Goal: Task Accomplishment & Management: Use online tool/utility

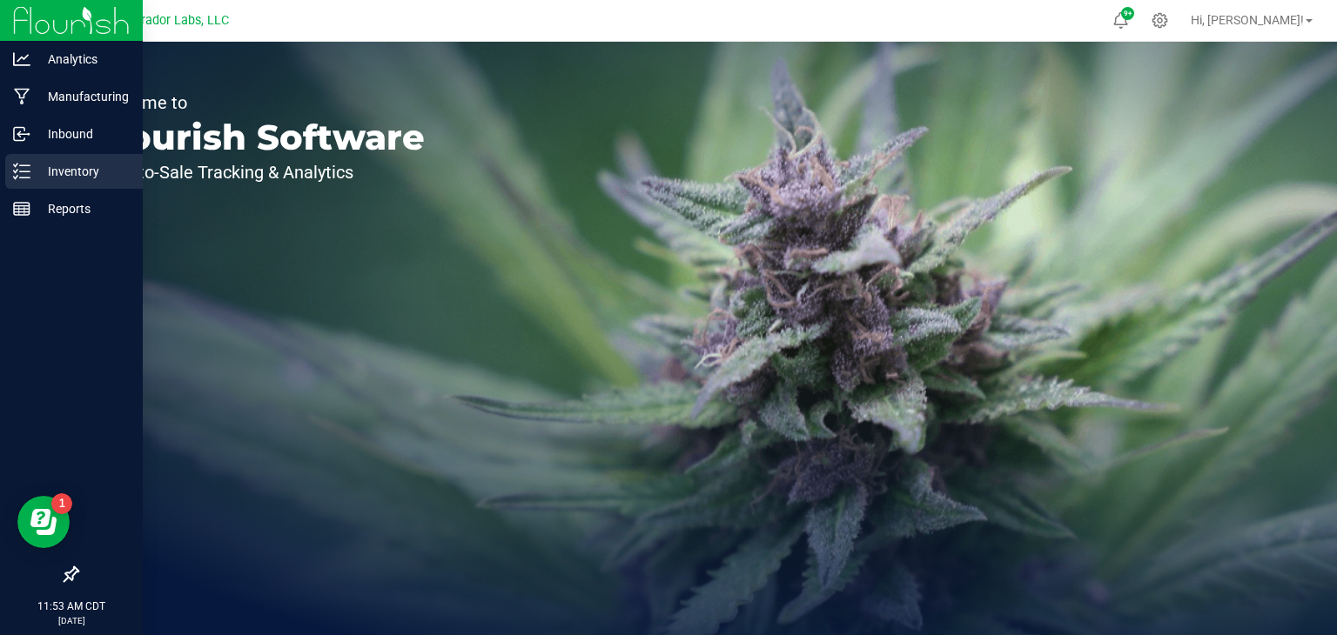
click at [33, 173] on p "Inventory" at bounding box center [82, 171] width 104 height 21
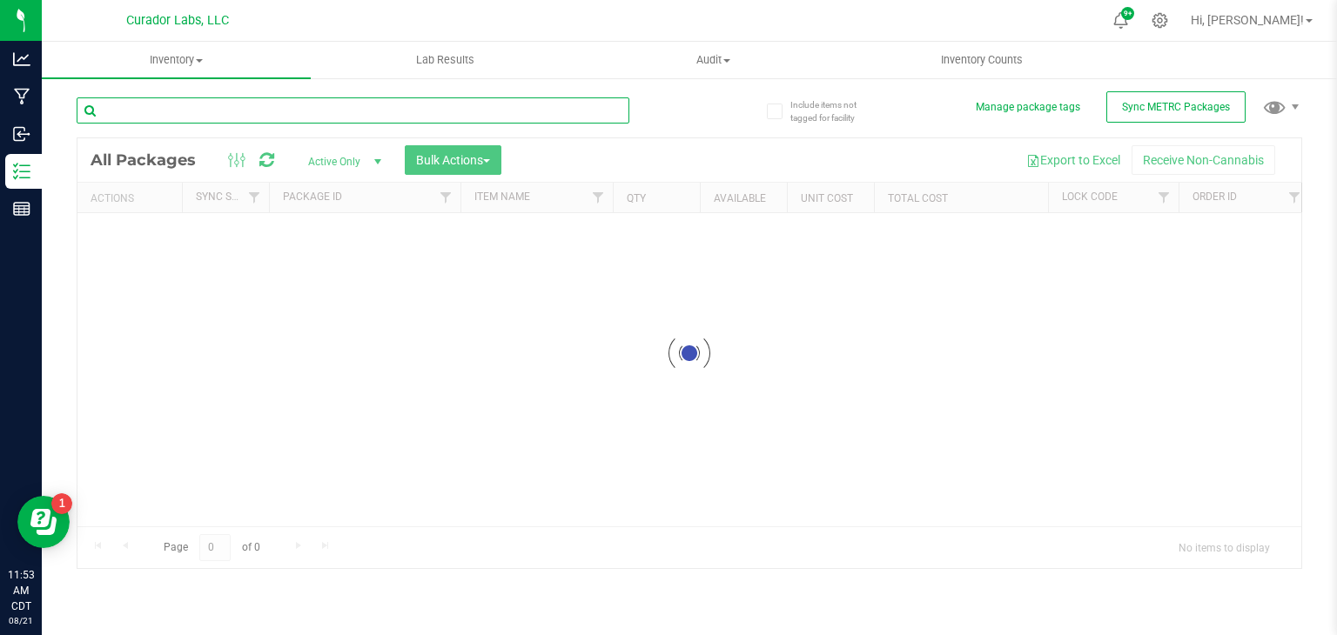
click at [197, 108] on input "text" at bounding box center [353, 110] width 553 height 26
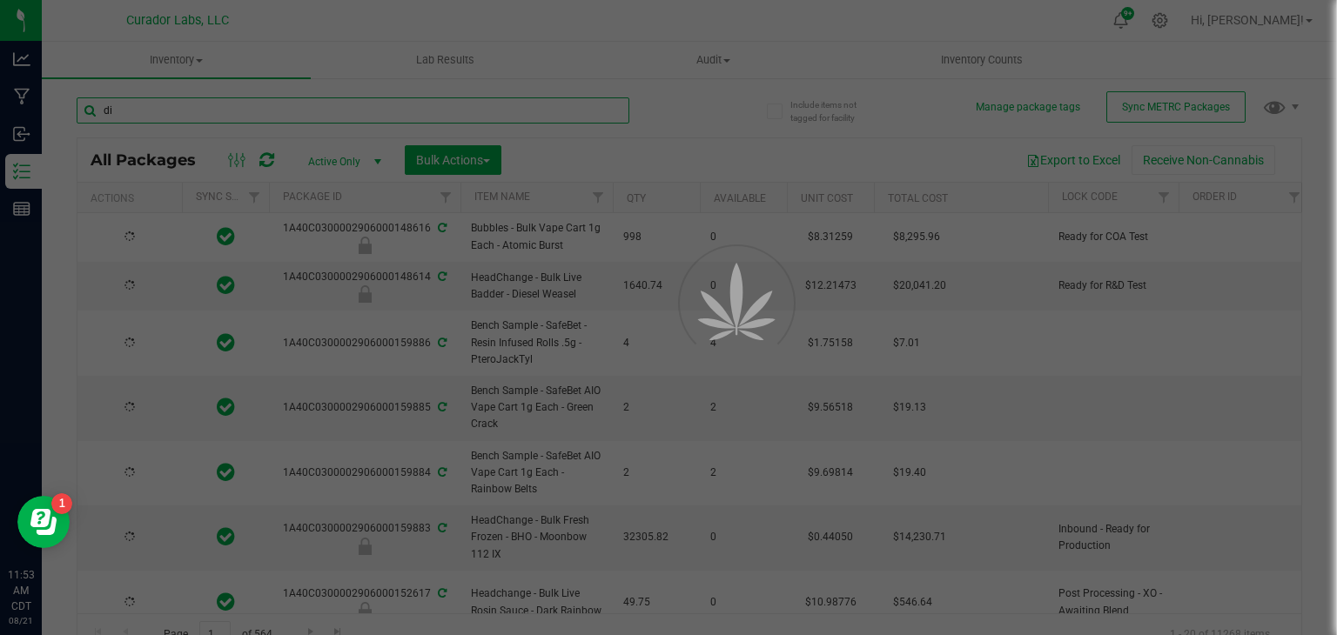
type input "die"
type input "[DATE]"
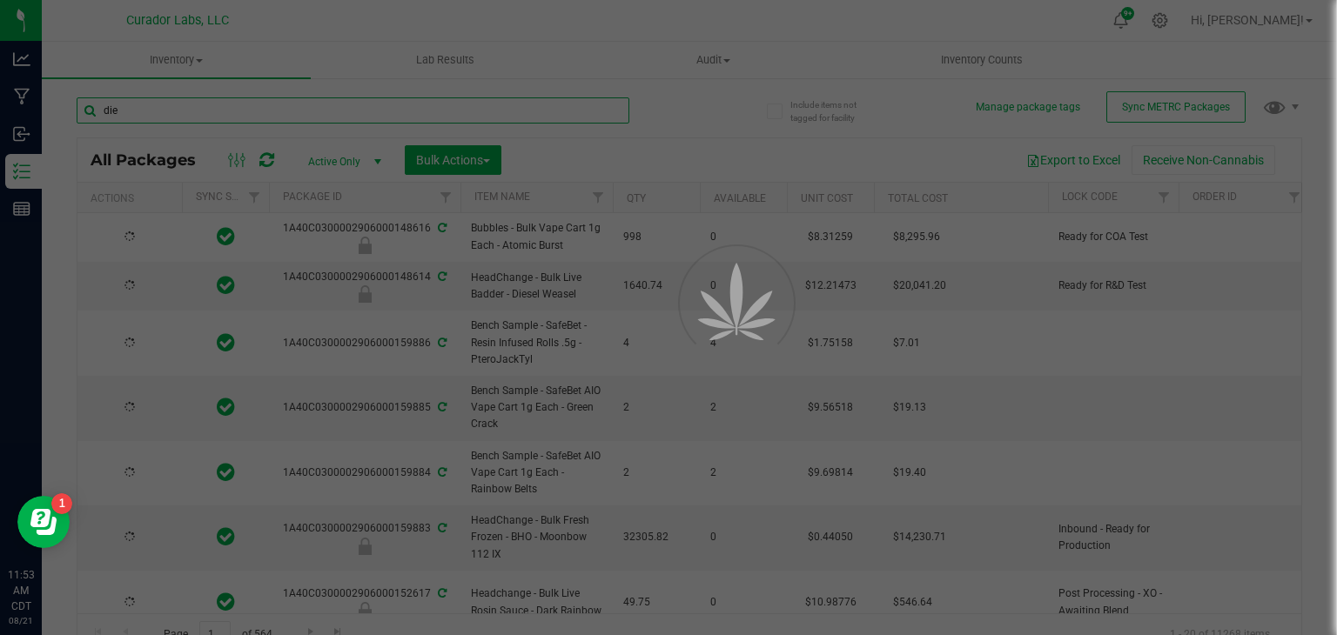
type input "[DATE]"
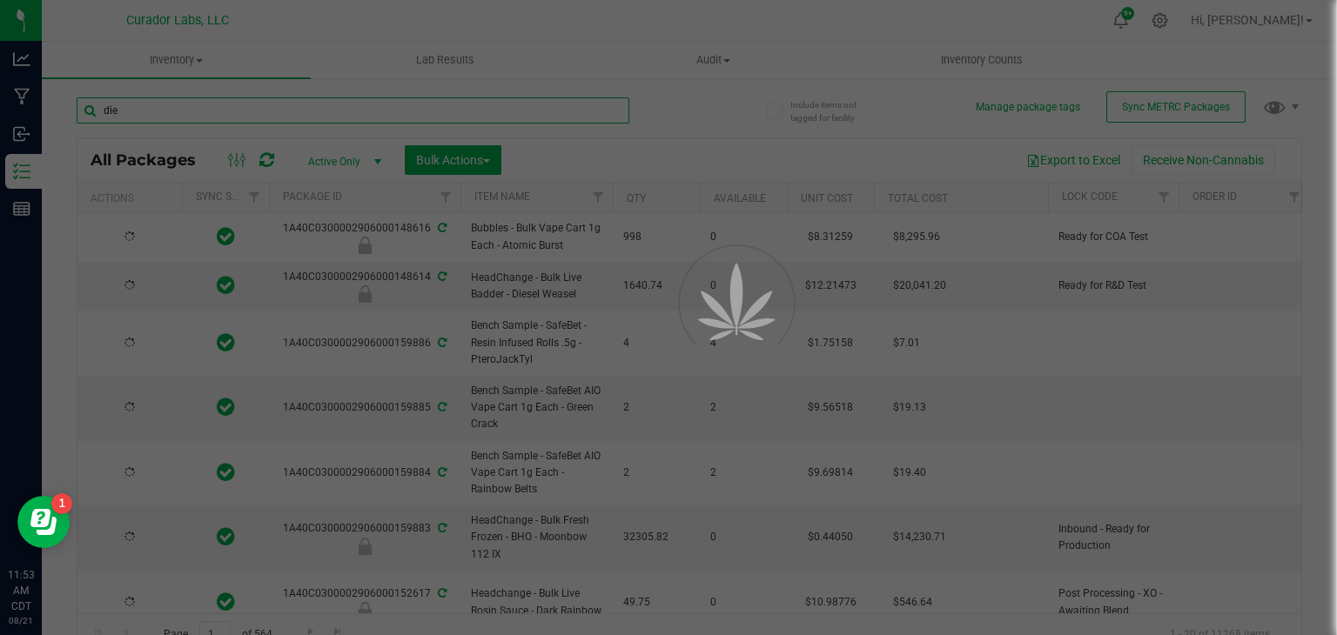
type input "[DATE]"
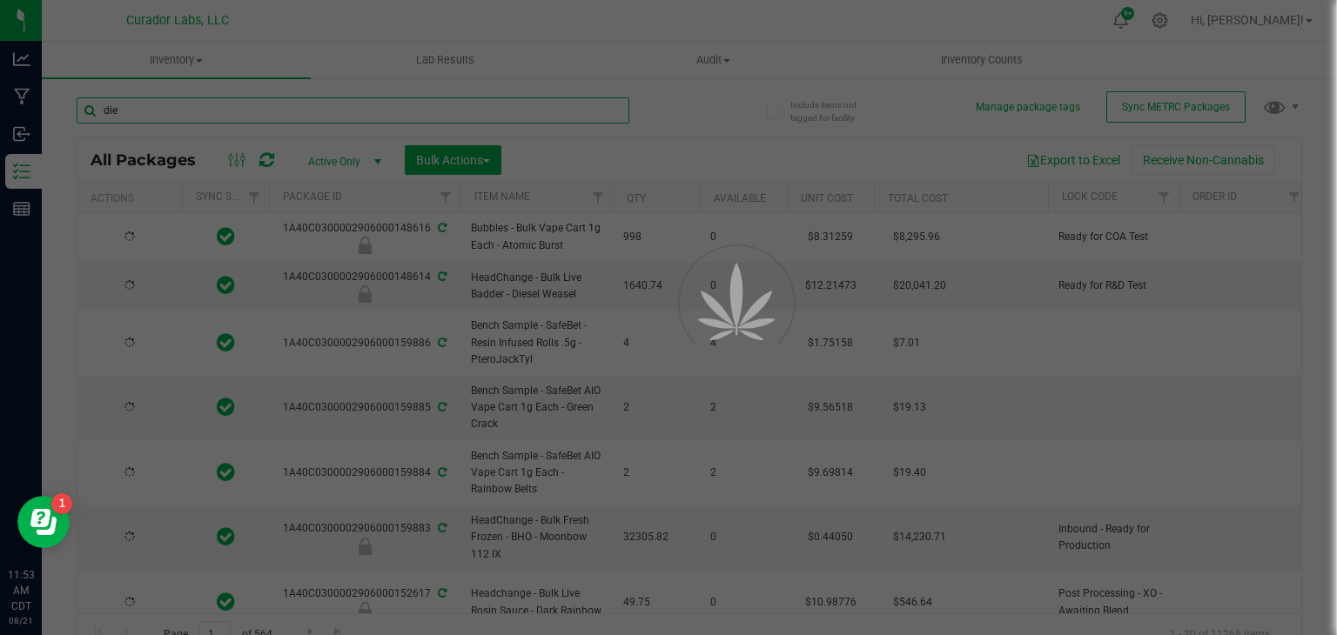
type input "[DATE]"
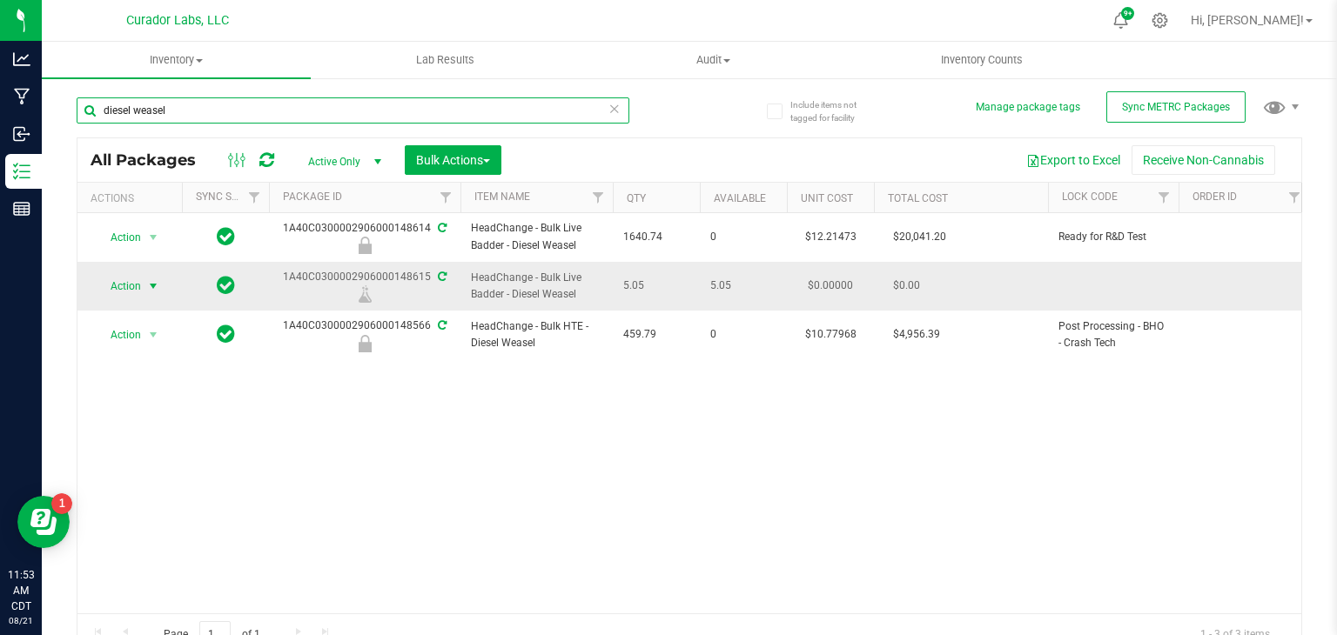
type input "diesel weasel"
click at [151, 286] on span "select" at bounding box center [153, 286] width 14 height 14
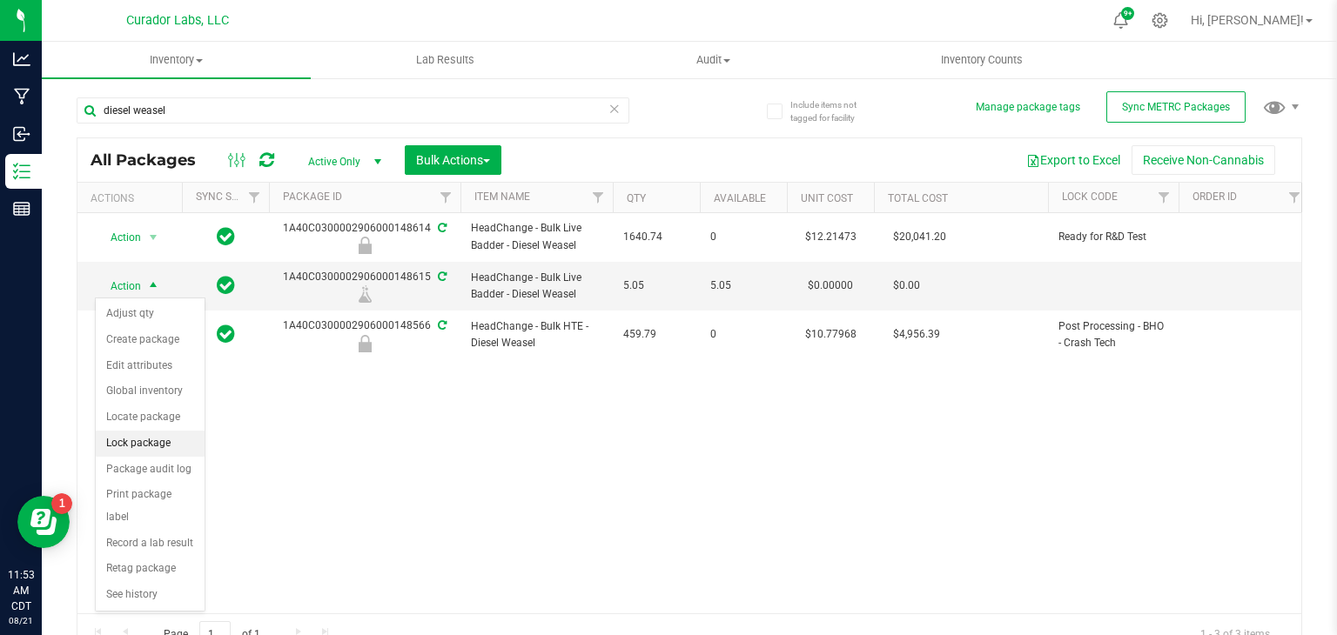
click at [151, 446] on li "Lock package" at bounding box center [150, 444] width 109 height 26
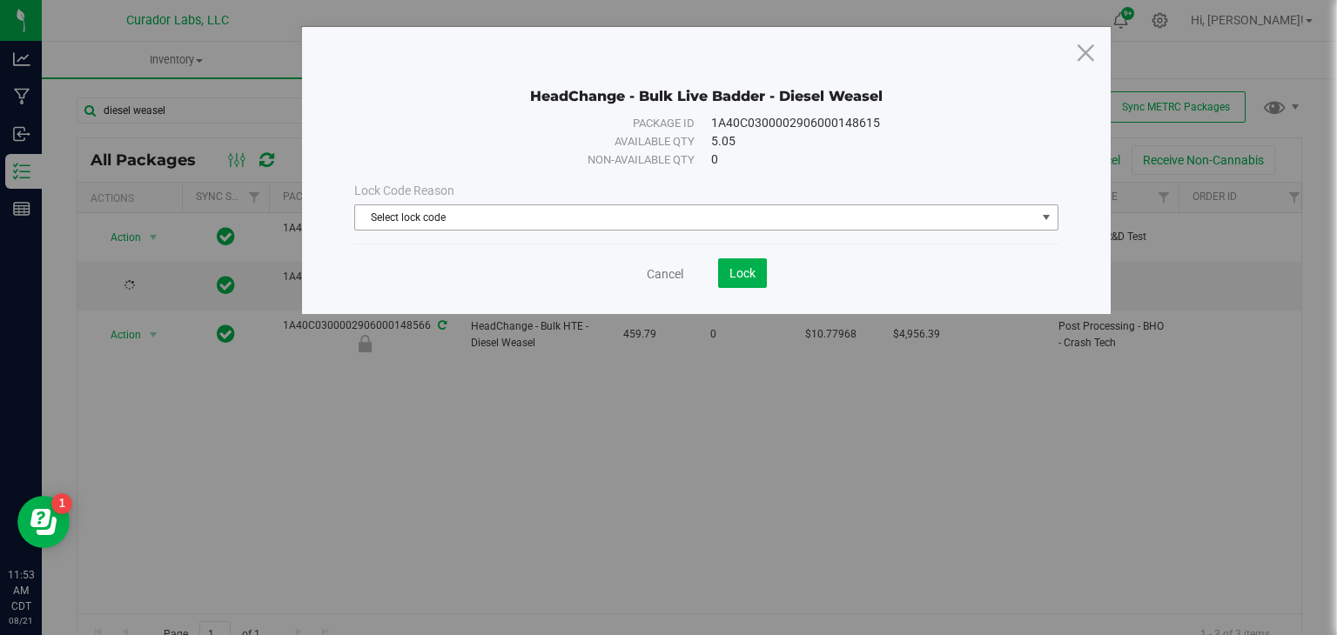
click at [521, 212] on span "Select lock code" at bounding box center [695, 217] width 681 height 24
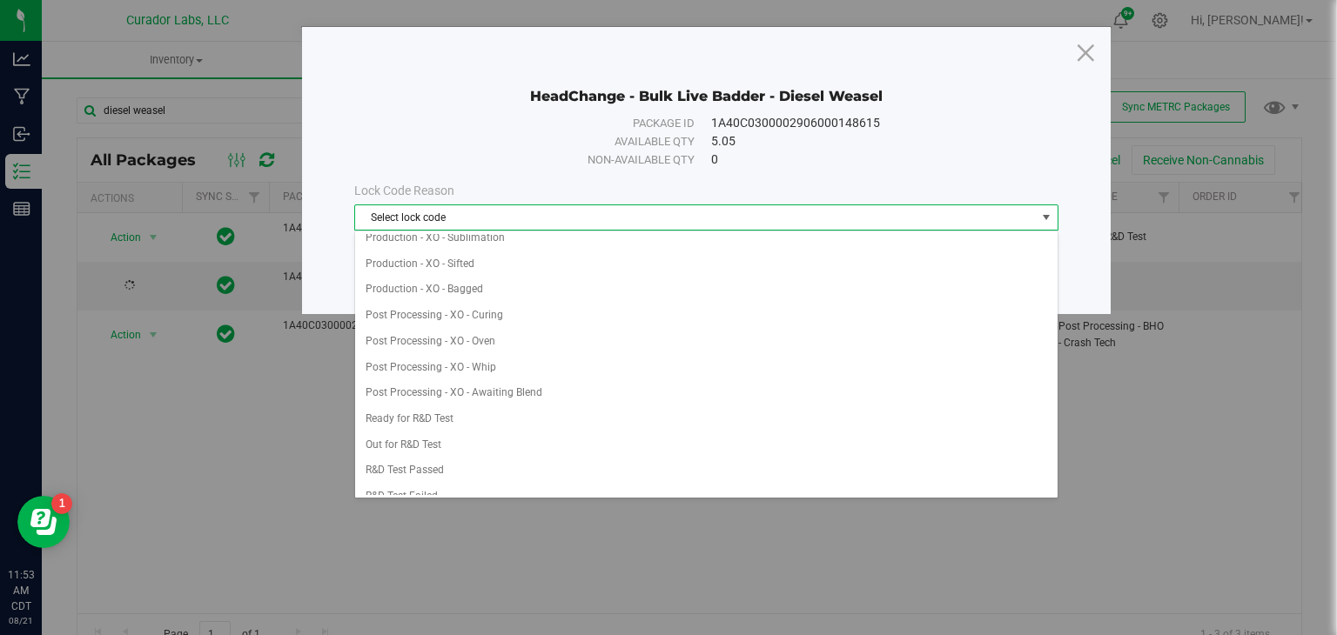
scroll to position [401, 0]
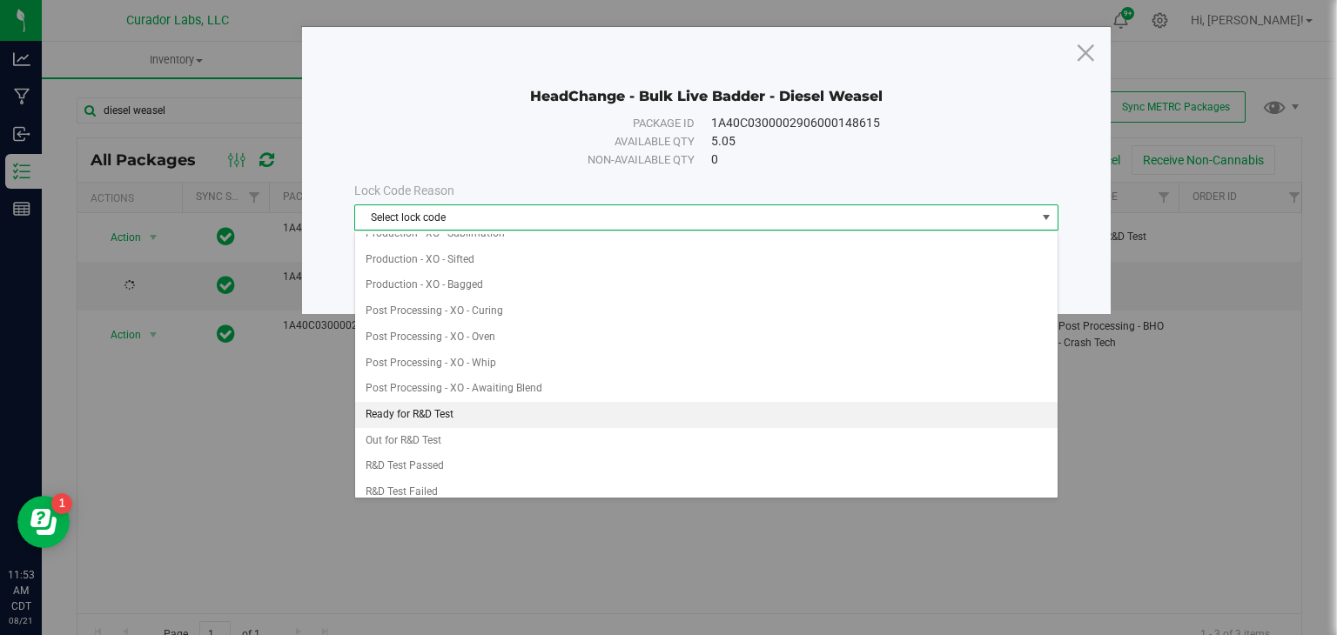
click at [496, 412] on li "Ready for R&D Test" at bounding box center [706, 415] width 702 height 26
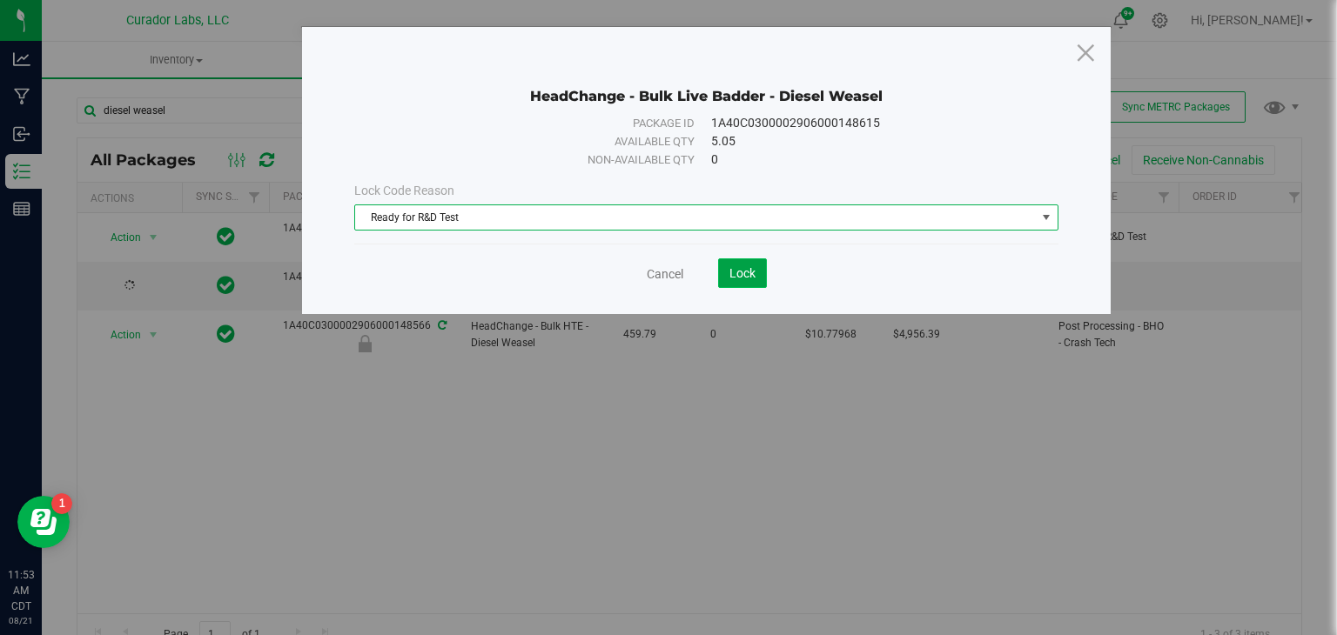
click at [723, 276] on button "Lock" at bounding box center [742, 274] width 49 height 30
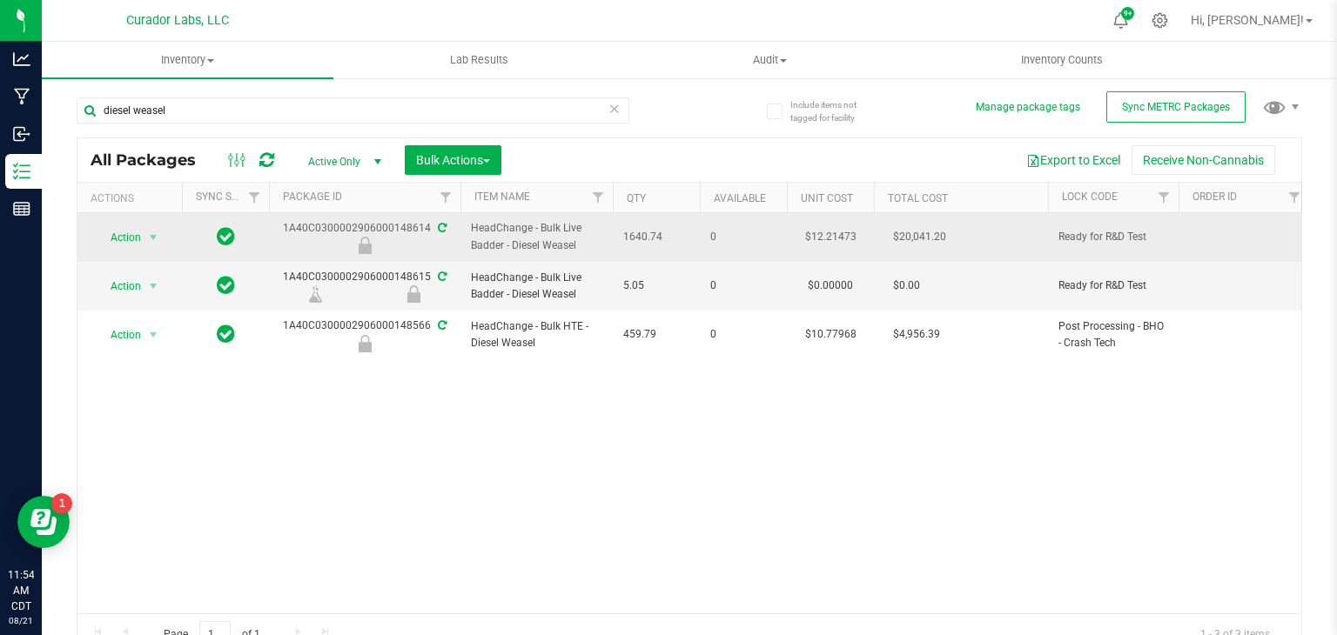
click at [487, 227] on span "HeadChange - Bulk Live Badder - Diesel Weasel" at bounding box center [536, 236] width 131 height 33
copy tr "HeadChange - Bulk Live Badder - Diesel Weasel"
click at [394, 232] on div "1A40C0300002906000148614" at bounding box center [364, 237] width 197 height 34
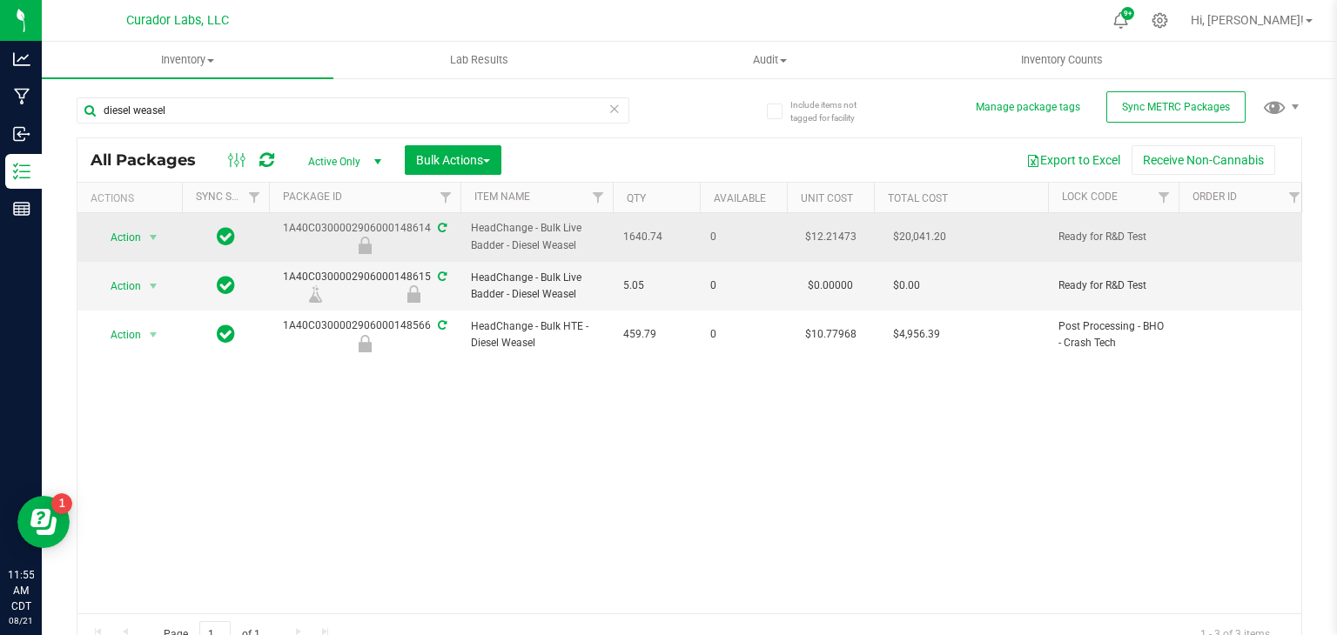
click at [394, 232] on div "1A40C0300002906000148614" at bounding box center [364, 237] width 197 height 34
copy div "1A40C0300002906000148614"
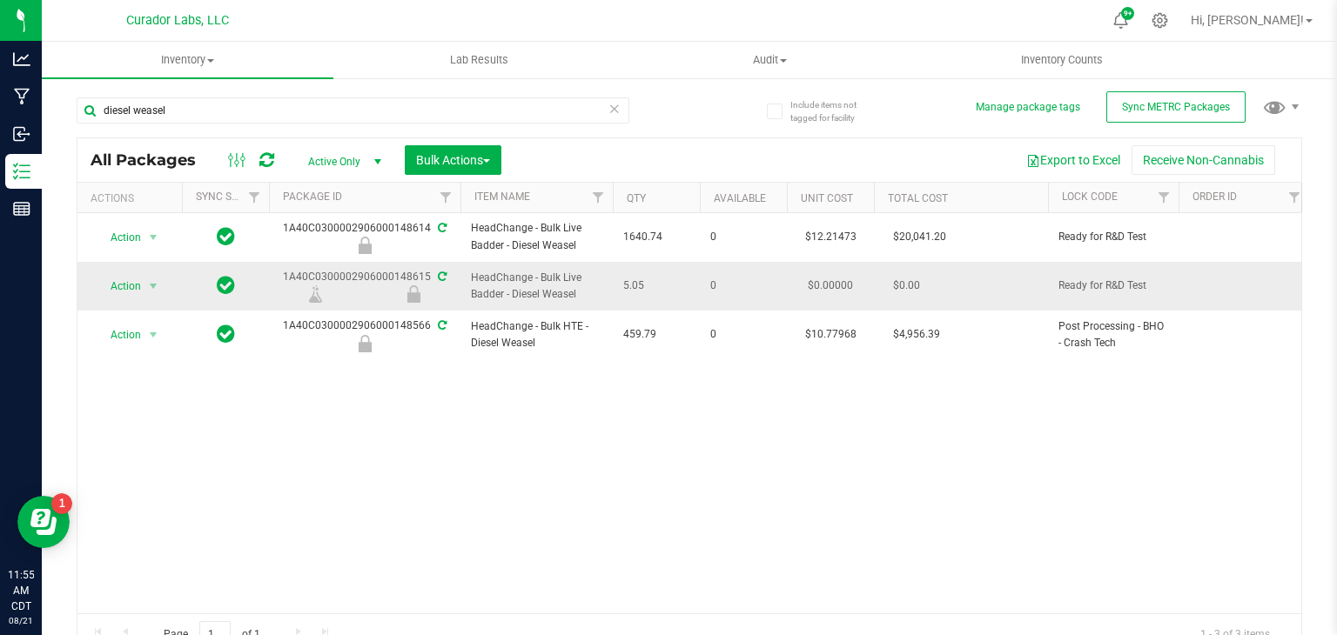
click at [489, 278] on span "HeadChange - Bulk Live Badder - Diesel Weasel" at bounding box center [536, 286] width 131 height 33
copy tr "HeadChange - Bulk Live Badder - Diesel Weasel"
click at [376, 279] on div "1A40C0300002906000148615" at bounding box center [364, 286] width 197 height 34
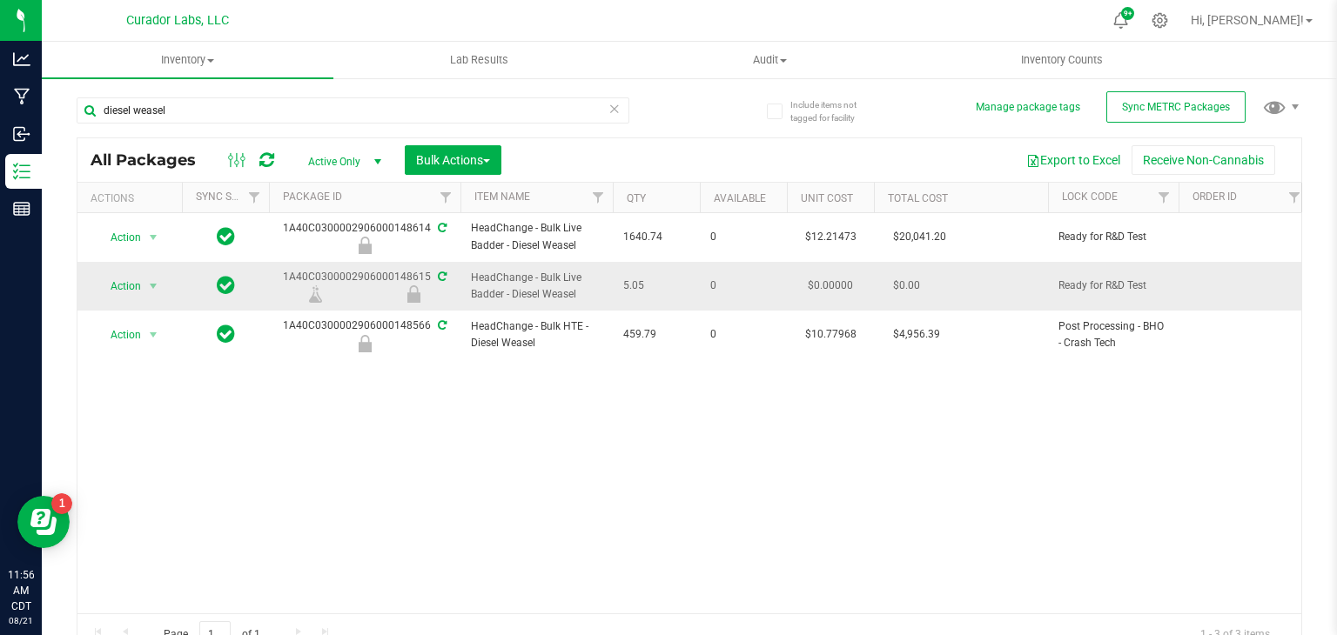
click at [376, 279] on div "1A40C0300002906000148615" at bounding box center [364, 286] width 197 height 34
copy div "1A40C0300002906000148615"
click at [193, 112] on input "diesel weasel" at bounding box center [353, 110] width 553 height 26
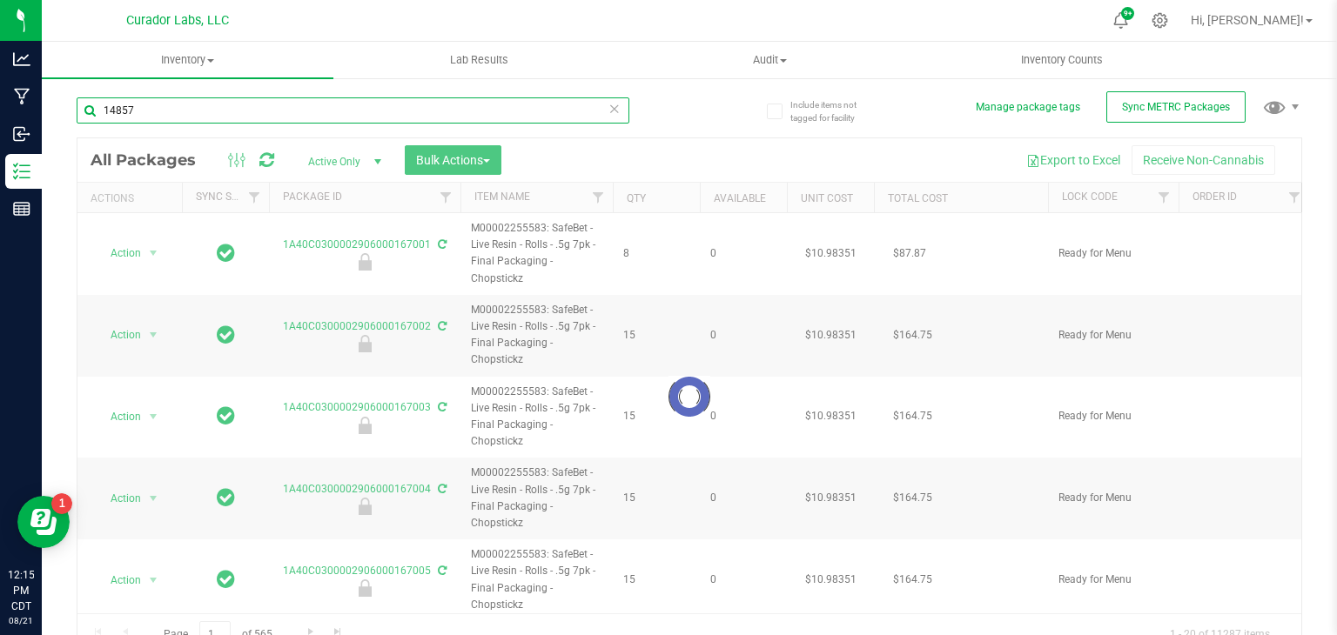
type input "148574"
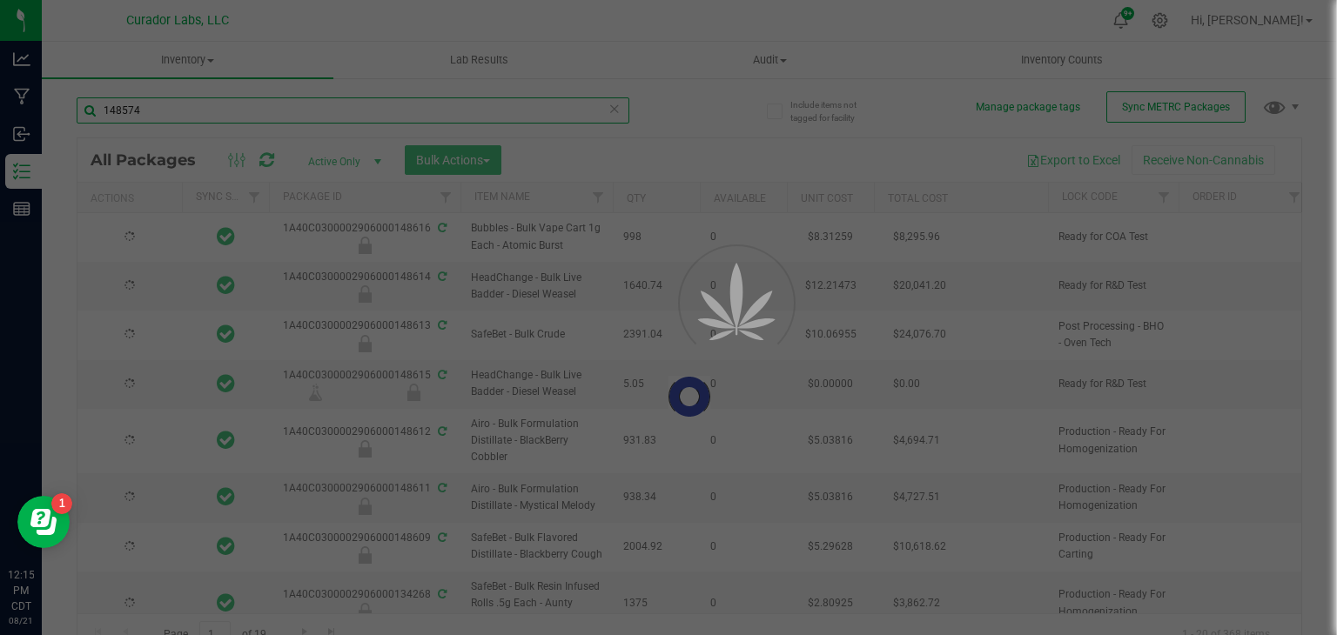
type input "[DATE]"
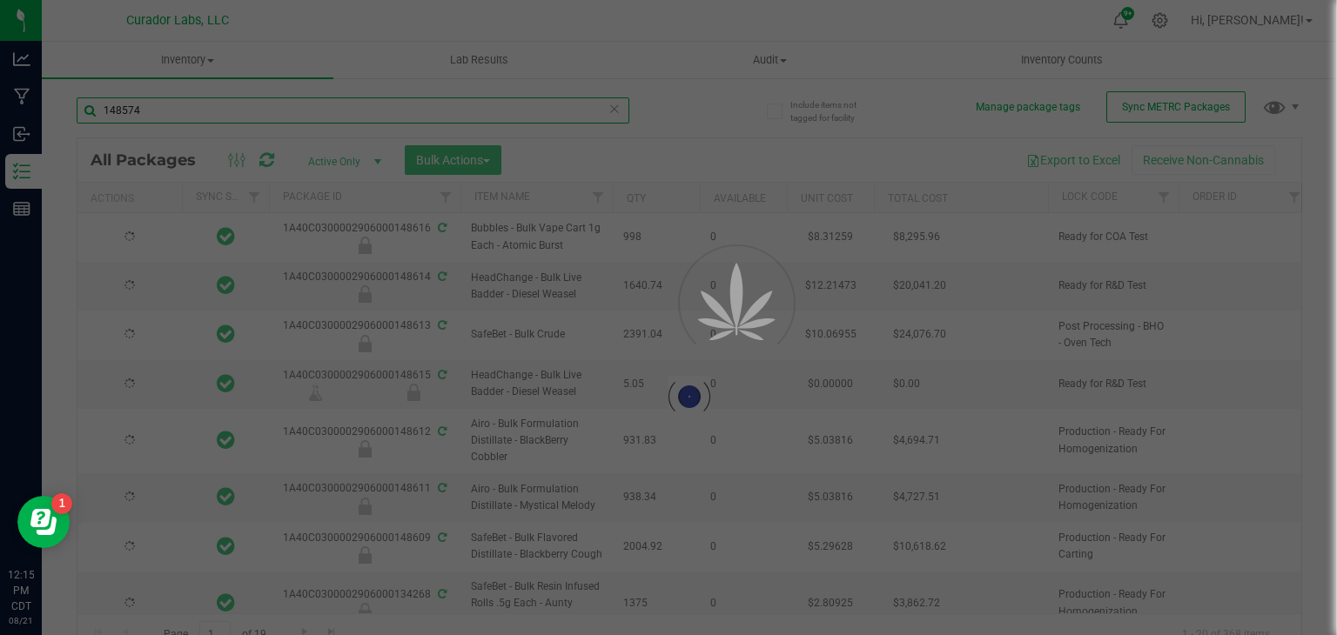
type input "[DATE]"
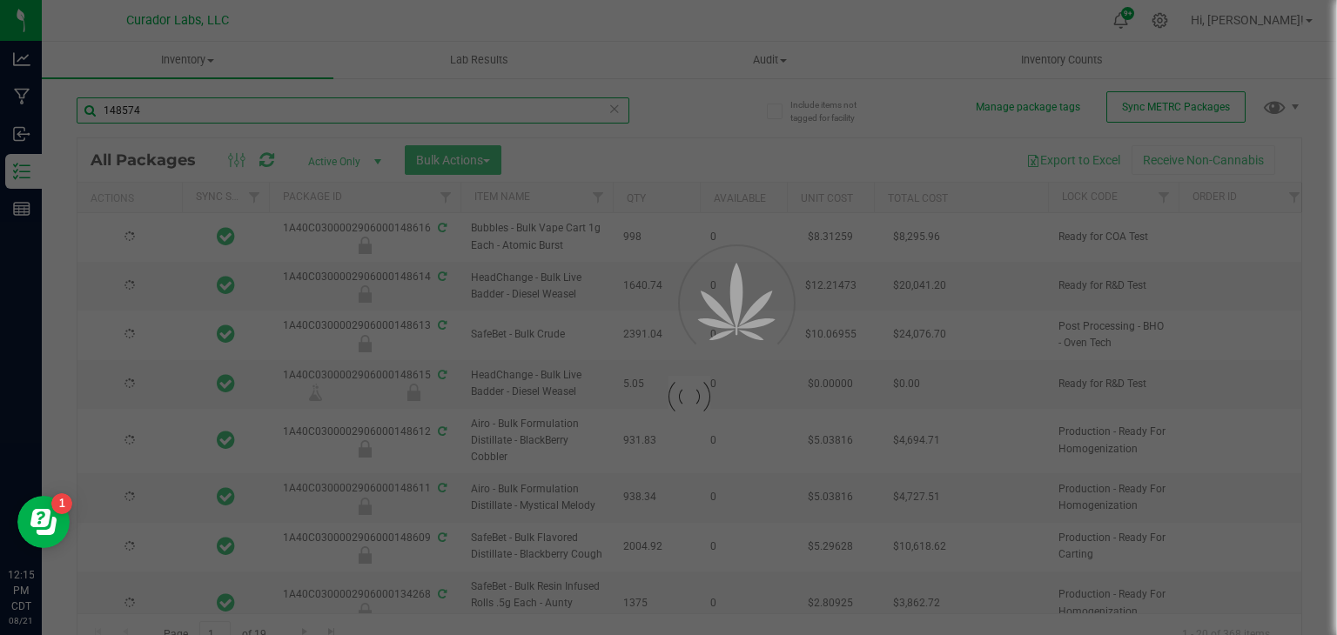
type input "[DATE]"
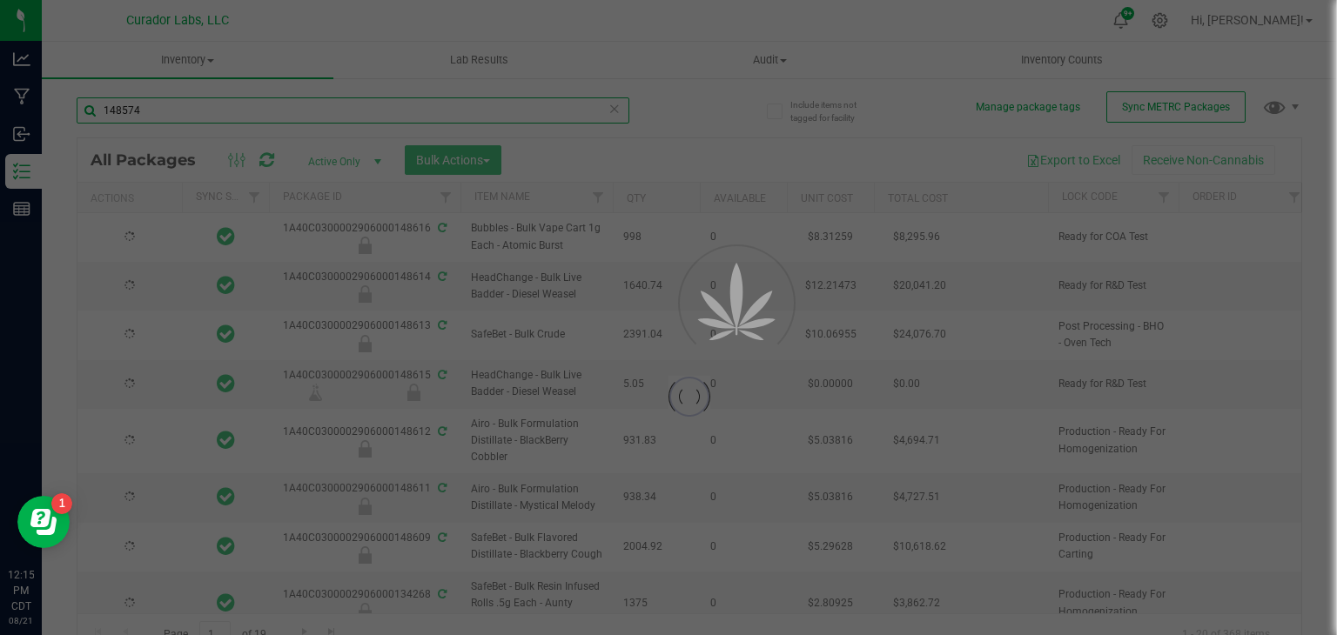
type input "[DATE]"
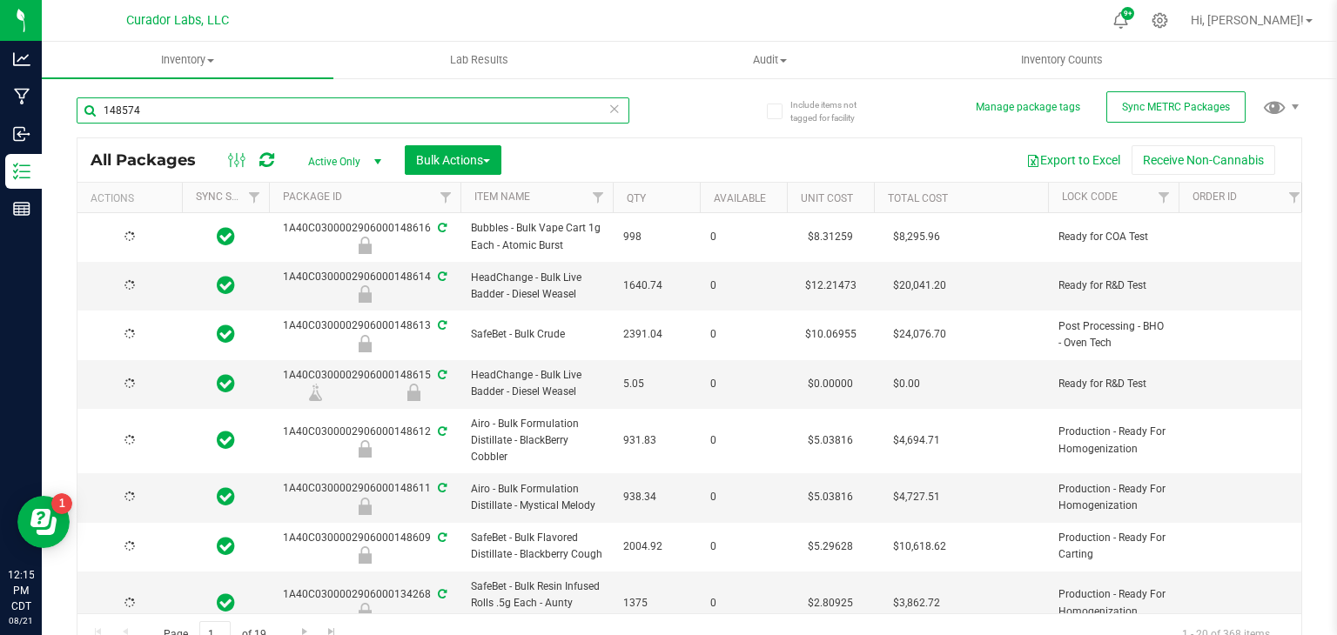
type input "[DATE]"
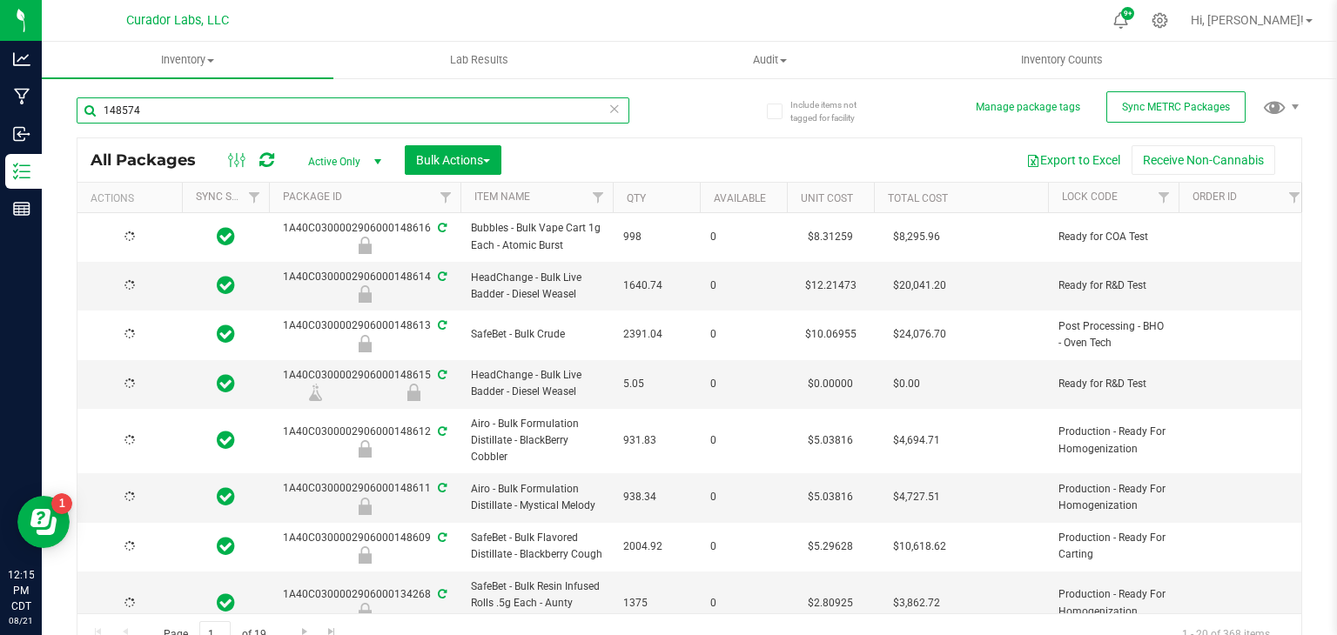
type input "[DATE]"
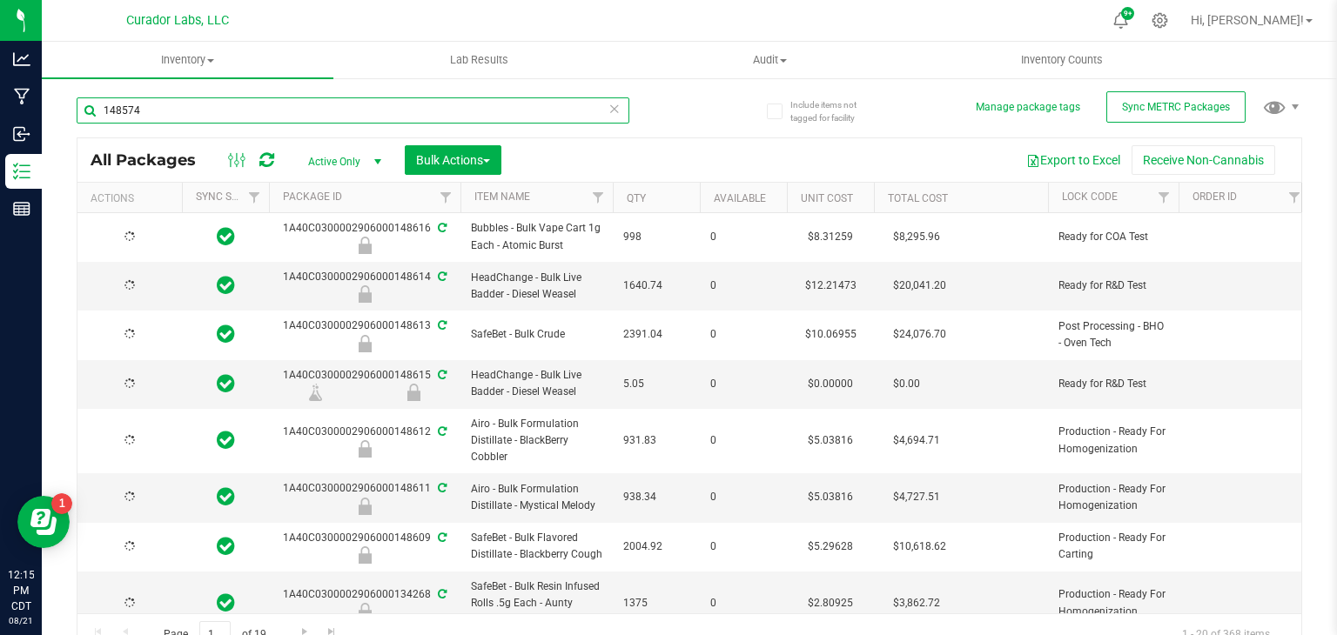
type input "[DATE]"
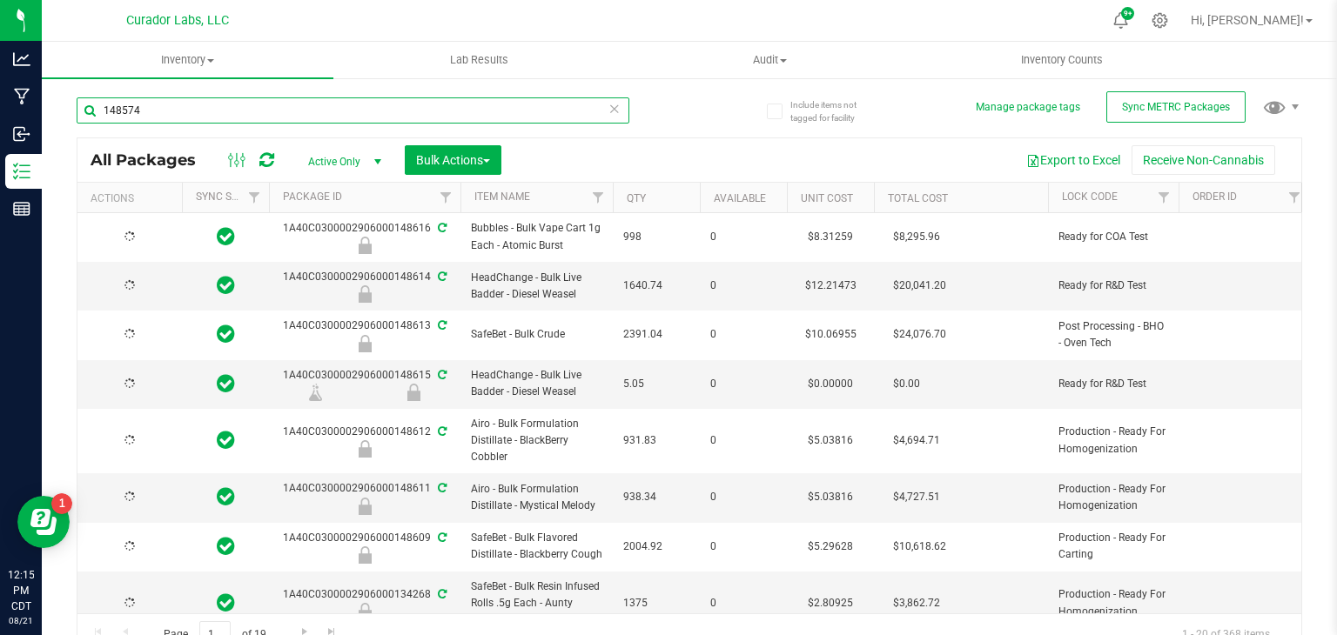
type input "[DATE]"
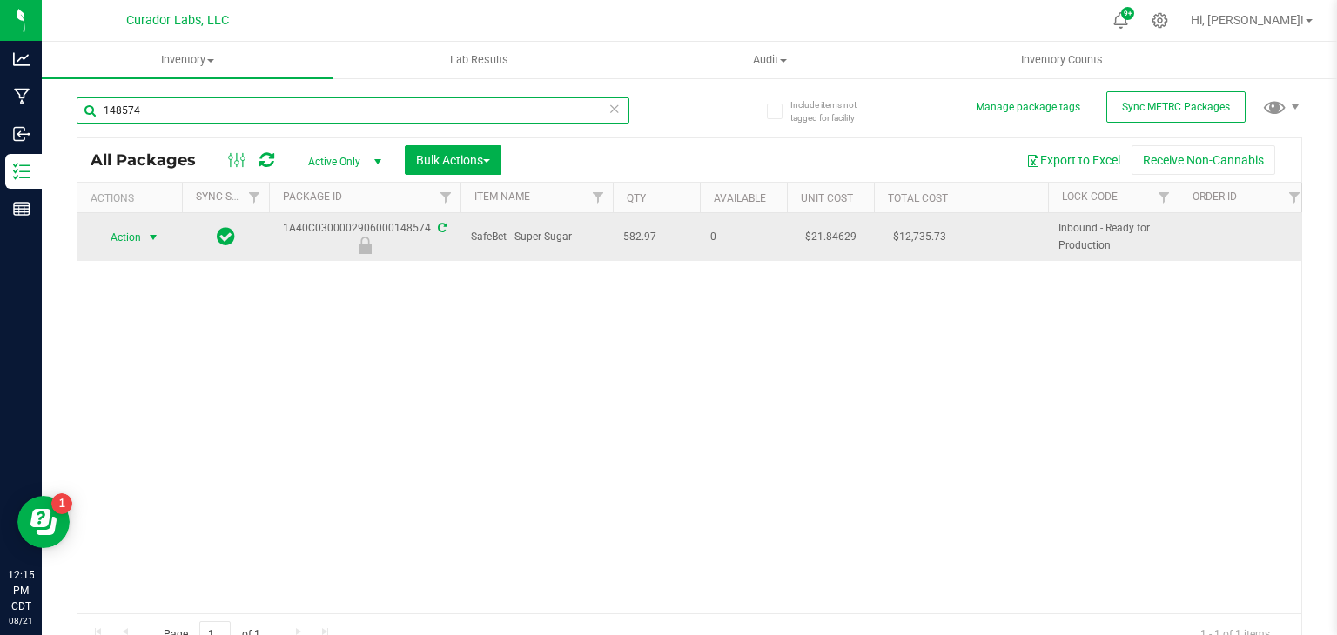
type input "148574"
click at [155, 236] on span "select" at bounding box center [153, 238] width 14 height 14
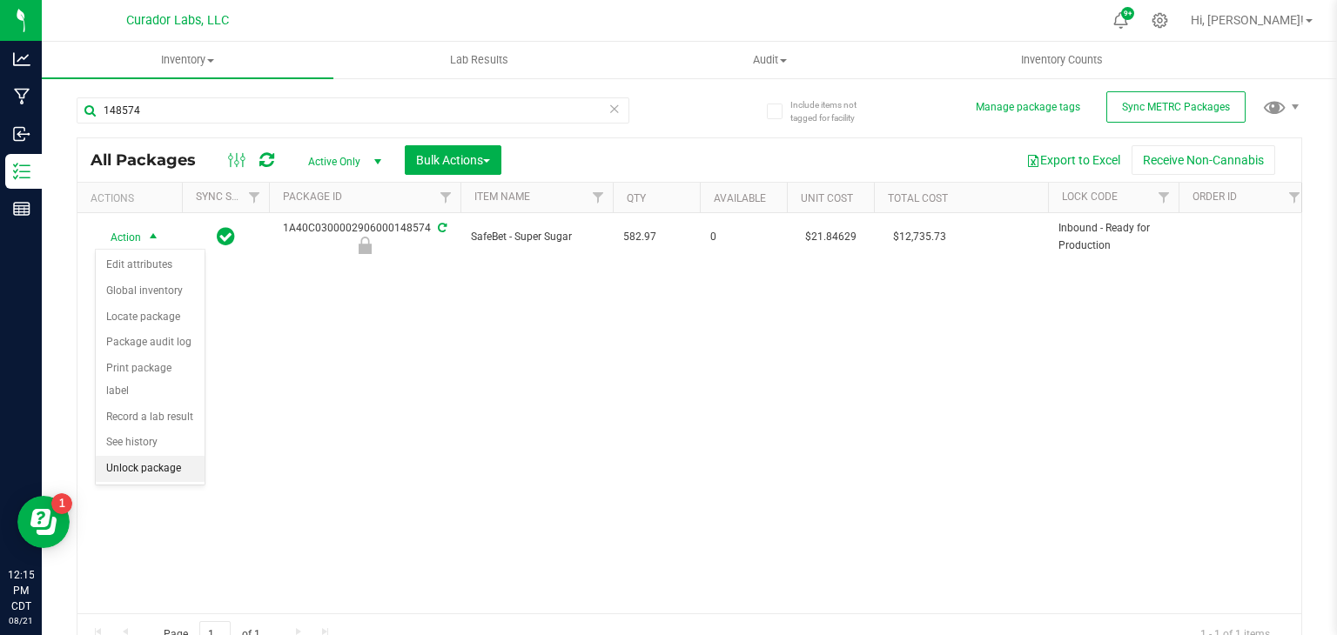
click at [144, 456] on li "Unlock package" at bounding box center [150, 469] width 109 height 26
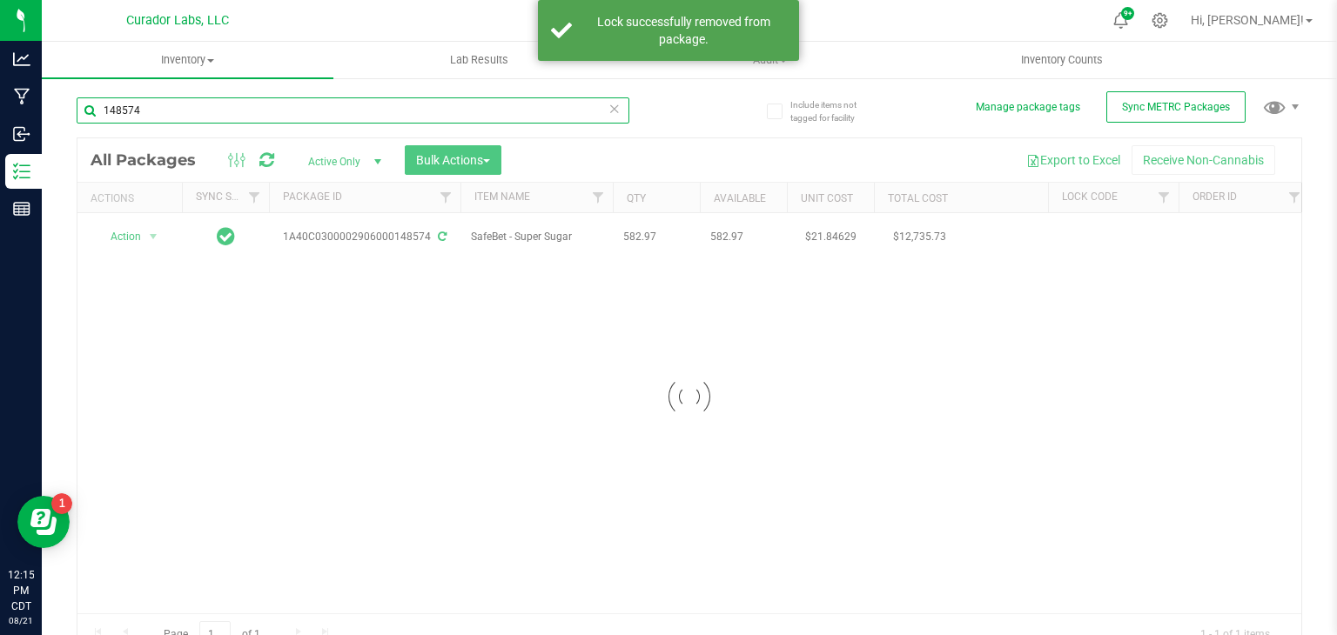
click at [254, 118] on input "148574" at bounding box center [353, 110] width 553 height 26
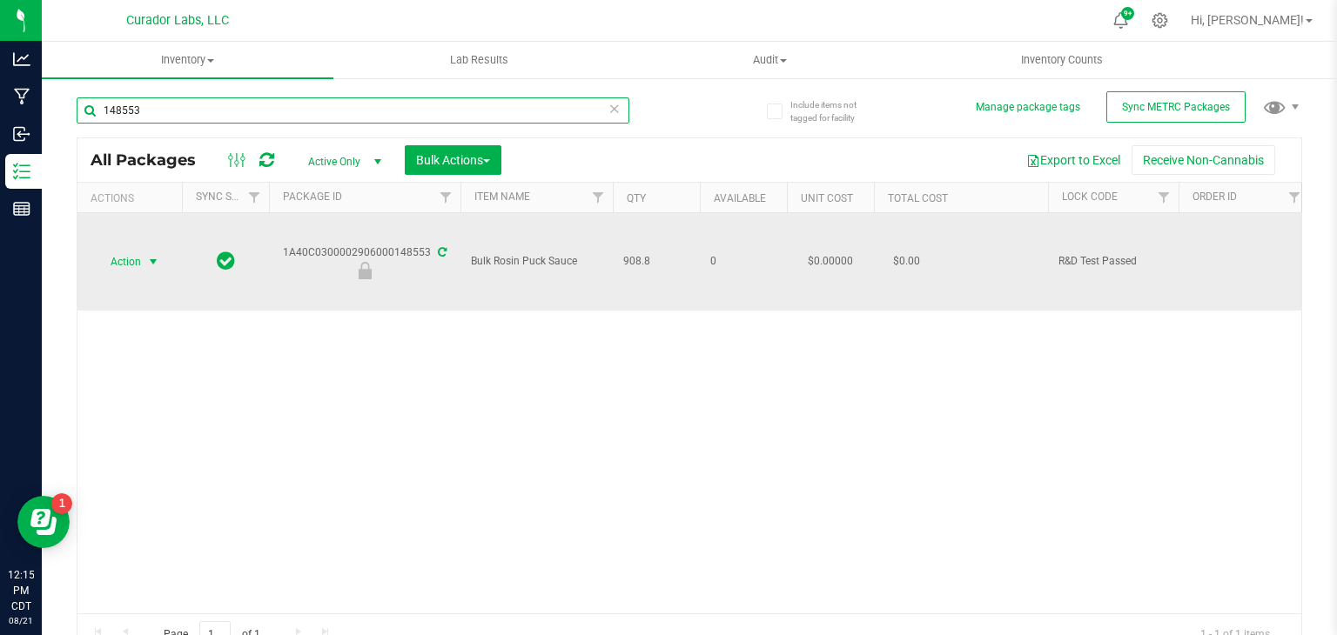
type input "148553"
click at [134, 259] on span "Action" at bounding box center [118, 262] width 47 height 24
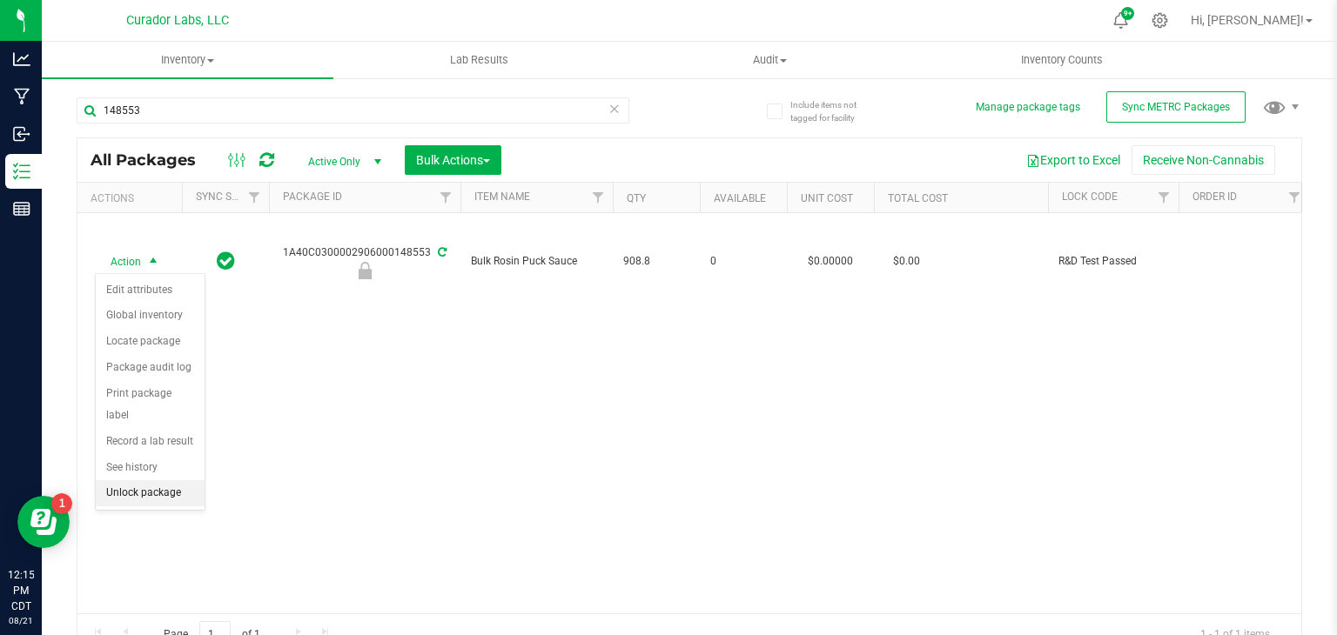
click at [165, 480] on li "Unlock package" at bounding box center [150, 493] width 109 height 26
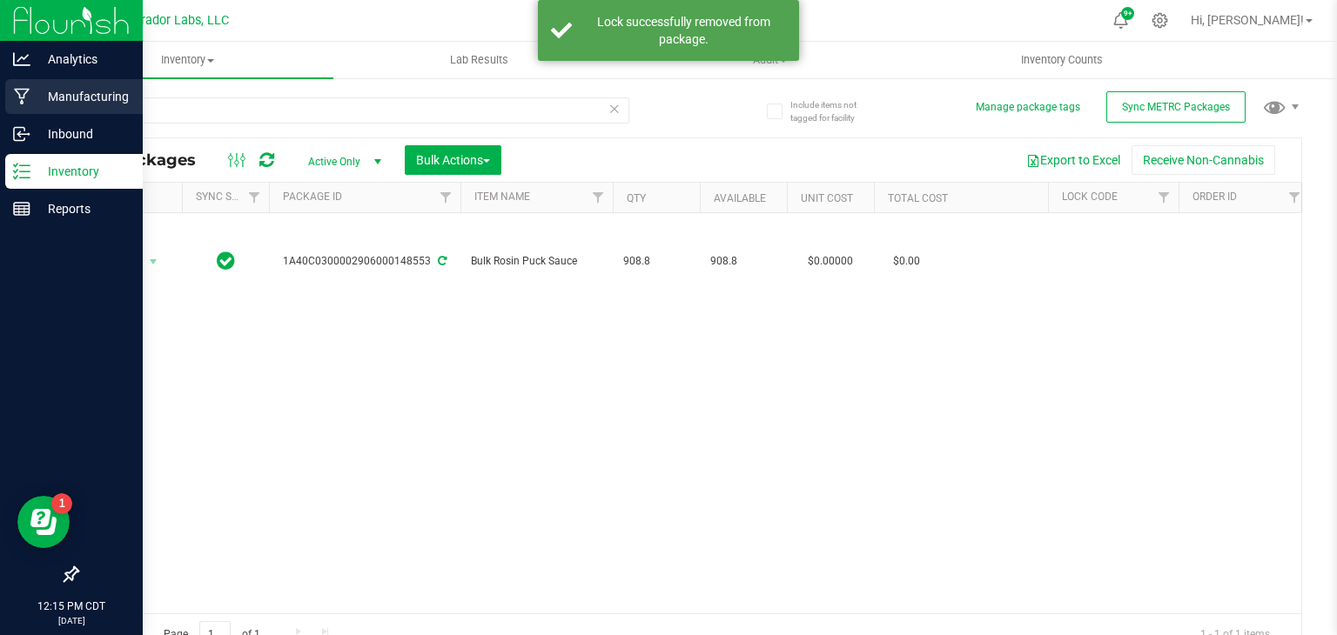
click at [56, 104] on p "Manufacturing" at bounding box center [82, 96] width 104 height 21
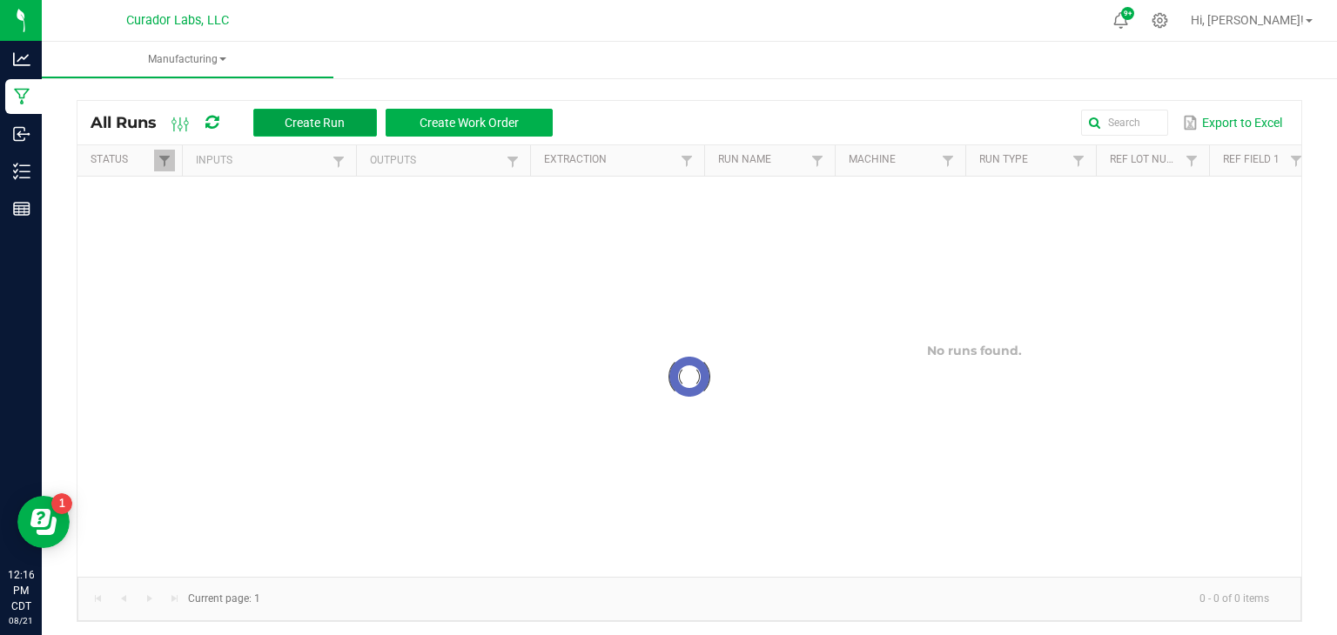
click at [289, 125] on span "Create Run" at bounding box center [315, 123] width 60 height 14
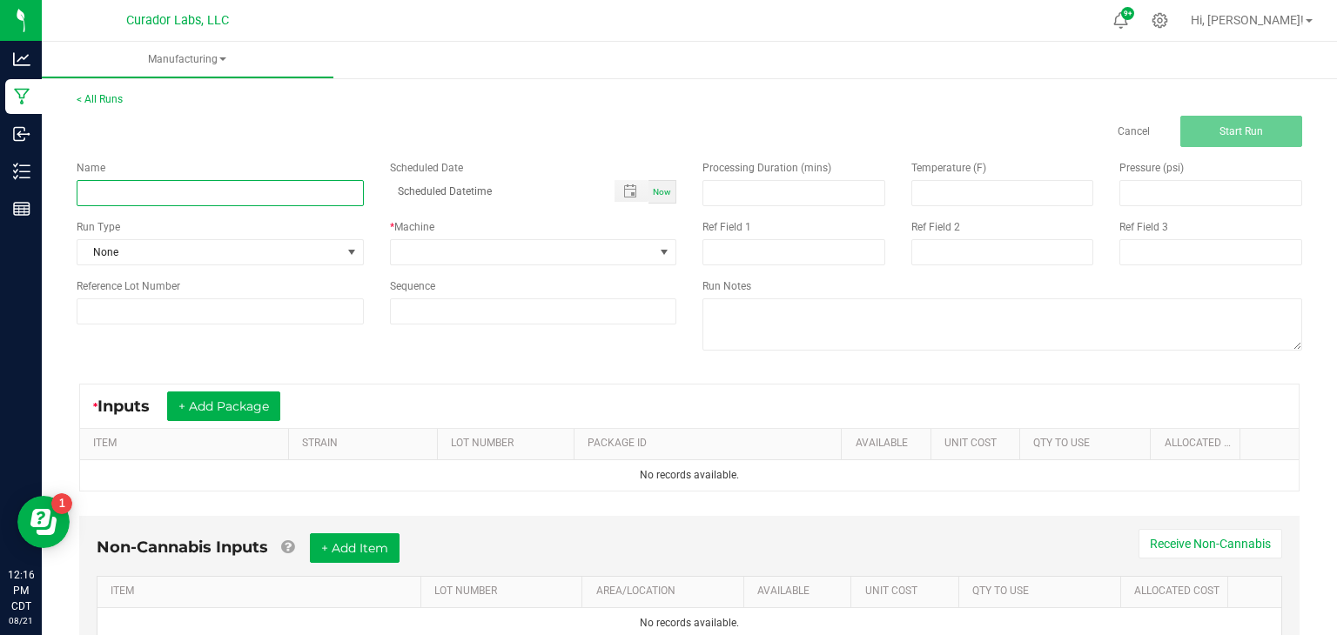
click at [281, 201] on input at bounding box center [220, 193] width 287 height 26
type input "Bulk Super Sugar - IPR"
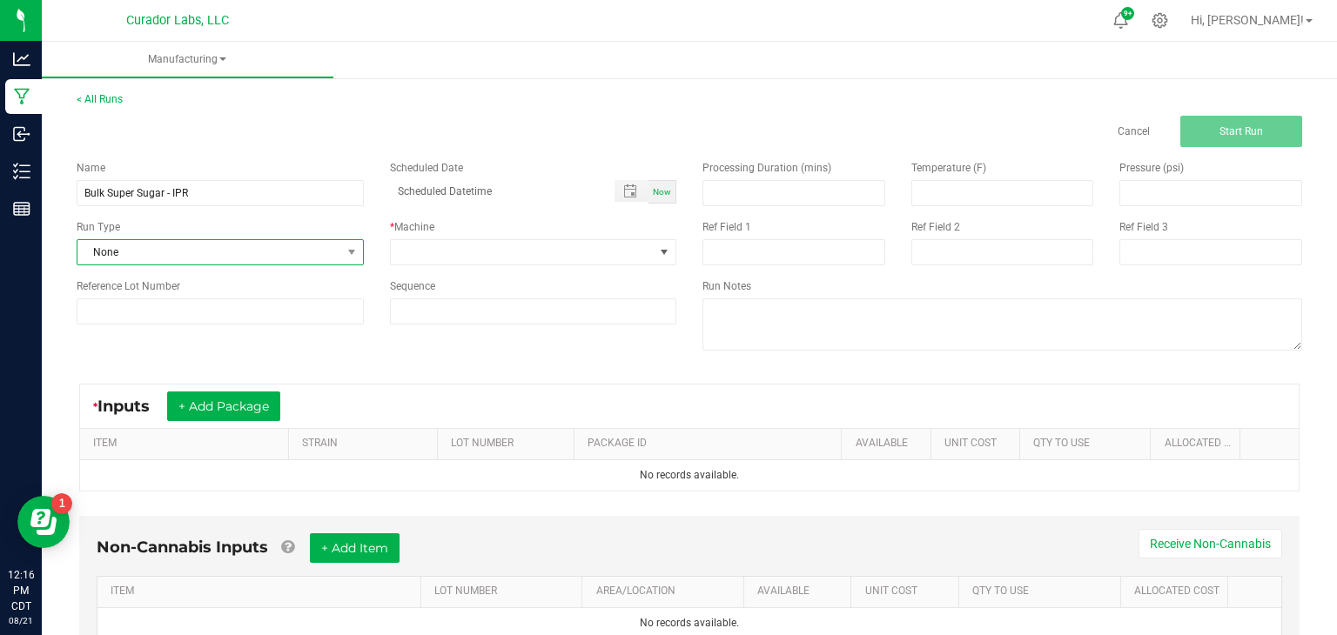
click at [248, 248] on span "None" at bounding box center [209, 252] width 264 height 24
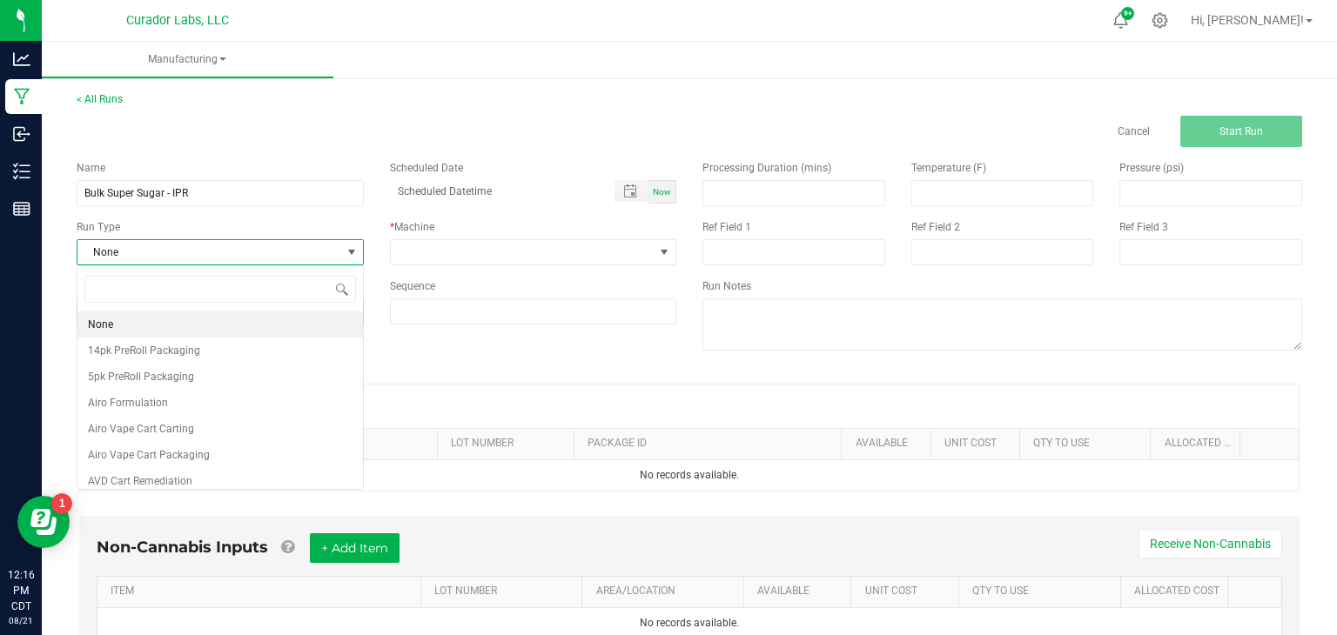
scroll to position [25, 286]
type input "ho"
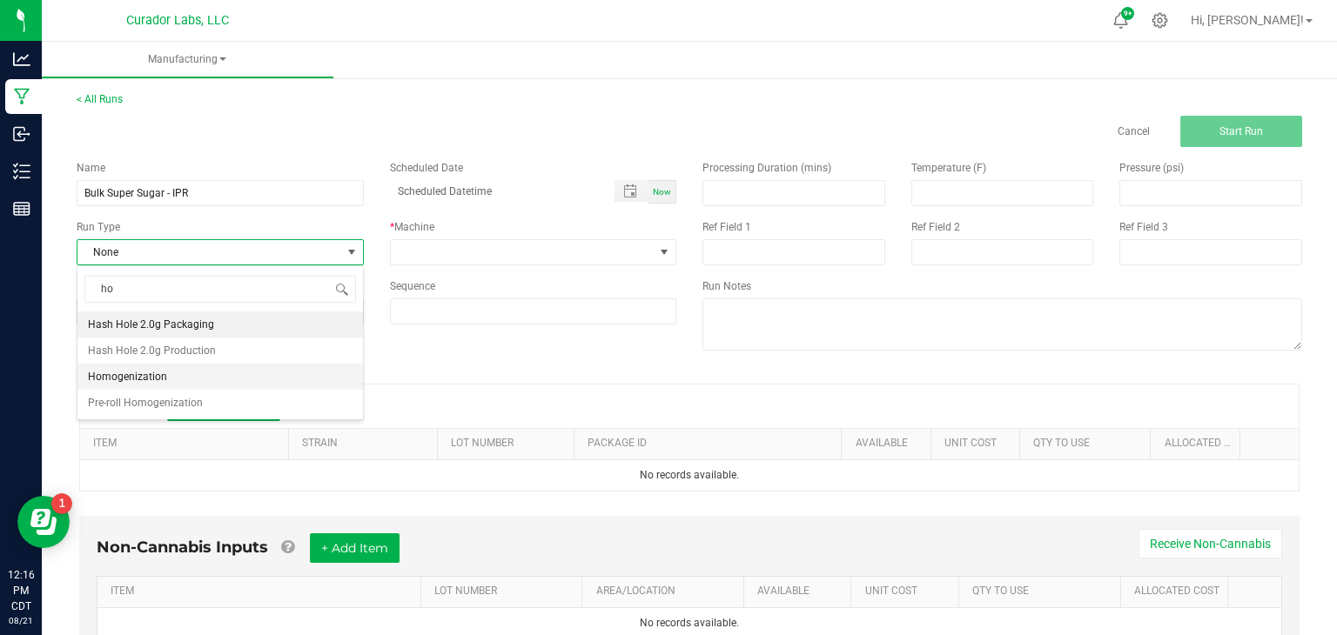
click at [157, 379] on span "Homogenization" at bounding box center [127, 376] width 79 height 17
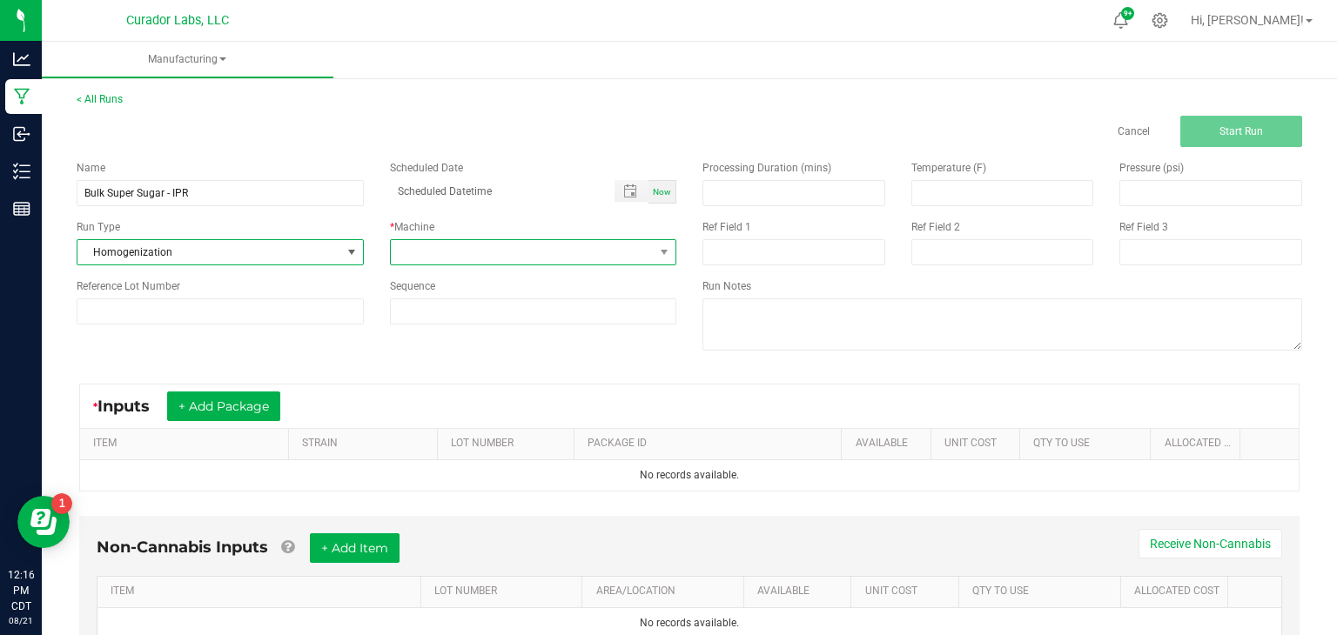
click at [398, 261] on span at bounding box center [523, 252] width 264 height 24
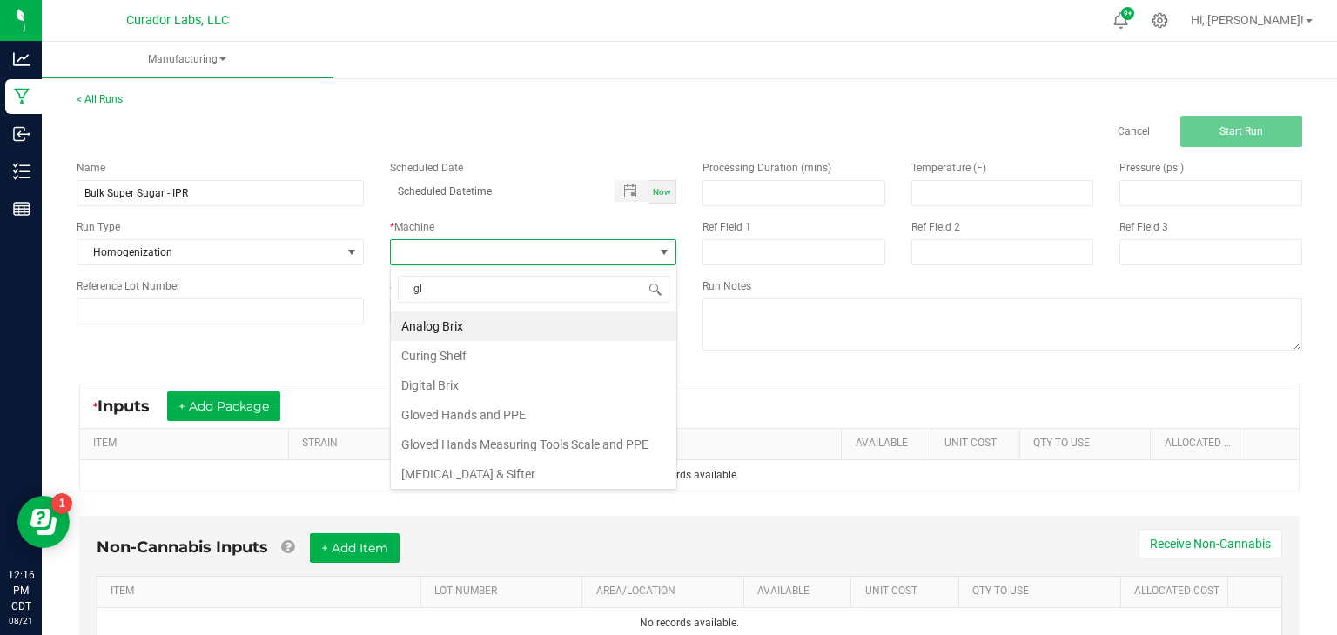
type input "glo"
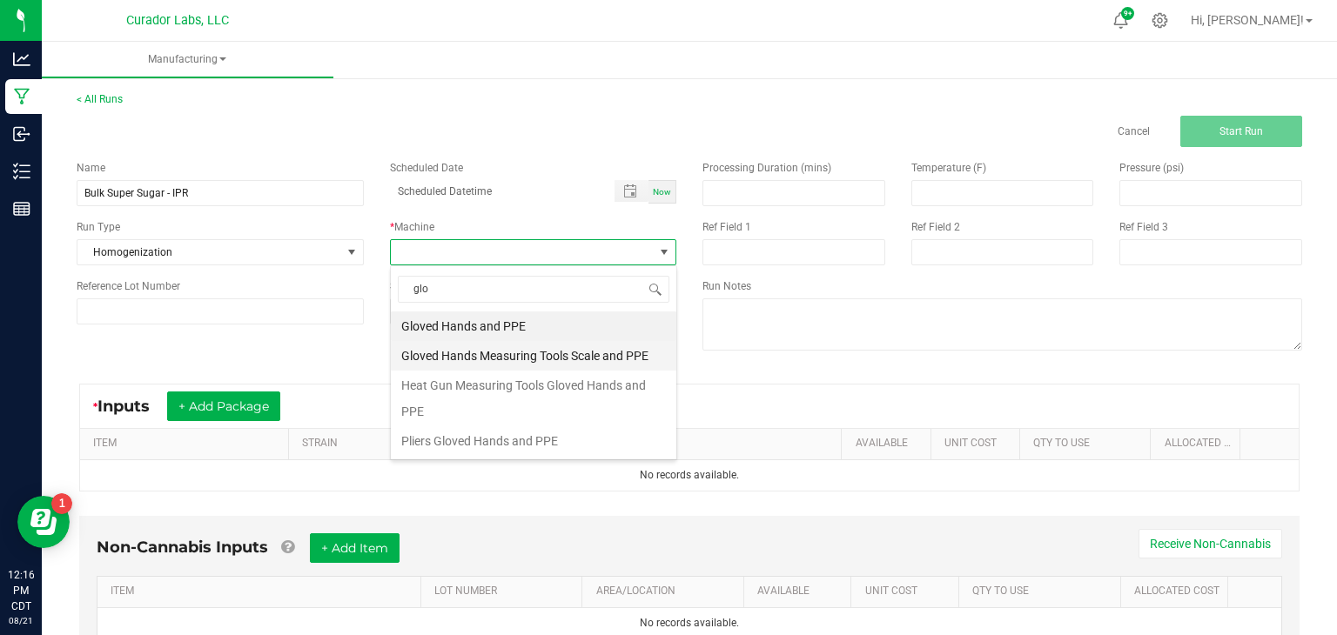
click at [439, 349] on li "Gloved Hands Measuring Tools Scale and PPE" at bounding box center [533, 356] width 285 height 30
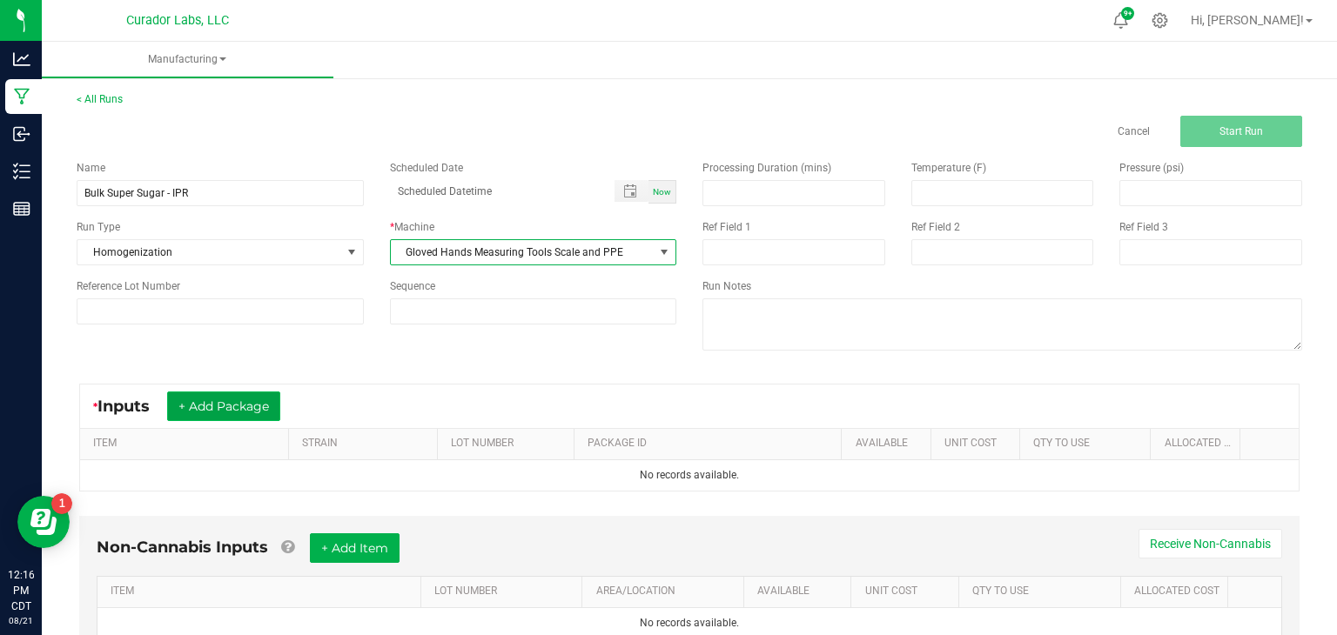
click at [222, 400] on button "+ Add Package" at bounding box center [223, 407] width 113 height 30
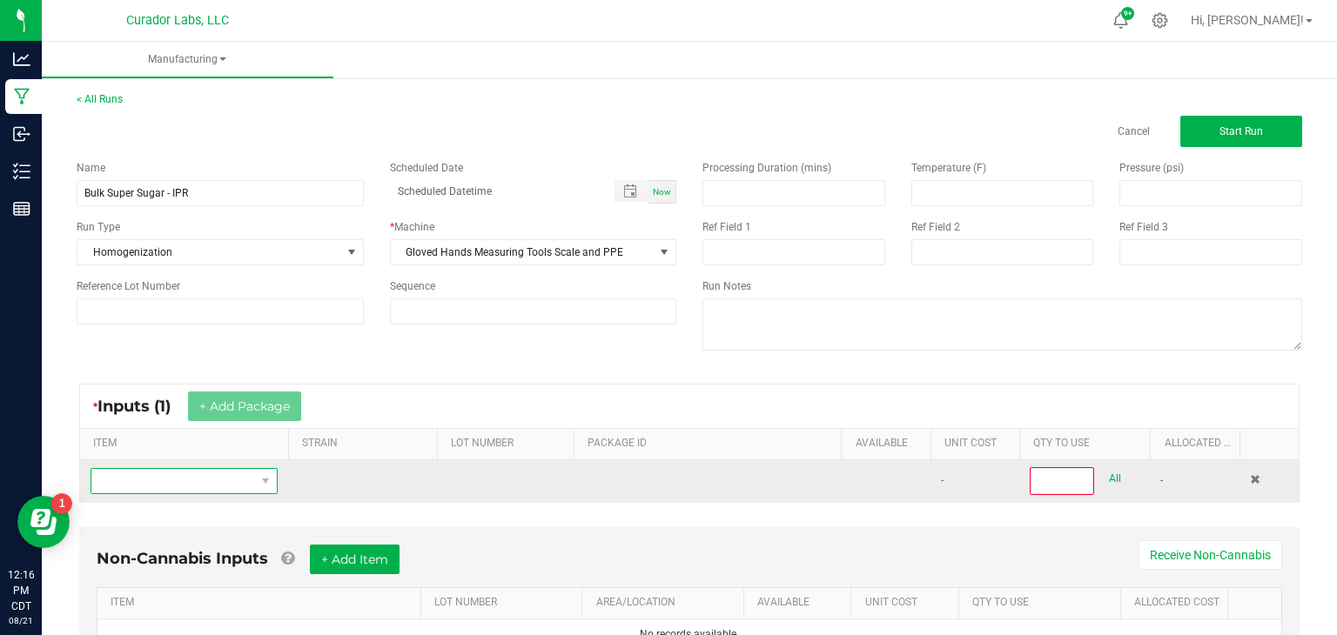
click at [226, 478] on span "NO DATA FOUND" at bounding box center [173, 481] width 164 height 24
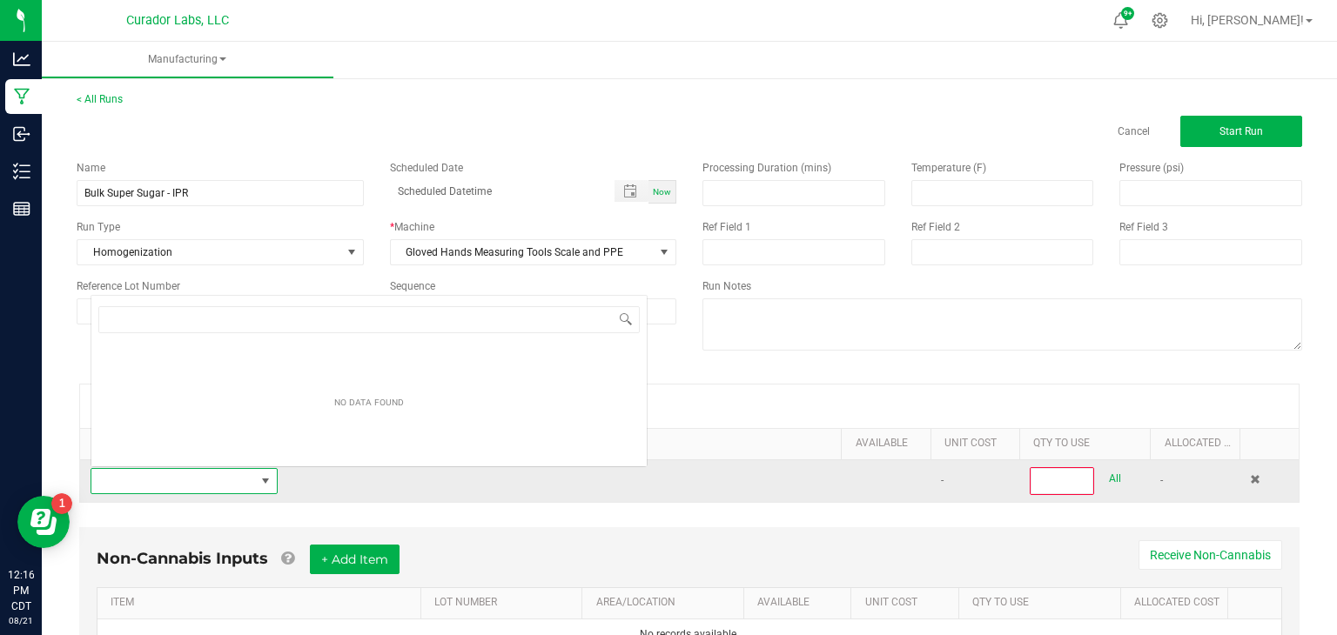
scroll to position [25, 187]
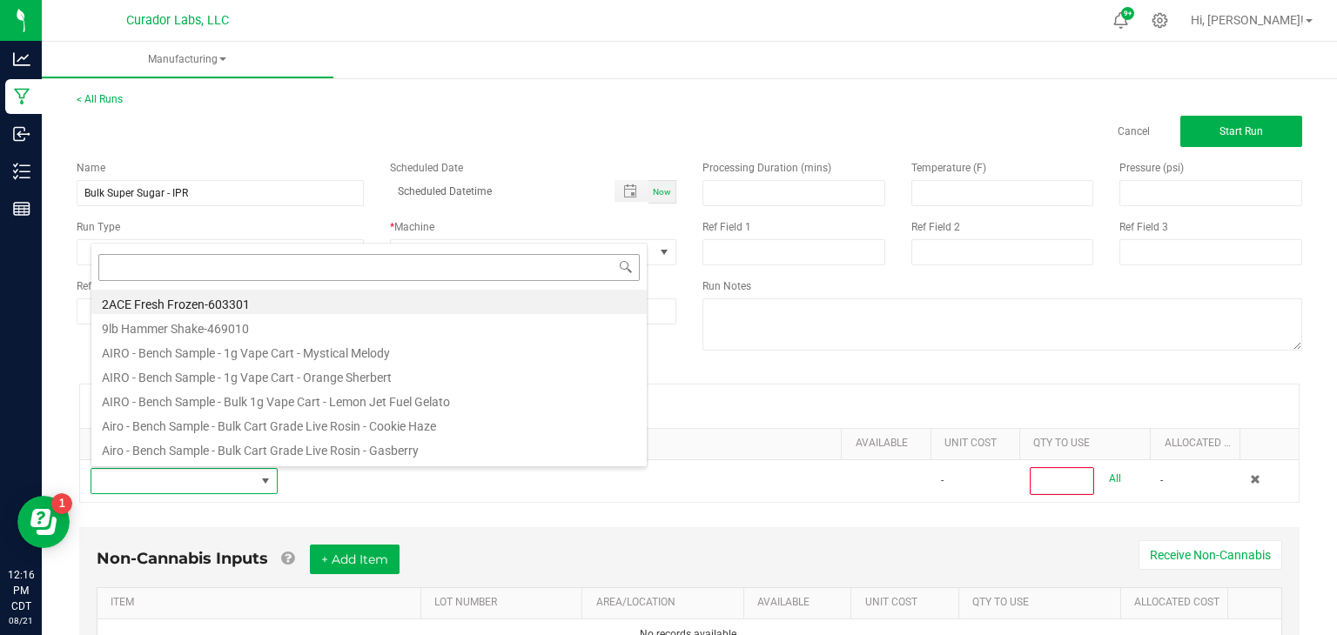
click at [507, 258] on input at bounding box center [368, 267] width 541 height 27
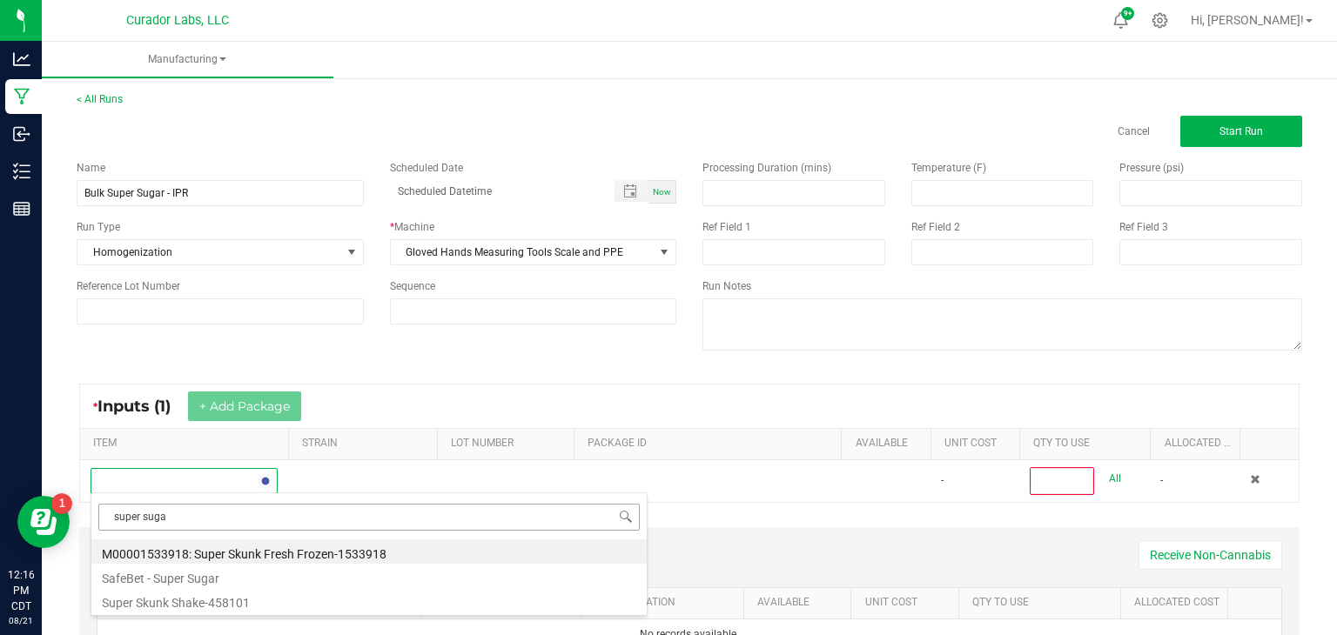
type input "super sugar"
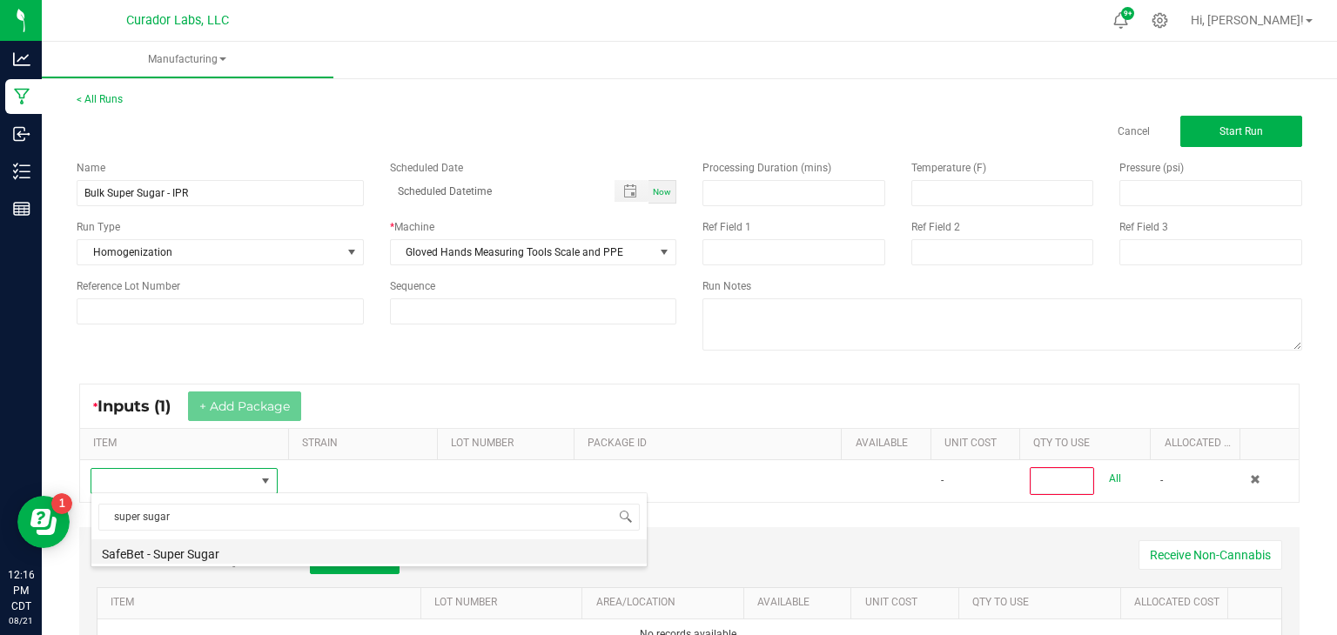
click at [212, 555] on li "SafeBet - Super Sugar" at bounding box center [368, 552] width 555 height 24
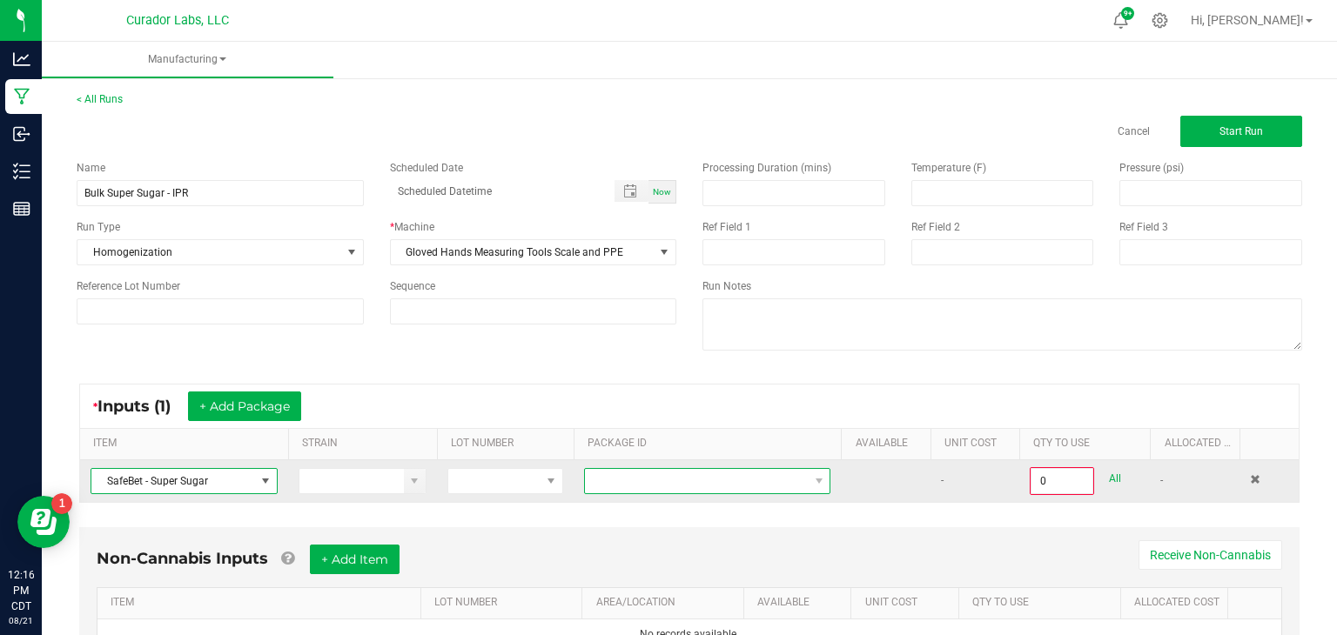
click at [726, 473] on span at bounding box center [696, 481] width 223 height 24
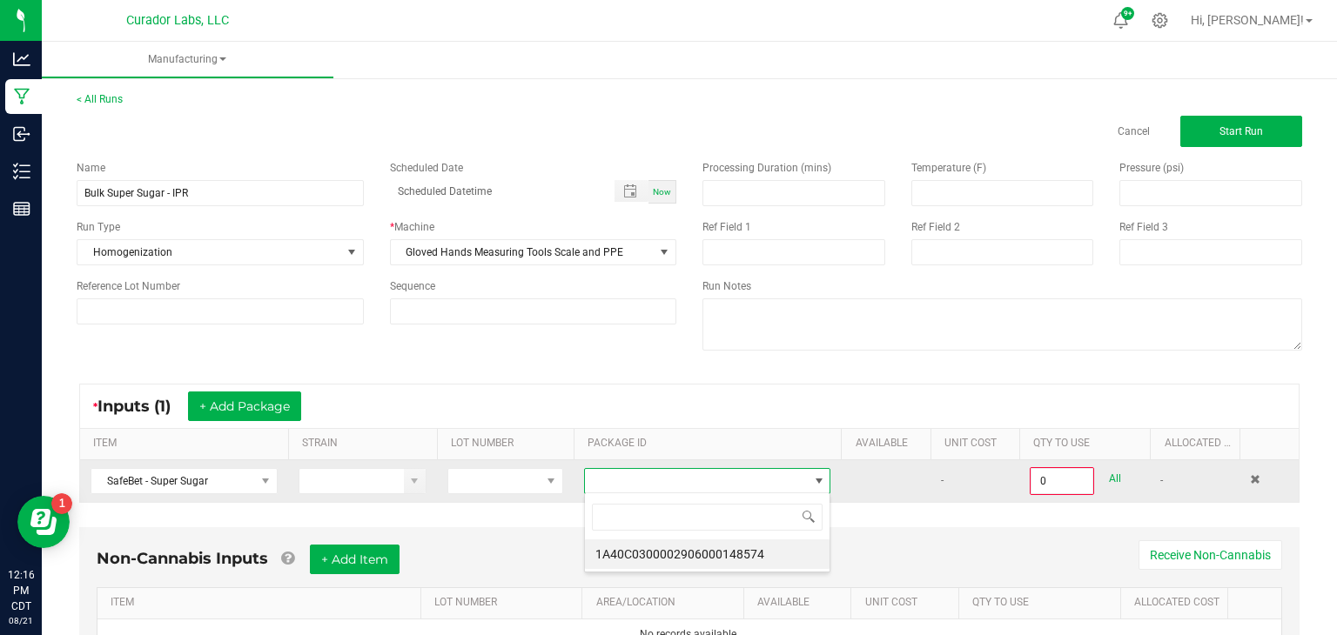
scroll to position [25, 247]
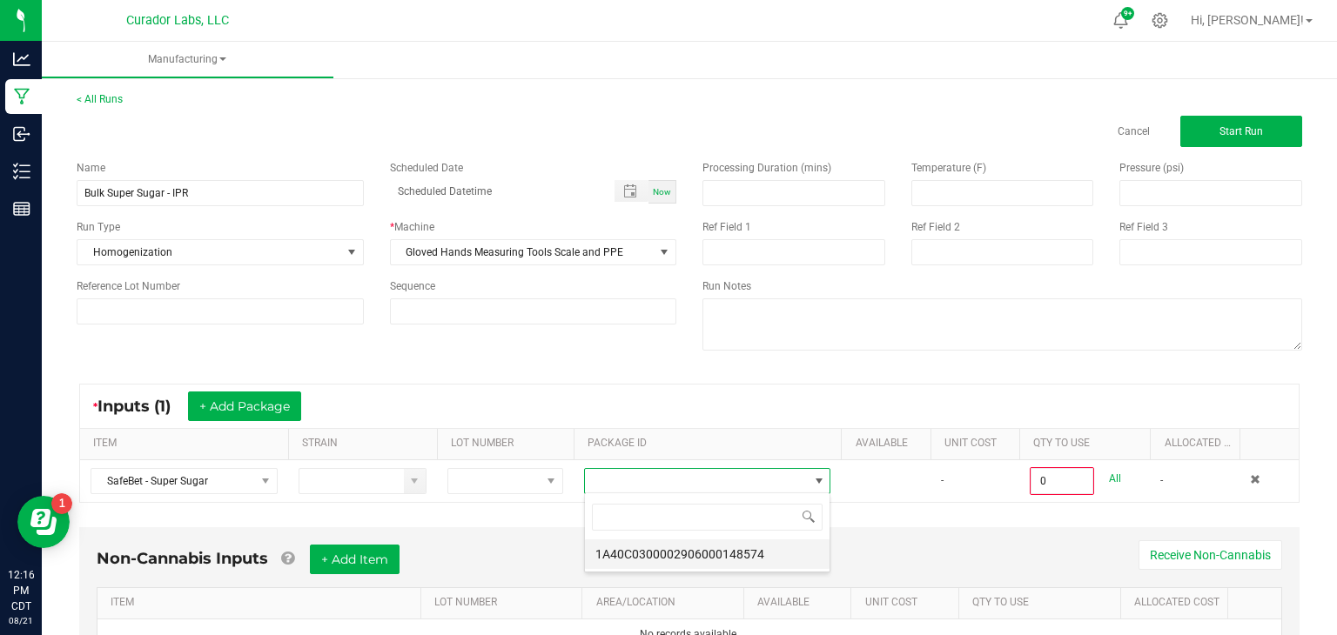
click at [726, 547] on li "1A40C0300002906000148574" at bounding box center [707, 555] width 245 height 30
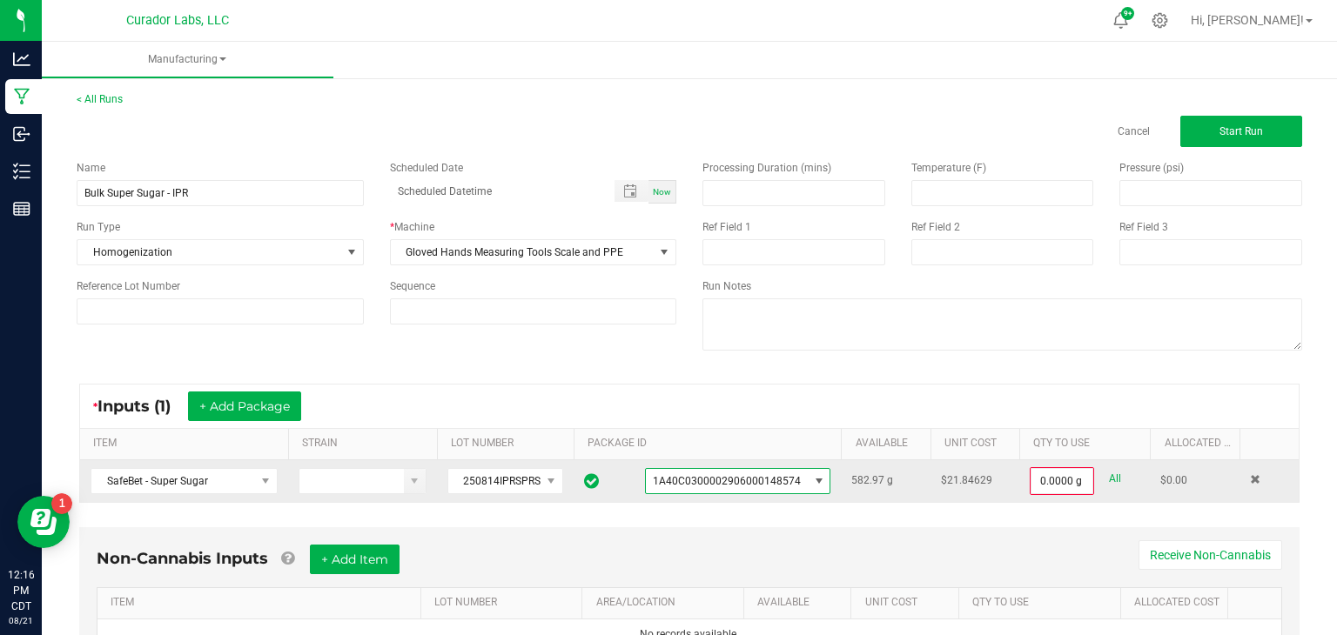
click at [1115, 480] on link "All" at bounding box center [1115, 479] width 12 height 24
type input "582.9700 g"
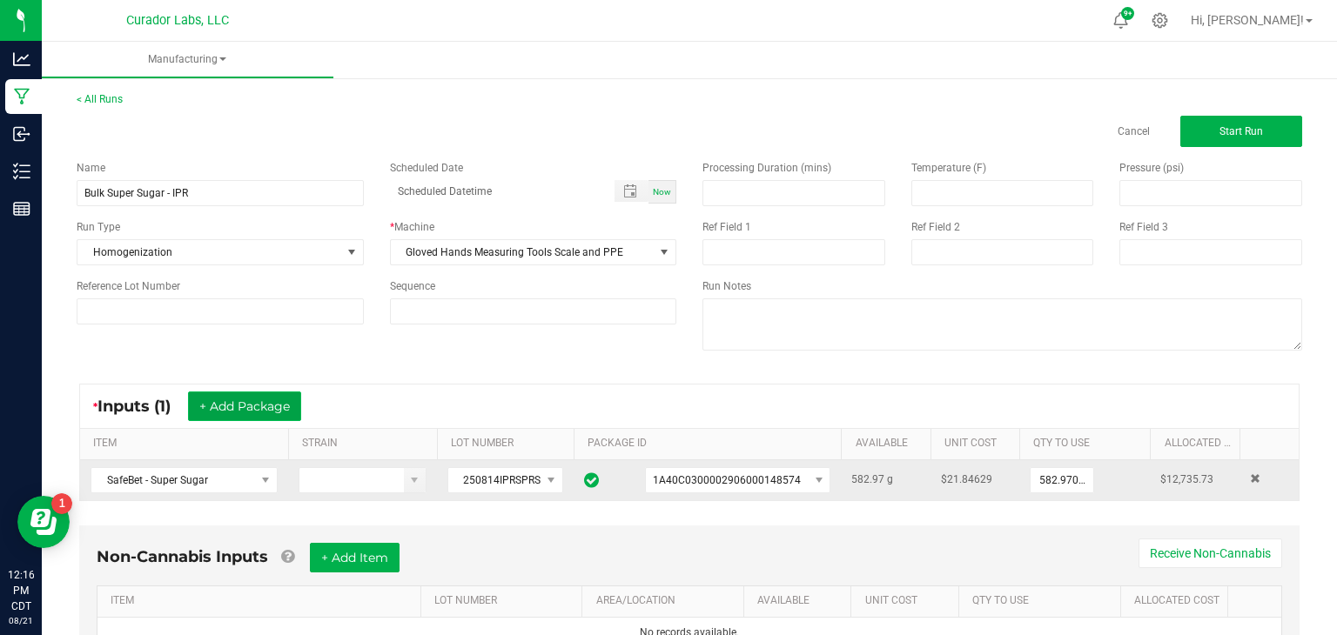
click at [221, 408] on button "+ Add Package" at bounding box center [244, 407] width 113 height 30
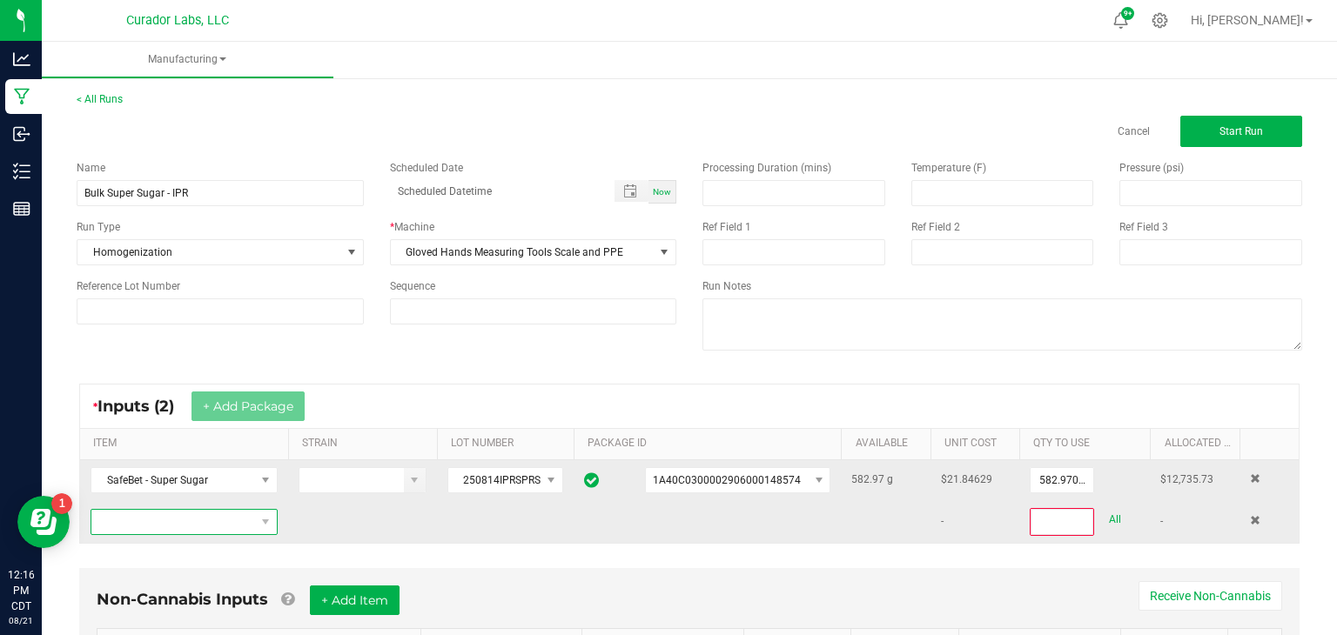
click at [203, 529] on span "NO DATA FOUND" at bounding box center [173, 522] width 164 height 24
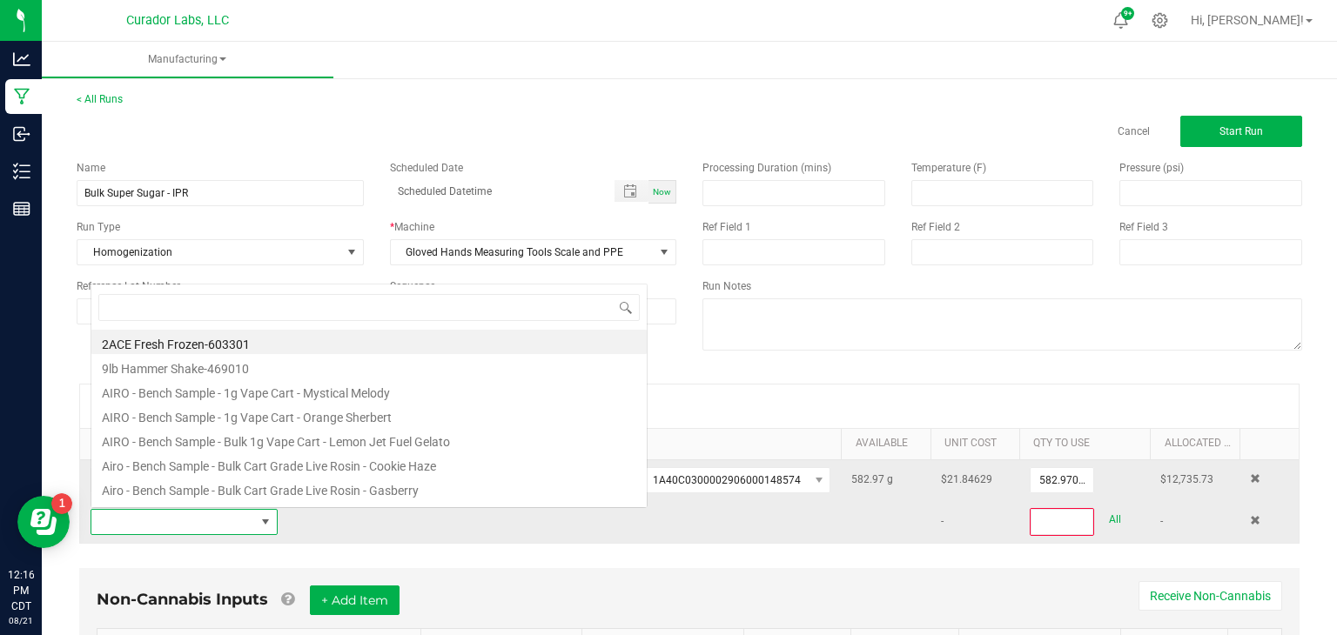
scroll to position [25, 187]
click at [482, 303] on input at bounding box center [368, 307] width 541 height 27
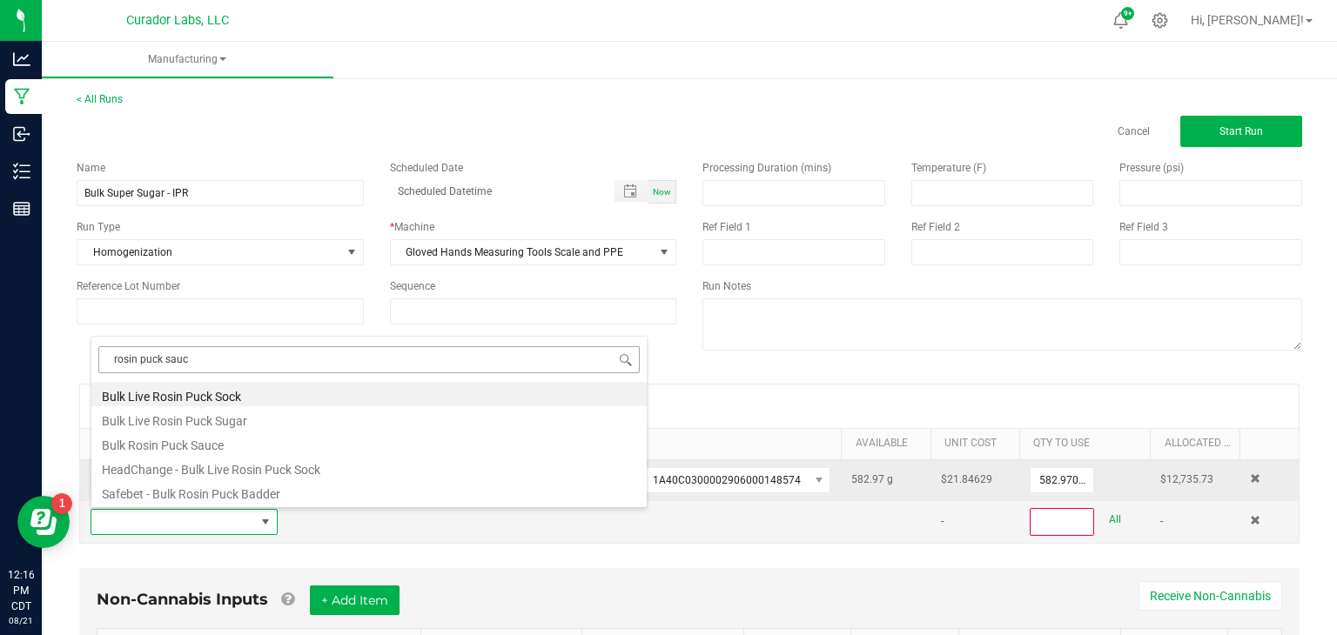
type input "rosin puck sauce"
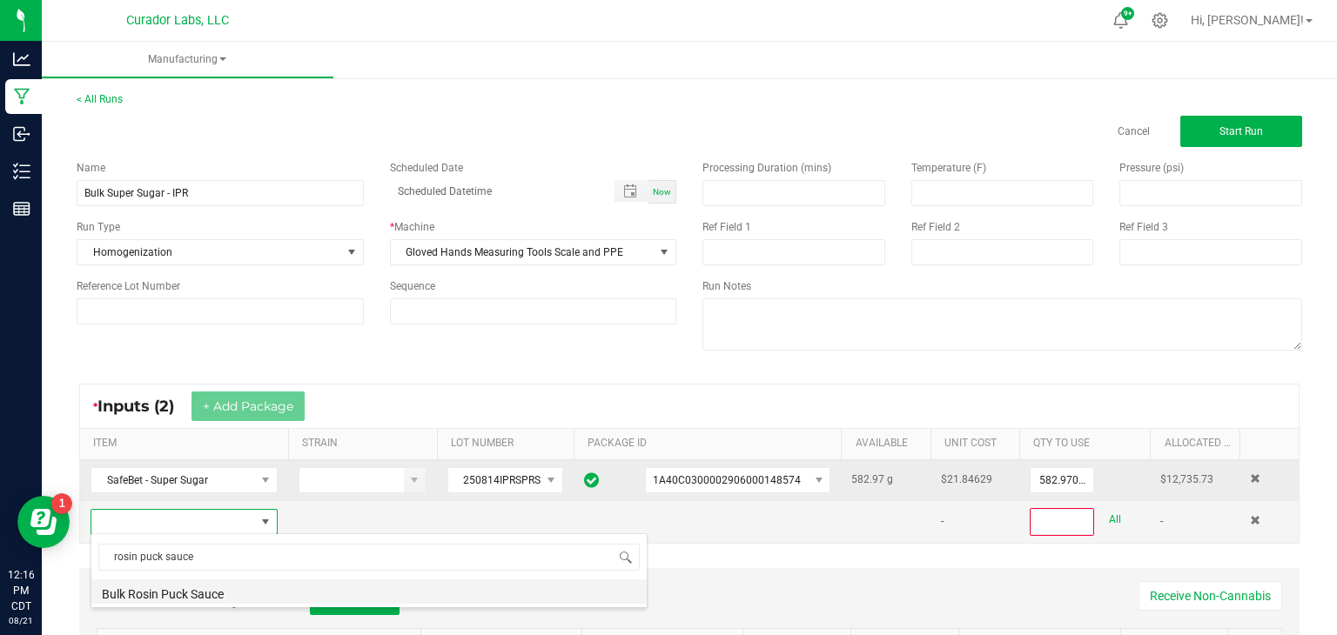
click at [212, 589] on li "Bulk Rosin Puck Sauce" at bounding box center [368, 592] width 555 height 24
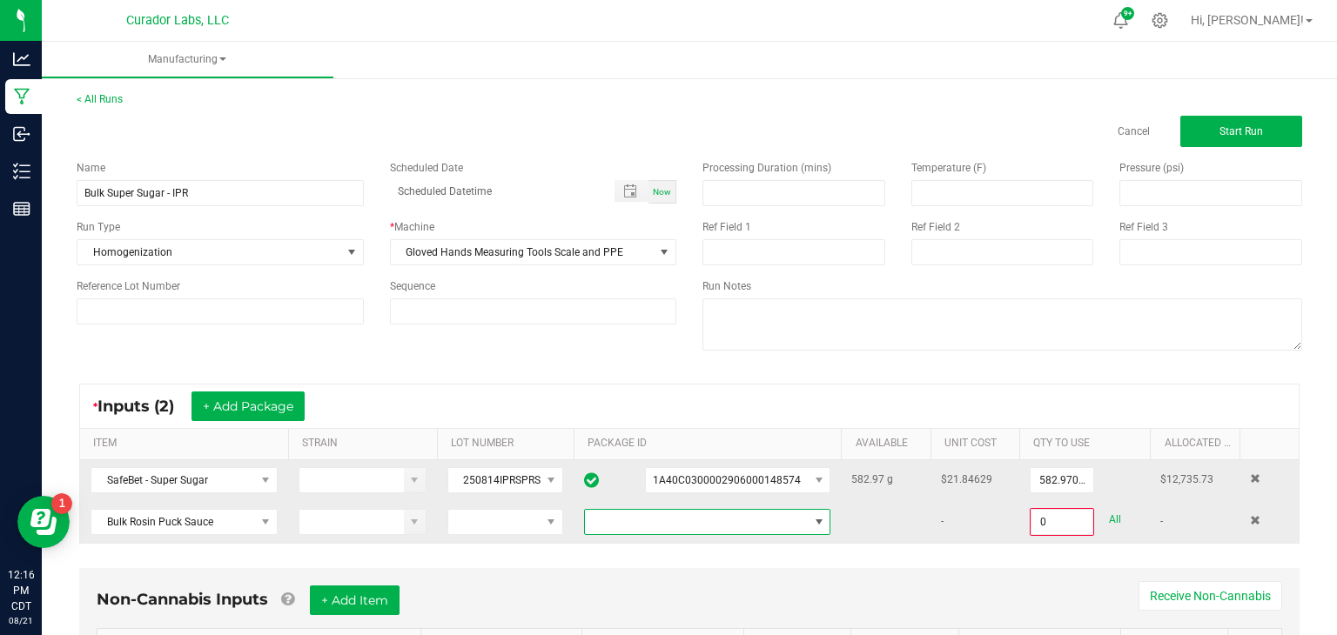
click at [600, 519] on span at bounding box center [696, 522] width 223 height 24
click at [650, 590] on li "1A40C0300002906000148553" at bounding box center [707, 595] width 245 height 30
click at [1041, 521] on input "0" at bounding box center [1061, 522] width 61 height 24
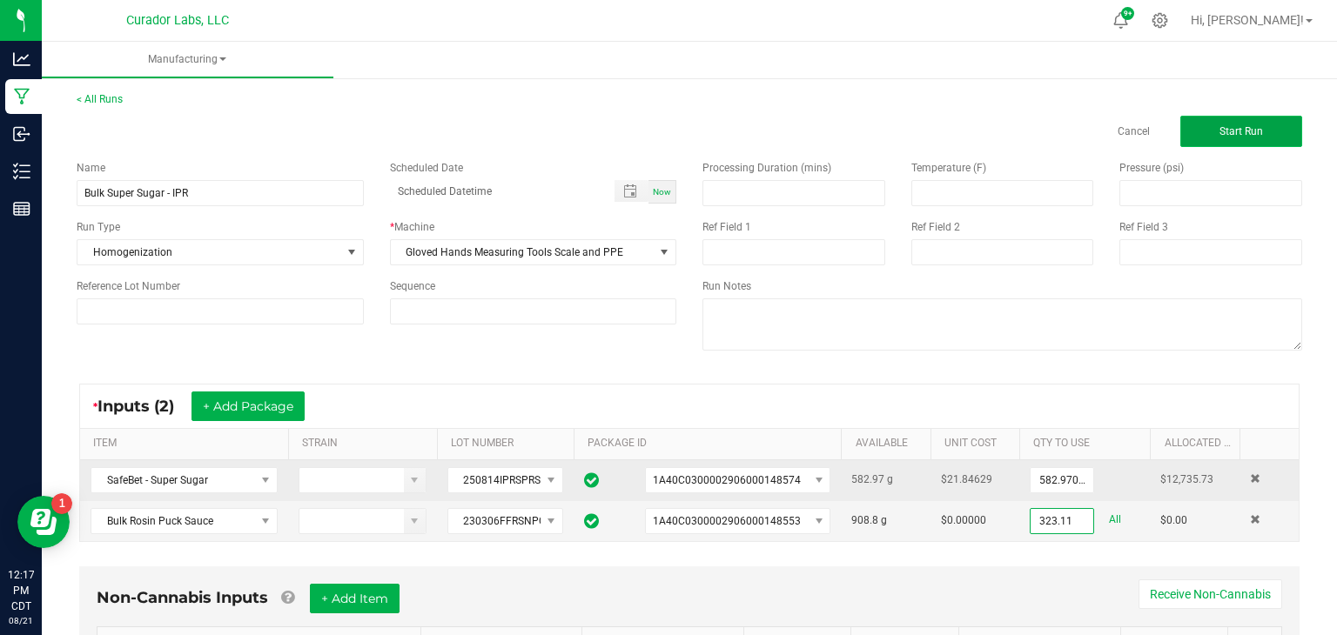
type input "323.1100 g"
click at [1209, 139] on button "Start Run" at bounding box center [1241, 131] width 122 height 31
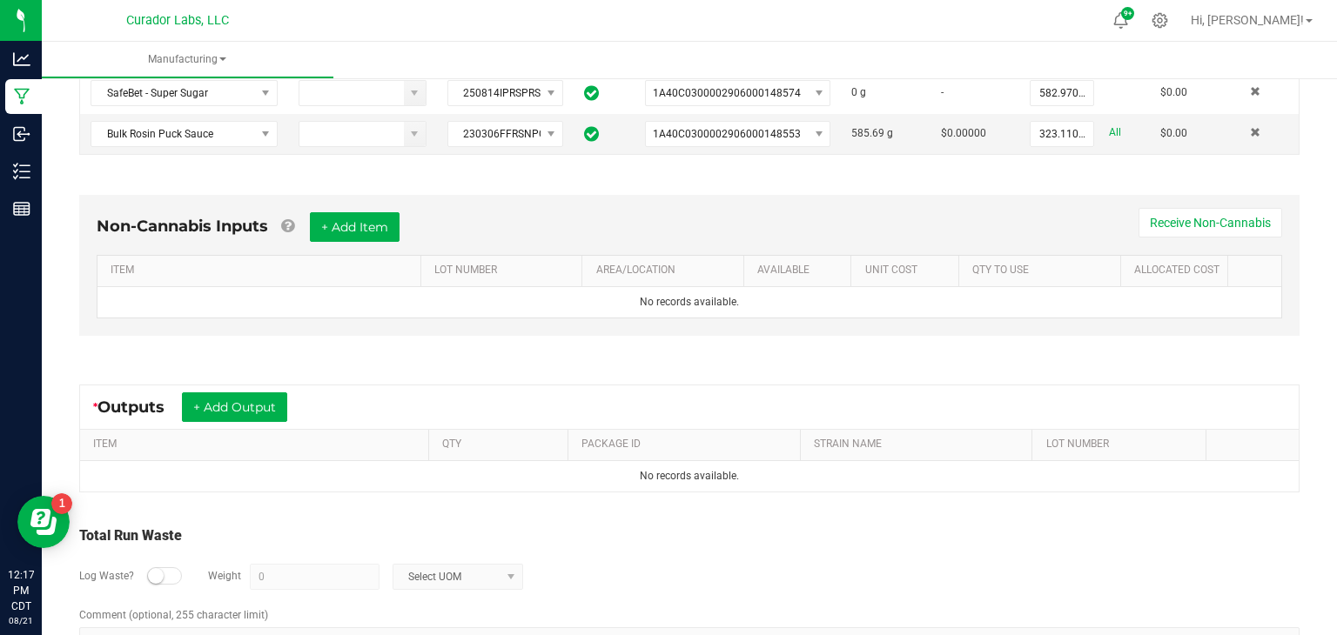
scroll to position [433, 0]
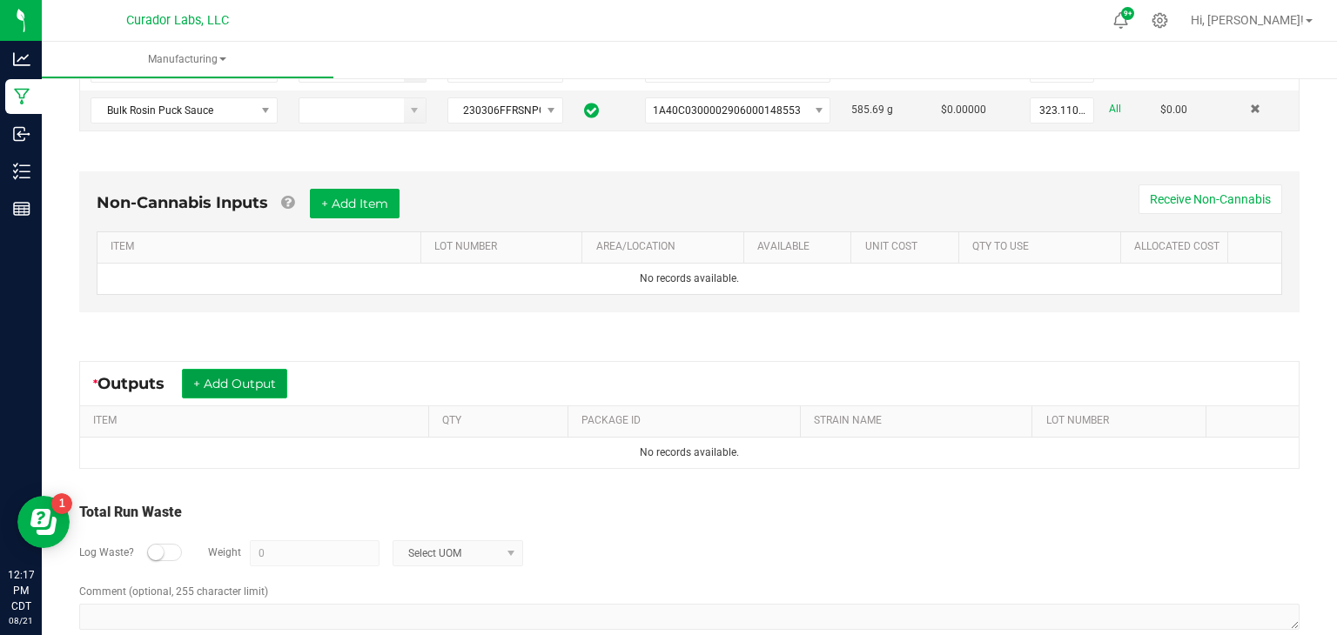
click at [283, 380] on button "+ Add Output" at bounding box center [234, 384] width 105 height 30
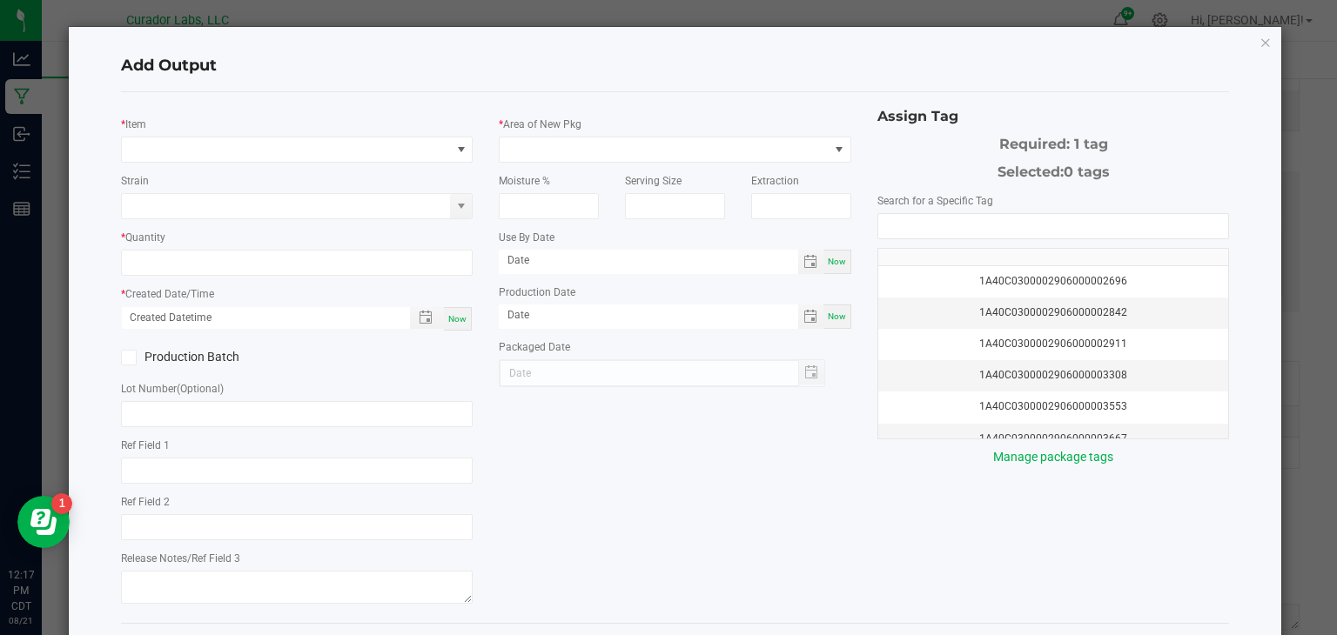
type input "24 hr Vacumm"
type textarea "cookies&cream-rainbowbelts-greasemonkey-medellin-bananacreamcakejealousy-coka-b…"
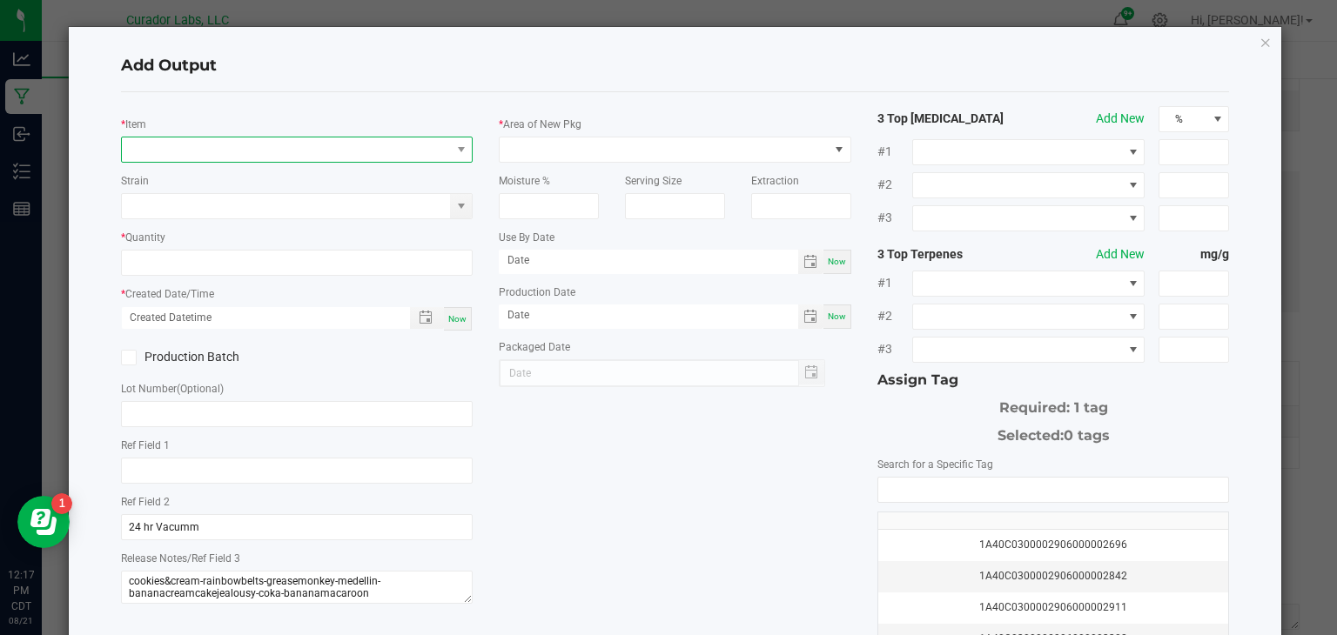
click at [379, 147] on span "NO DATA FOUND" at bounding box center [286, 150] width 329 height 24
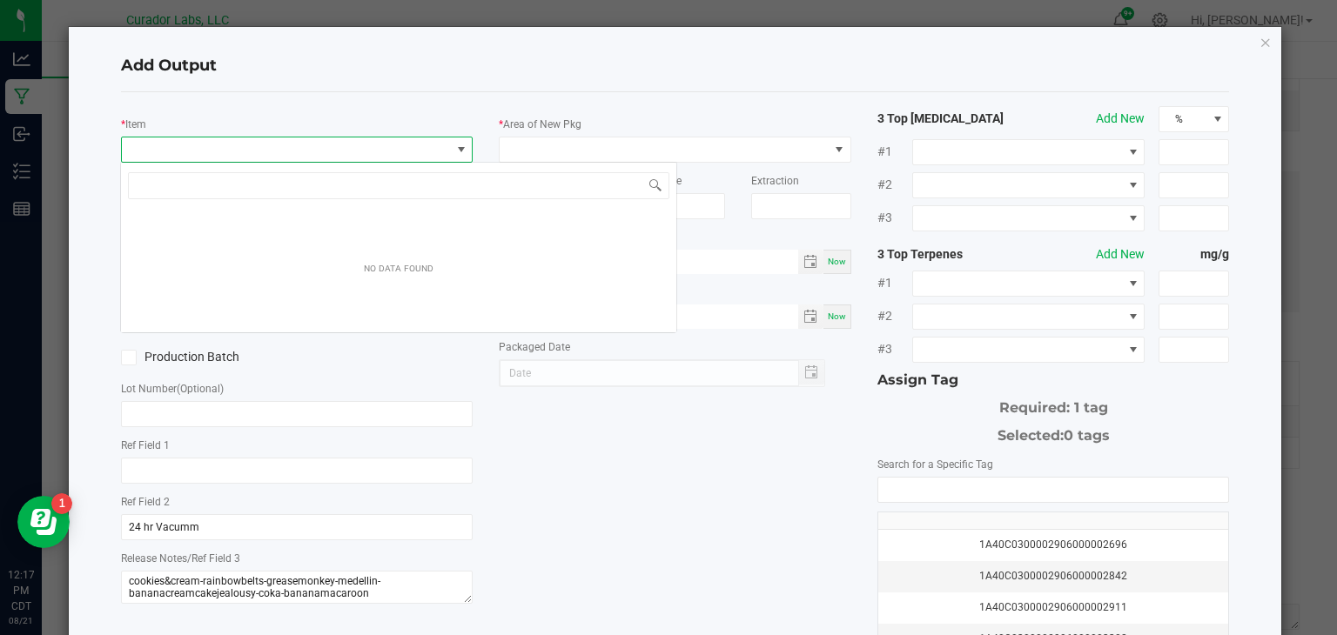
scroll to position [25, 352]
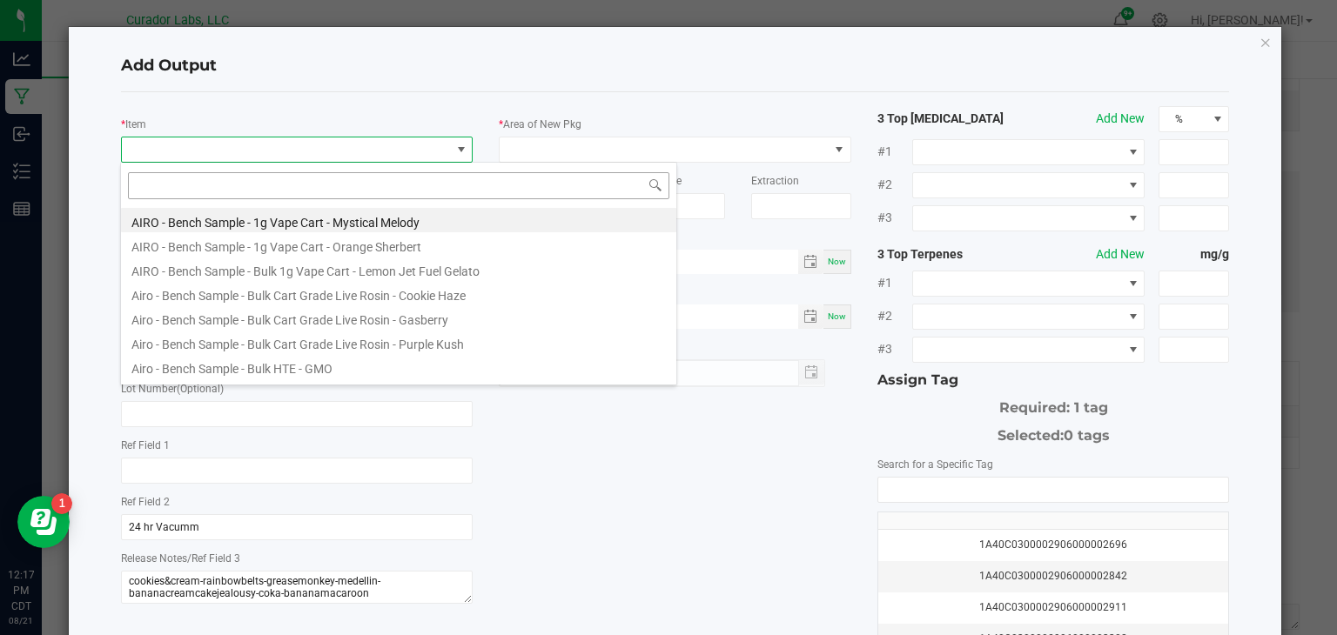
click at [407, 185] on input at bounding box center [398, 185] width 541 height 27
type input "super sugar"
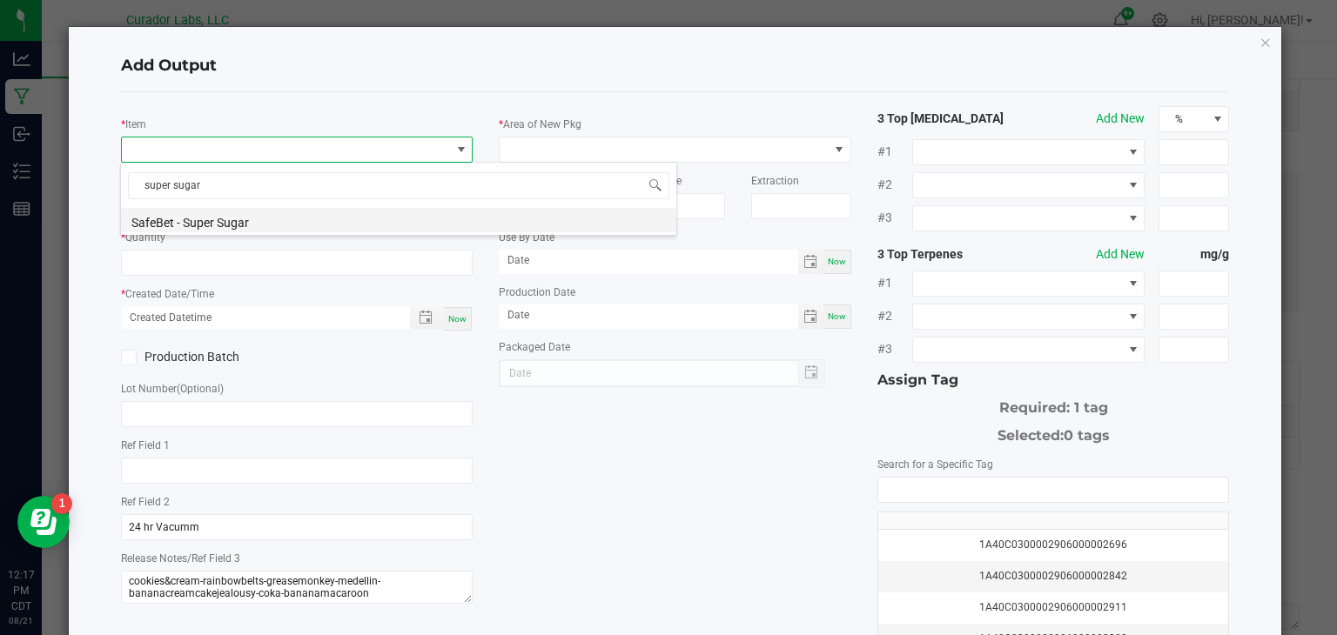
click at [242, 225] on li "SafeBet - Super Sugar" at bounding box center [398, 220] width 555 height 24
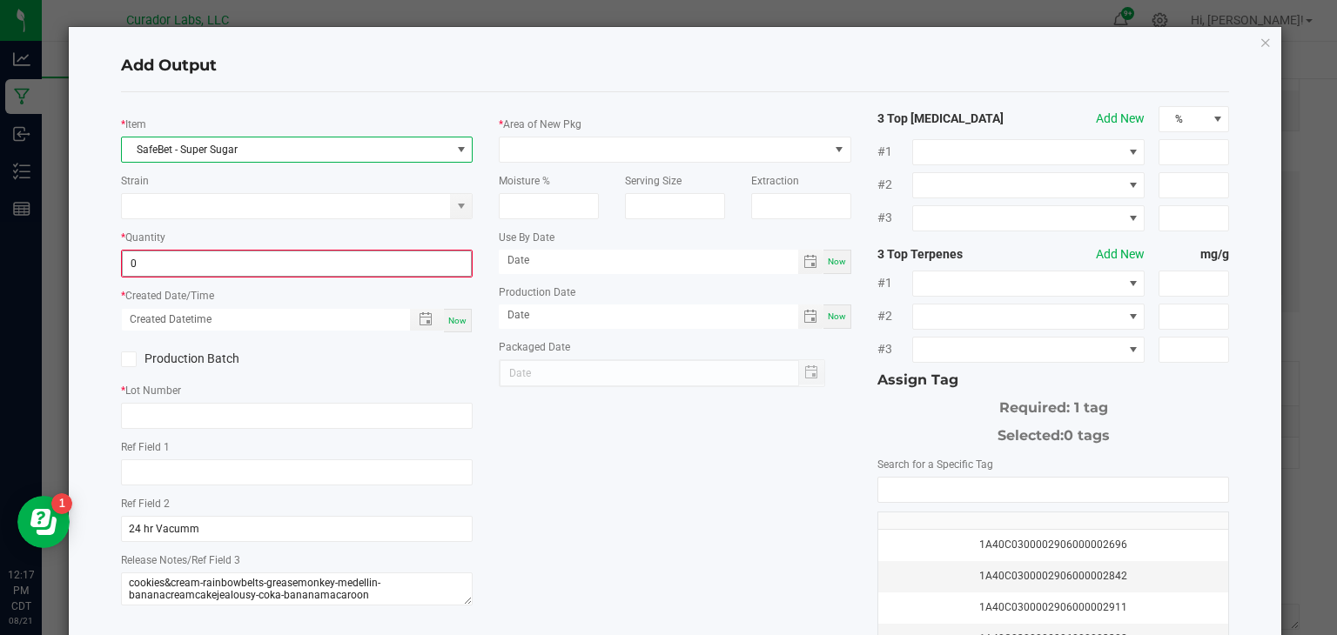
click at [272, 263] on input "0" at bounding box center [297, 264] width 349 height 24
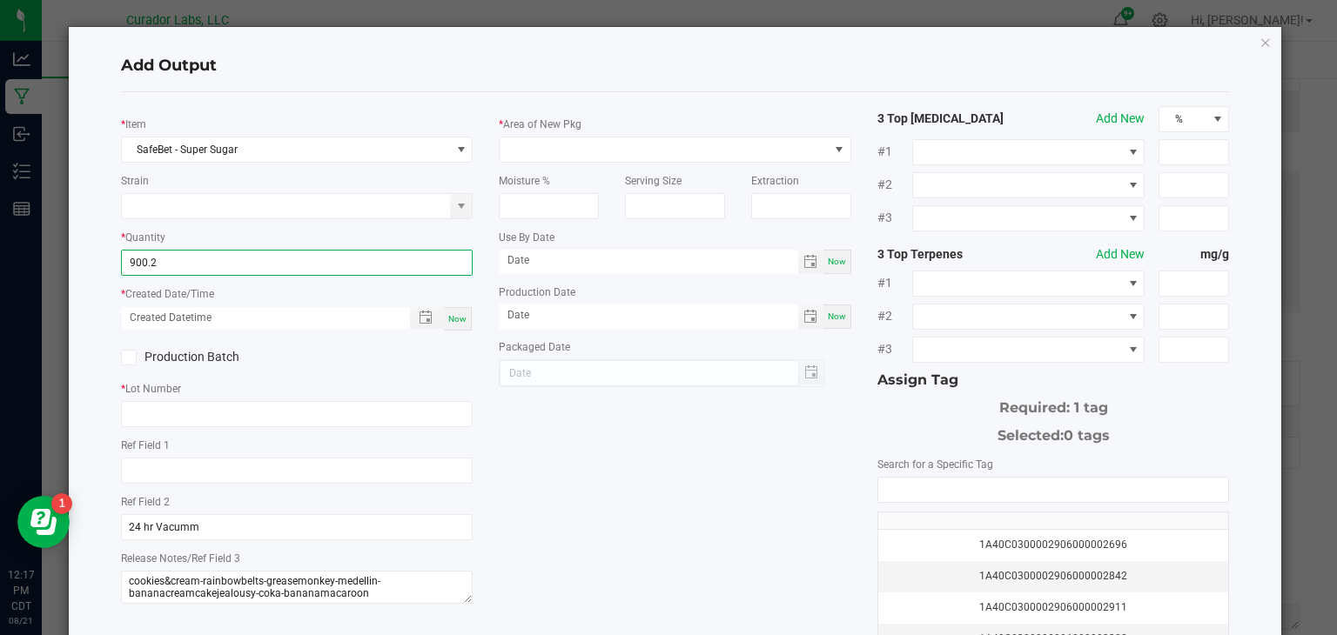
type input "900.2000 g"
click at [451, 321] on div "Now" at bounding box center [458, 319] width 28 height 24
type input "[DATE] 12:17 PM"
type input "[DATE]"
click at [131, 358] on icon at bounding box center [128, 358] width 11 height 0
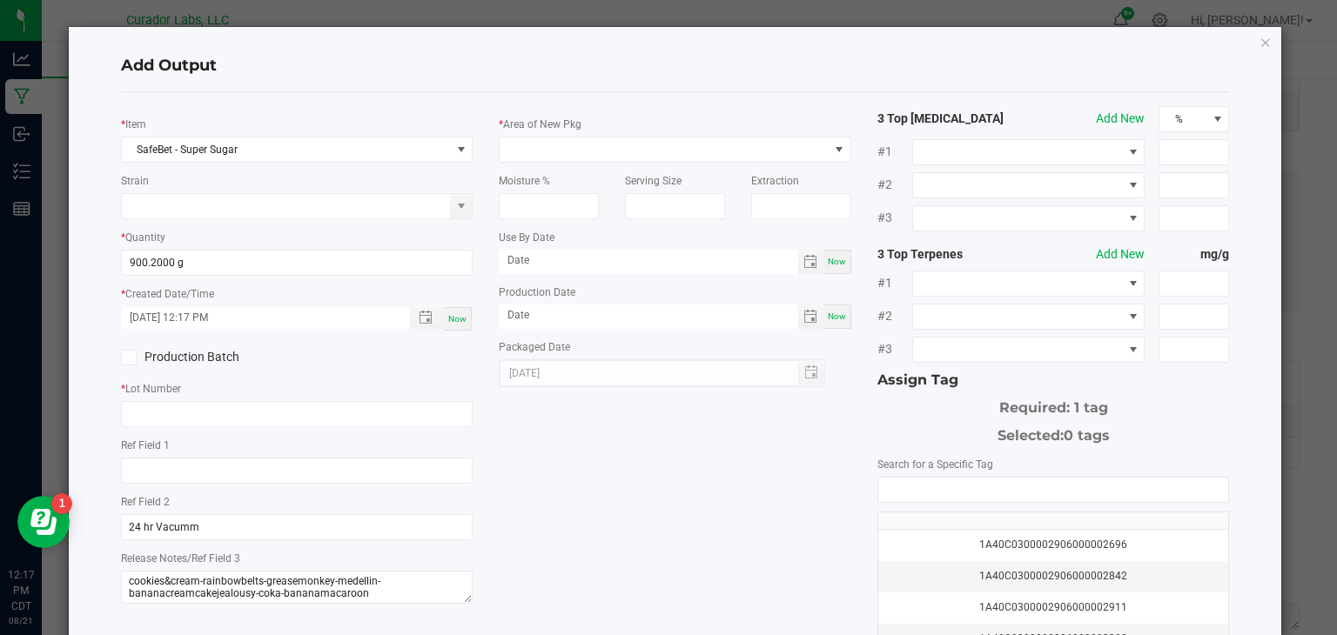
click at [0, 0] on input "Production Batch" at bounding box center [0, 0] width 0 height 0
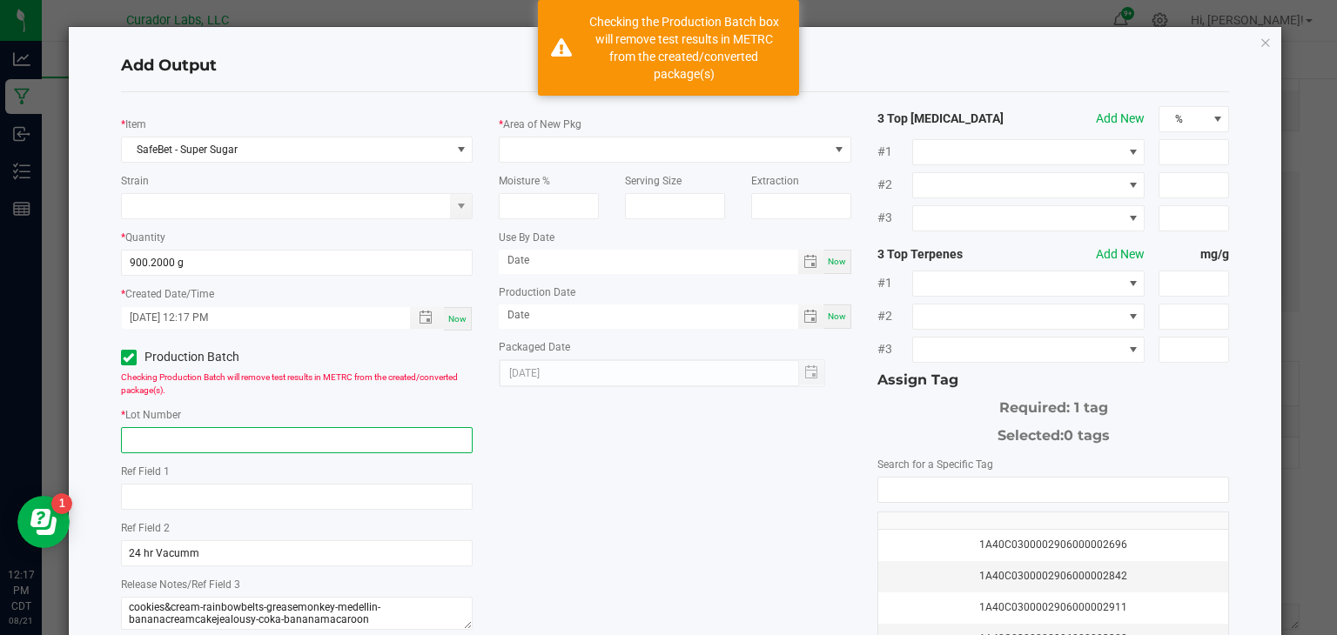
click at [158, 441] on input "text" at bounding box center [297, 440] width 353 height 26
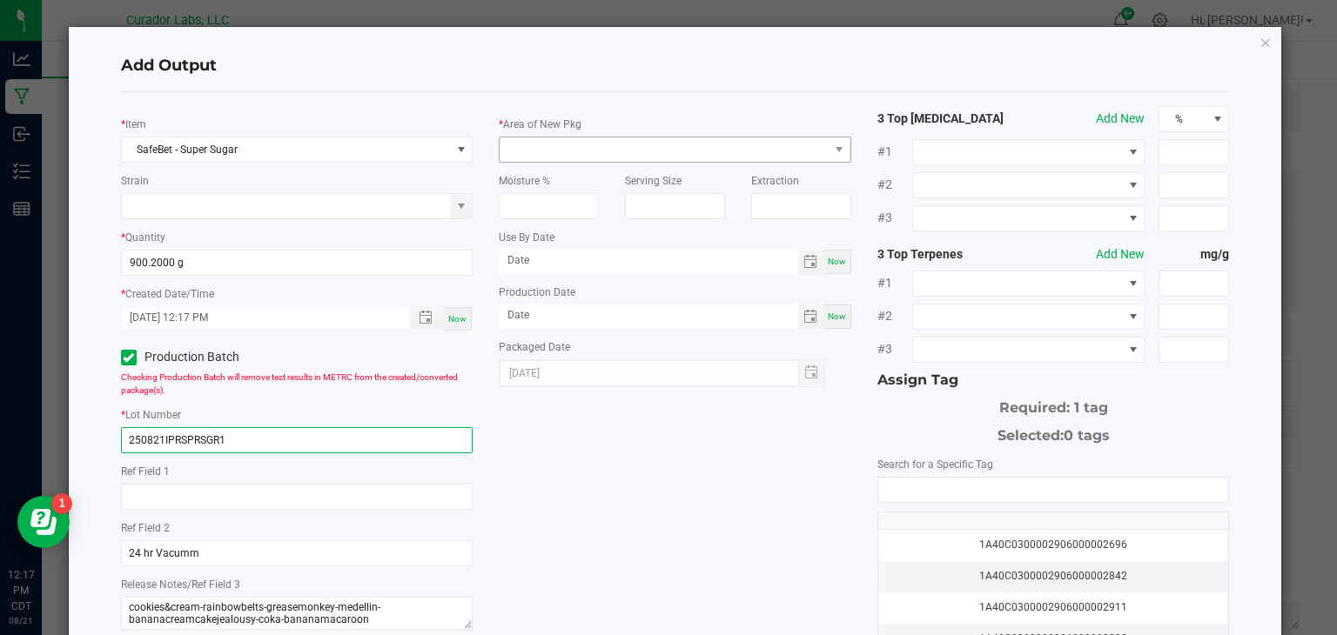
type input "250821IPRSPRSGR1"
click at [599, 148] on span at bounding box center [664, 150] width 329 height 24
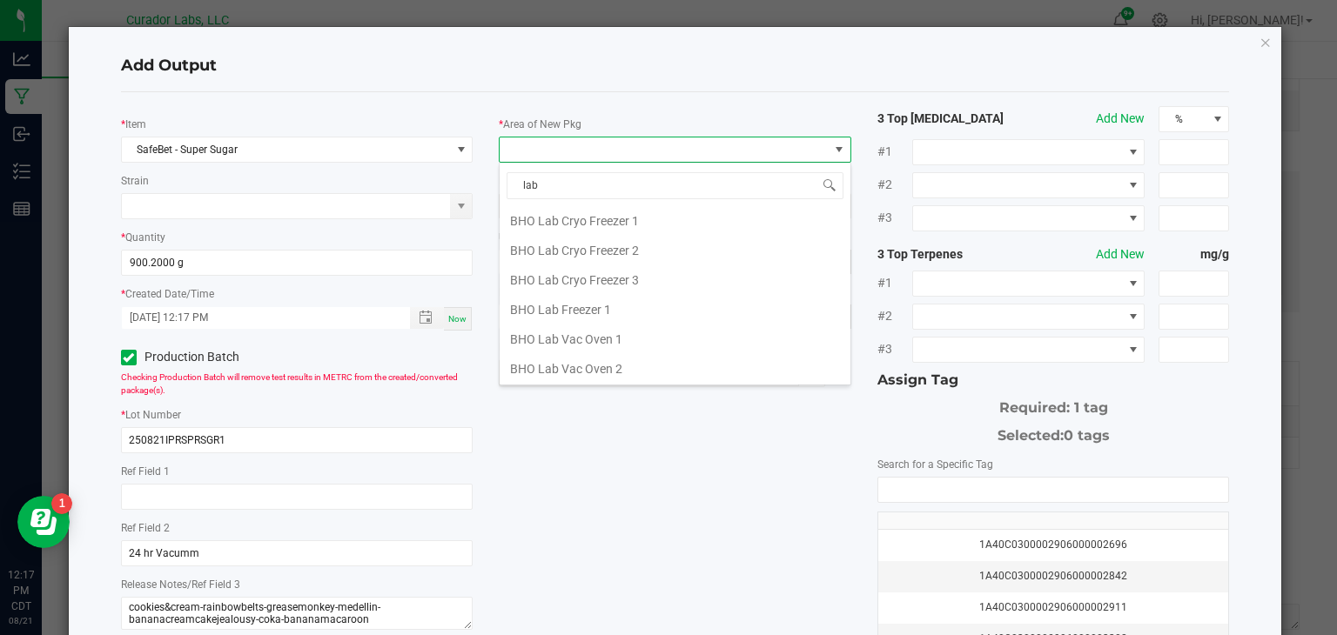
scroll to position [148, 0]
click at [655, 191] on input "lab" at bounding box center [675, 185] width 337 height 27
type input "l"
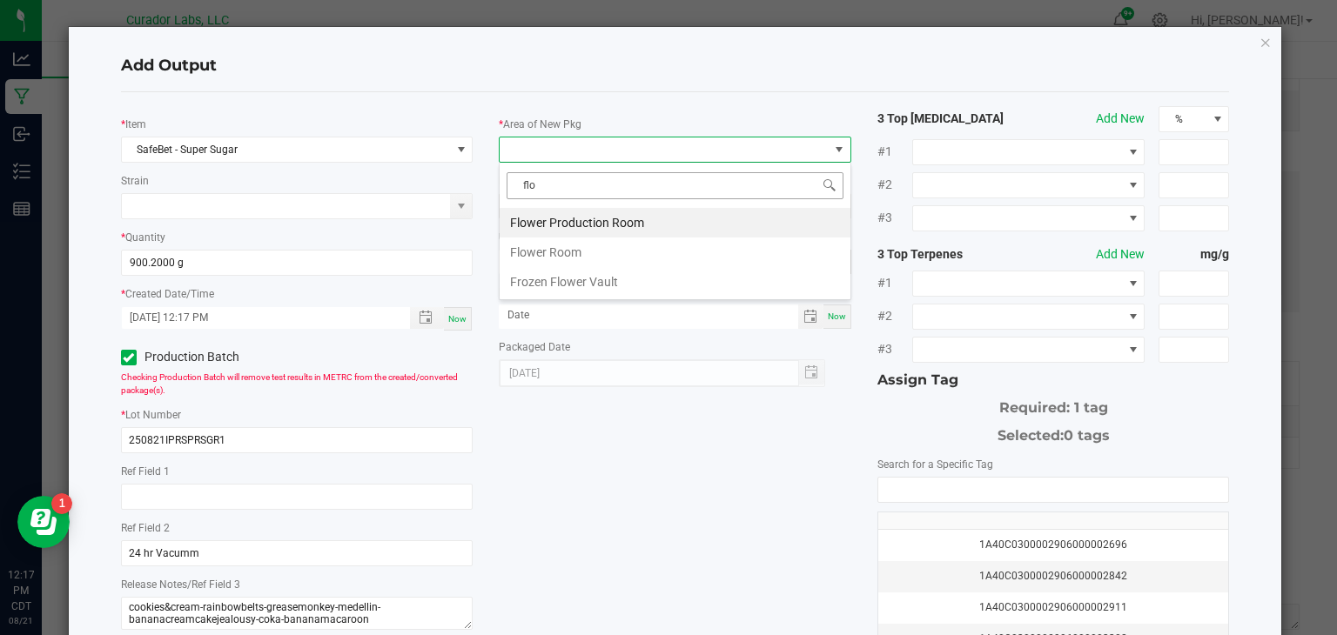
type input "flow"
click at [642, 246] on li "Flower Room" at bounding box center [675, 253] width 351 height 30
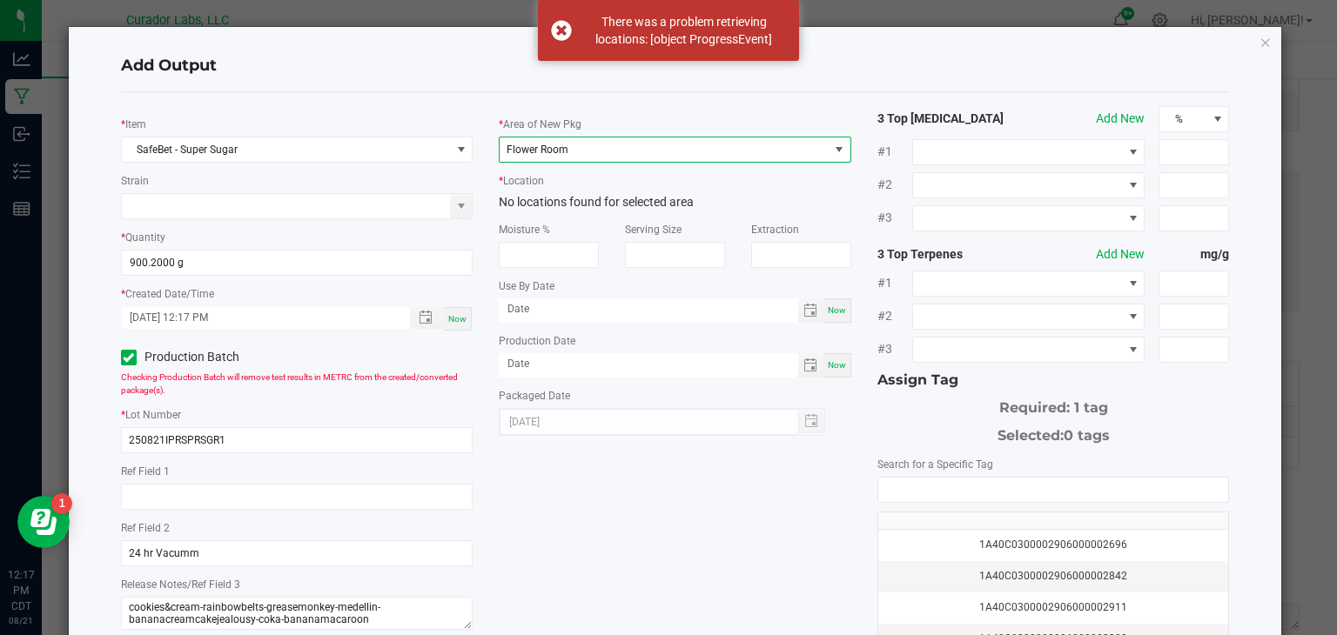
click at [743, 146] on span "Flower Room" at bounding box center [664, 150] width 329 height 24
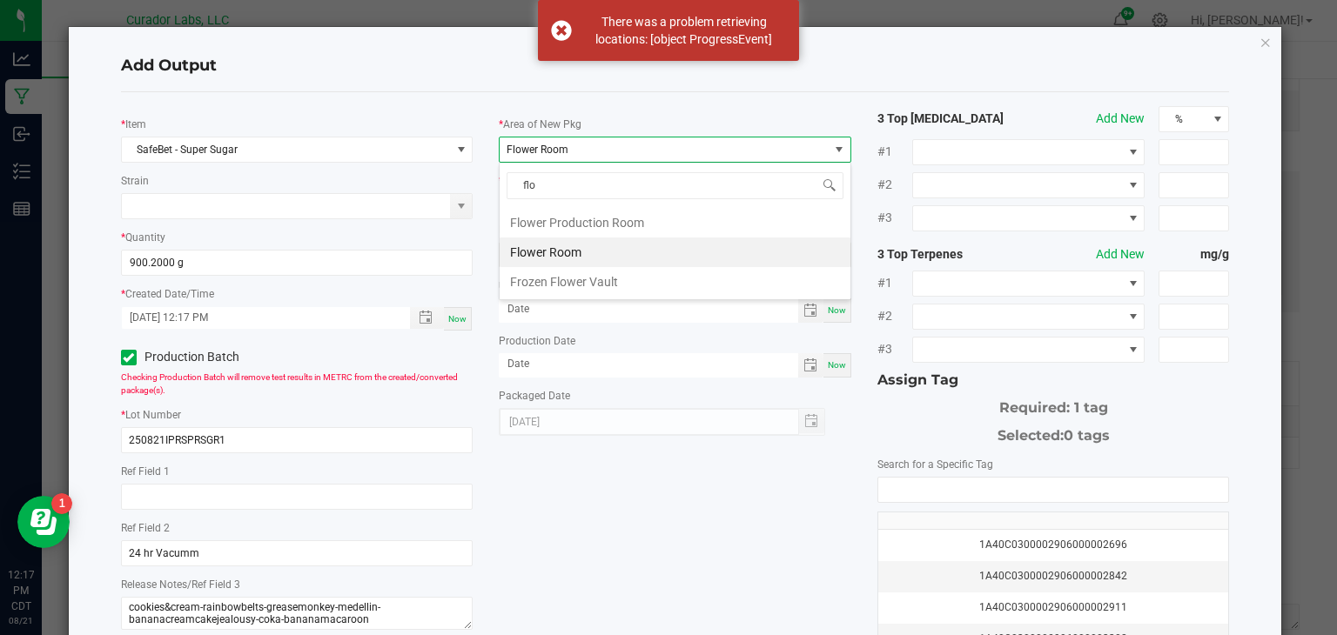
type input "flow"
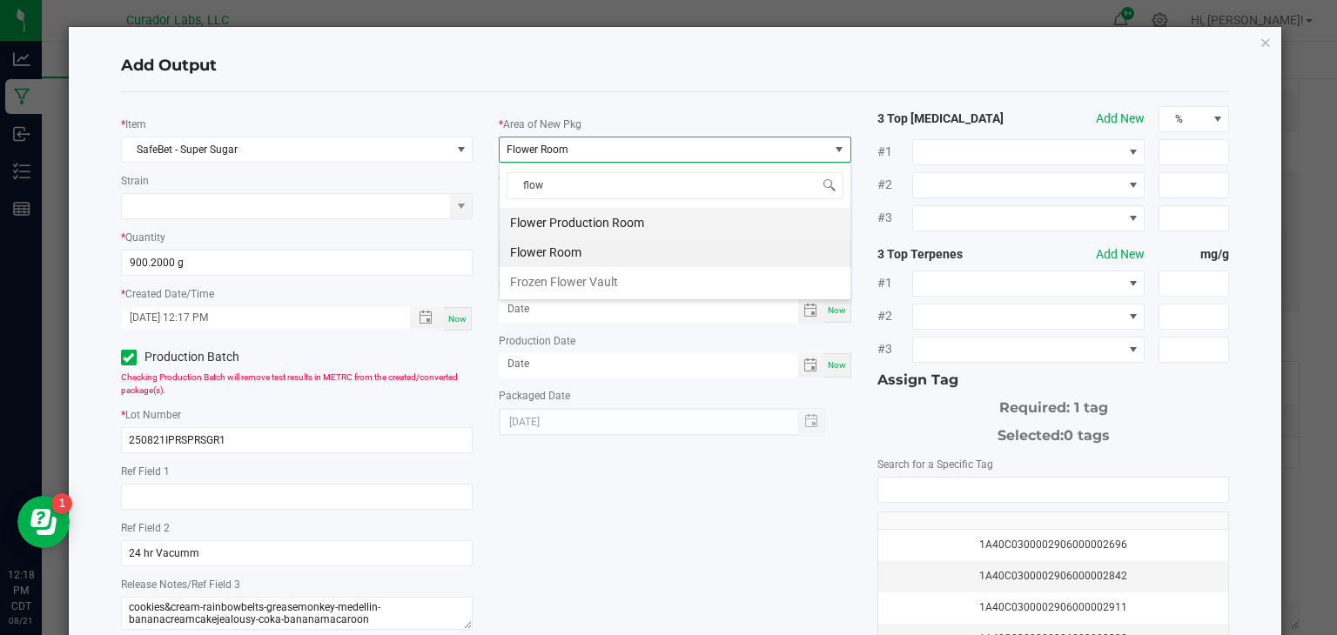
click at [635, 218] on li "Flower Production Room" at bounding box center [675, 223] width 351 height 30
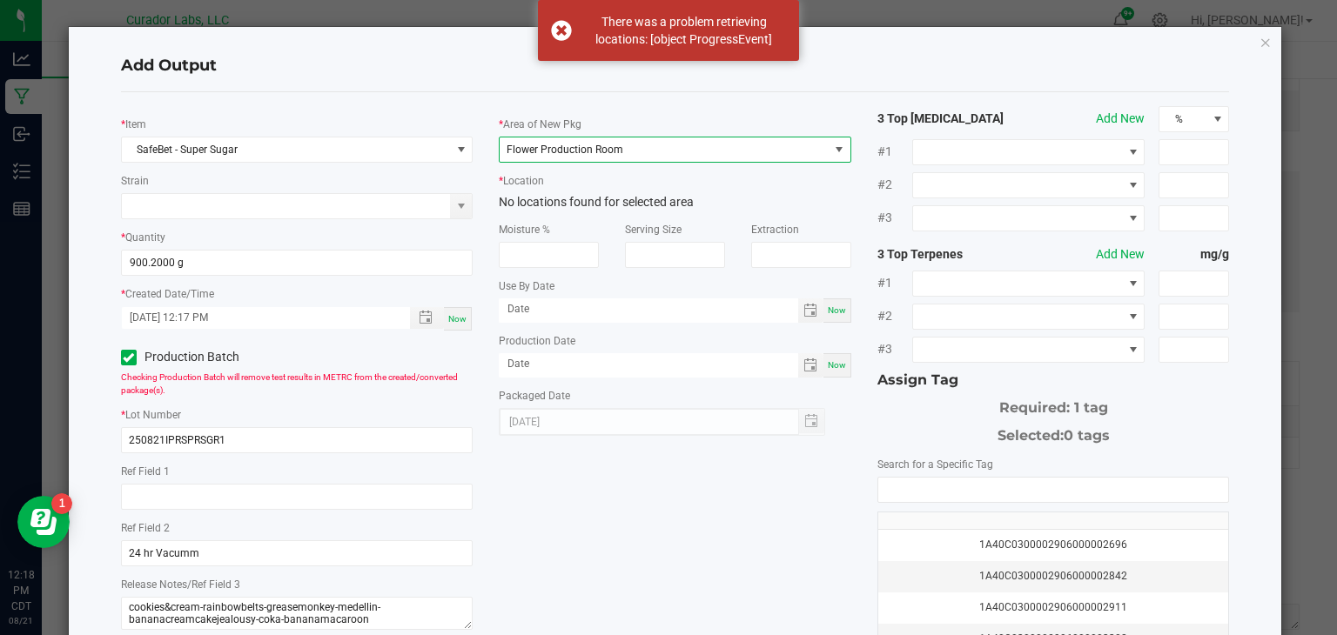
click at [671, 151] on span "Flower Production Room" at bounding box center [664, 150] width 329 height 24
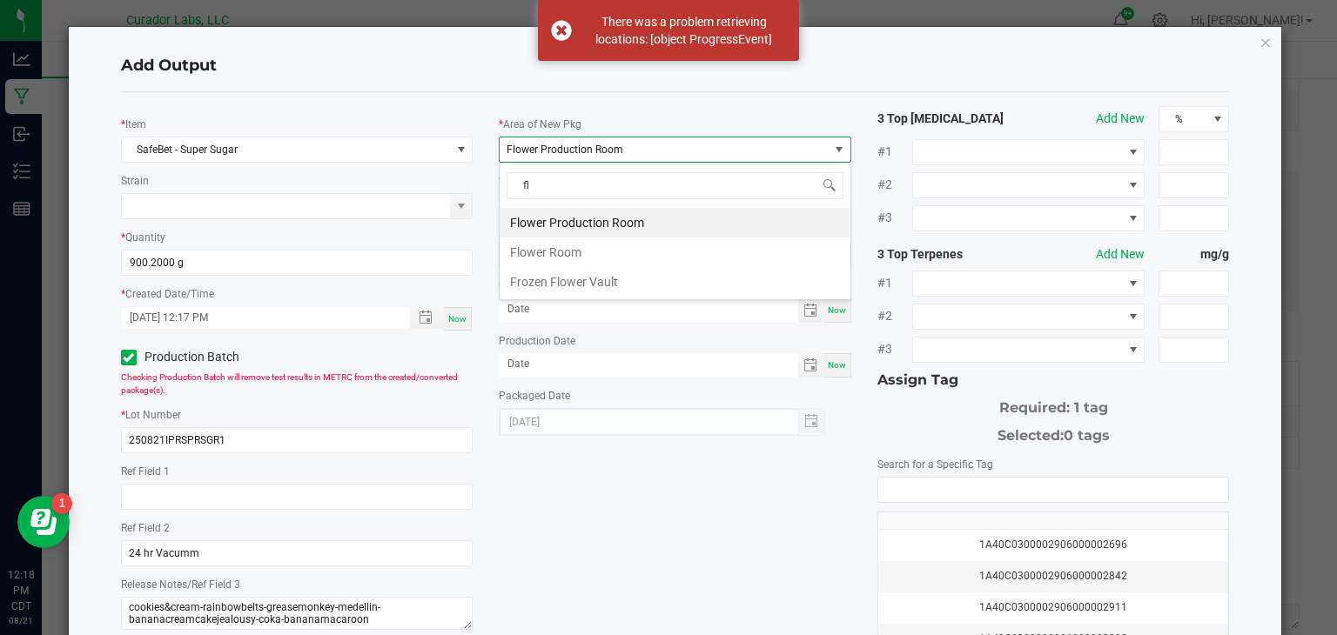
type input "flo"
click at [605, 285] on li "Frozen Flower Vault" at bounding box center [675, 282] width 351 height 30
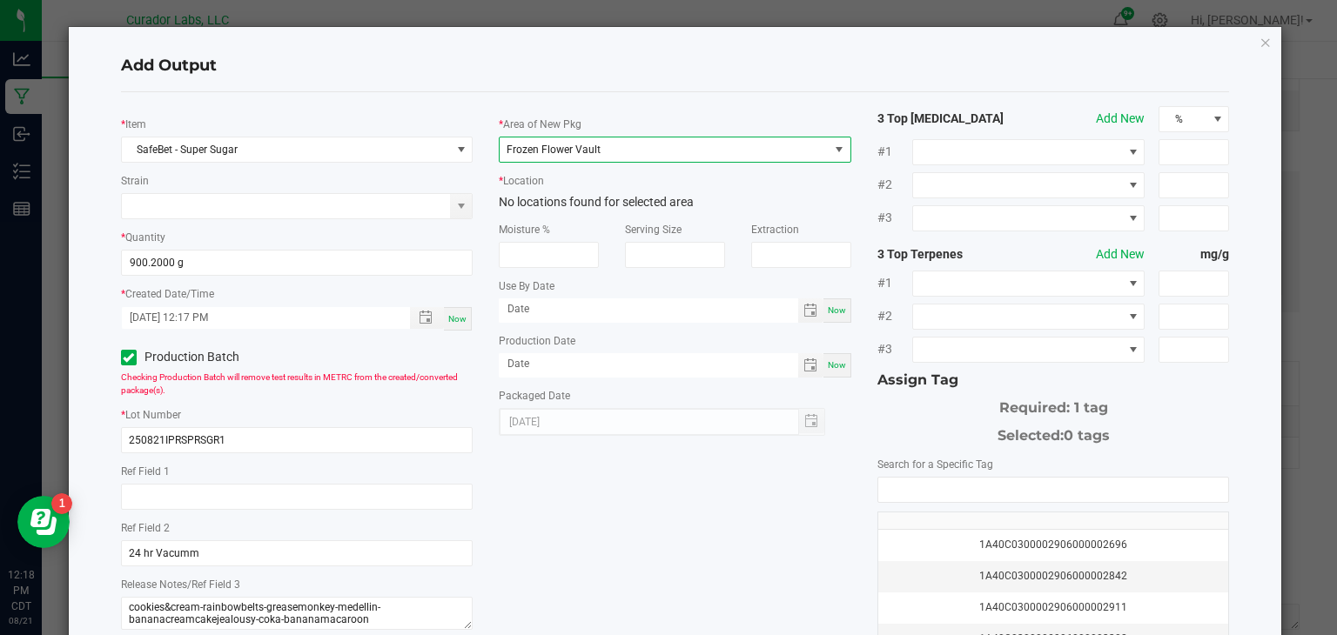
click at [665, 187] on div "* Location No locations found for selected area" at bounding box center [675, 191] width 353 height 40
click at [682, 150] on span "Frozen Flower Vault" at bounding box center [664, 150] width 329 height 24
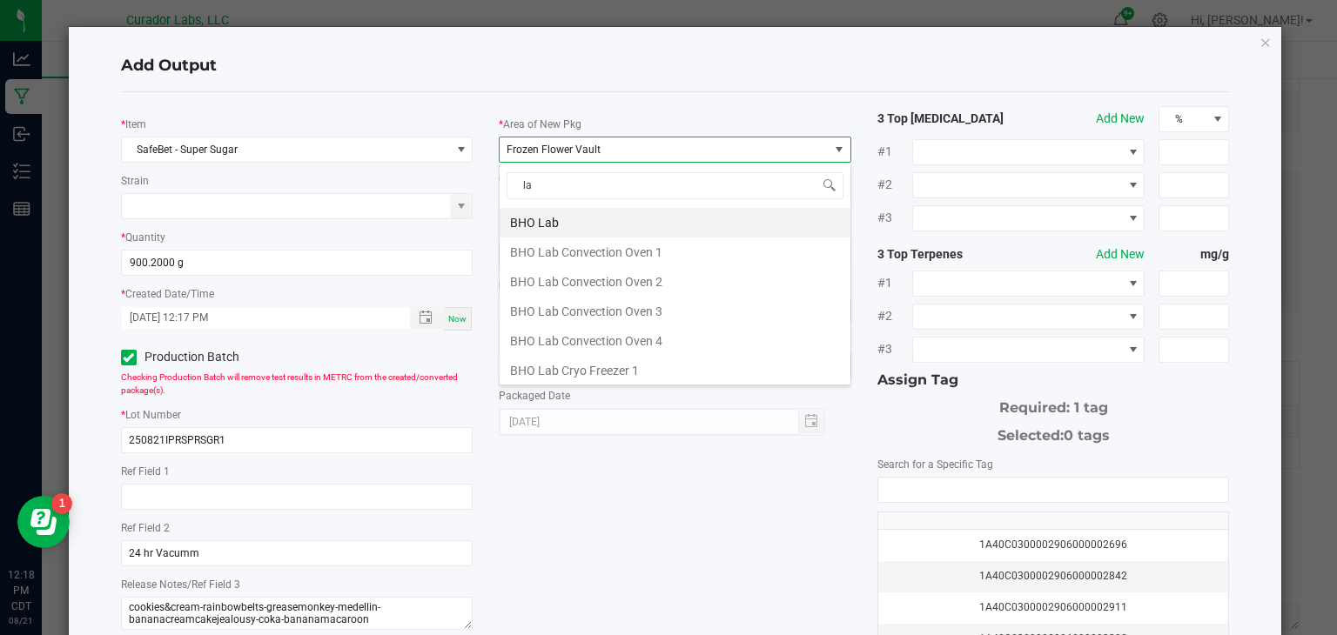
type input "lab"
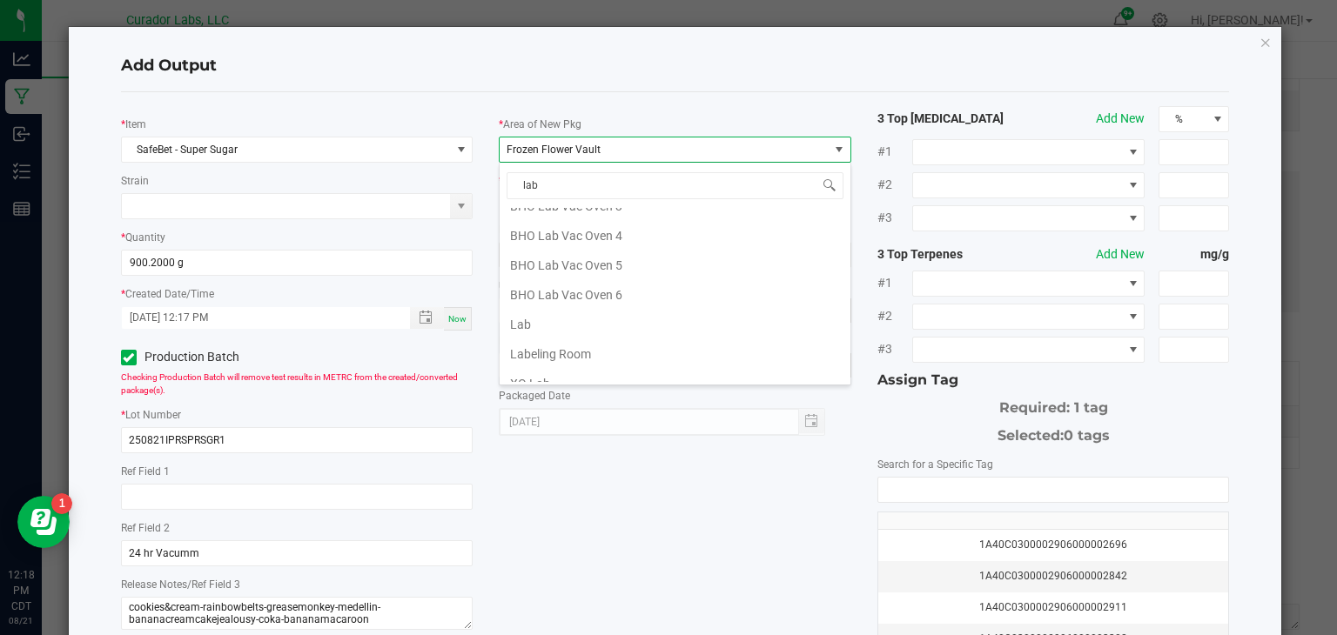
scroll to position [344, 0]
click at [618, 323] on li "Lab" at bounding box center [675, 323] width 351 height 30
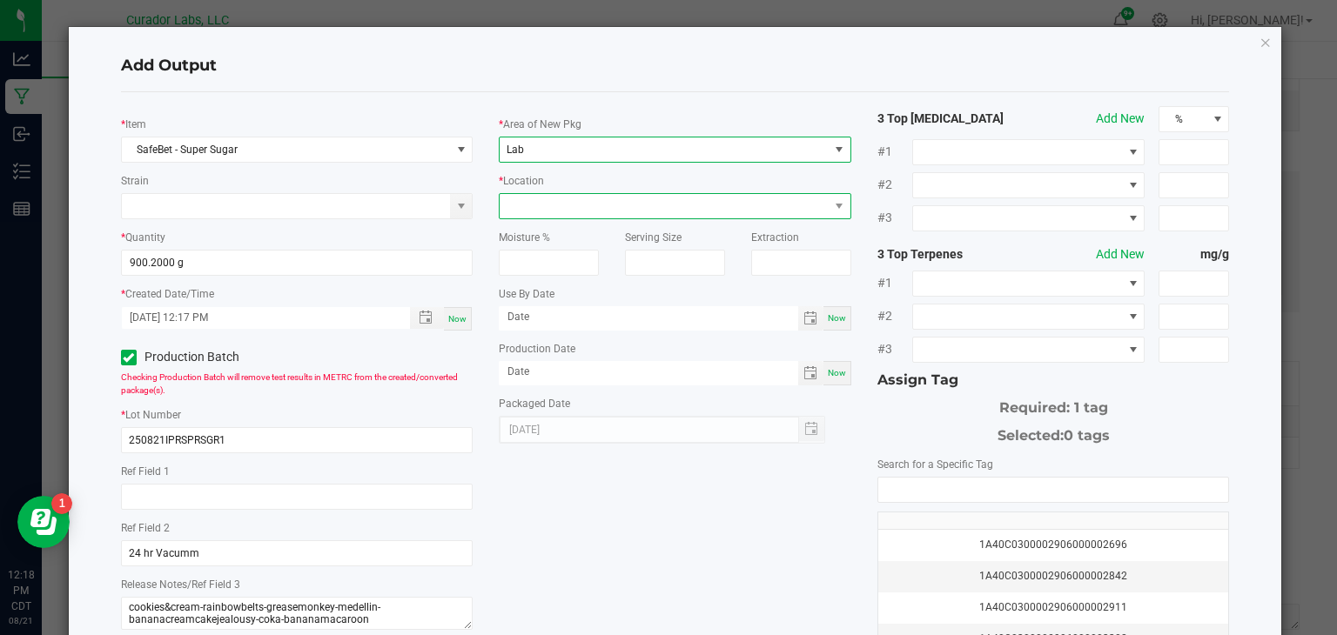
click at [680, 213] on span at bounding box center [664, 206] width 329 height 24
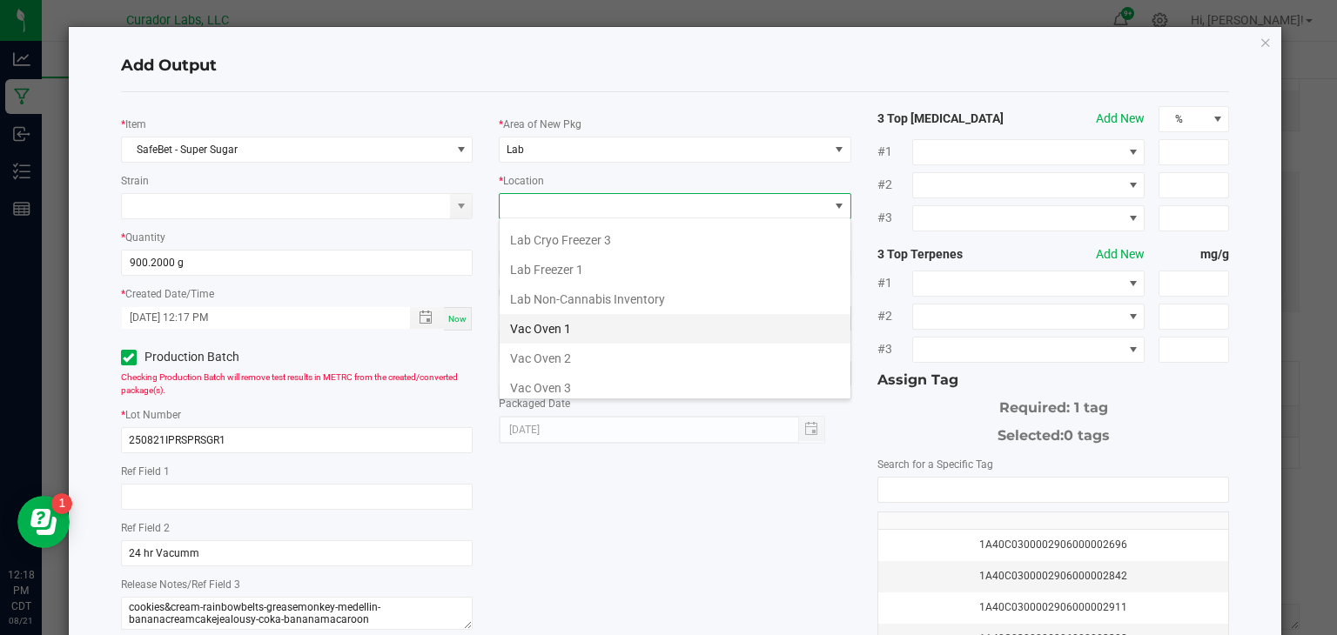
scroll to position [214, 0]
click at [574, 321] on li "Vac Oven 1" at bounding box center [675, 318] width 351 height 30
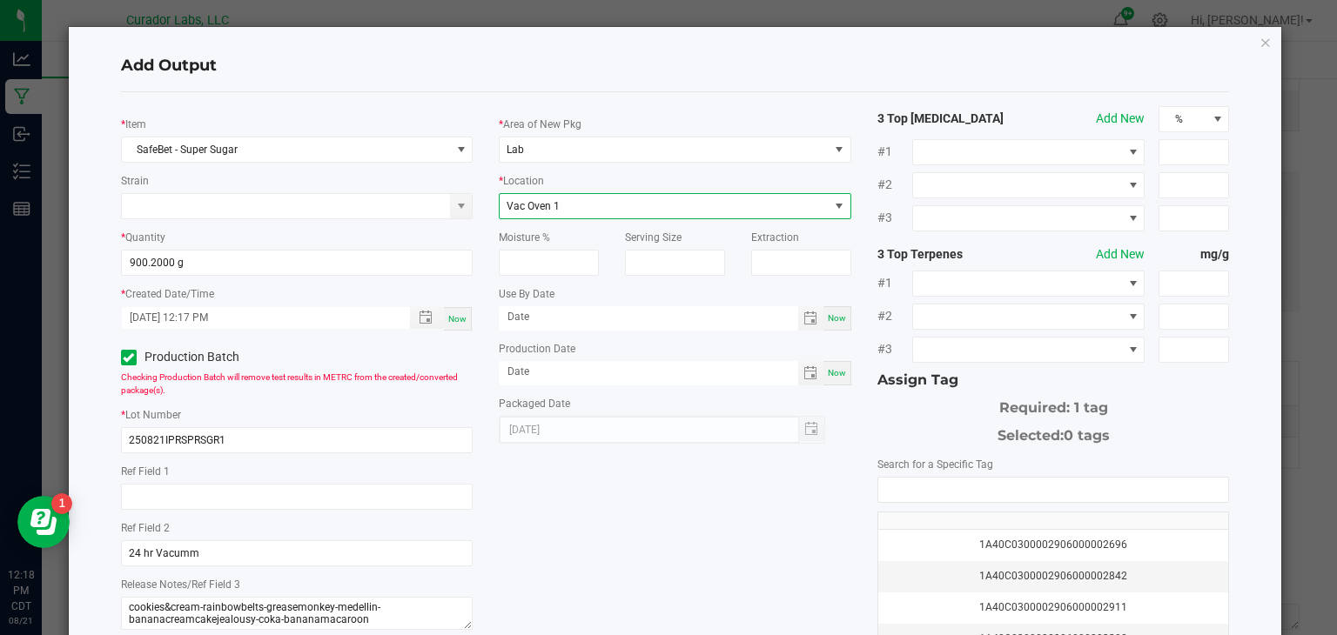
click at [835, 323] on div "Now" at bounding box center [837, 318] width 28 height 24
click at [820, 321] on span "Toggle calendar" at bounding box center [810, 318] width 25 height 24
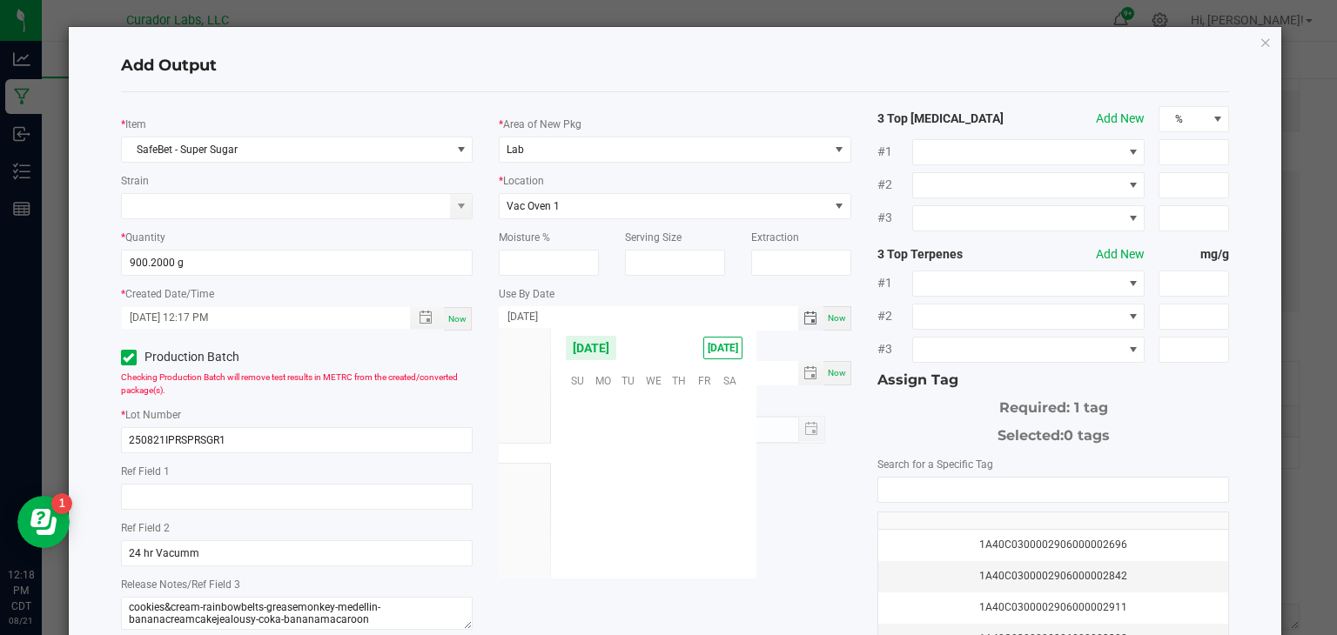
scroll to position [282146, 0]
click at [682, 312] on input "[DATE]" at bounding box center [648, 317] width 299 height 22
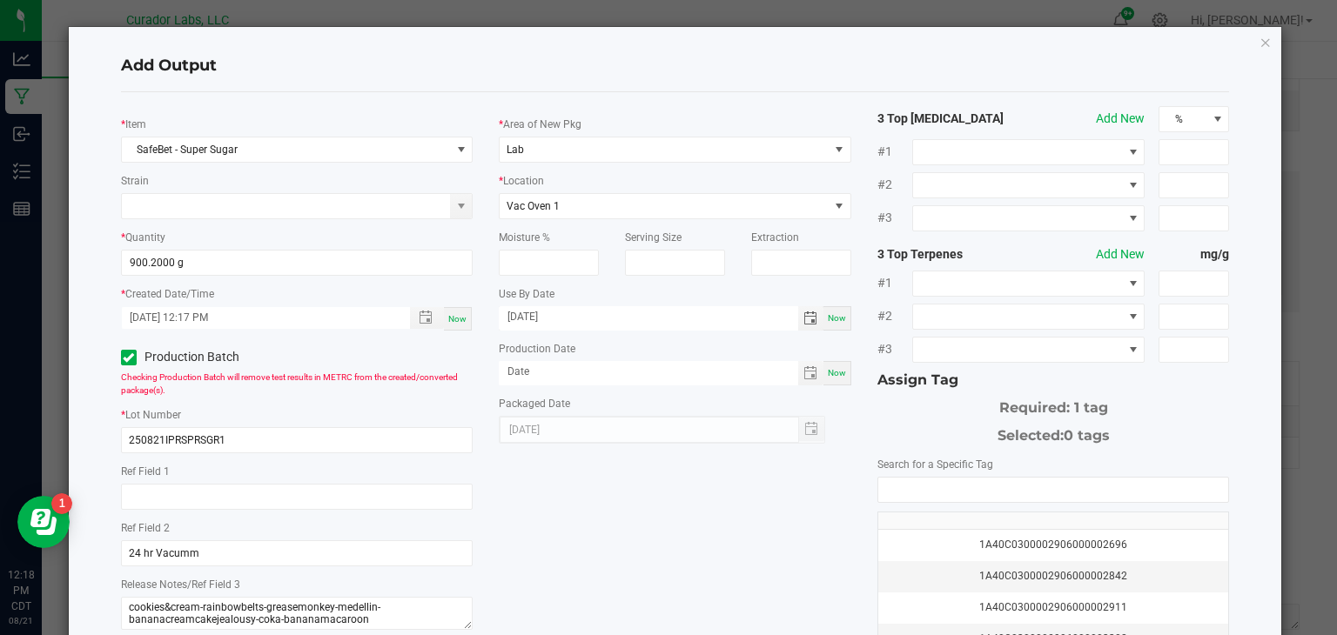
type input "[DATE]"
click at [844, 375] on div "Now" at bounding box center [837, 373] width 28 height 24
type input "[DATE]"
click at [932, 488] on input "NO DATA FOUND" at bounding box center [1053, 490] width 351 height 24
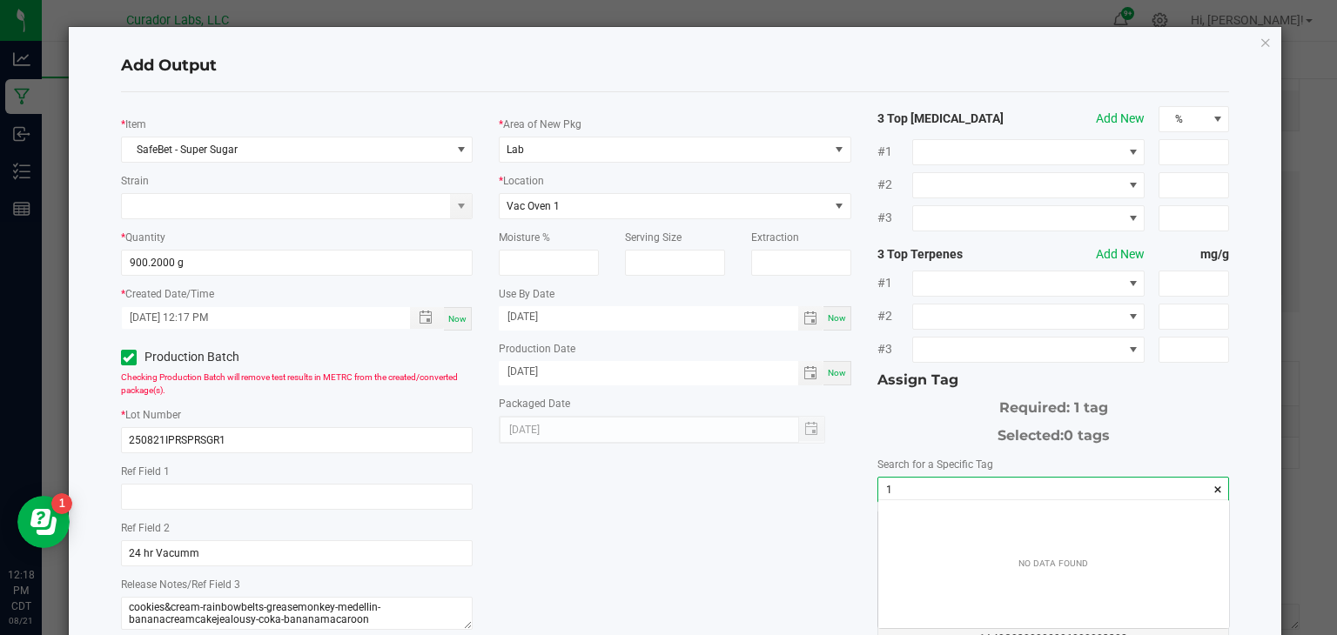
scroll to position [24, 351]
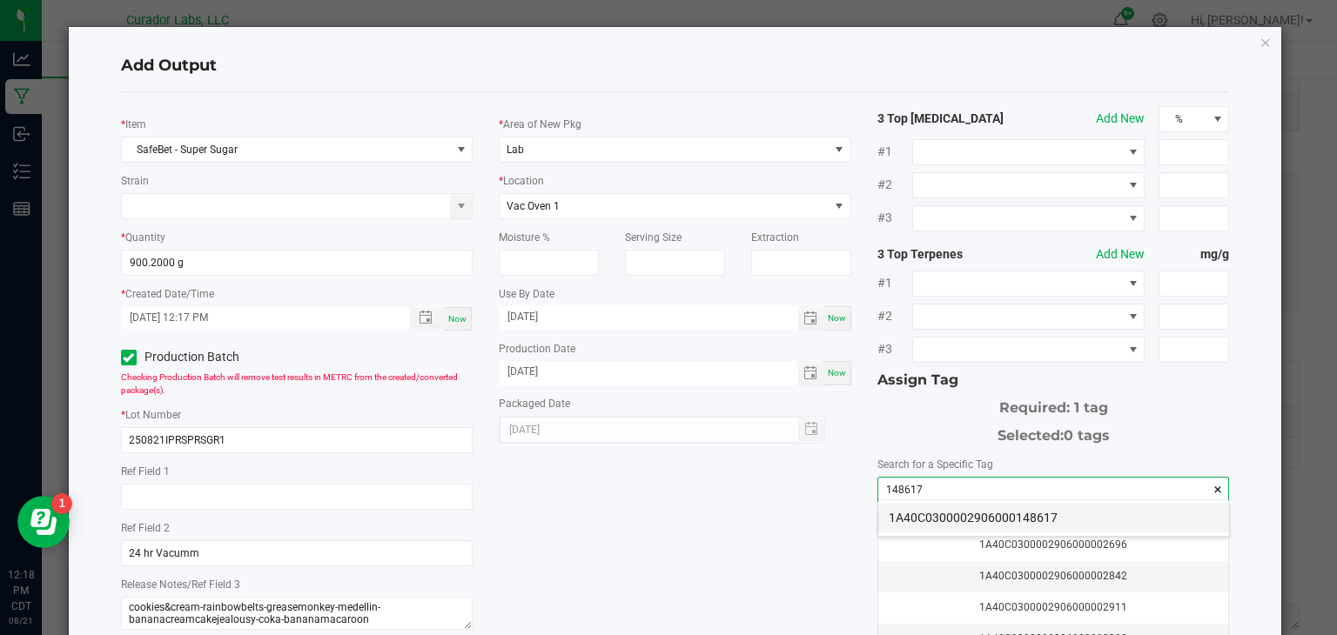
click at [956, 518] on li "1A40C0300002906000148617" at bounding box center [1053, 518] width 351 height 30
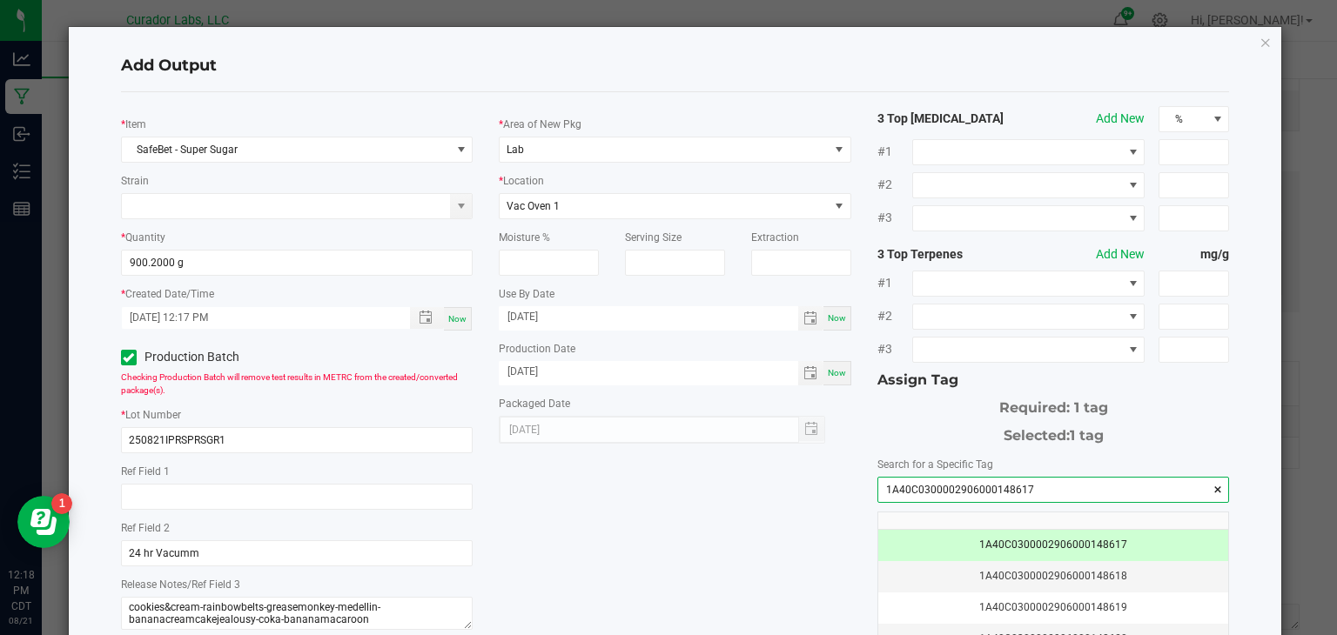
type input "1A40C0300002906000148617"
click at [695, 530] on div "* Item SafeBet - Super Sugar Strain * Quantity 900.2000 g * Created Date/Time […" at bounding box center [675, 418] width 1135 height 624
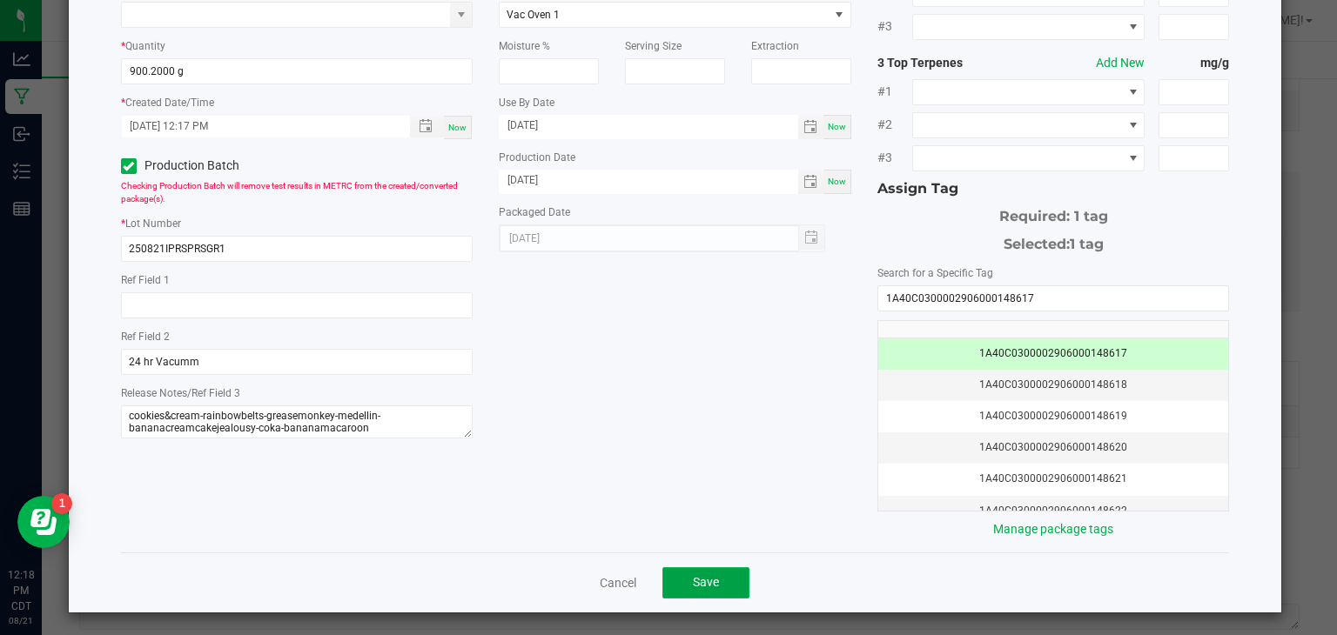
click at [701, 575] on span "Save" at bounding box center [706, 582] width 26 height 14
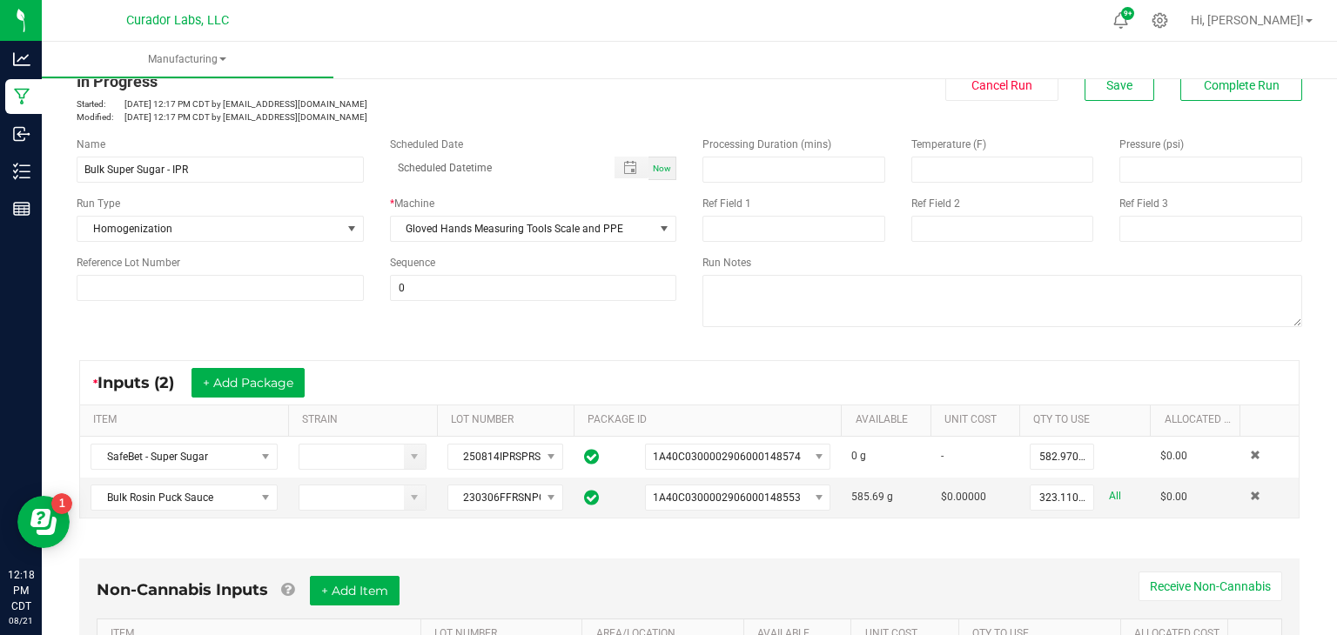
scroll to position [0, 0]
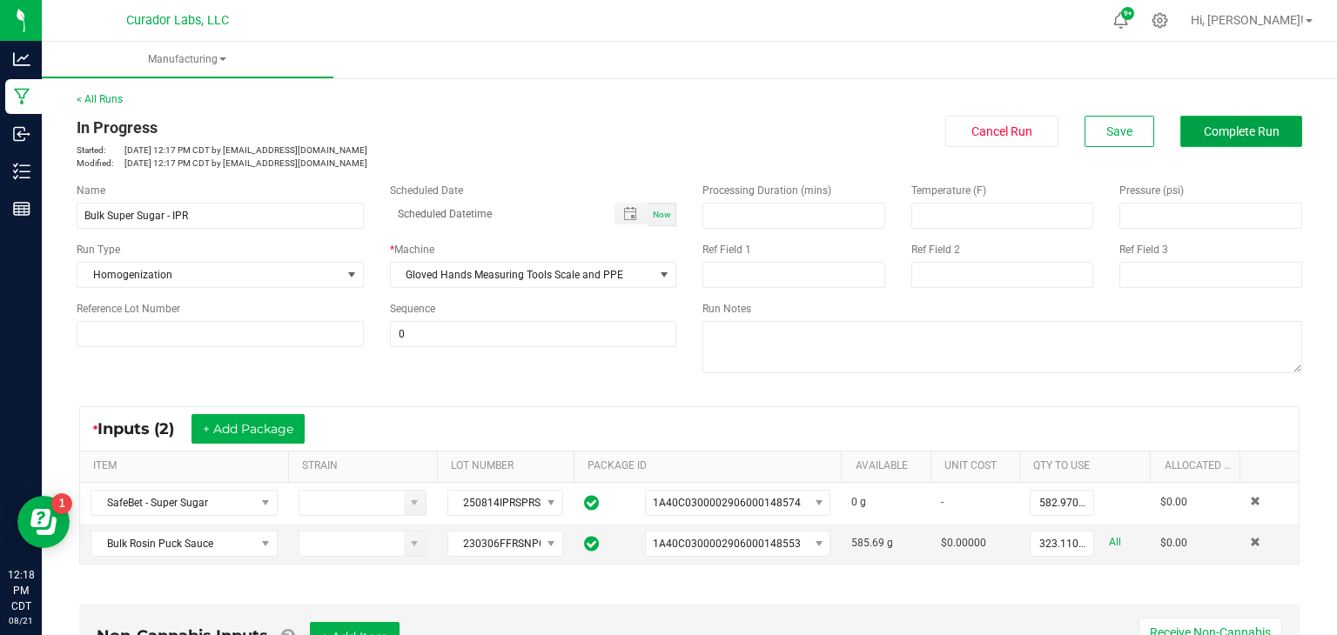
click at [1260, 123] on button "Complete Run" at bounding box center [1241, 131] width 122 height 31
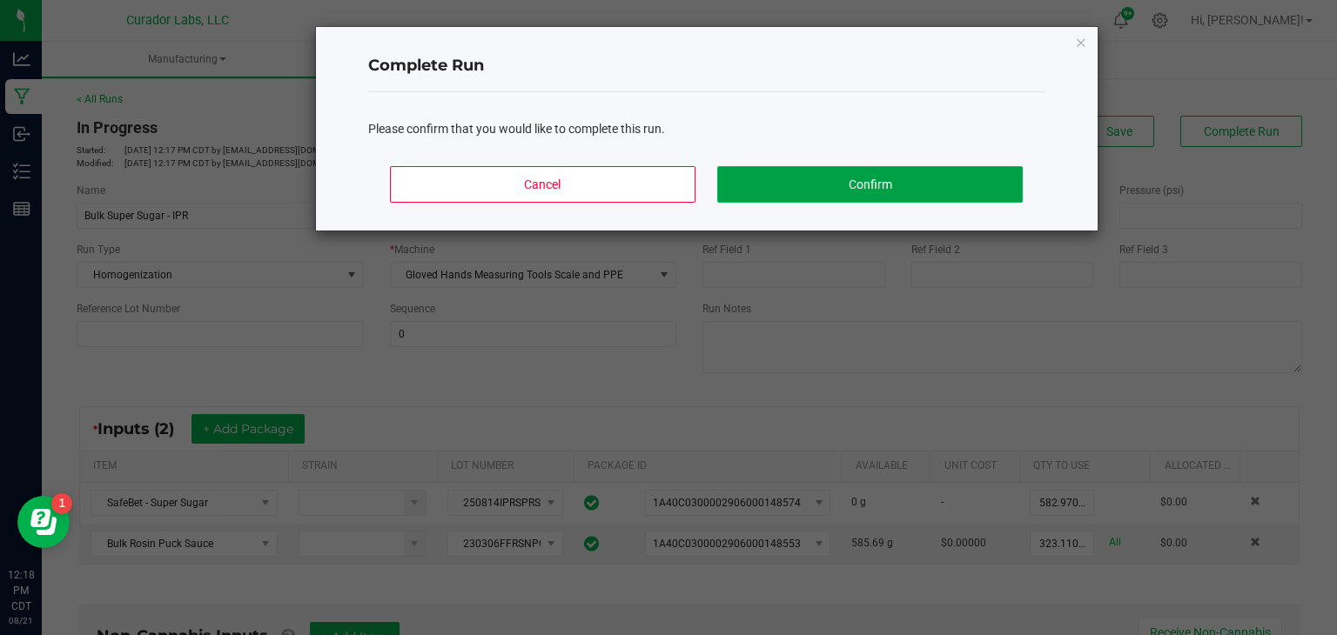
click at [830, 191] on button "Confirm" at bounding box center [869, 184] width 305 height 37
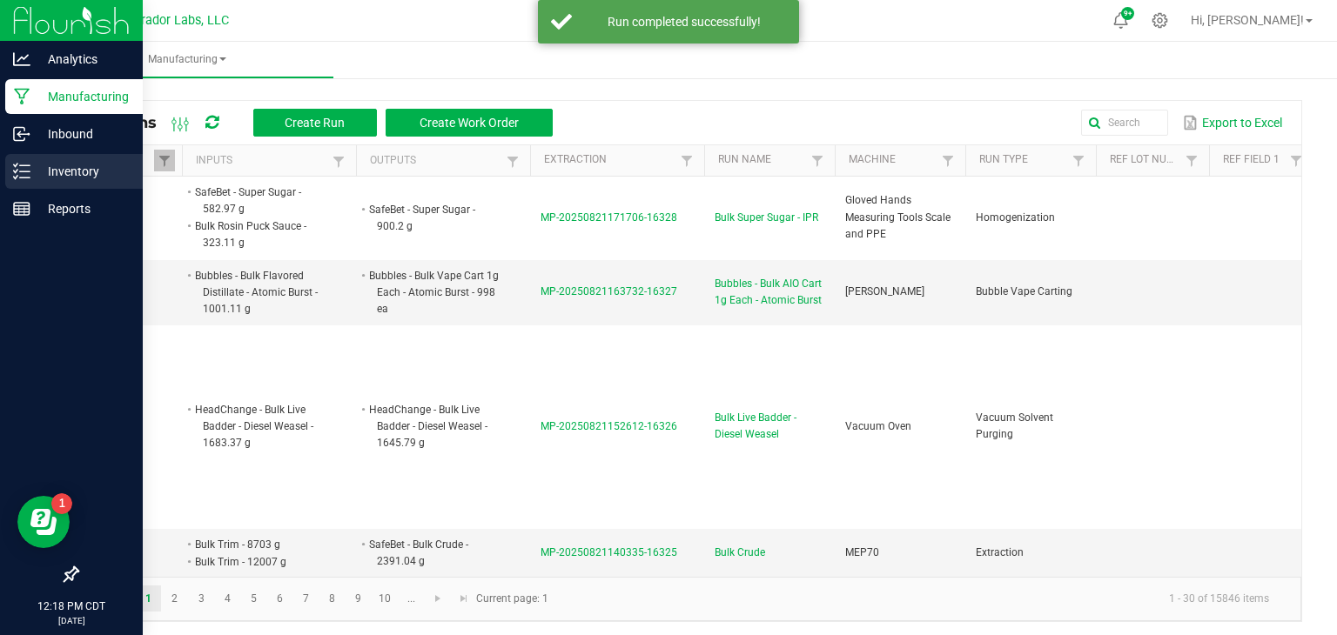
click at [24, 172] on icon at bounding box center [21, 171] width 17 height 17
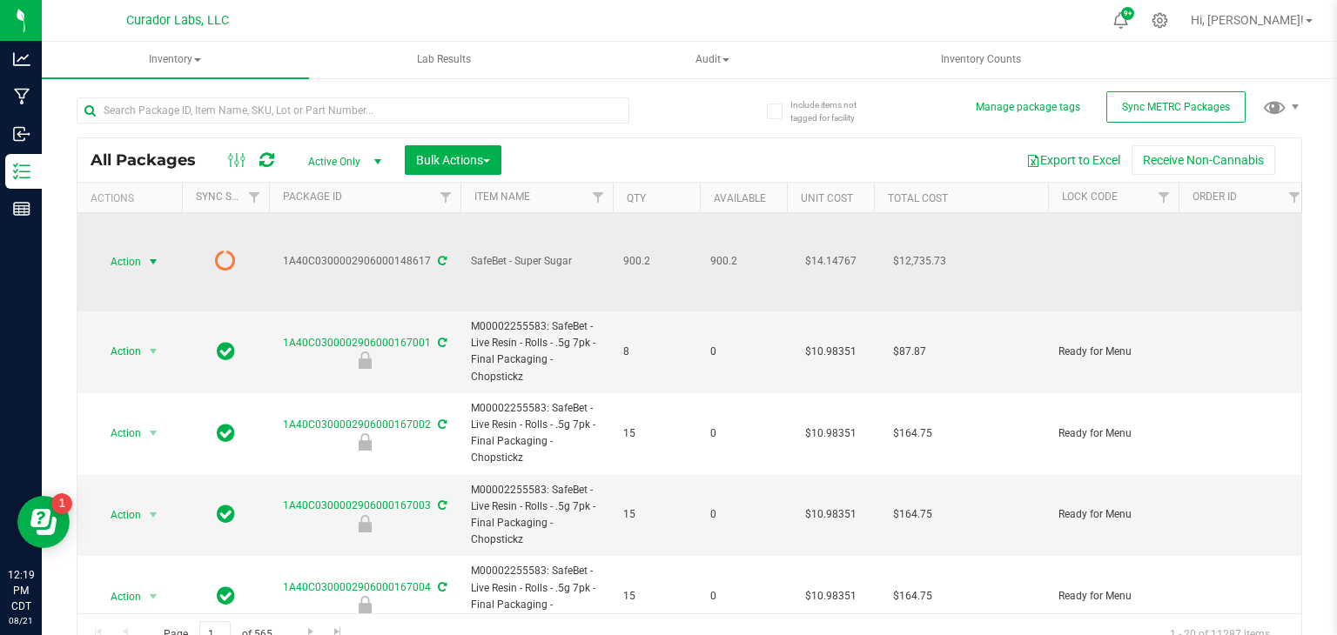
click at [153, 264] on span "select" at bounding box center [153, 262] width 14 height 14
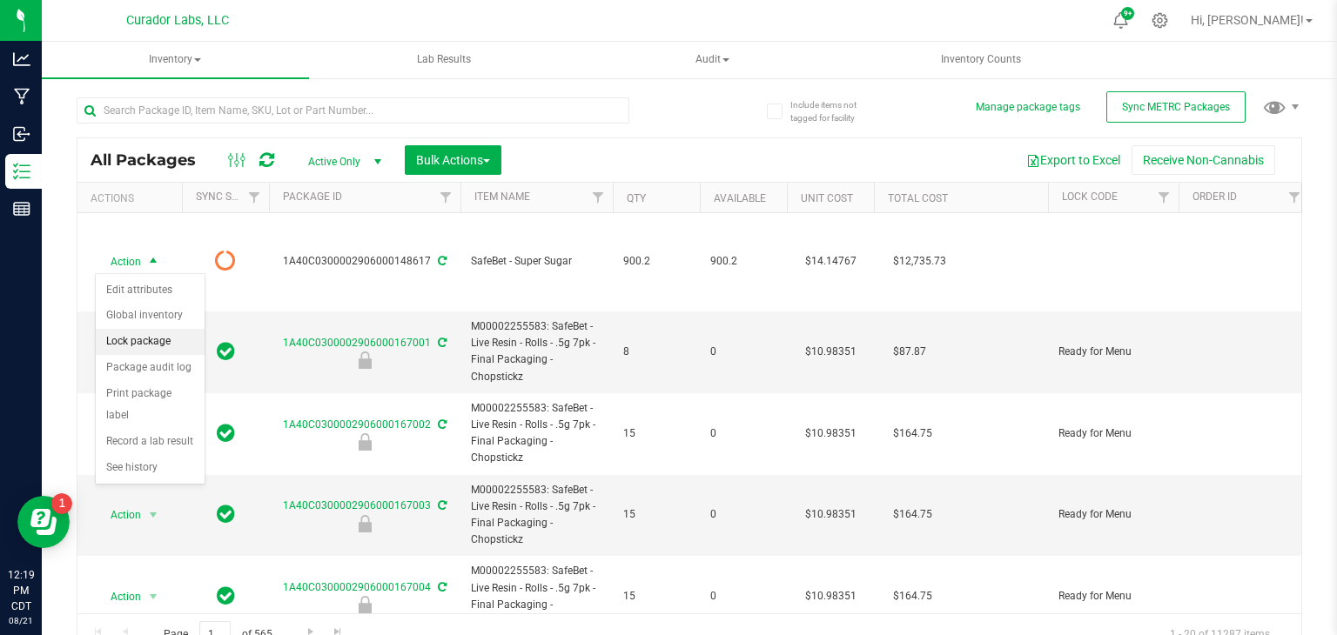
click at [135, 344] on li "Lock package" at bounding box center [150, 342] width 109 height 26
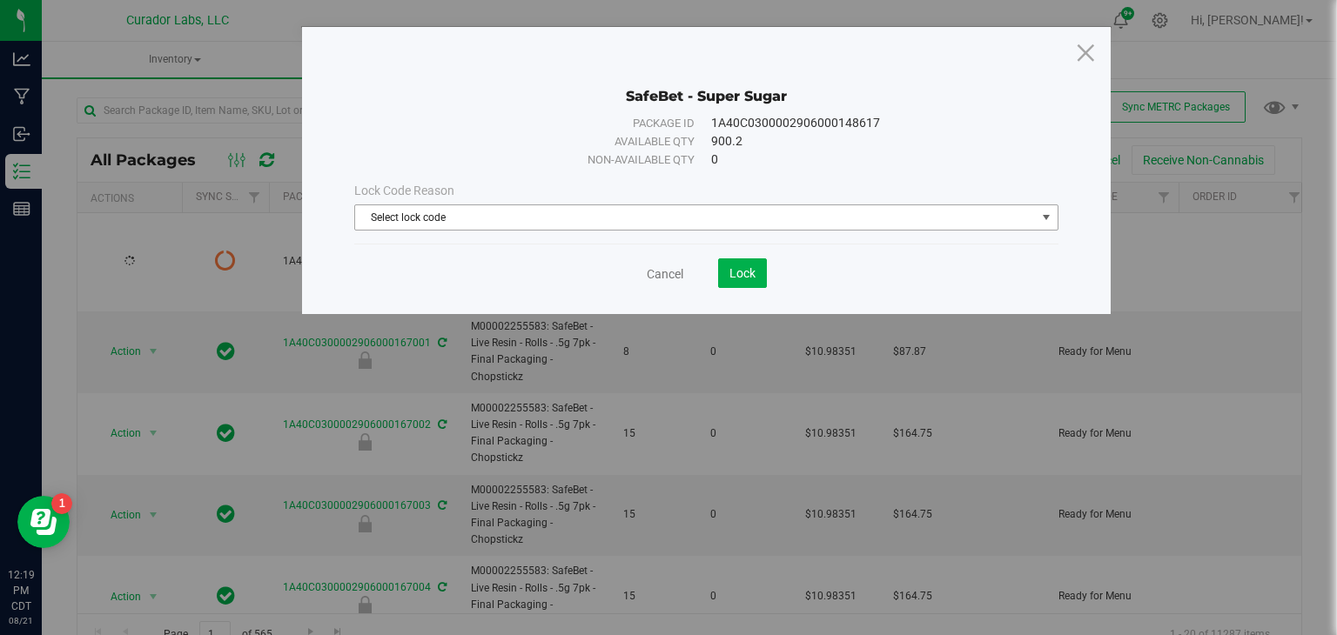
click at [400, 223] on span "Select lock code" at bounding box center [695, 217] width 681 height 24
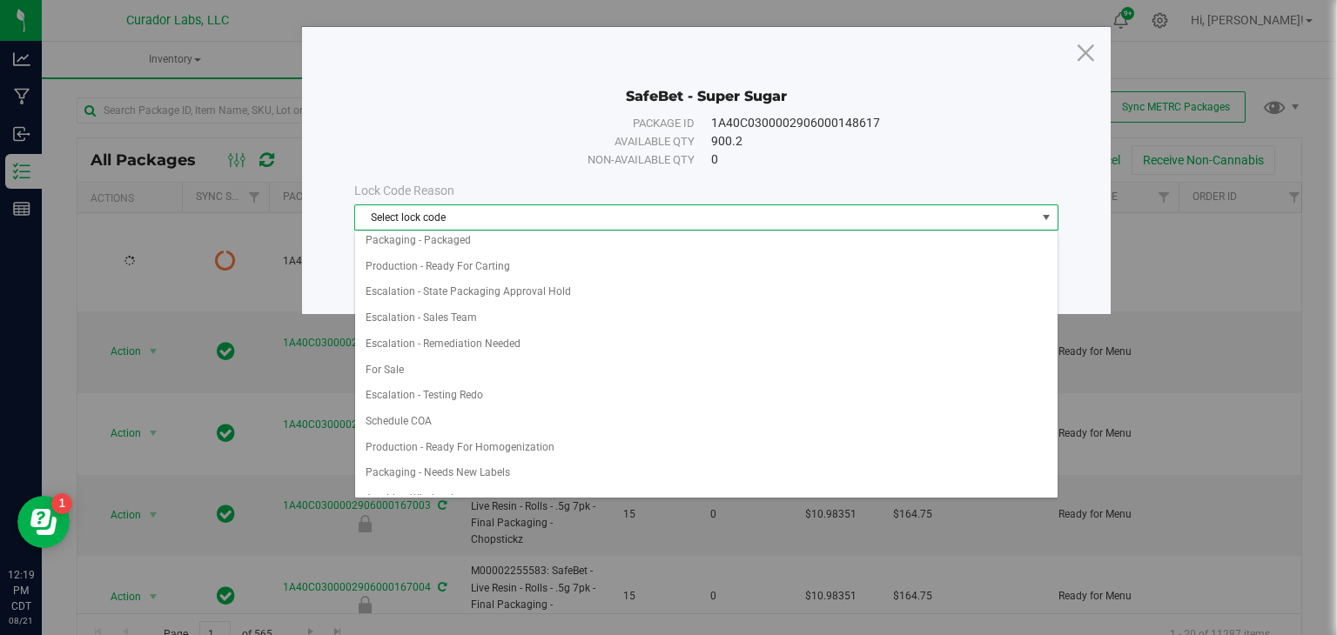
scroll to position [865, 0]
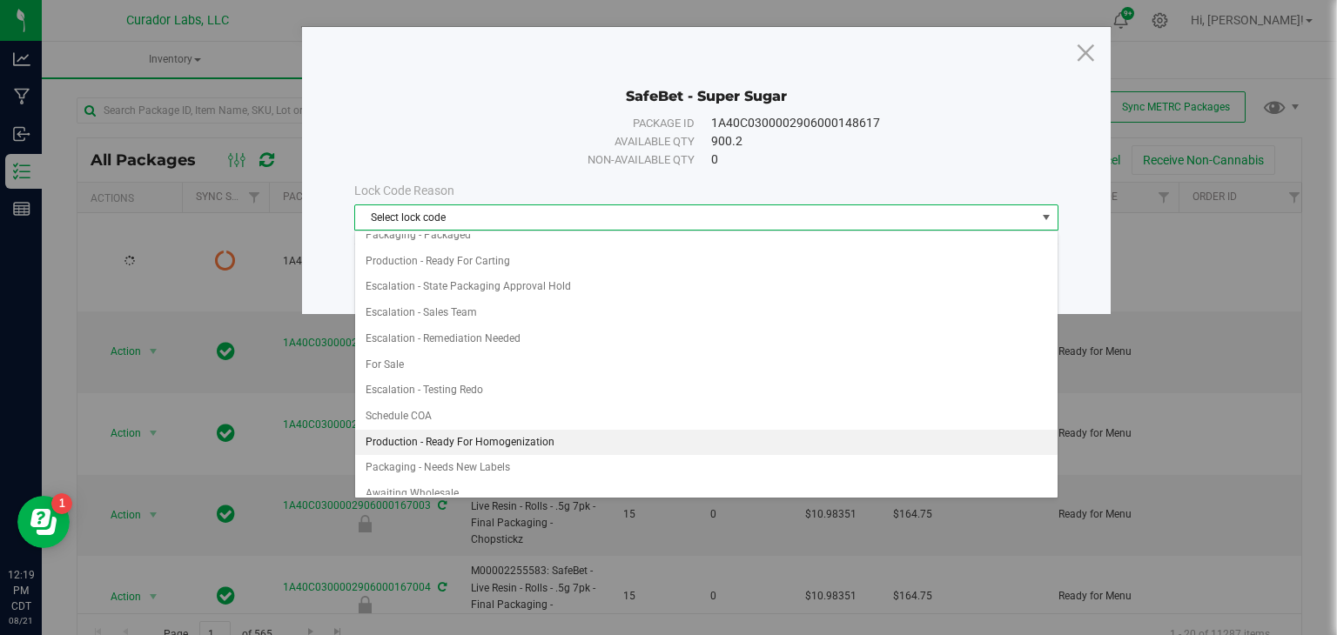
click at [483, 430] on li "Production - Ready For Homogenization" at bounding box center [706, 443] width 702 height 26
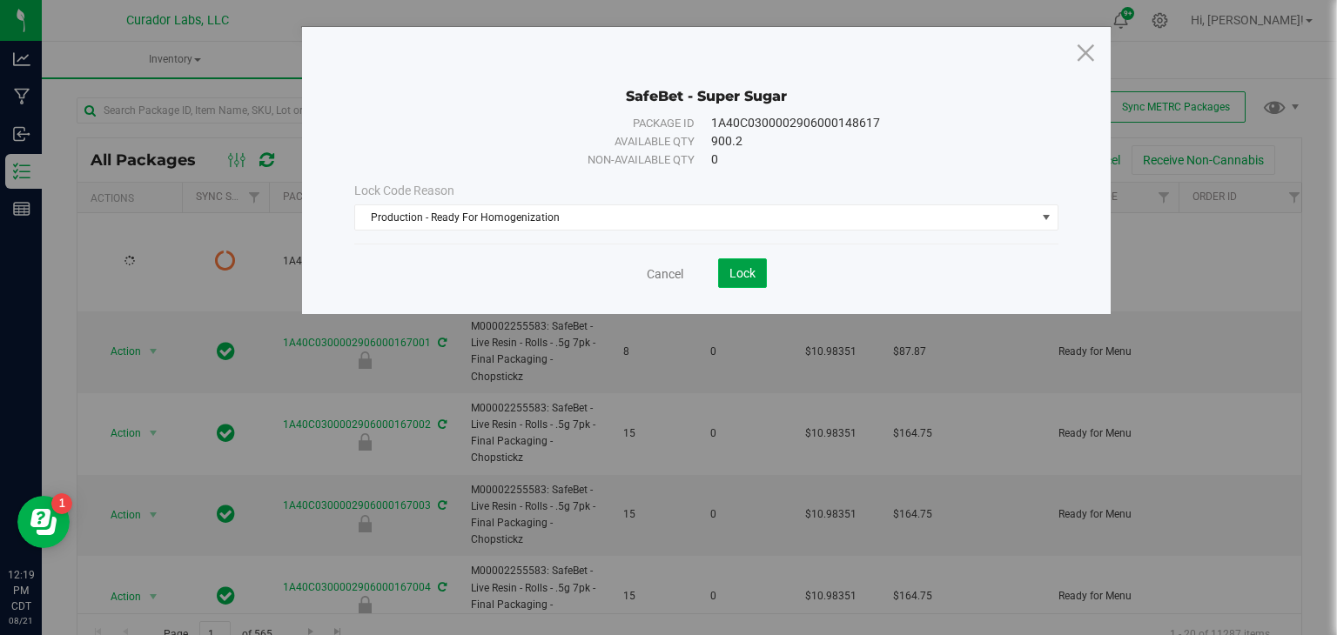
click at [731, 282] on button "Lock" at bounding box center [742, 274] width 49 height 30
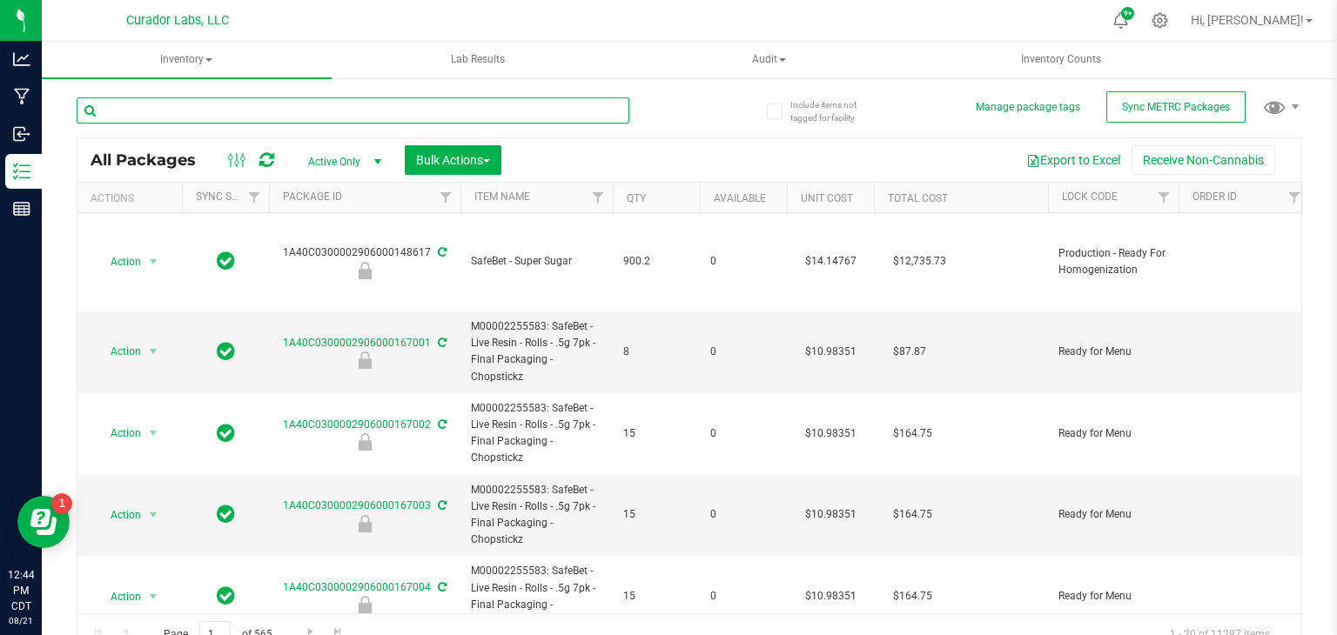
click at [595, 106] on input "text" at bounding box center [353, 110] width 553 height 26
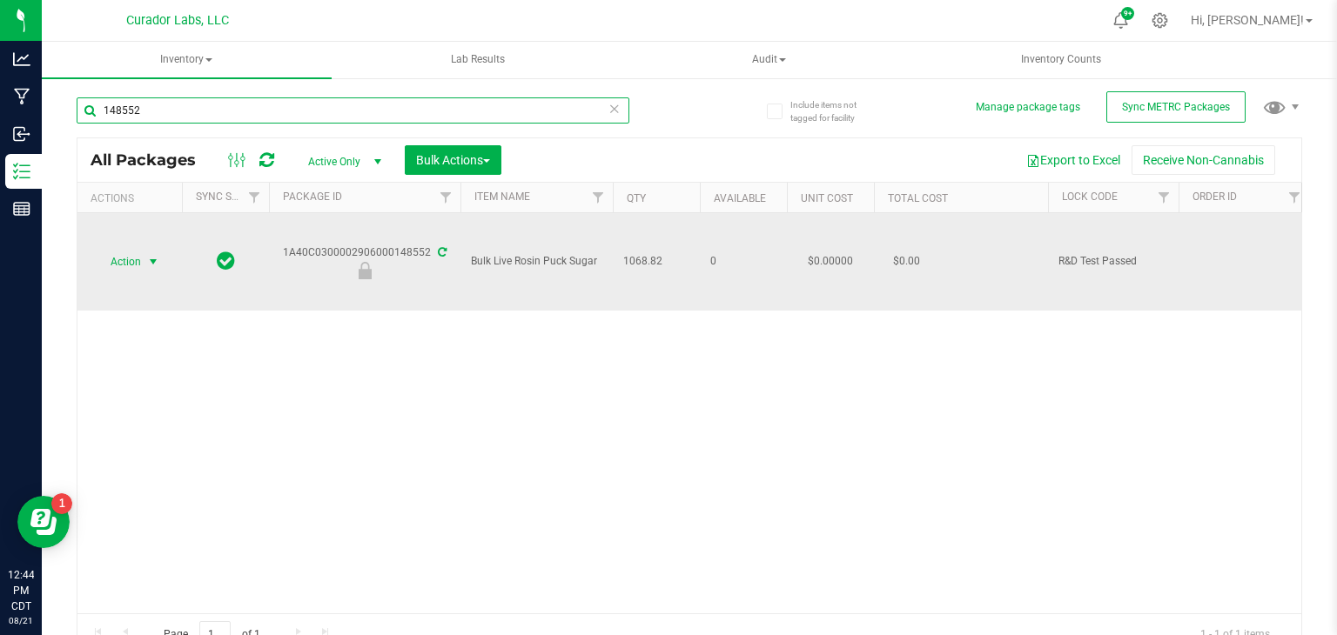
type input "148552"
click at [156, 256] on span "select" at bounding box center [153, 262] width 14 height 14
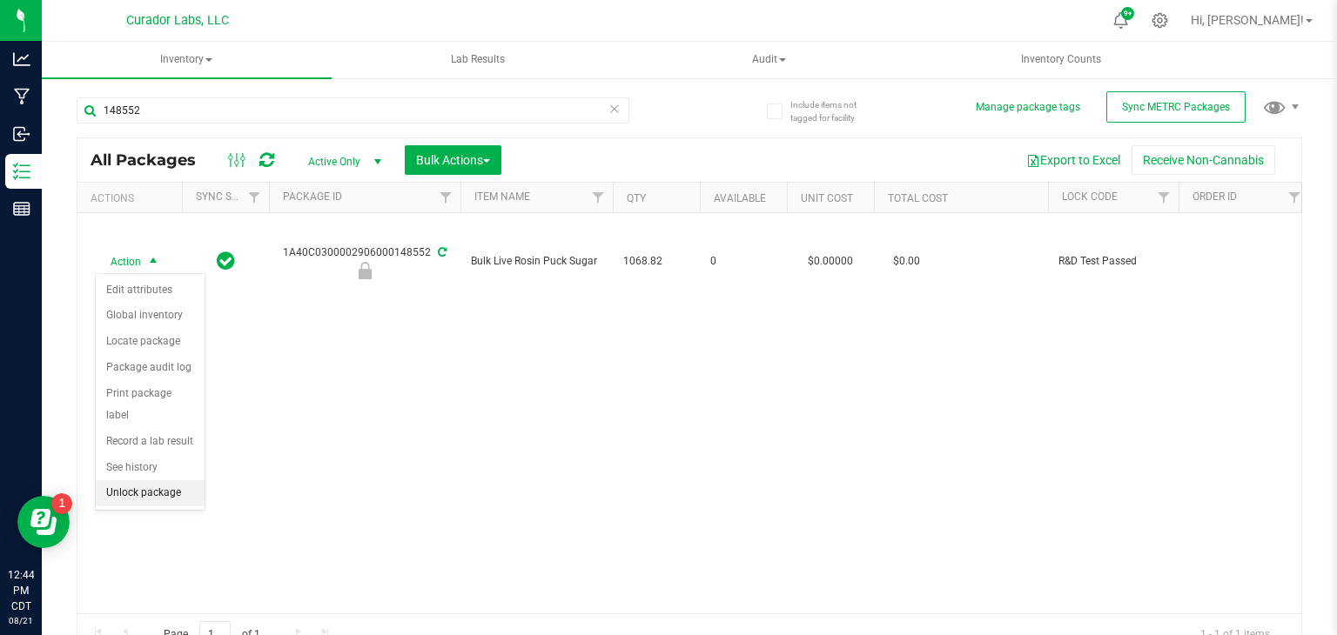
click at [156, 480] on li "Unlock package" at bounding box center [150, 493] width 109 height 26
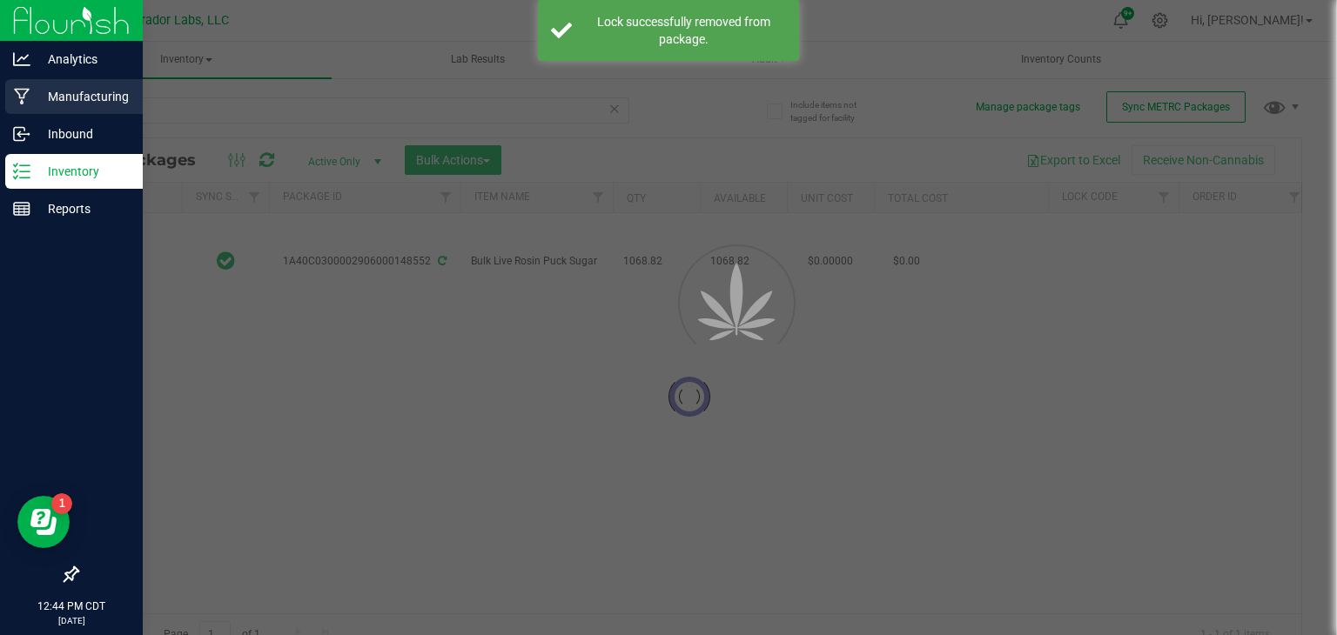
click at [70, 102] on p "Manufacturing" at bounding box center [82, 96] width 104 height 21
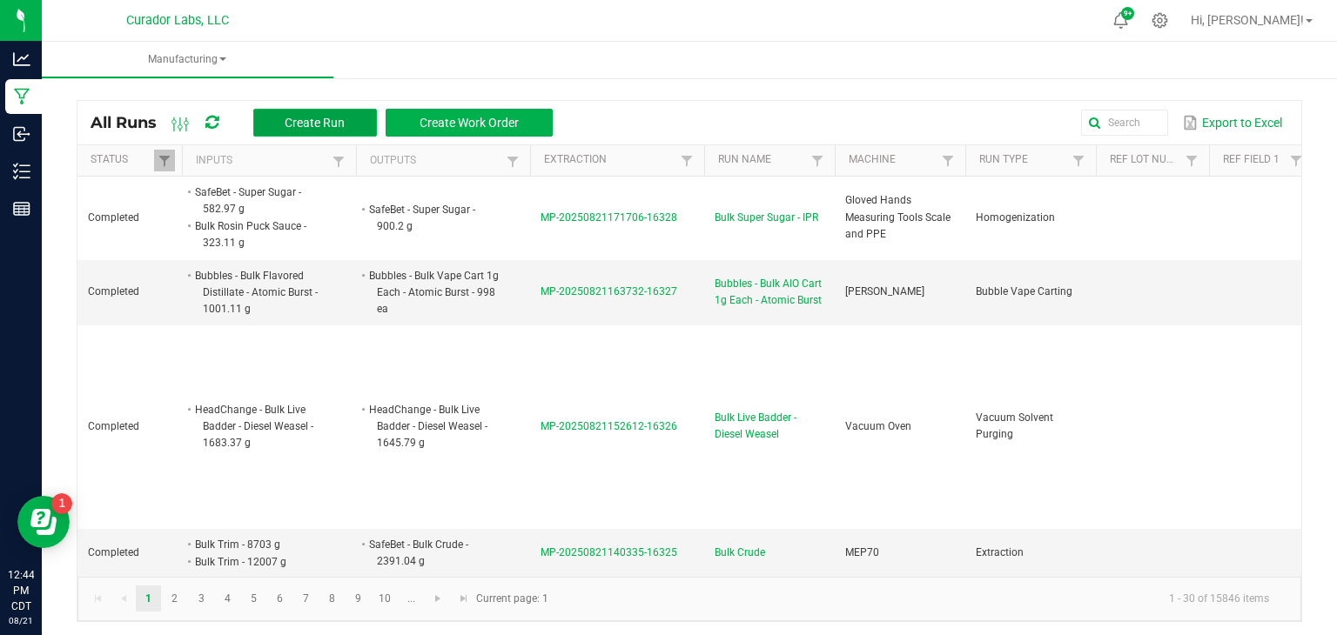
click at [355, 131] on button "Create Run" at bounding box center [315, 123] width 124 height 28
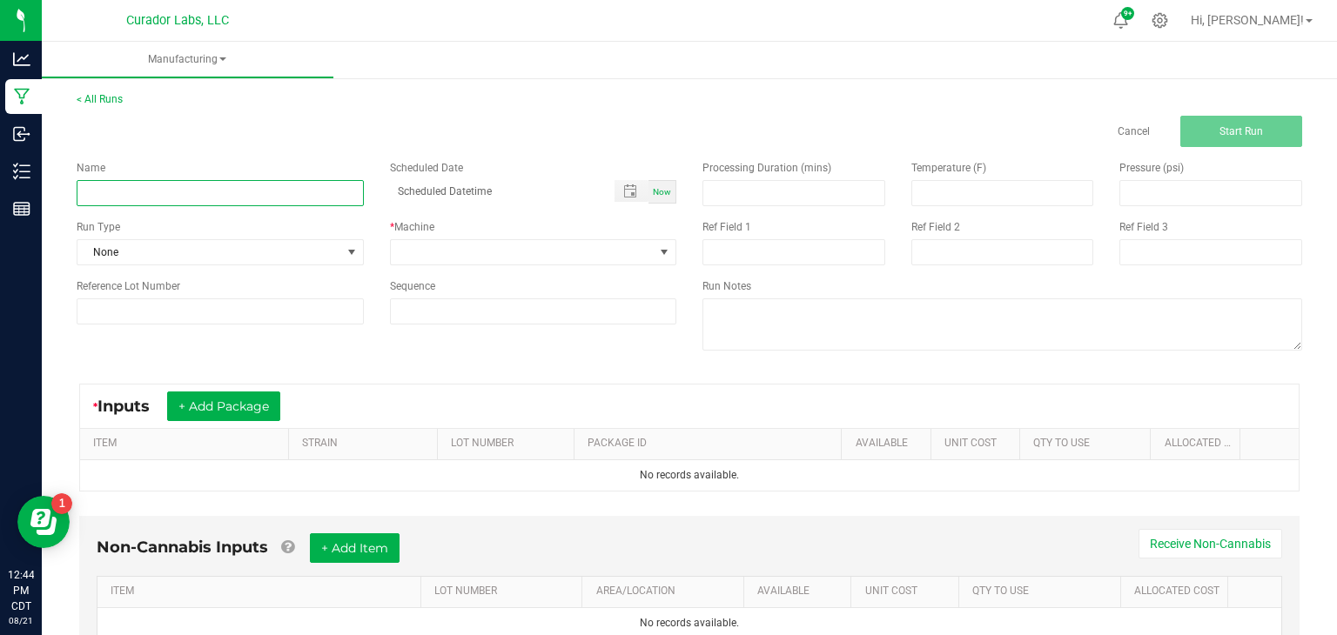
click at [312, 201] on input at bounding box center [220, 193] width 287 height 26
type input "Bulk Super Sugar - IPR"
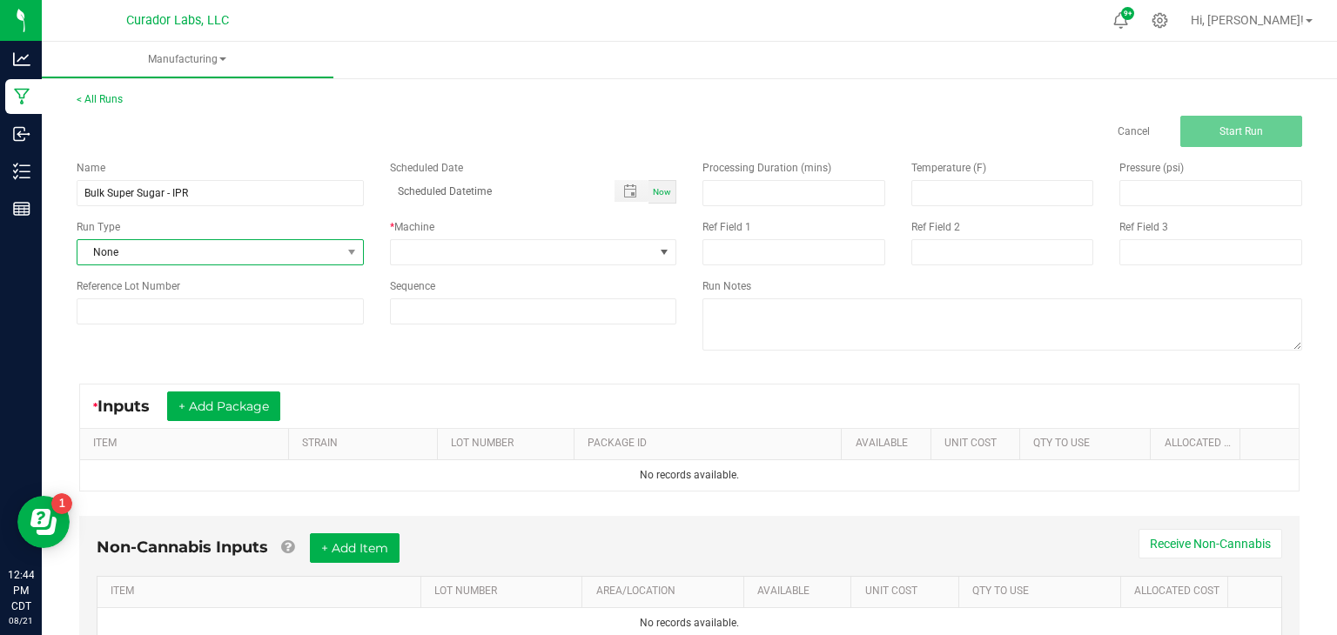
click at [329, 250] on span "None" at bounding box center [209, 252] width 264 height 24
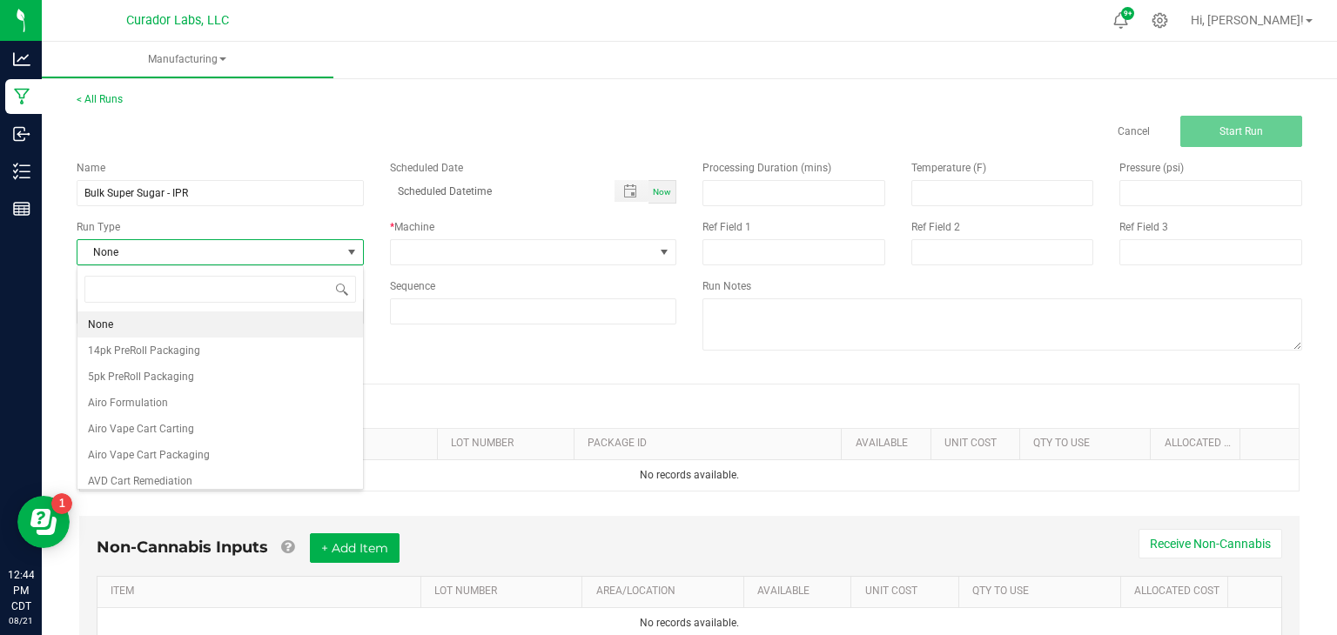
scroll to position [25, 286]
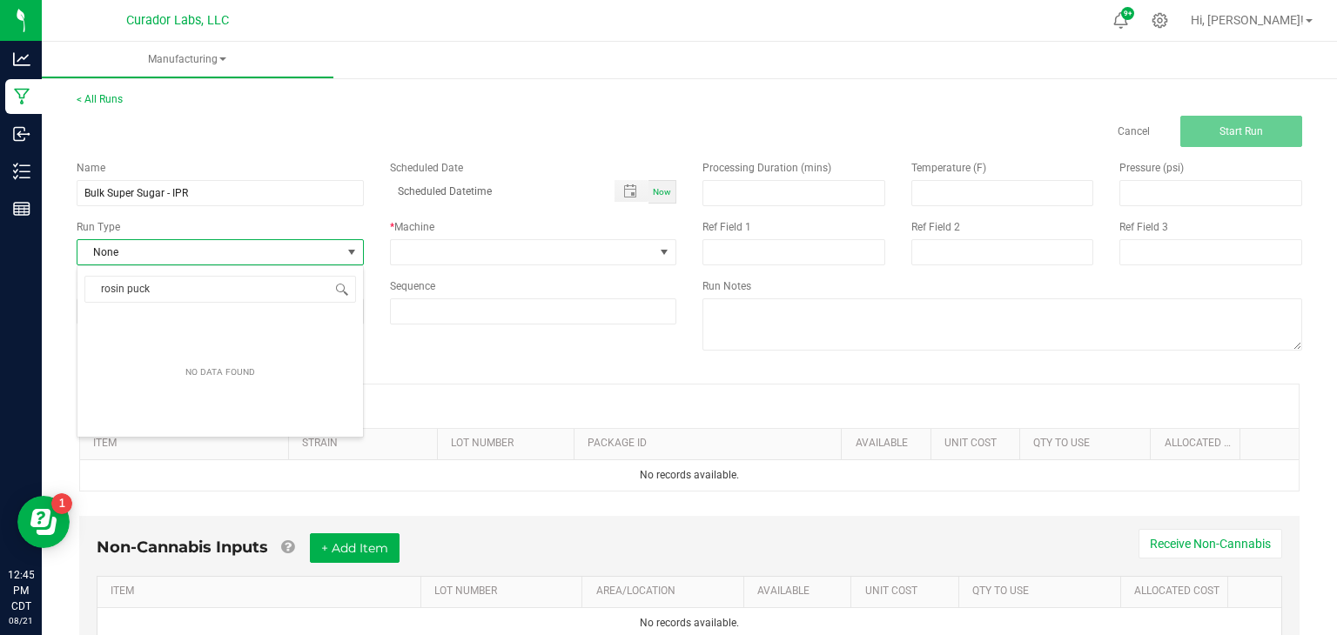
type input "rosin puck"
click at [334, 247] on span "None" at bounding box center [209, 252] width 264 height 24
click at [319, 266] on div "Name Bulk Super Sugar - IPR Scheduled Date Now Run Type None * Machine Referenc…" at bounding box center [377, 242] width 626 height 191
click at [321, 256] on span "None" at bounding box center [209, 252] width 264 height 24
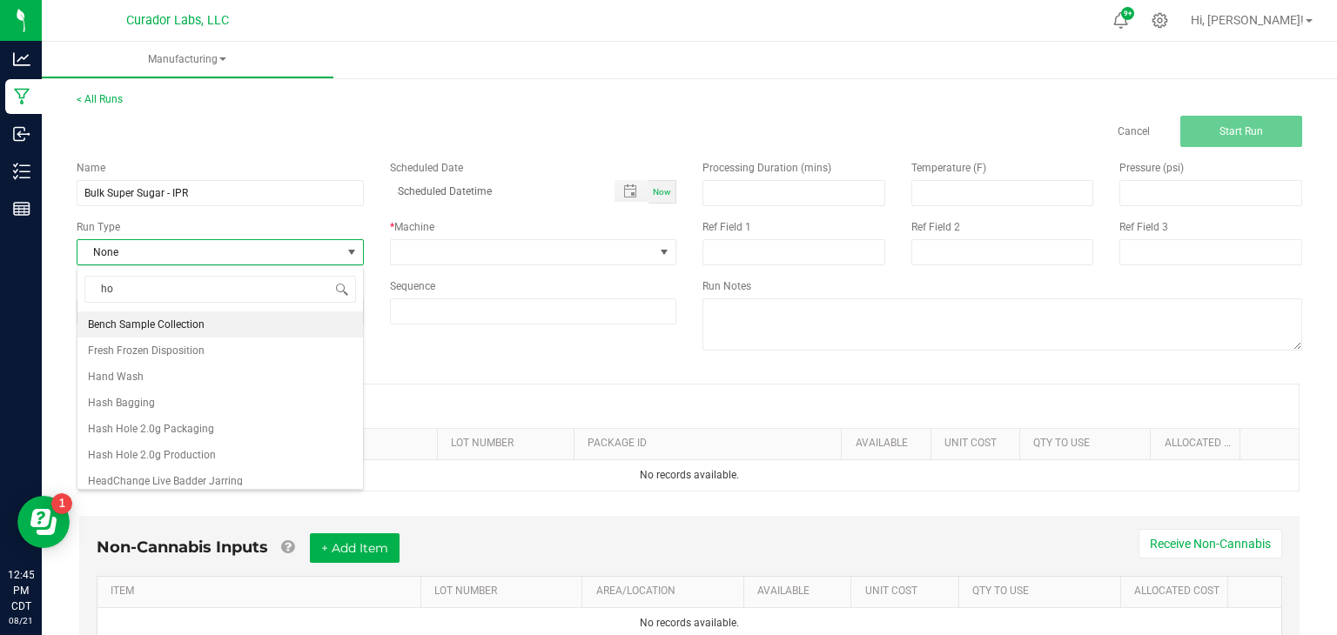
type input "hom"
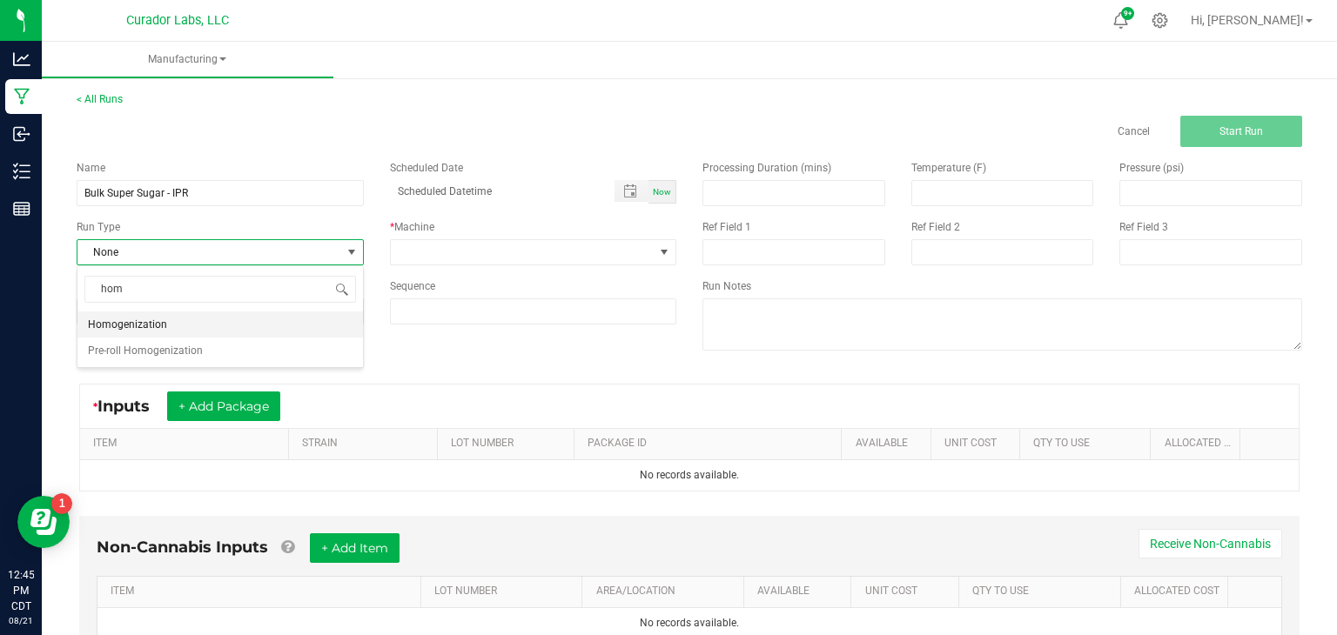
click at [205, 326] on li "Homogenization" at bounding box center [219, 325] width 285 height 26
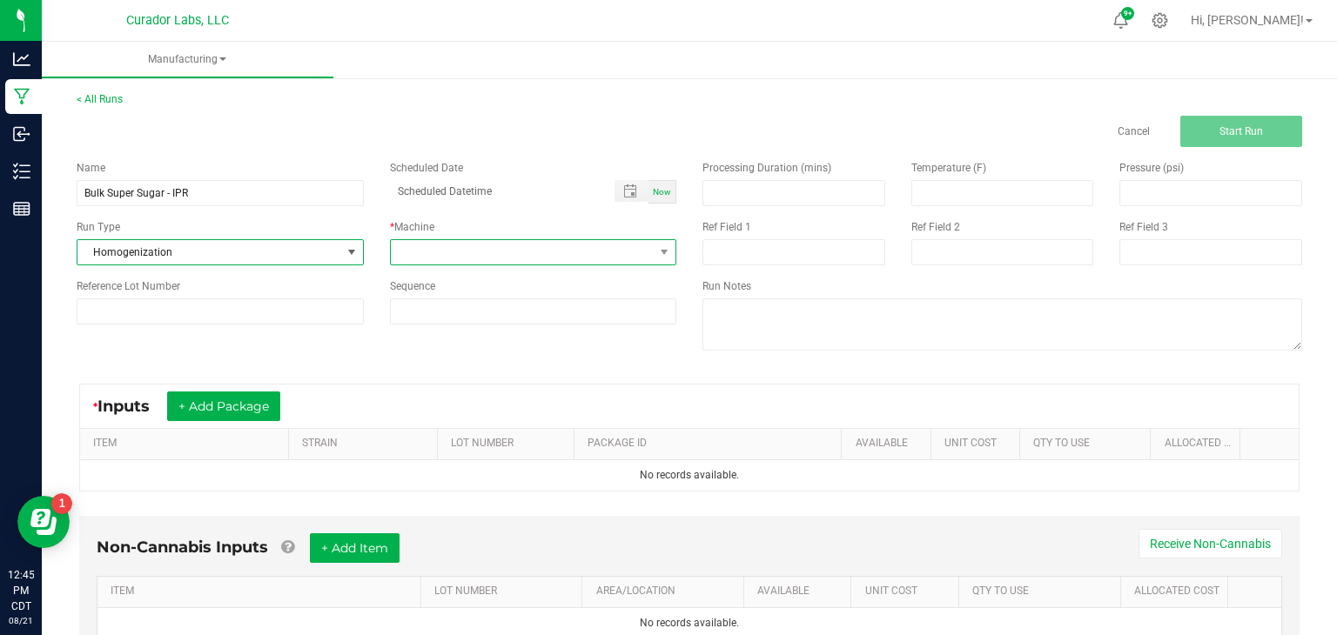
click at [440, 255] on span at bounding box center [523, 252] width 264 height 24
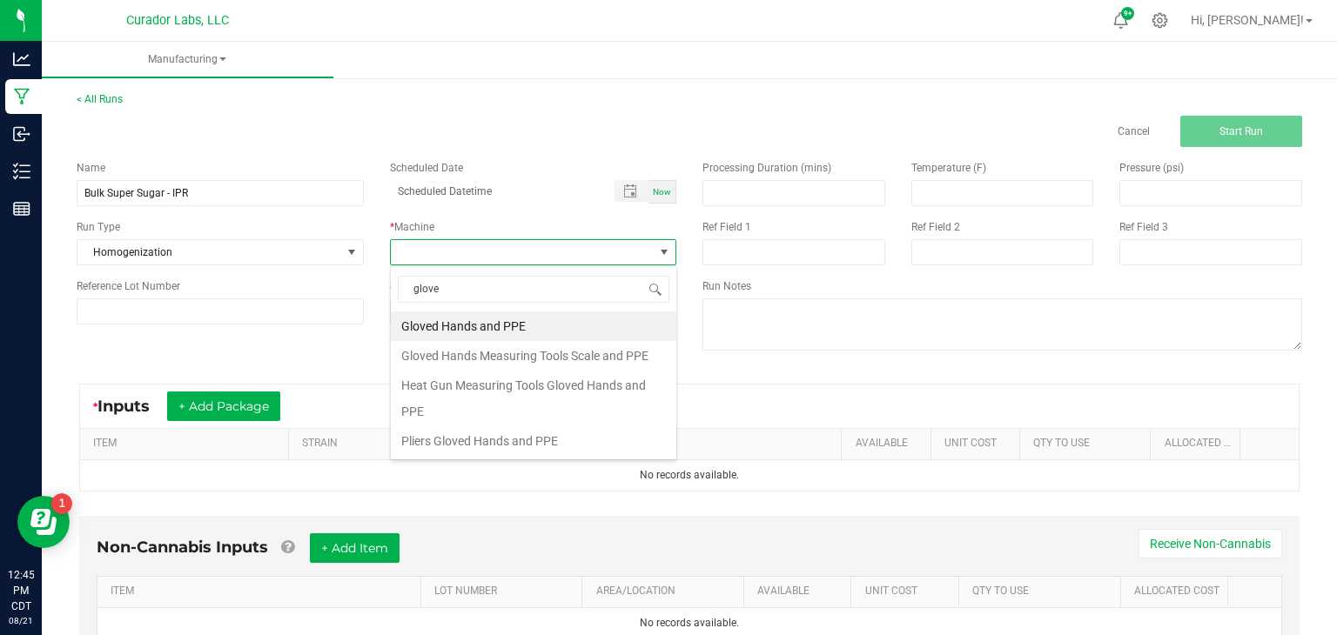
type input "gloved"
click at [471, 348] on li "Gloved Hands Measuring Tools Scale and PPE" at bounding box center [533, 356] width 285 height 30
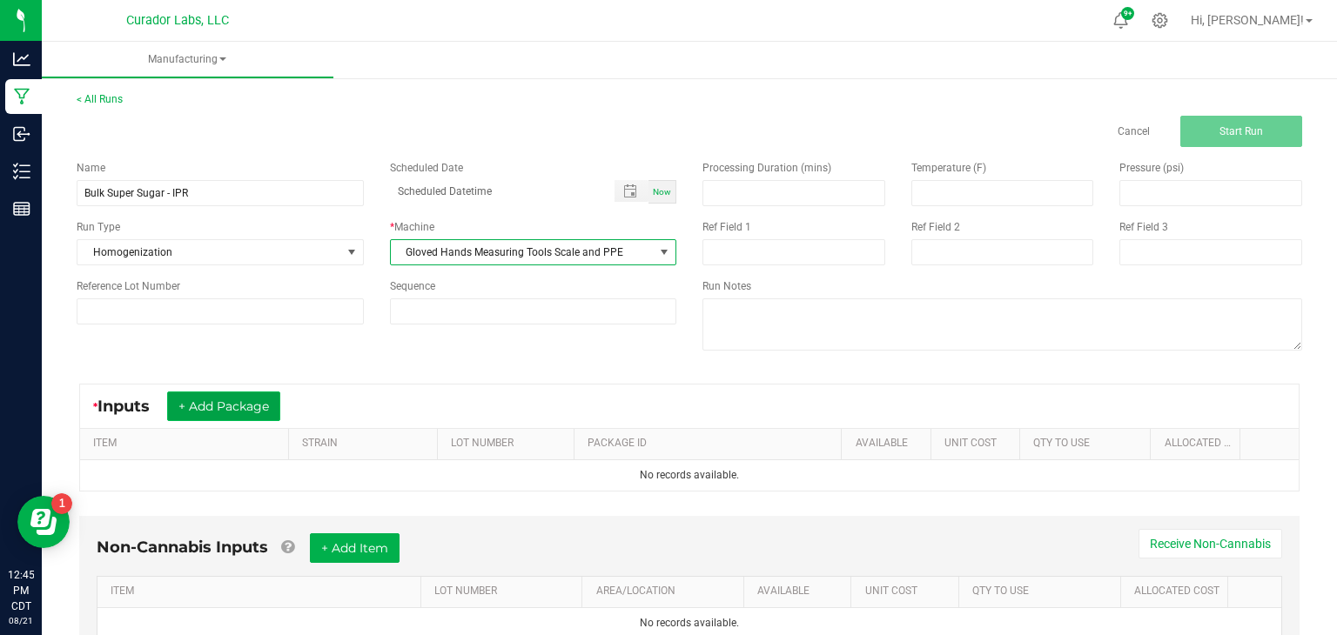
click at [250, 406] on button "+ Add Package" at bounding box center [223, 407] width 113 height 30
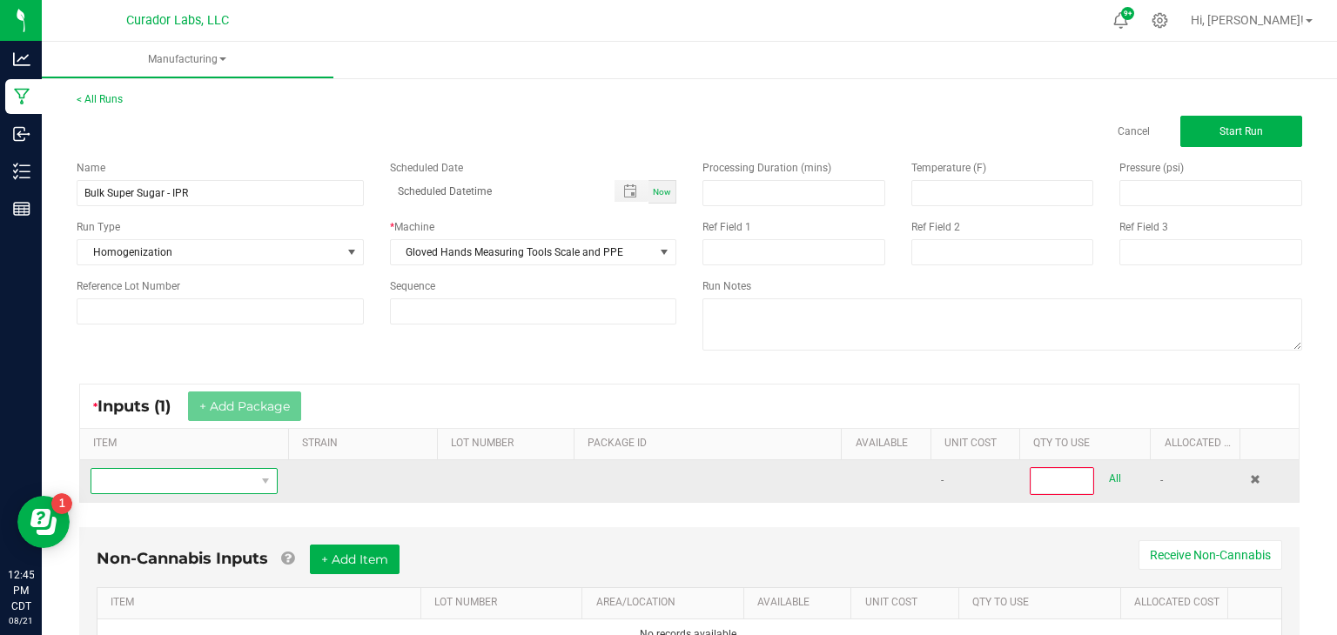
click at [250, 486] on span "NO DATA FOUND" at bounding box center [173, 481] width 164 height 24
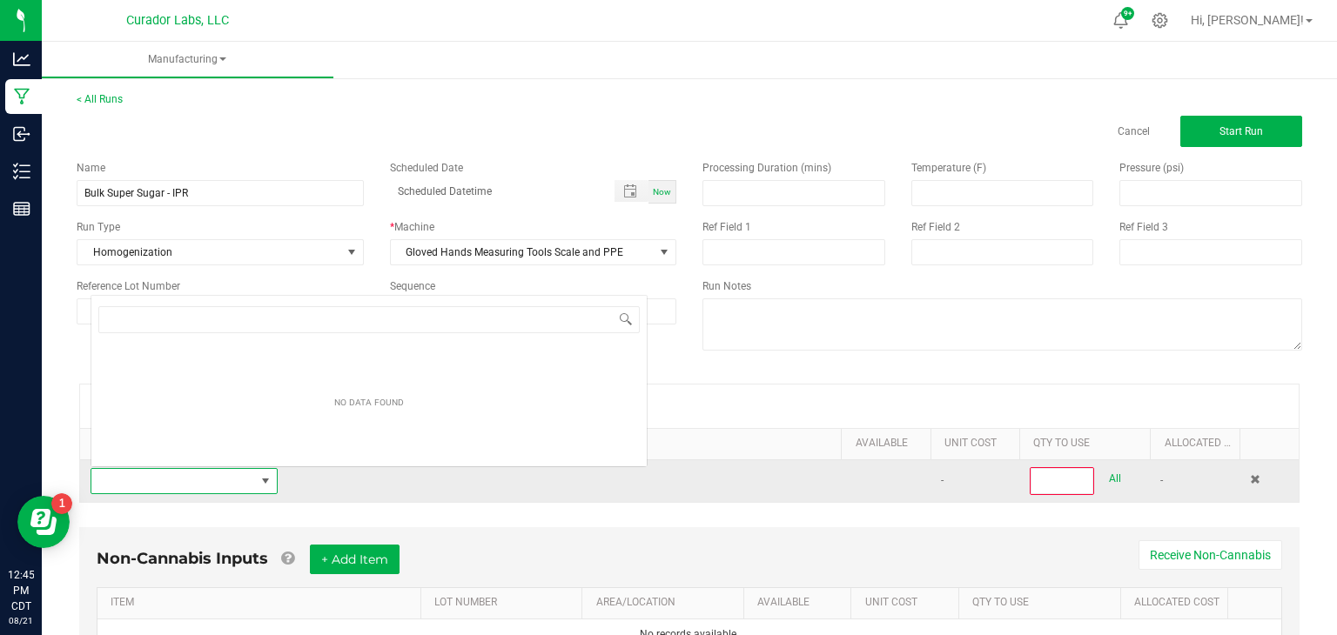
scroll to position [25, 187]
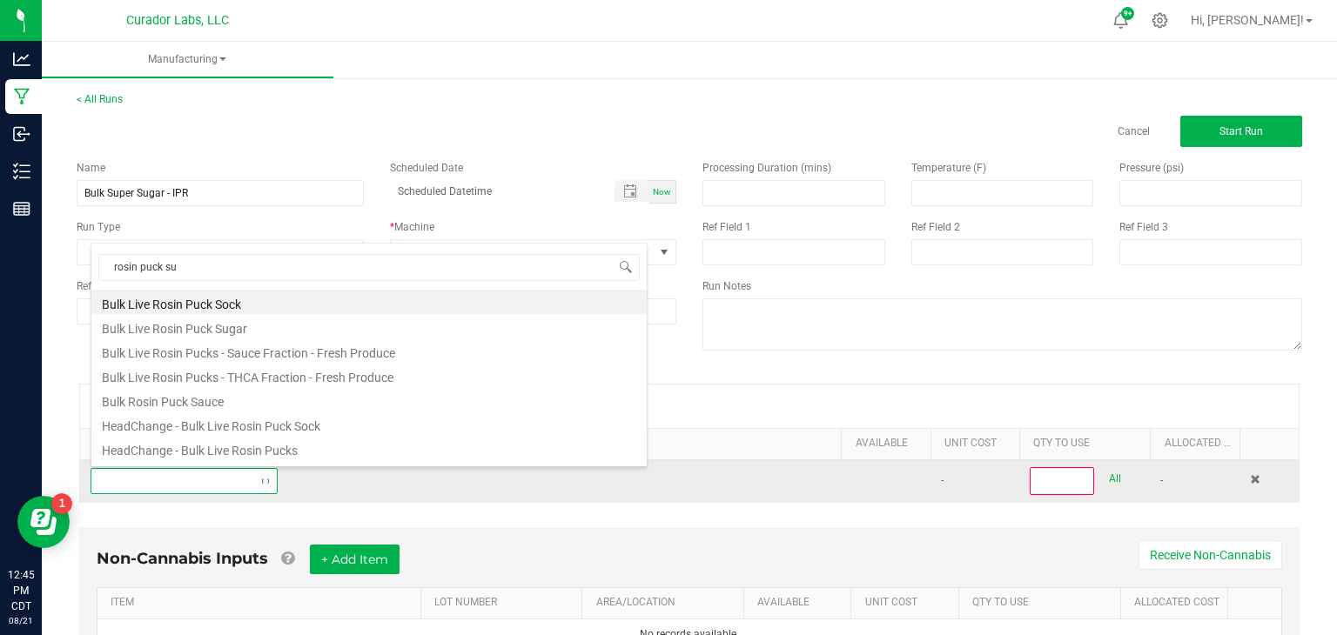
type input "rosin puck sug"
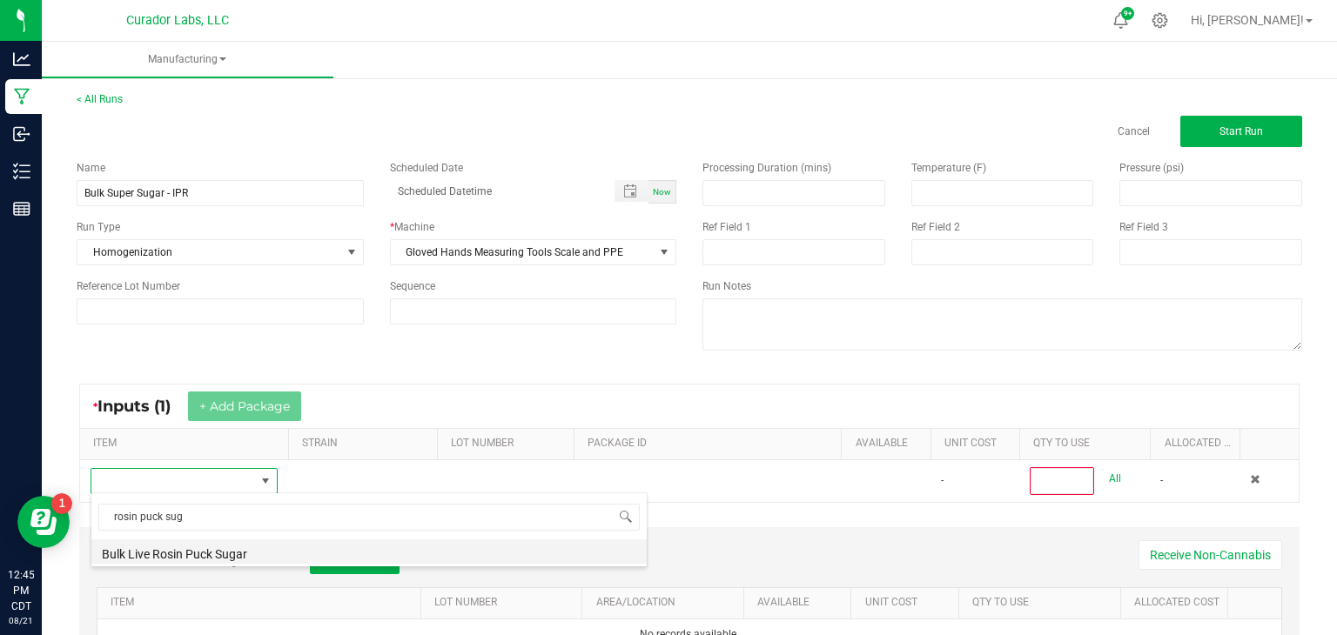
click at [184, 553] on li "Bulk Live Rosin Puck Sugar" at bounding box center [368, 552] width 555 height 24
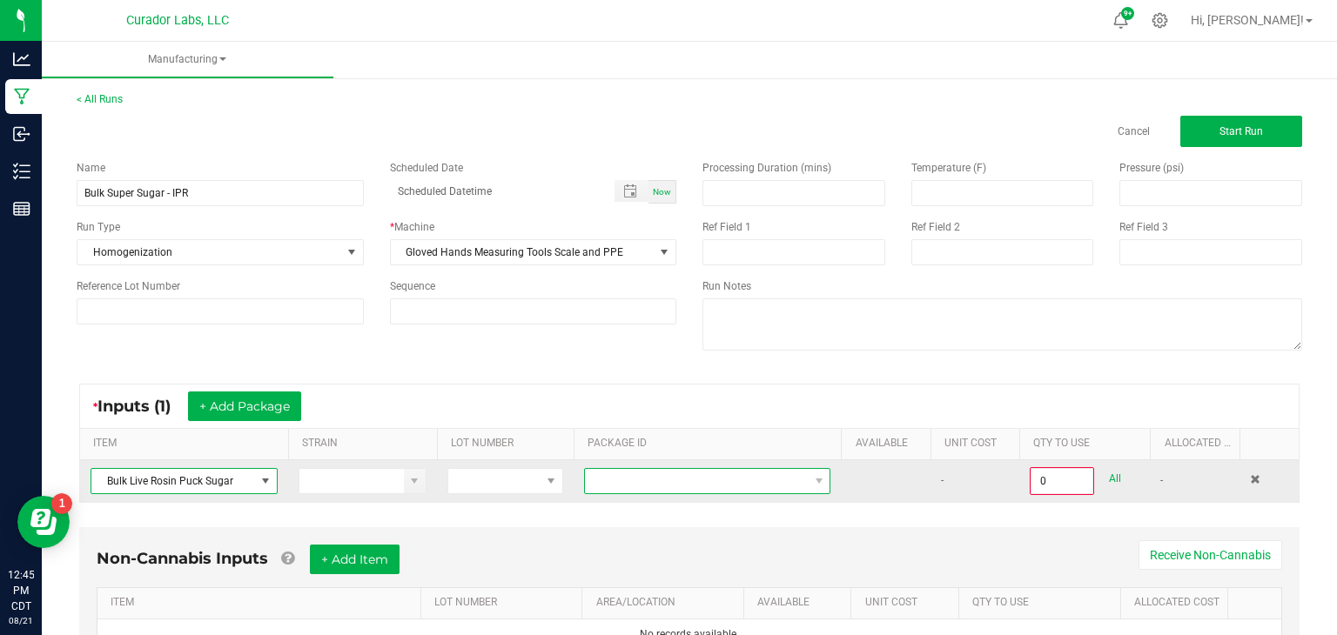
click at [620, 474] on span at bounding box center [696, 481] width 223 height 24
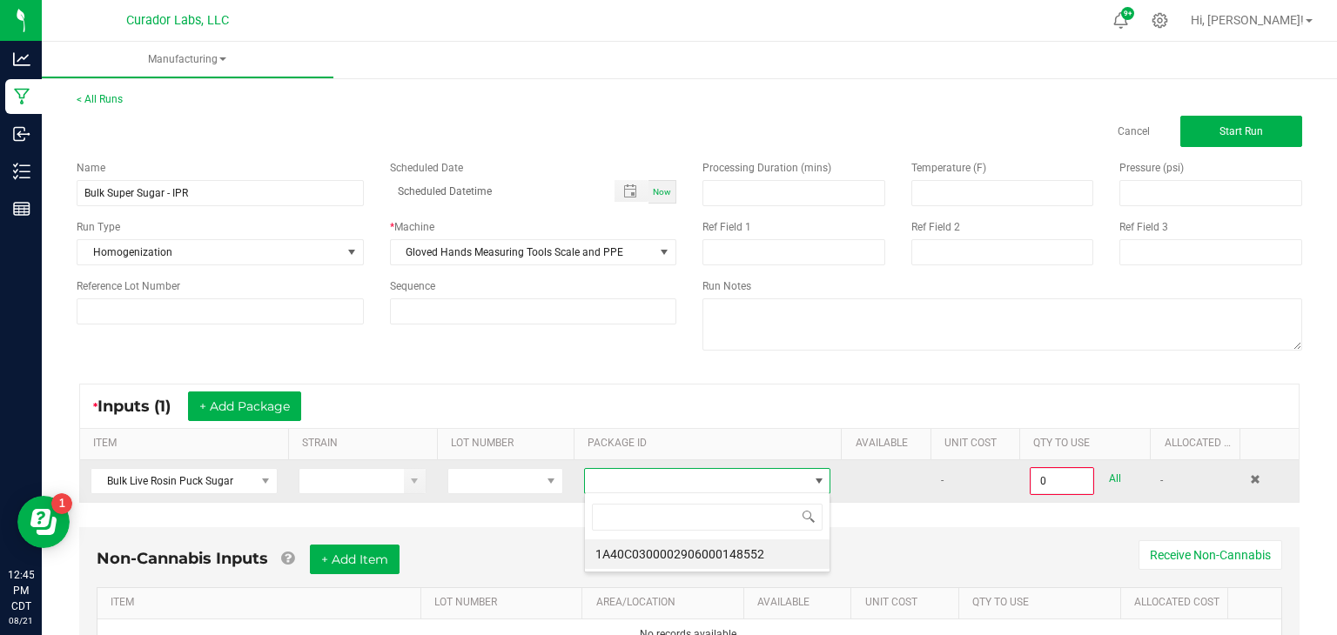
scroll to position [25, 247]
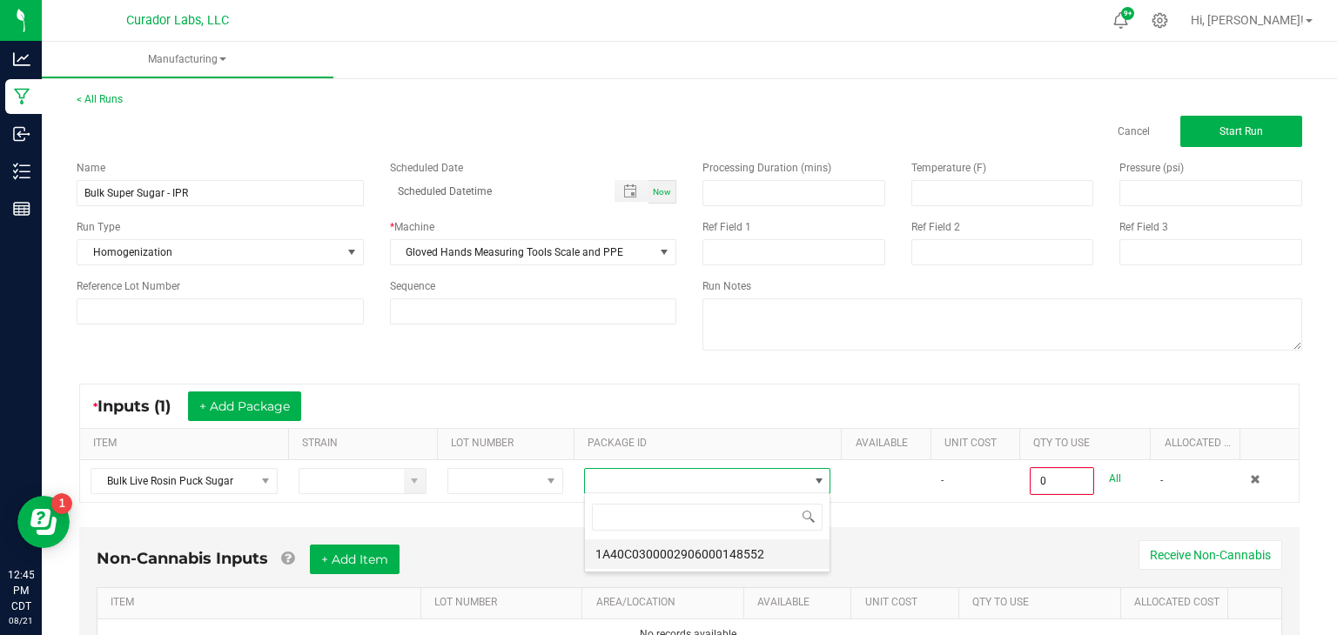
click at [646, 553] on li "1A40C0300002906000148552" at bounding box center [707, 555] width 245 height 30
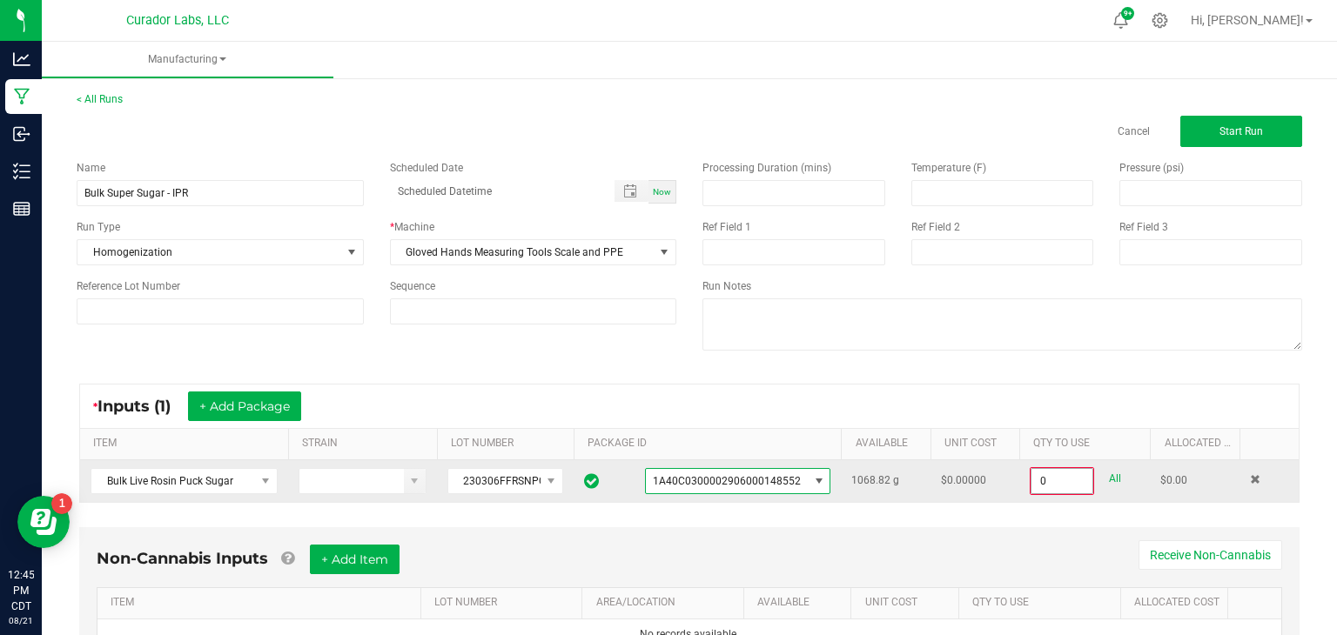
click at [1071, 487] on input "0" at bounding box center [1061, 481] width 61 height 24
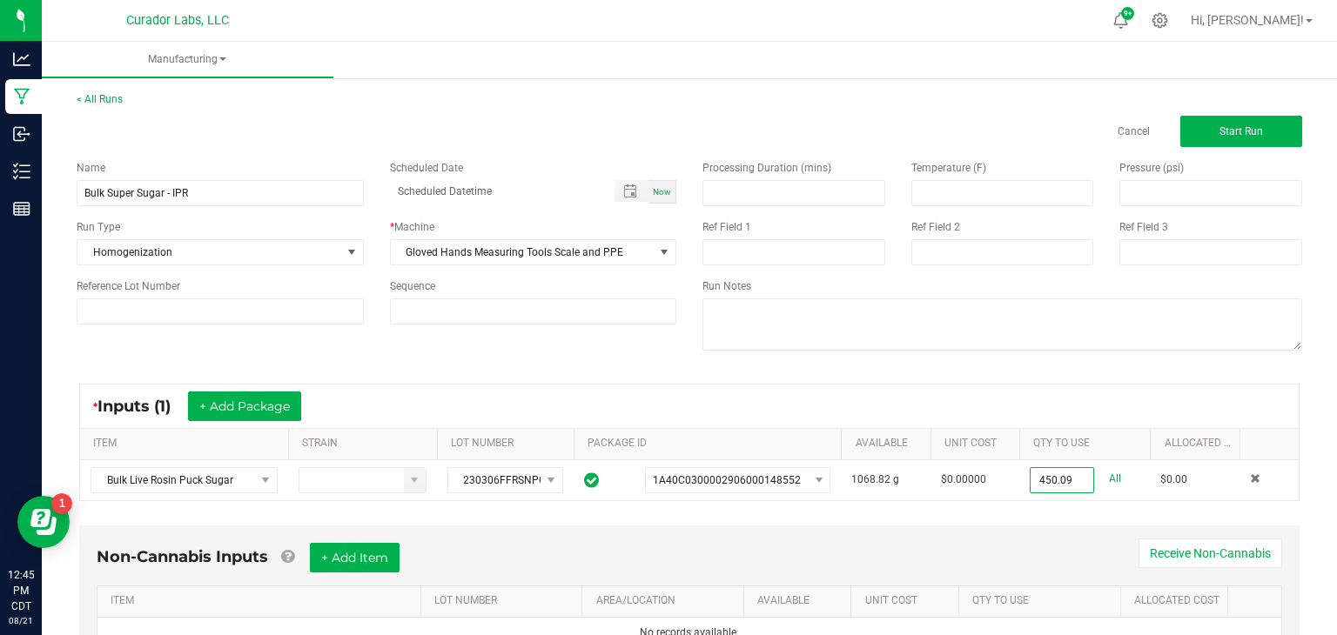
click at [1001, 533] on div "Non-Cannabis Inputs + Add Item Receive Non-Cannabis ITEM LOT NUMBER AREA/LOCATI…" at bounding box center [689, 596] width 1220 height 141
type input "450.0900 g"
click at [1255, 130] on span "Start Run" at bounding box center [1241, 131] width 44 height 12
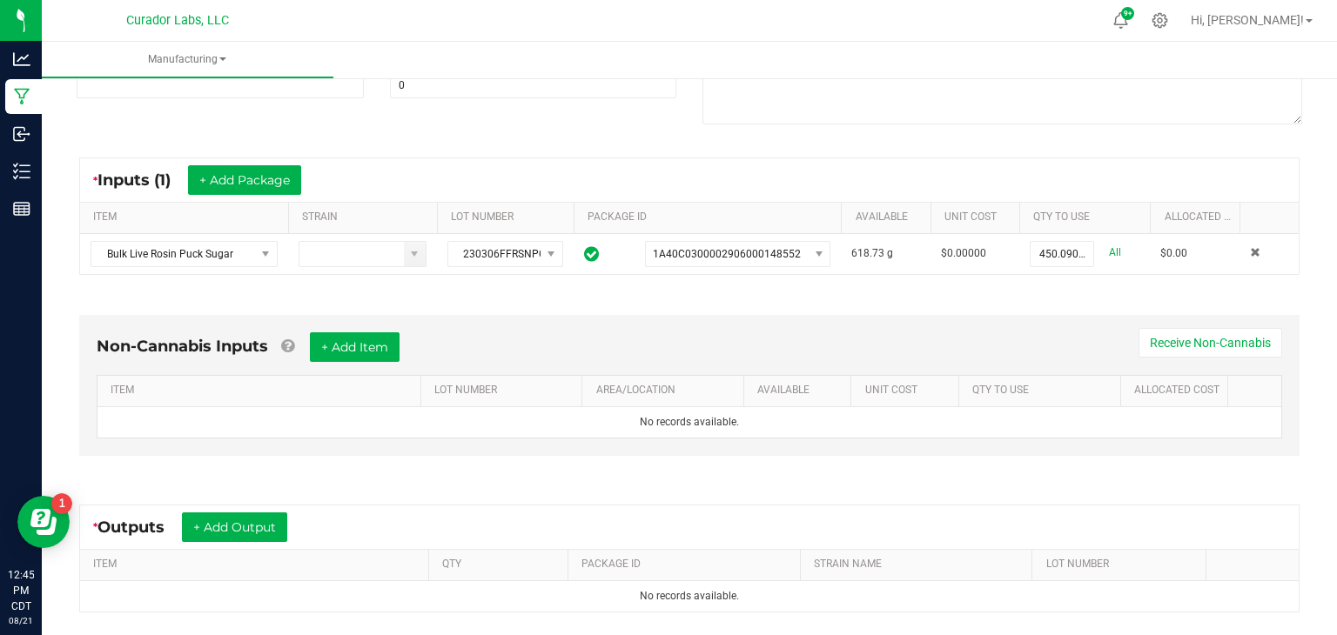
scroll to position [251, 0]
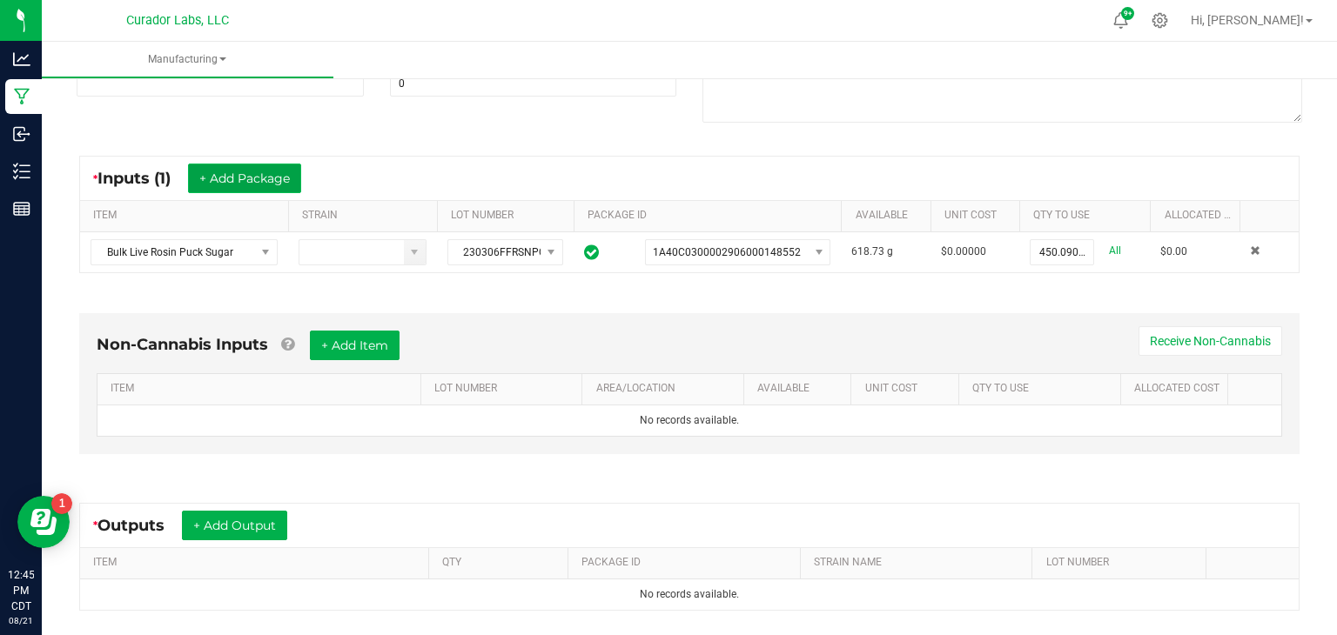
click at [245, 169] on button "+ Add Package" at bounding box center [244, 179] width 113 height 30
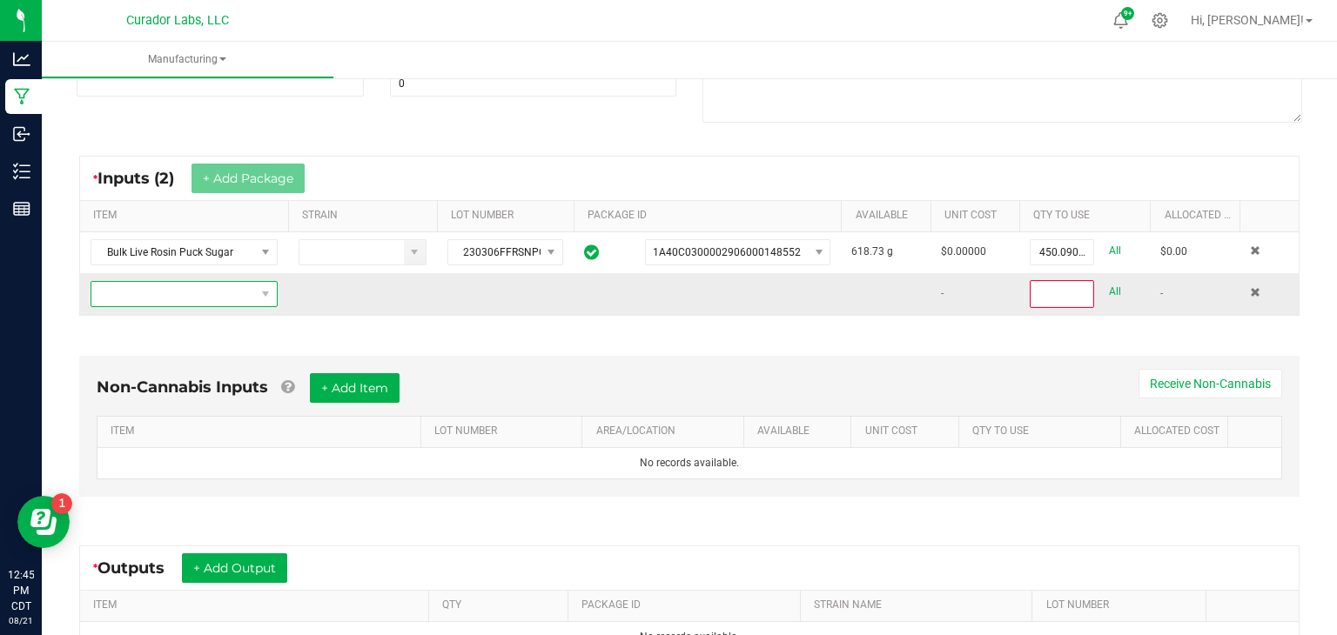
click at [242, 293] on span "NO DATA FOUND" at bounding box center [173, 294] width 164 height 24
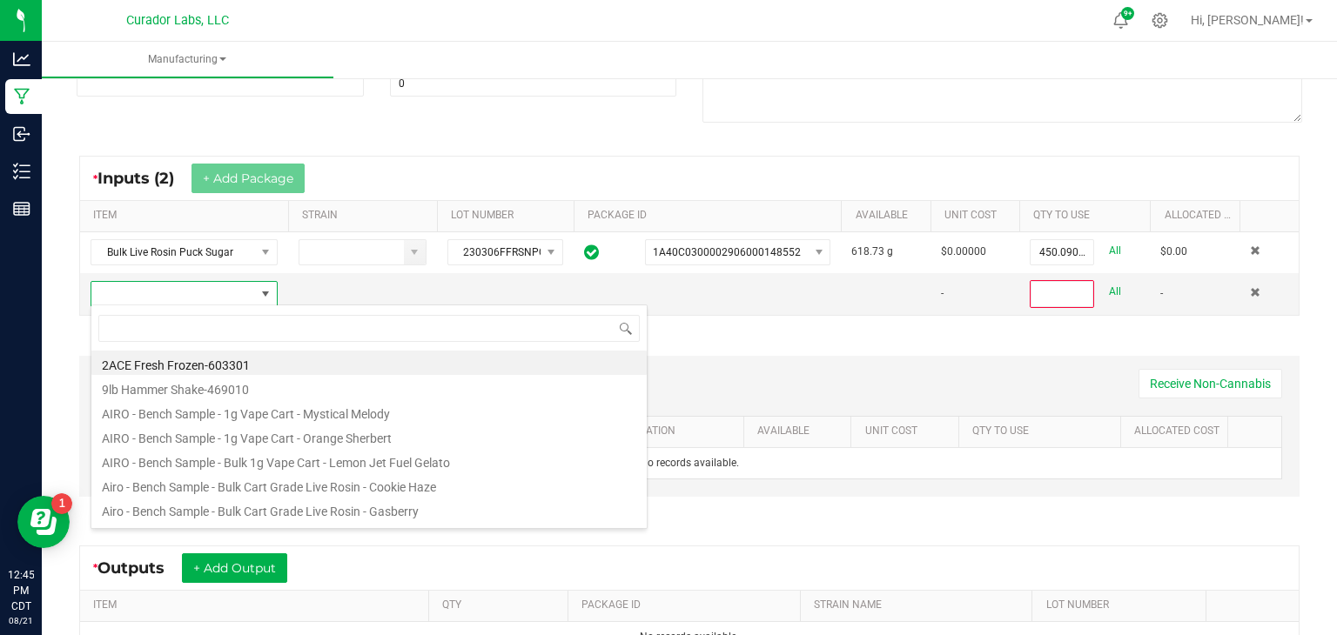
scroll to position [25, 187]
click at [322, 325] on input at bounding box center [368, 328] width 541 height 27
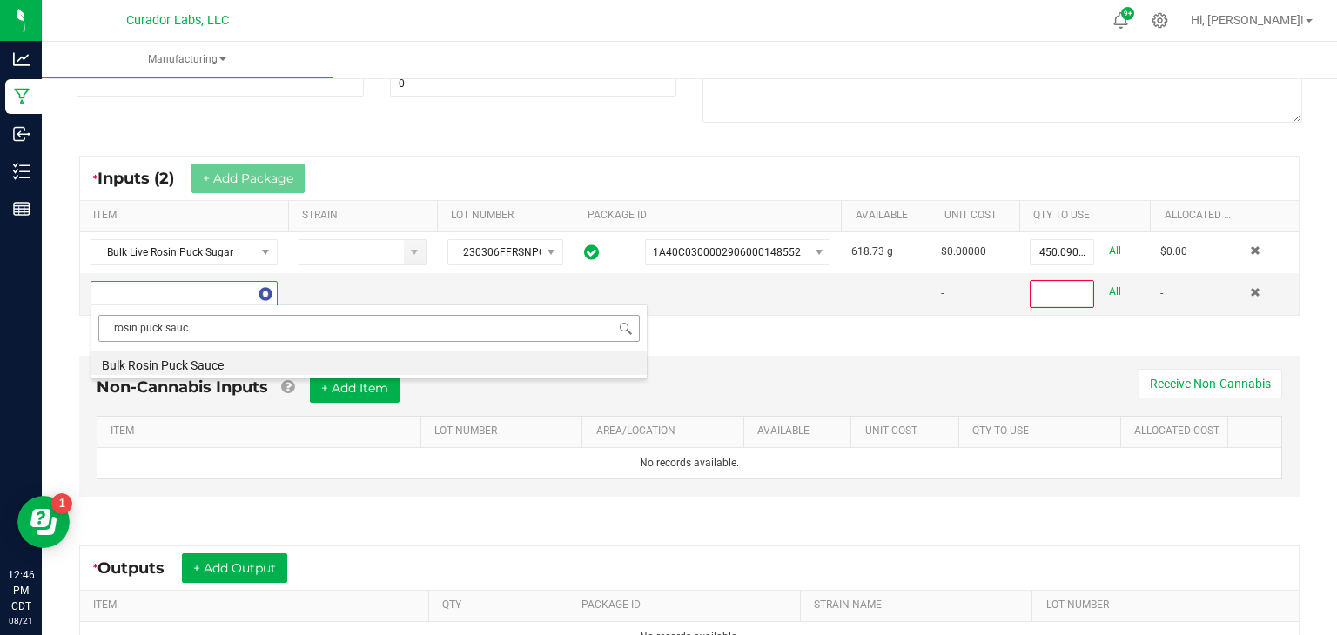
type input "rosin puck sauce"
click at [223, 358] on li "Bulk Rosin Puck Sauce" at bounding box center [368, 363] width 555 height 24
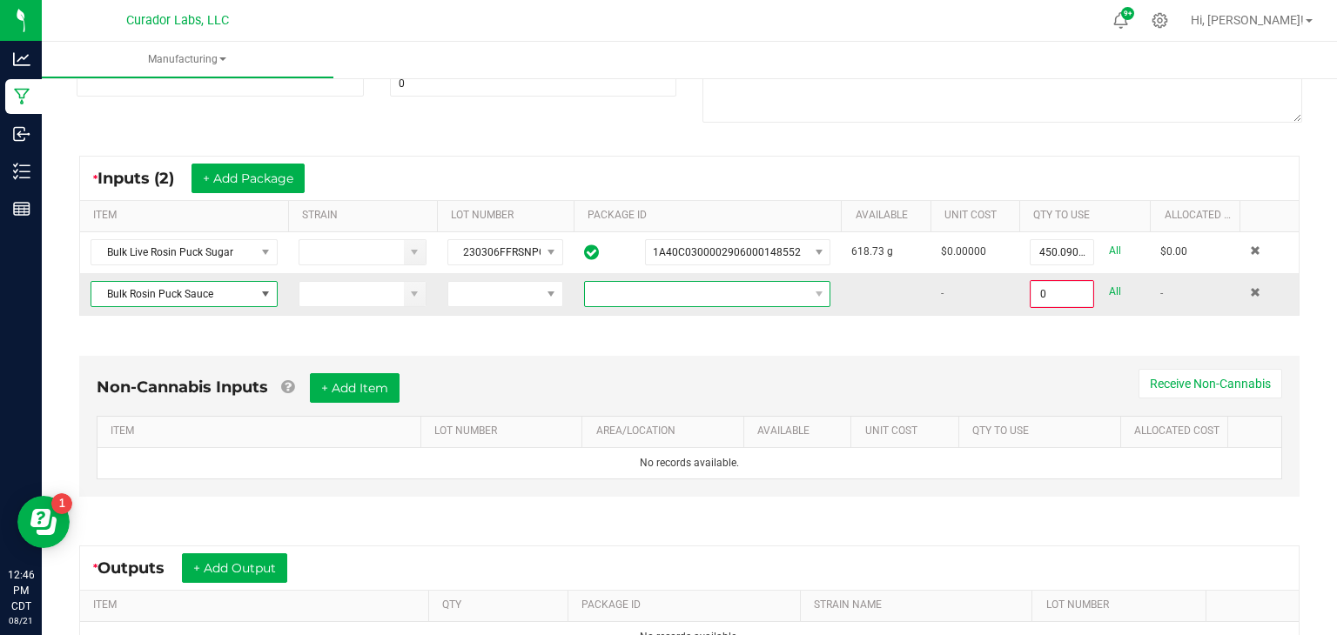
click at [647, 293] on span at bounding box center [696, 294] width 223 height 24
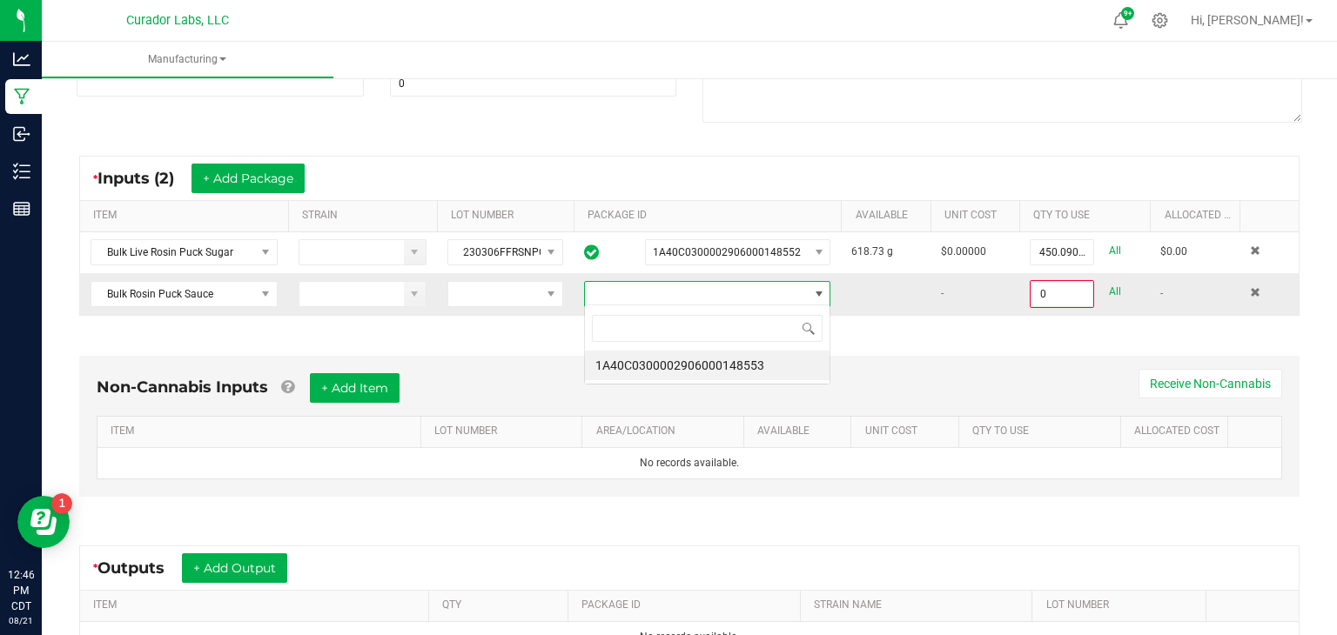
scroll to position [25, 247]
click at [675, 369] on li "1A40C0300002906000148553" at bounding box center [707, 366] width 245 height 30
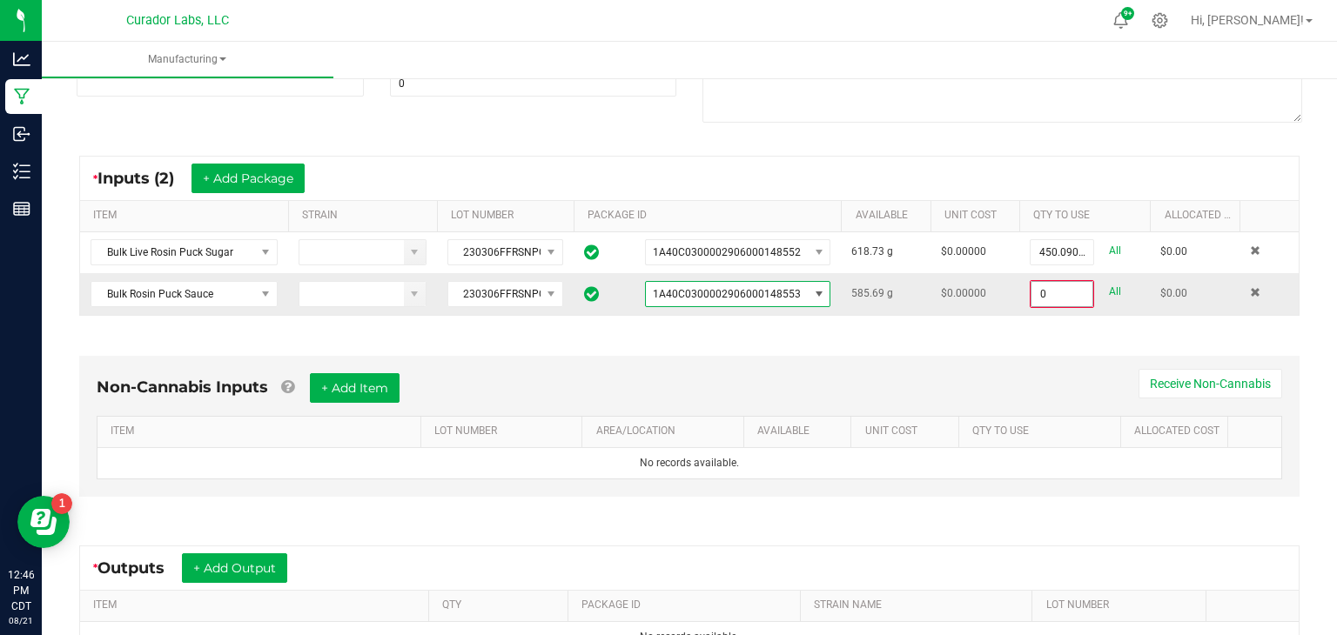
click at [1048, 292] on input "0" at bounding box center [1061, 294] width 61 height 24
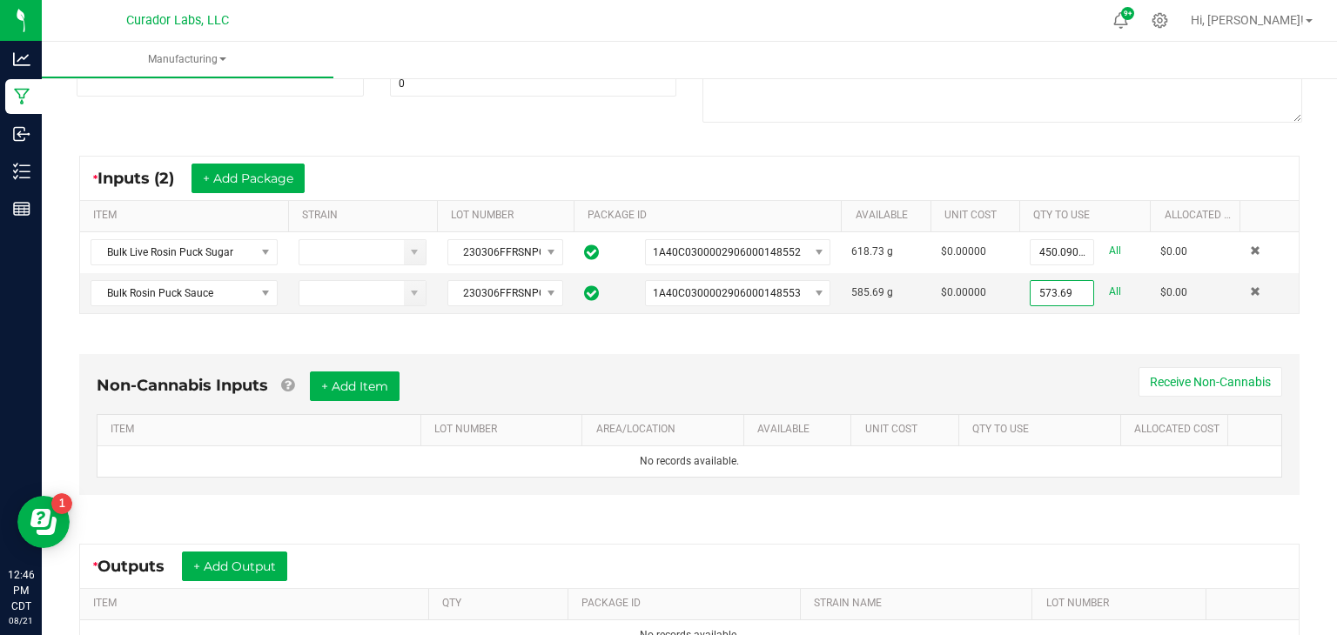
type input "573.6900 g"
click at [1038, 342] on div "Non-Cannabis Inputs + Add Item Receive Non-Cannabis ITEM LOT NUMBER AREA/LOCATI…" at bounding box center [690, 429] width 1252 height 198
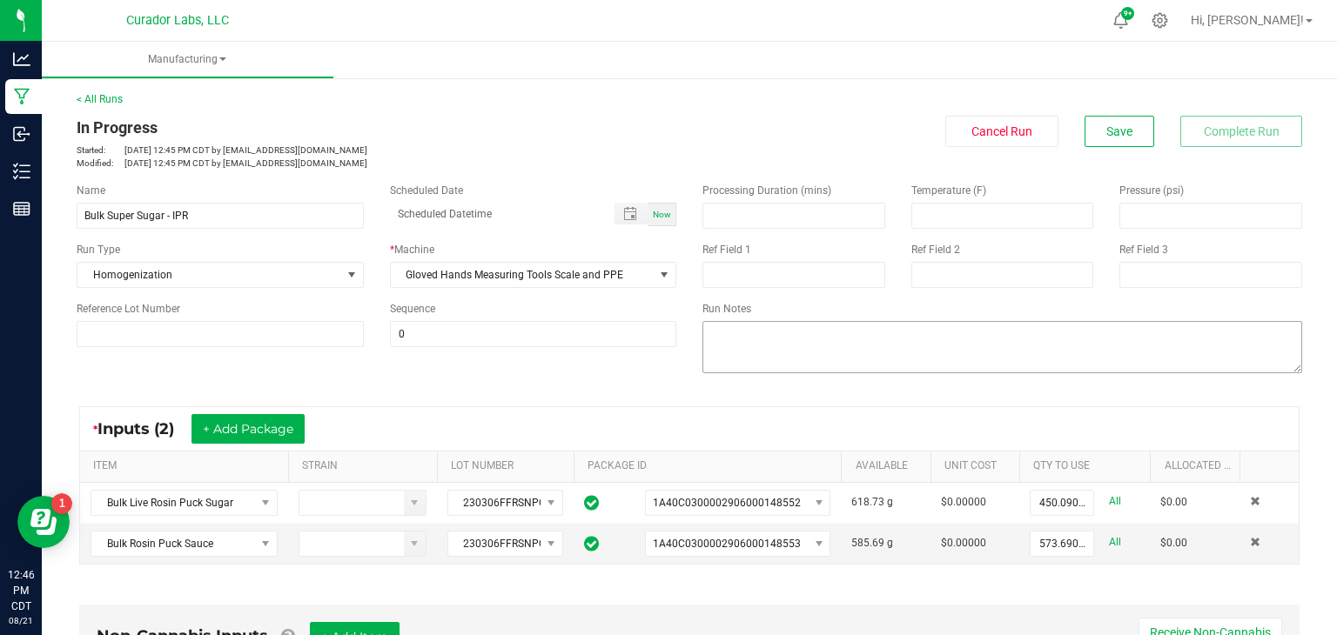
scroll to position [461, 0]
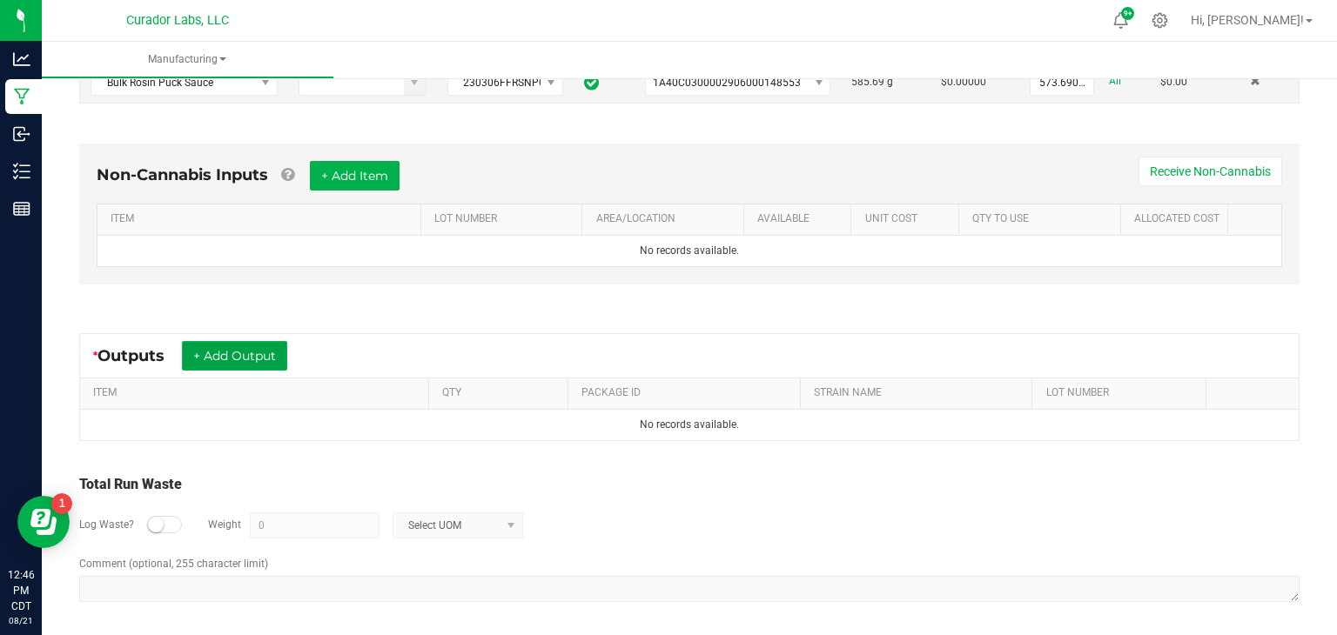
click at [260, 352] on button "+ Add Output" at bounding box center [234, 356] width 105 height 30
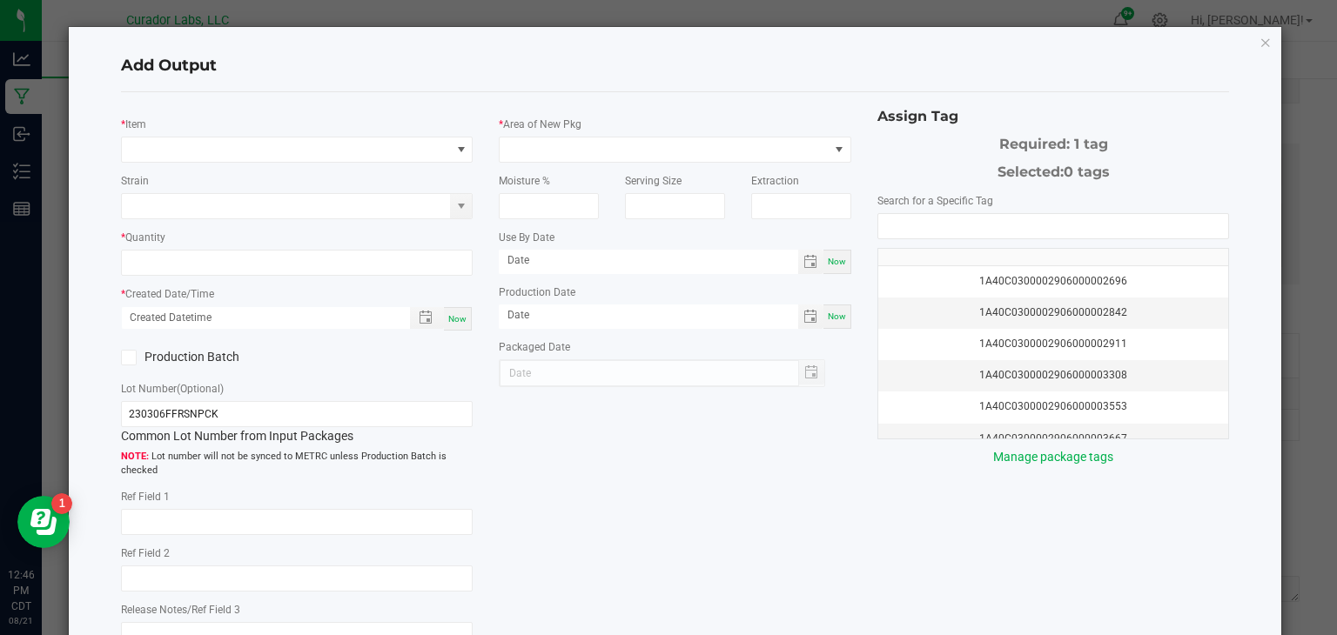
type textarea "cookies&cream-rainbowbelts-greasemonkey-medellin-bananacreamcakejealousy-coka-b…"
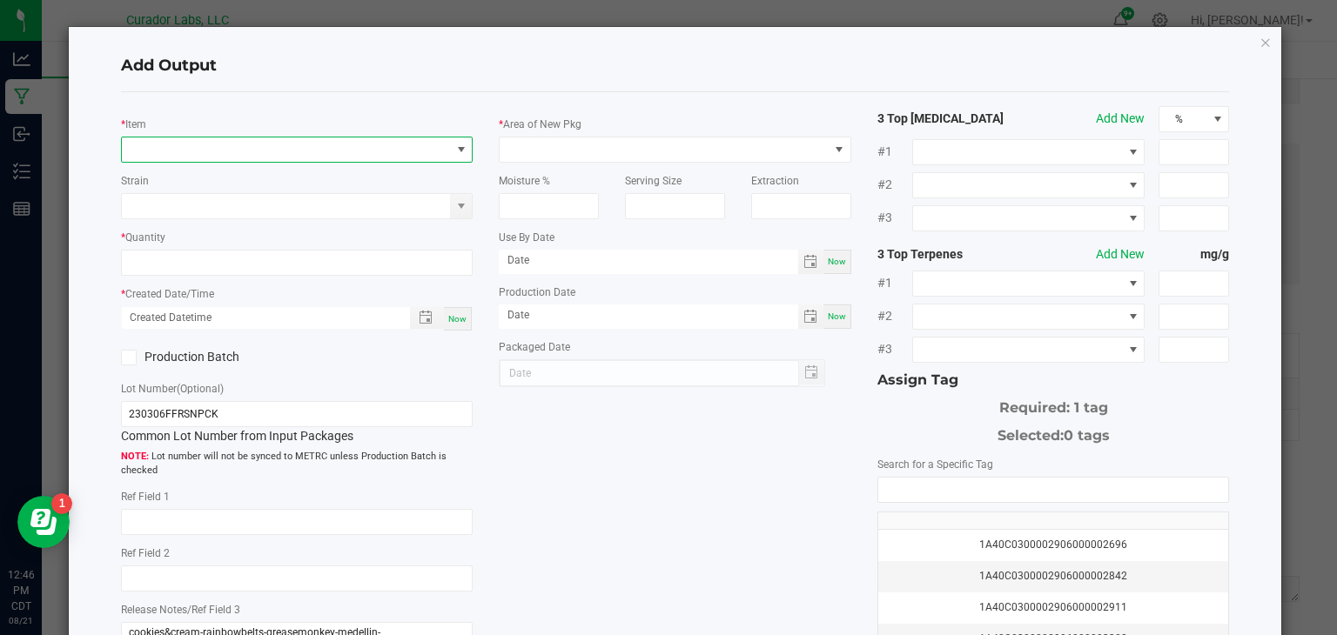
click at [431, 151] on span "NO DATA FOUND" at bounding box center [286, 150] width 329 height 24
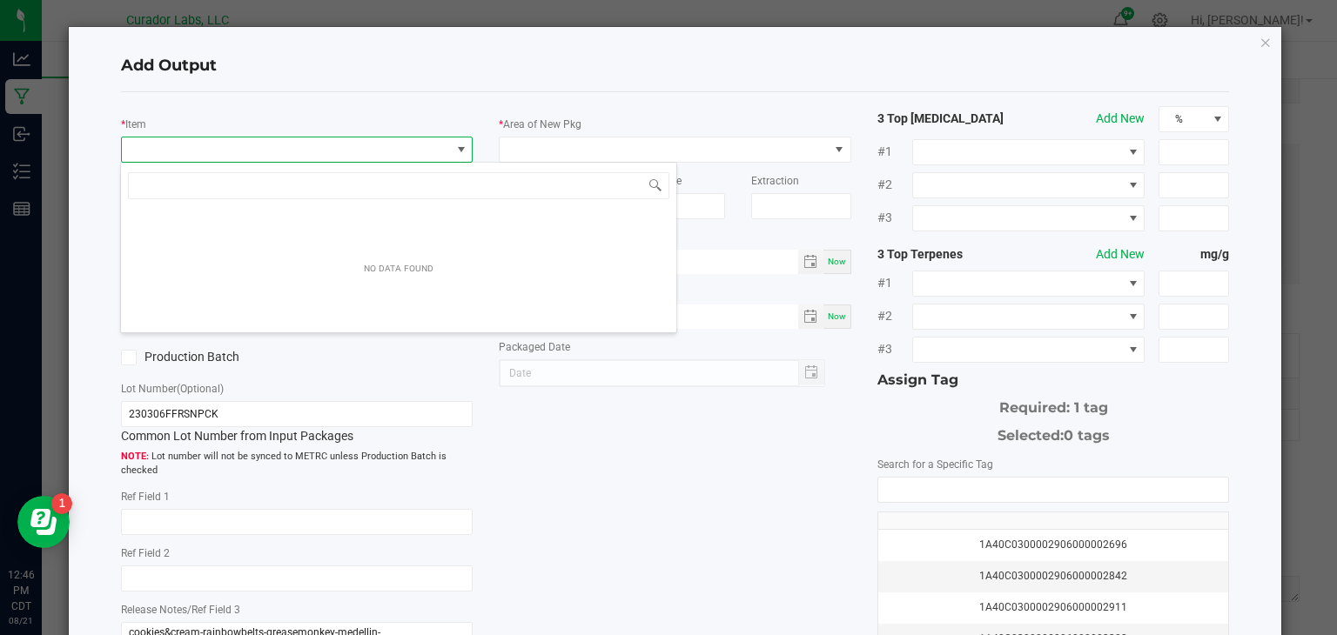
scroll to position [25, 352]
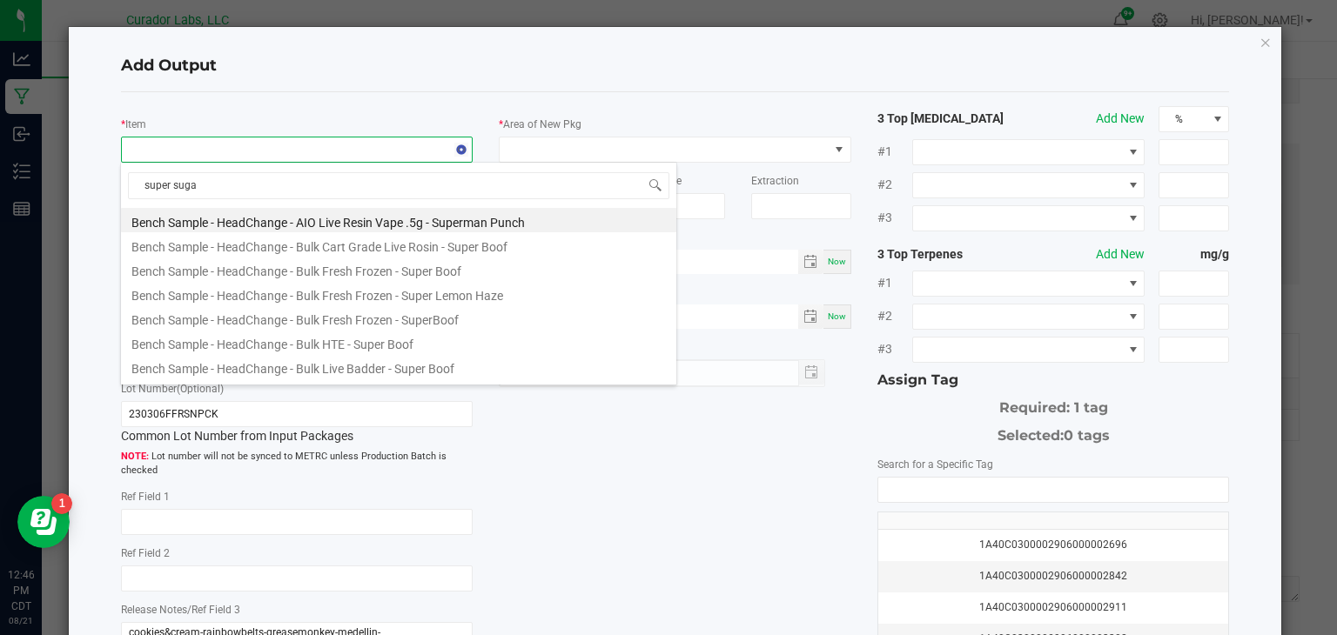
type input "super sugar"
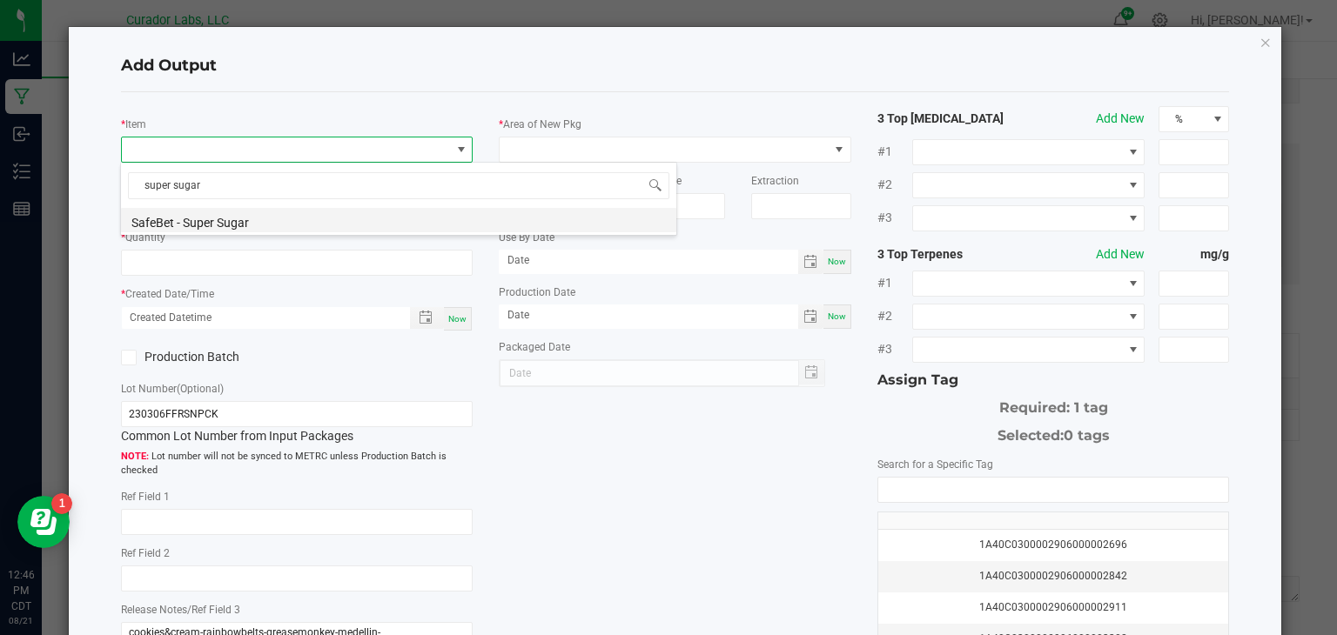
click at [303, 225] on li "SafeBet - Super Sugar" at bounding box center [398, 220] width 555 height 24
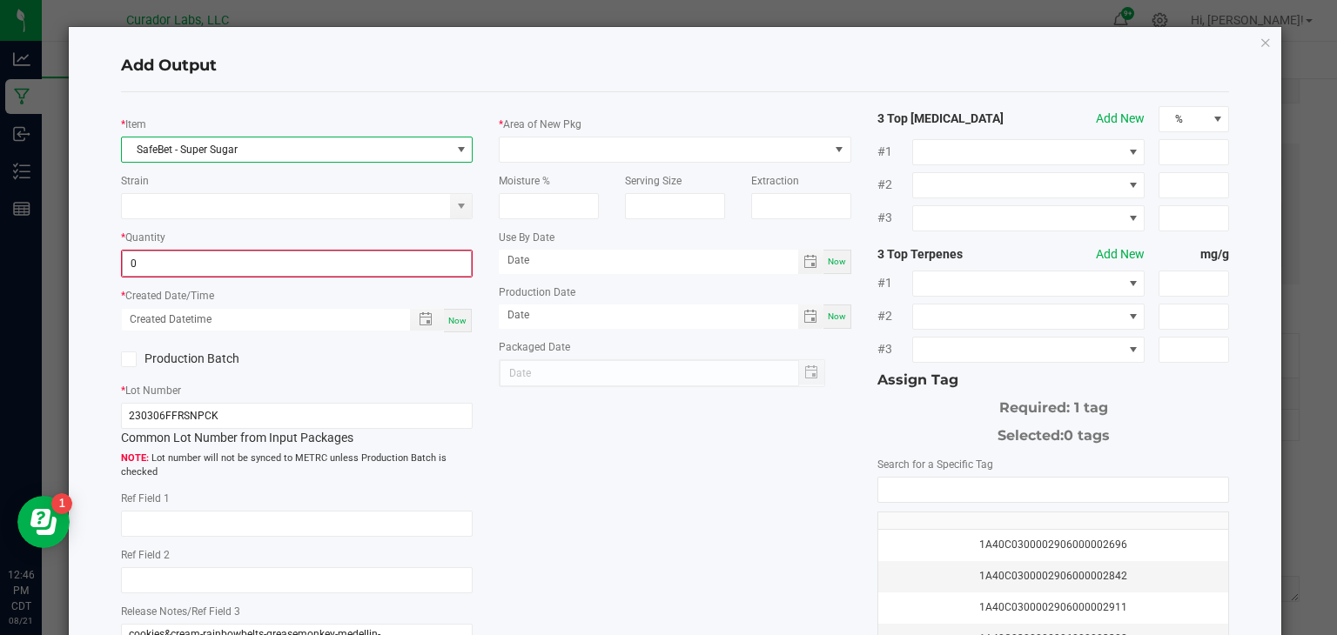
click at [309, 259] on input "0" at bounding box center [297, 264] width 349 height 24
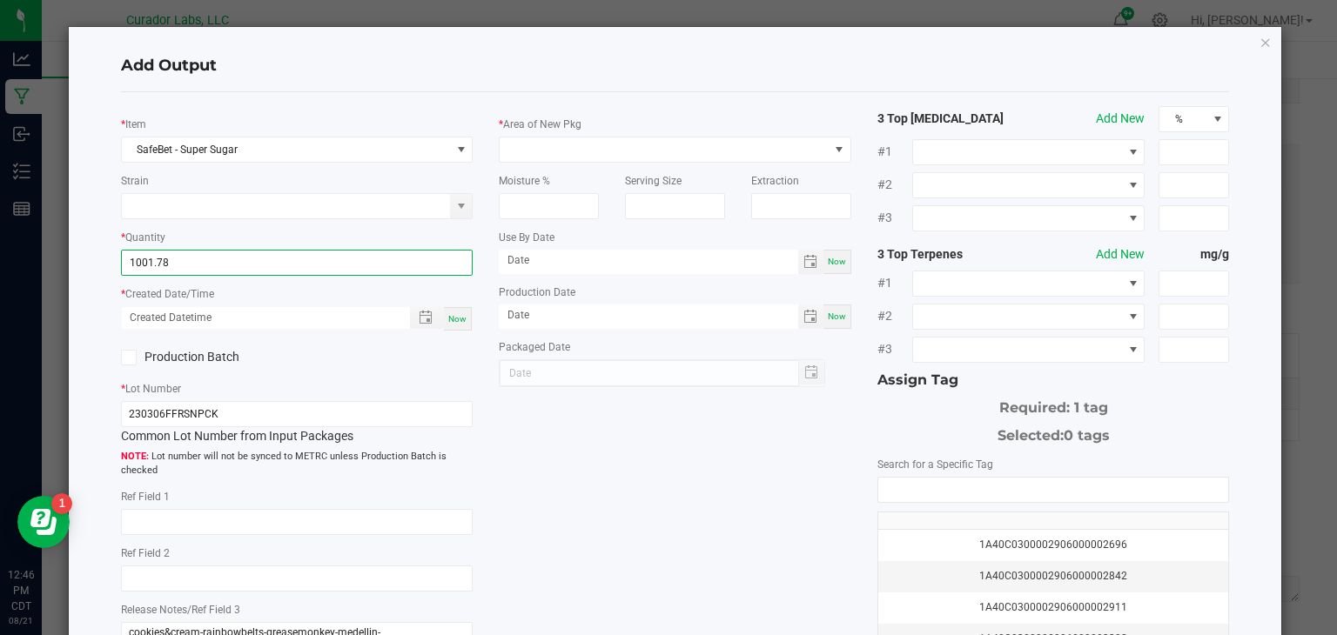
click at [466, 319] on span "Now" at bounding box center [457, 319] width 18 height 10
type input "1001.7800 g"
type input "[DATE] 12:46 PM"
type input "[DATE]"
click at [124, 345] on div "Production Batch" at bounding box center [202, 358] width 189 height 26
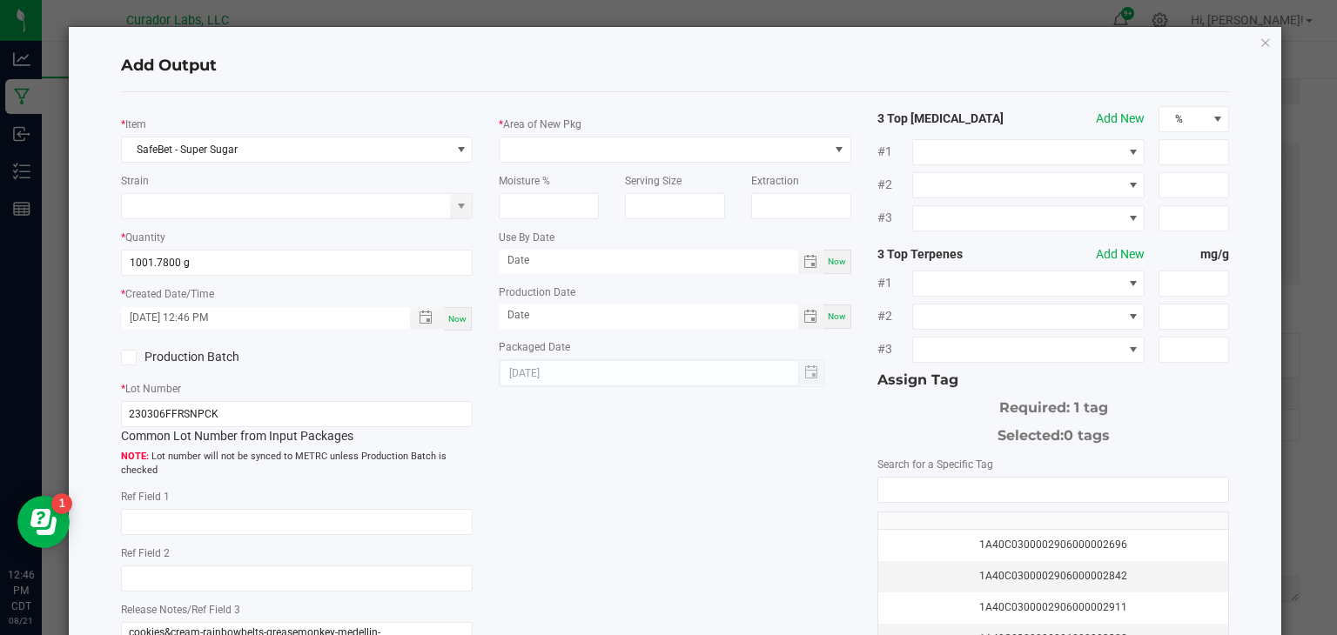
click at [126, 358] on icon at bounding box center [128, 358] width 11 height 0
click at [0, 0] on input "Production Batch" at bounding box center [0, 0] width 0 height 0
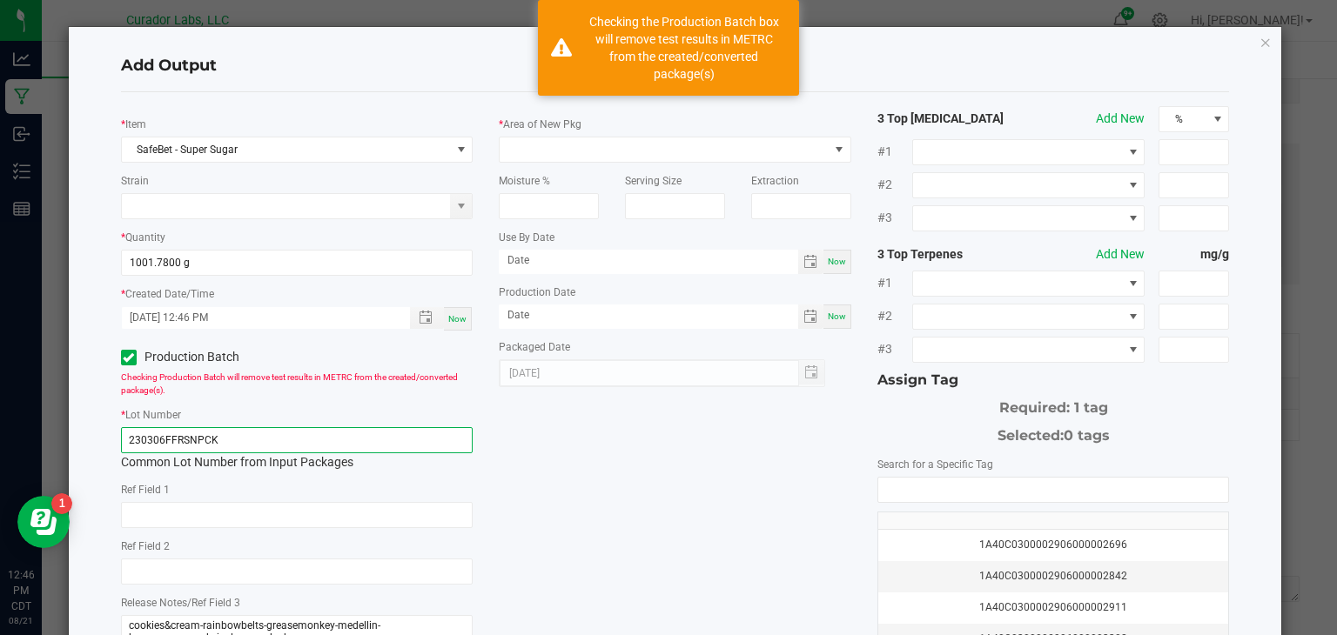
click at [234, 433] on input "230306FFRSNPCK" at bounding box center [297, 440] width 353 height 26
type input "2"
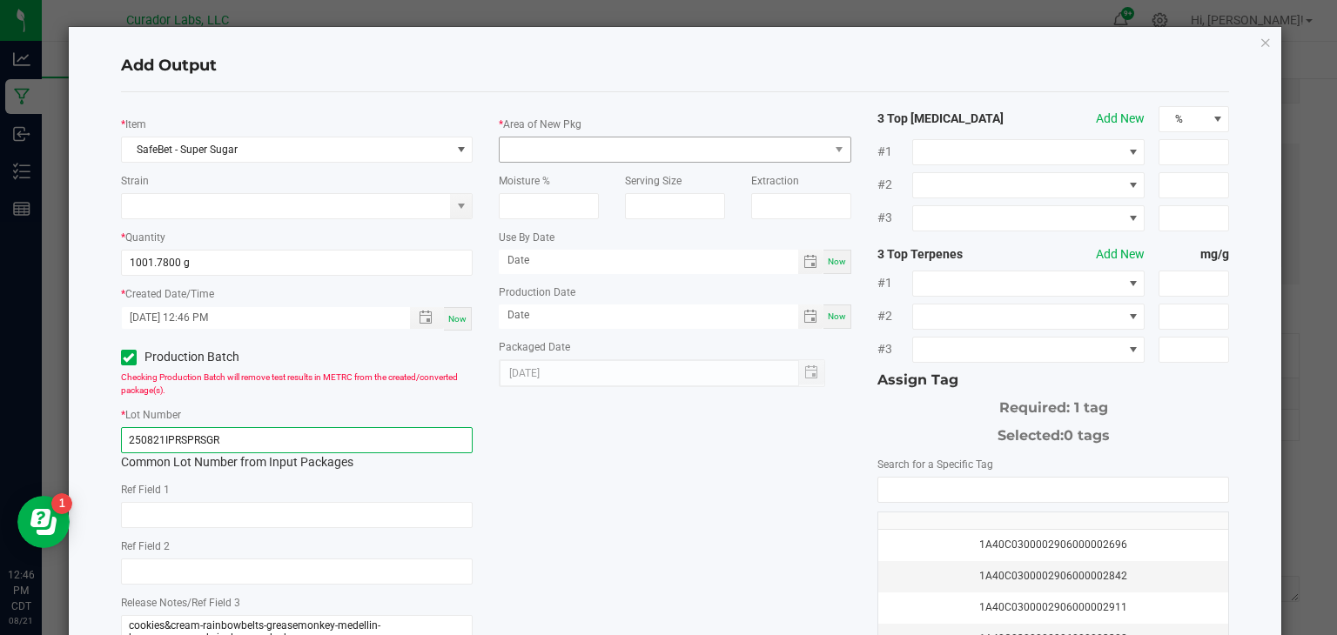
type input "250821IPRSPRSGR"
click at [546, 150] on span at bounding box center [664, 150] width 329 height 24
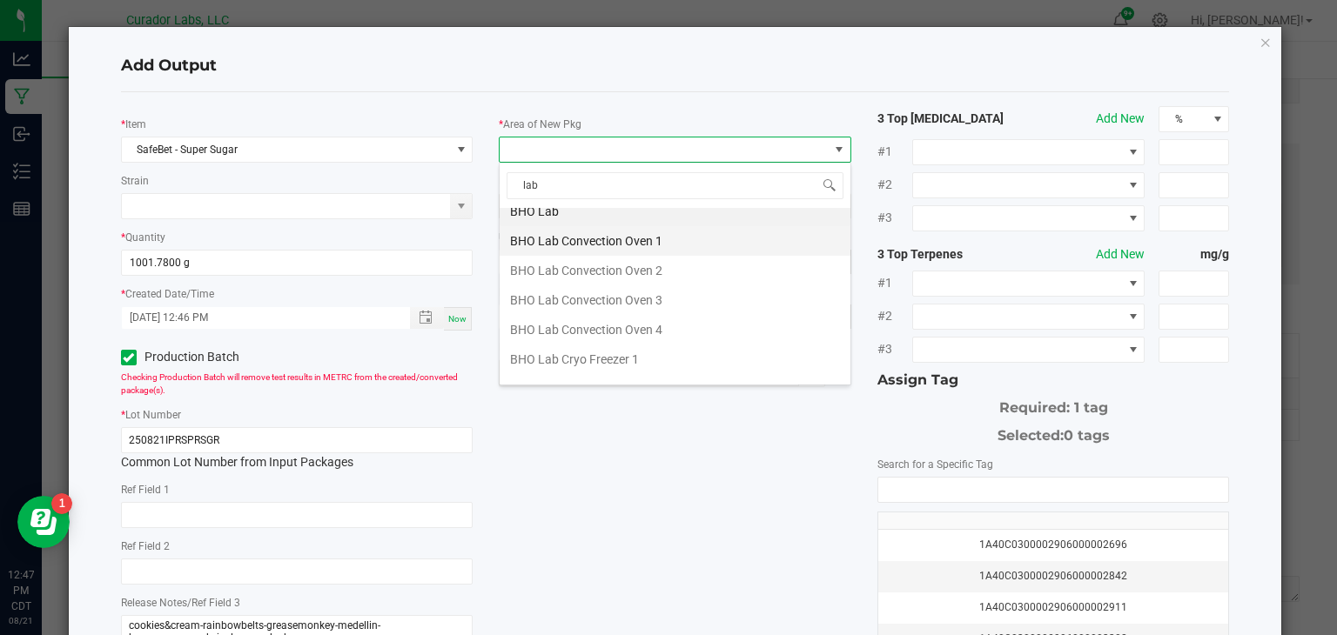
scroll to position [0, 0]
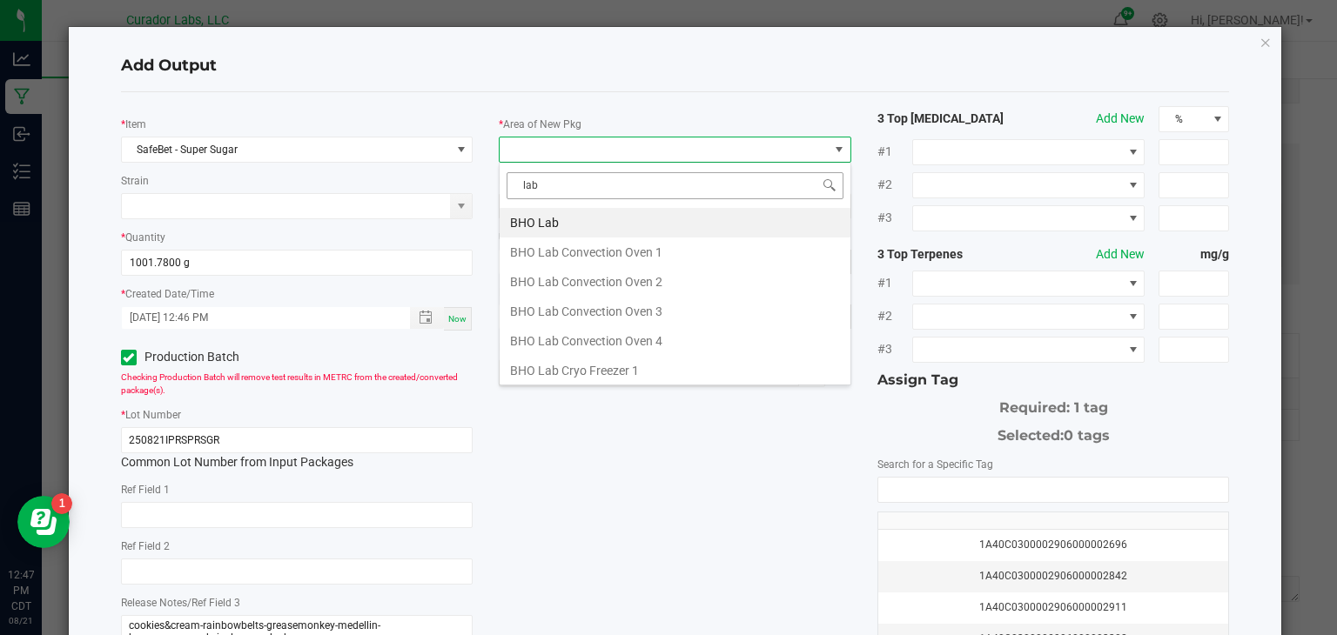
click at [685, 186] on input "lab" at bounding box center [675, 185] width 337 height 27
type input "l"
type input "vau"
click at [591, 378] on li "Vault" at bounding box center [675, 371] width 351 height 30
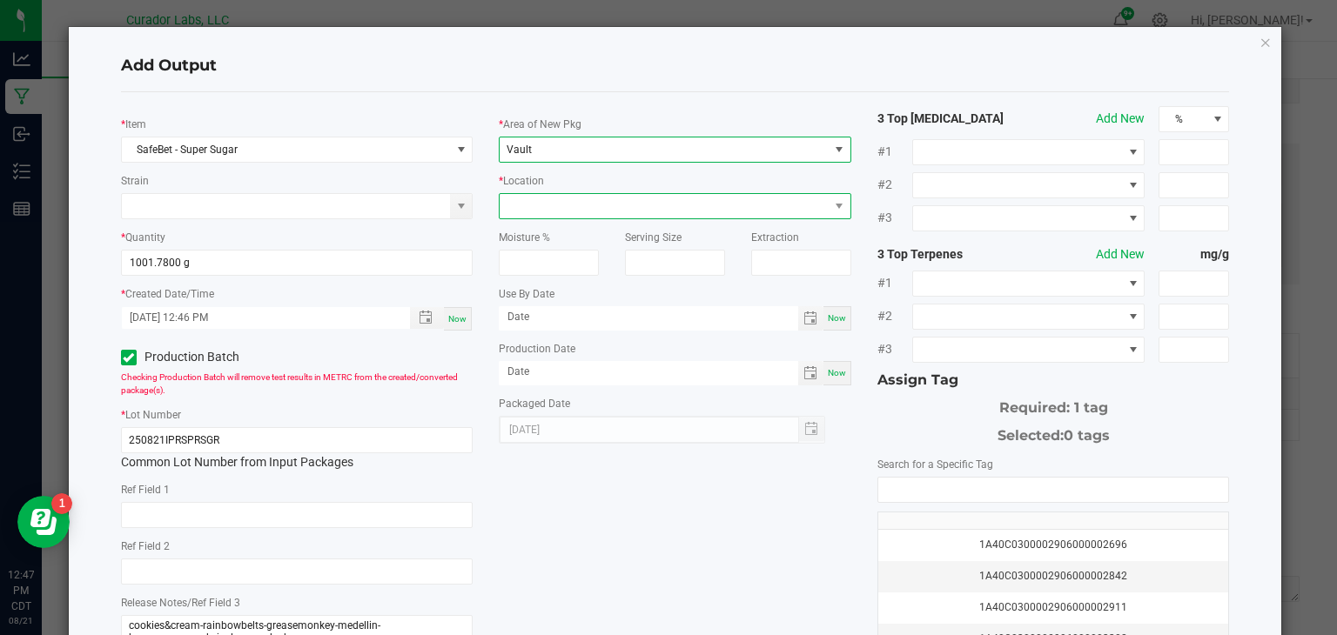
click at [740, 203] on span at bounding box center [664, 206] width 329 height 24
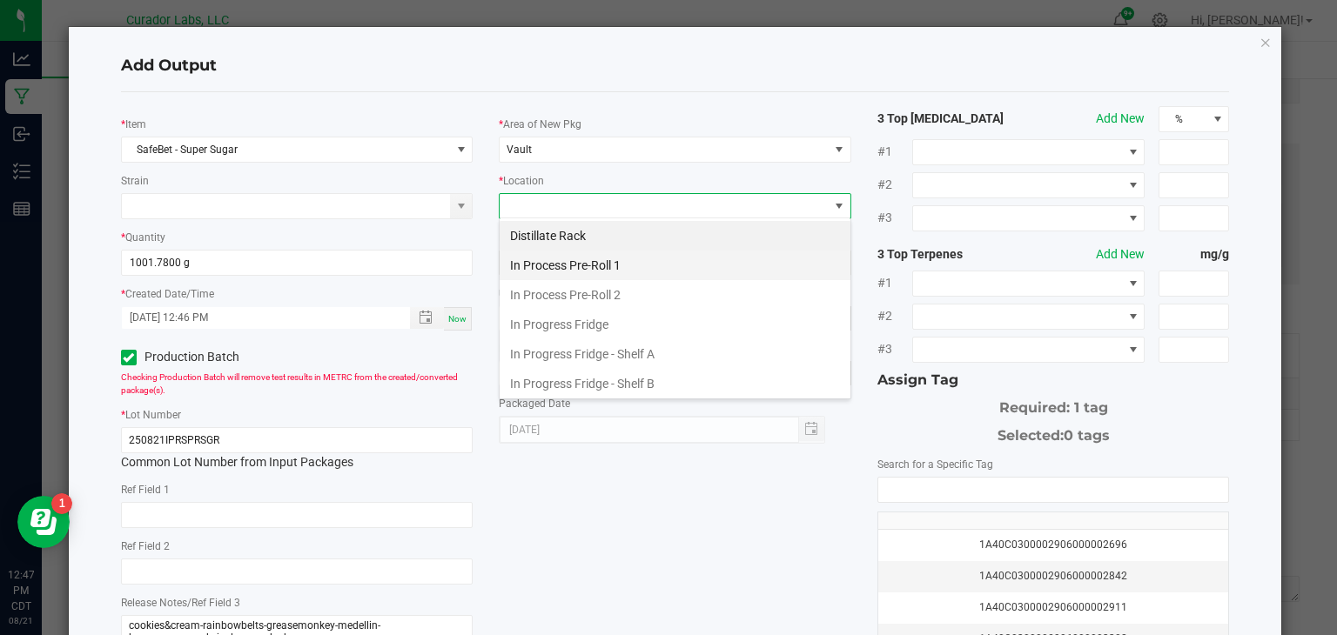
click at [715, 270] on li "In Process Pre-Roll 1" at bounding box center [675, 266] width 351 height 30
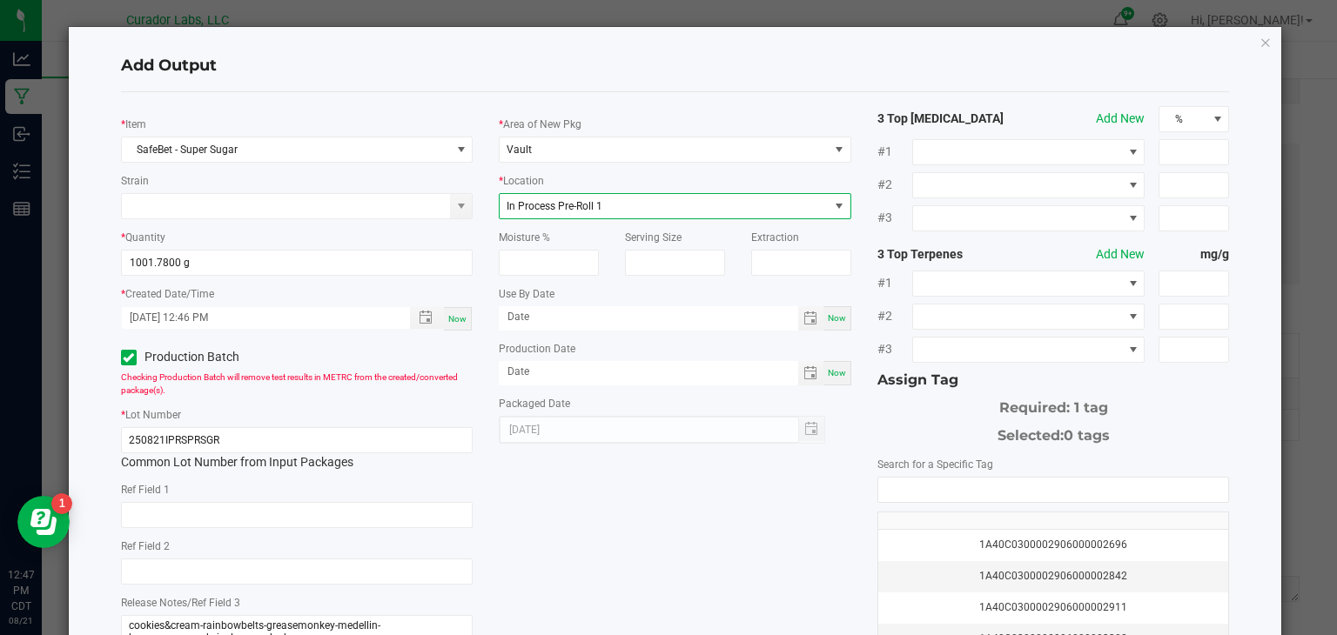
click at [841, 314] on span "Now" at bounding box center [837, 318] width 18 height 10
click at [782, 312] on input "[DATE]" at bounding box center [648, 317] width 299 height 22
type input "[DATE]"
click at [831, 368] on span "Now" at bounding box center [837, 373] width 18 height 10
type input "[DATE]"
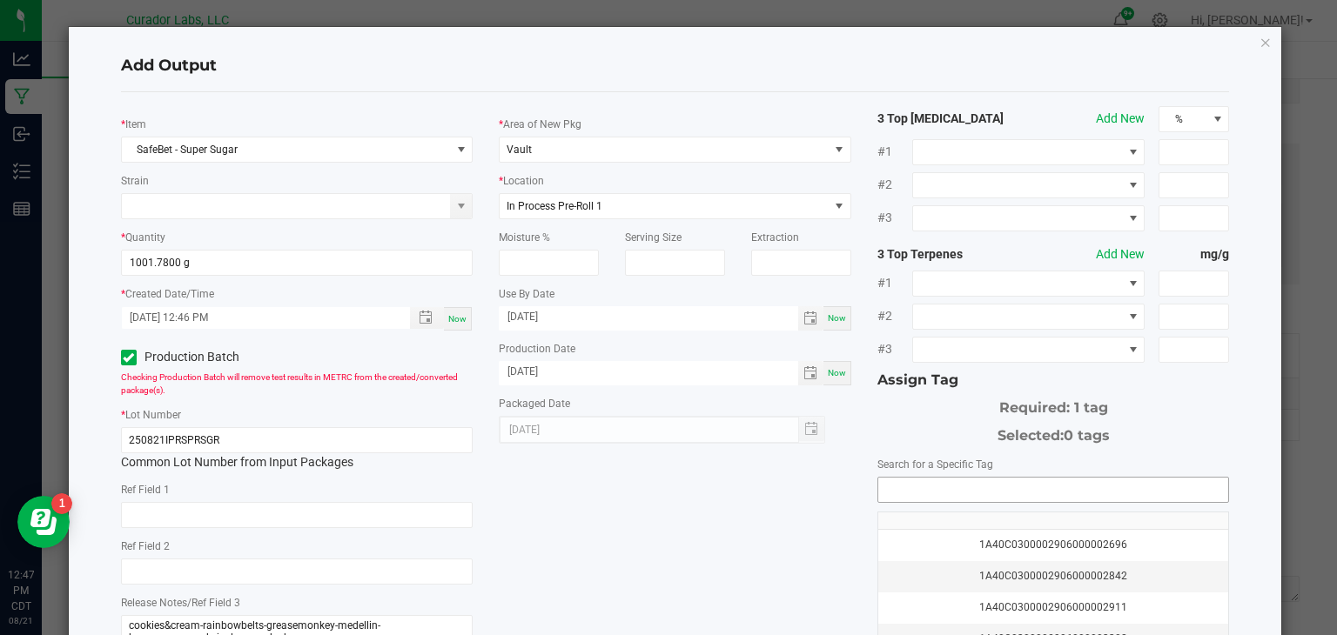
click at [890, 493] on input "NO DATA FOUND" at bounding box center [1053, 490] width 351 height 24
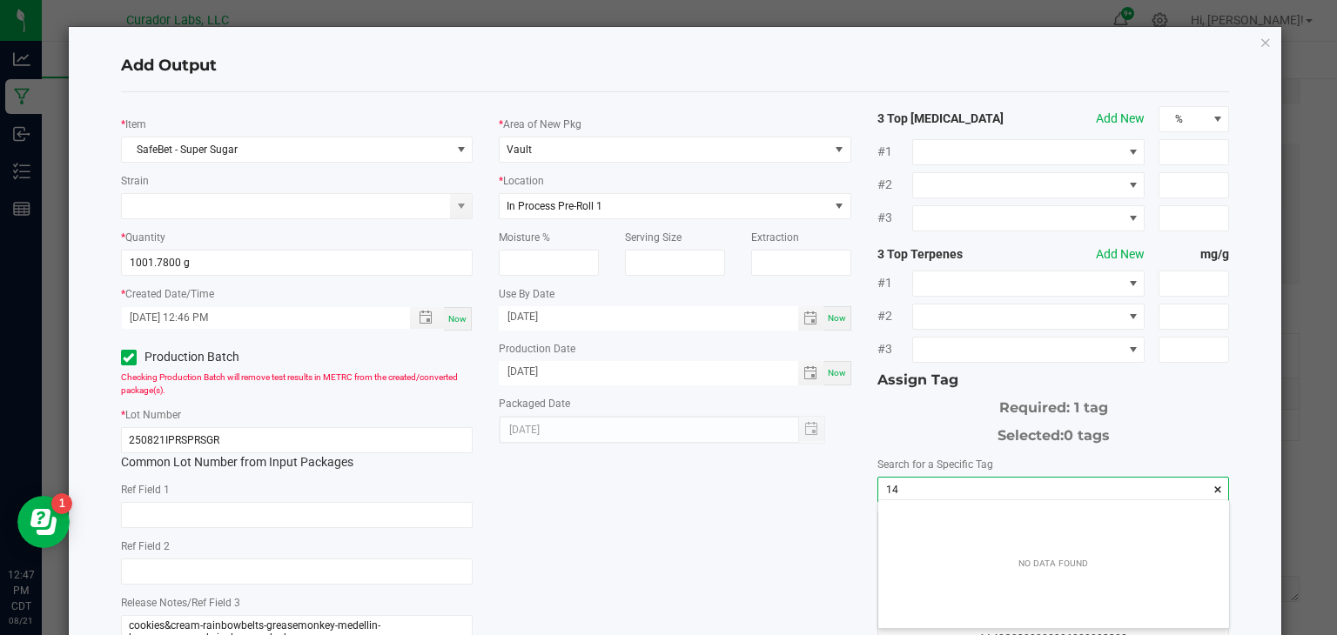
scroll to position [24, 351]
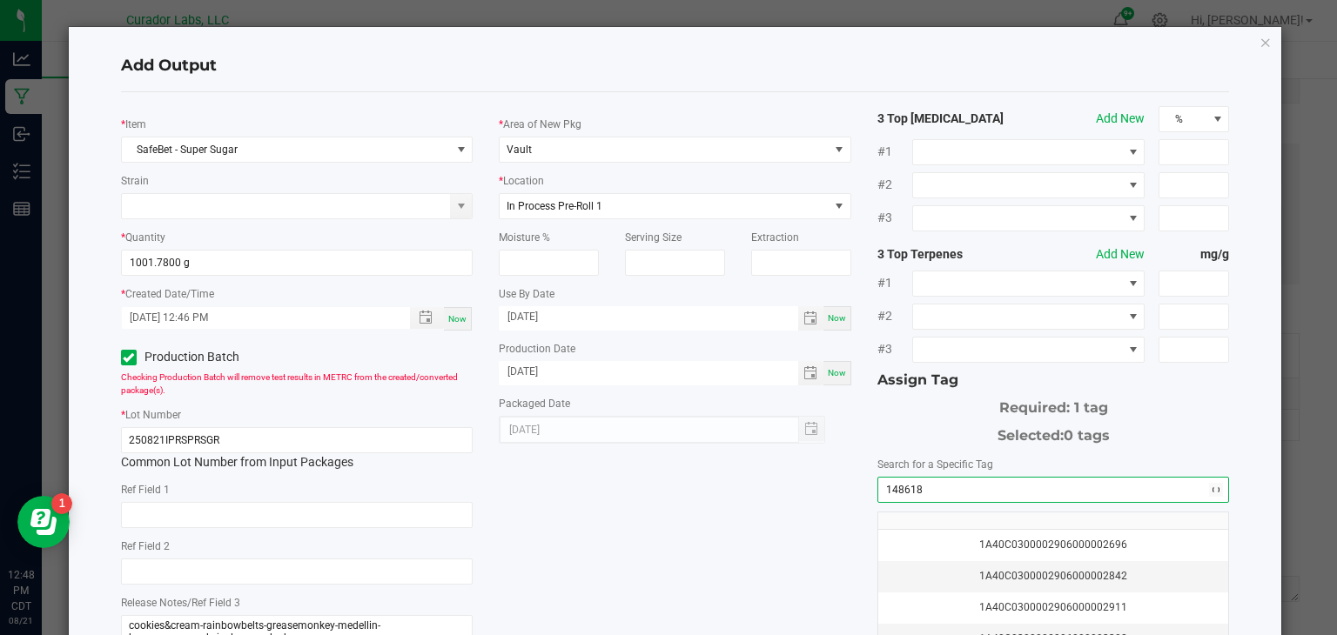
click at [1016, 482] on input "148618" at bounding box center [1053, 490] width 351 height 24
click at [1038, 521] on li "1A40C0300002906000148618" at bounding box center [1053, 518] width 351 height 30
type input "1A40C0300002906000148618"
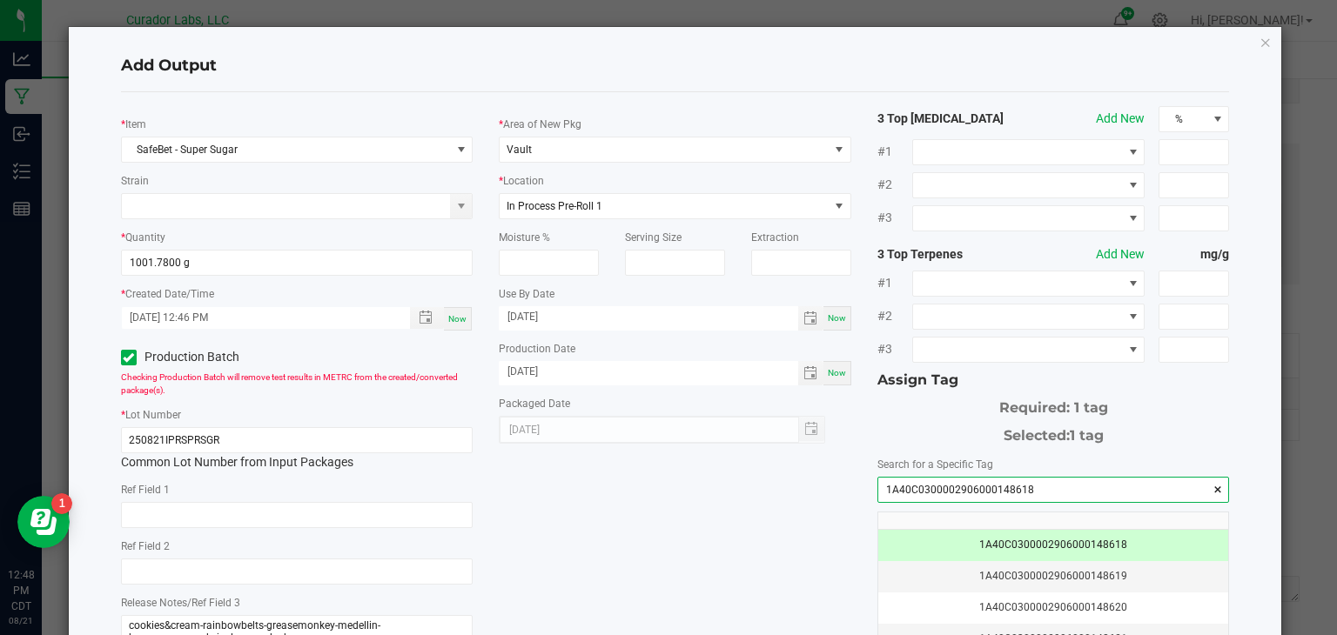
click at [555, 498] on div "* Item SafeBet - Super Sugar Strain * Quantity 1001.7800 g * Created Date/Time …" at bounding box center [675, 418] width 1135 height 624
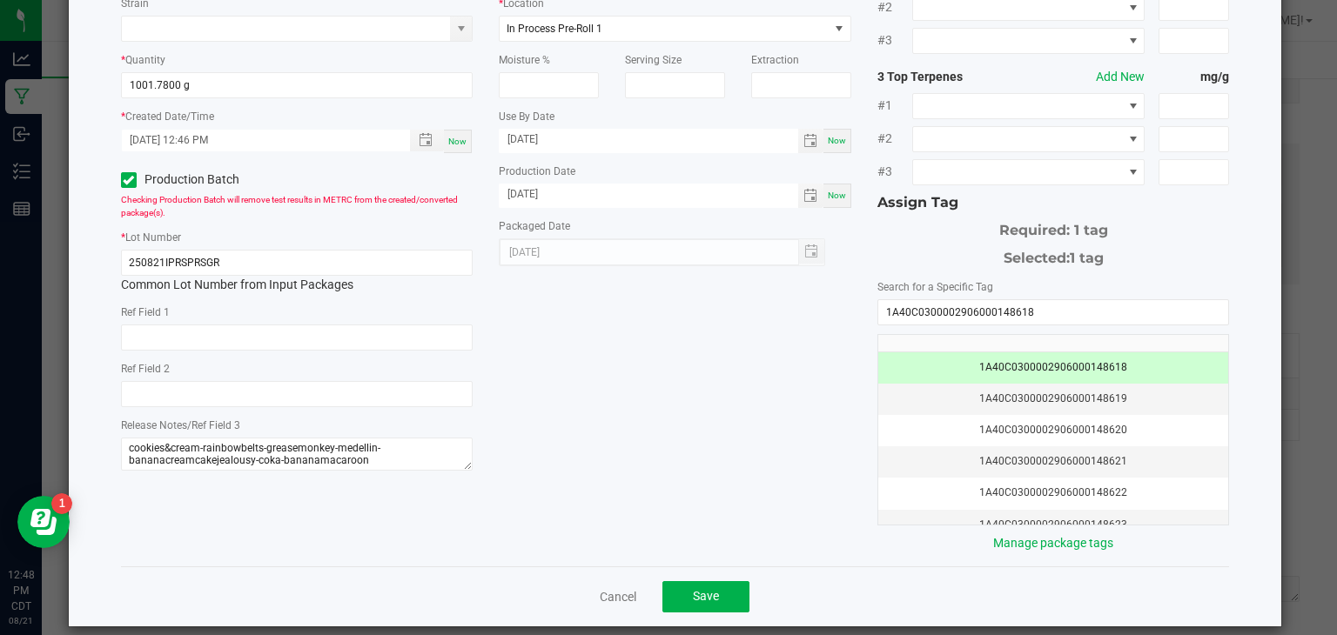
scroll to position [191, 0]
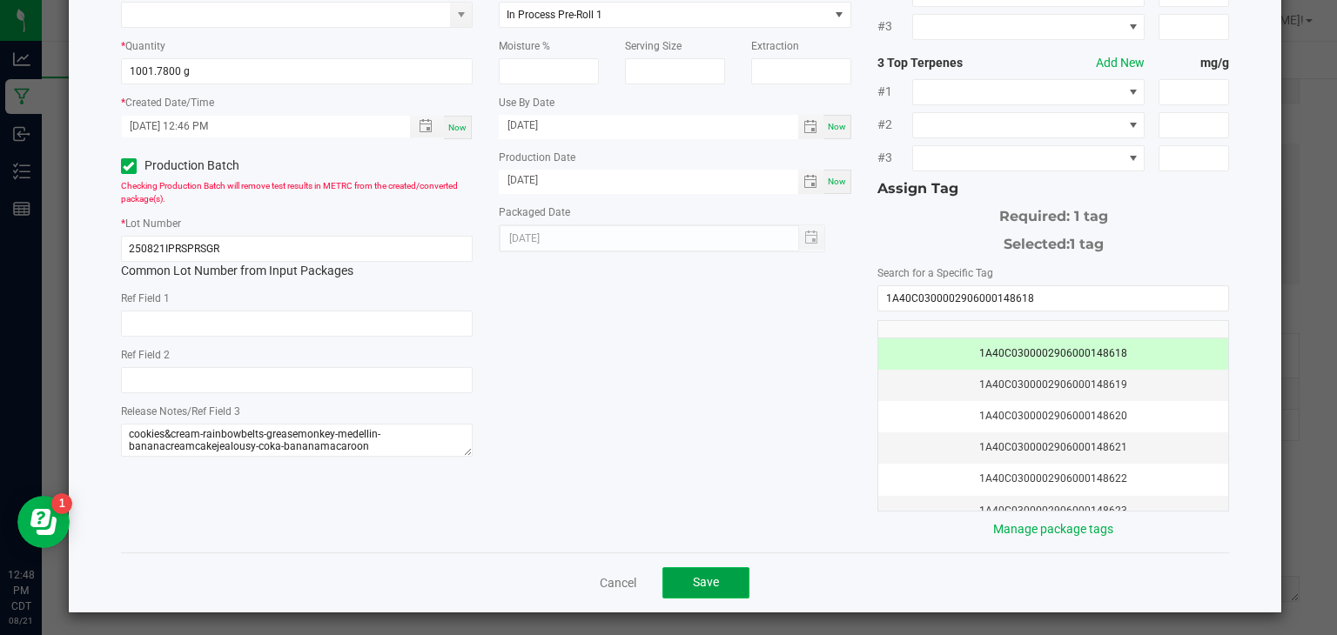
click at [691, 572] on button "Save" at bounding box center [705, 583] width 87 height 31
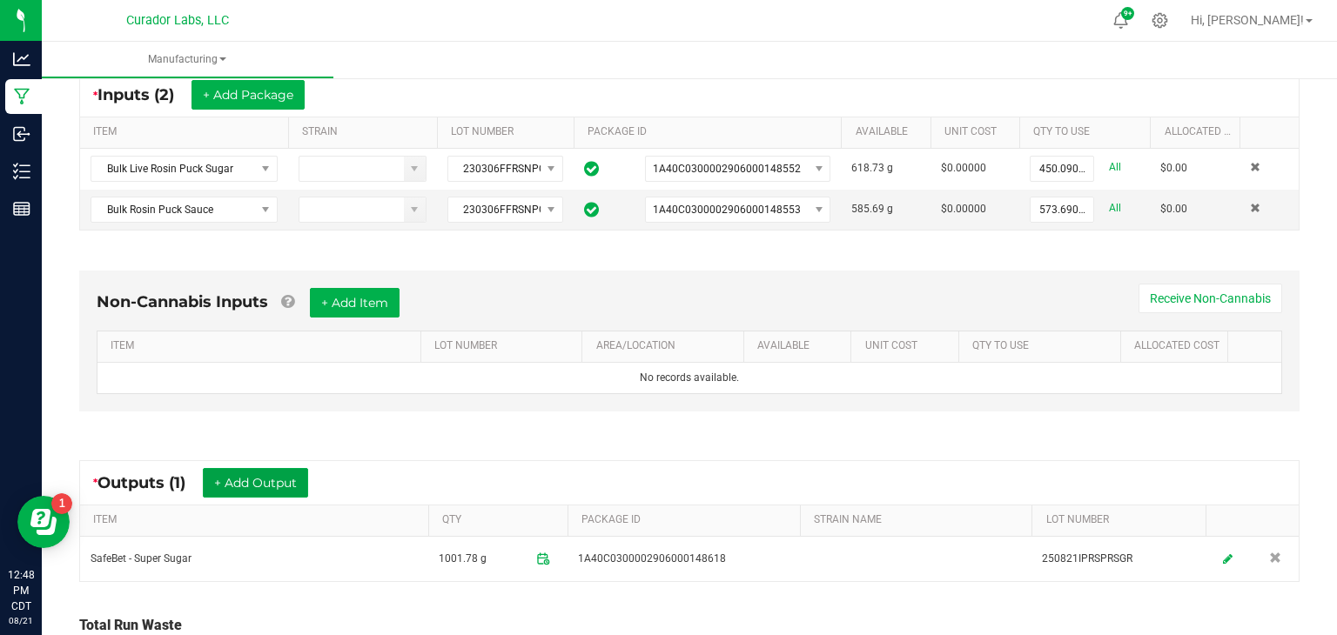
scroll to position [0, 0]
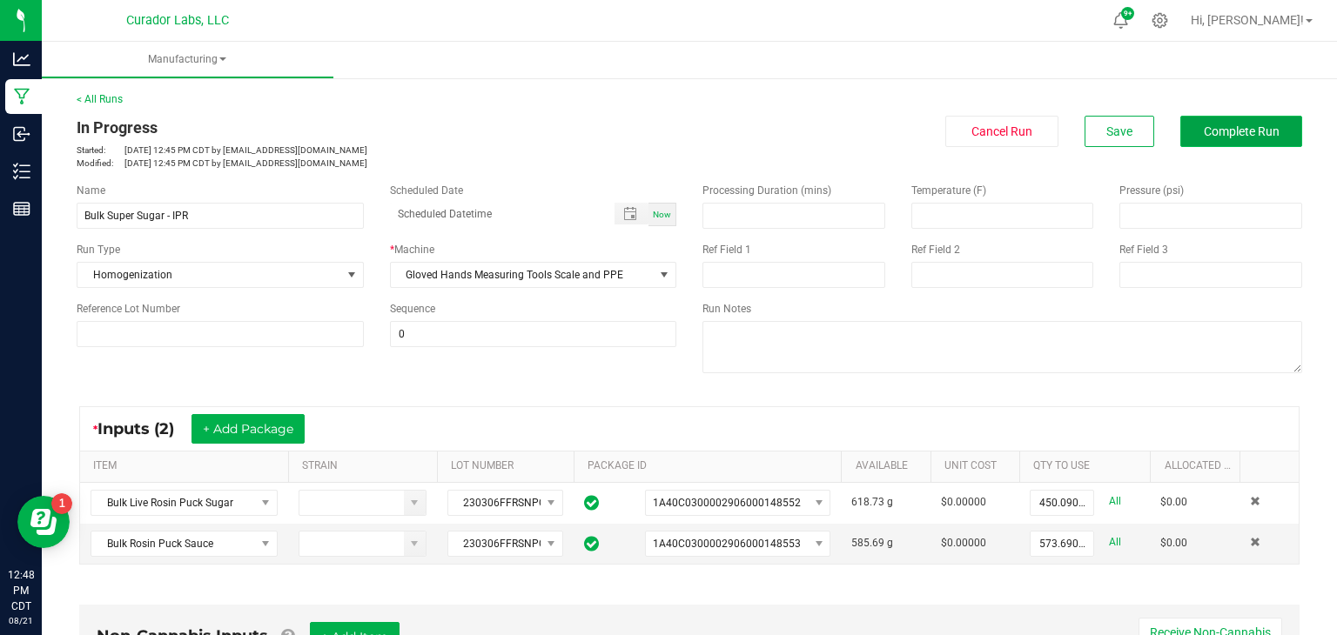
click at [1204, 139] on button "Complete Run" at bounding box center [1241, 131] width 122 height 31
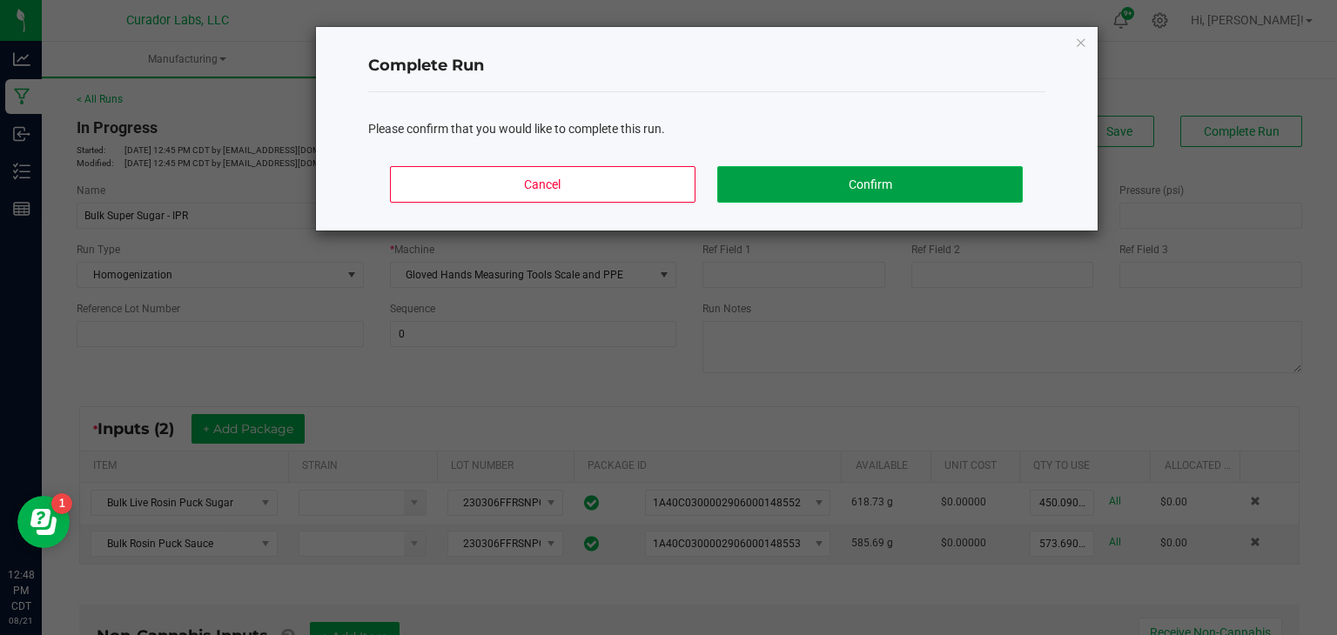
click at [955, 194] on button "Confirm" at bounding box center [869, 184] width 305 height 37
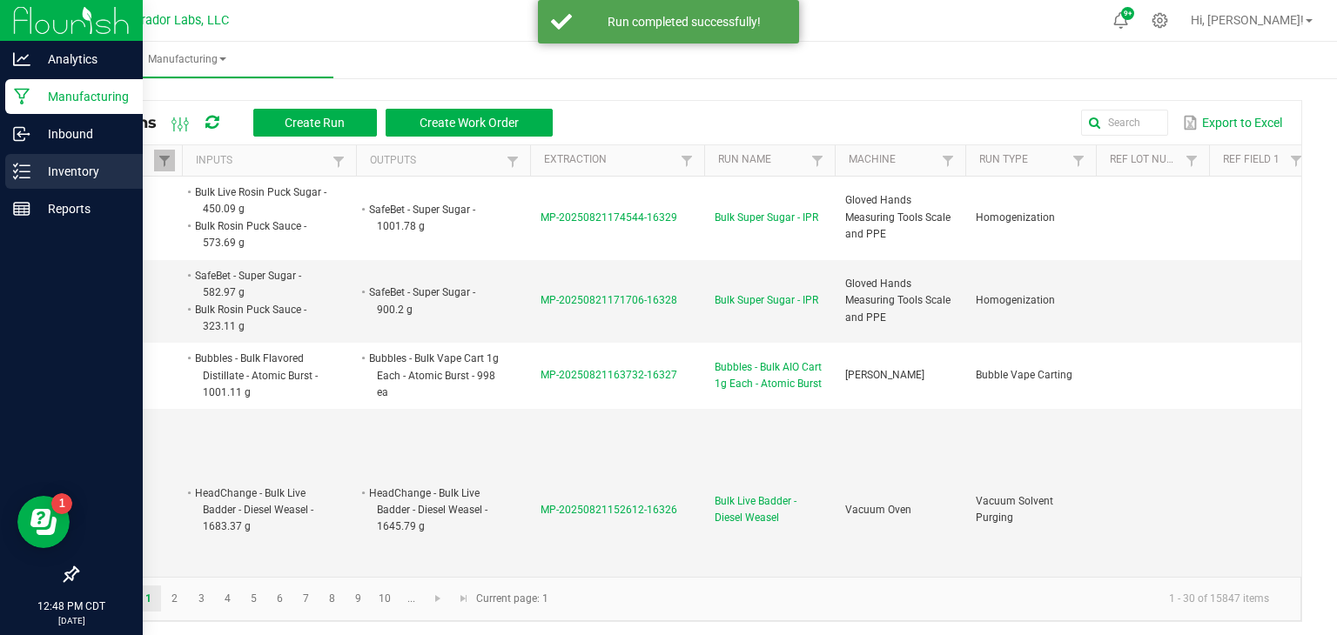
click at [35, 183] on div "Inventory" at bounding box center [74, 171] width 138 height 35
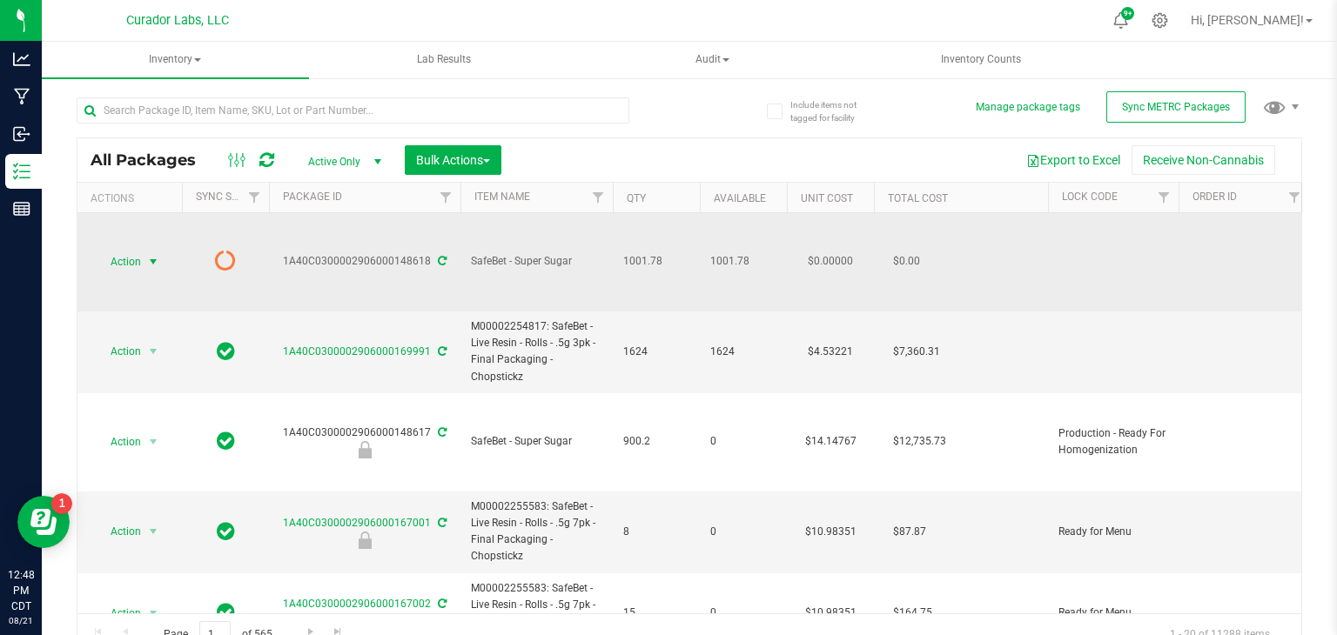
click at [133, 264] on span "Action" at bounding box center [118, 262] width 47 height 24
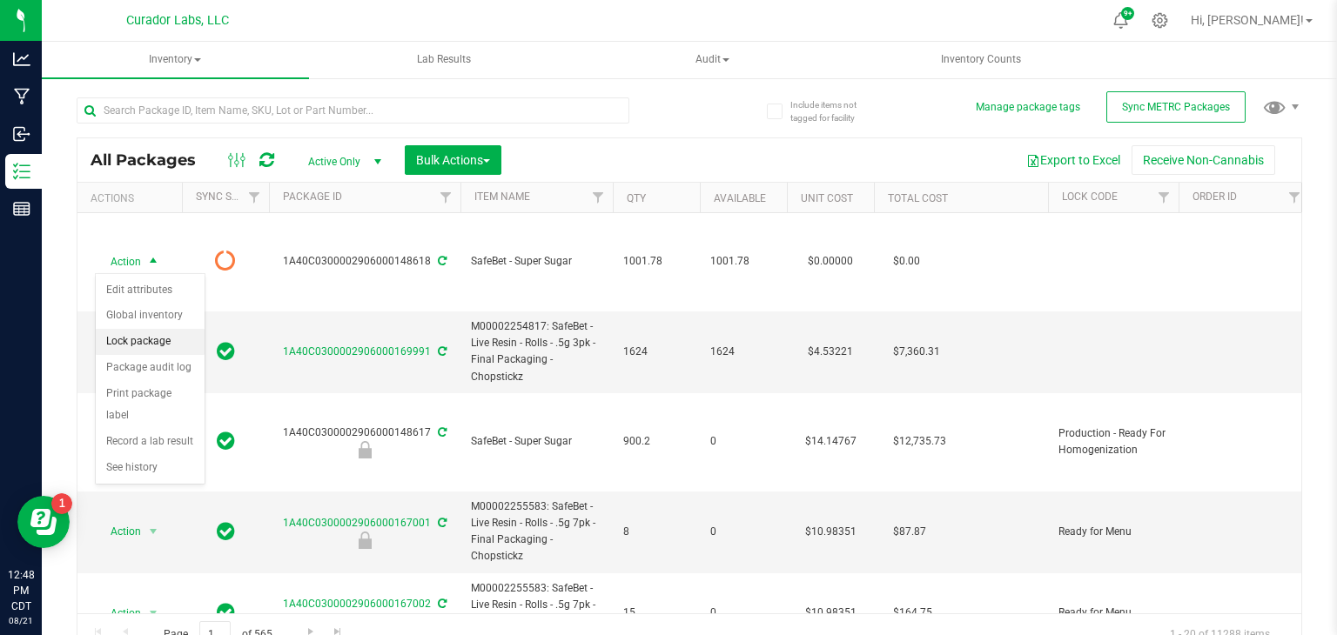
click at [136, 345] on li "Lock package" at bounding box center [150, 342] width 109 height 26
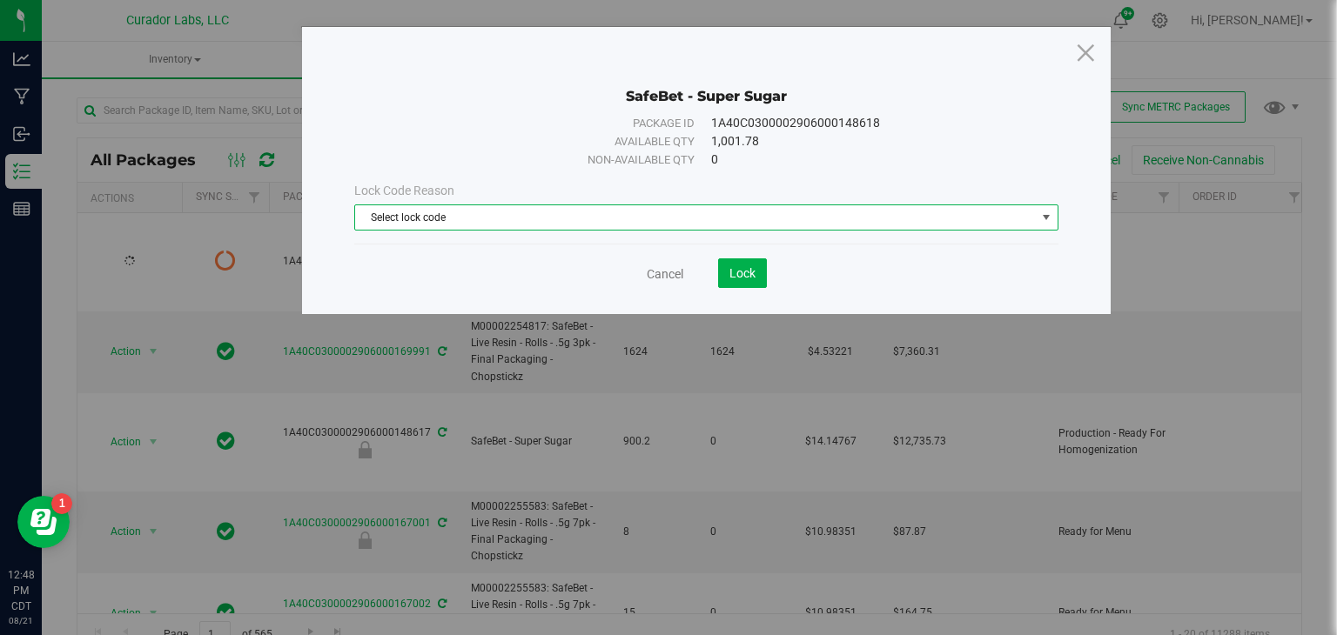
click at [380, 216] on span "Select lock code" at bounding box center [695, 217] width 681 height 24
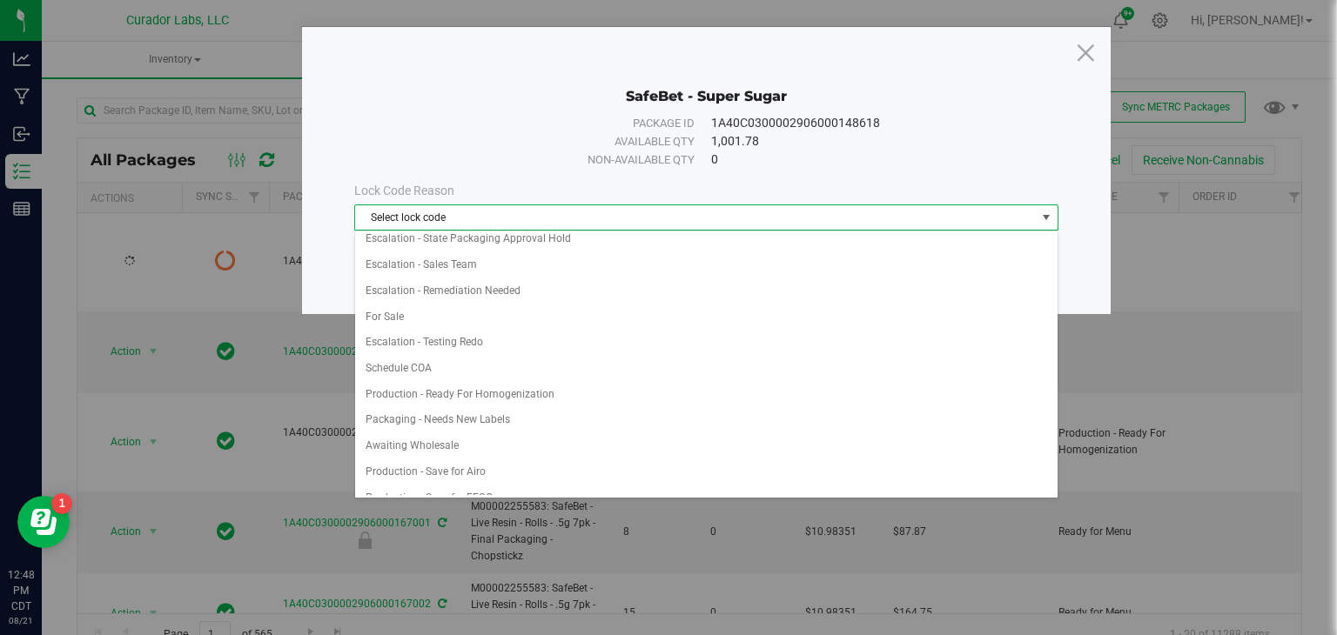
scroll to position [939, 0]
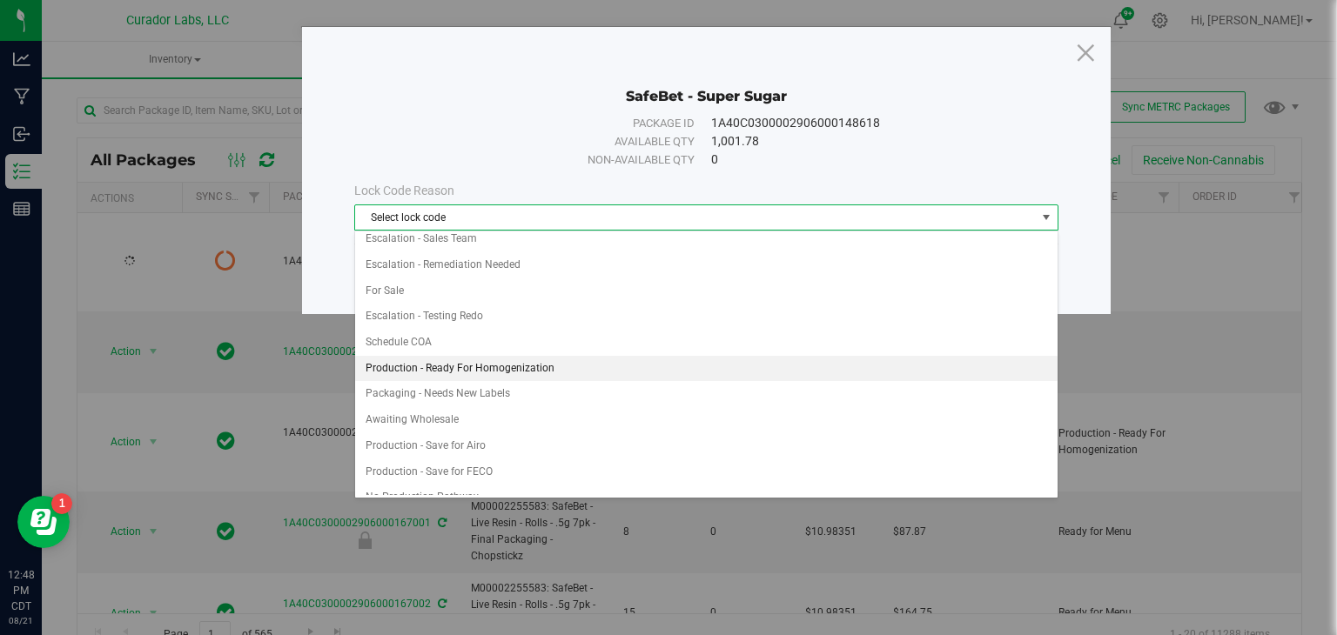
click at [447, 359] on li "Production - Ready For Homogenization" at bounding box center [706, 369] width 702 height 26
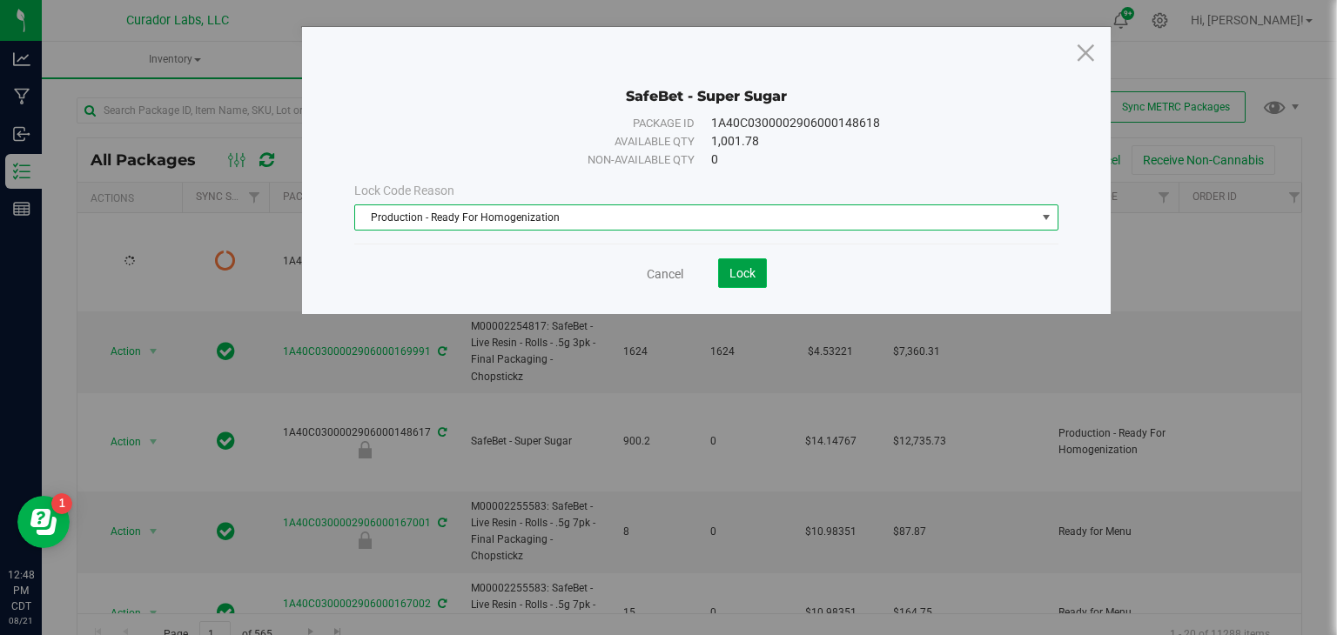
click at [743, 279] on span "Lock" at bounding box center [742, 273] width 26 height 14
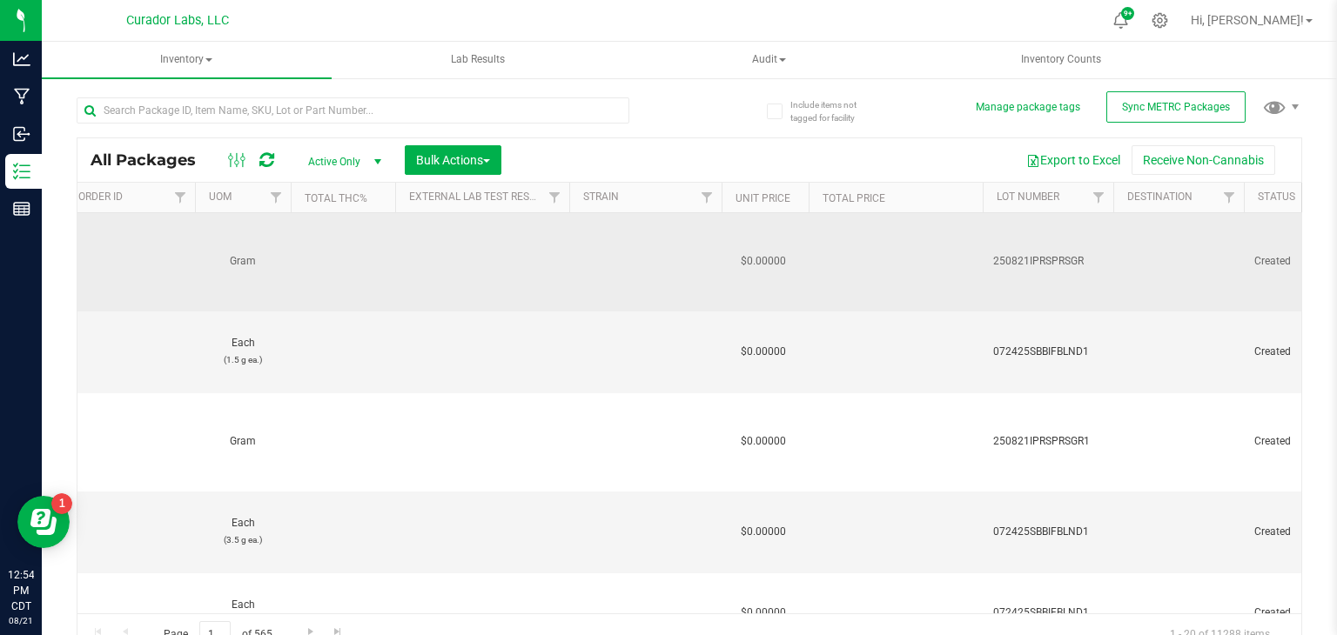
click at [1010, 258] on span "250821IPRSPRSGR" at bounding box center [1048, 261] width 110 height 17
type input "250821IPRSPRSGR2"
click at [1167, 294] on div "All Packages Active Only Active Only Lab Samples Locked All External Internal B…" at bounding box center [690, 397] width 1226 height 519
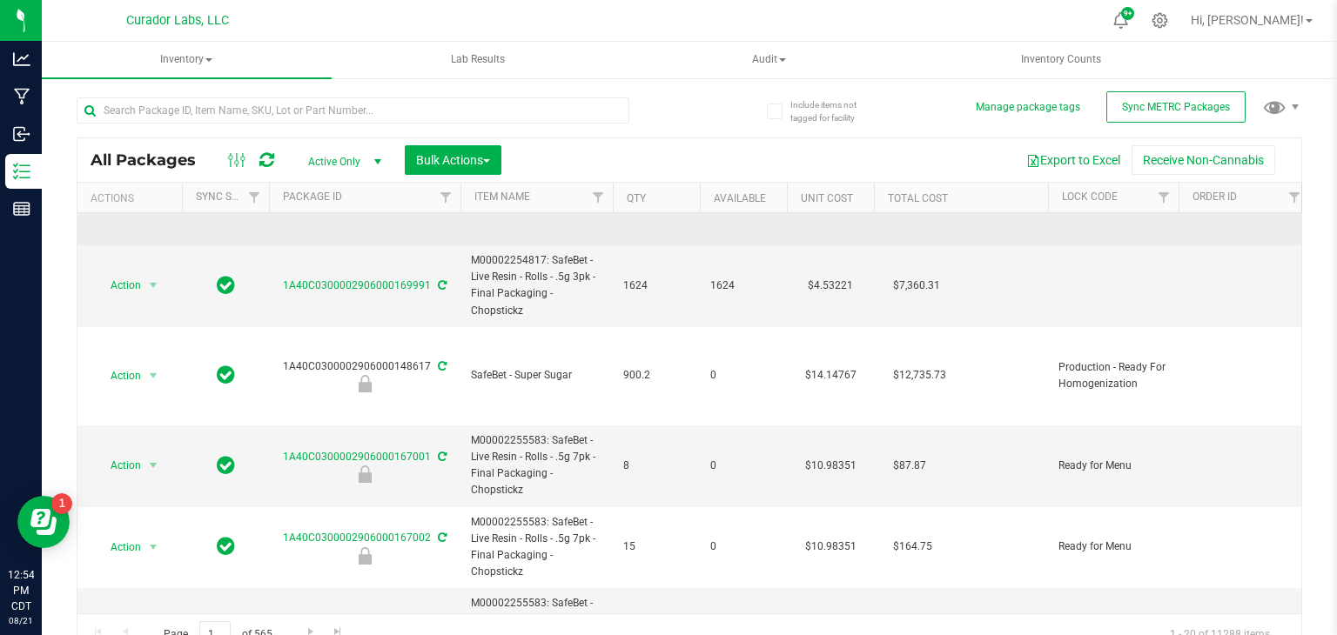
scroll to position [68, 0]
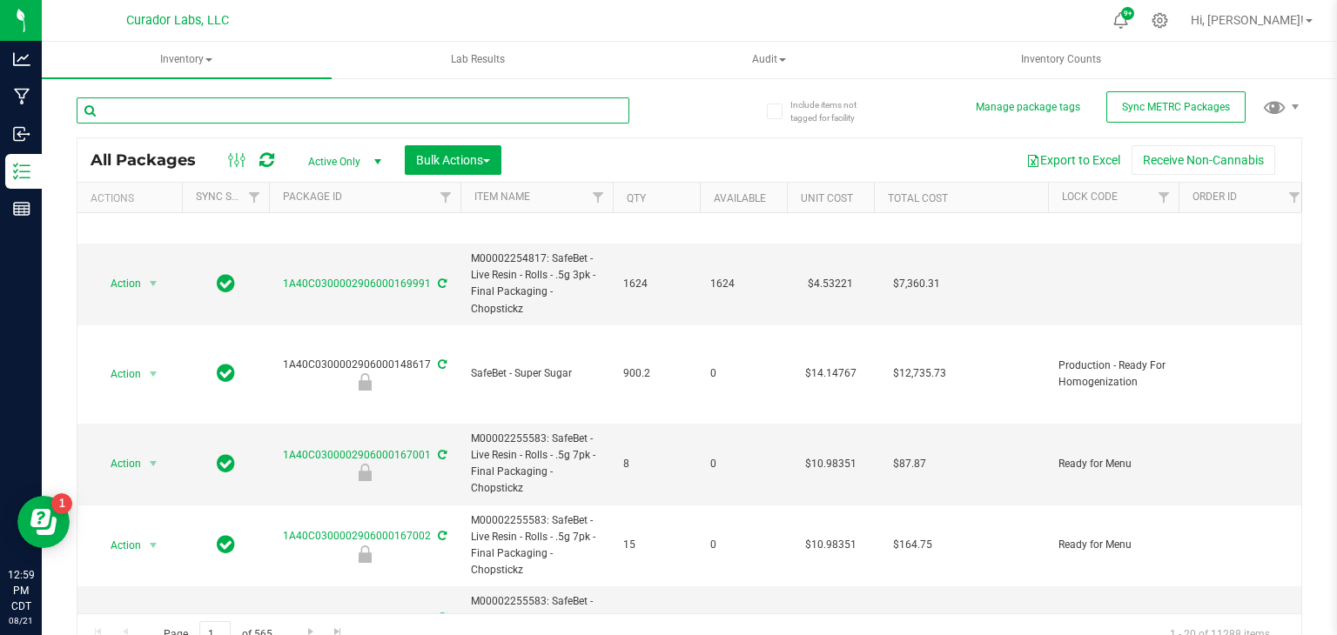
click at [596, 110] on input "text" at bounding box center [353, 110] width 553 height 26
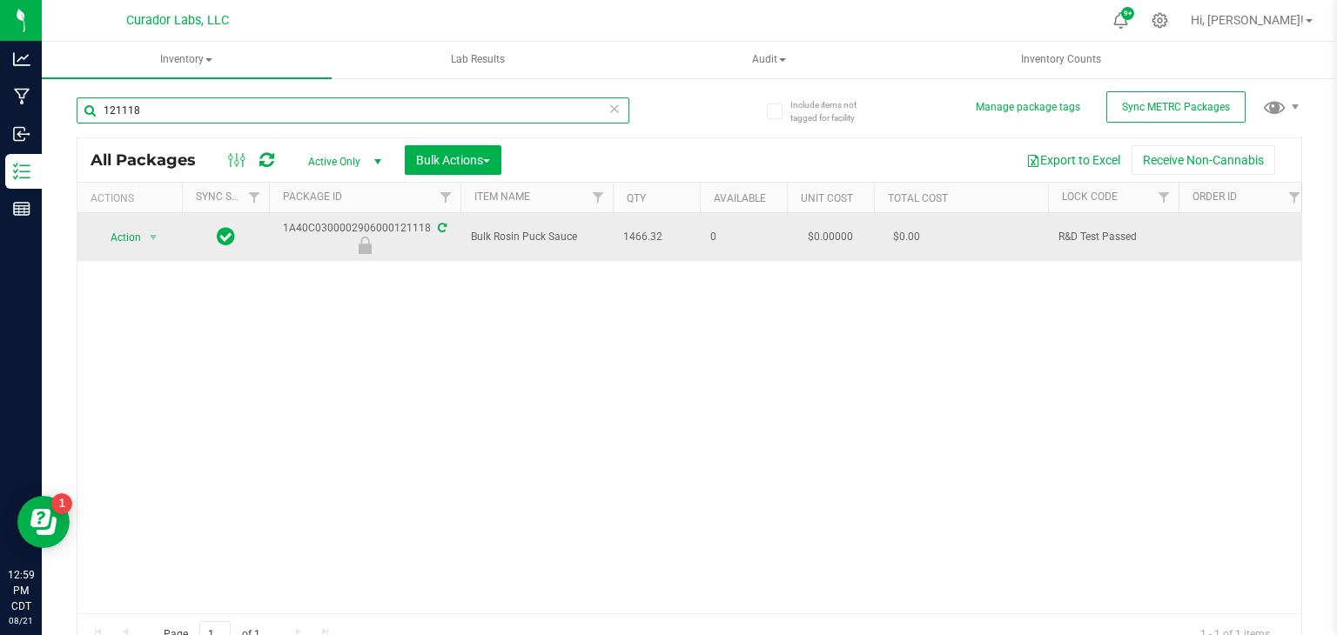
type input "121118"
click at [312, 228] on div "1A40C0300002906000121118" at bounding box center [364, 237] width 197 height 34
copy div "1A40C0300002906000121118"
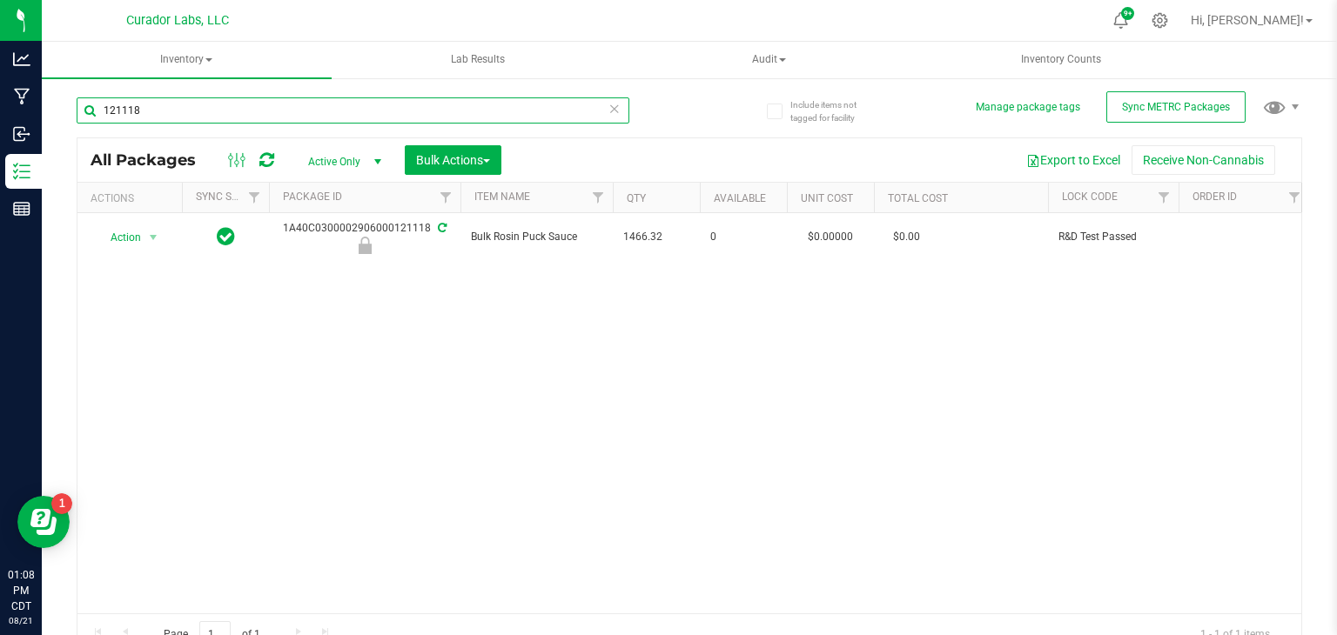
click at [208, 115] on input "121118" at bounding box center [353, 110] width 553 height 26
click at [511, 279] on div "Action Action Edit attributes Global inventory Locate package Package audit log…" at bounding box center [689, 413] width 1224 height 400
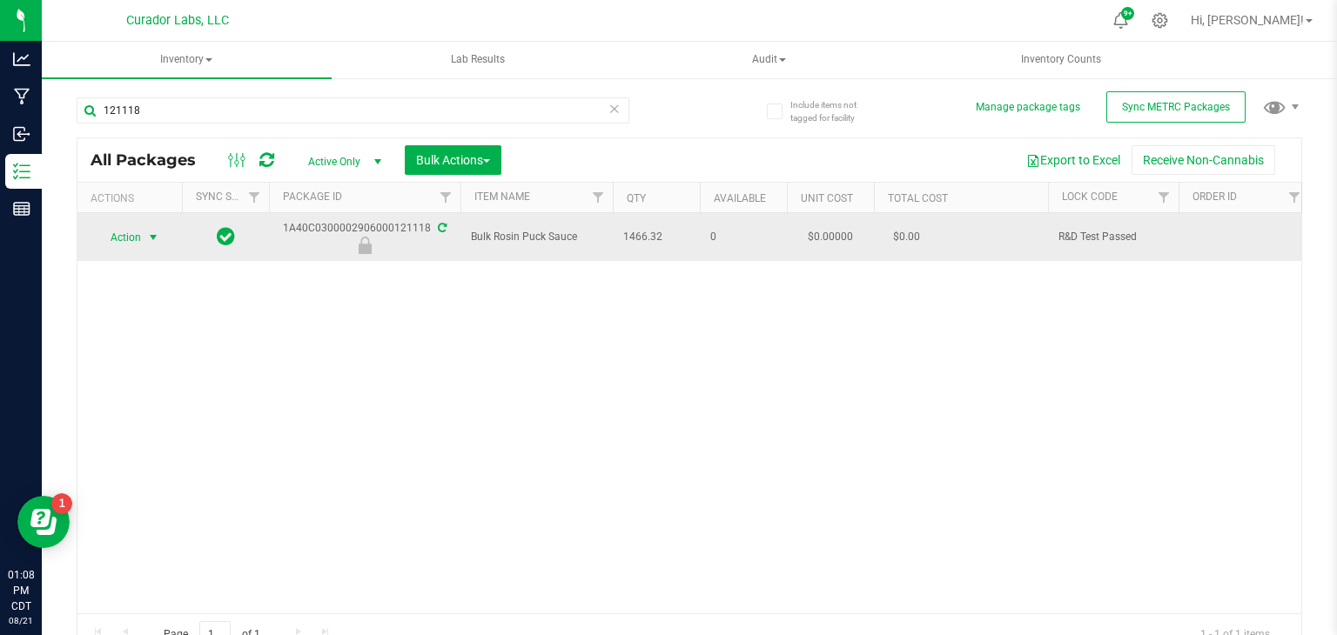
click at [151, 235] on span "select" at bounding box center [153, 238] width 14 height 14
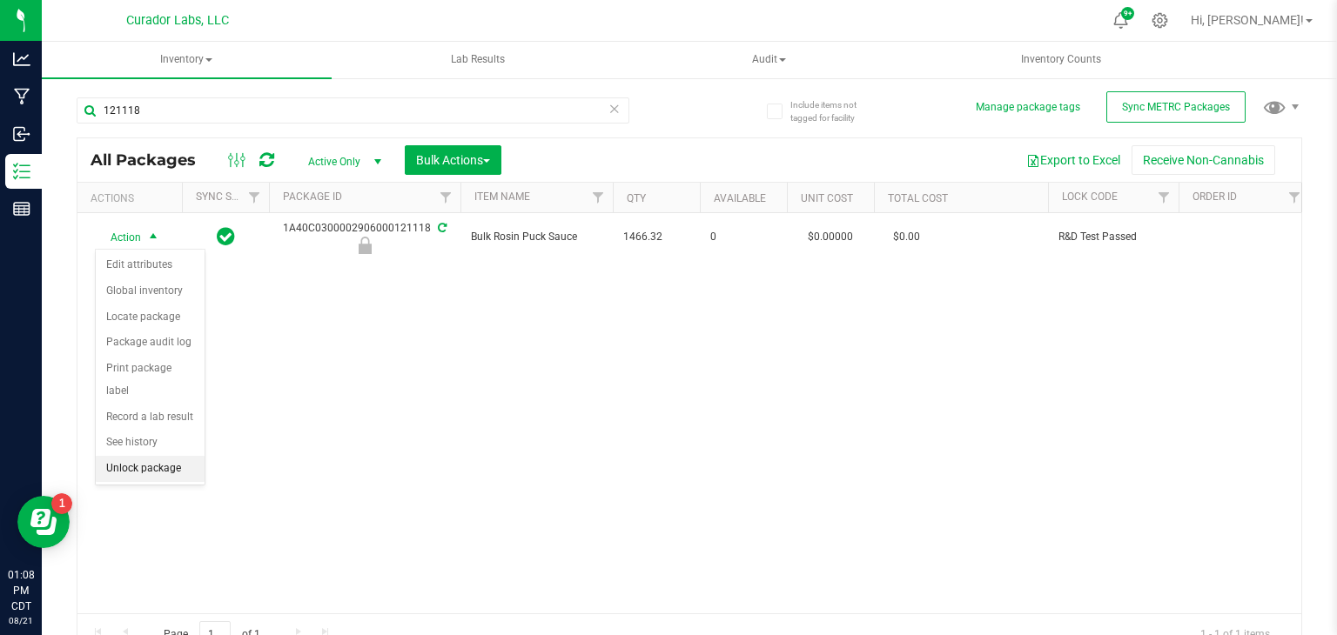
click at [128, 456] on li "Unlock package" at bounding box center [150, 469] width 109 height 26
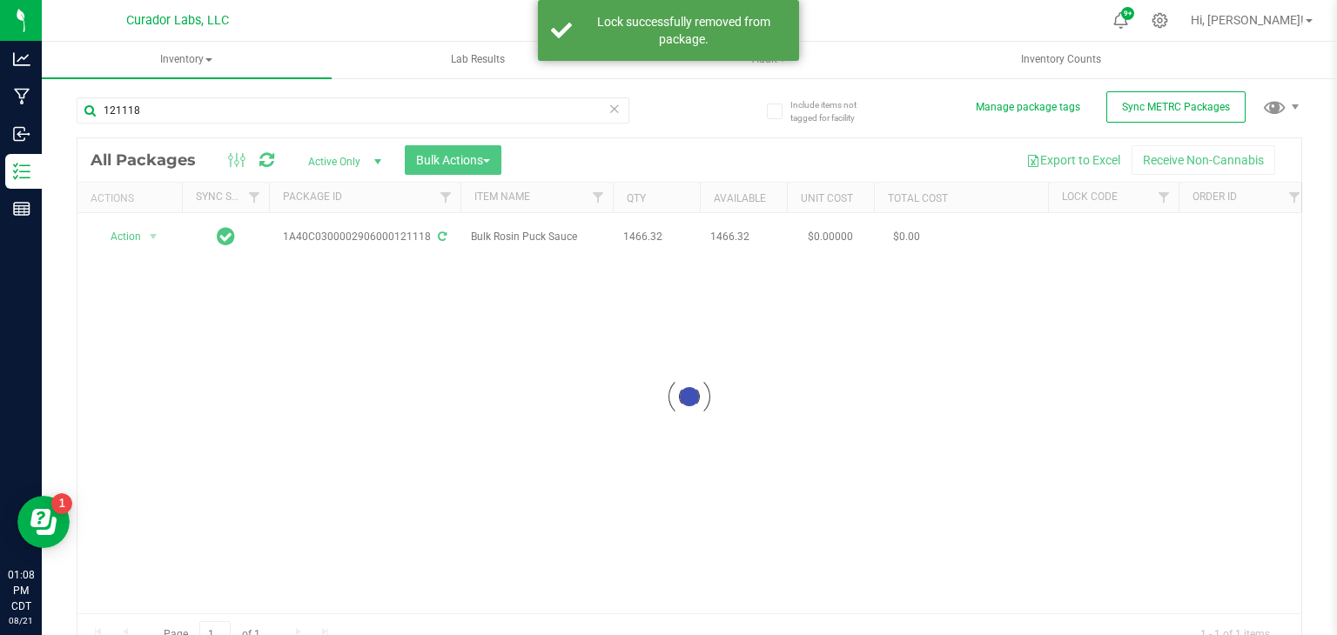
click at [198, 325] on div at bounding box center [689, 396] width 1224 height 517
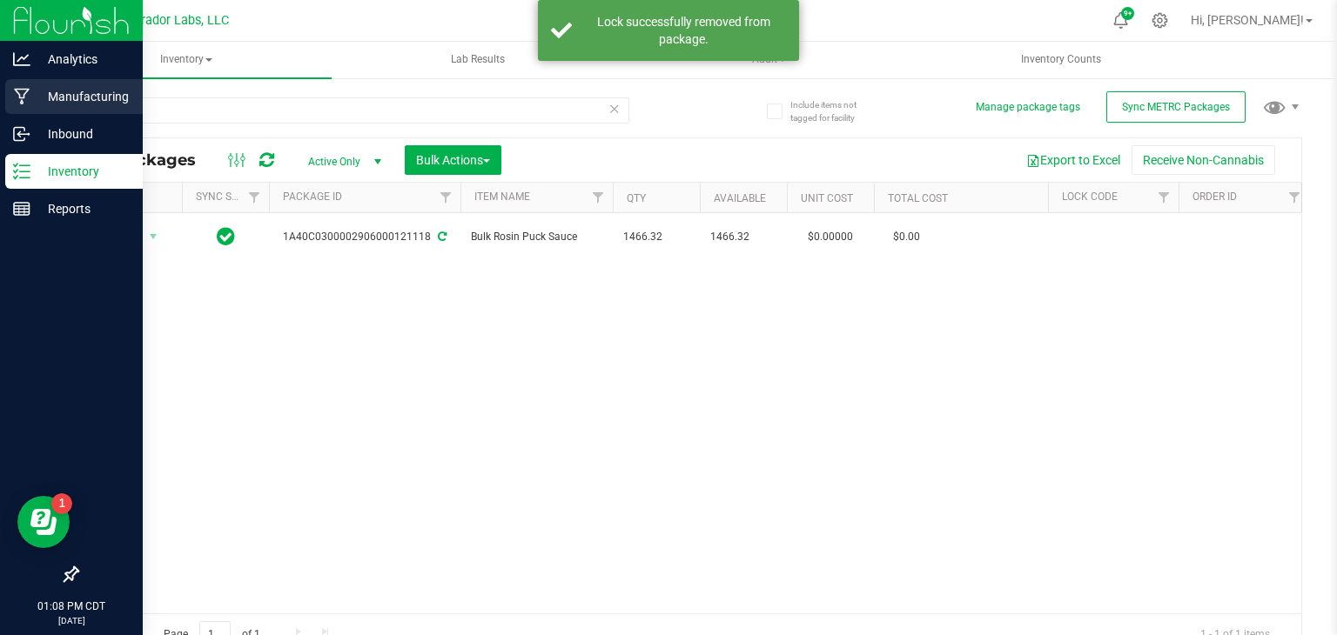
click at [35, 92] on p "Manufacturing" at bounding box center [82, 96] width 104 height 21
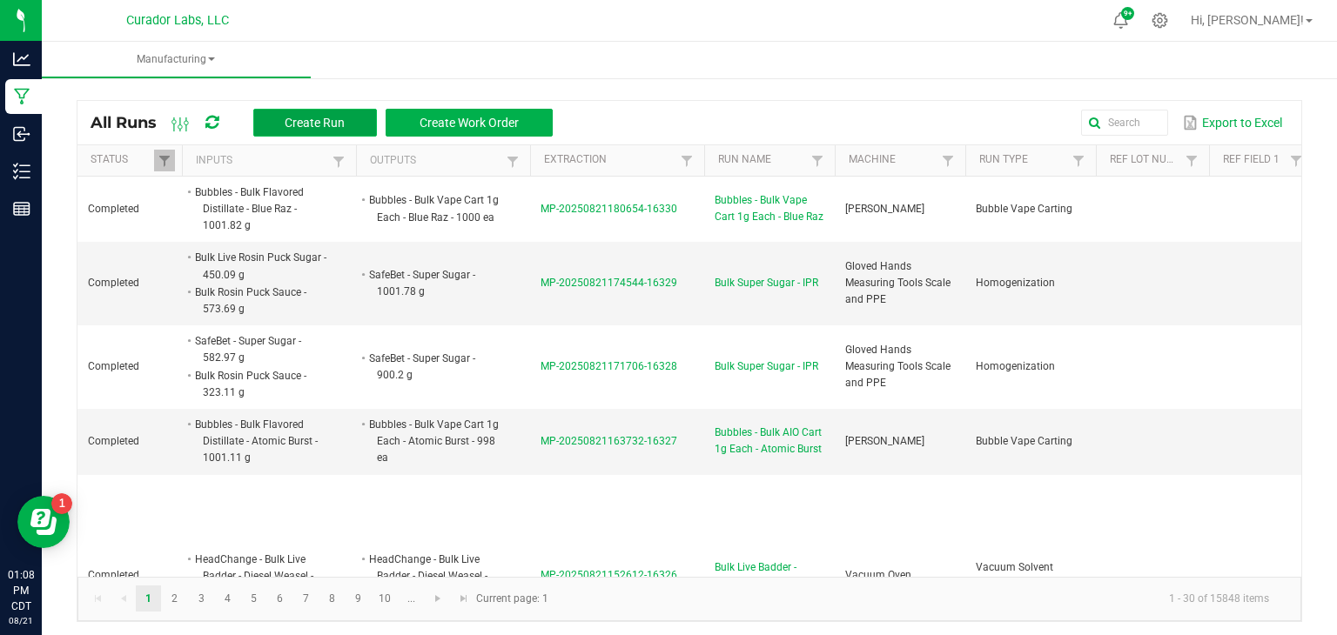
click at [266, 119] on button "Create Run" at bounding box center [315, 123] width 124 height 28
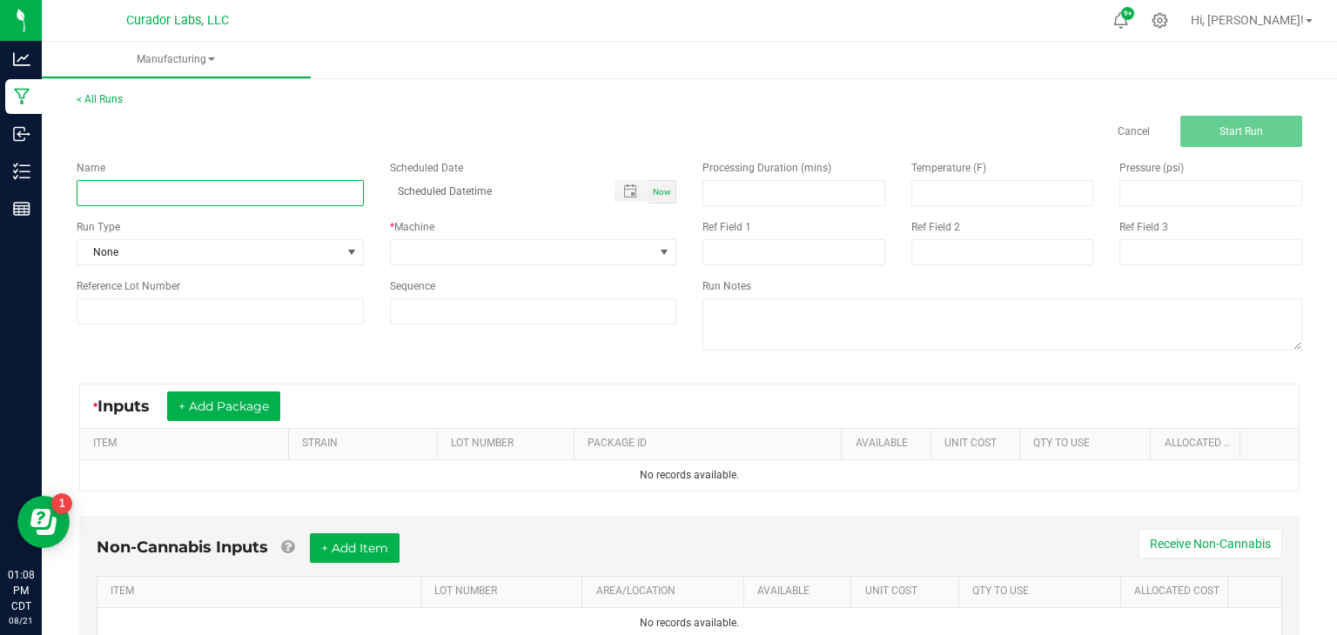
click at [319, 200] on input at bounding box center [220, 193] width 287 height 26
type input "Bulk Super Sugar - IPR"
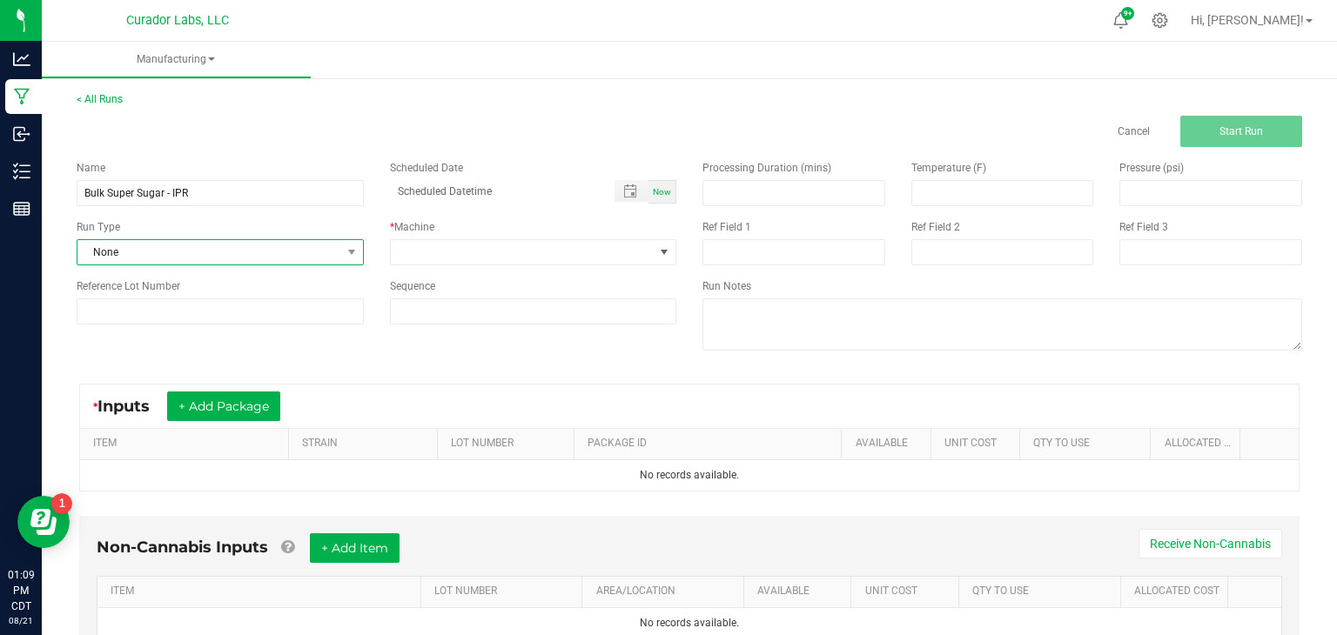
click at [329, 252] on span "None" at bounding box center [209, 252] width 264 height 24
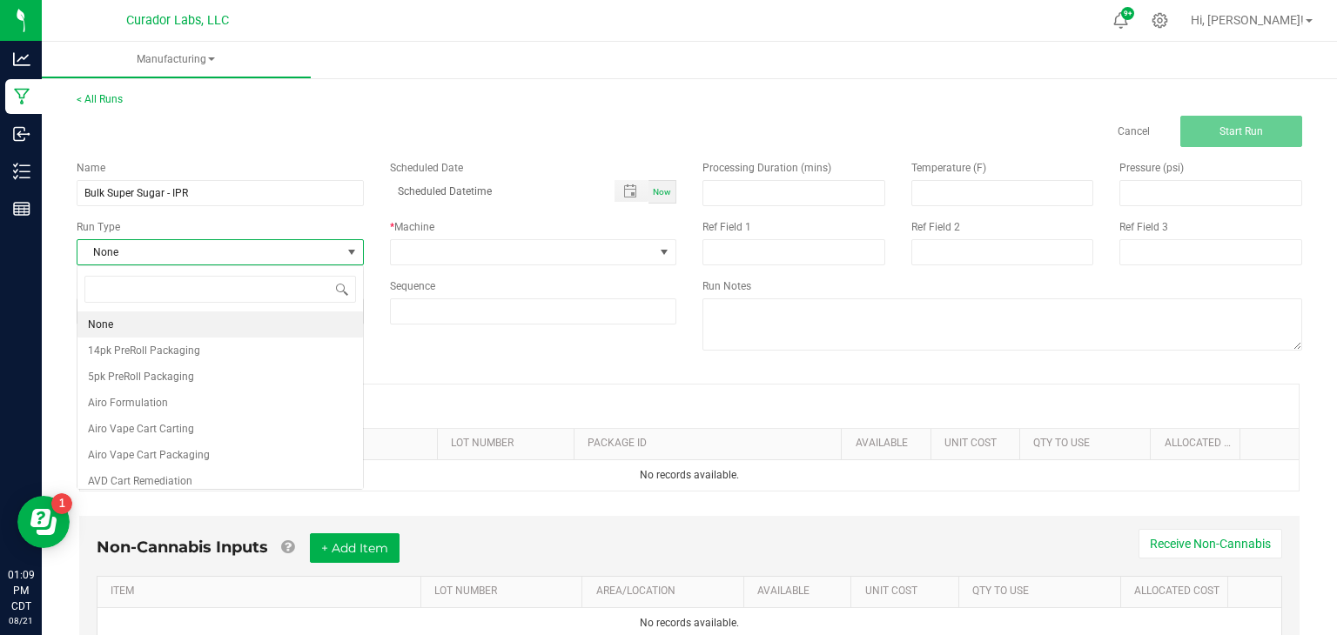
scroll to position [25, 286]
type input "hom"
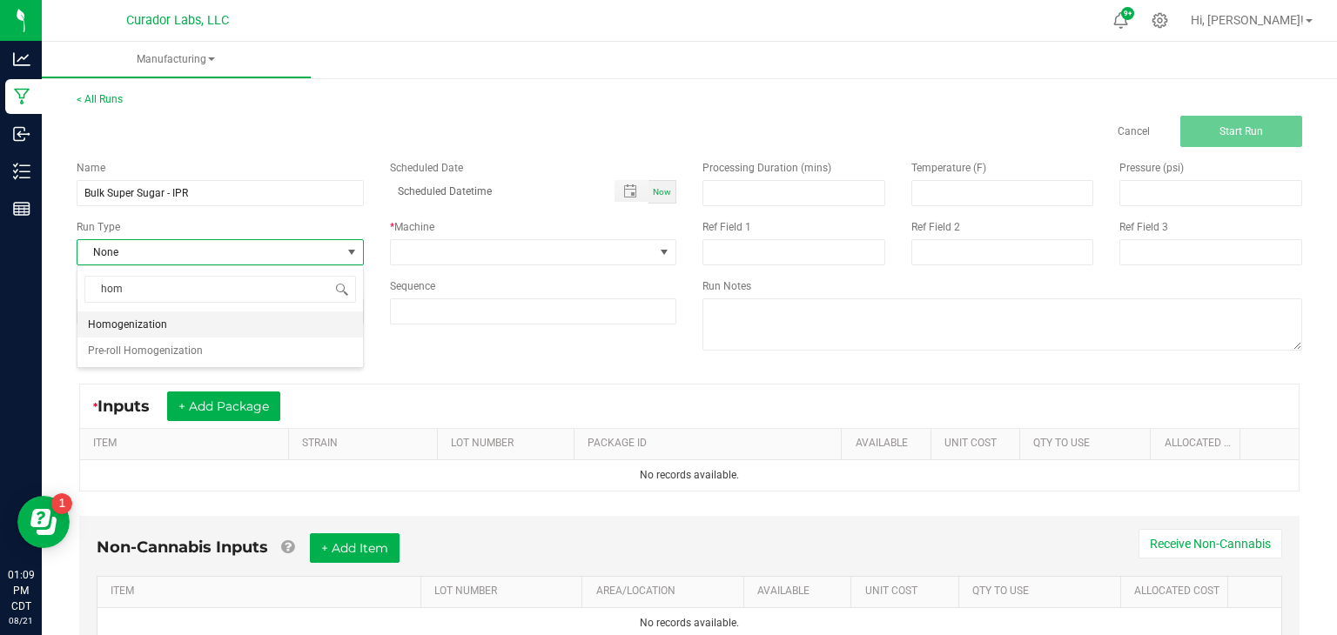
click at [316, 320] on li "Homogenization" at bounding box center [219, 325] width 285 height 26
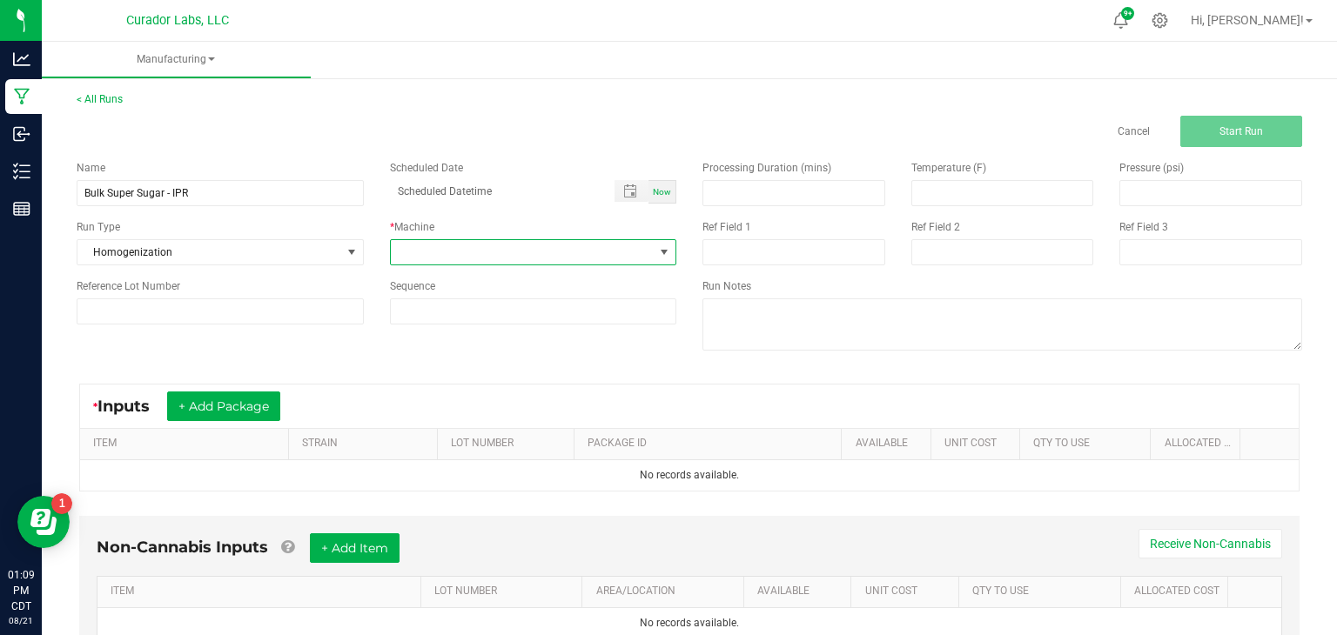
click at [410, 259] on span at bounding box center [523, 252] width 264 height 24
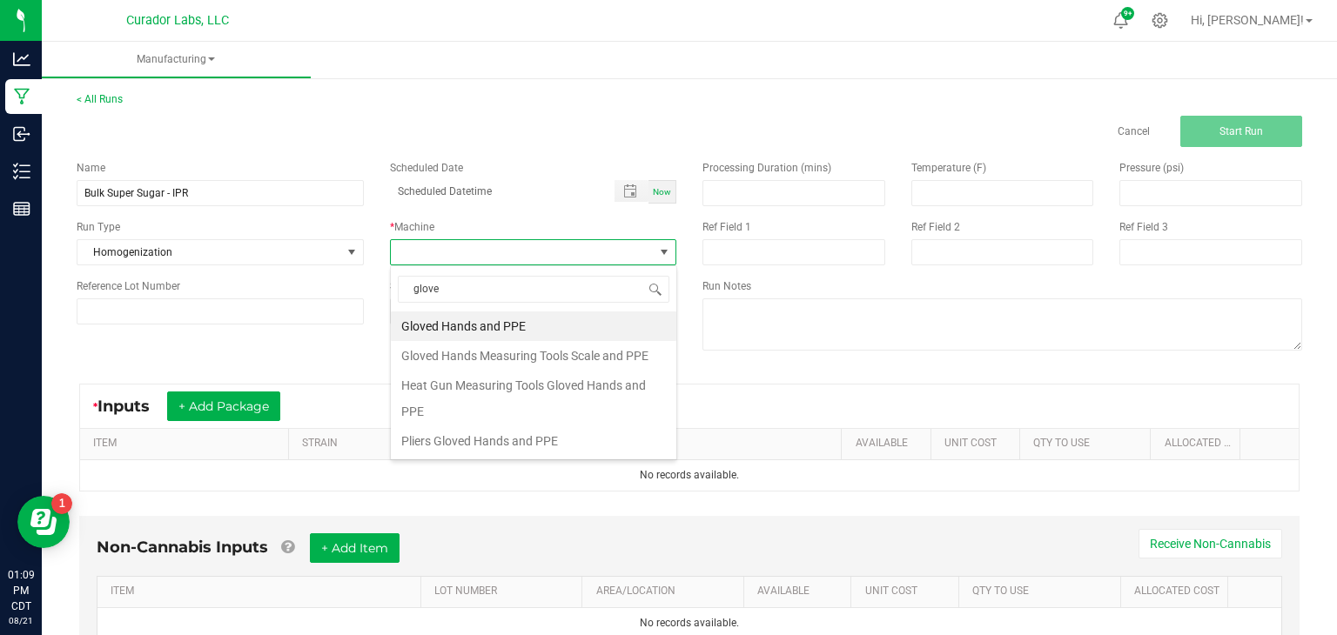
type input "gloved"
click at [426, 357] on li "Gloved Hands Measuring Tools Scale and PPE" at bounding box center [533, 356] width 285 height 30
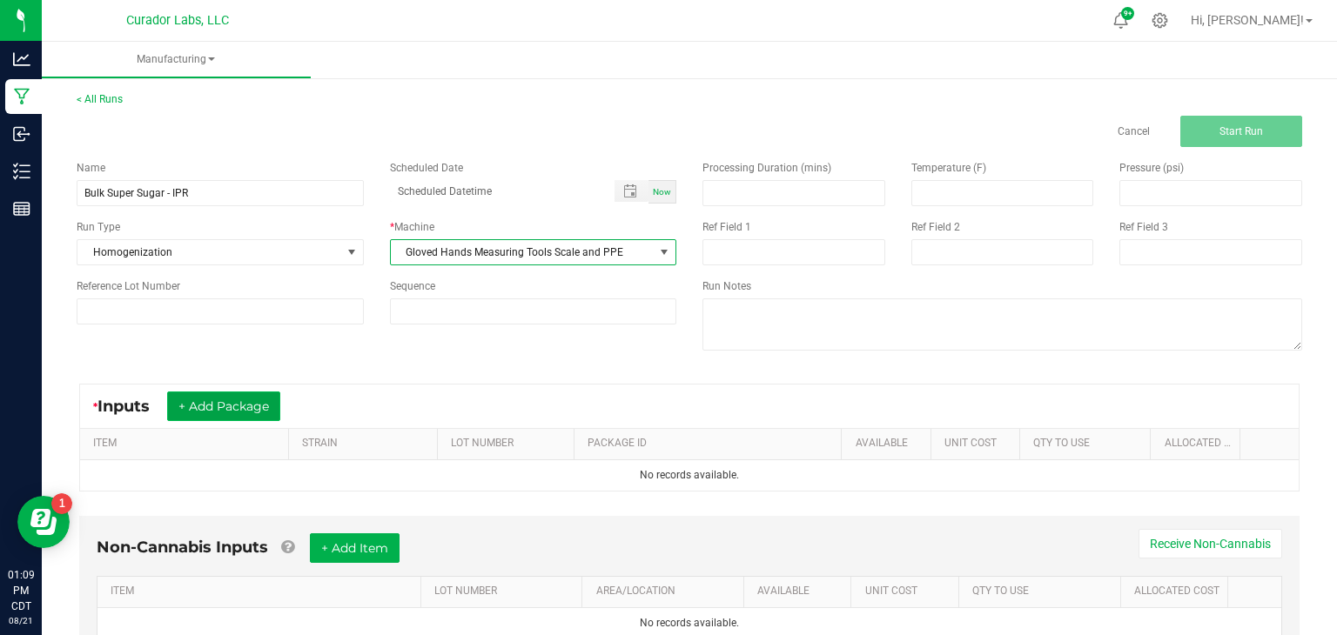
click at [279, 392] on button "+ Add Package" at bounding box center [223, 407] width 113 height 30
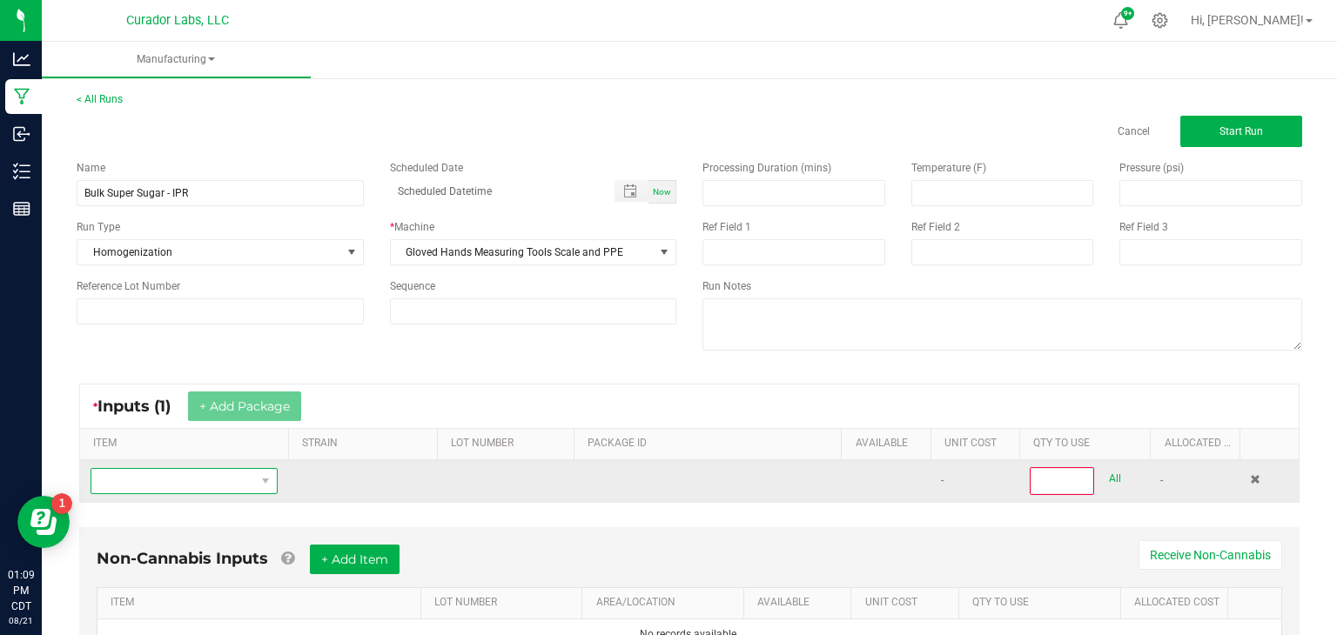
click at [189, 487] on span "NO DATA FOUND" at bounding box center [173, 481] width 164 height 24
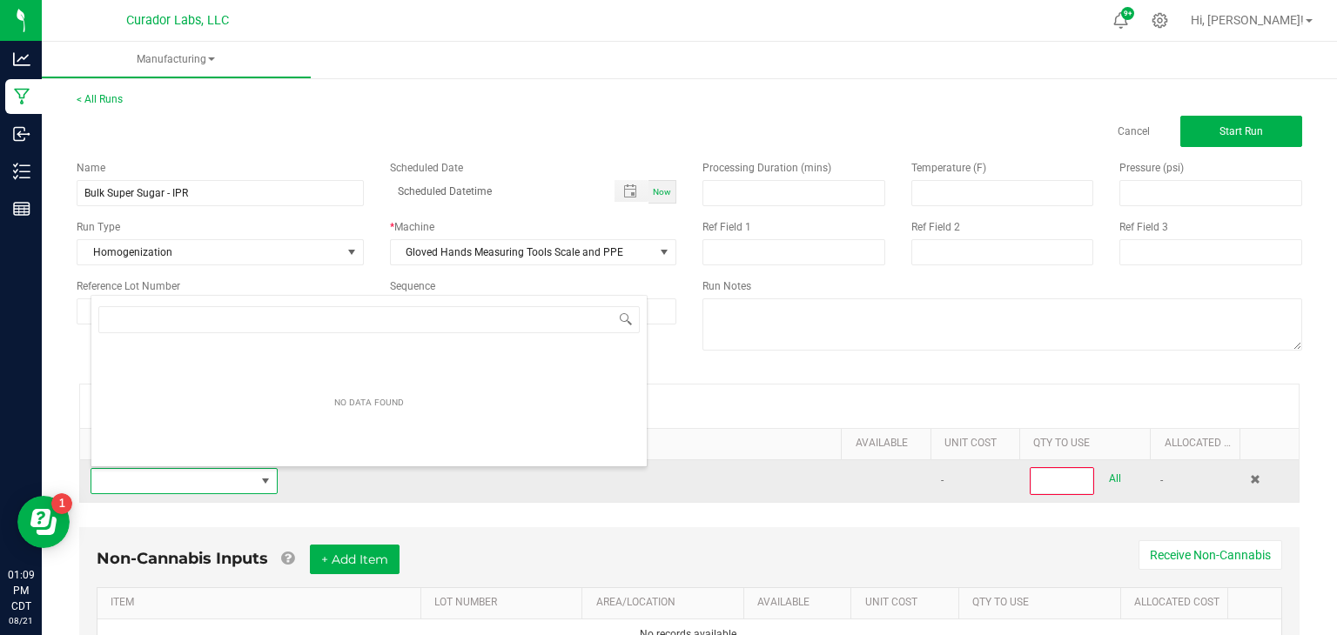
scroll to position [25, 187]
click at [189, 487] on span "NO DATA FOUND" at bounding box center [173, 481] width 164 height 24
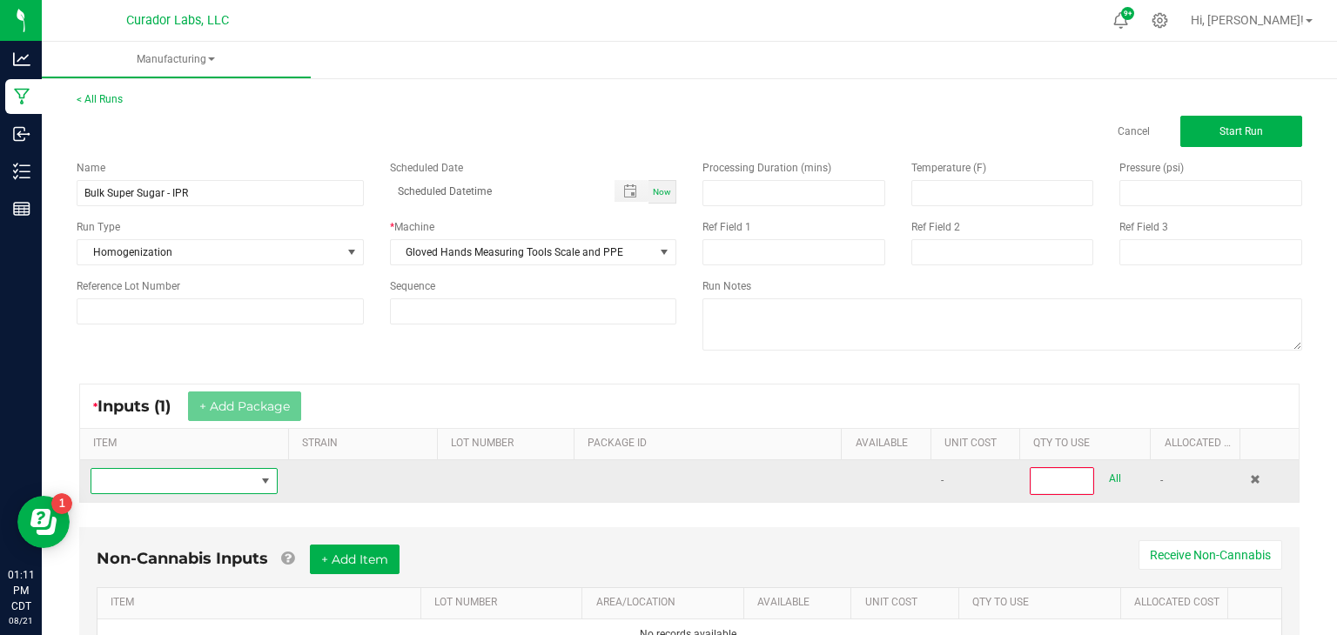
click at [222, 477] on span at bounding box center [173, 481] width 164 height 24
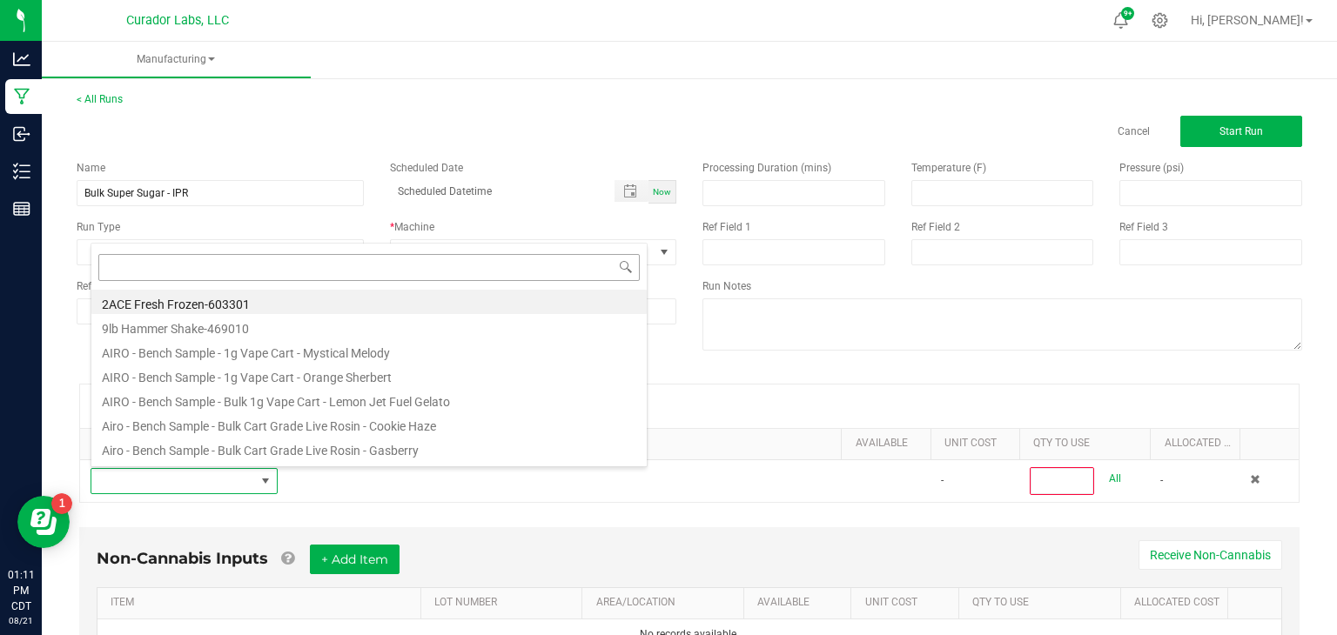
click at [508, 265] on input at bounding box center [368, 267] width 541 height 27
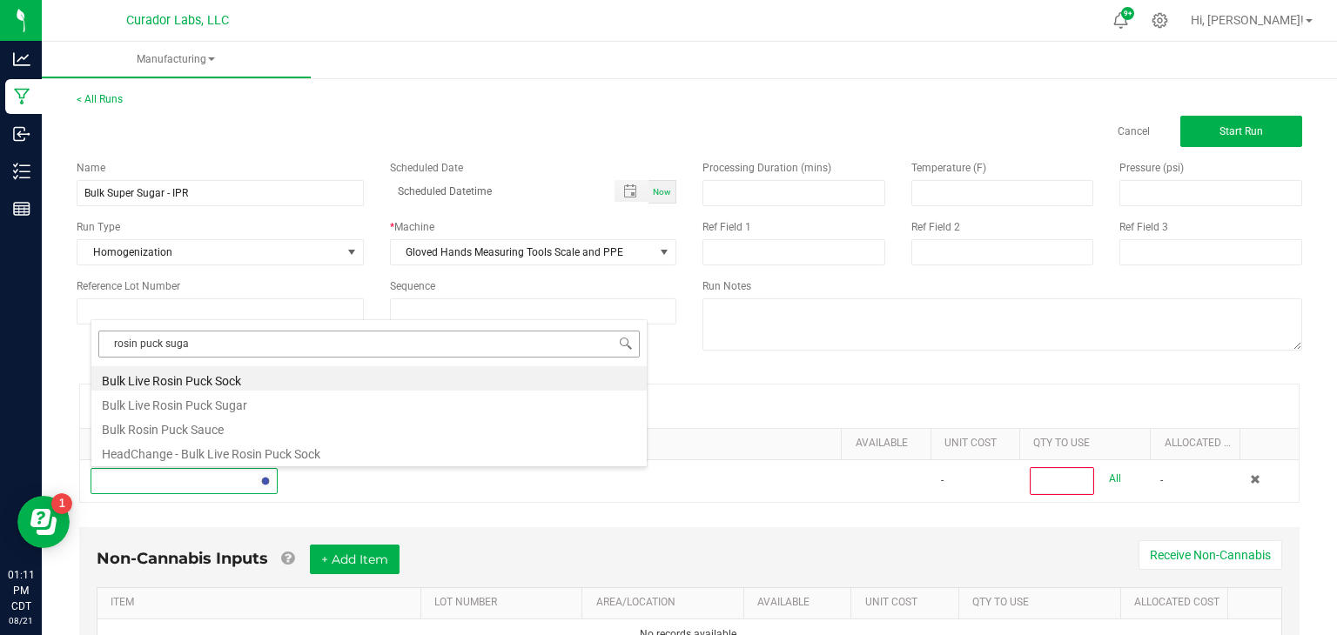
type input "rosin puck sugar"
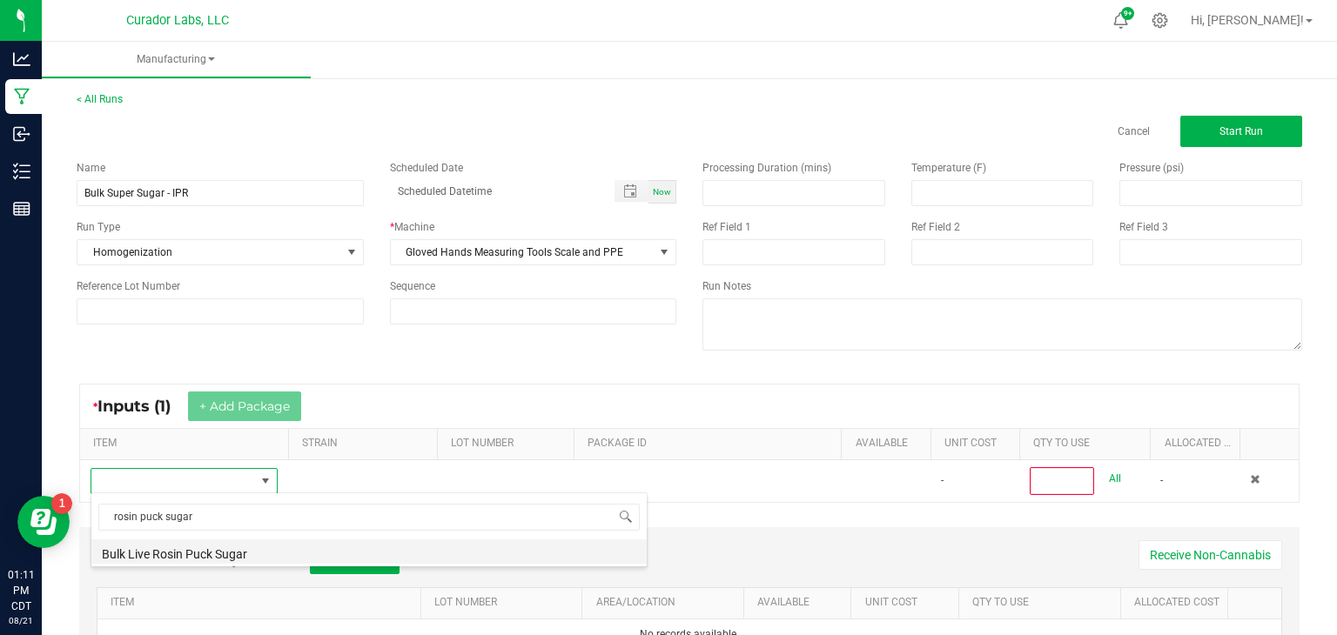
click at [289, 554] on li "Bulk Live Rosin Puck Sugar" at bounding box center [368, 552] width 555 height 24
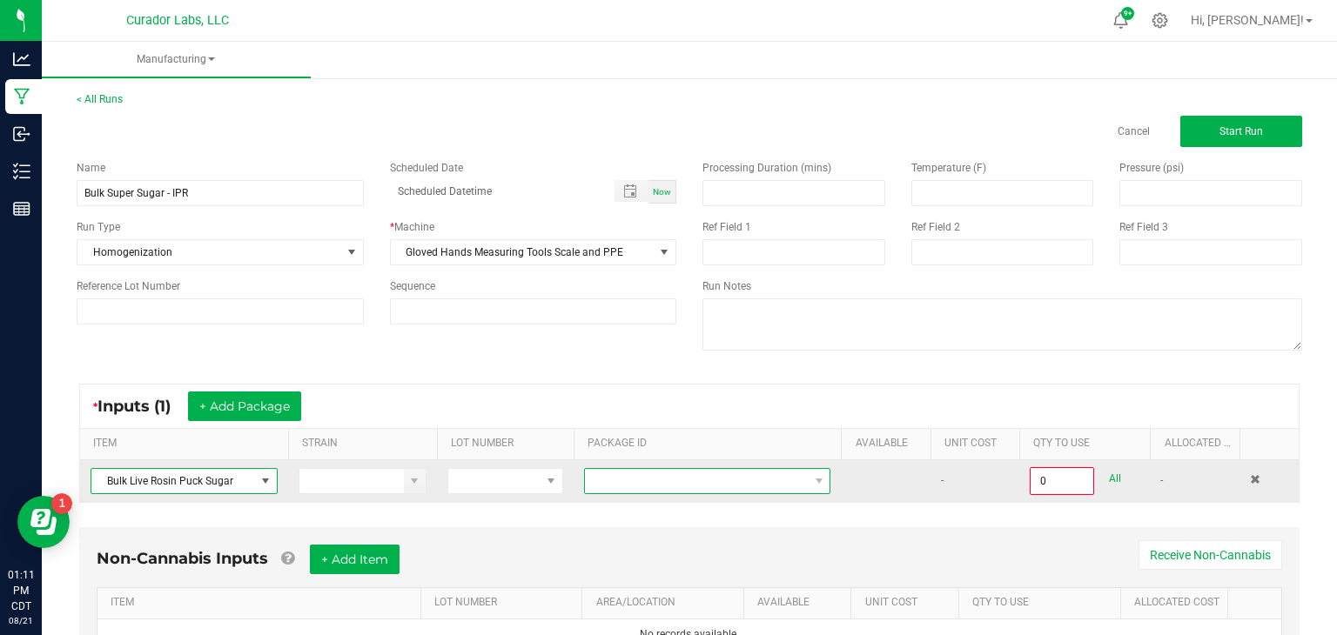
click at [606, 475] on span at bounding box center [696, 481] width 223 height 24
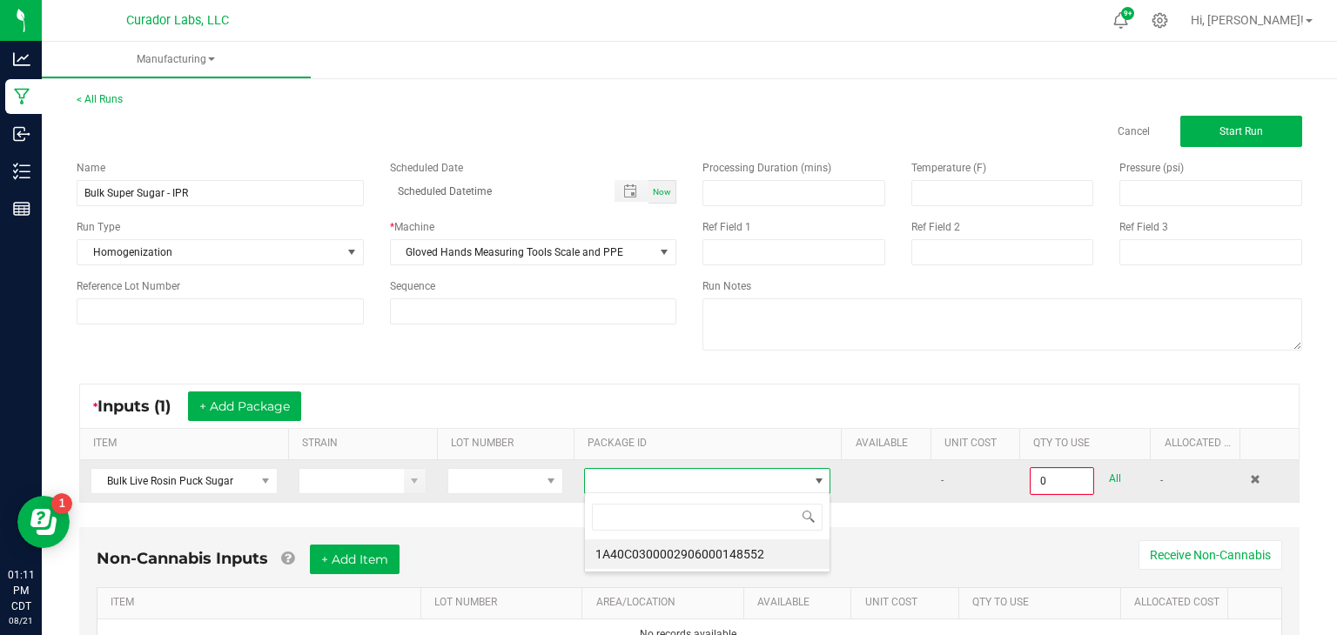
scroll to position [25, 247]
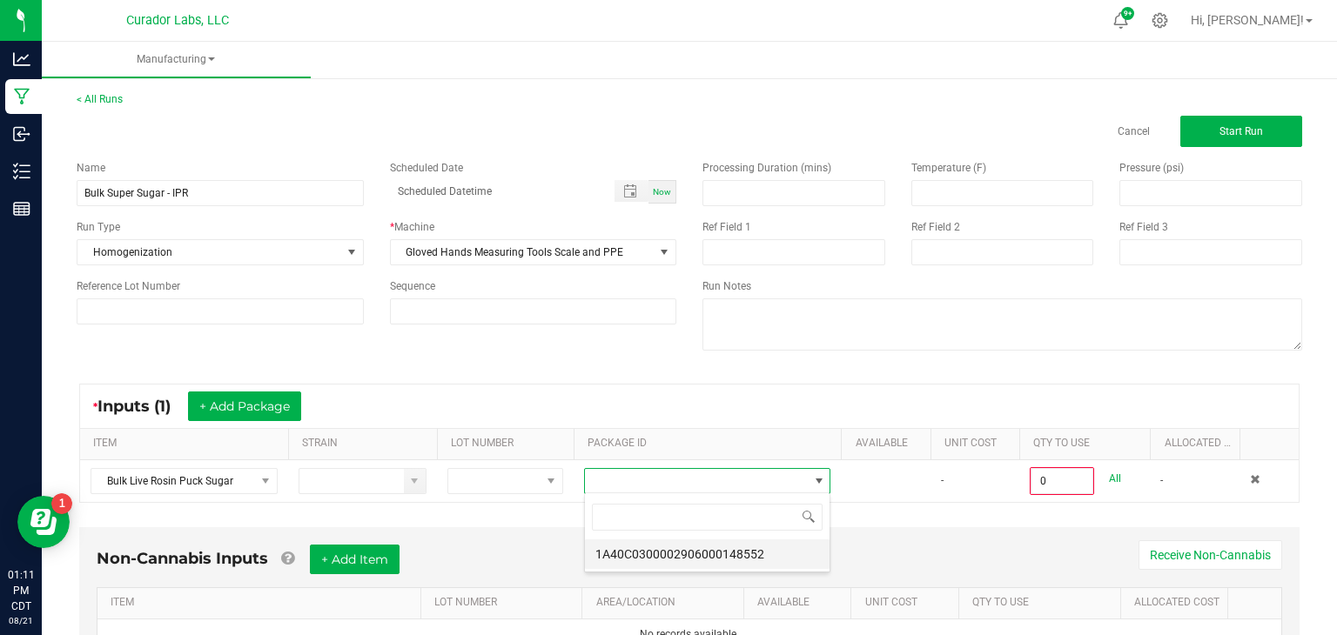
click at [634, 547] on li "1A40C0300002906000148552" at bounding box center [707, 555] width 245 height 30
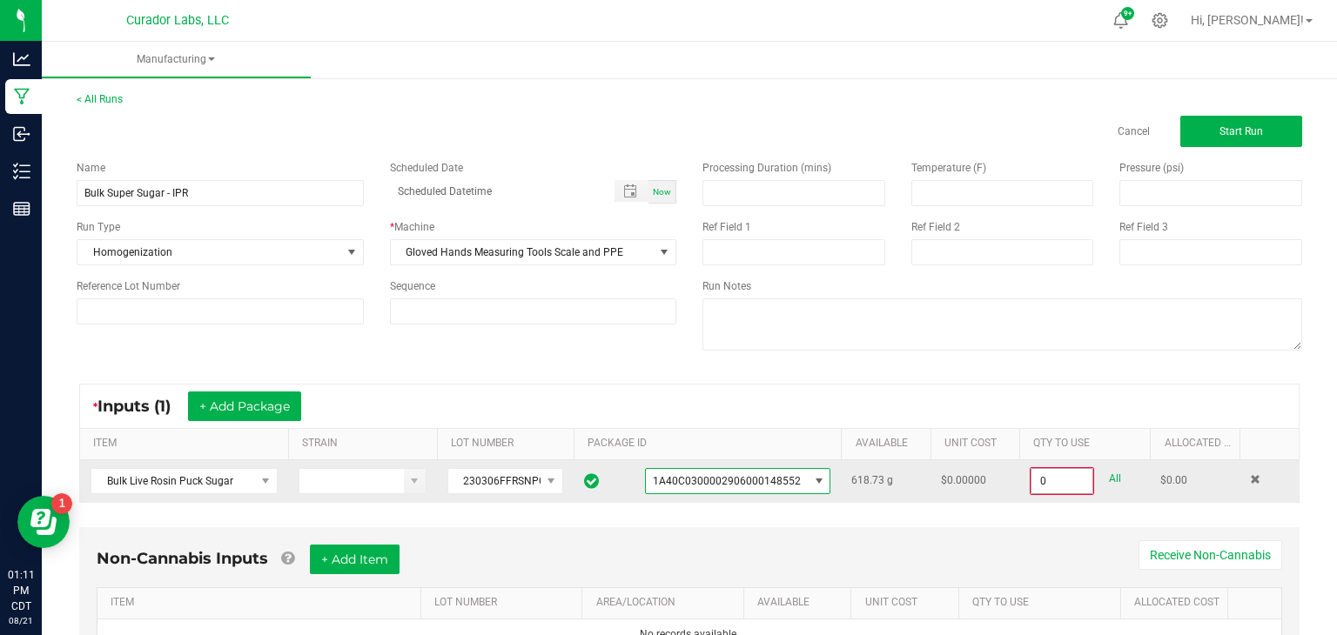
click at [1062, 479] on input "0" at bounding box center [1061, 481] width 61 height 24
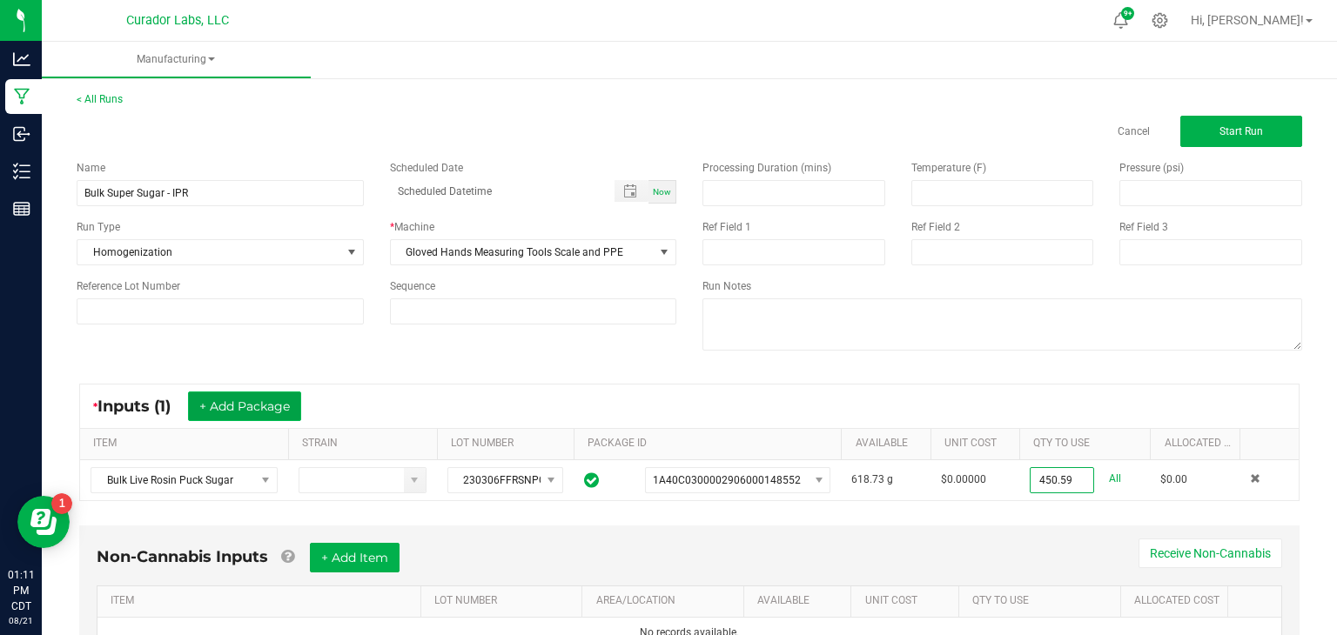
type input "450.5900 g"
click at [208, 411] on button "+ Add Package" at bounding box center [244, 407] width 113 height 30
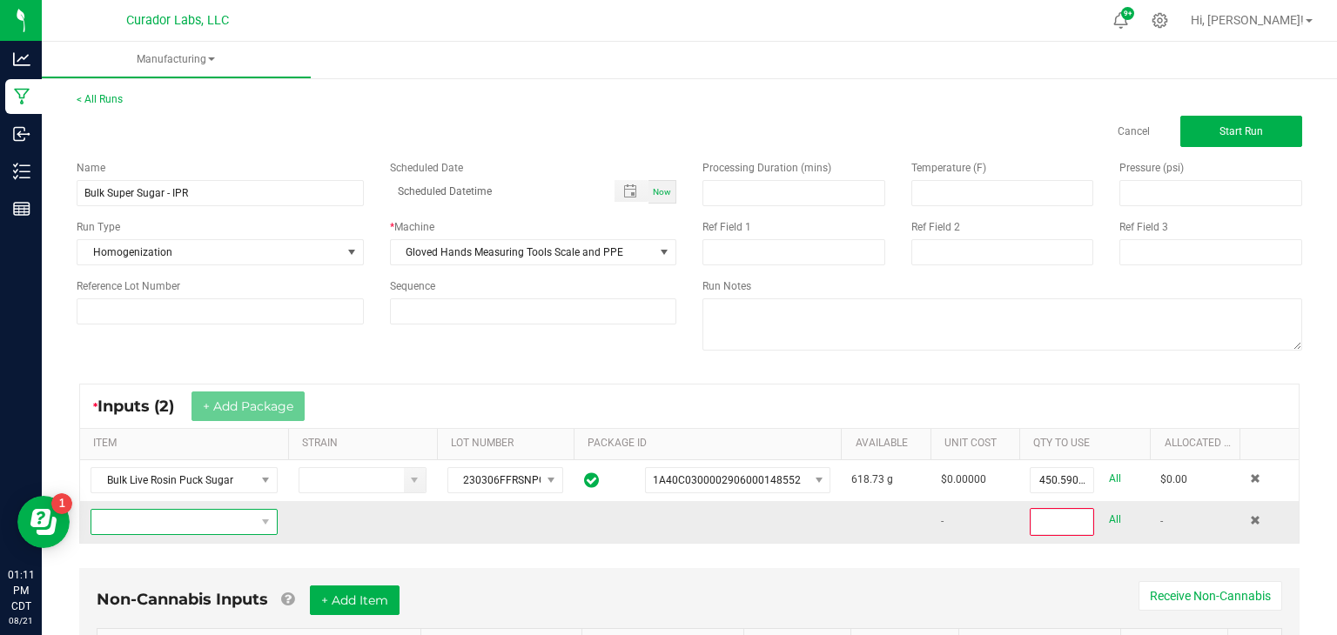
click at [204, 519] on span "NO DATA FOUND" at bounding box center [173, 522] width 164 height 24
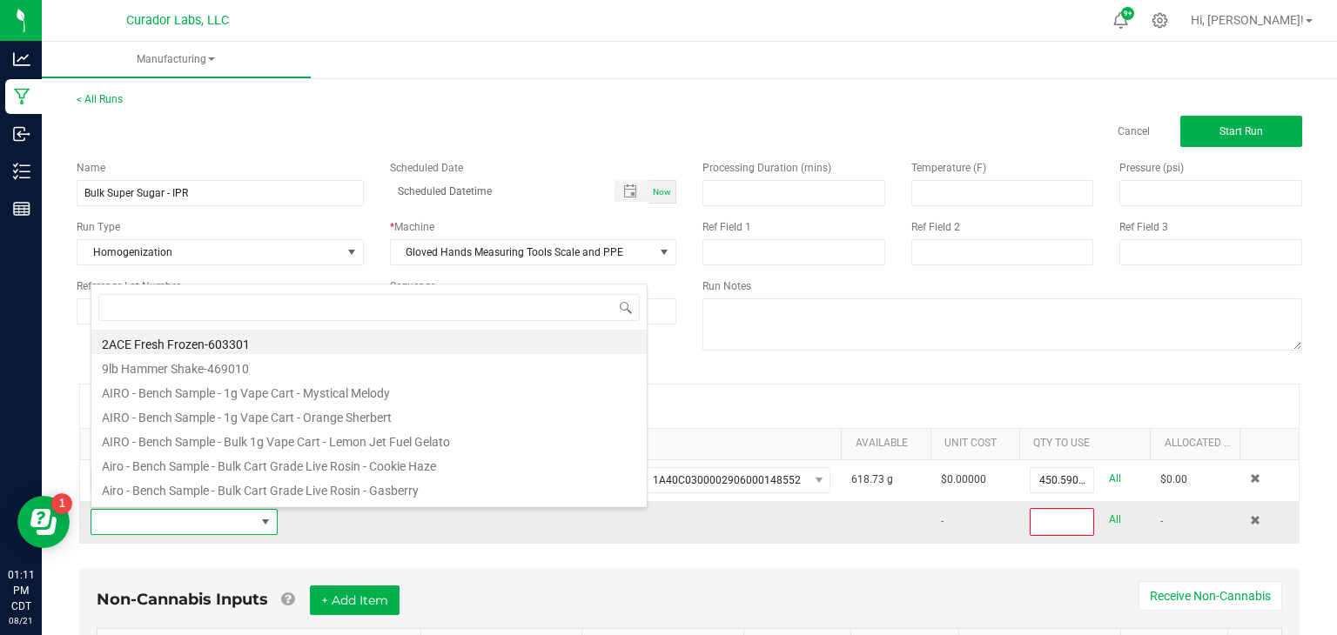
scroll to position [25, 187]
click at [433, 314] on input at bounding box center [368, 307] width 541 height 27
type input "puck sauce"
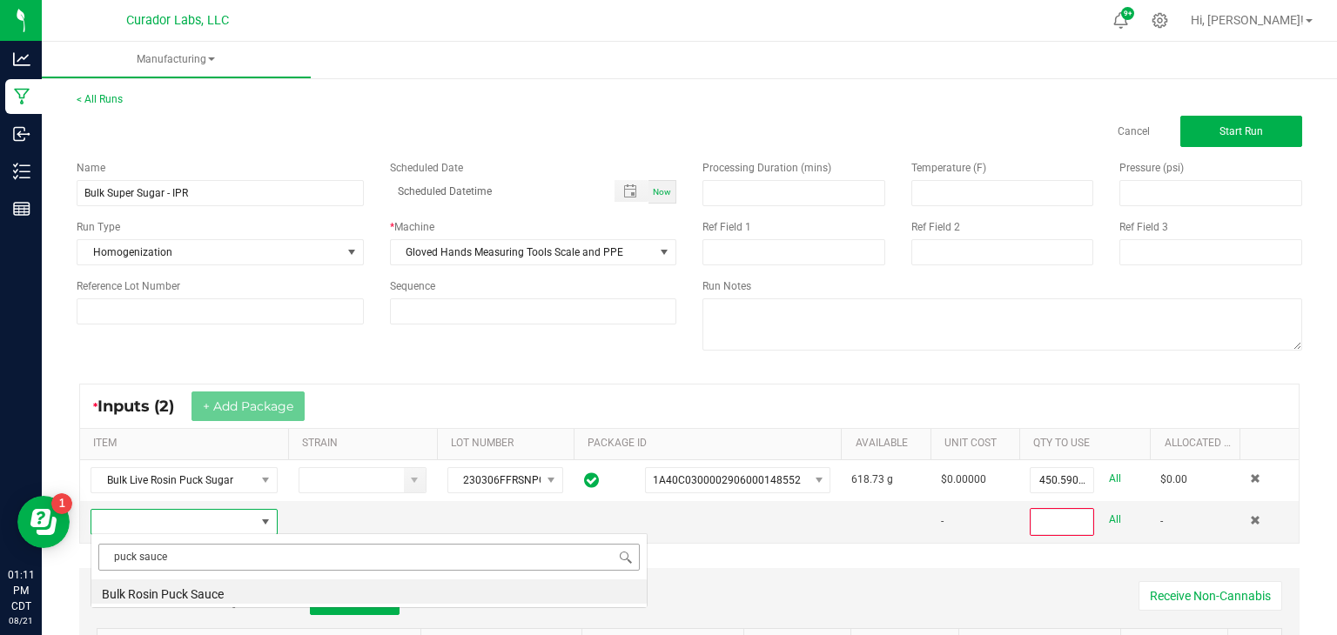
scroll to position [0, 0]
click at [222, 593] on li "Bulk Rosin Puck Sauce" at bounding box center [368, 592] width 555 height 24
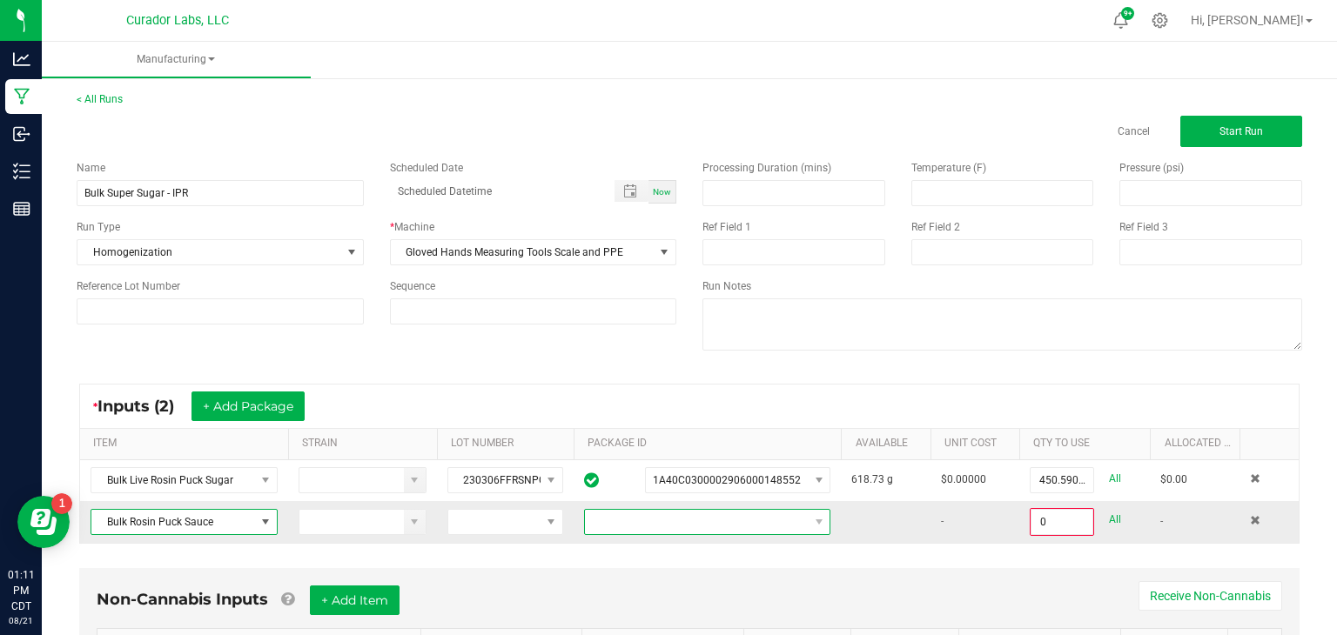
click at [629, 523] on span at bounding box center [696, 522] width 223 height 24
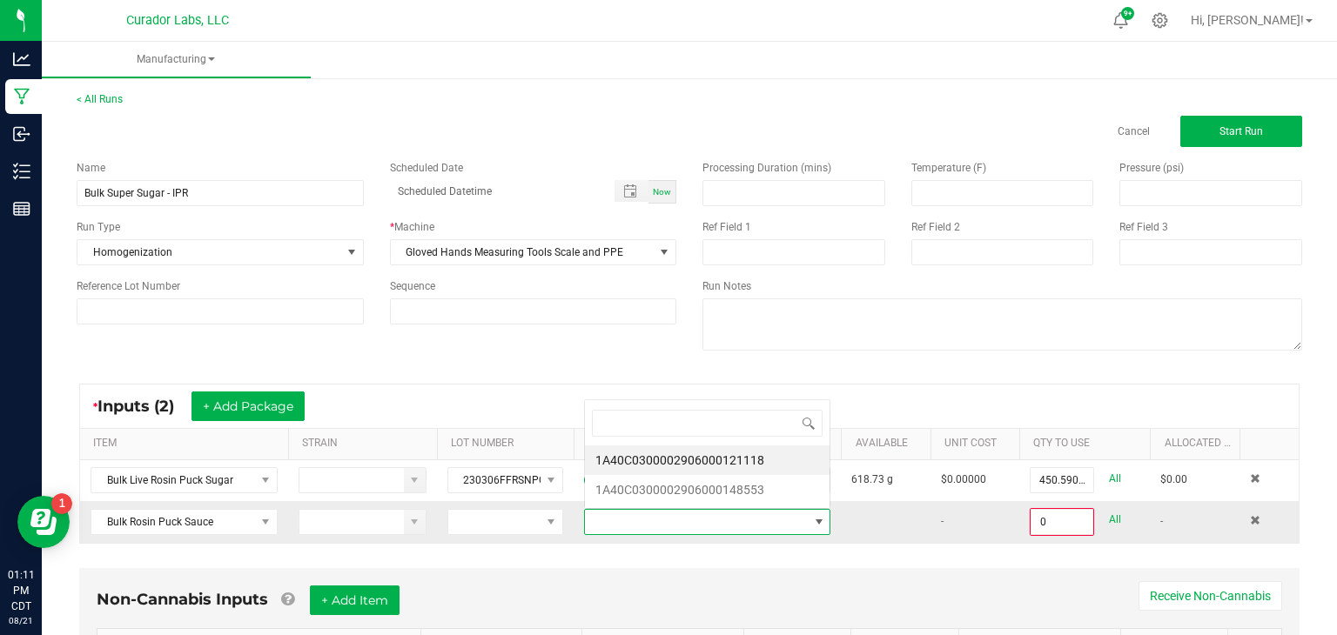
scroll to position [25, 247]
click at [682, 464] on li "1A40C0300002906000121118" at bounding box center [707, 461] width 245 height 30
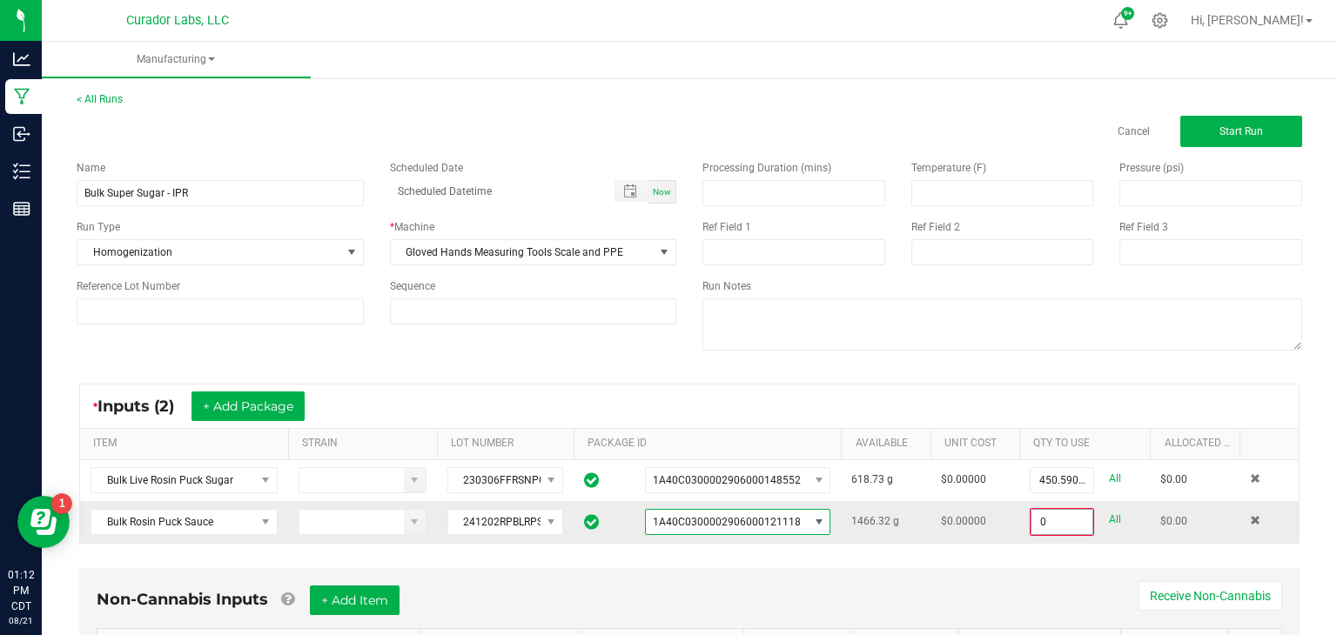
click at [1078, 521] on input "0" at bounding box center [1061, 522] width 61 height 24
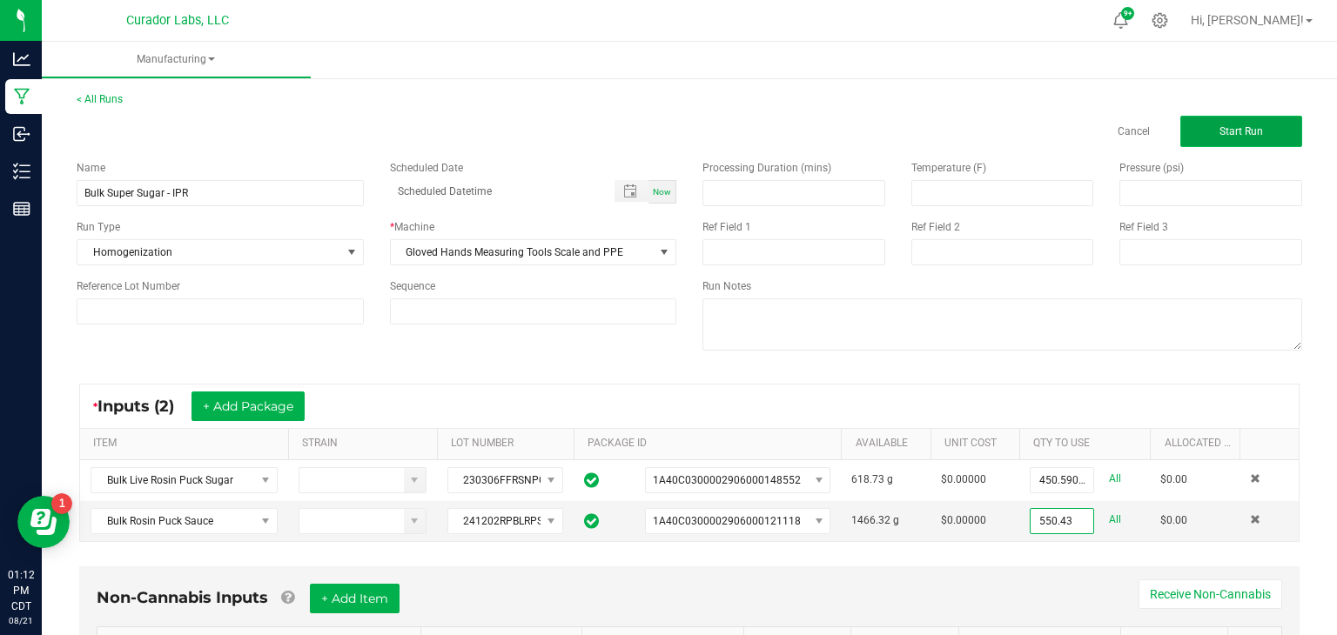
type input "550.4300 g"
click at [1261, 131] on span "Start Run" at bounding box center [1241, 131] width 44 height 12
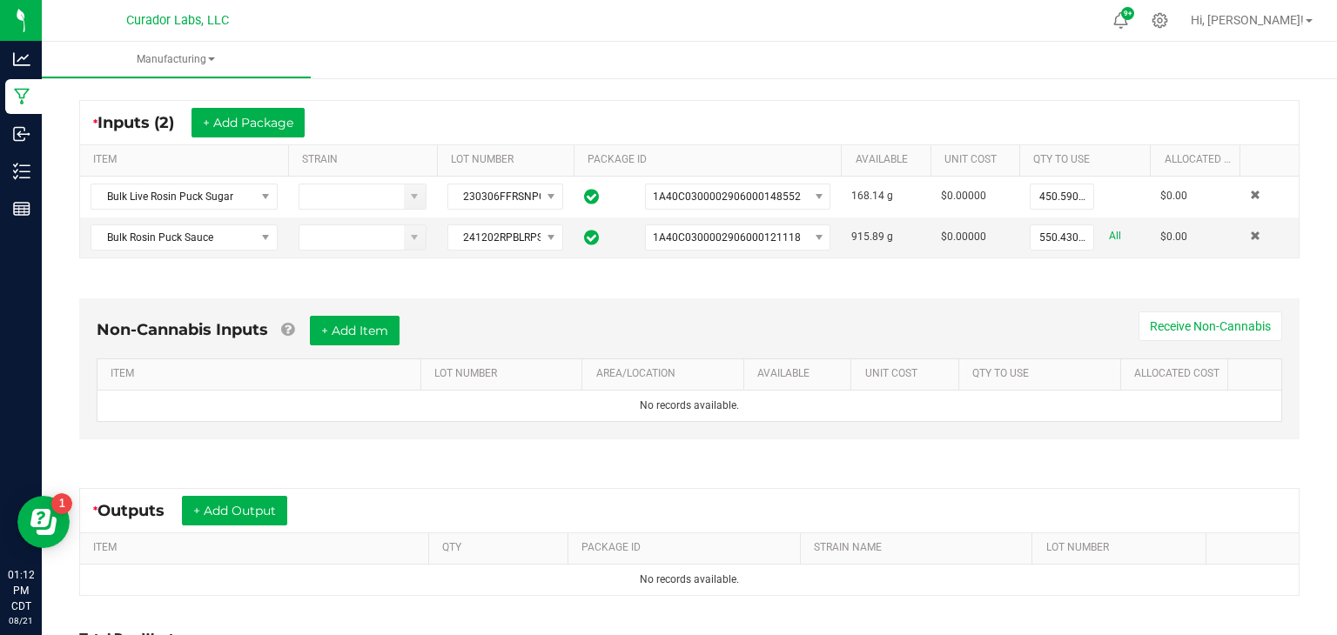
scroll to position [315, 0]
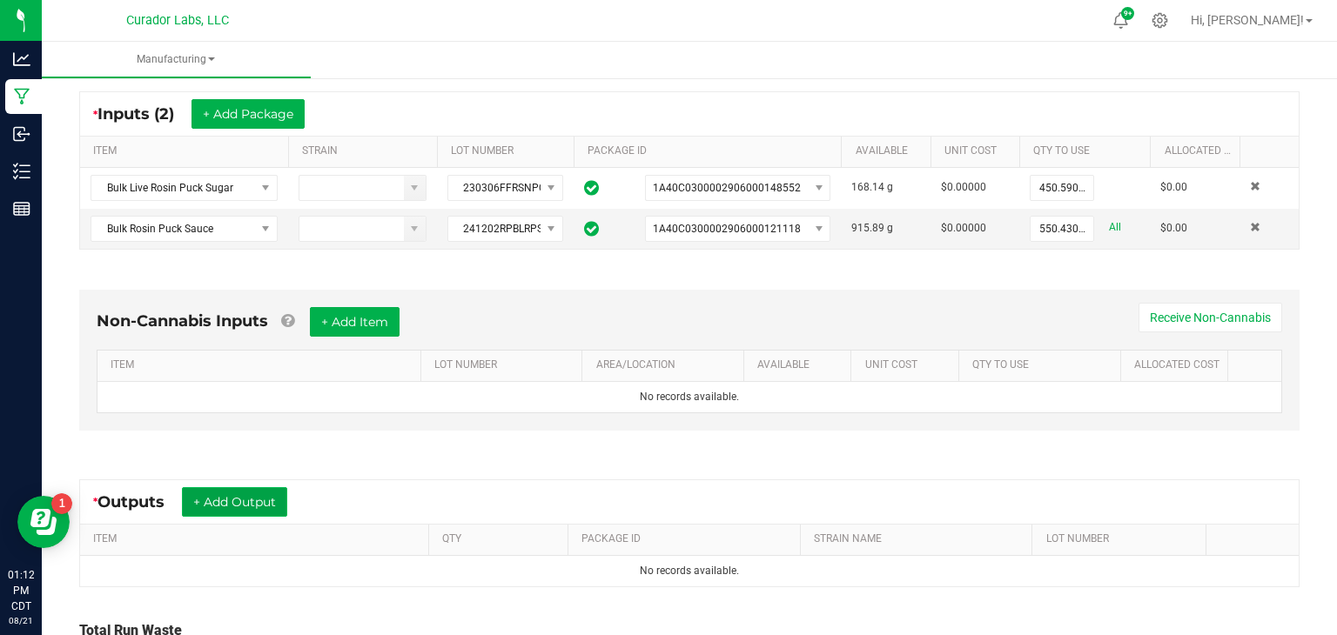
click at [249, 503] on button "+ Add Output" at bounding box center [234, 502] width 105 height 30
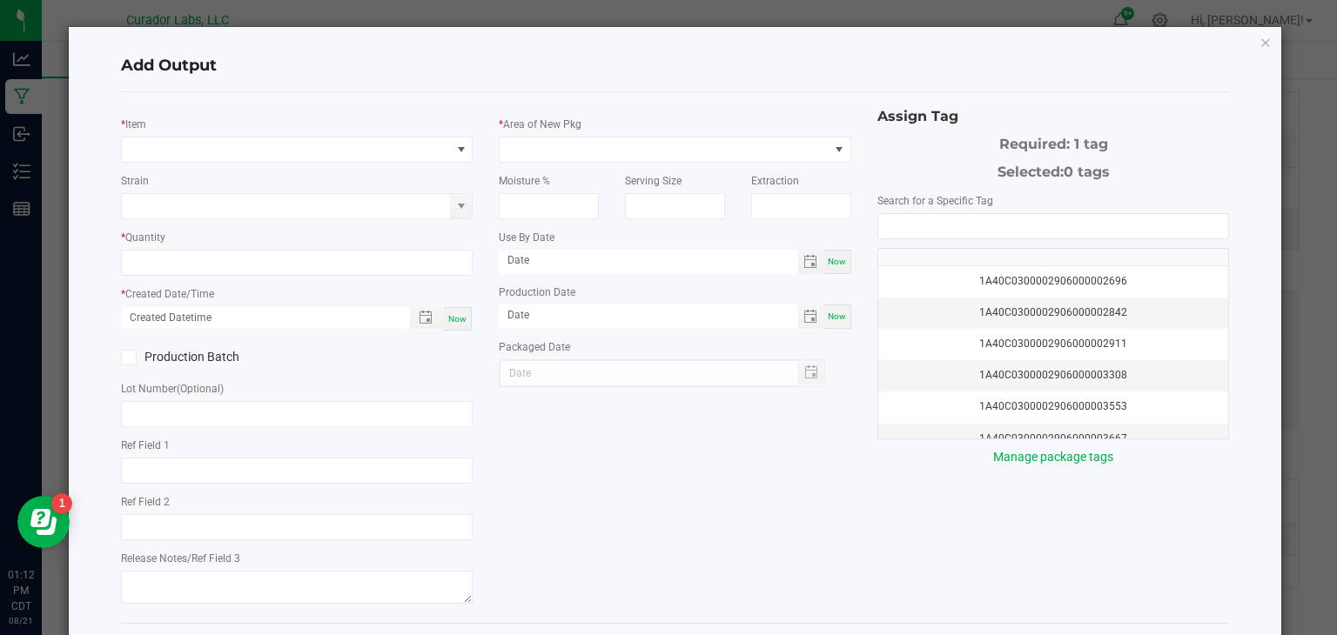
type input "Socked"
type textarea "cookies&cream-rainbowbelts-greasemonkey-medellin-bananacreamcakejealousy-coka-b…"
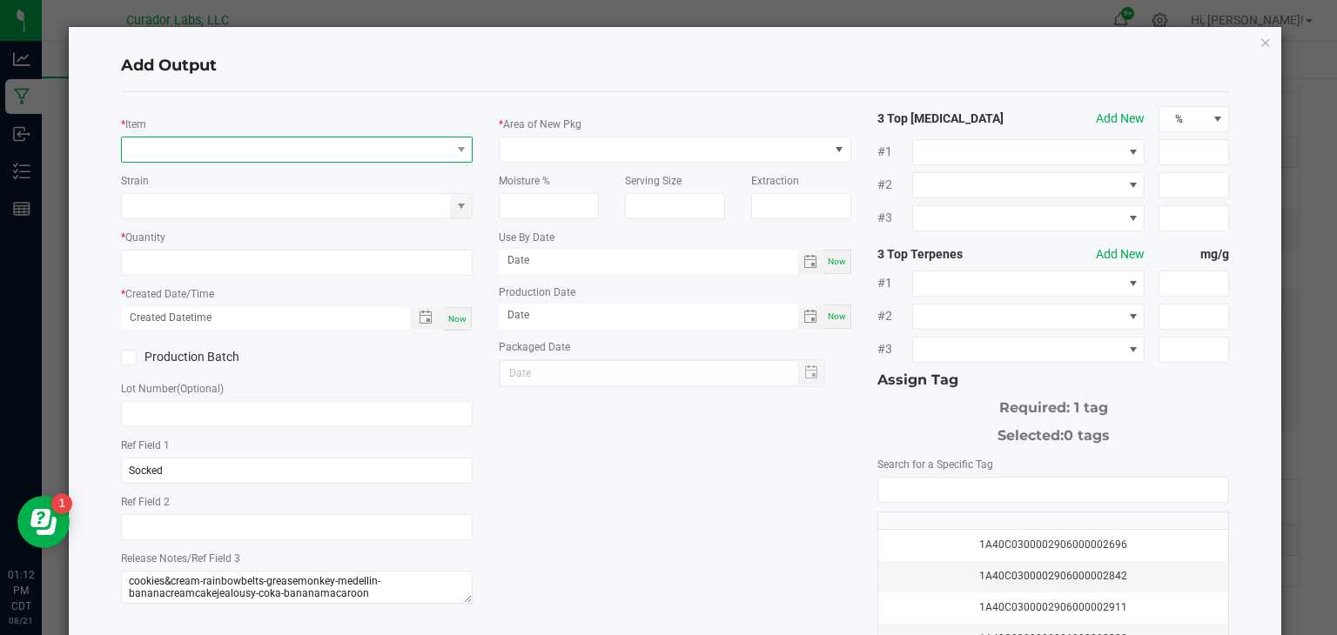
click at [370, 144] on span "NO DATA FOUND" at bounding box center [286, 150] width 329 height 24
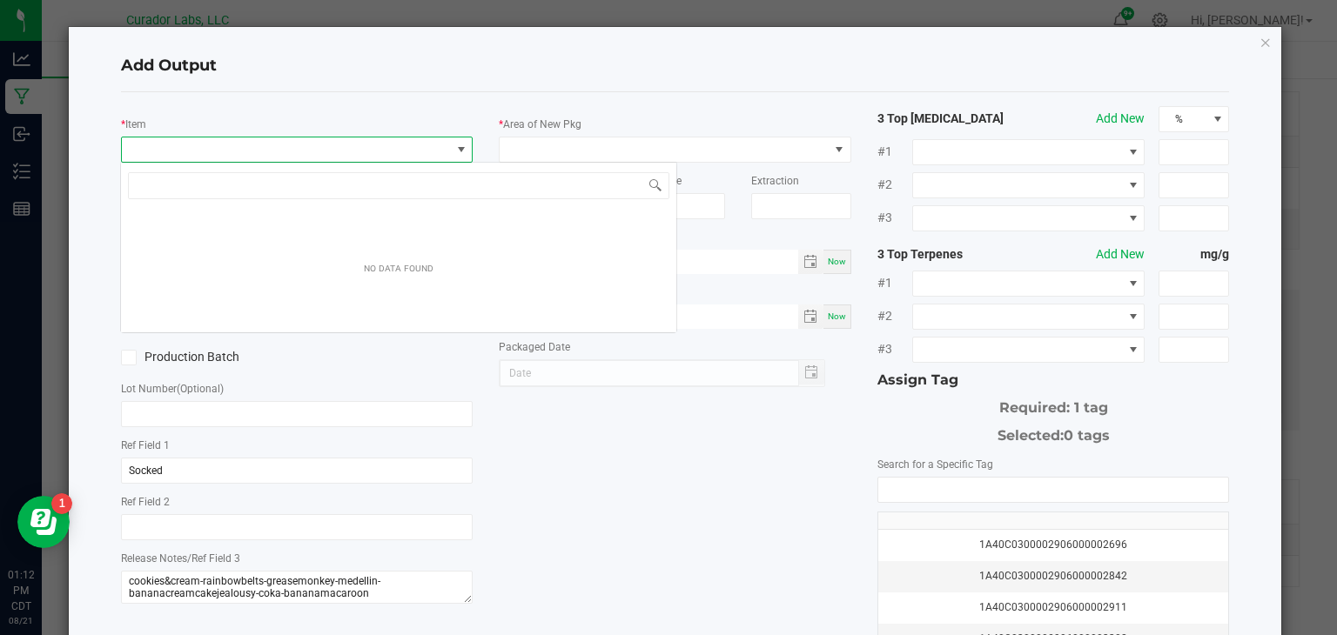
scroll to position [25, 352]
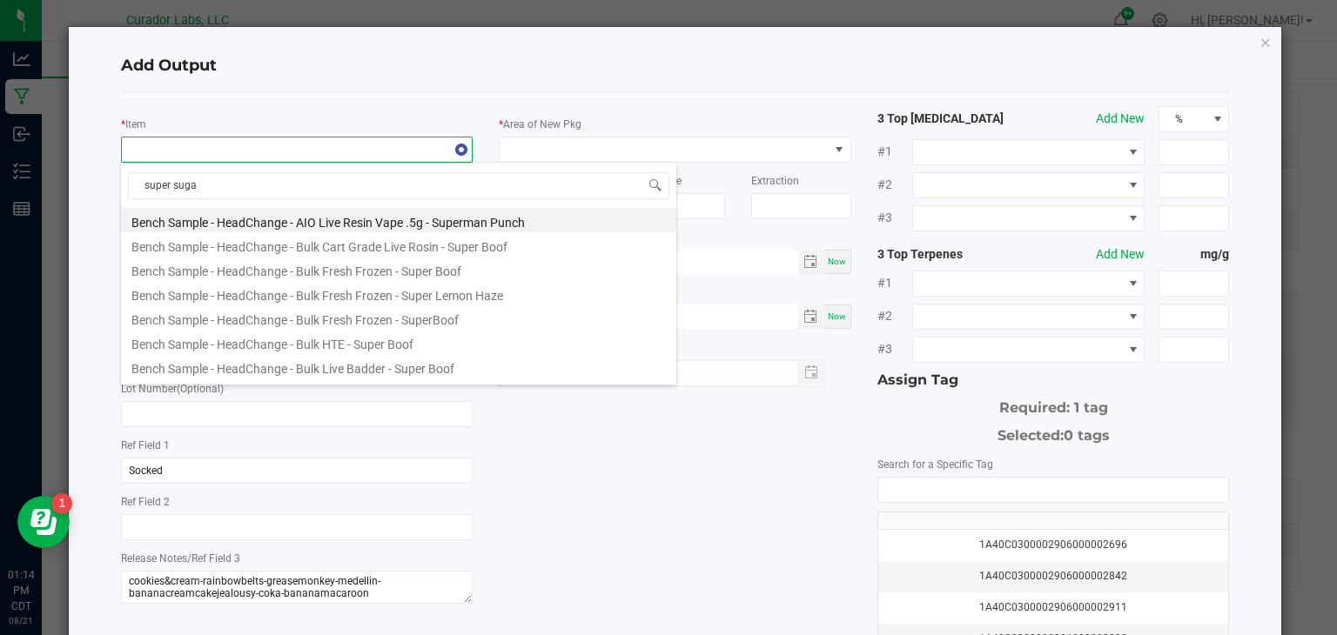
type input "super sugar"
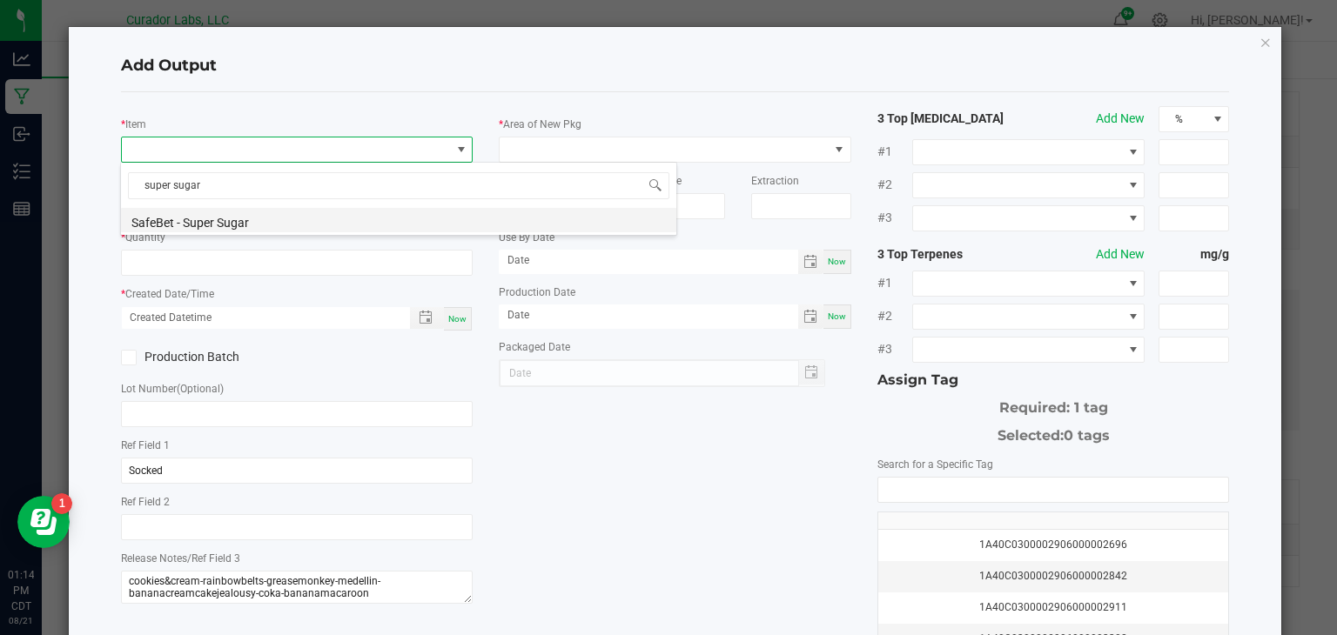
click at [254, 225] on li "SafeBet - Super Sugar" at bounding box center [398, 220] width 555 height 24
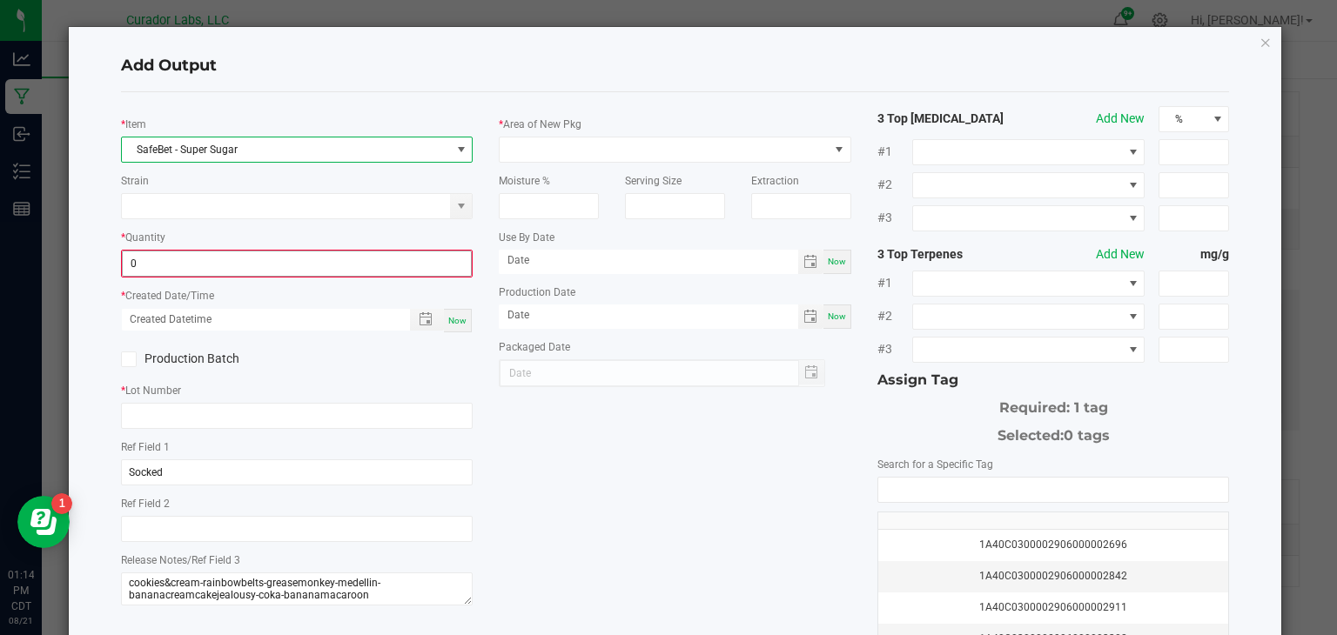
click at [259, 256] on input "0" at bounding box center [297, 264] width 349 height 24
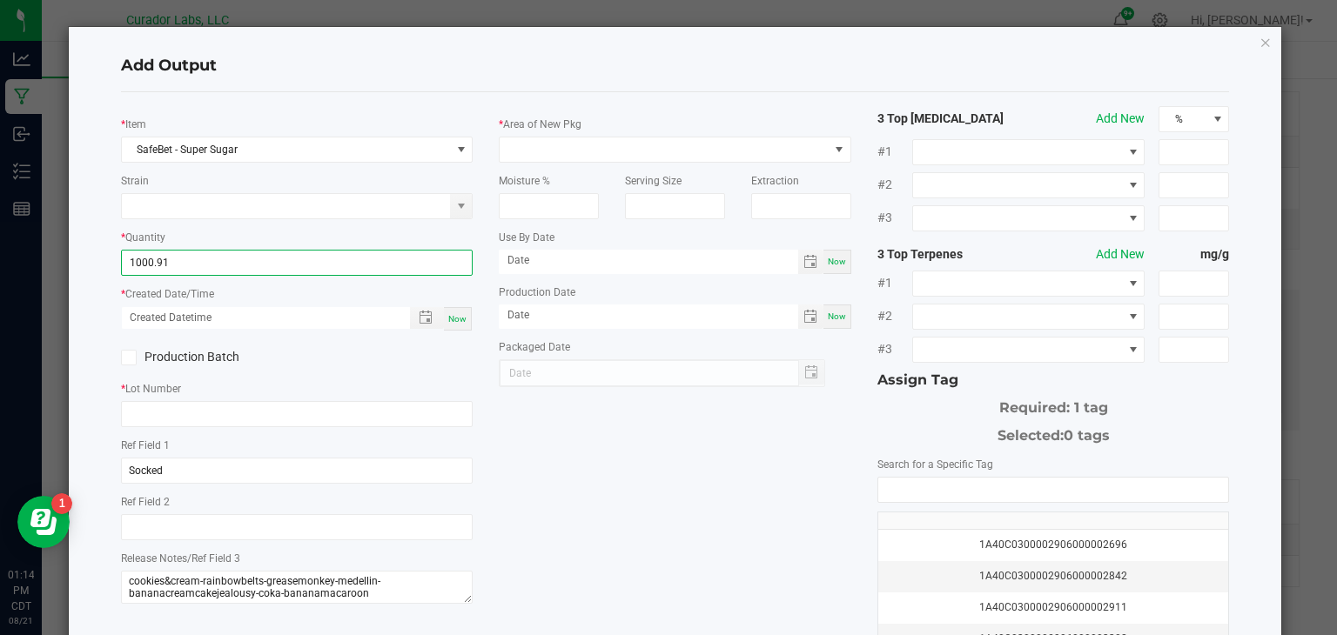
type input "1000.9100 g"
click at [460, 314] on span "Now" at bounding box center [457, 319] width 18 height 10
type input "[DATE] 1:14 PM"
type input "[DATE]"
click at [125, 358] on icon at bounding box center [128, 358] width 11 height 0
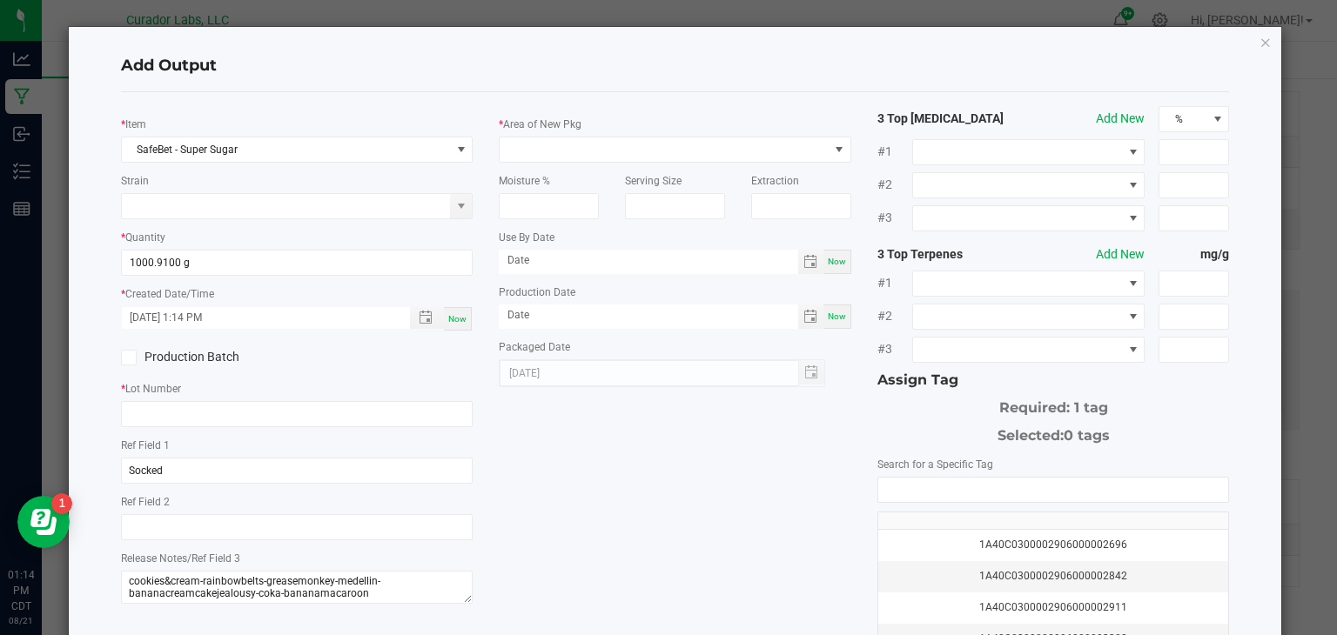
click at [0, 0] on input "Production Batch" at bounding box center [0, 0] width 0 height 0
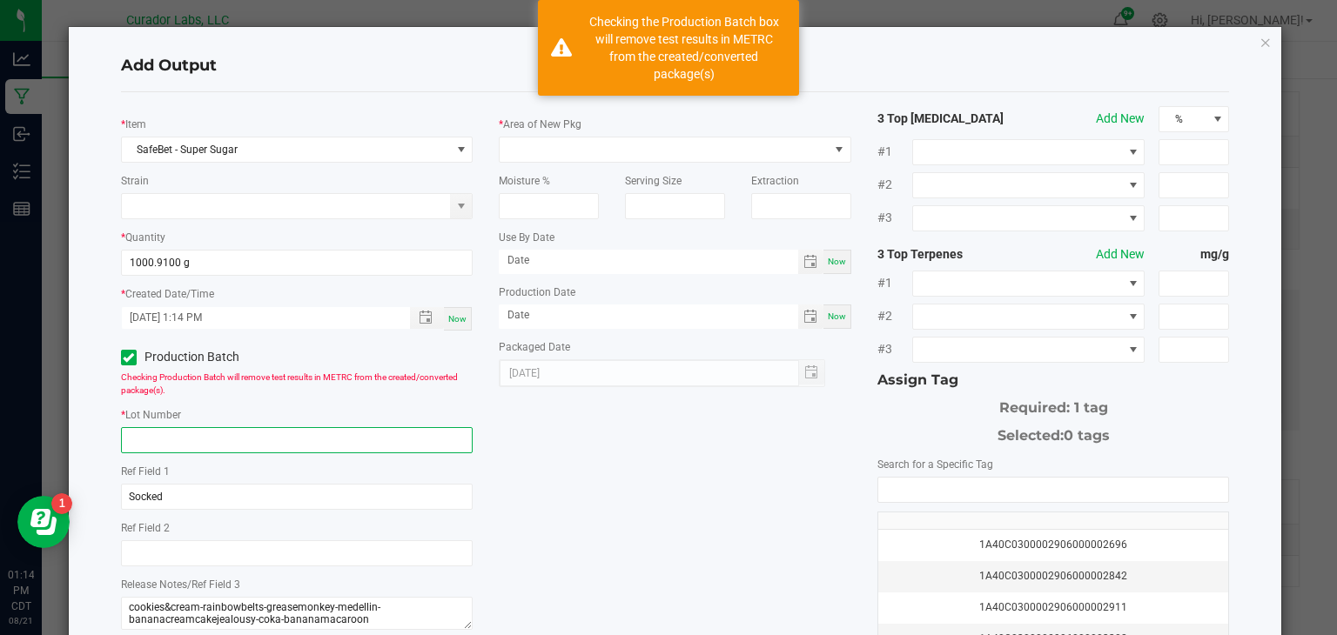
click at [181, 441] on input "text" at bounding box center [297, 440] width 353 height 26
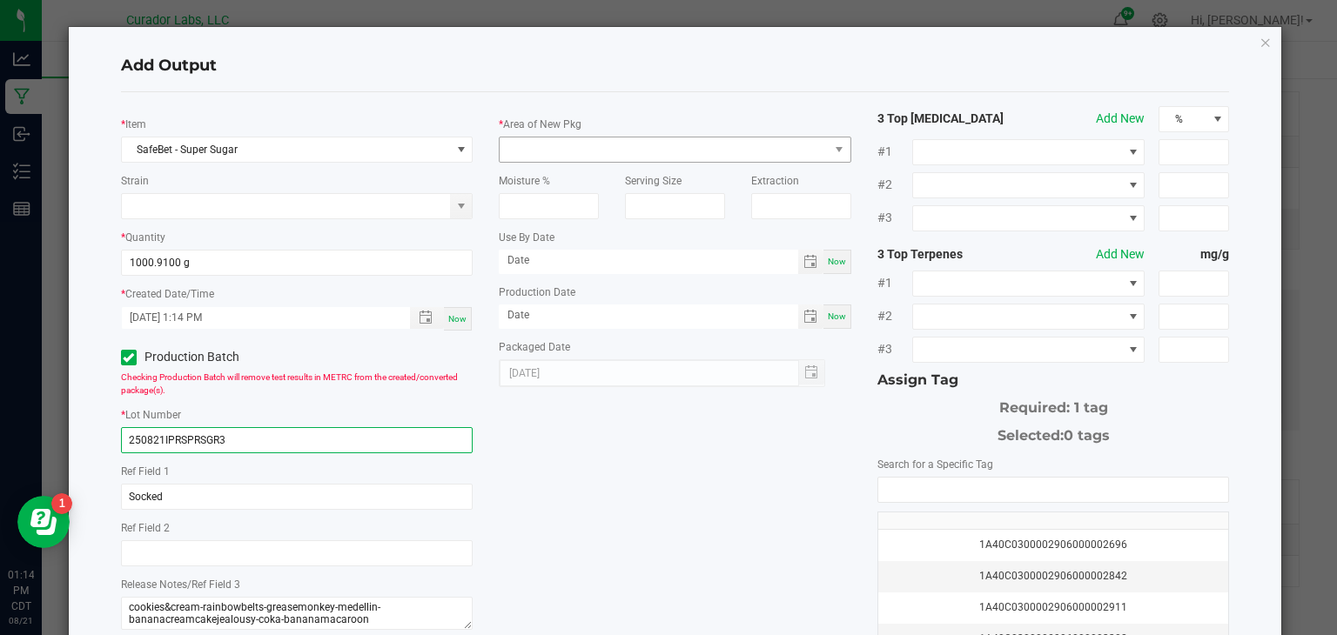
type input "250821IPRSPRSGR3"
click at [650, 142] on span at bounding box center [664, 150] width 329 height 24
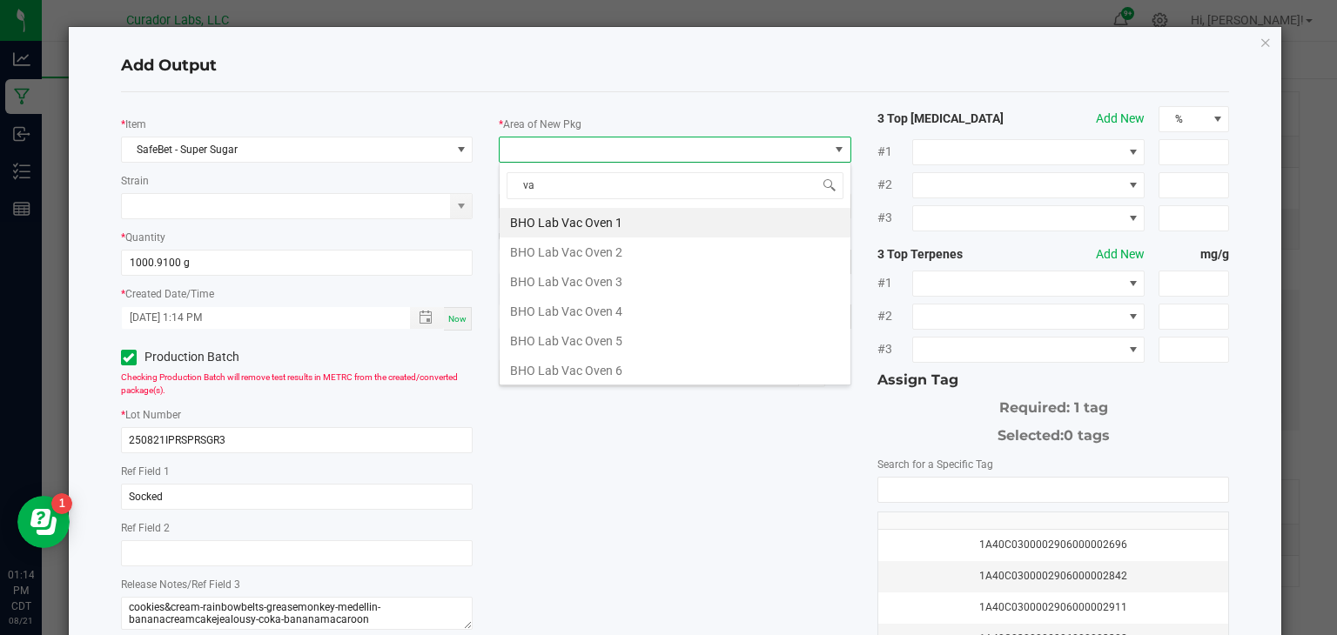
type input "vau"
click at [575, 369] on li "Vault" at bounding box center [675, 371] width 351 height 30
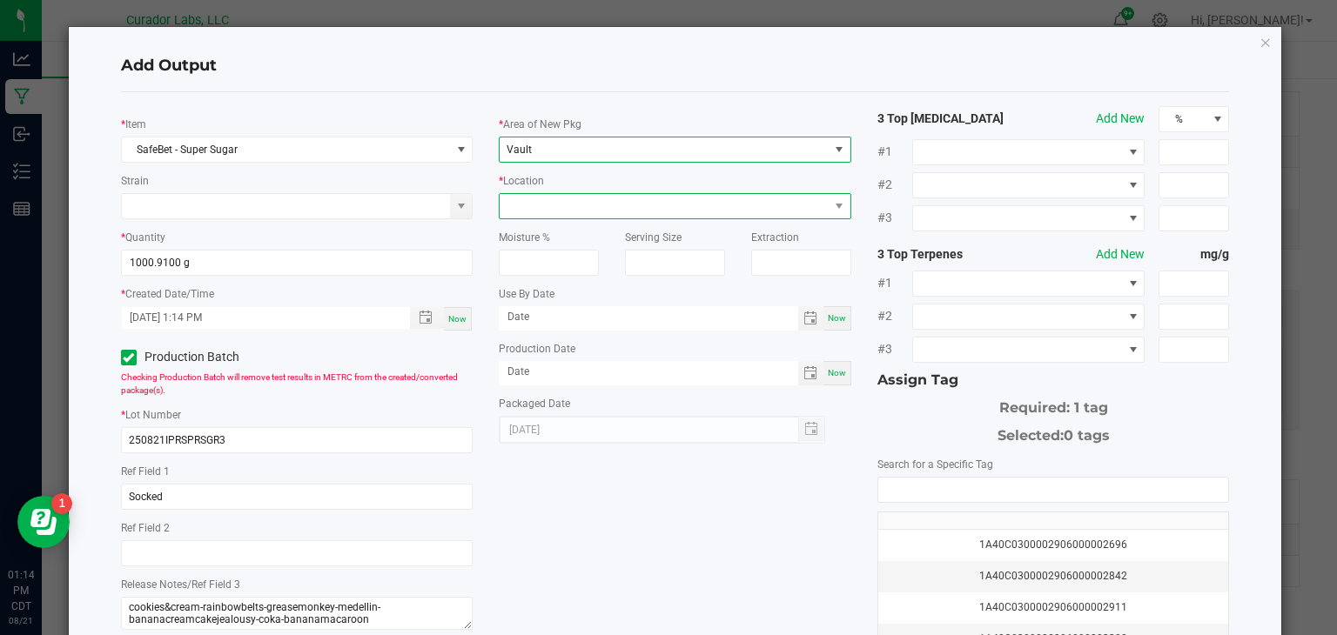
click at [688, 209] on span at bounding box center [664, 206] width 329 height 24
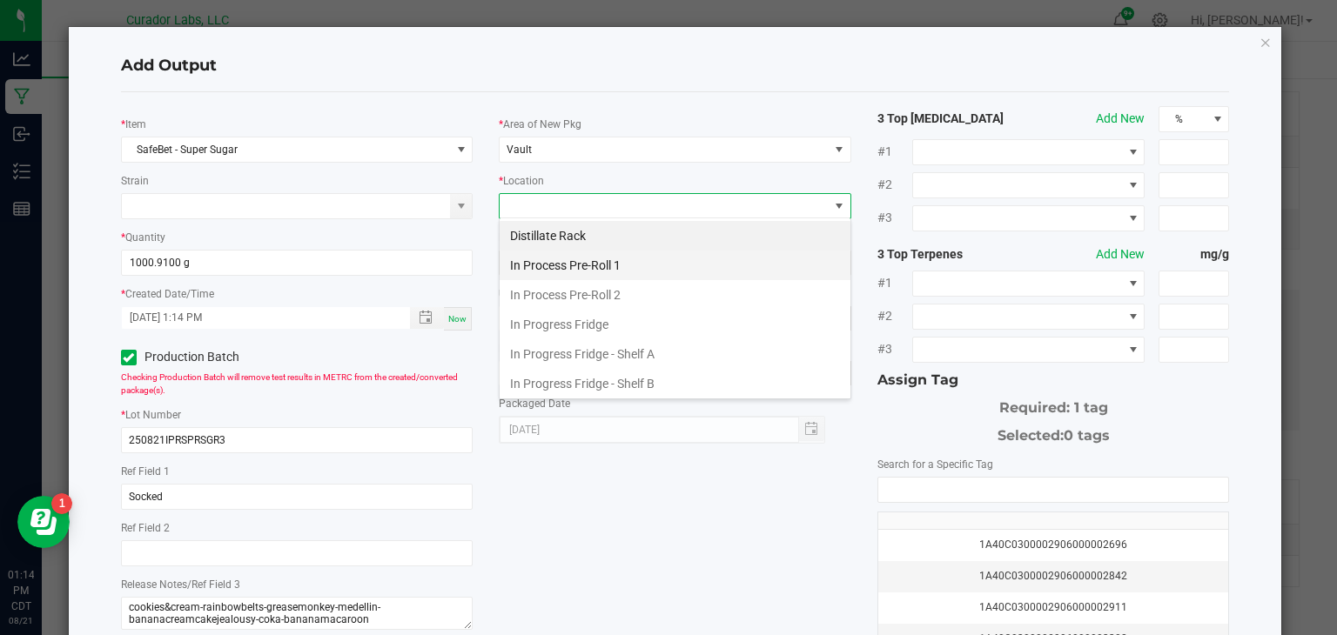
click at [663, 270] on li "In Process Pre-Roll 1" at bounding box center [675, 266] width 351 height 30
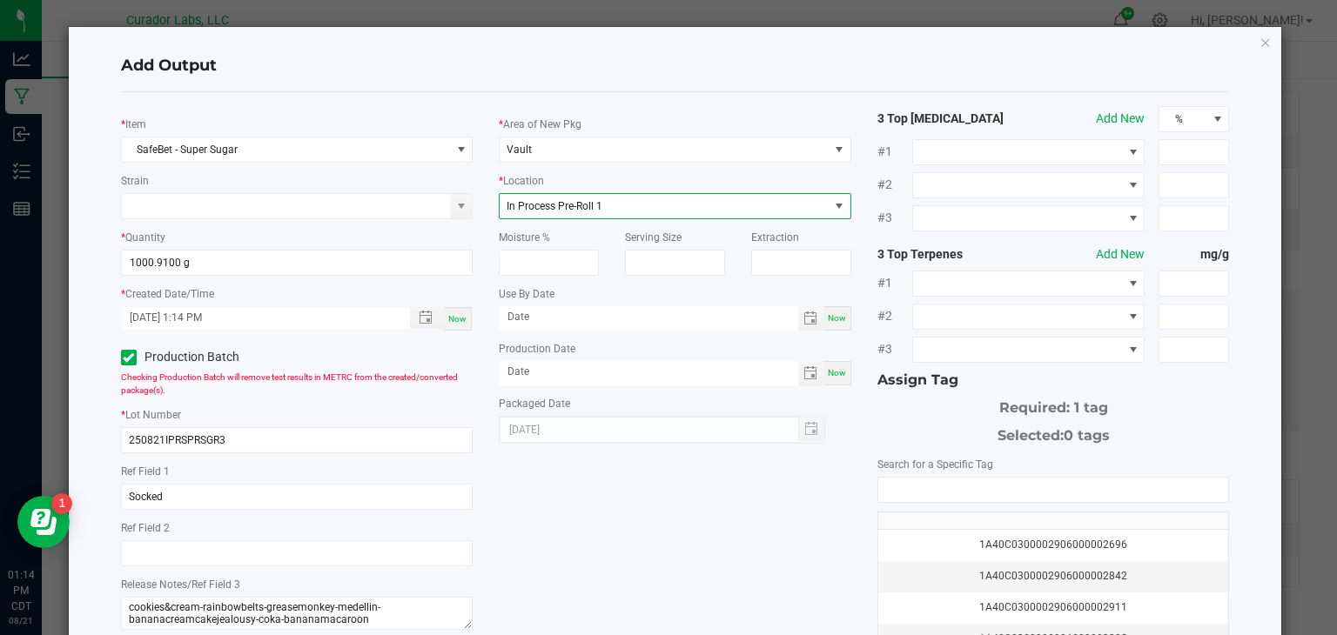
click at [840, 317] on span "Now" at bounding box center [837, 318] width 18 height 10
click at [722, 317] on input "[DATE]" at bounding box center [648, 317] width 299 height 22
type input "[DATE]"
click at [832, 373] on span "Now" at bounding box center [837, 373] width 18 height 10
type input "[DATE]"
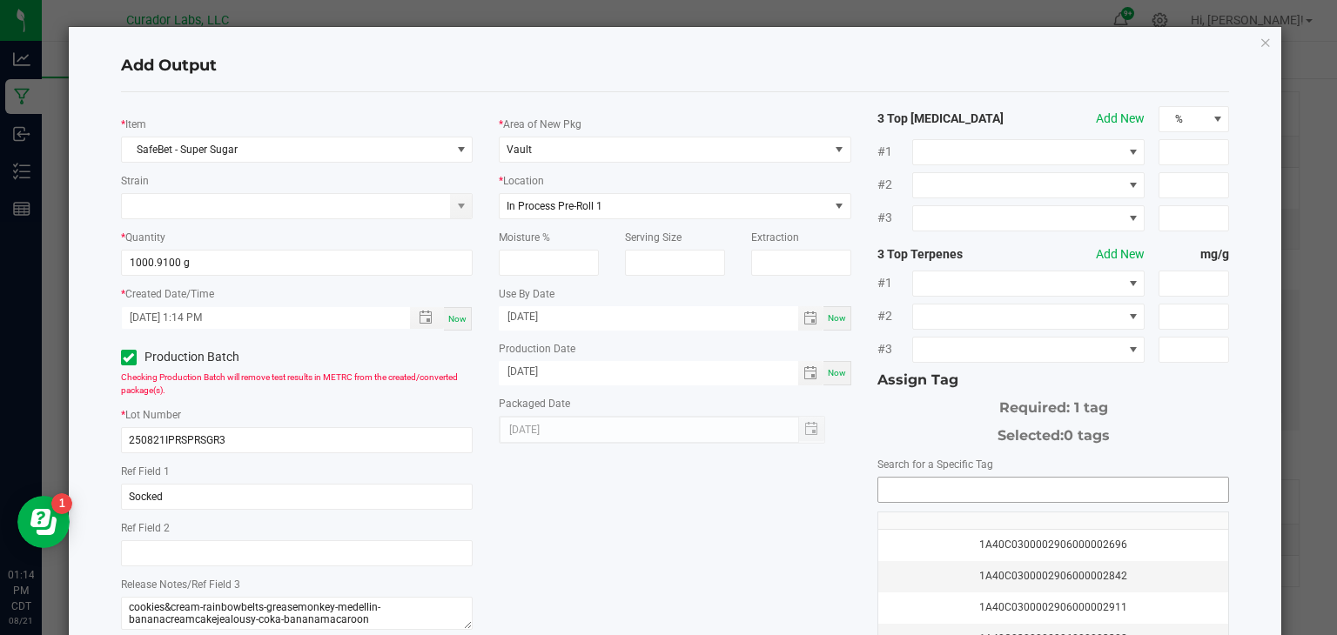
click at [886, 494] on input "NO DATA FOUND" at bounding box center [1053, 490] width 351 height 24
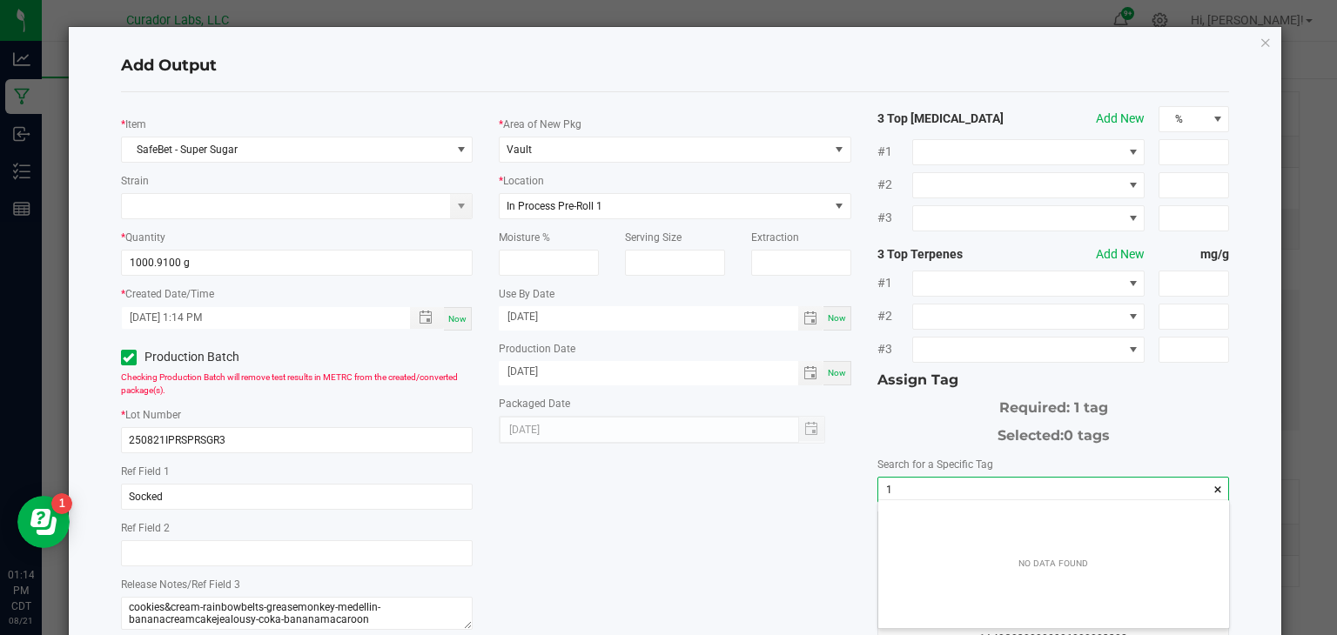
scroll to position [24, 351]
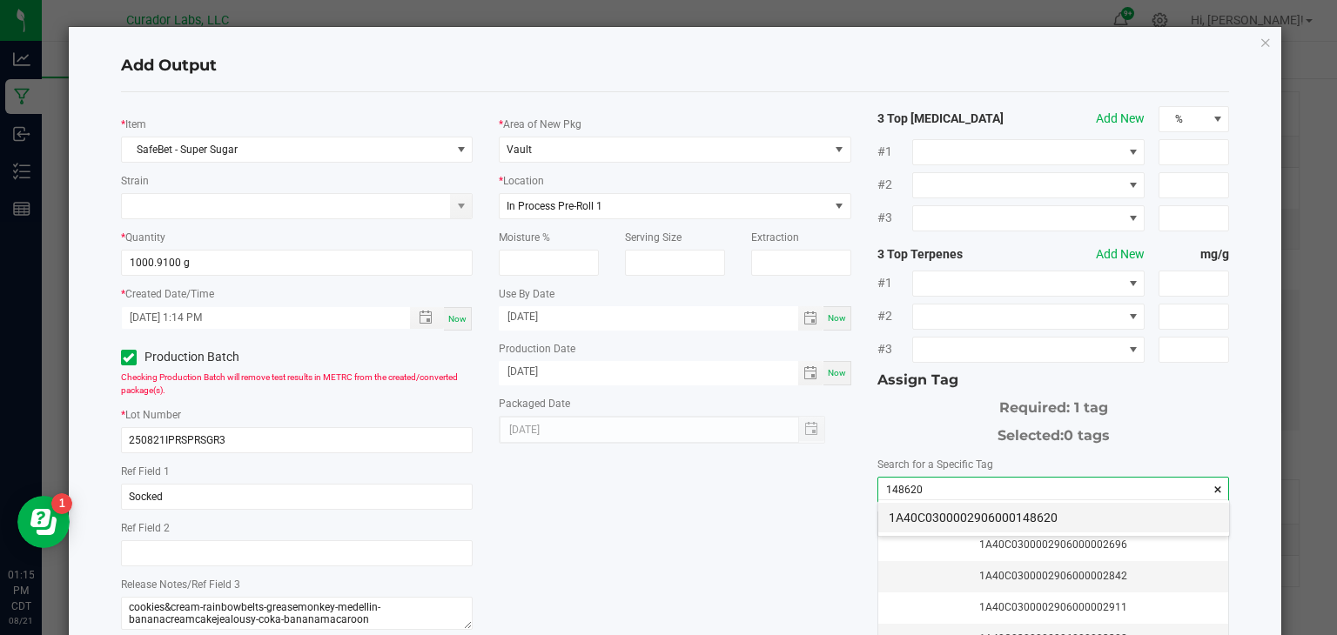
click at [909, 528] on li "1A40C0300002906000148620" at bounding box center [1053, 518] width 351 height 30
type input "1A40C0300002906000148620"
click at [909, 530] on td "1A40C0300002906000002696" at bounding box center [1053, 545] width 351 height 31
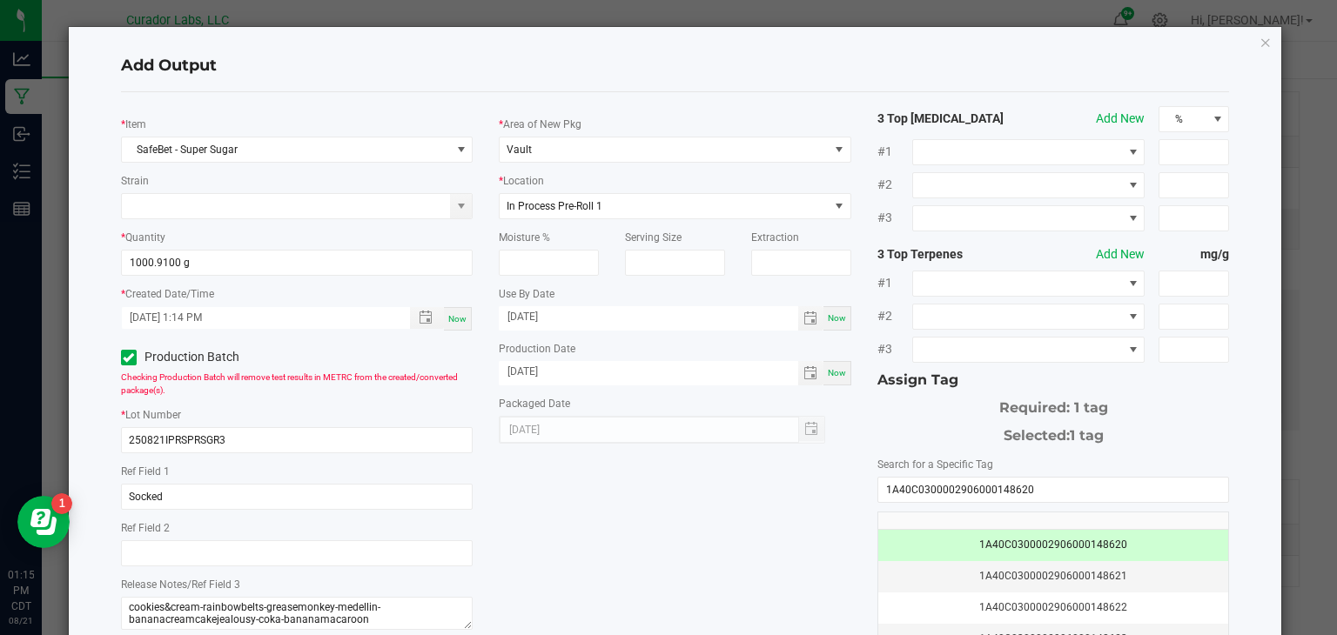
click at [694, 550] on div "* Item SafeBet - Super Sugar Strain * Quantity 1000.9100 g * Created Date/Time …" at bounding box center [675, 418] width 1135 height 624
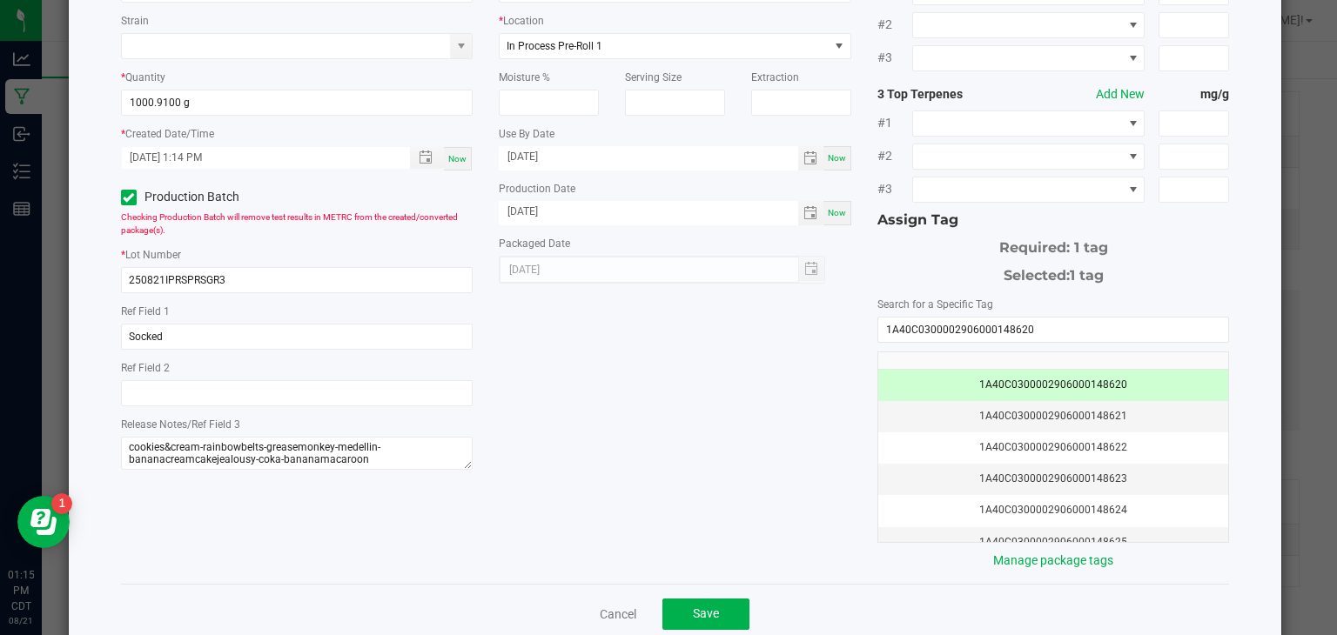
scroll to position [191, 0]
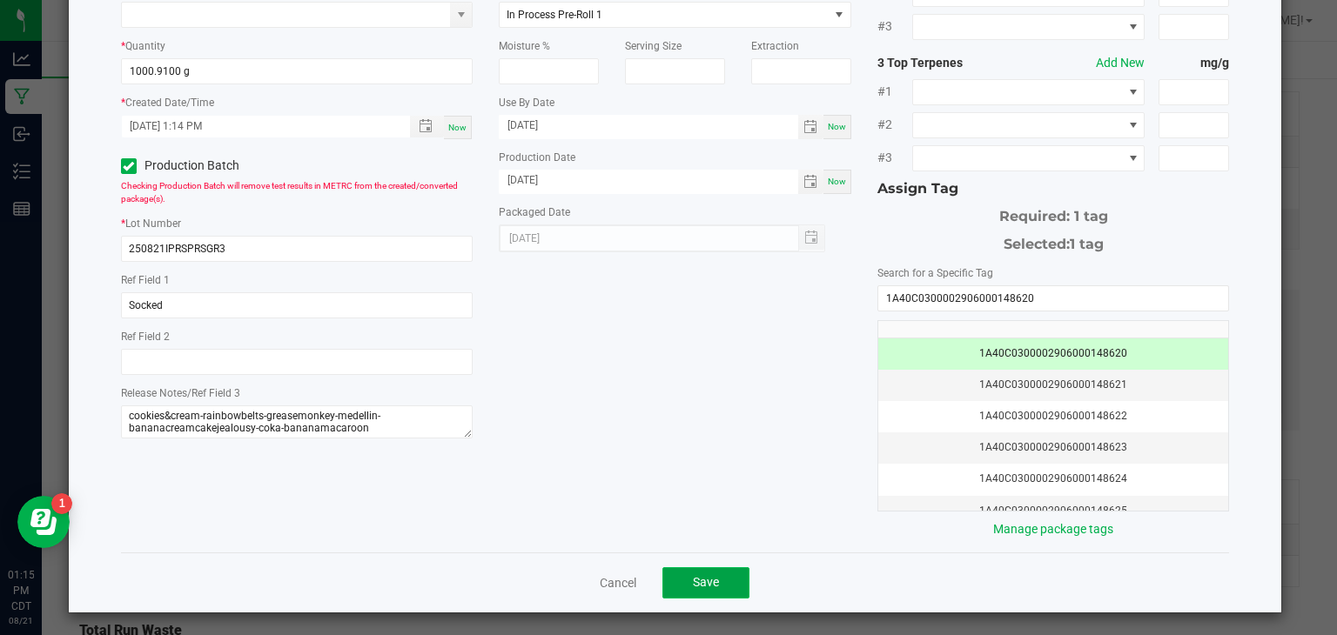
click at [701, 575] on span "Save" at bounding box center [706, 582] width 26 height 14
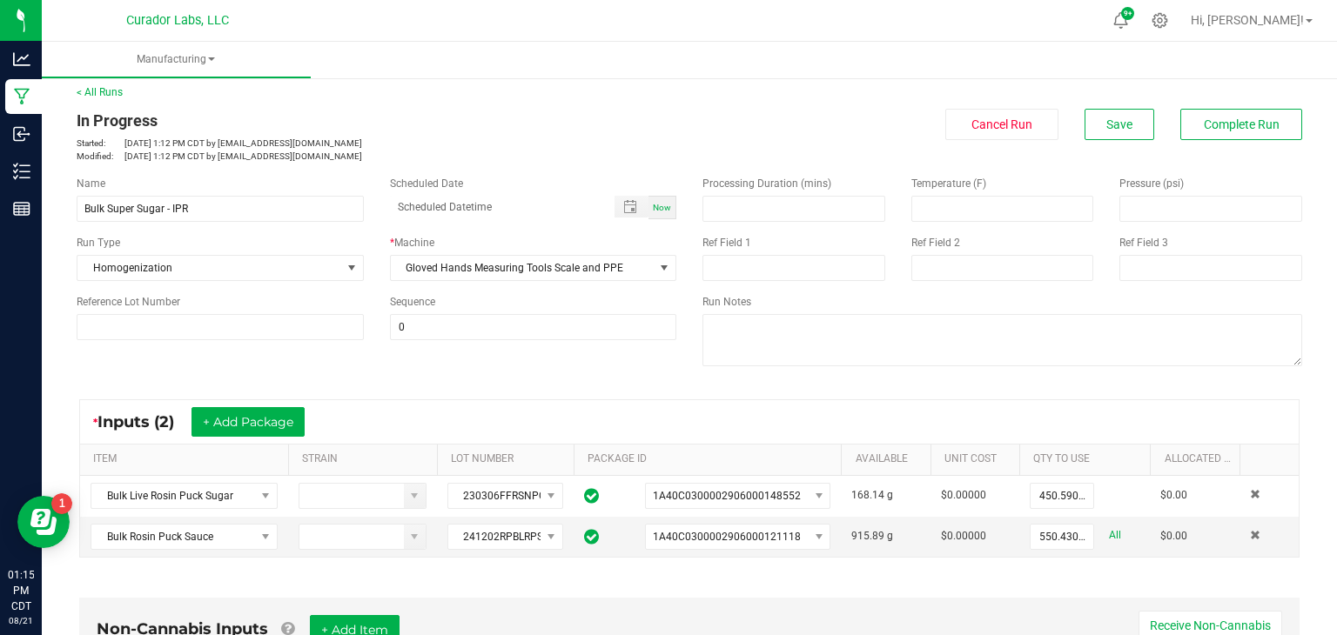
scroll to position [0, 0]
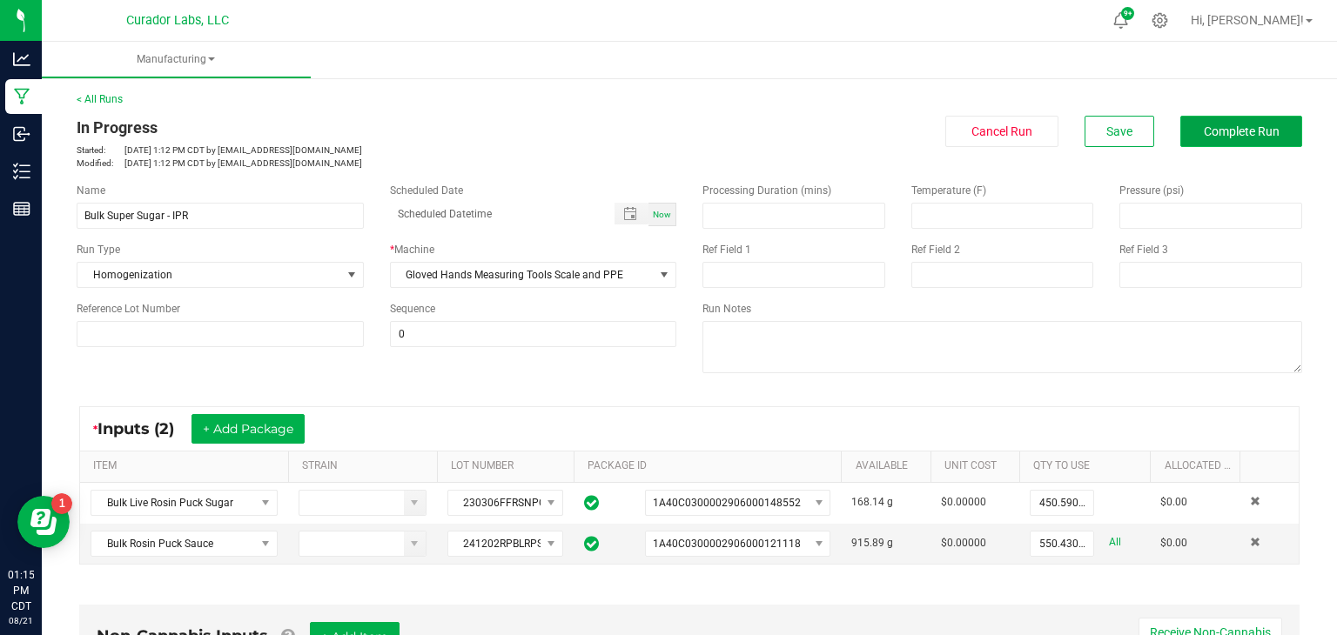
click at [1249, 127] on span "Complete Run" at bounding box center [1242, 131] width 76 height 14
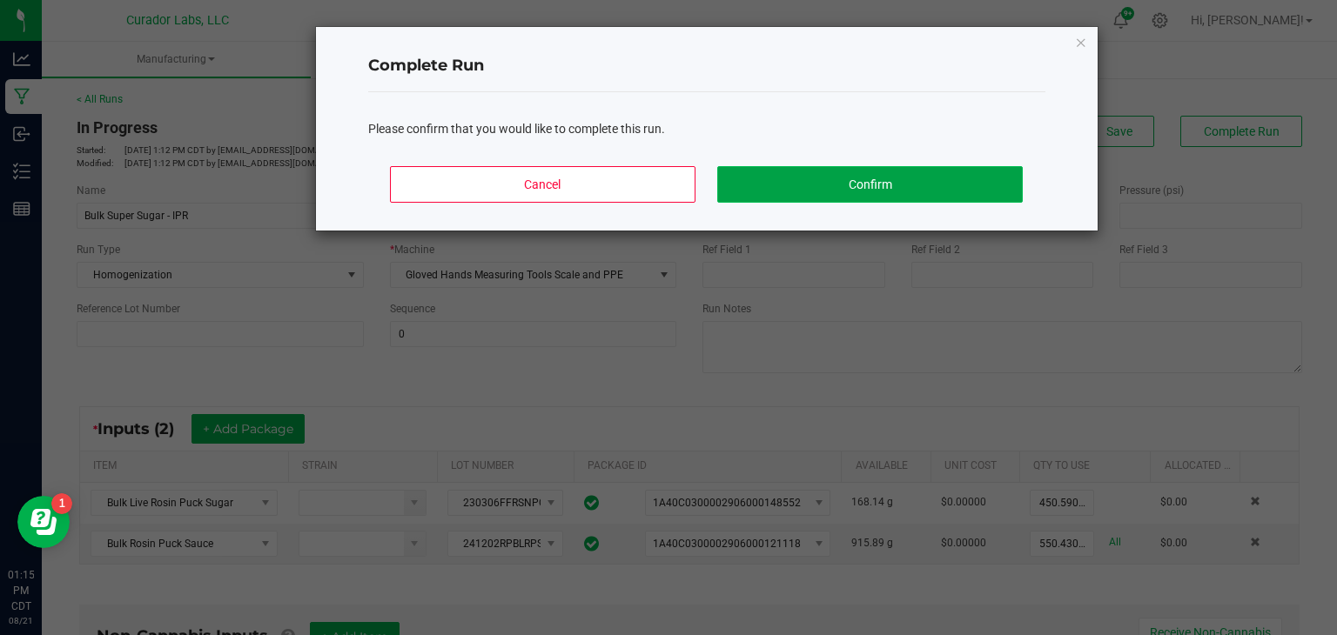
click at [890, 180] on button "Confirm" at bounding box center [869, 184] width 305 height 37
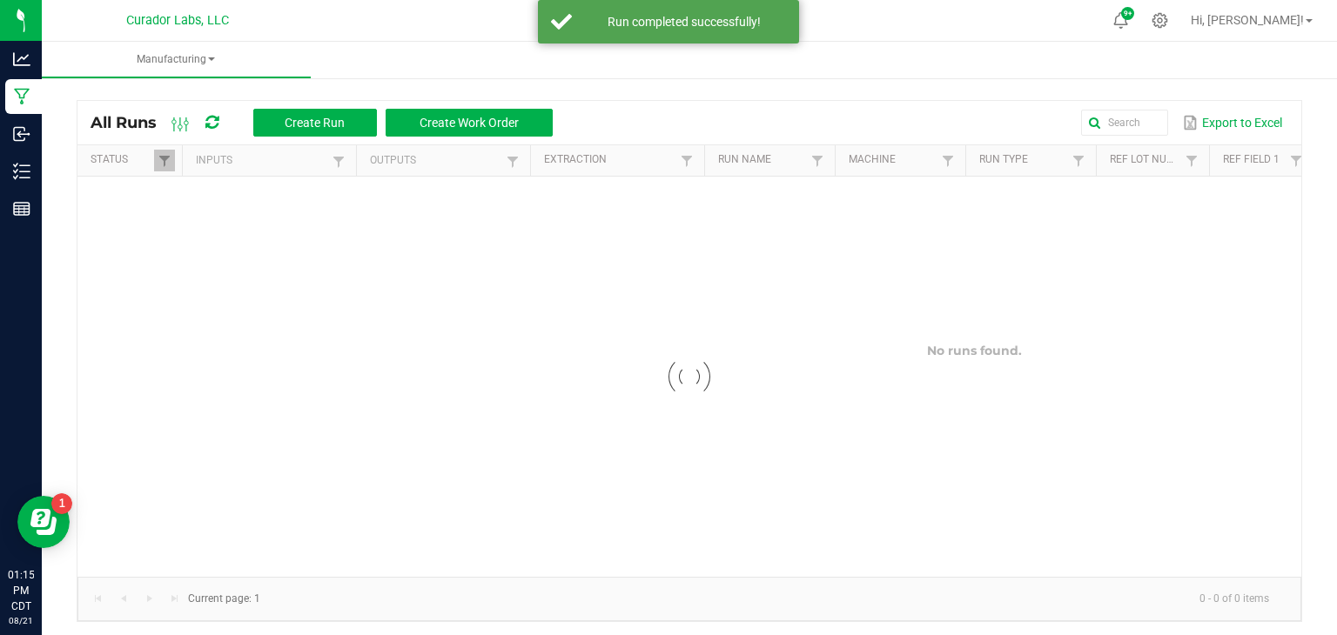
click at [327, 10] on div at bounding box center [706, 20] width 789 height 34
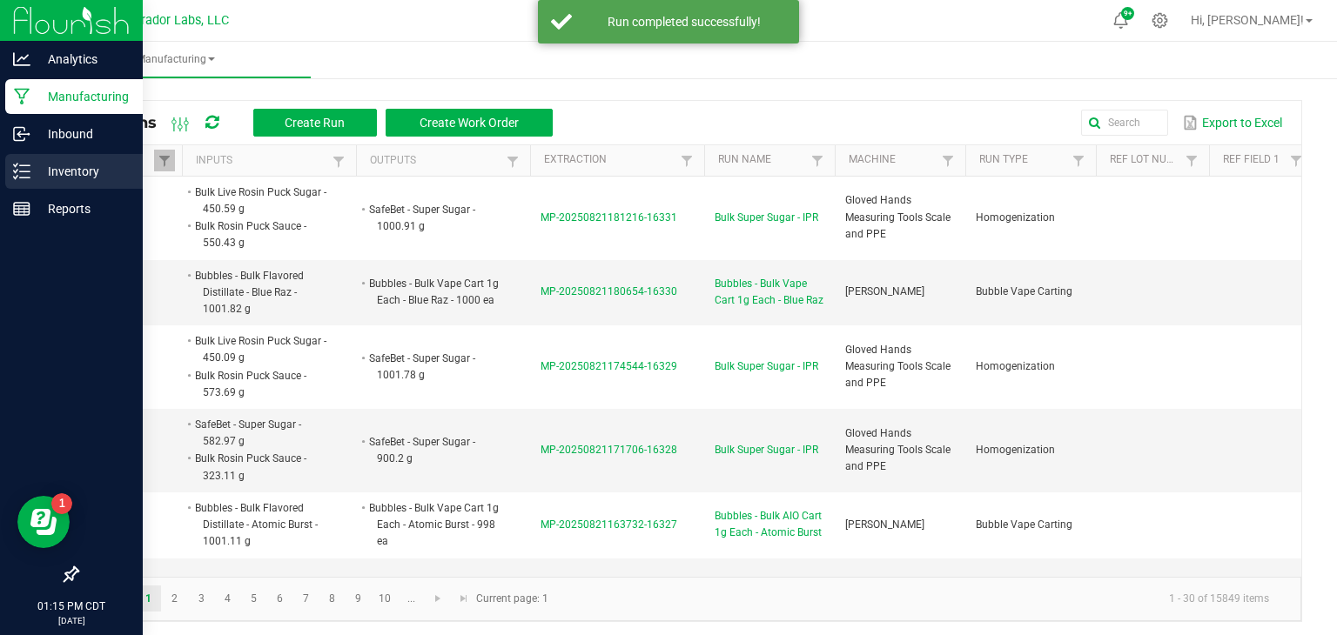
click at [16, 178] on icon at bounding box center [15, 177] width 3 height 3
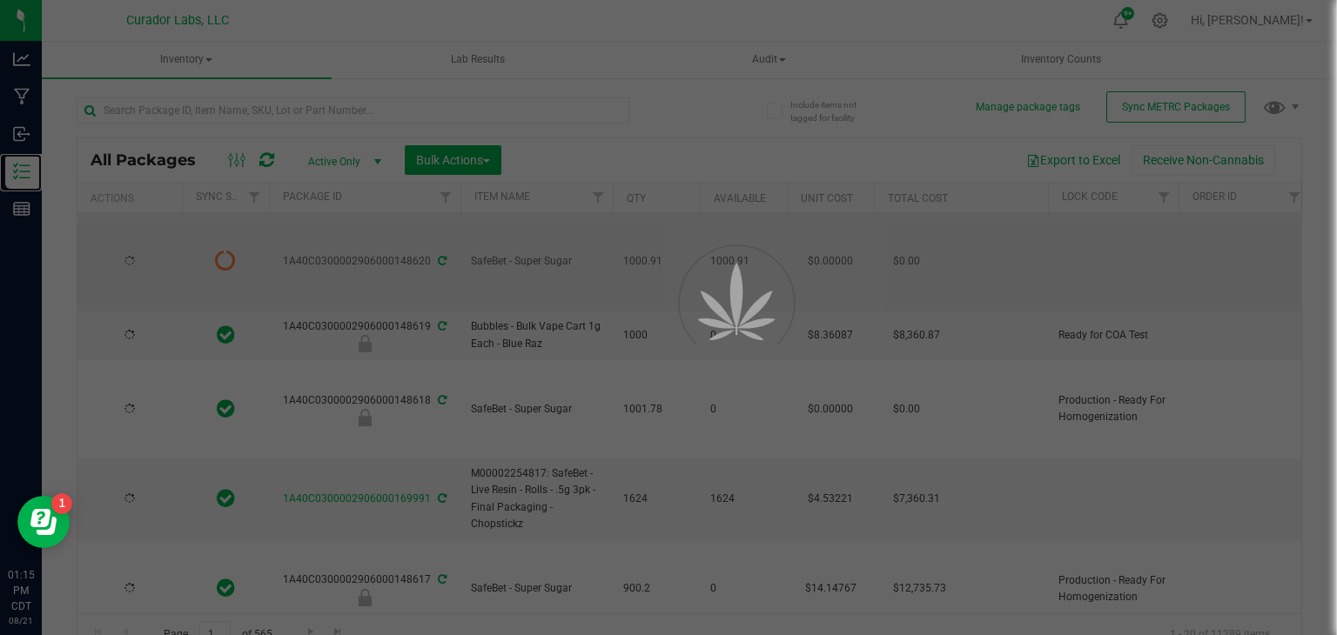
type input "[DATE]"
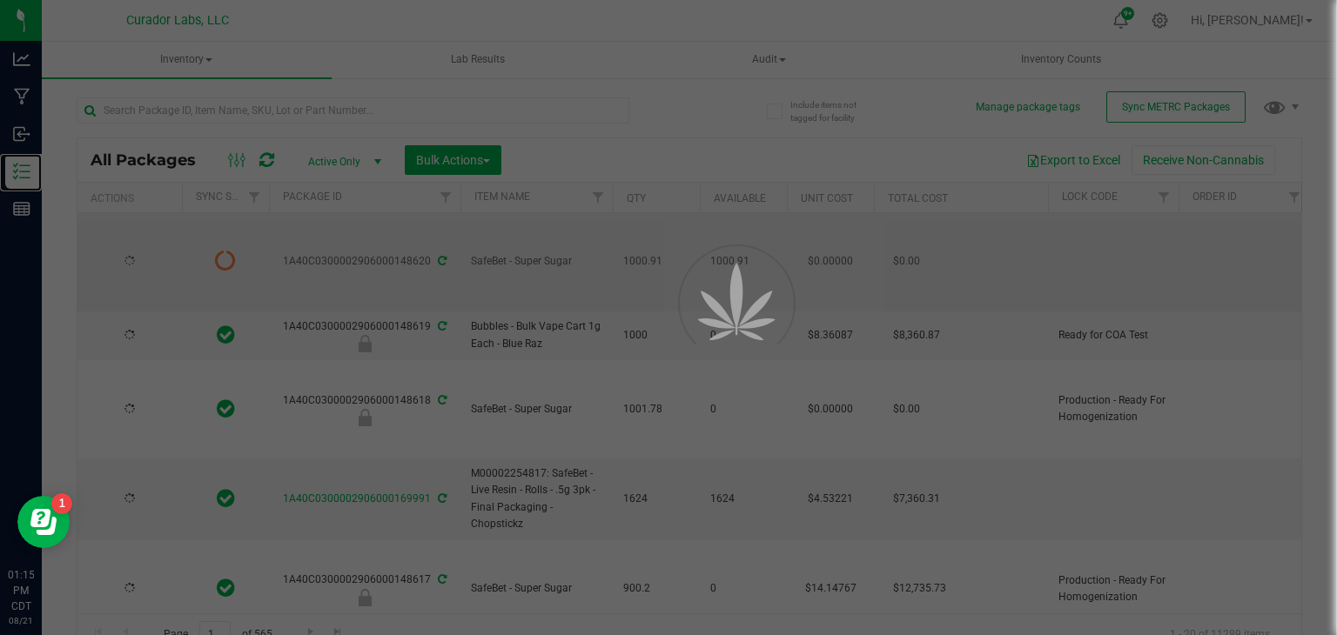
type input "[DATE]"
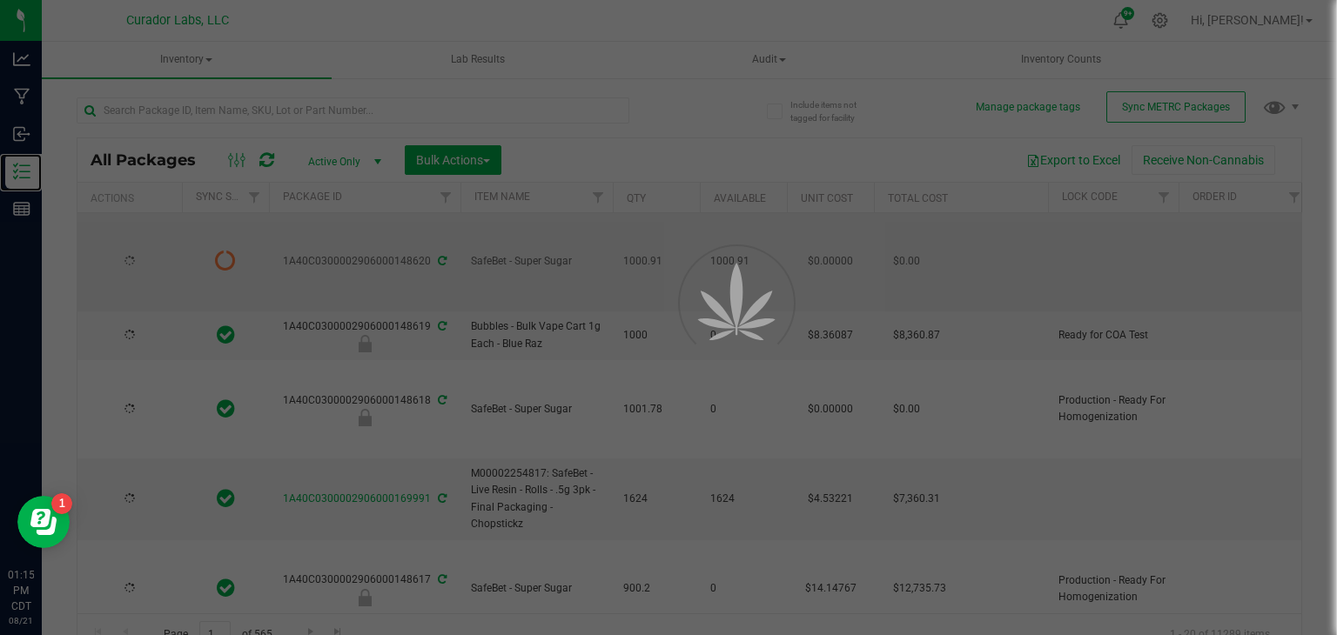
type input "[DATE]"
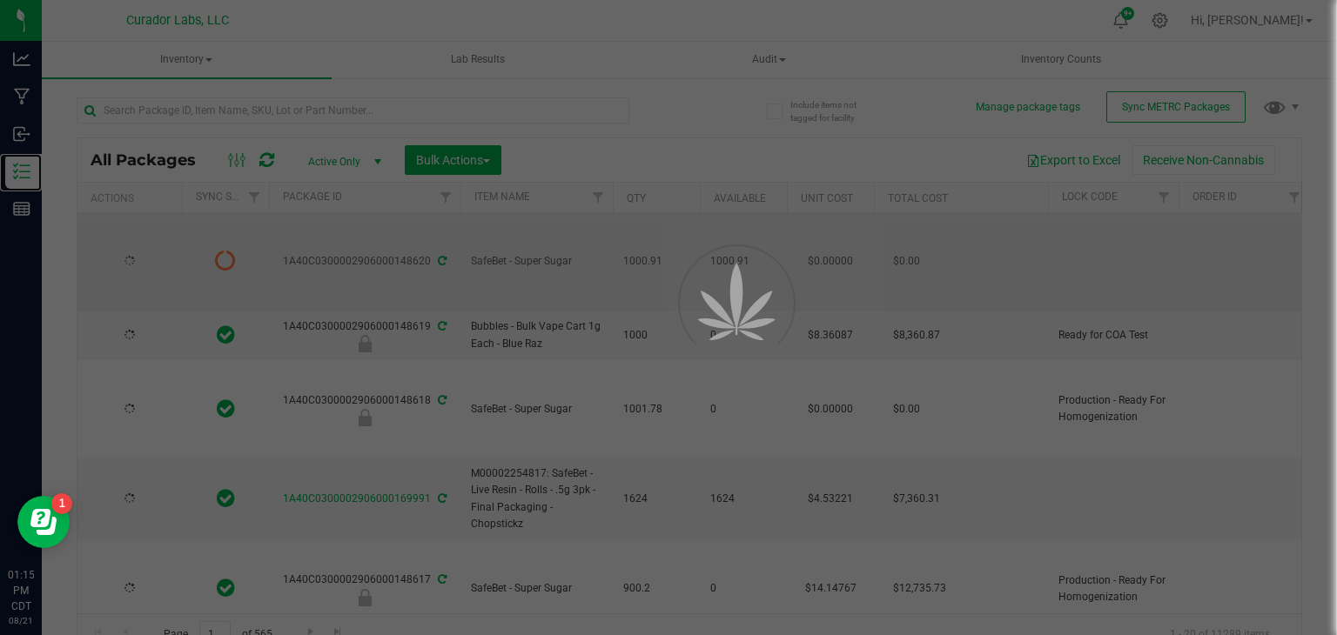
type input "[DATE]"
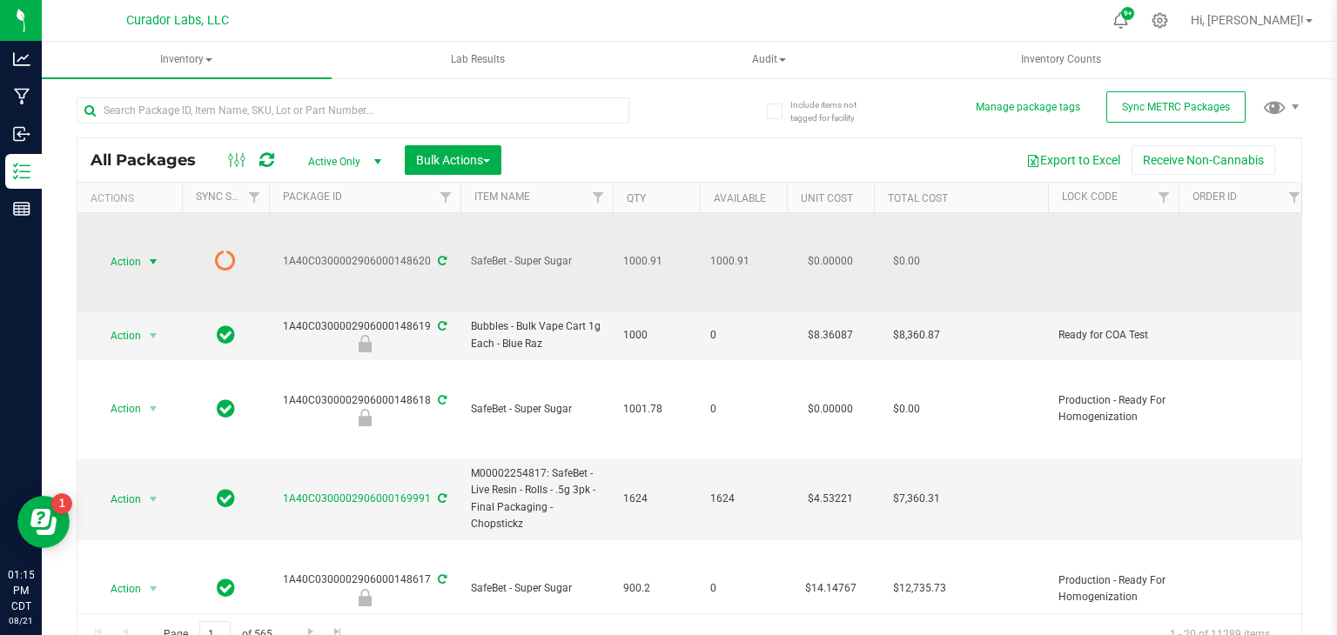
click at [148, 262] on span "select" at bounding box center [153, 262] width 14 height 14
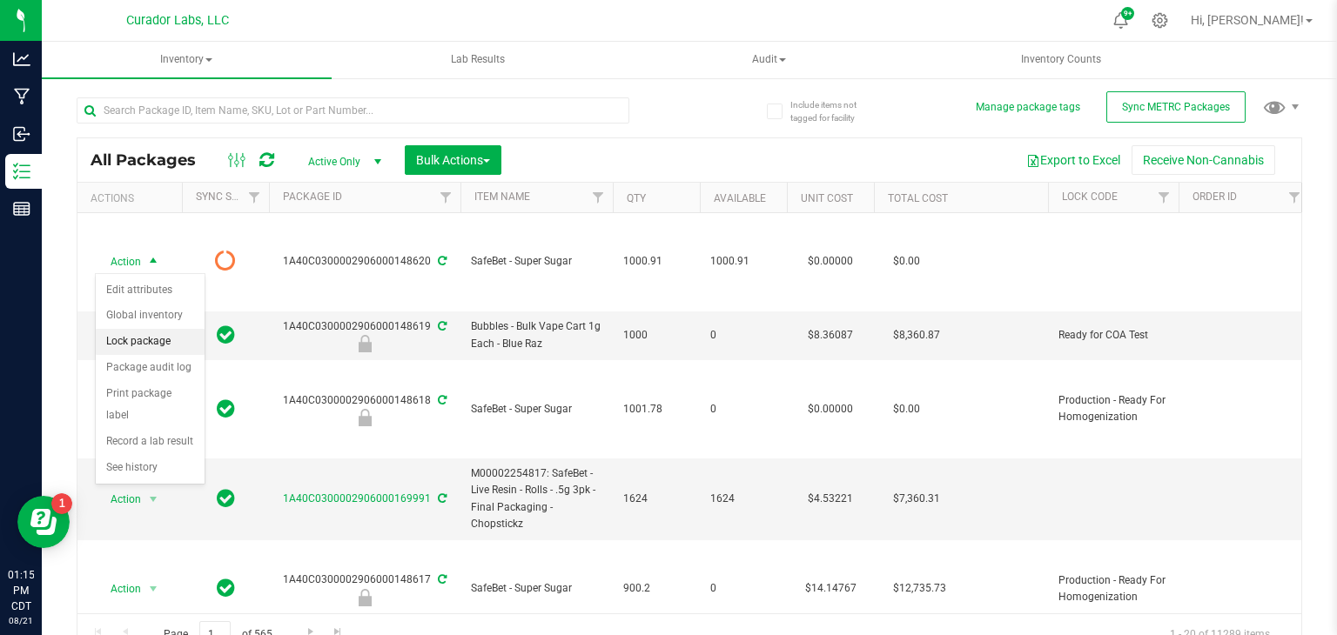
click at [145, 344] on li "Lock package" at bounding box center [150, 342] width 109 height 26
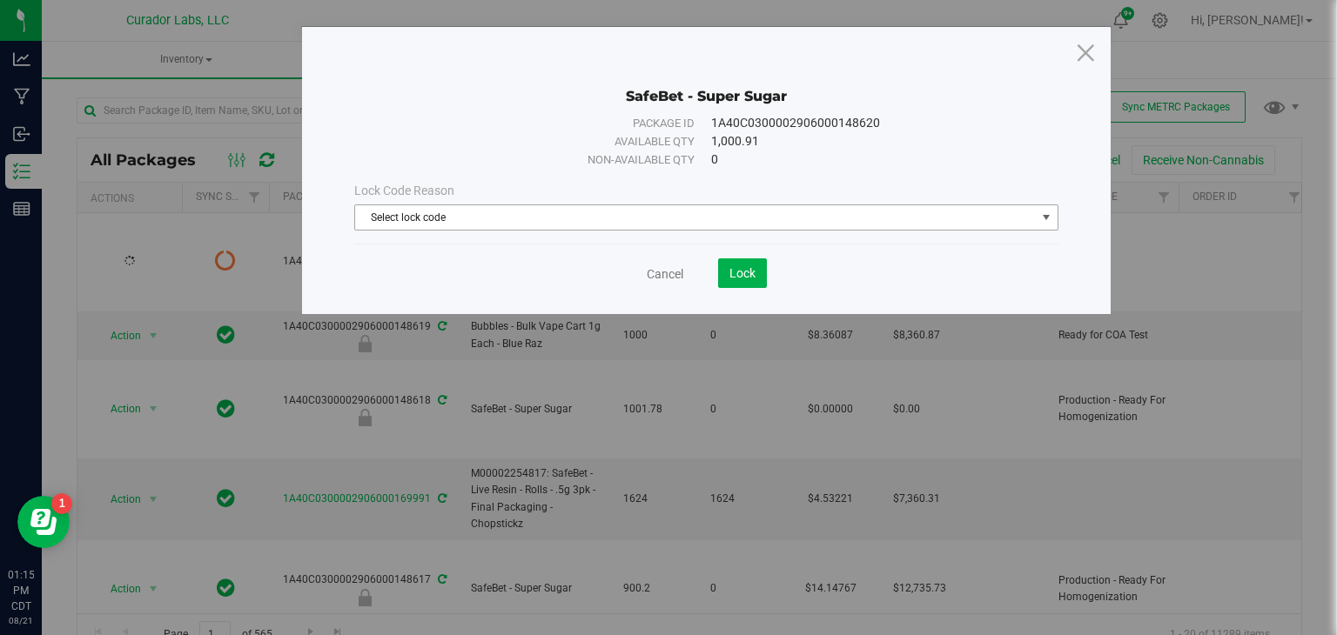
click at [426, 219] on span "Select lock code" at bounding box center [695, 217] width 681 height 24
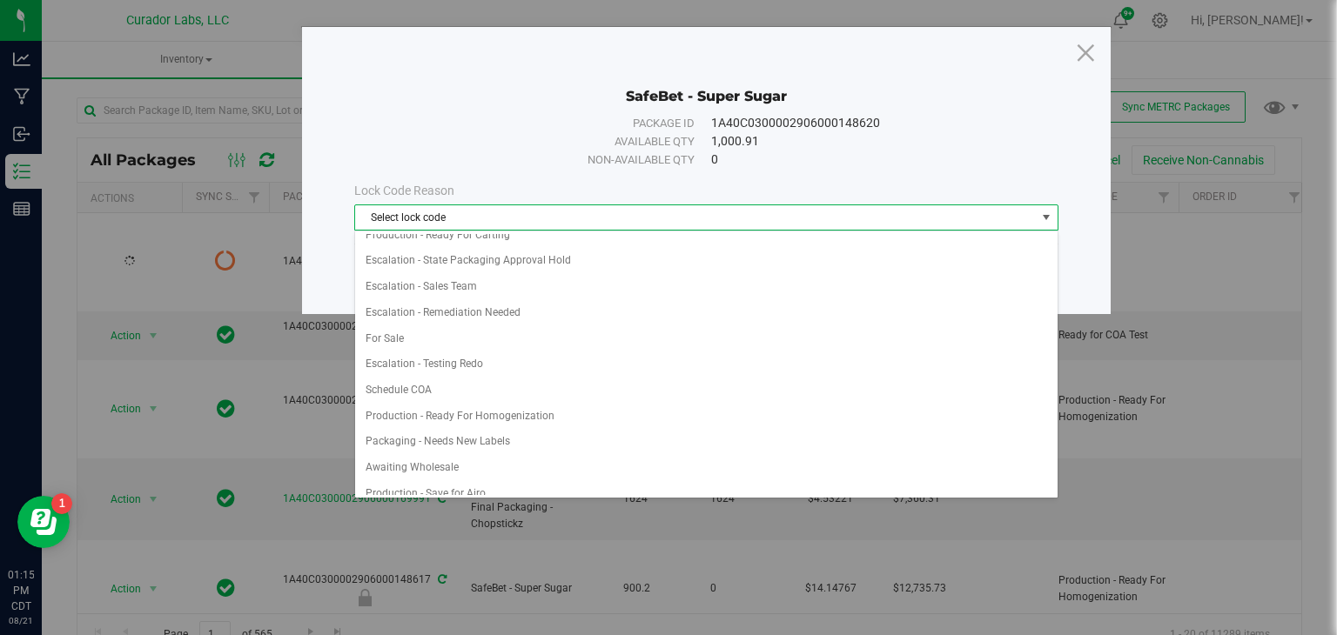
scroll to position [895, 0]
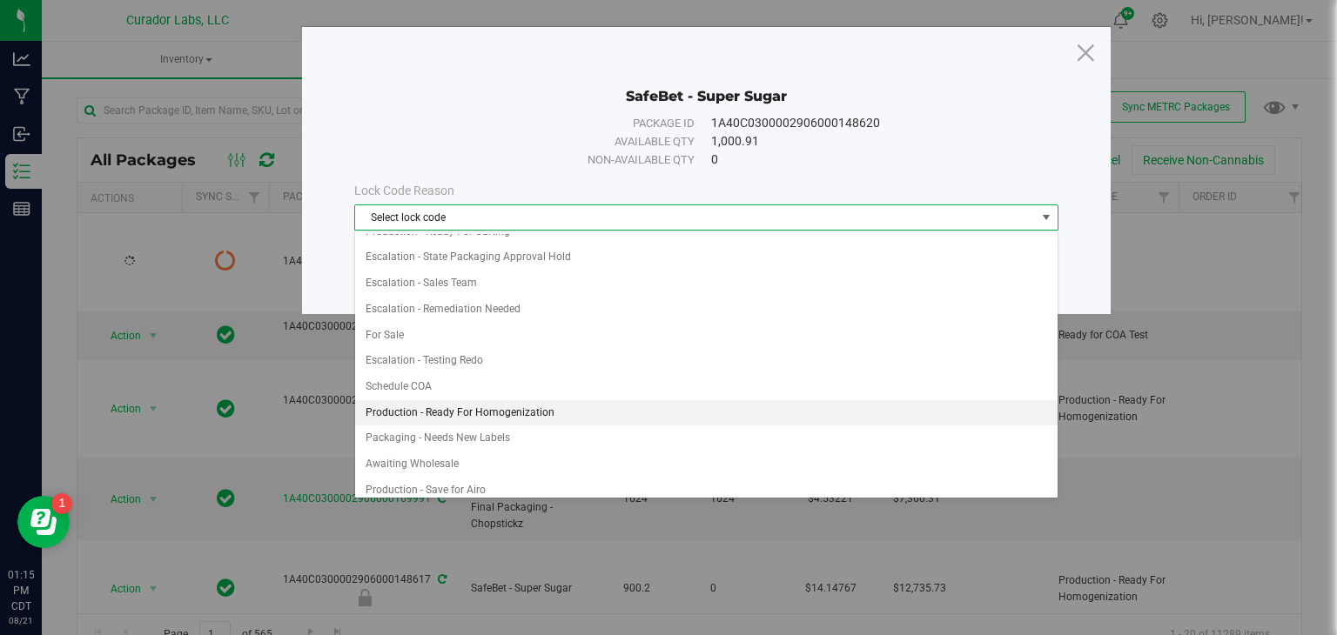
click at [467, 401] on li "Production - Ready For Homogenization" at bounding box center [706, 413] width 702 height 26
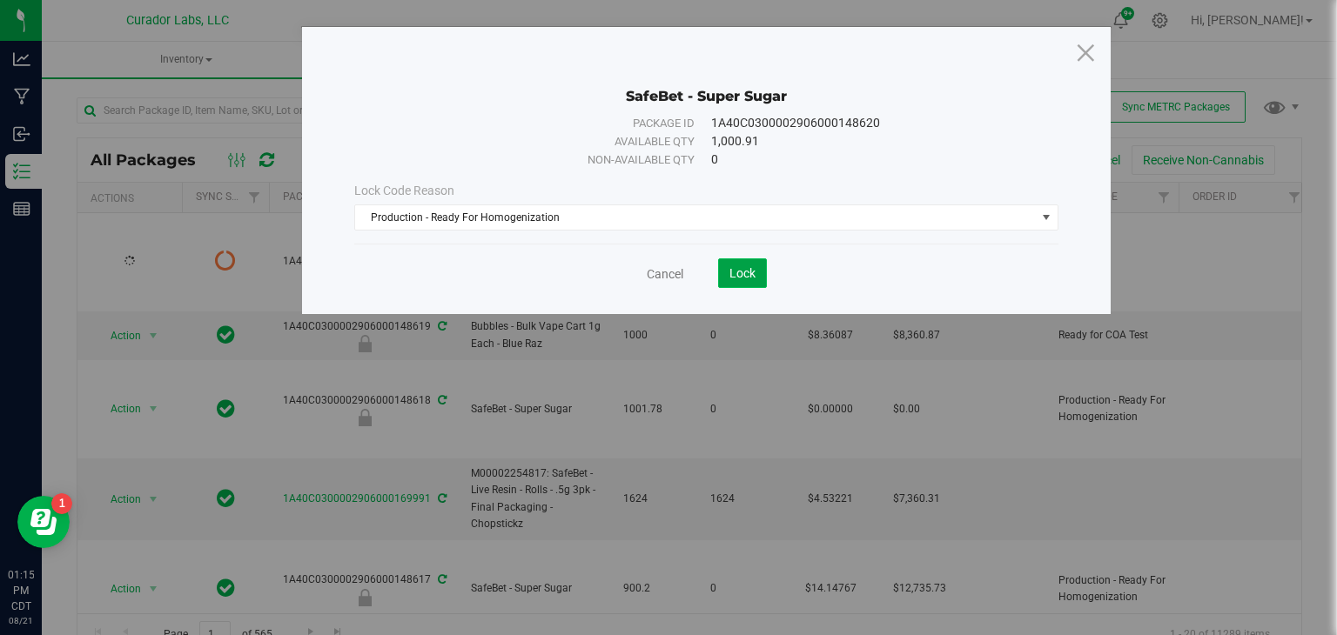
click at [736, 285] on button "Lock" at bounding box center [742, 274] width 49 height 30
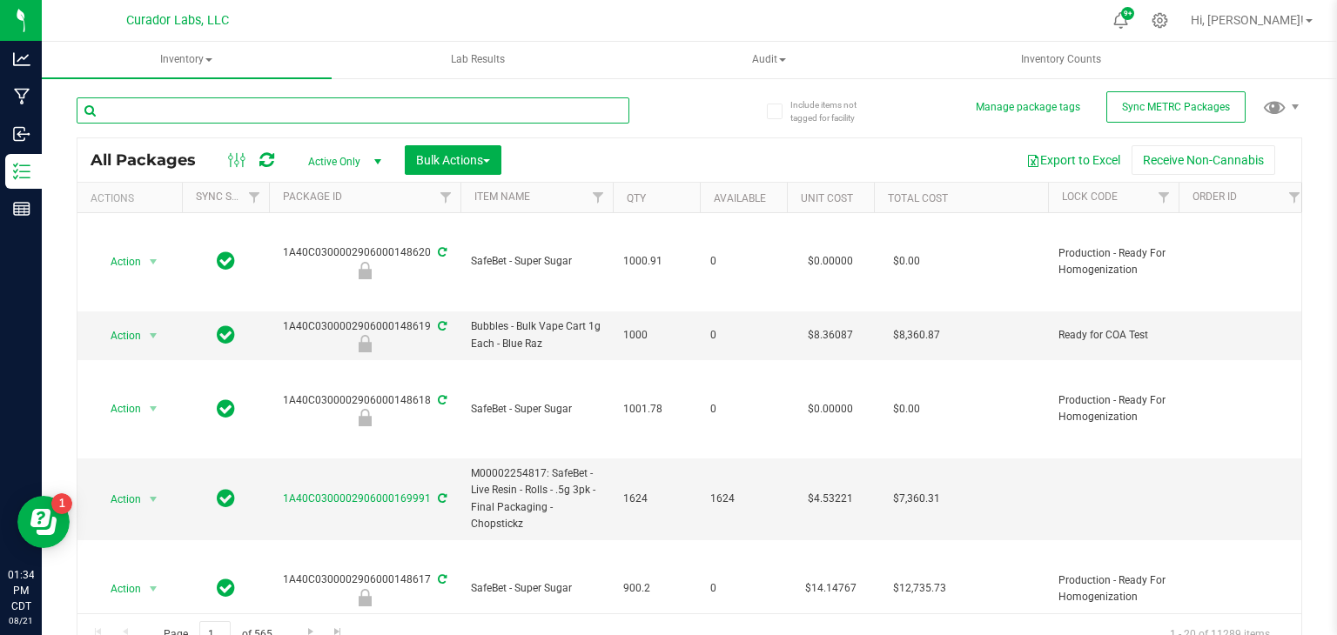
click at [165, 112] on input "text" at bounding box center [353, 110] width 553 height 26
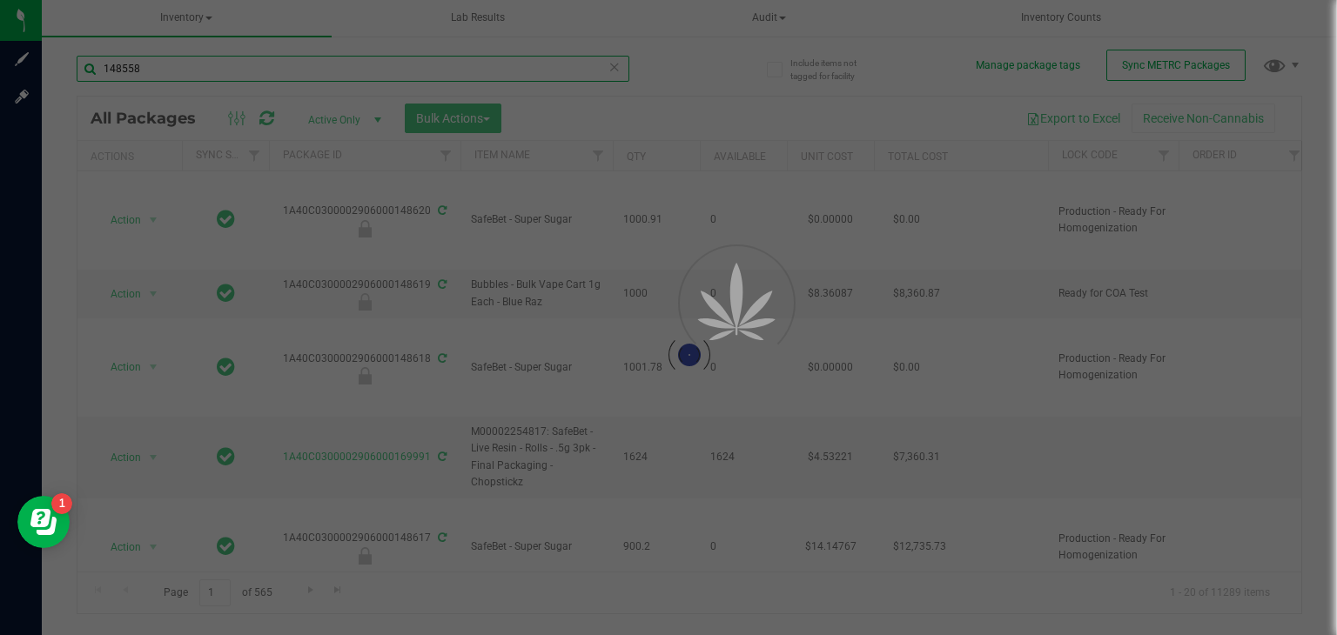
type input "148558"
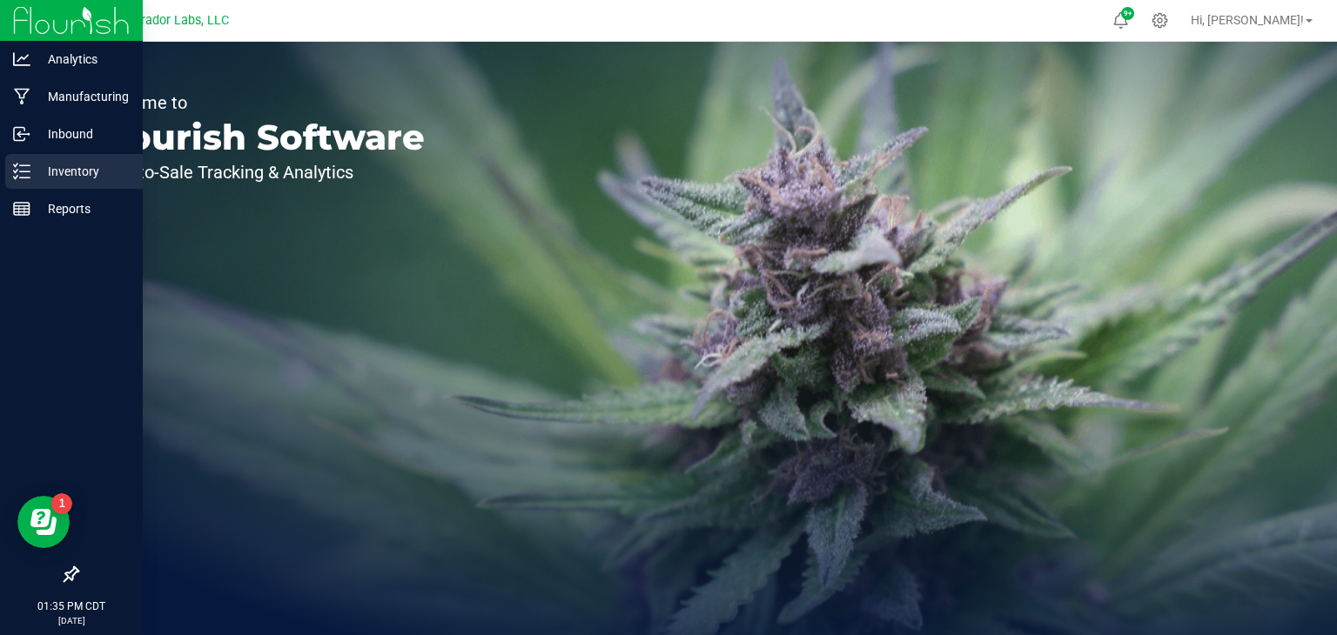
click at [68, 179] on p "Inventory" at bounding box center [82, 171] width 104 height 21
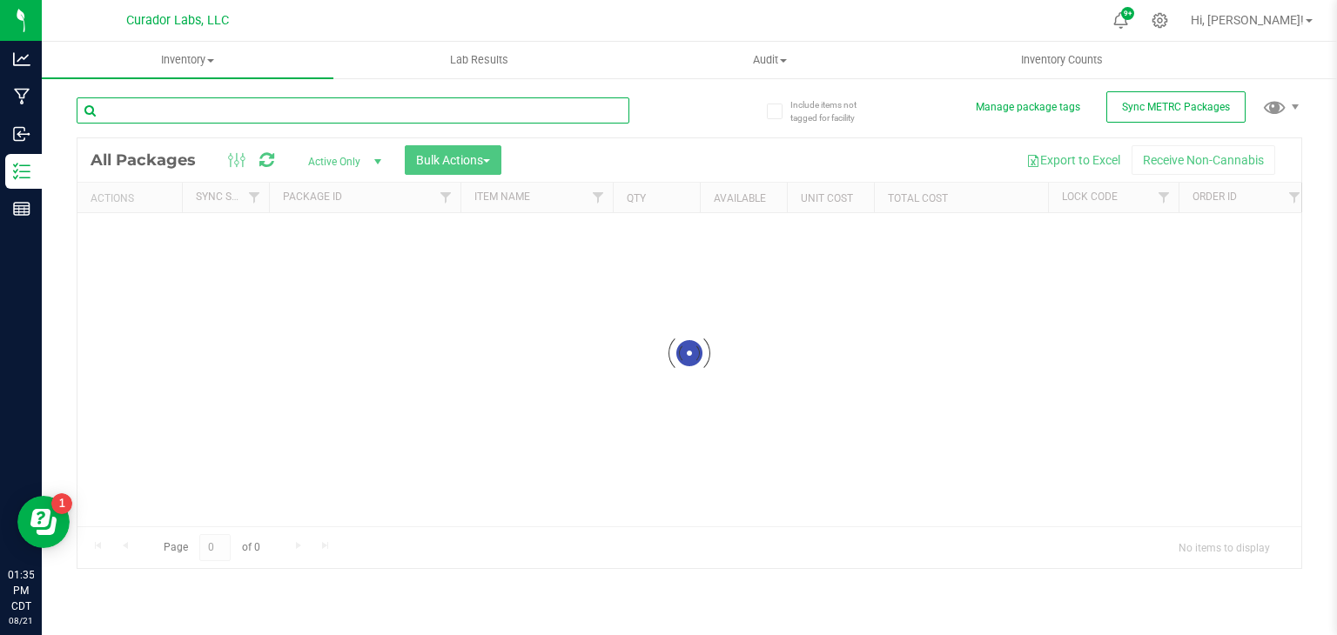
click at [603, 104] on input "text" at bounding box center [353, 110] width 553 height 26
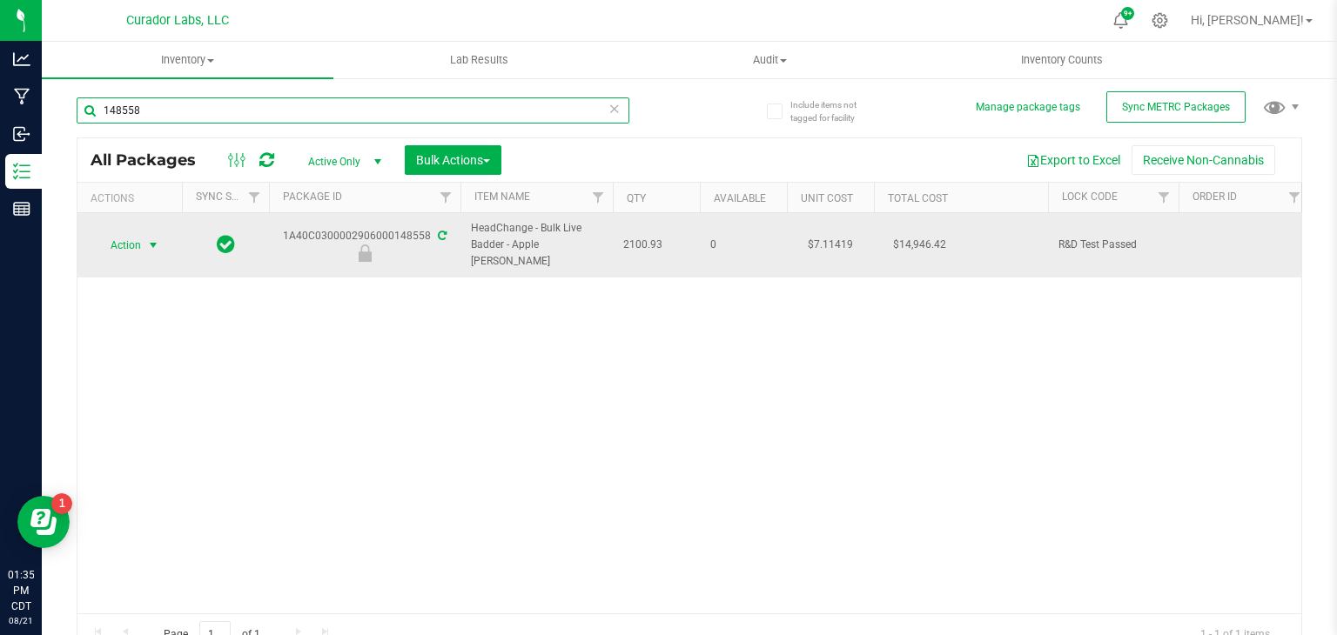
type input "148558"
click at [121, 238] on span "Action" at bounding box center [118, 245] width 47 height 24
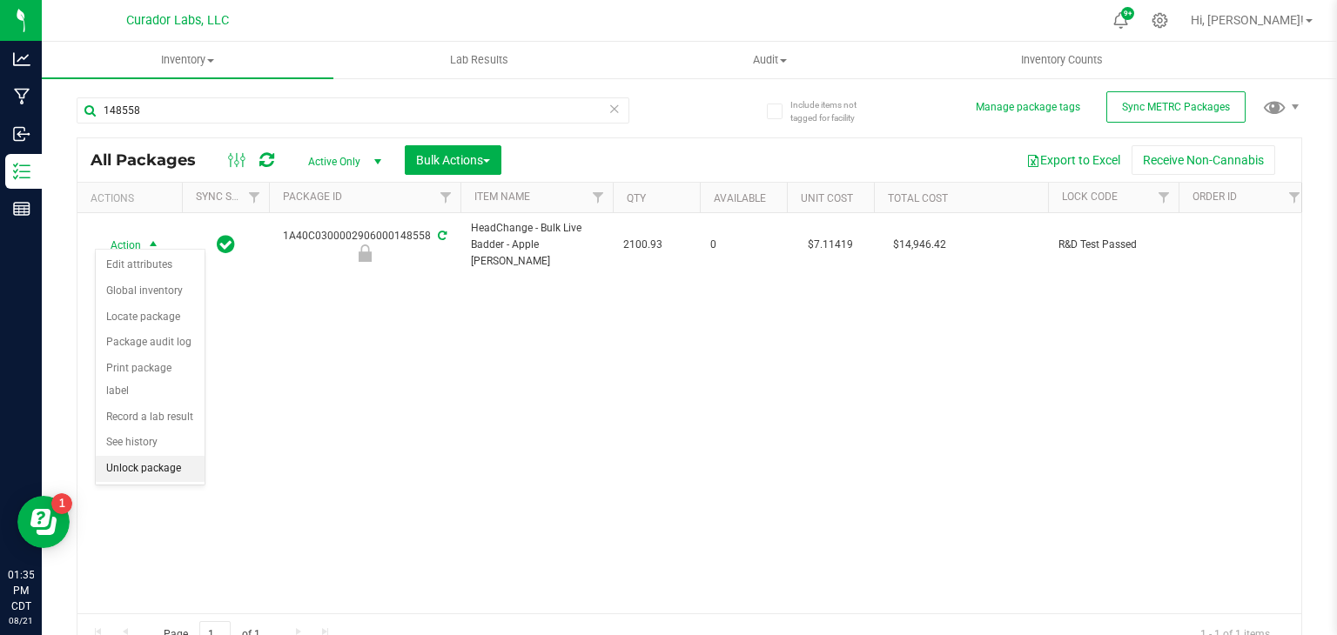
click at [158, 456] on li "Unlock package" at bounding box center [150, 469] width 109 height 26
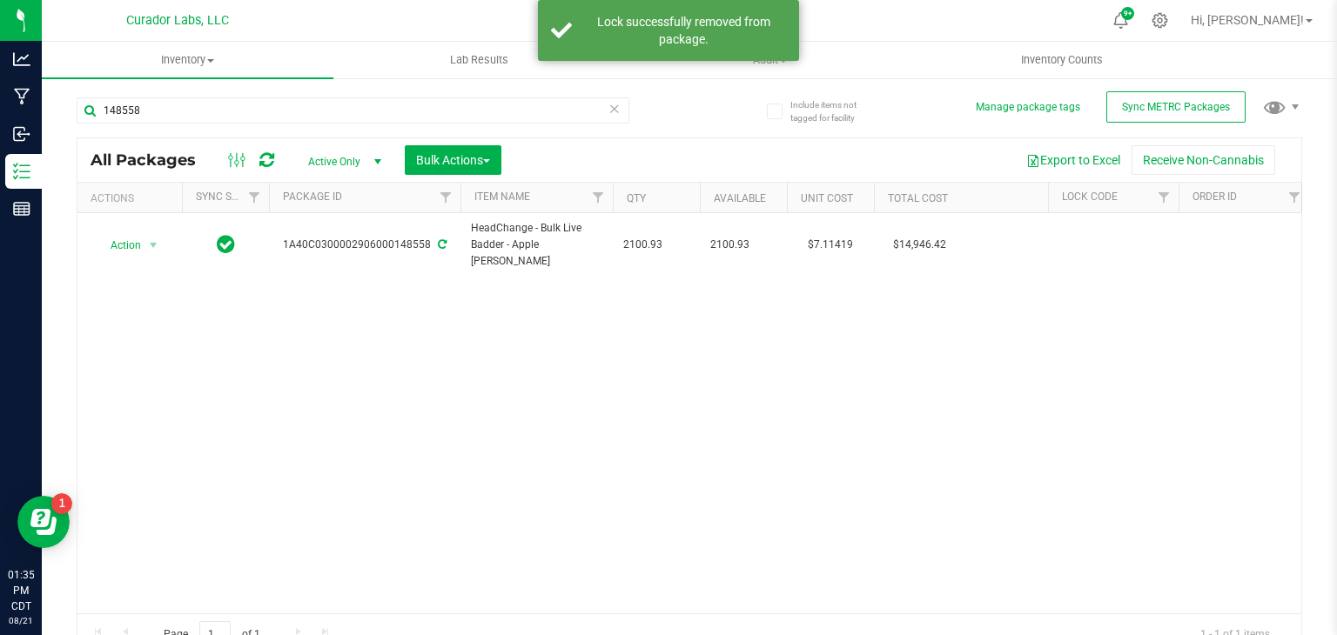
click at [556, 227] on span "HeadChange - Bulk Live Badder - Apple Mintz" at bounding box center [536, 245] width 131 height 50
copy tr "HeadChange - Bulk Live Badder - Apple Mintz"
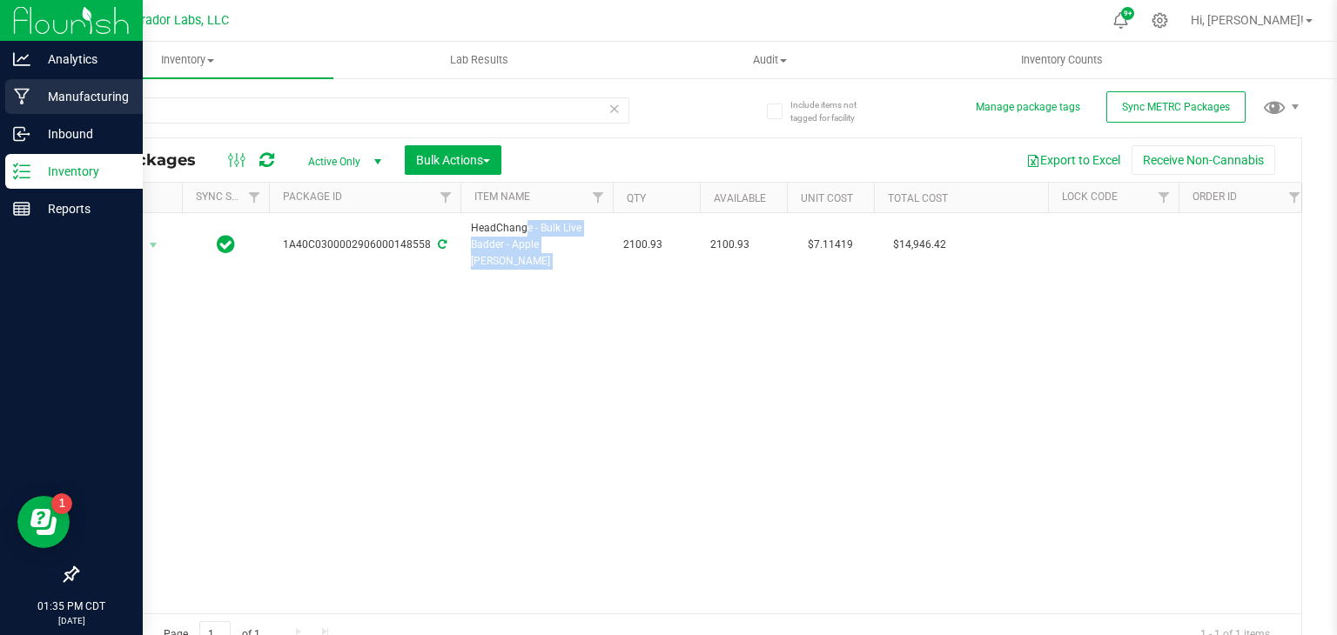
click at [52, 100] on p "Manufacturing" at bounding box center [82, 96] width 104 height 21
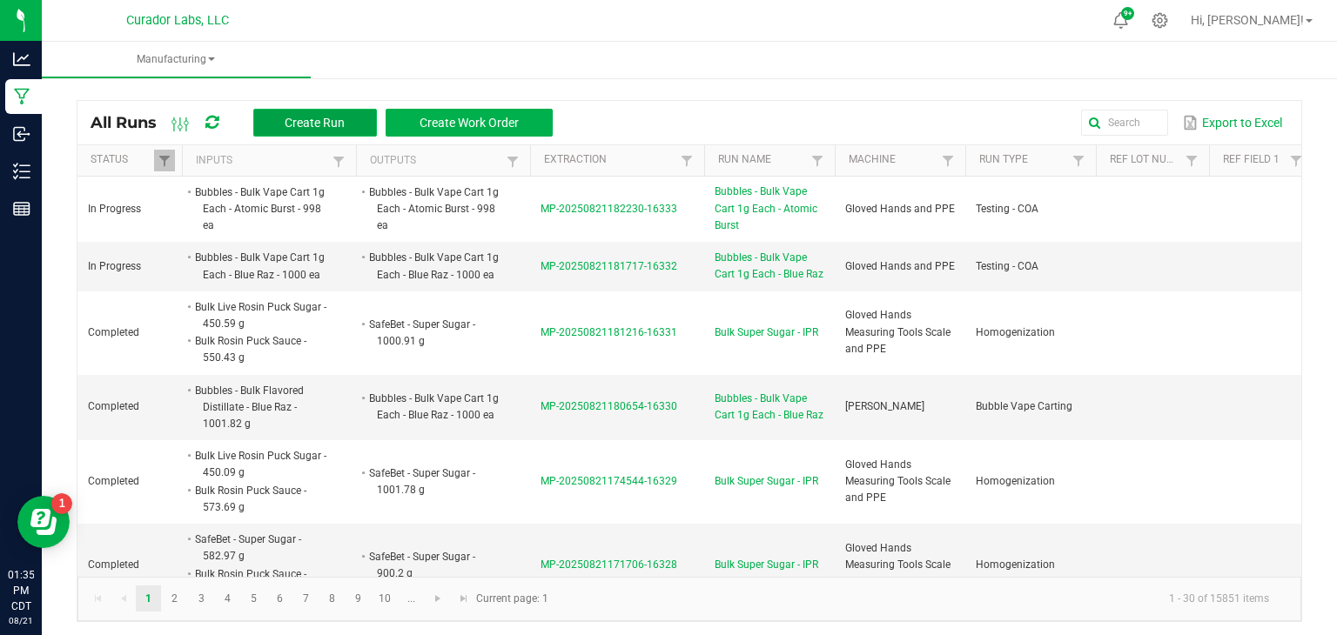
click at [312, 125] on span "Create Run" at bounding box center [315, 123] width 60 height 14
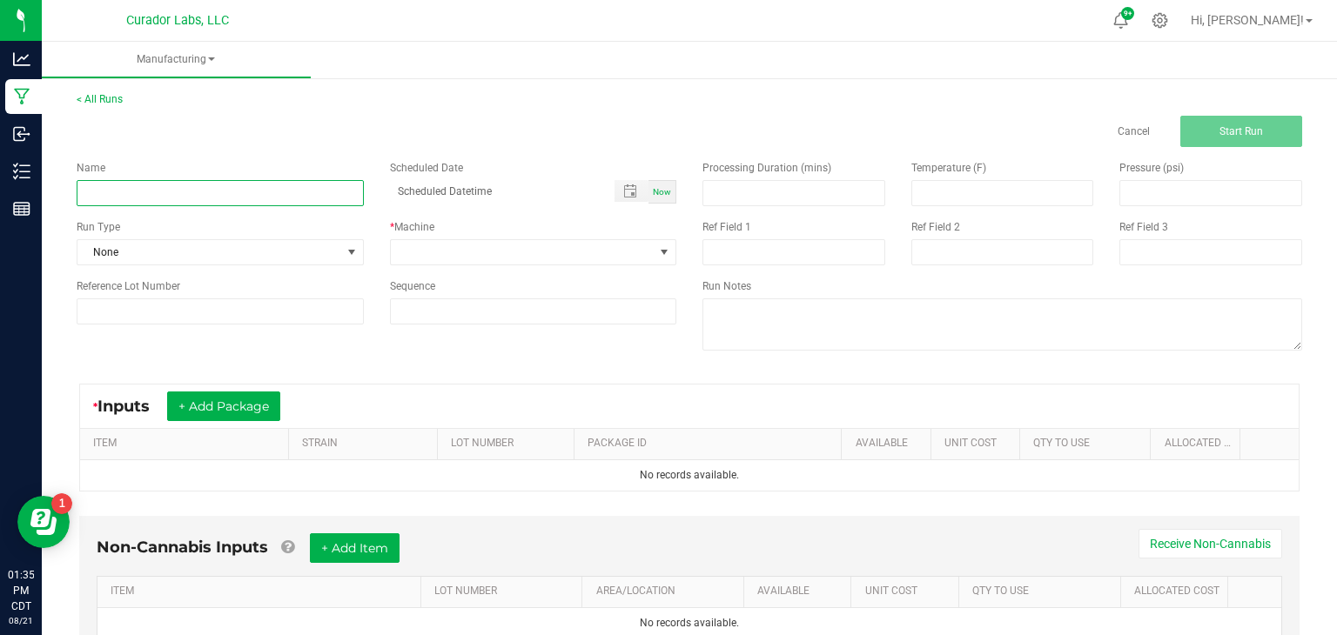
click at [318, 188] on input at bounding box center [220, 193] width 287 height 26
type input "Bulk Super Sugar - IPR"
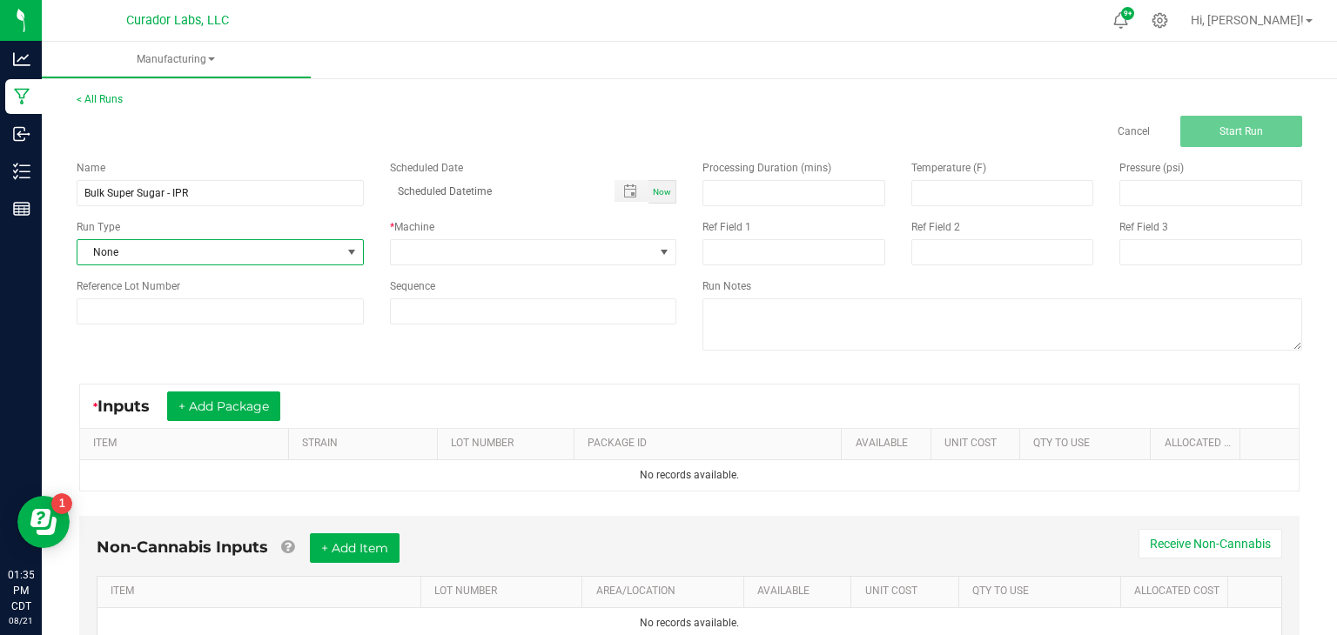
click at [317, 250] on span "None" at bounding box center [209, 252] width 264 height 24
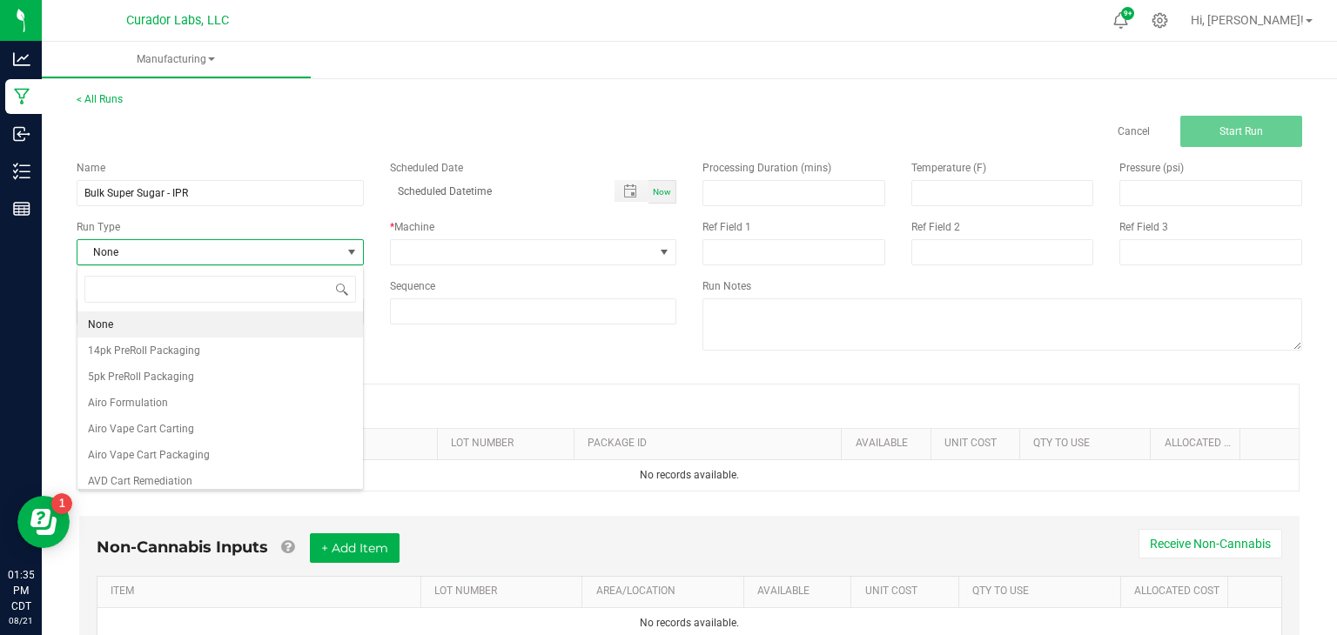
scroll to position [25, 286]
type input "ho"
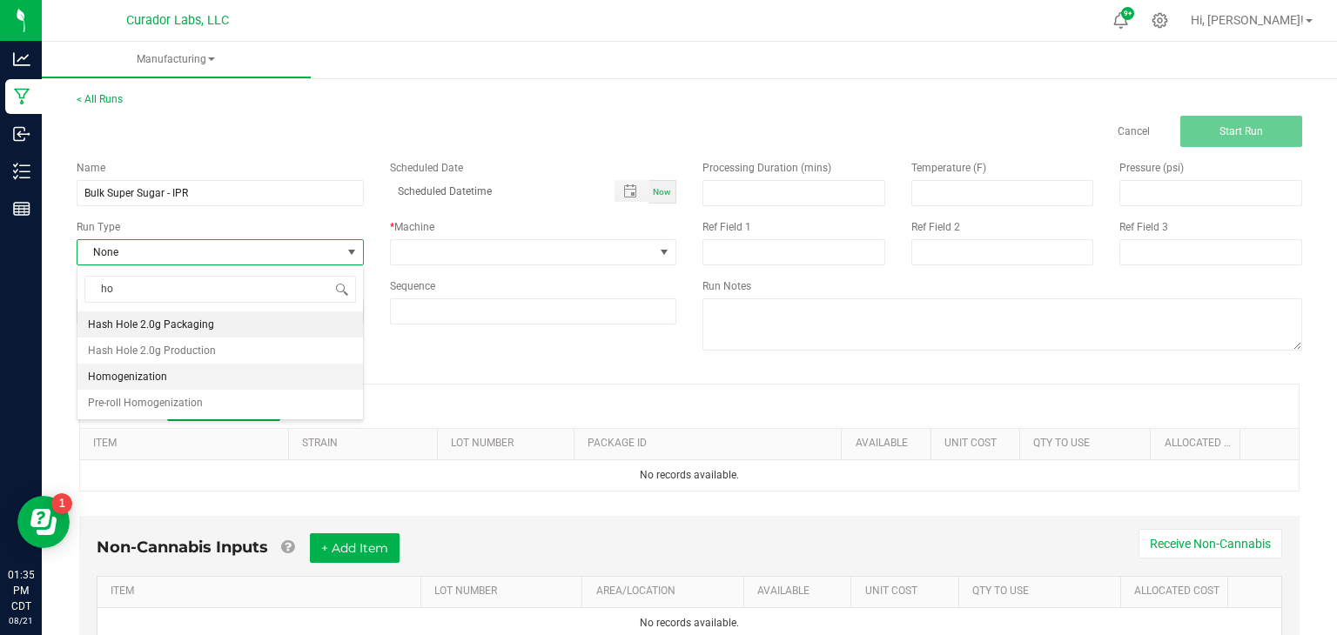
click at [181, 379] on li "Homogenization" at bounding box center [219, 377] width 285 height 26
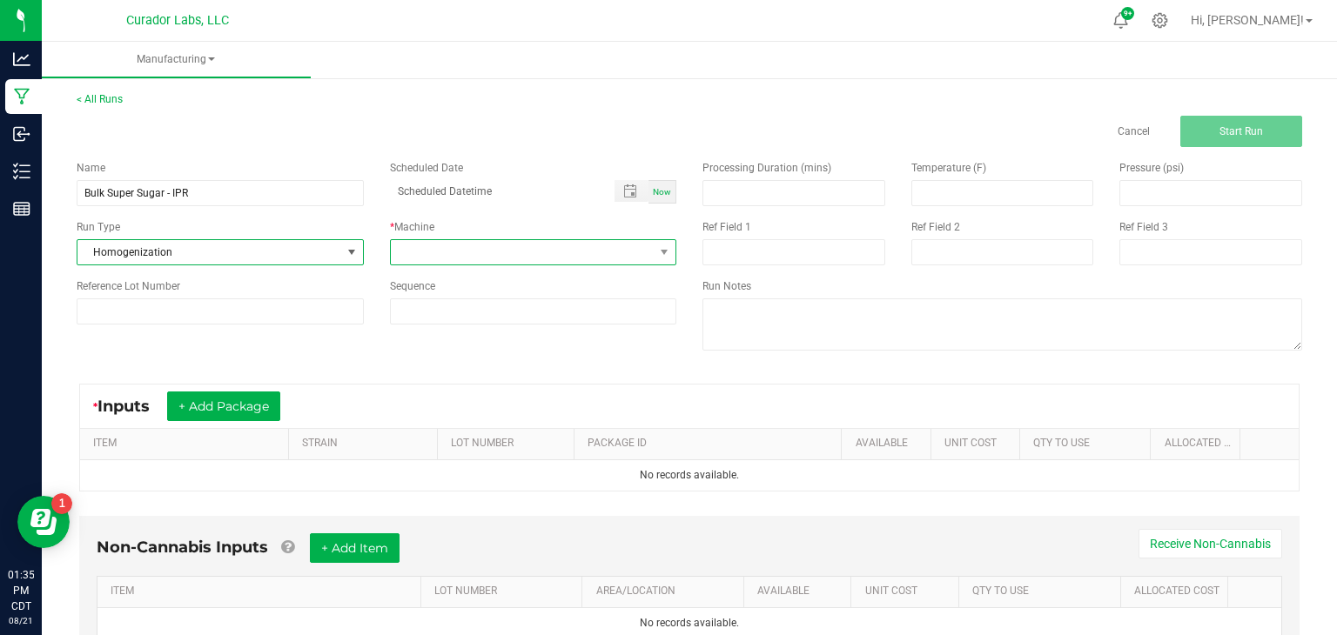
click at [405, 246] on span at bounding box center [523, 252] width 264 height 24
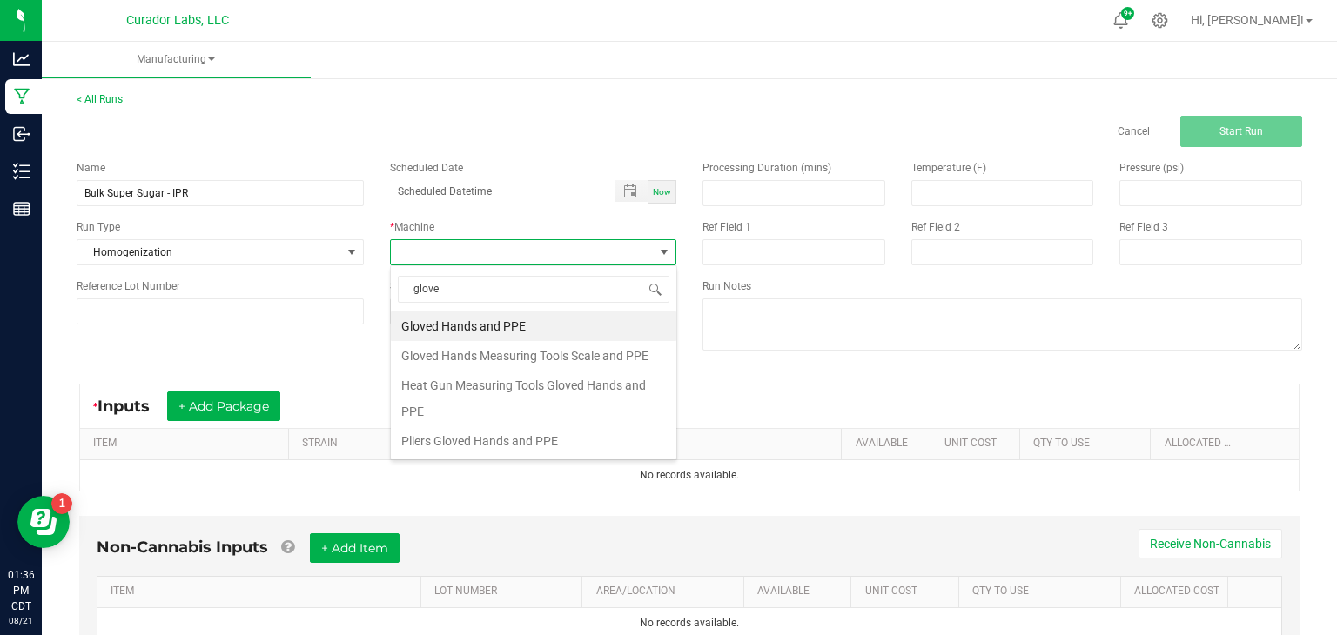
type input "gloved"
click at [457, 355] on li "Gloved Hands Measuring Tools Scale and PPE" at bounding box center [533, 356] width 285 height 30
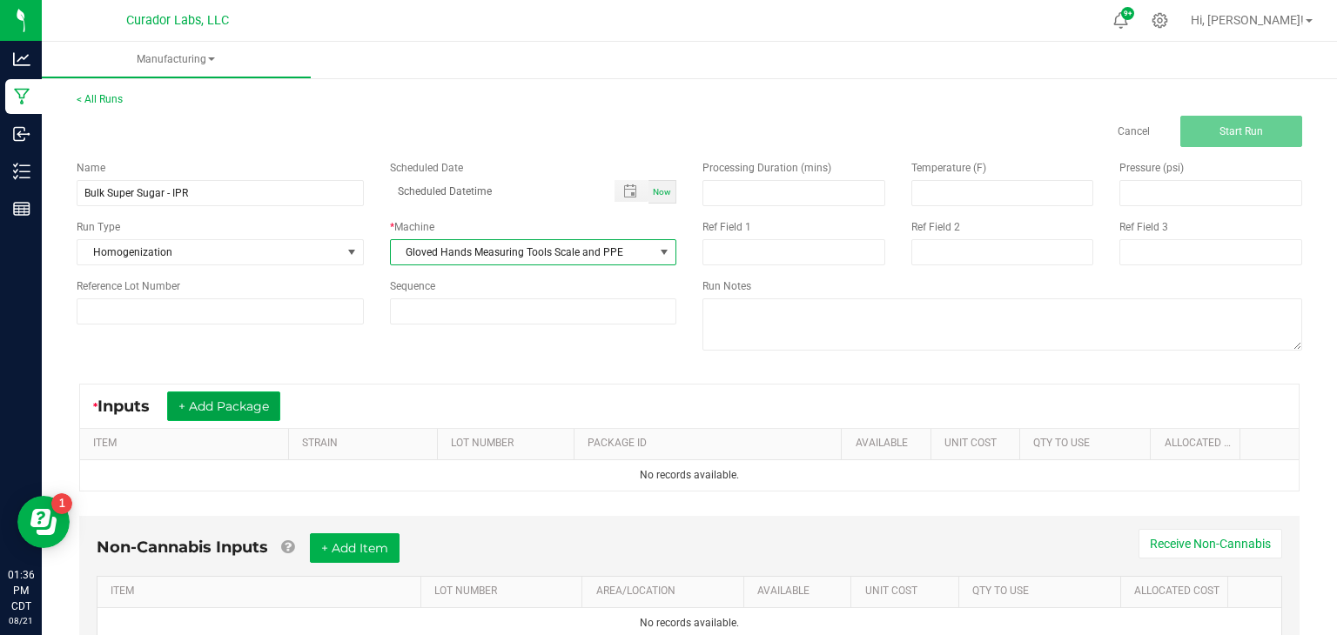
click at [248, 395] on button "+ Add Package" at bounding box center [223, 407] width 113 height 30
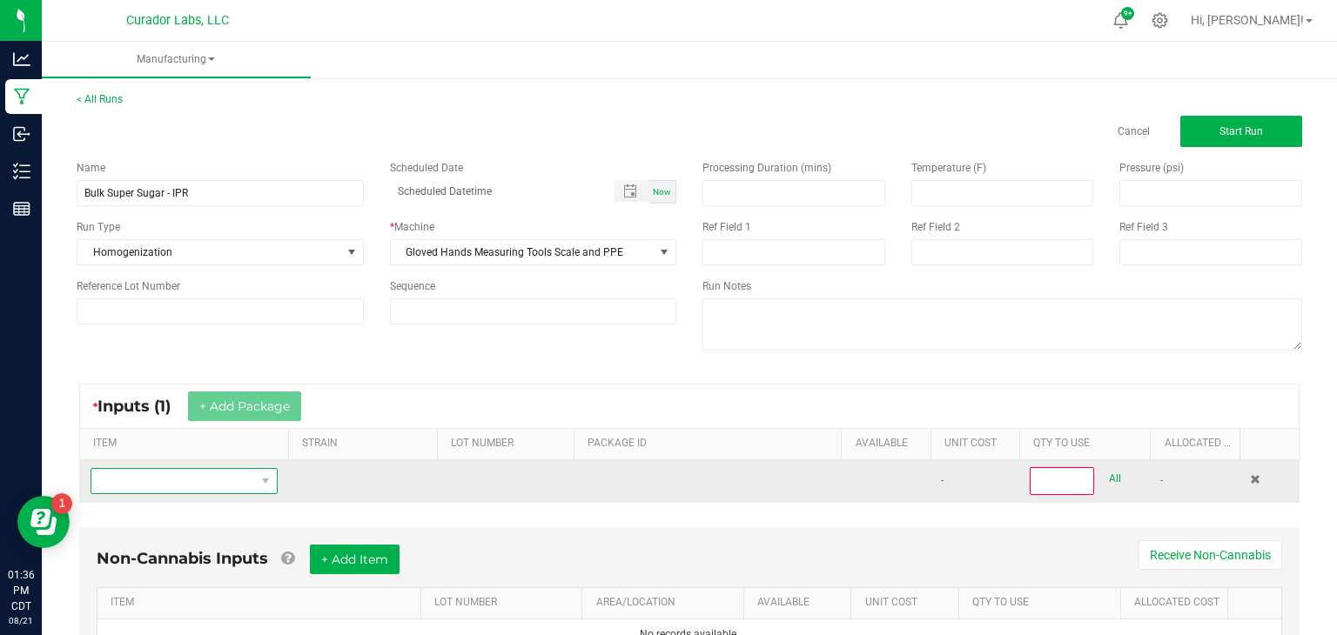
click at [234, 478] on span "NO DATA FOUND" at bounding box center [173, 481] width 164 height 24
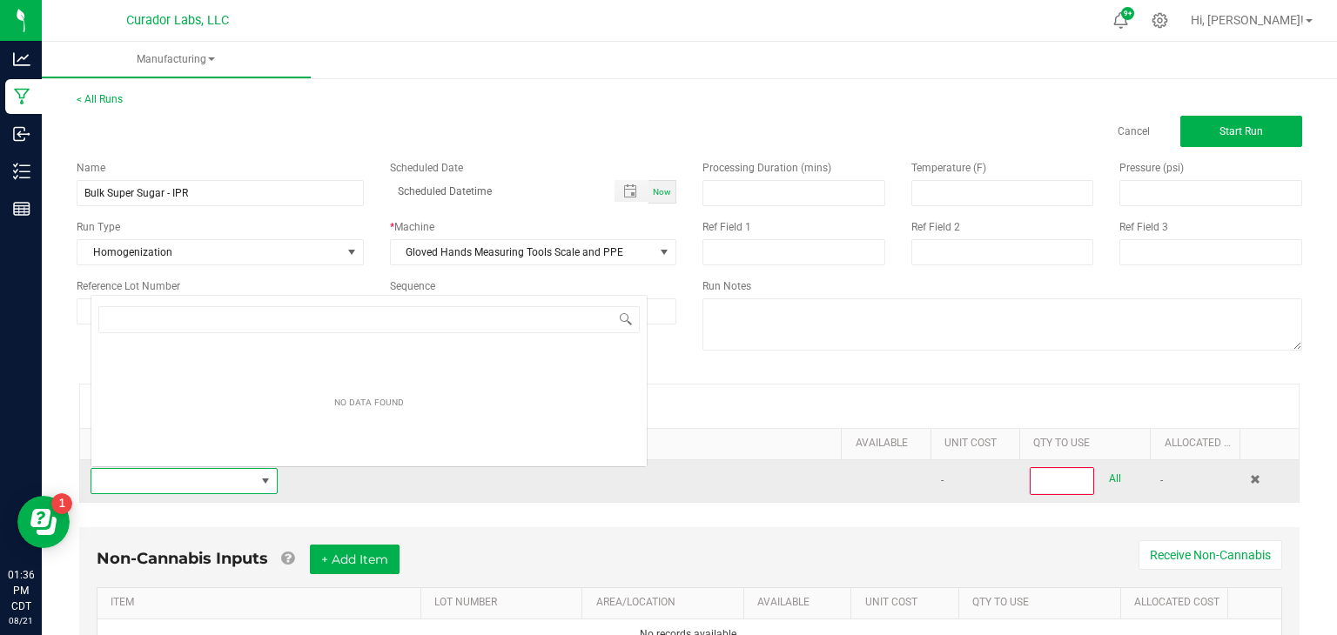
scroll to position [25, 187]
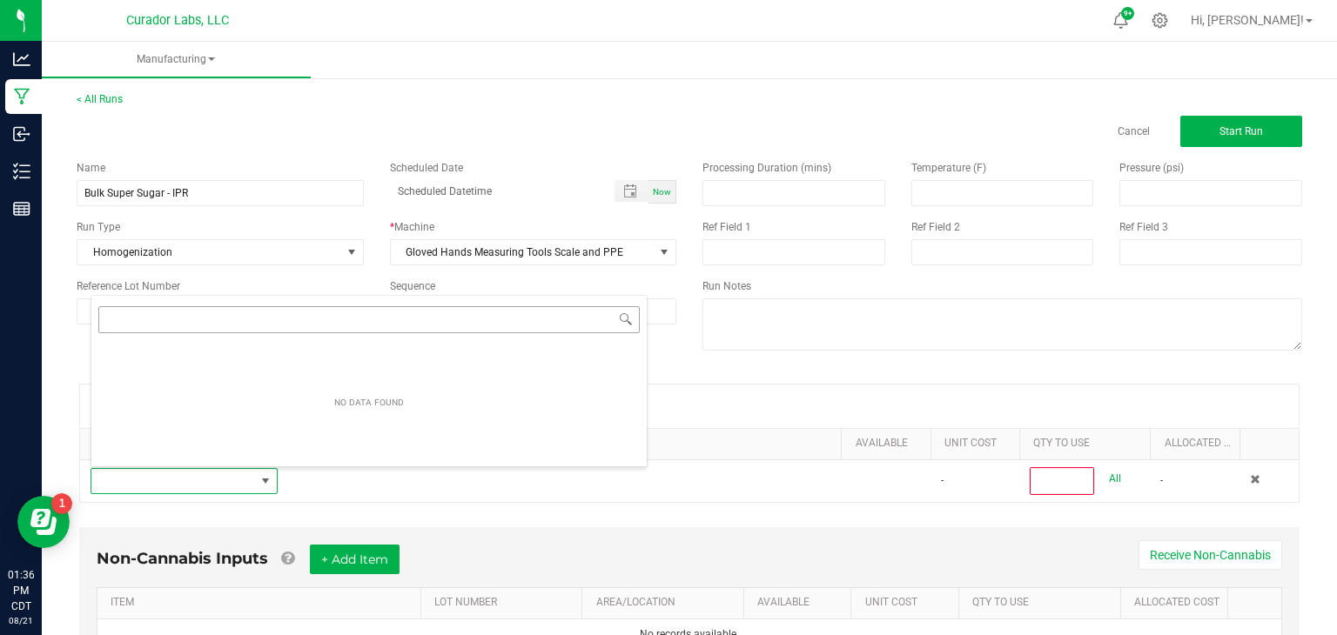
click at [415, 320] on div "NO DATA FOUND" at bounding box center [369, 381] width 557 height 172
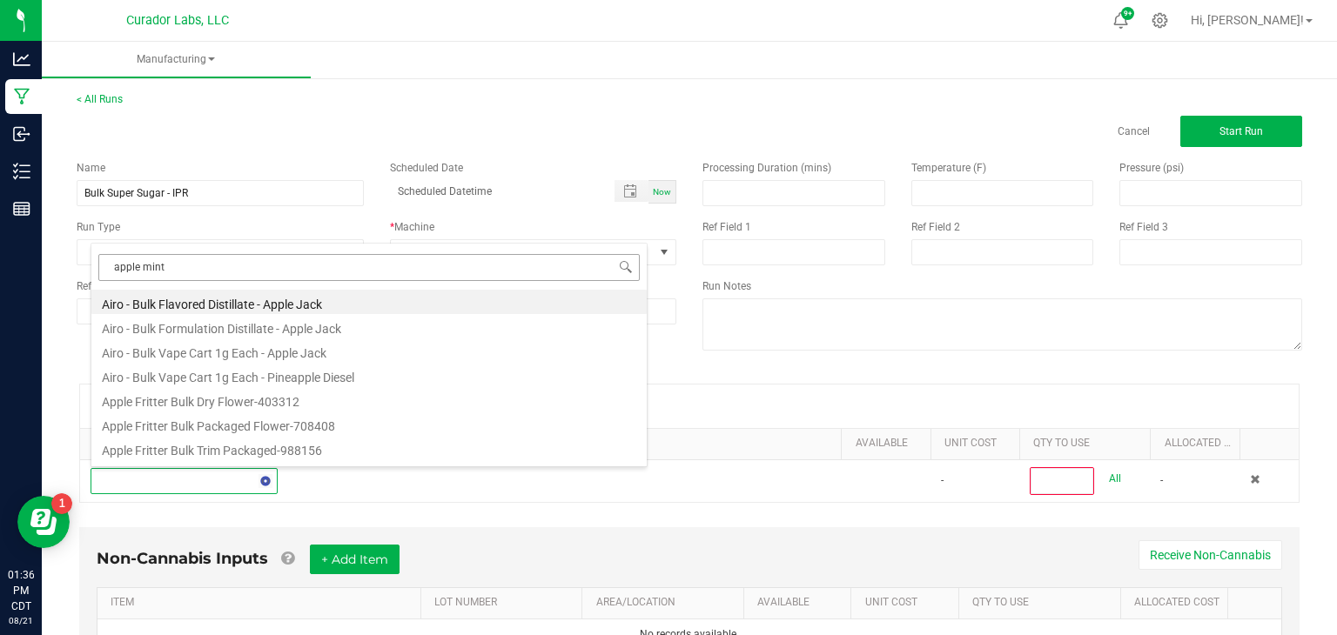
type input "apple mintz"
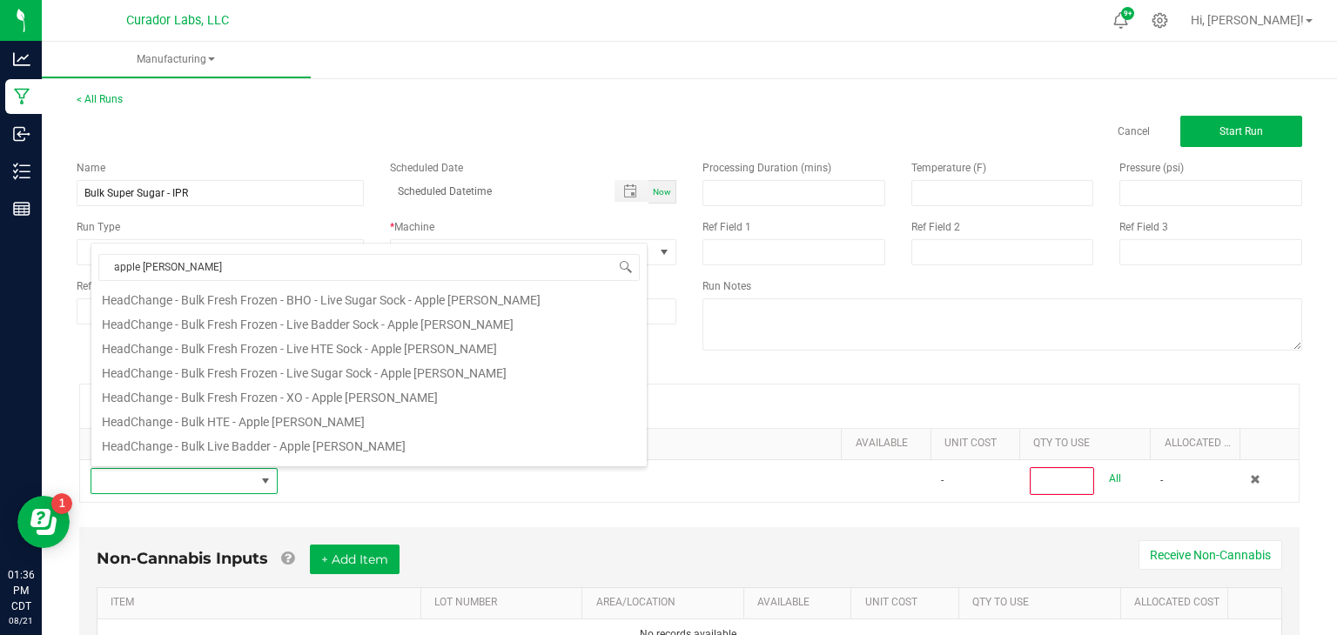
scroll to position [311, 0]
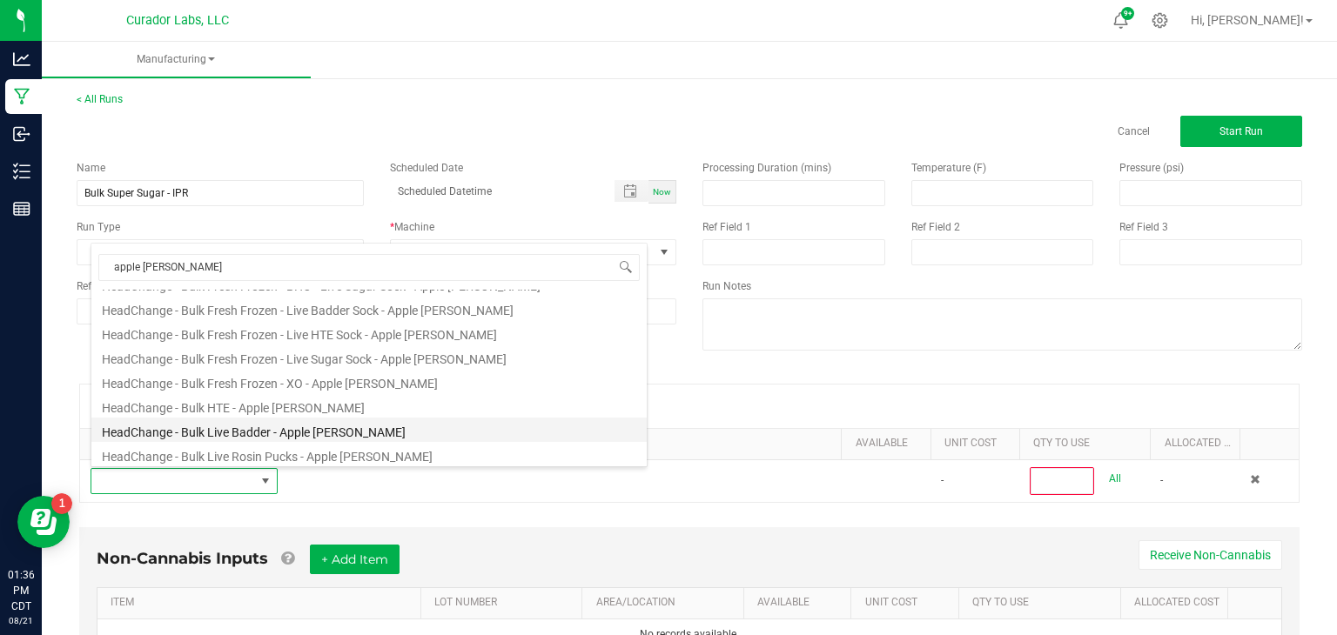
click at [349, 428] on li "HeadChange - Bulk Live Badder - Apple Mintz" at bounding box center [368, 430] width 555 height 24
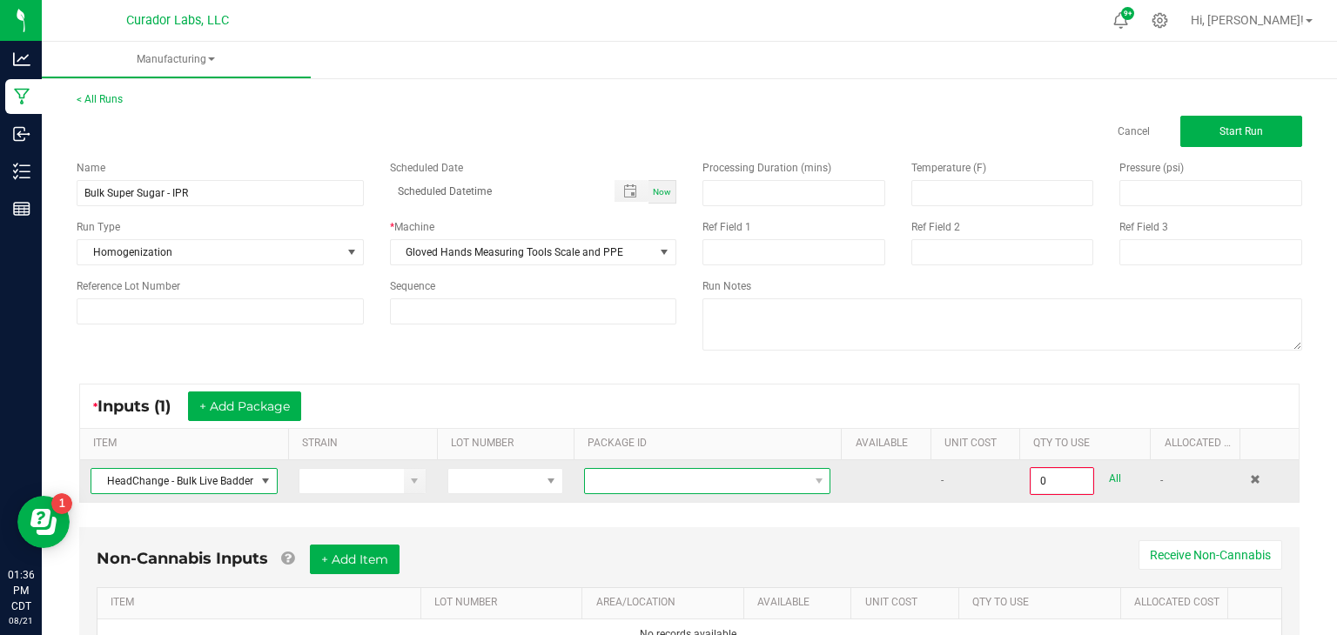
click at [634, 477] on span "NO DATA FOUND" at bounding box center [696, 481] width 223 height 24
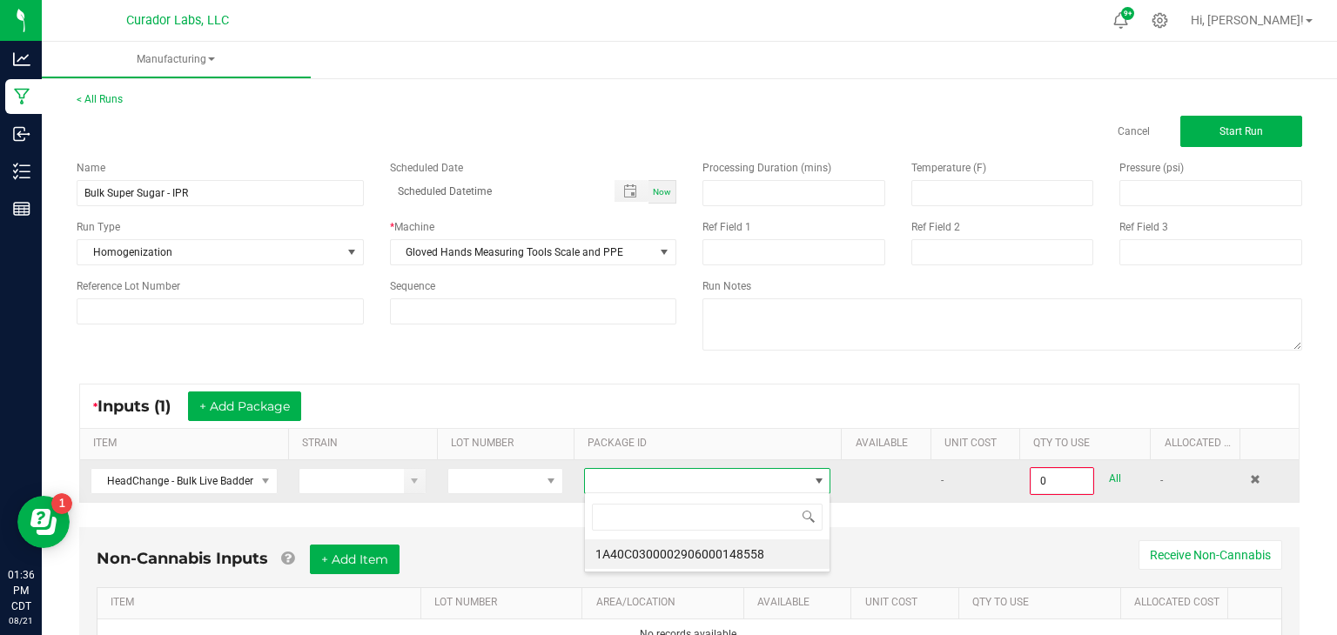
click at [634, 476] on span at bounding box center [696, 481] width 223 height 24
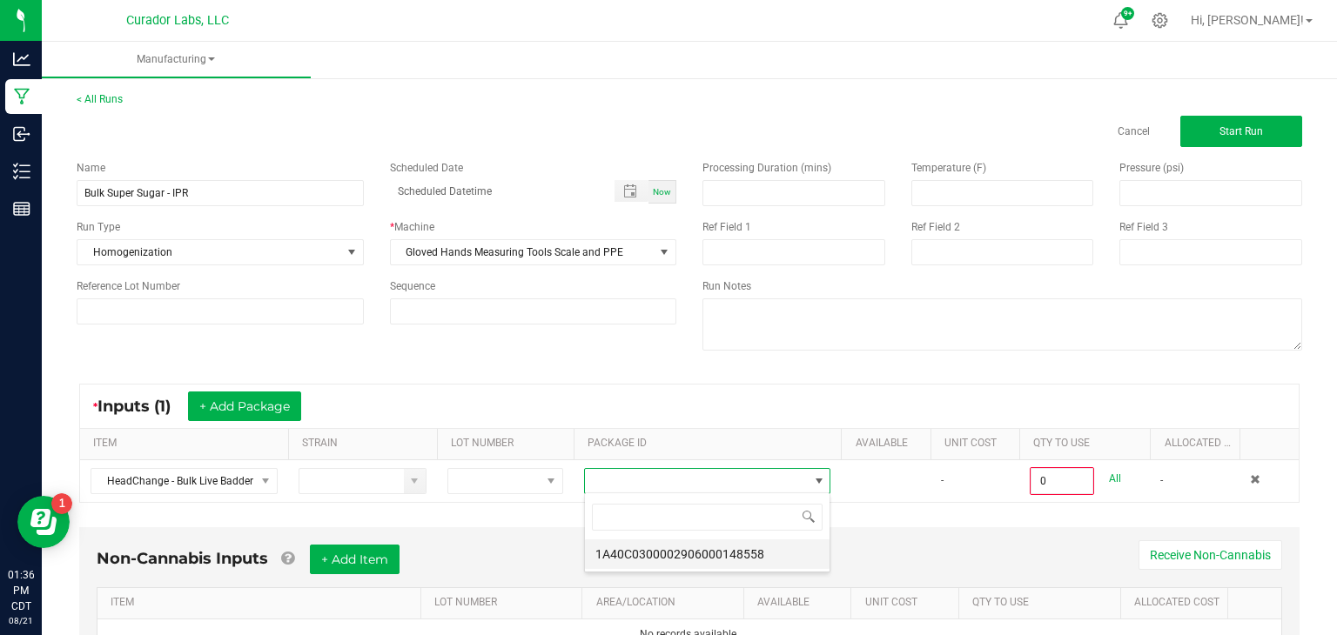
click at [651, 550] on li "1A40C0300002906000148558" at bounding box center [707, 555] width 245 height 30
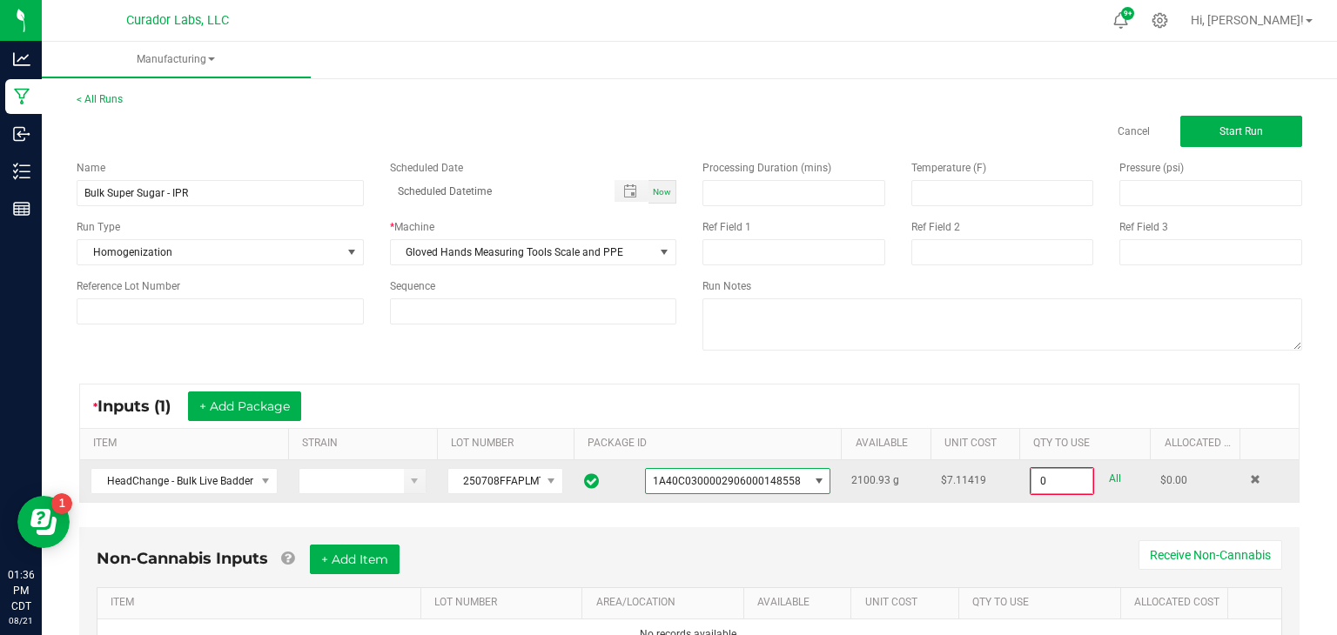
click at [1053, 475] on input "0" at bounding box center [1061, 481] width 61 height 24
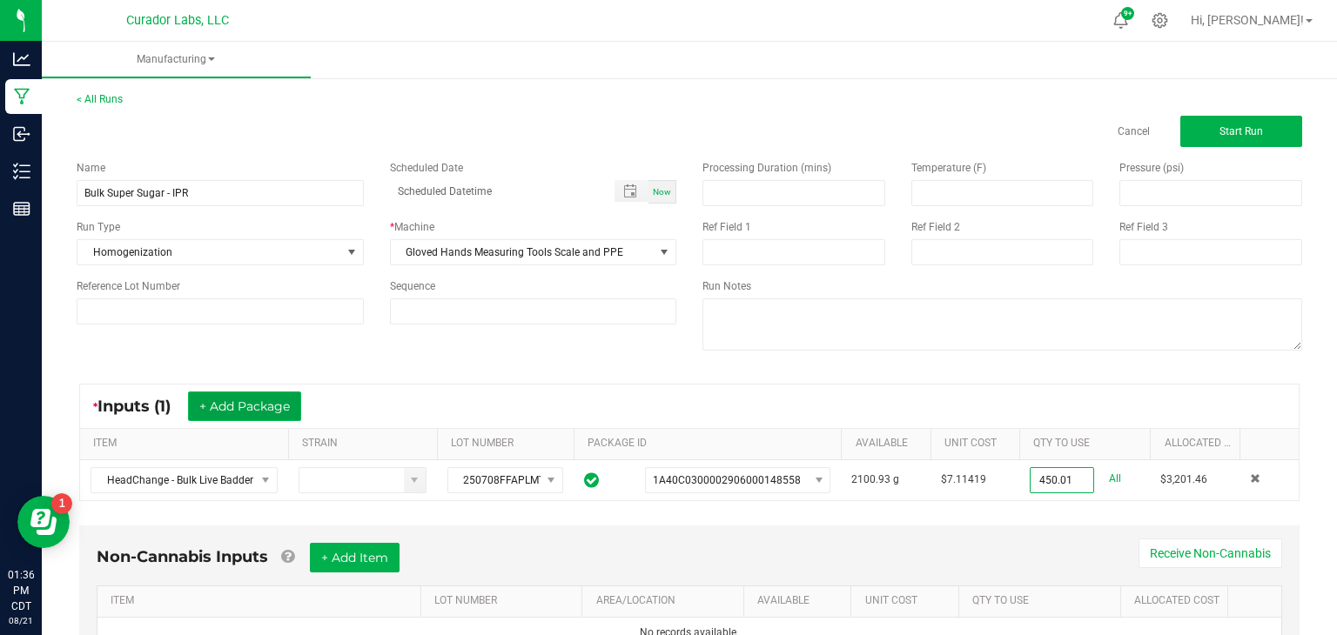
type input "450.0100 g"
click at [267, 410] on button "+ Add Package" at bounding box center [244, 407] width 113 height 30
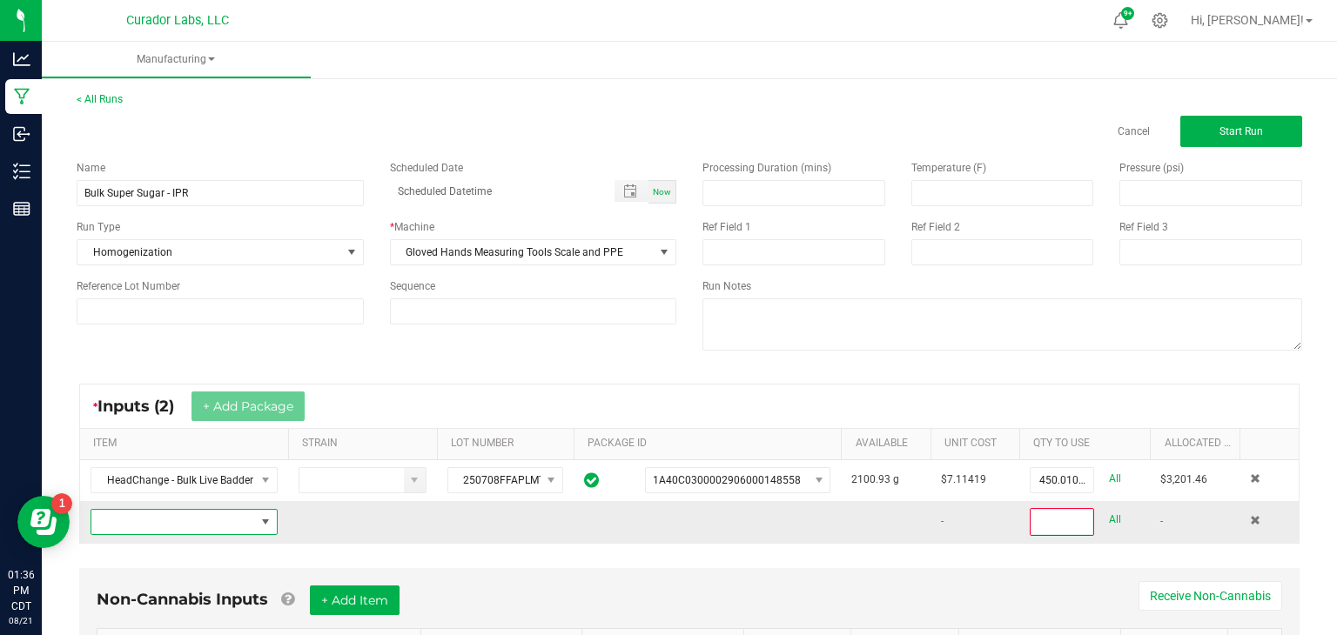
click at [244, 533] on span "NO DATA FOUND" at bounding box center [184, 522] width 187 height 26
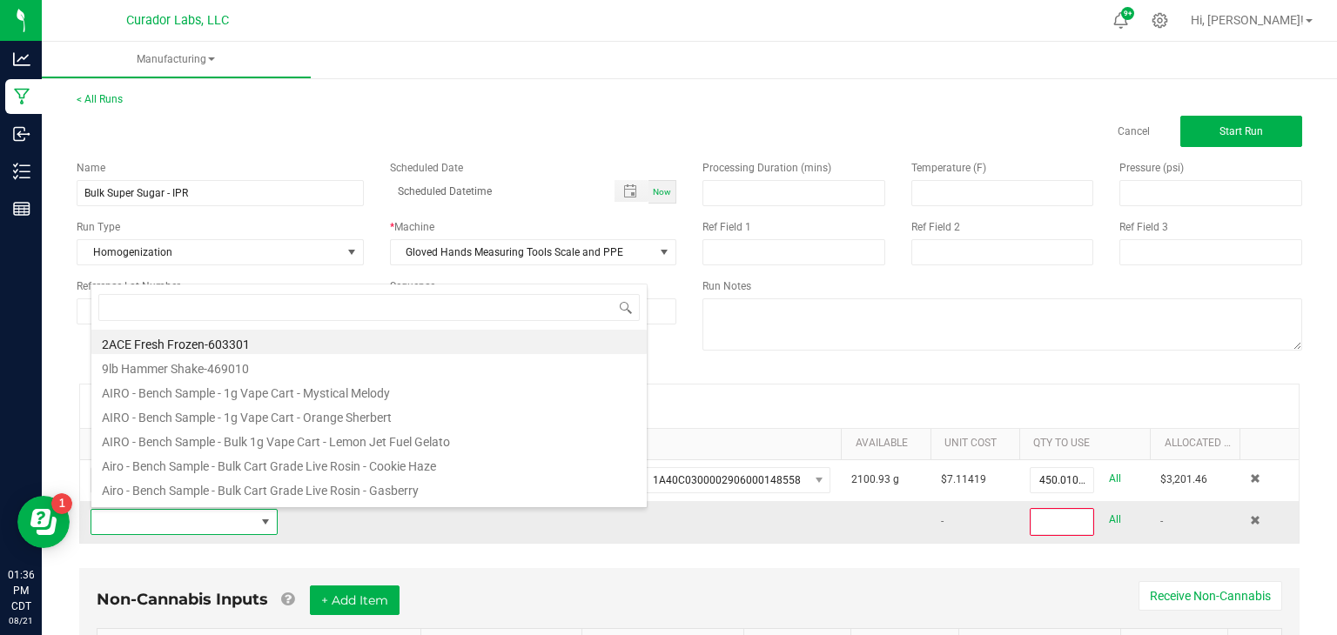
scroll to position [25, 187]
click at [571, 316] on input at bounding box center [368, 307] width 541 height 27
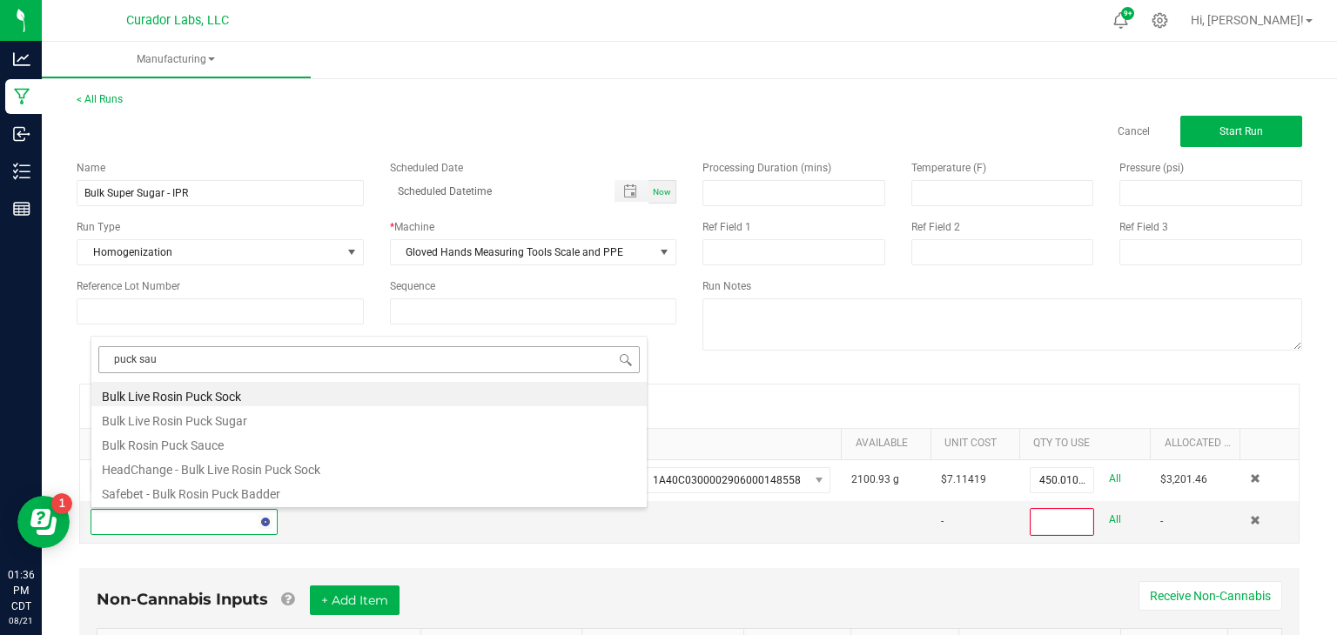
type input "puck sauc"
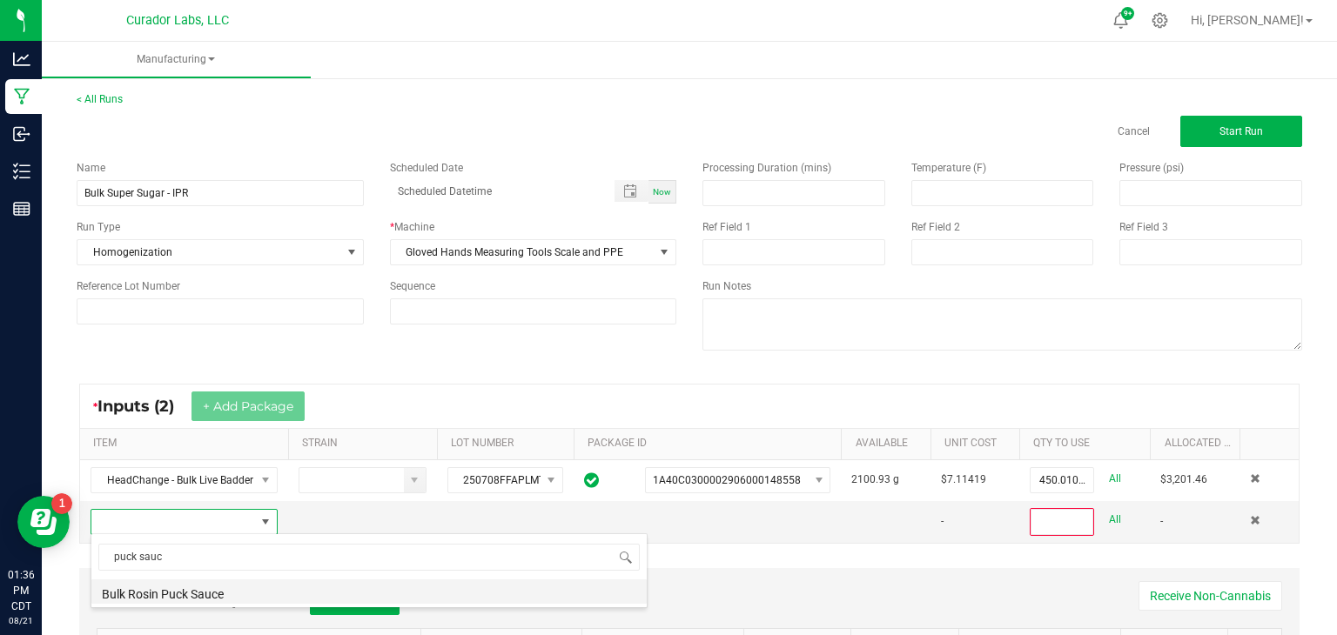
click at [332, 594] on li "Bulk Rosin Puck Sauce" at bounding box center [368, 592] width 555 height 24
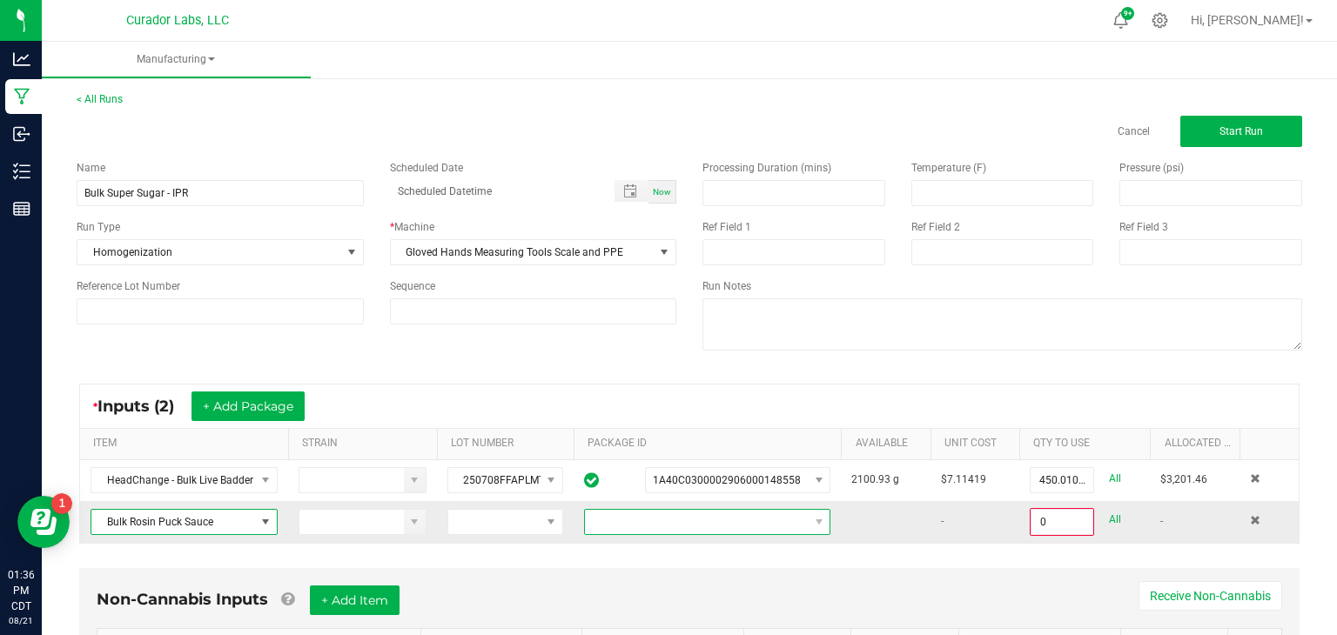
click at [673, 522] on span at bounding box center [696, 522] width 223 height 24
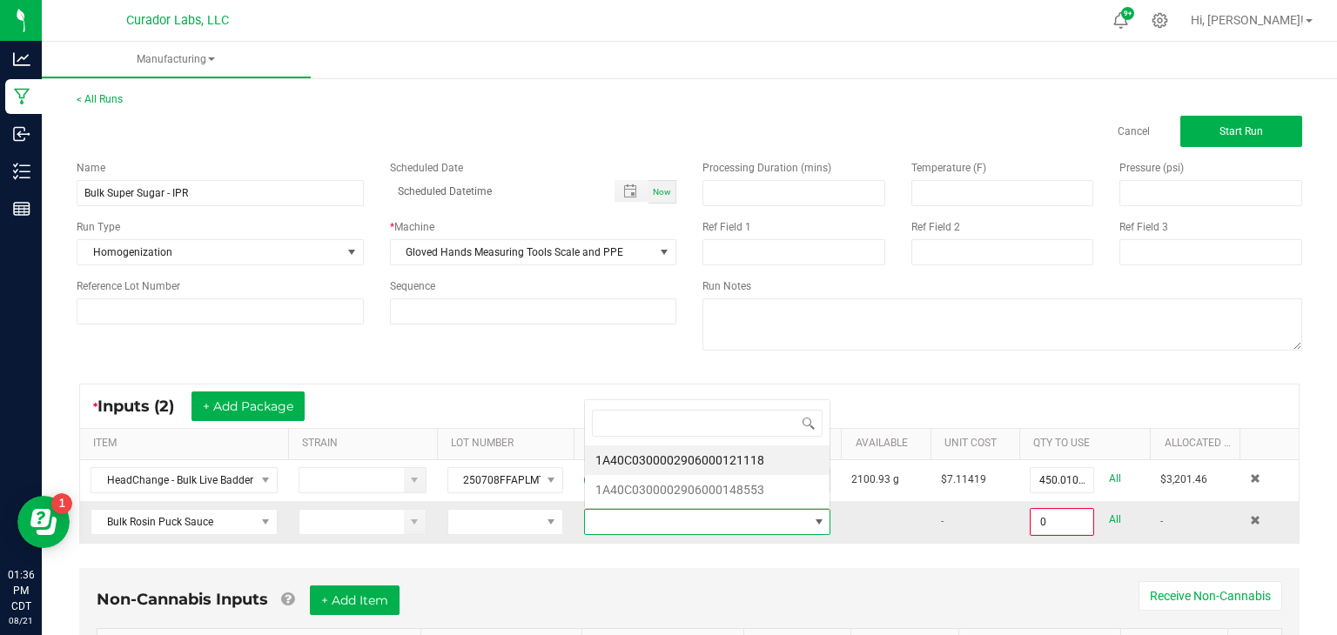
scroll to position [25, 247]
click at [782, 455] on li "1A40C0300002906000121118" at bounding box center [707, 461] width 245 height 30
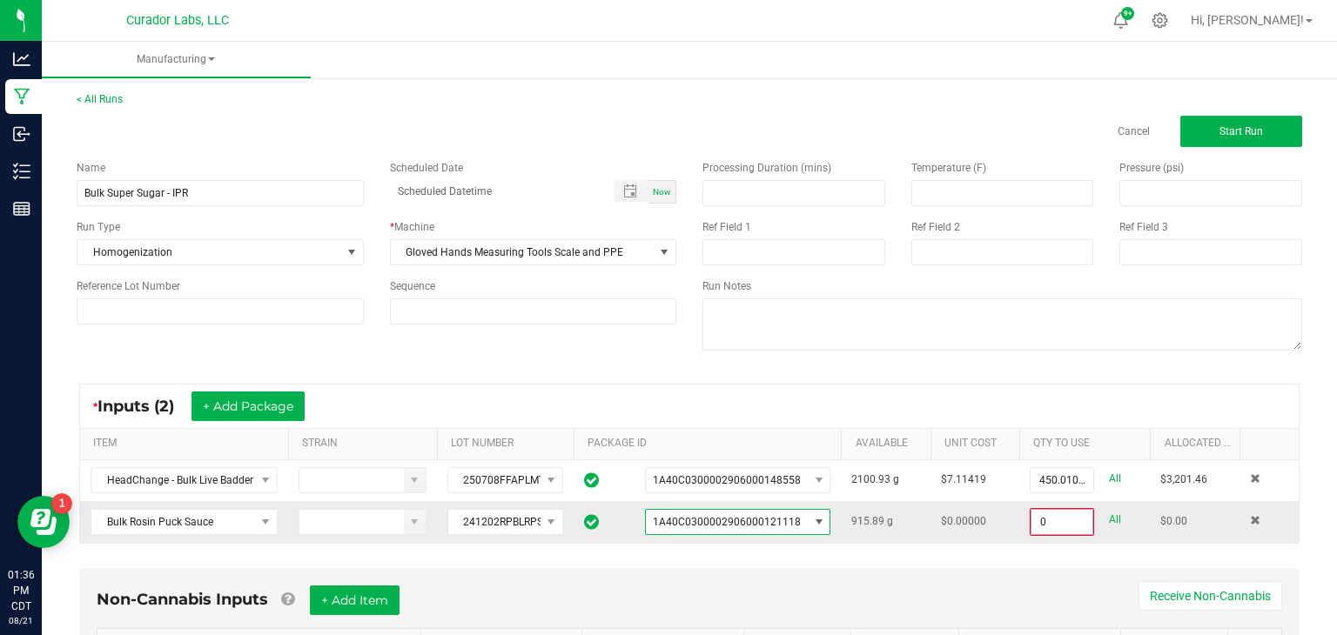
click at [1038, 526] on input "0" at bounding box center [1061, 522] width 61 height 24
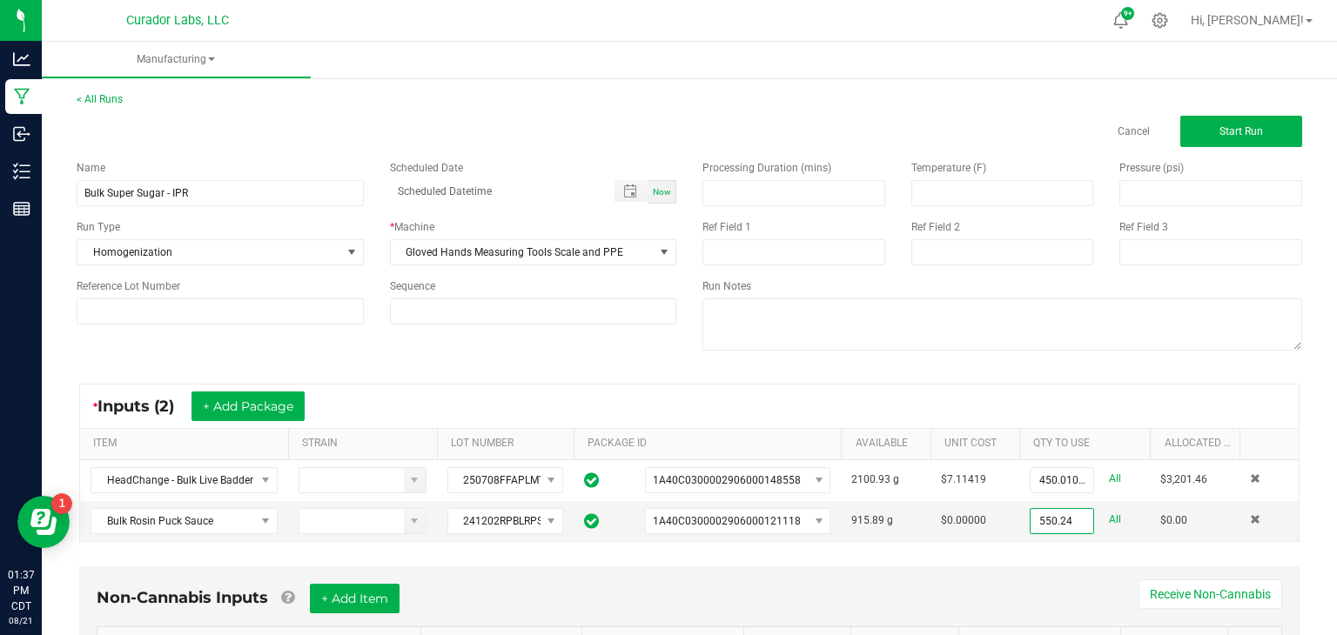
click at [1028, 604] on div "Non-Cannabis Inputs + Add Item Receive Non-Cannabis" at bounding box center [689, 605] width 1185 height 43
type input "550.2400 g"
click at [1193, 138] on button "Start Run" at bounding box center [1241, 131] width 122 height 31
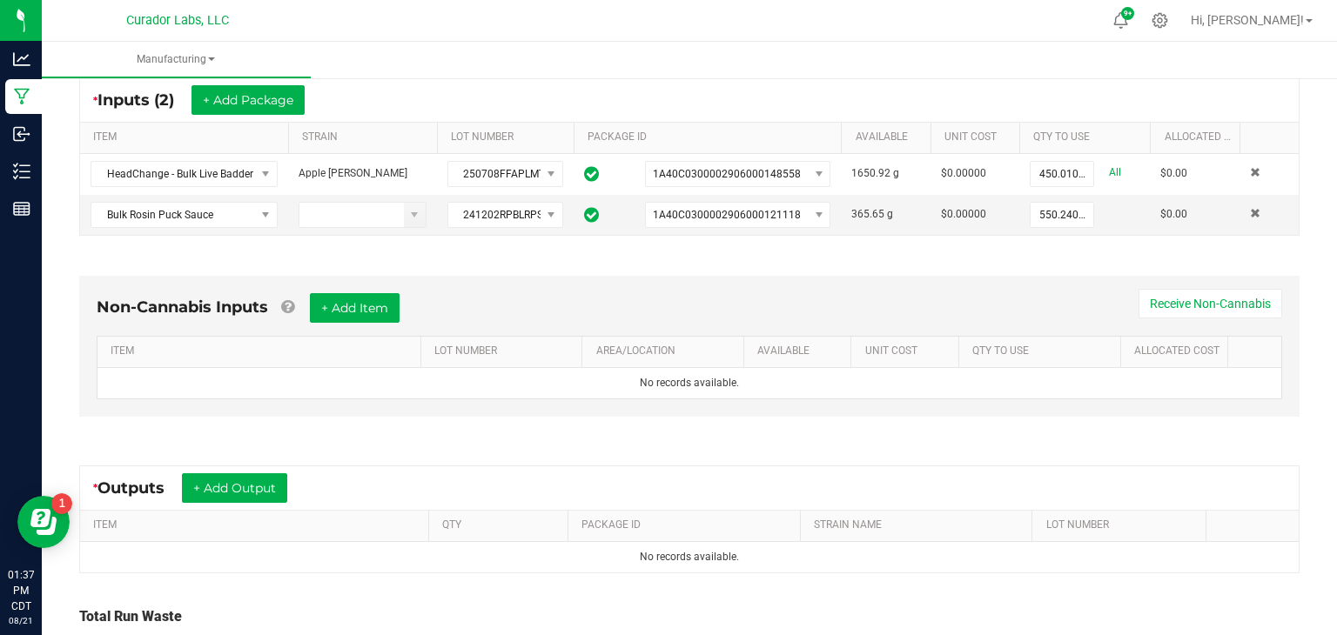
scroll to position [339, 0]
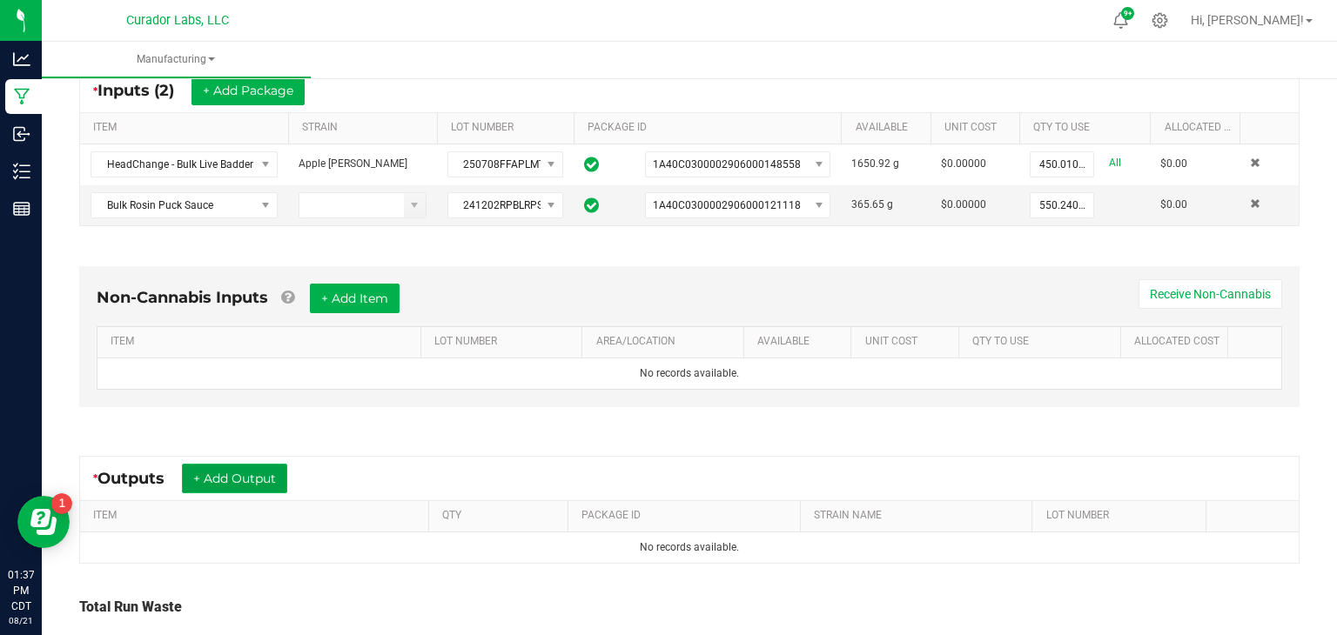
click at [267, 478] on button "+ Add Output" at bounding box center [234, 479] width 105 height 30
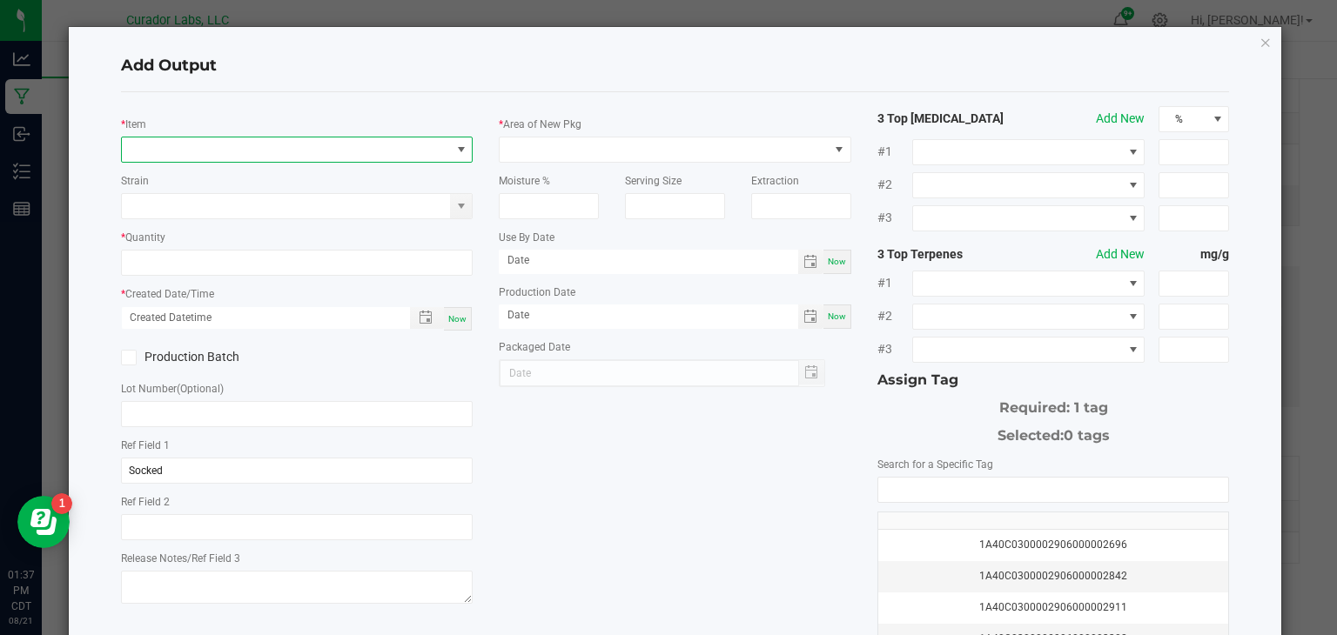
click at [416, 154] on span "NO DATA FOUND" at bounding box center [286, 150] width 329 height 24
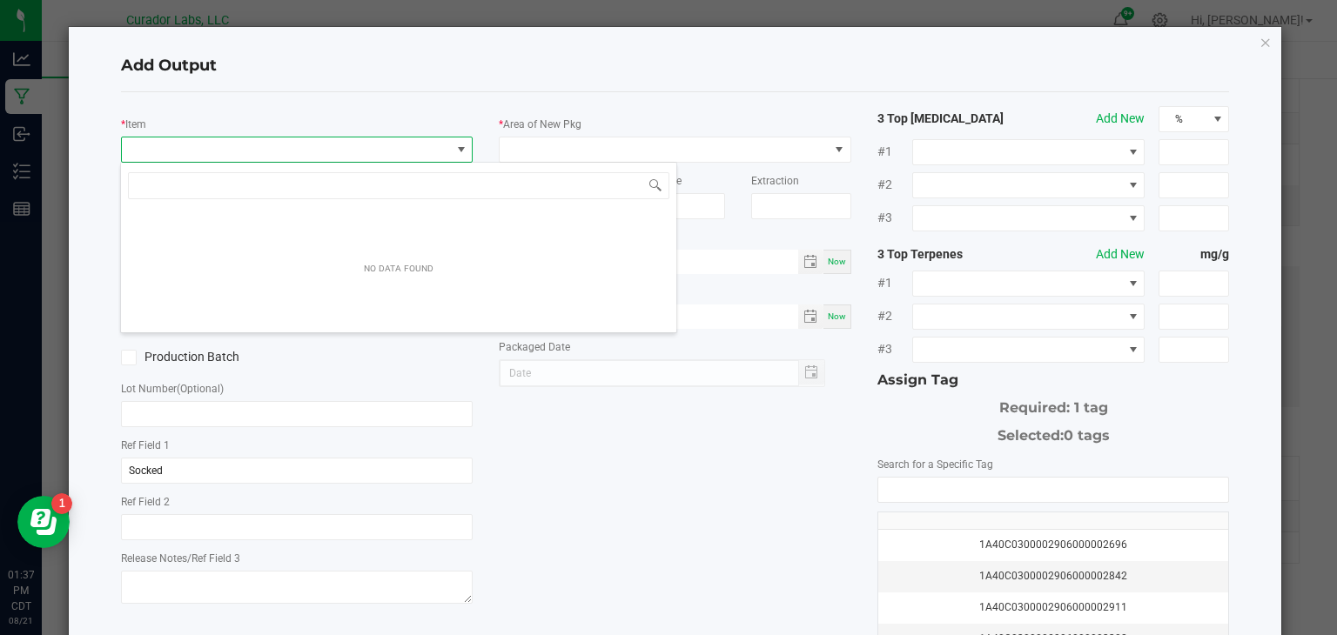
scroll to position [25, 352]
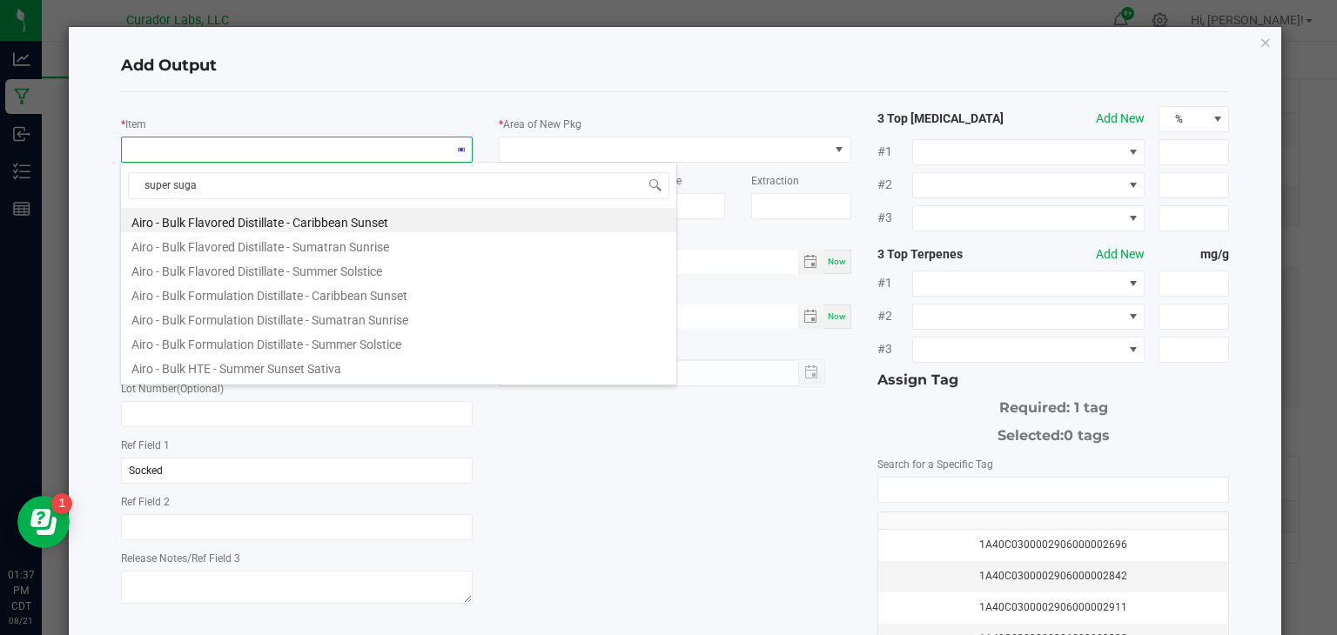
type input "super sugar"
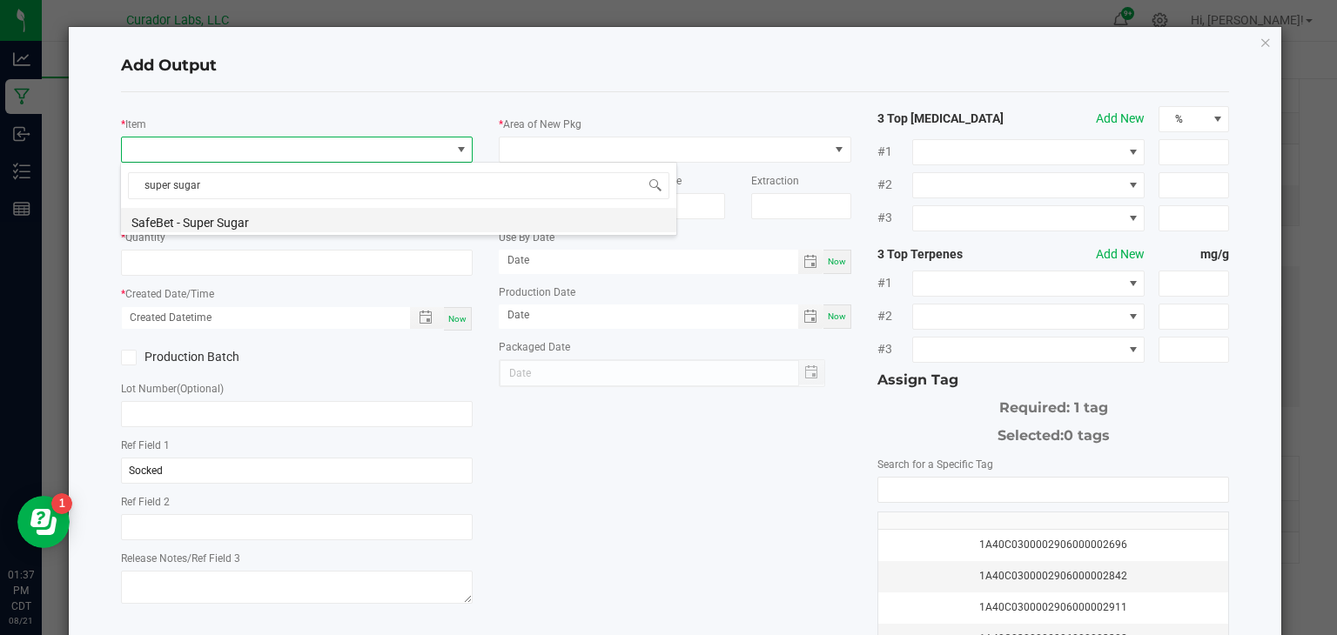
click at [184, 220] on li "SafeBet - Super Sugar" at bounding box center [398, 220] width 555 height 24
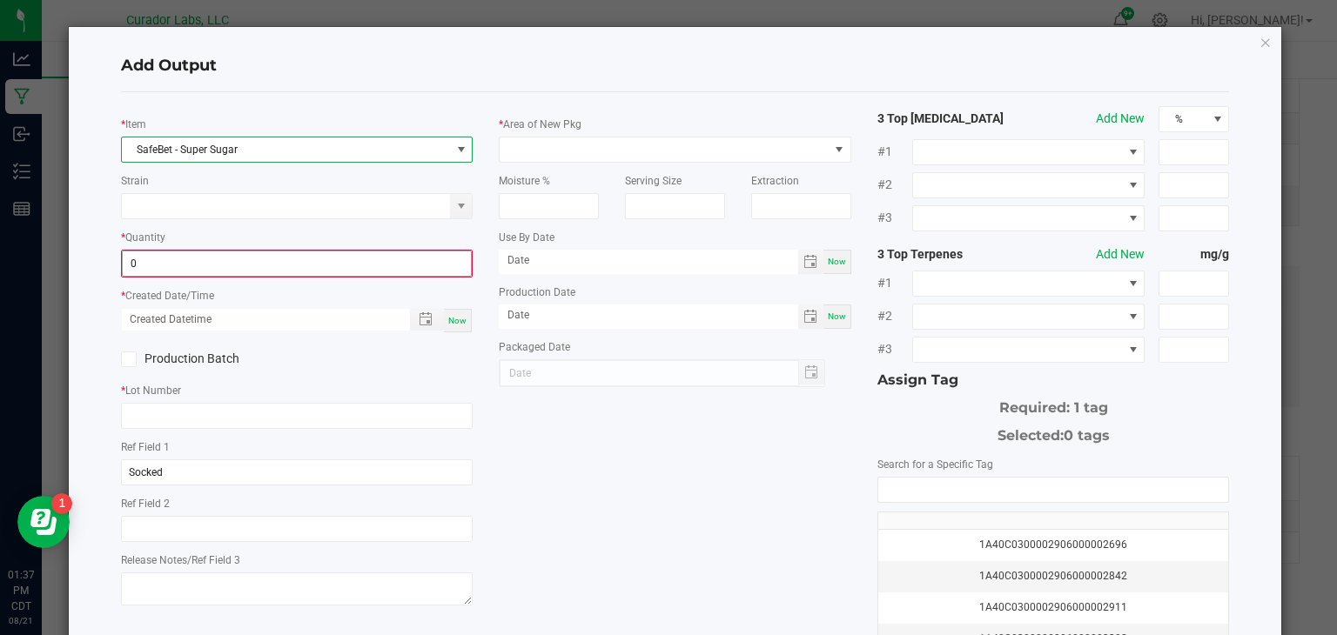
click at [202, 259] on input "0" at bounding box center [297, 264] width 349 height 24
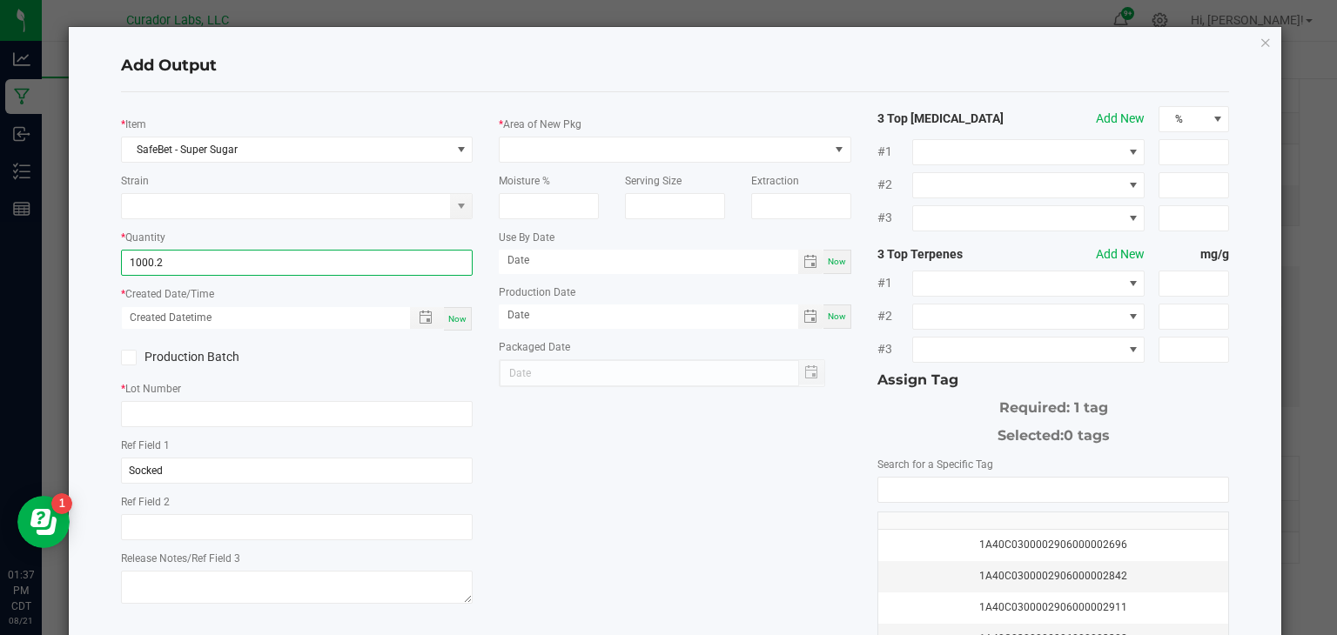
type input "1000.2000 g"
click at [453, 309] on div "Now" at bounding box center [458, 319] width 28 height 24
type input "08/21/2025 1:37 PM"
type input "[DATE]"
click at [131, 358] on icon at bounding box center [128, 358] width 11 height 0
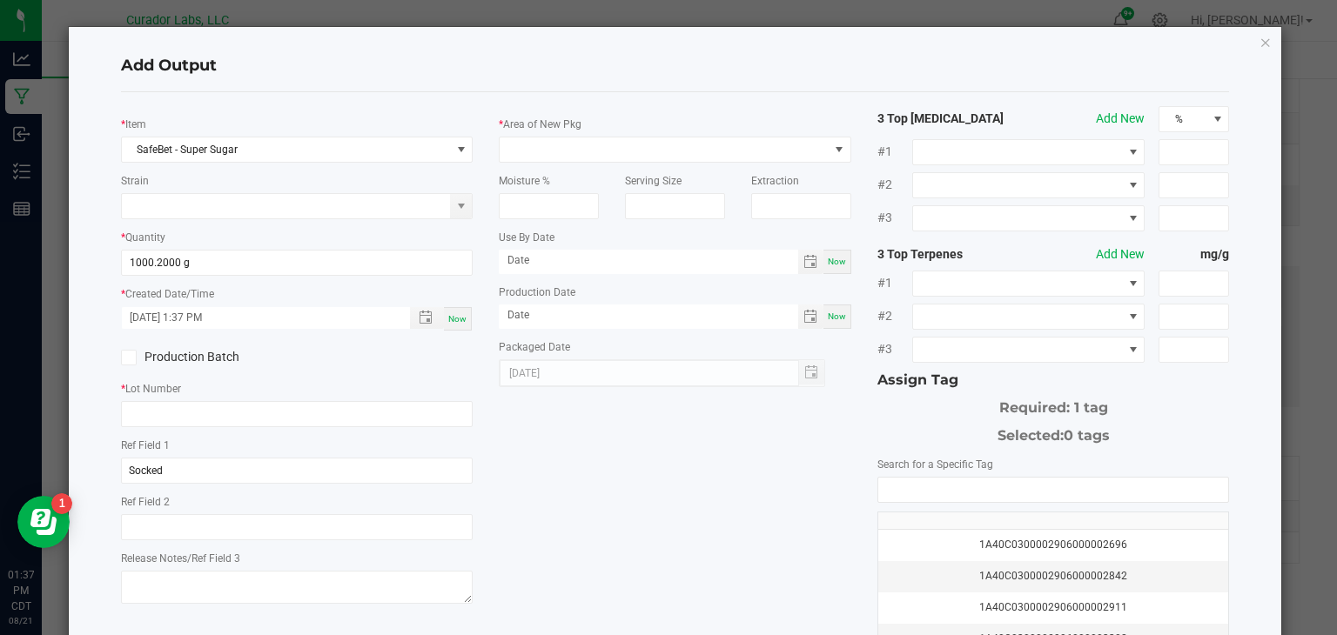
click at [0, 0] on input "Production Batch" at bounding box center [0, 0] width 0 height 0
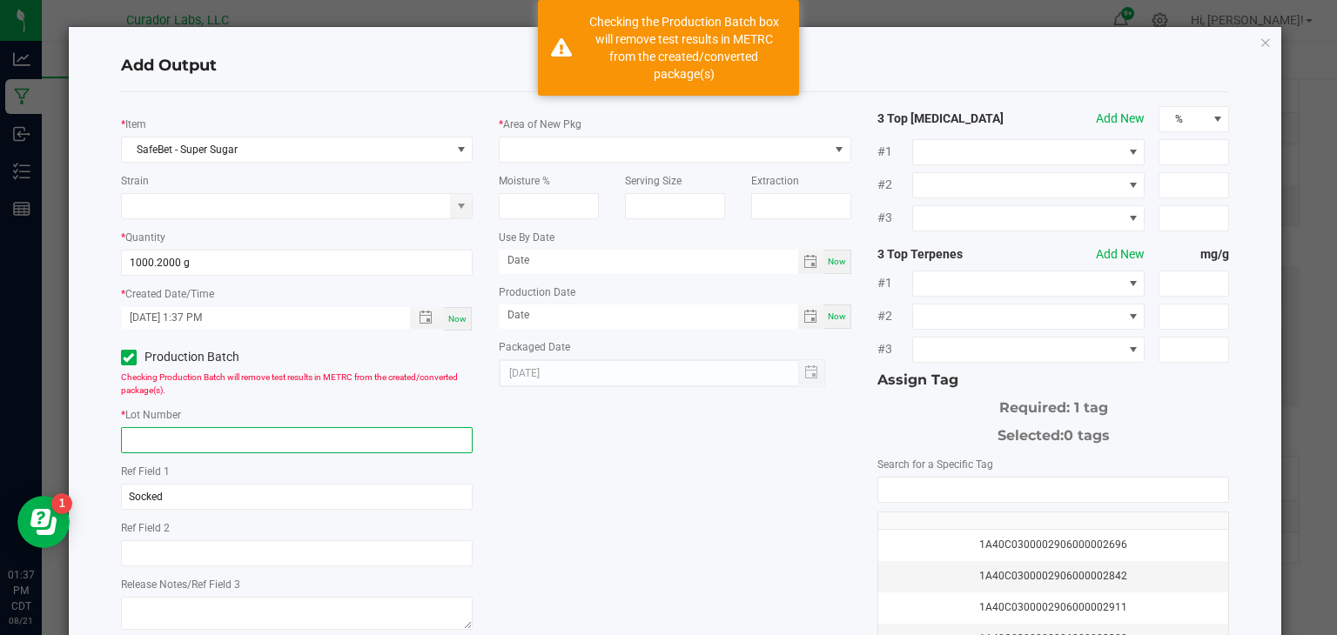
click at [158, 443] on input "text" at bounding box center [297, 440] width 353 height 26
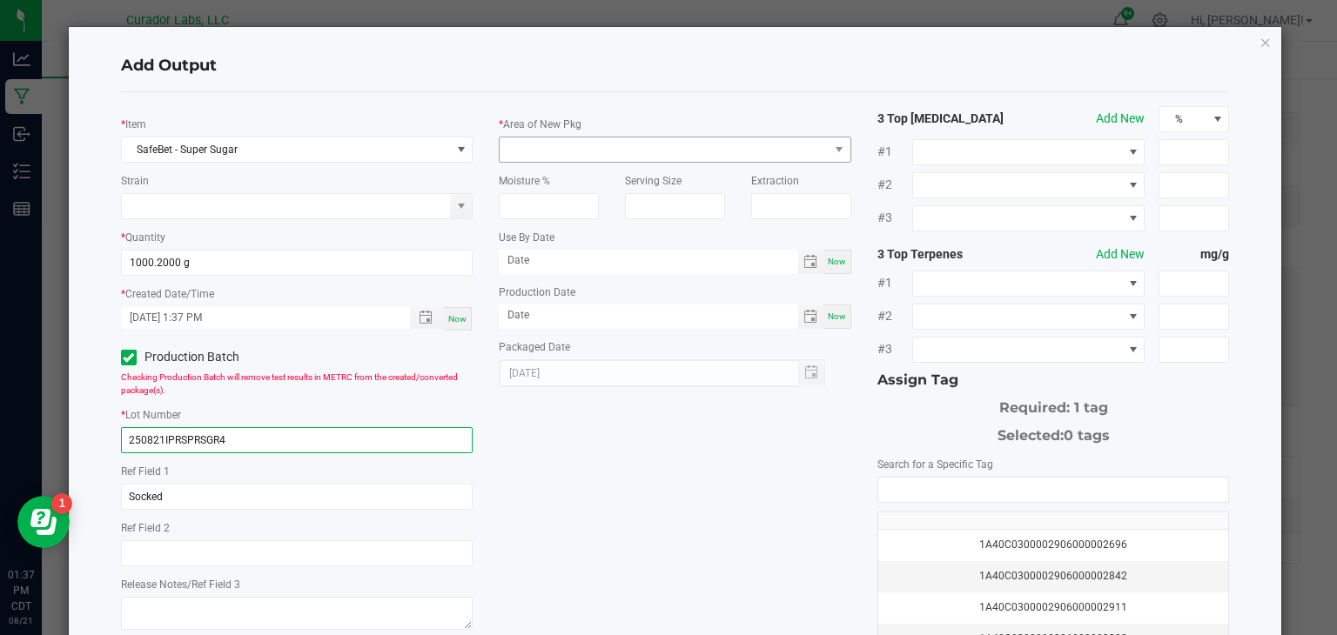
type input "250821IPRSPRSGR4"
click at [626, 150] on span at bounding box center [664, 150] width 329 height 24
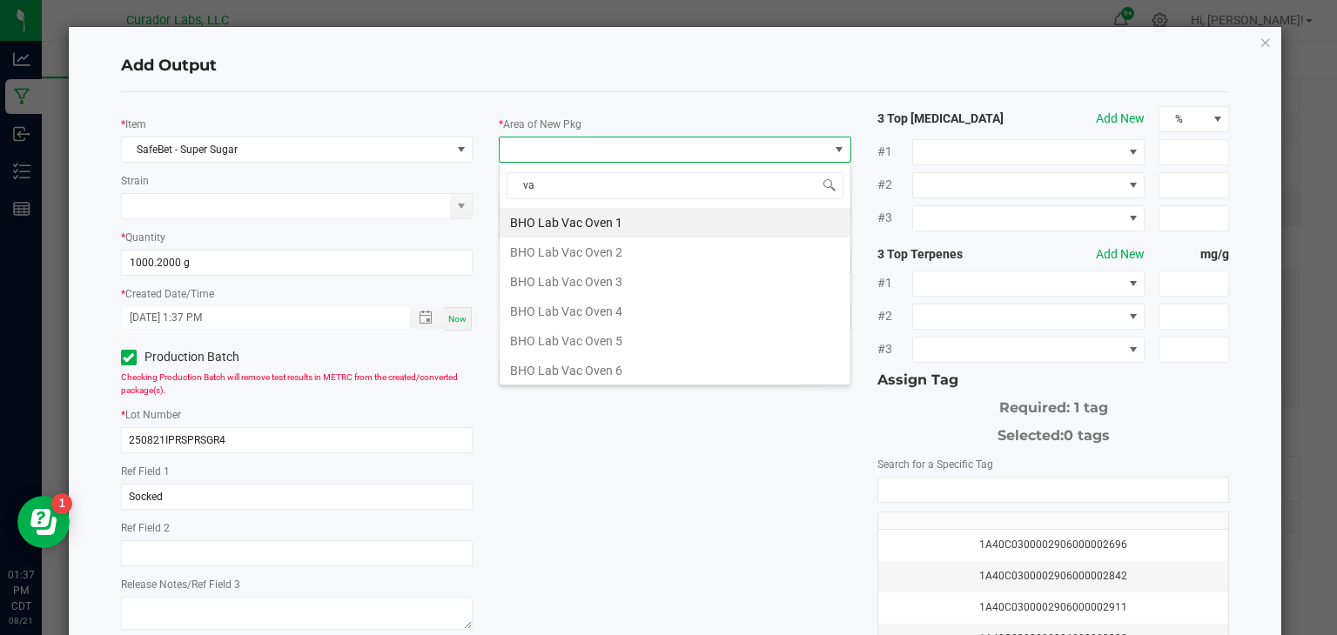
type input "vau"
click at [514, 364] on li "Vault" at bounding box center [675, 371] width 351 height 30
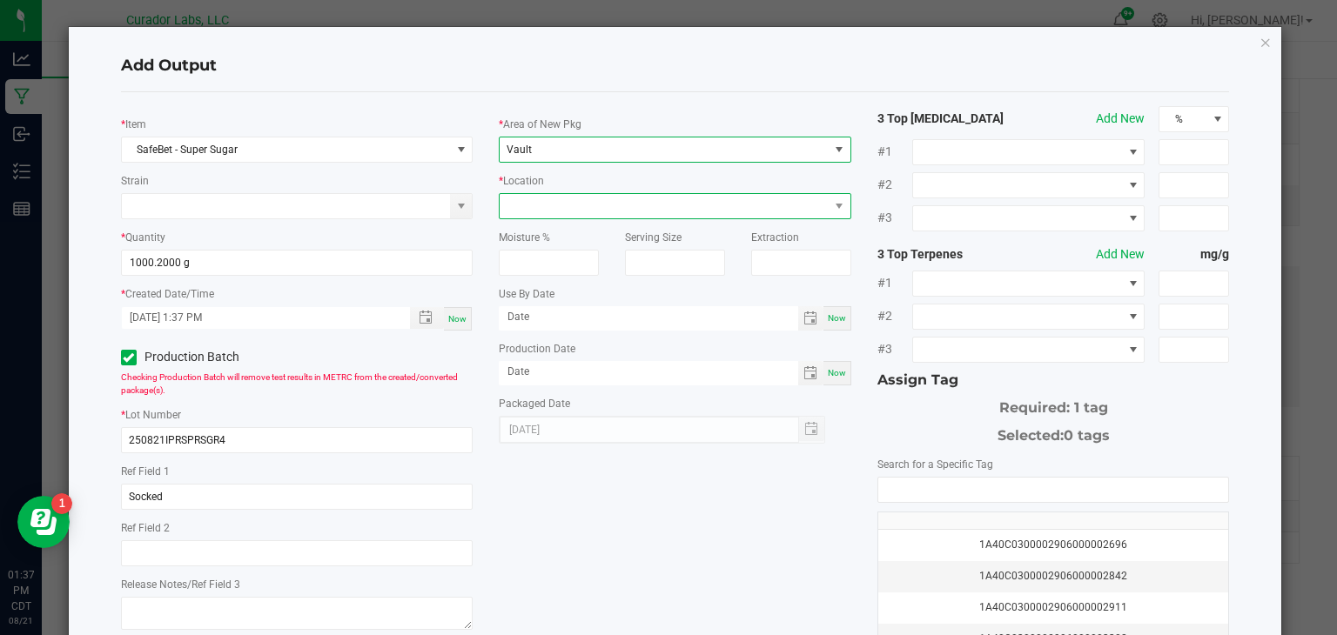
click at [691, 202] on span at bounding box center [664, 206] width 329 height 24
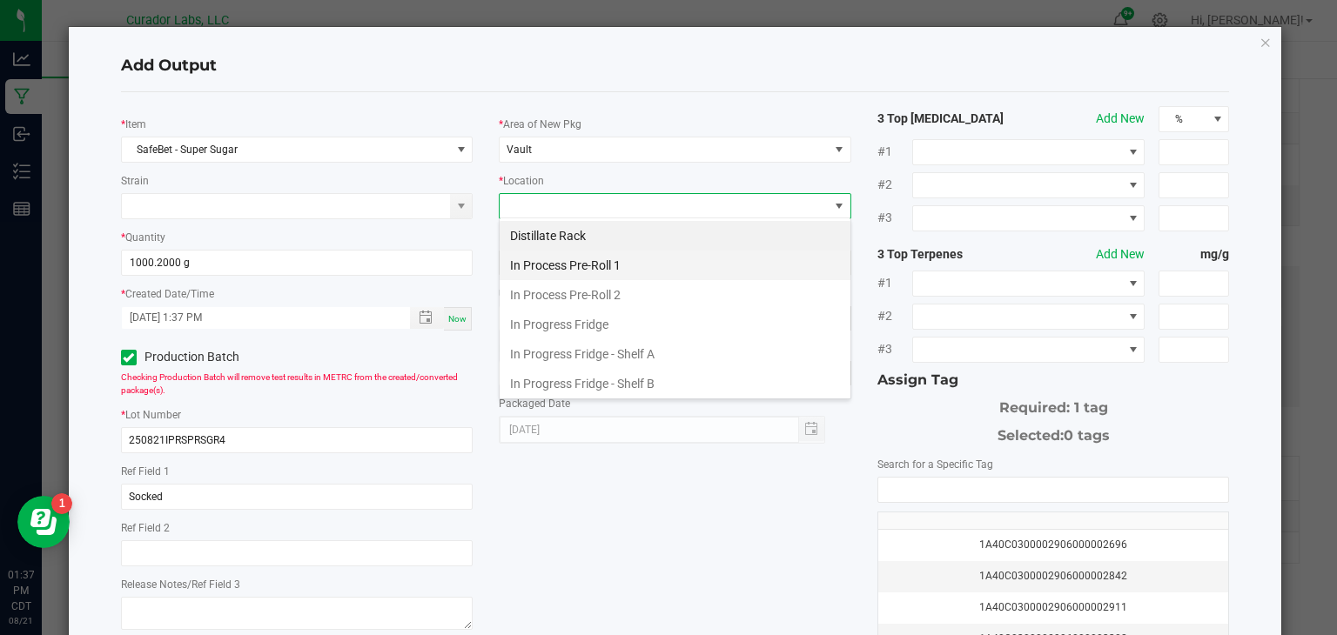
click at [691, 259] on li "In Process Pre-Roll 1" at bounding box center [675, 266] width 351 height 30
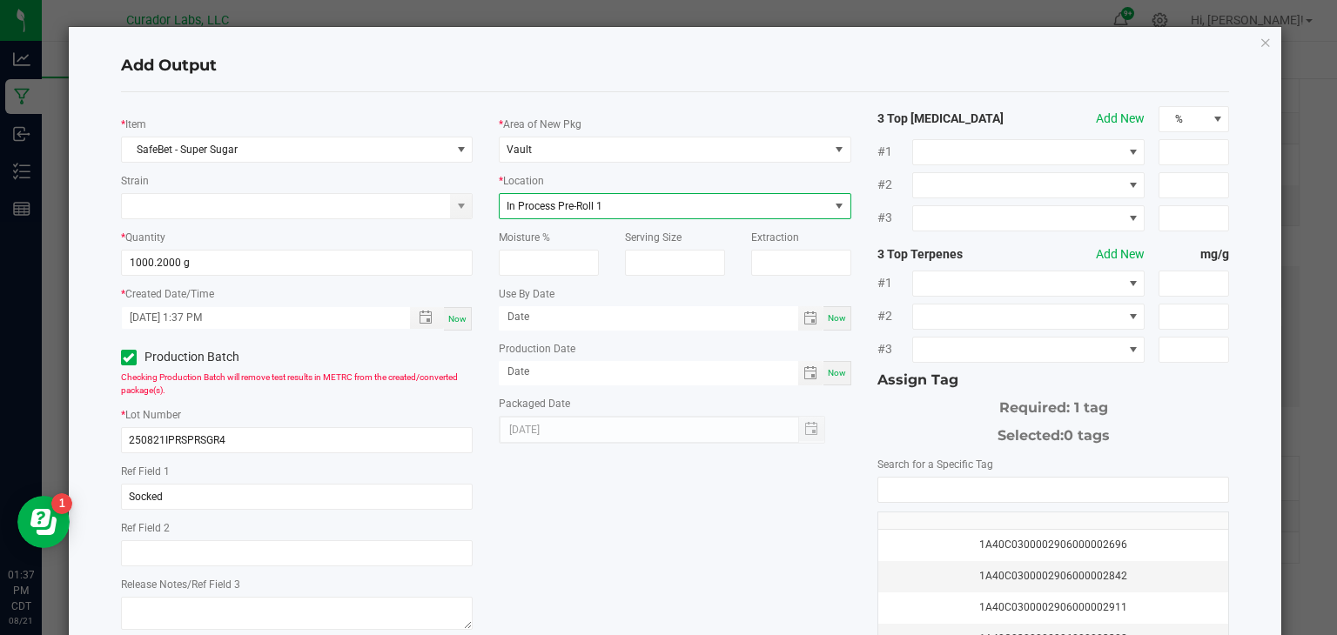
click at [847, 320] on div "Now" at bounding box center [837, 318] width 28 height 24
click at [737, 306] on input "[DATE]" at bounding box center [648, 317] width 299 height 22
type input "[DATE]"
click at [838, 369] on span "Now" at bounding box center [837, 373] width 18 height 10
type input "[DATE]"
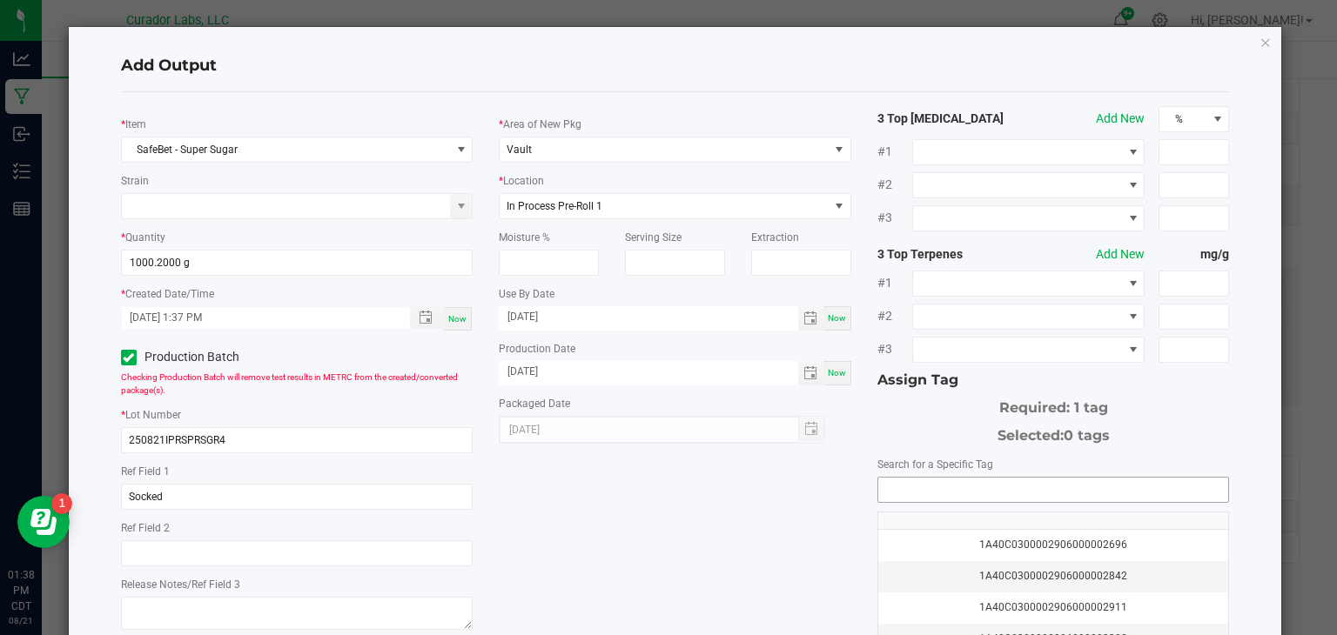
click at [930, 493] on input "NO DATA FOUND" at bounding box center [1053, 490] width 351 height 24
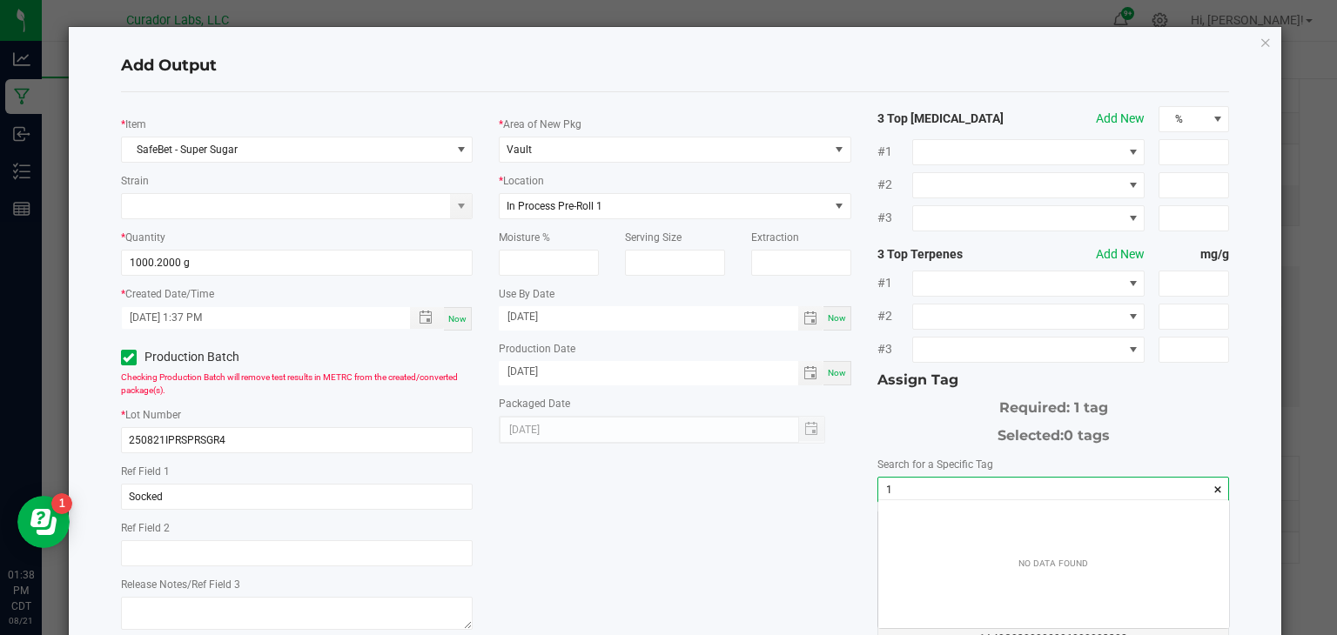
scroll to position [24, 351]
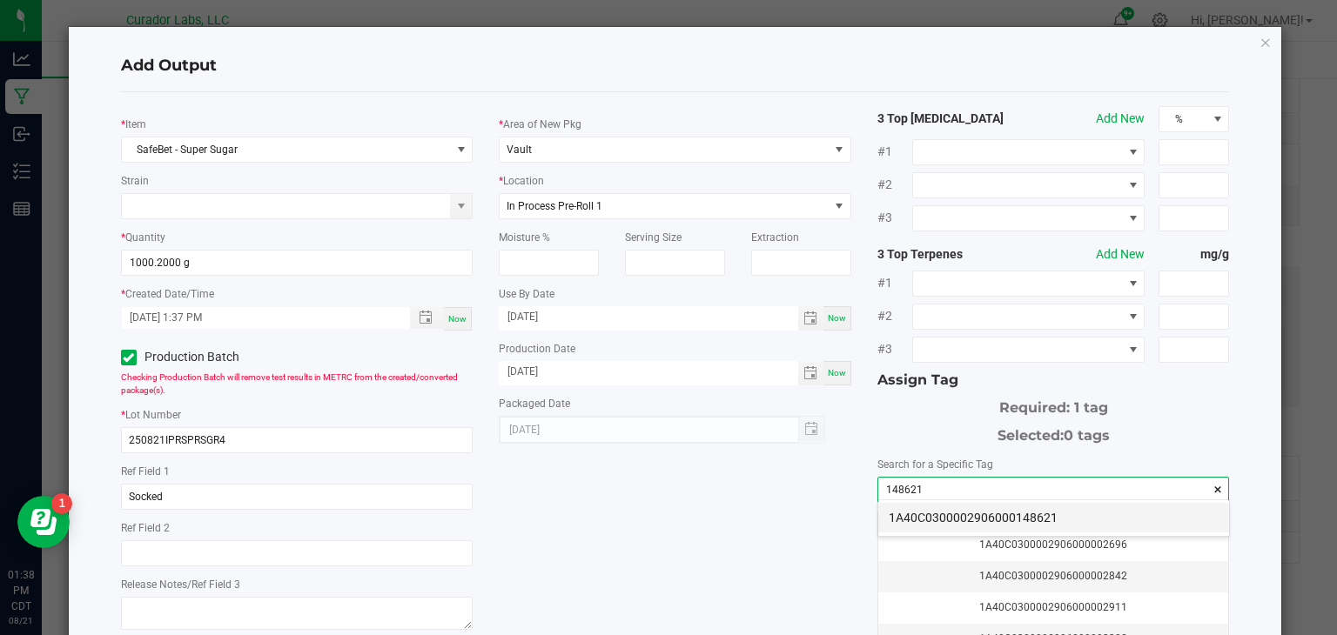
click at [955, 521] on li "1A40C0300002906000148621" at bounding box center [1053, 518] width 351 height 30
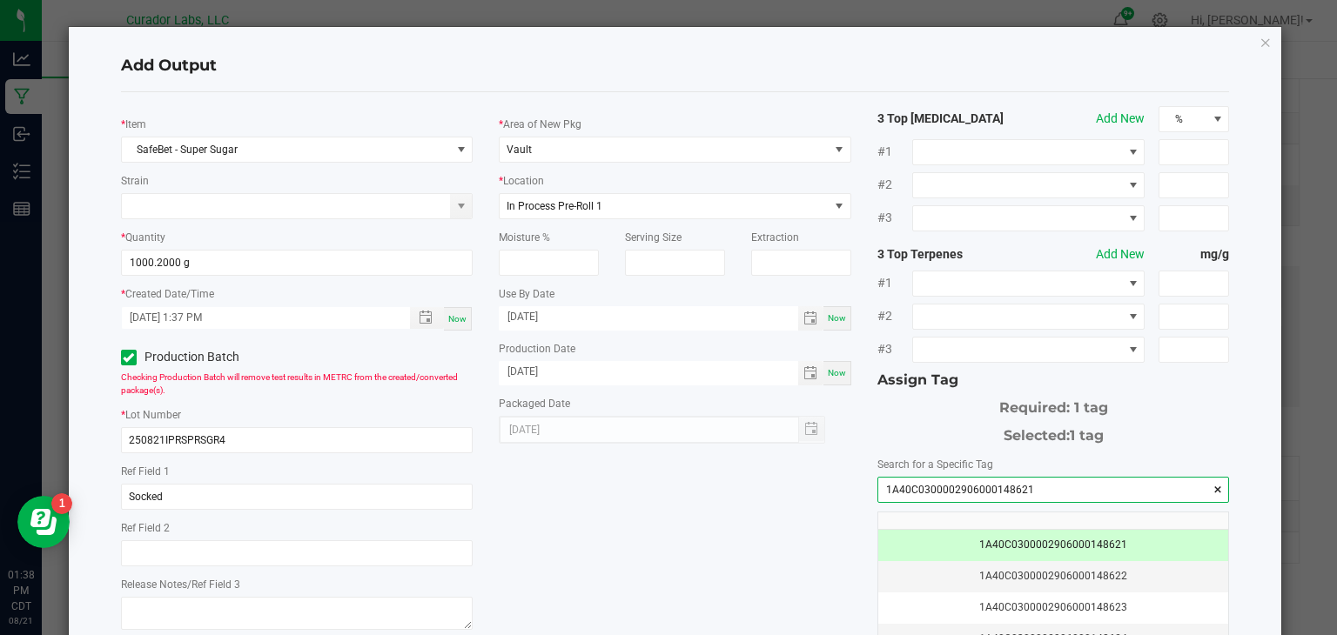
type input "1A40C0300002906000148621"
click at [653, 483] on div "* Item SafeBet - Super Sugar Strain * Quantity 1000.2000 g * Created Date/Time …" at bounding box center [675, 418] width 1135 height 624
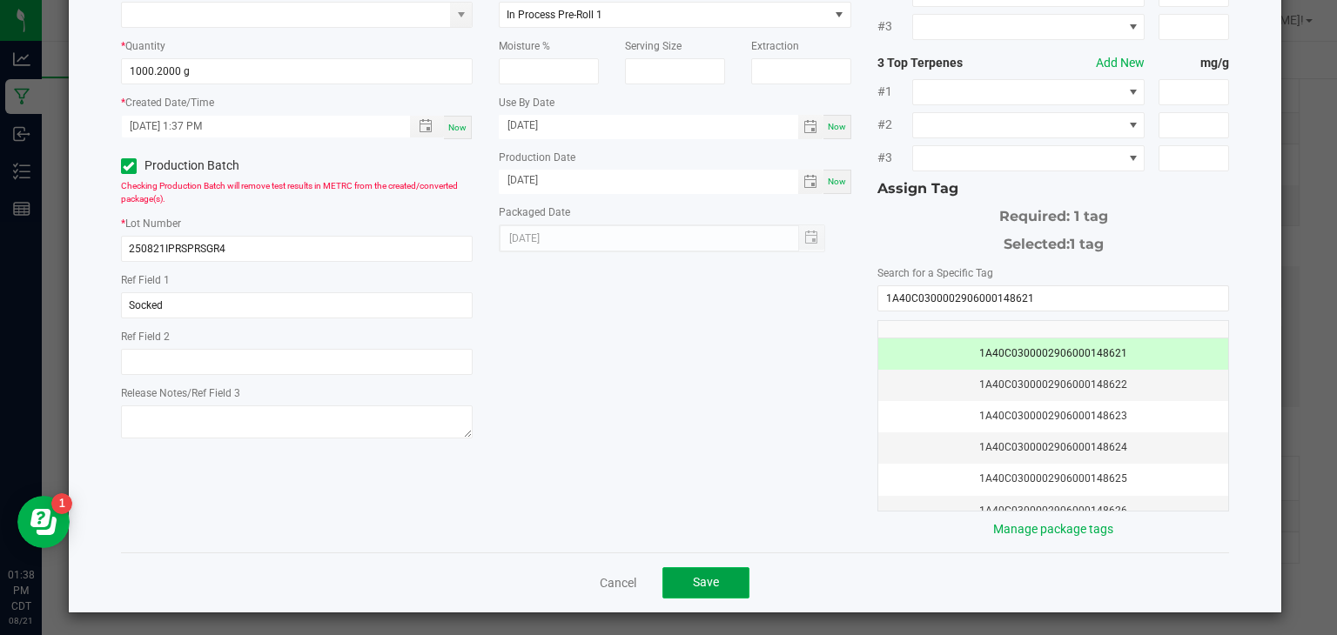
click at [698, 576] on span "Save" at bounding box center [706, 582] width 26 height 14
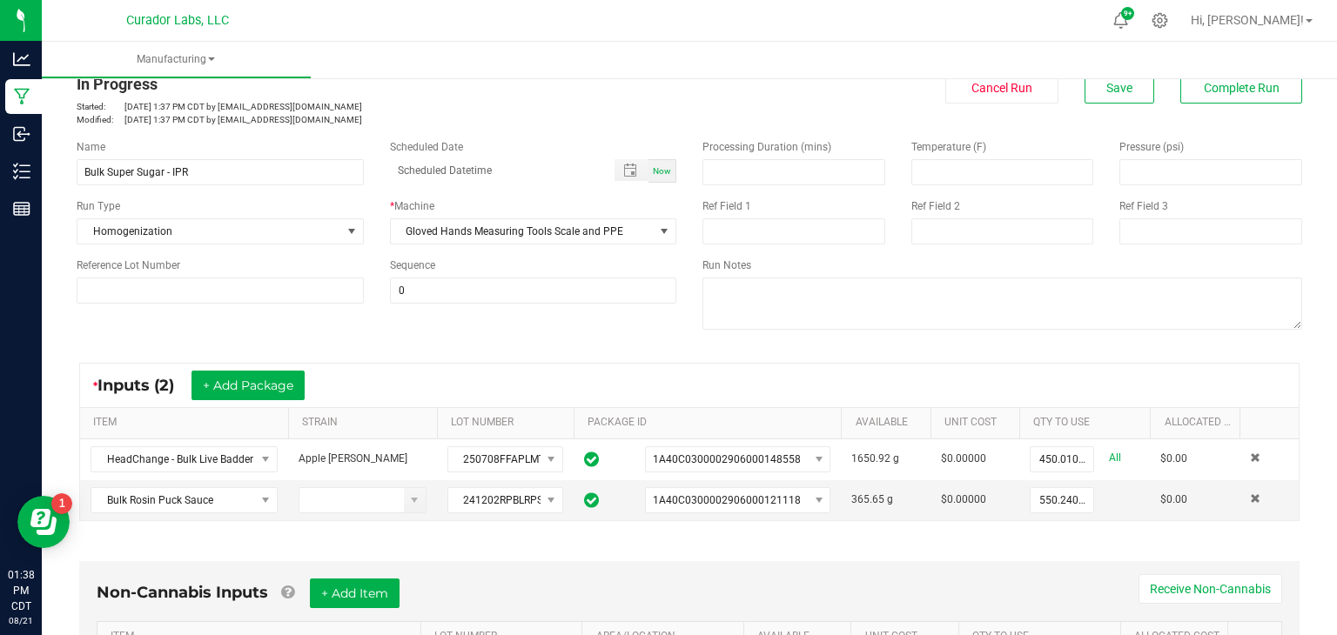
scroll to position [0, 0]
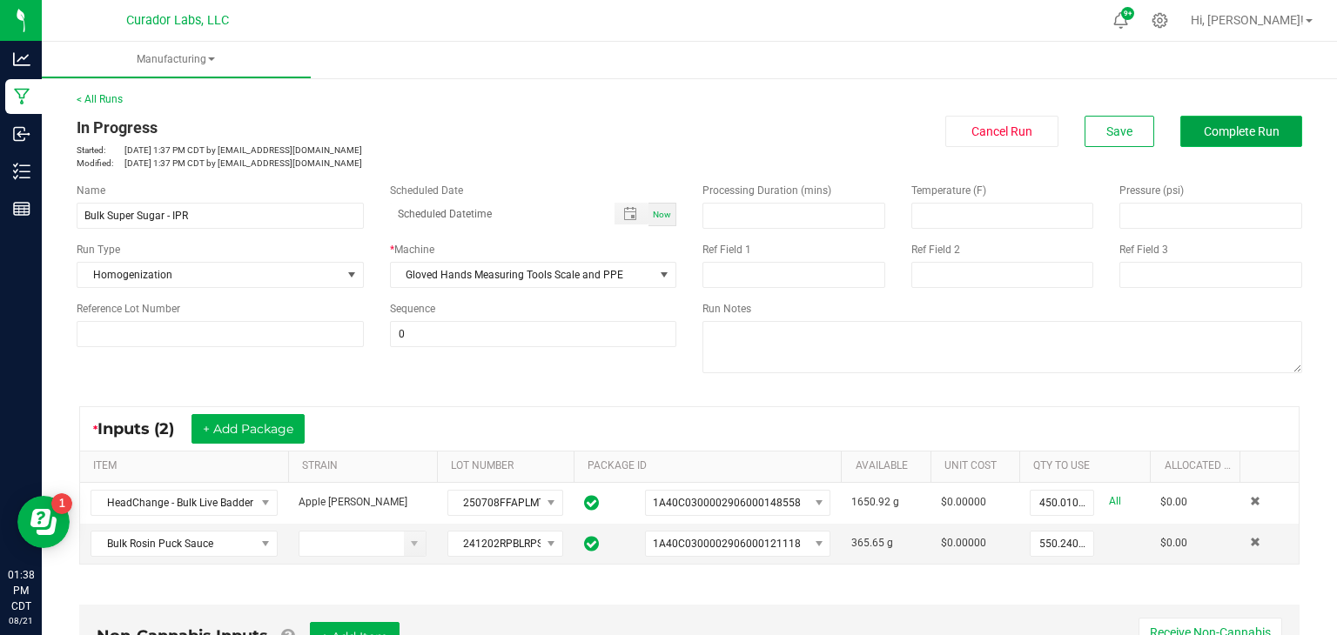
click at [1206, 138] on span "Complete Run" at bounding box center [1242, 131] width 76 height 14
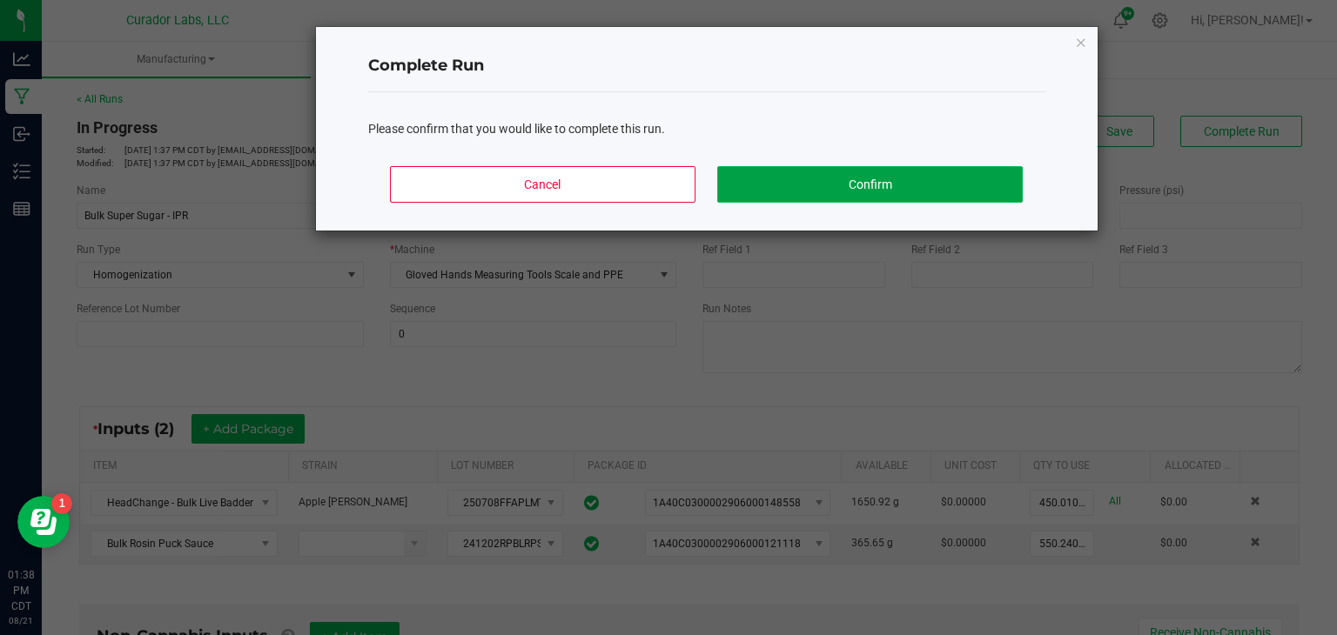
click at [821, 177] on button "Confirm" at bounding box center [869, 184] width 305 height 37
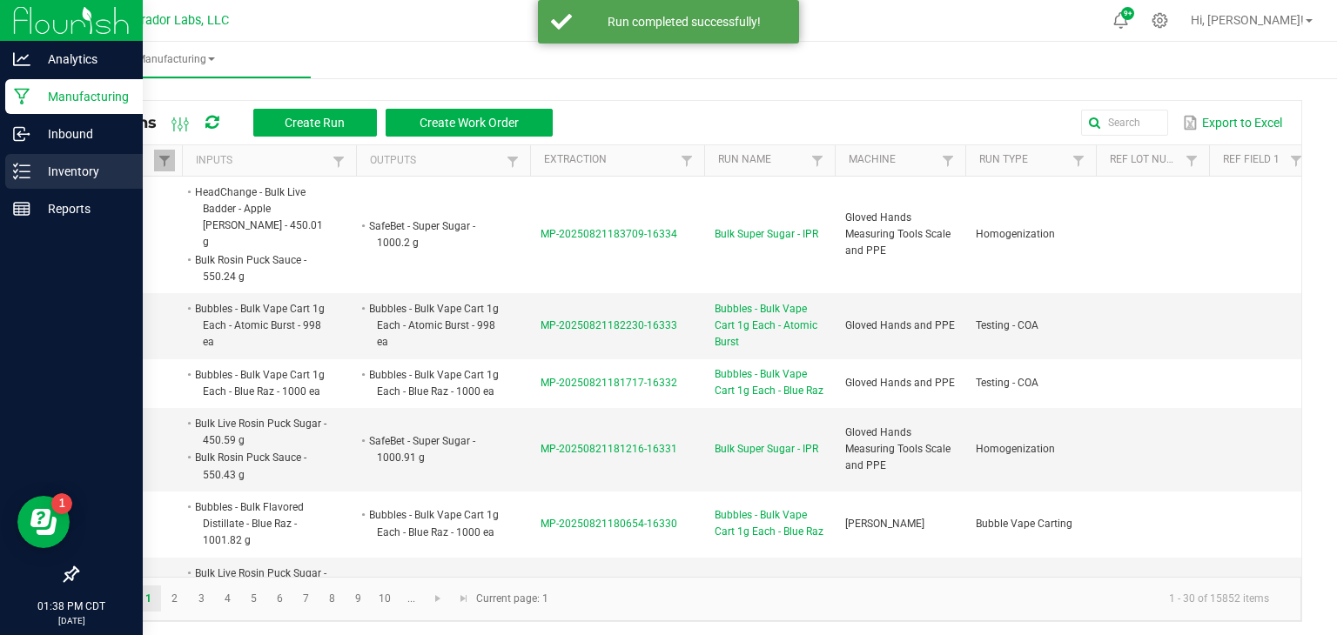
click at [21, 172] on icon at bounding box center [21, 171] width 17 height 17
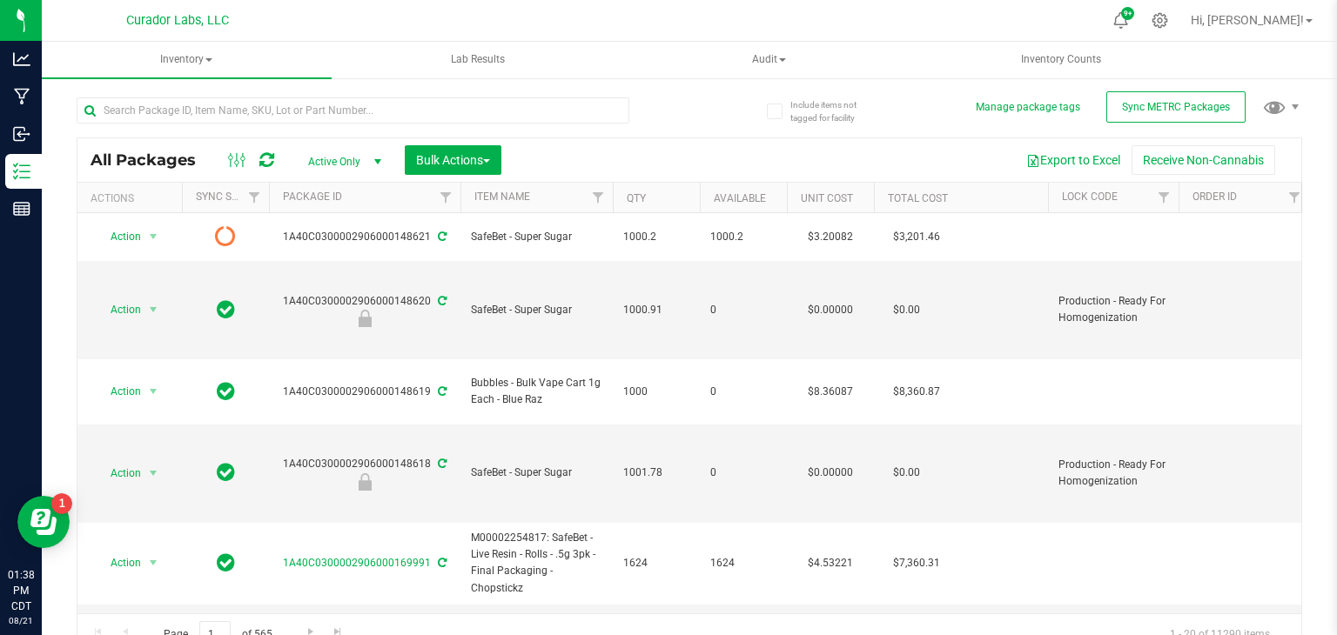
click at [306, 174] on div "All Packages Active Only Active Only Lab Samples Locked All External Internal B…" at bounding box center [689, 160] width 1224 height 44
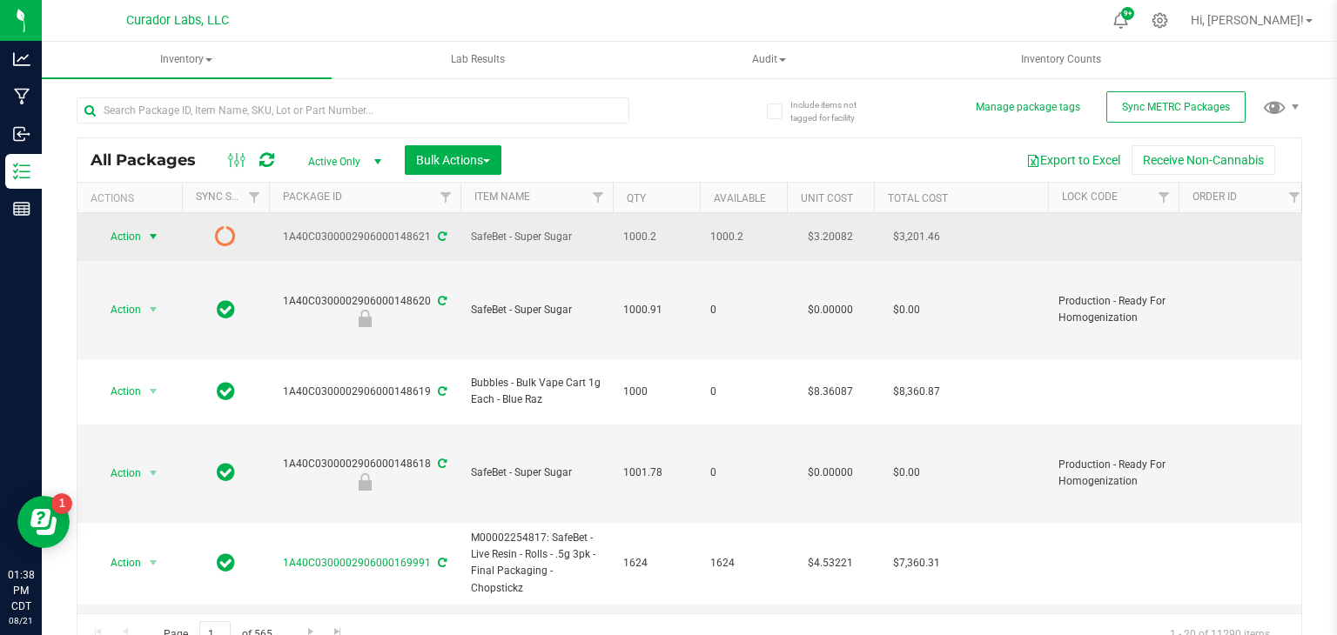
click at [143, 232] on span "select" at bounding box center [154, 237] width 22 height 24
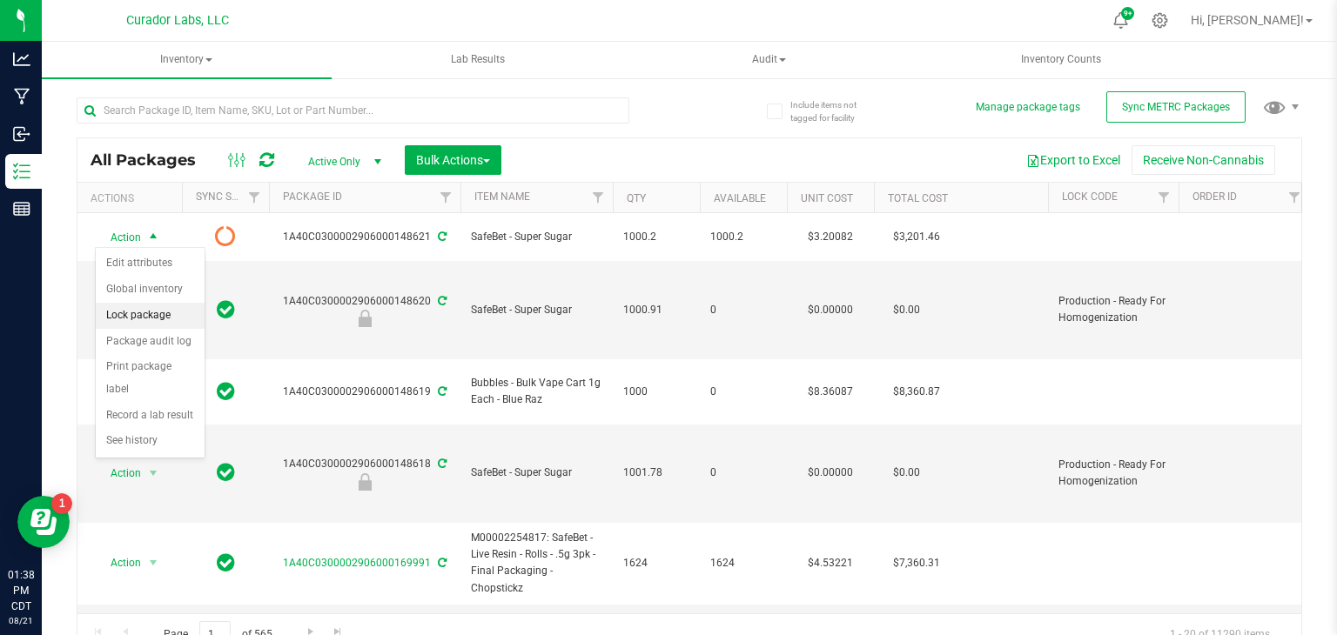
click at [137, 319] on li "Lock package" at bounding box center [150, 316] width 109 height 26
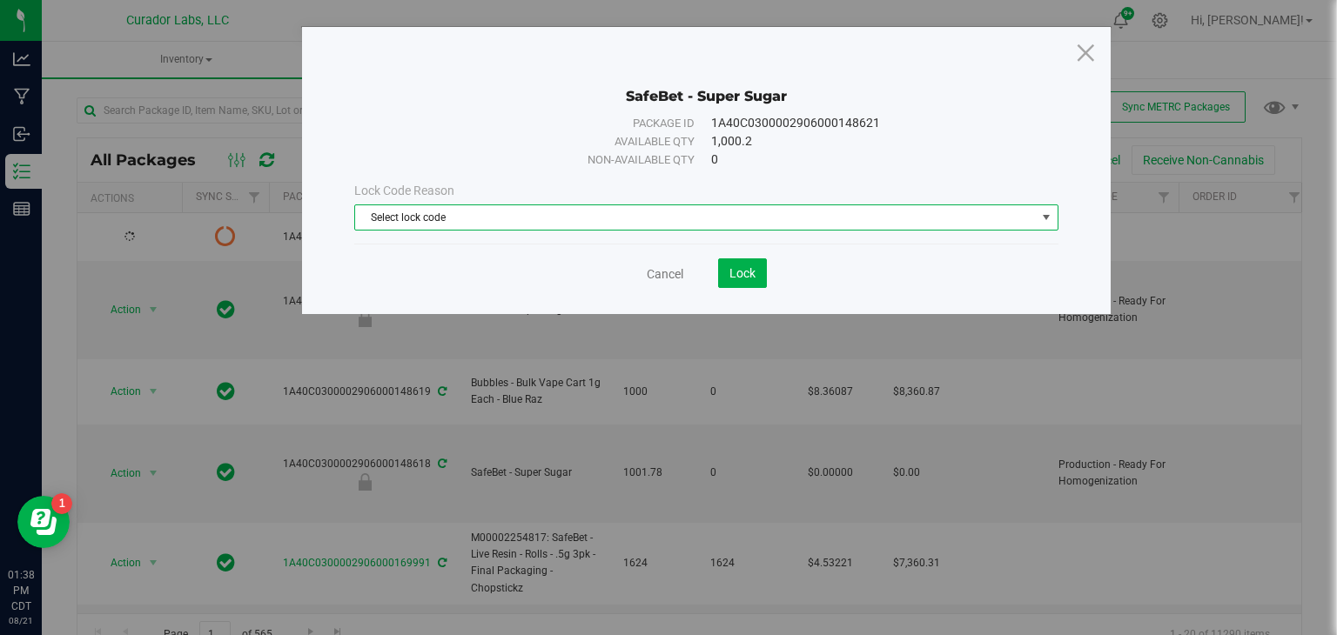
click at [413, 212] on span "Select lock code" at bounding box center [695, 217] width 681 height 24
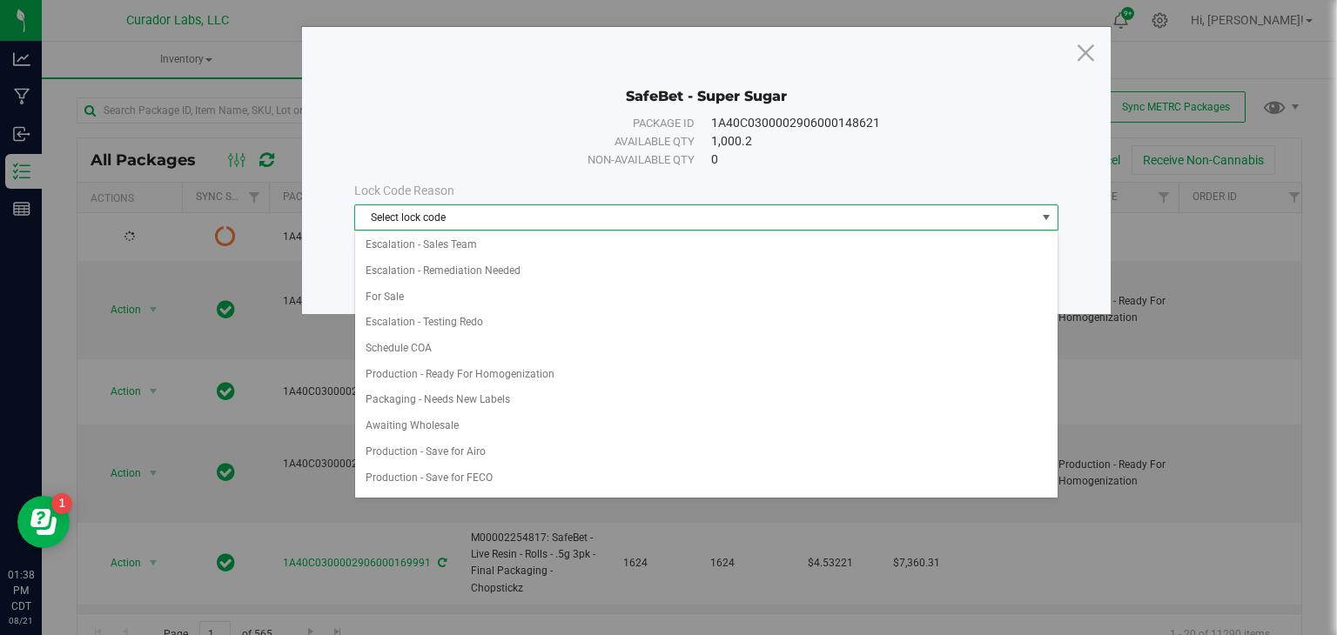
scroll to position [935, 0]
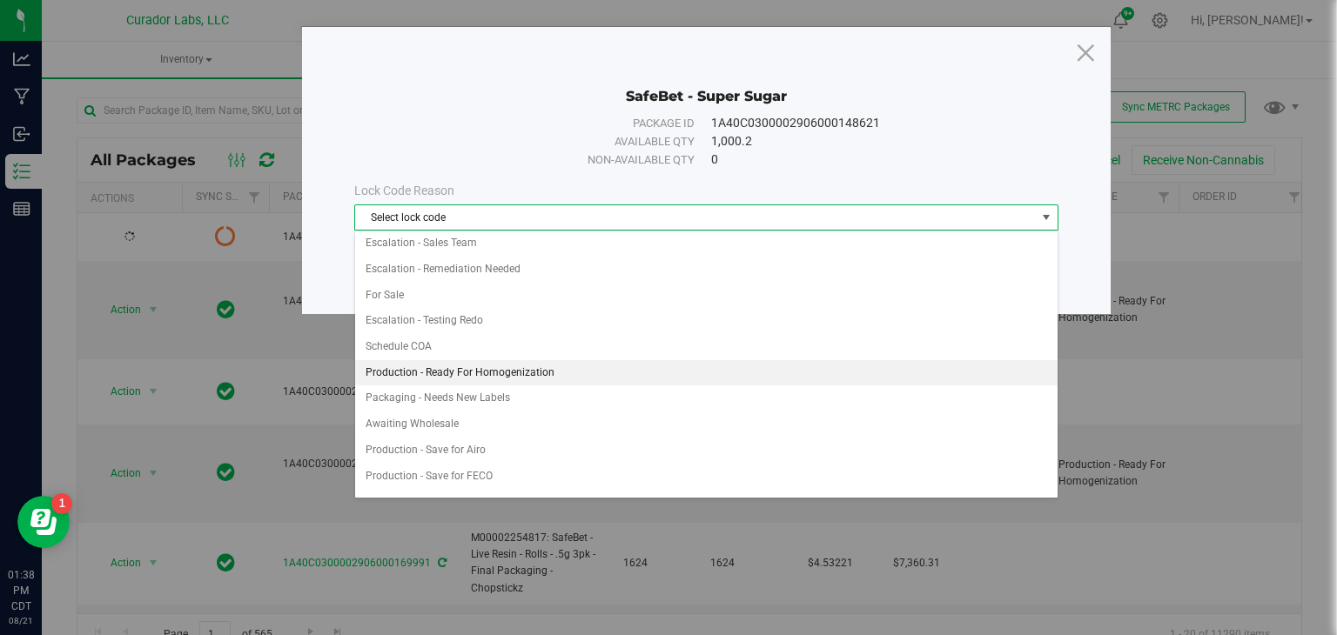
click at [423, 361] on li "Production - Ready For Homogenization" at bounding box center [706, 373] width 702 height 26
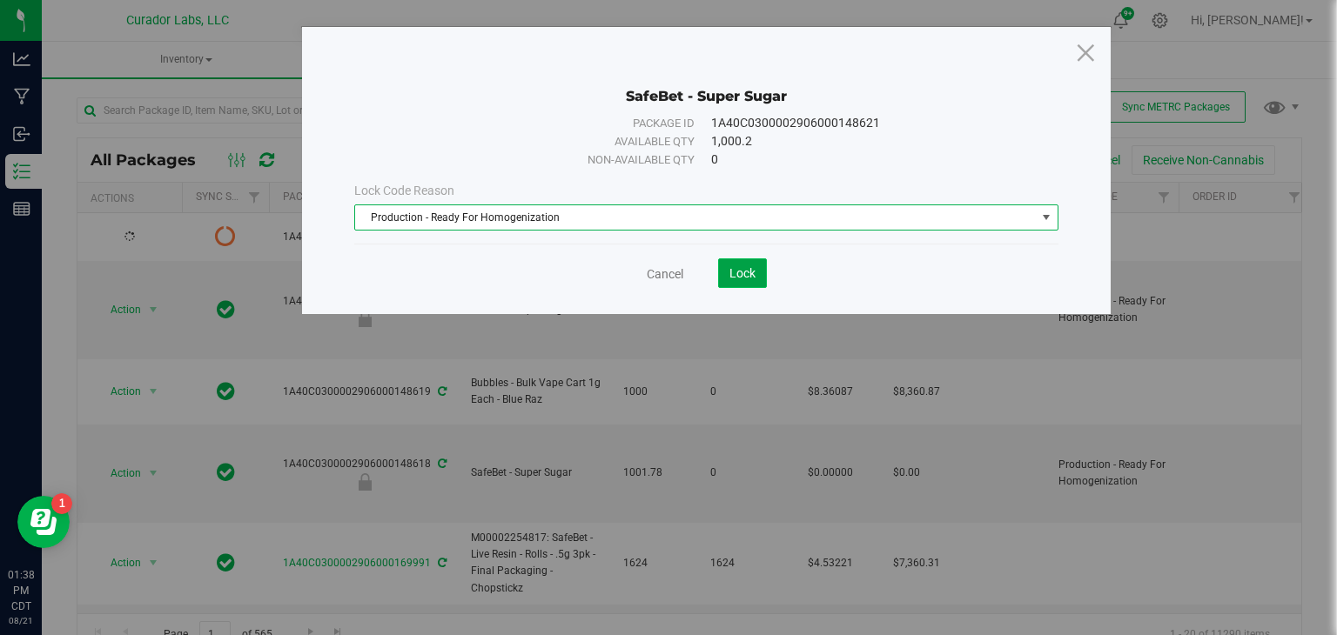
click at [752, 264] on button "Lock" at bounding box center [742, 274] width 49 height 30
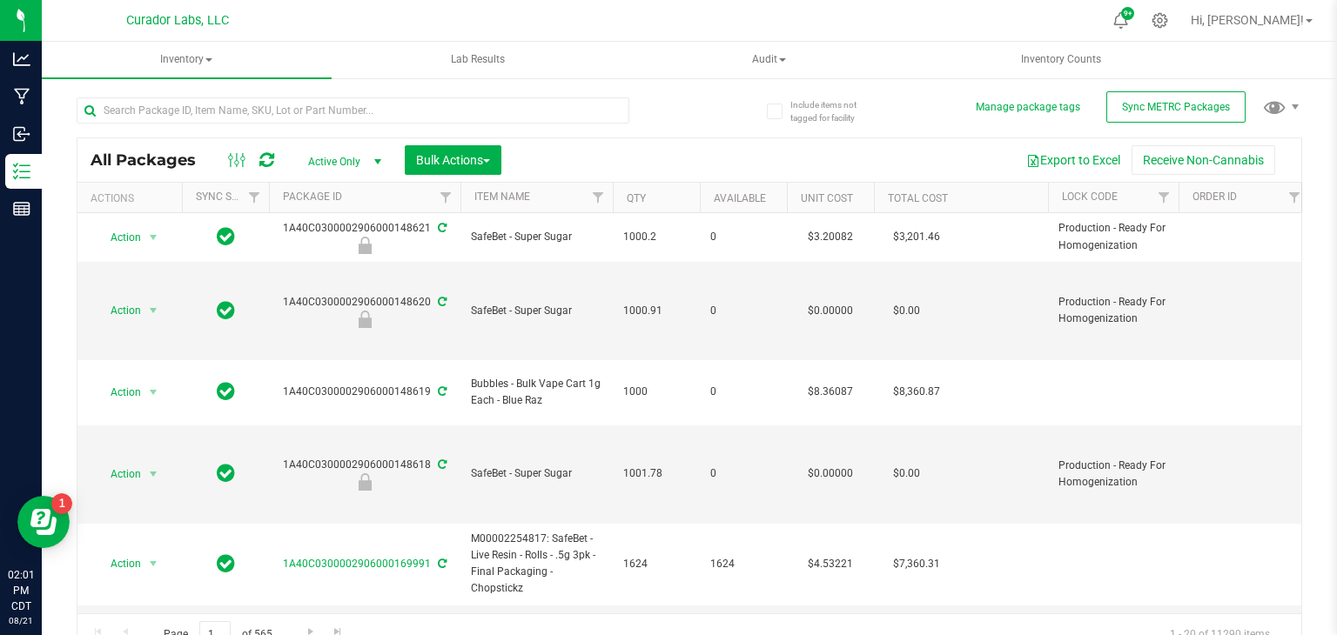
click at [752, 264] on td "0" at bounding box center [743, 311] width 87 height 98
click at [226, 111] on input "text" at bounding box center [353, 110] width 553 height 26
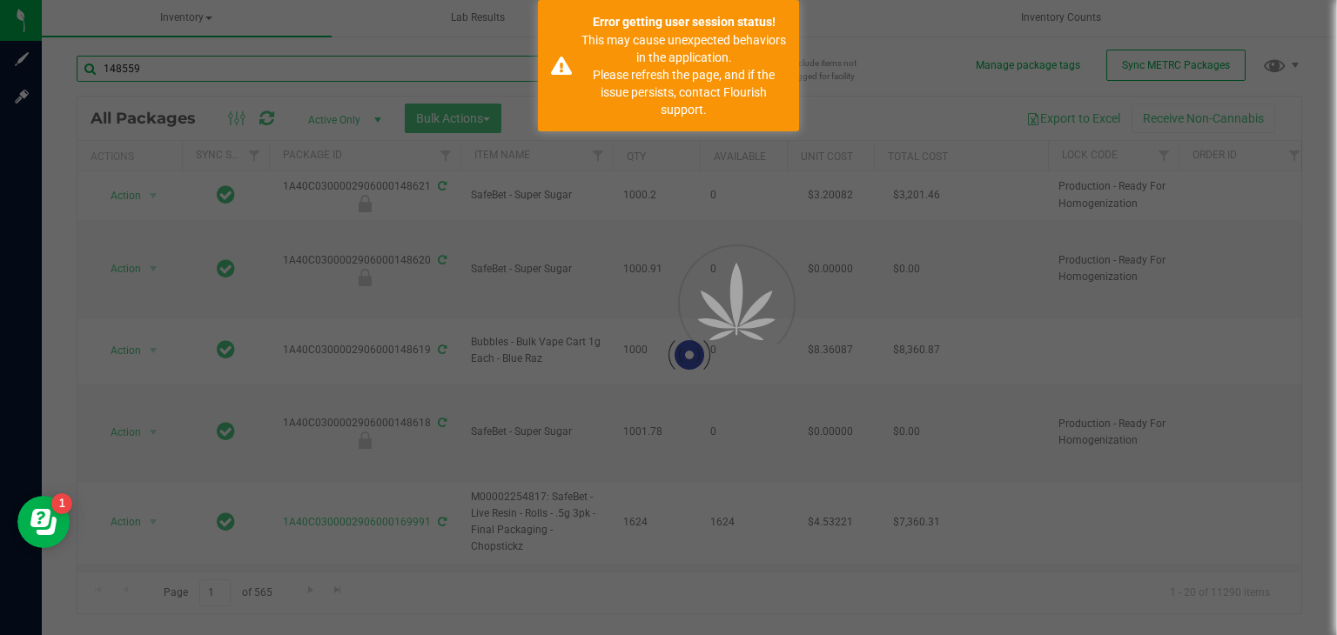
type input "148559"
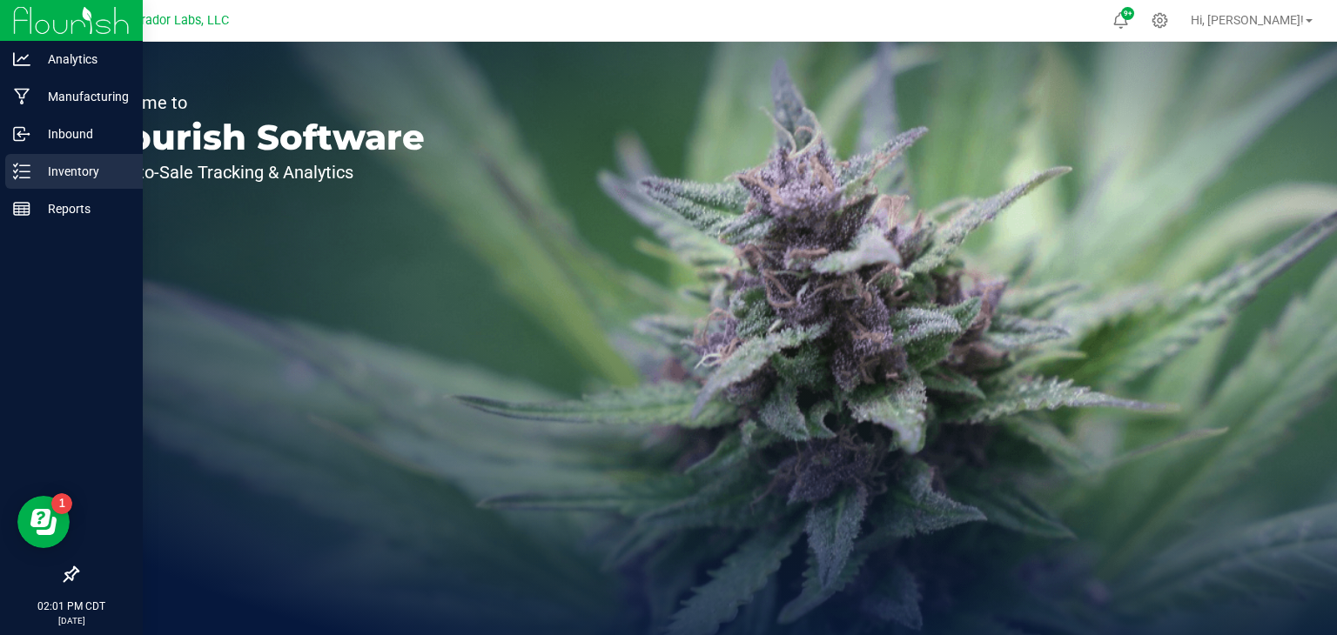
click at [50, 177] on p "Inventory" at bounding box center [82, 171] width 104 height 21
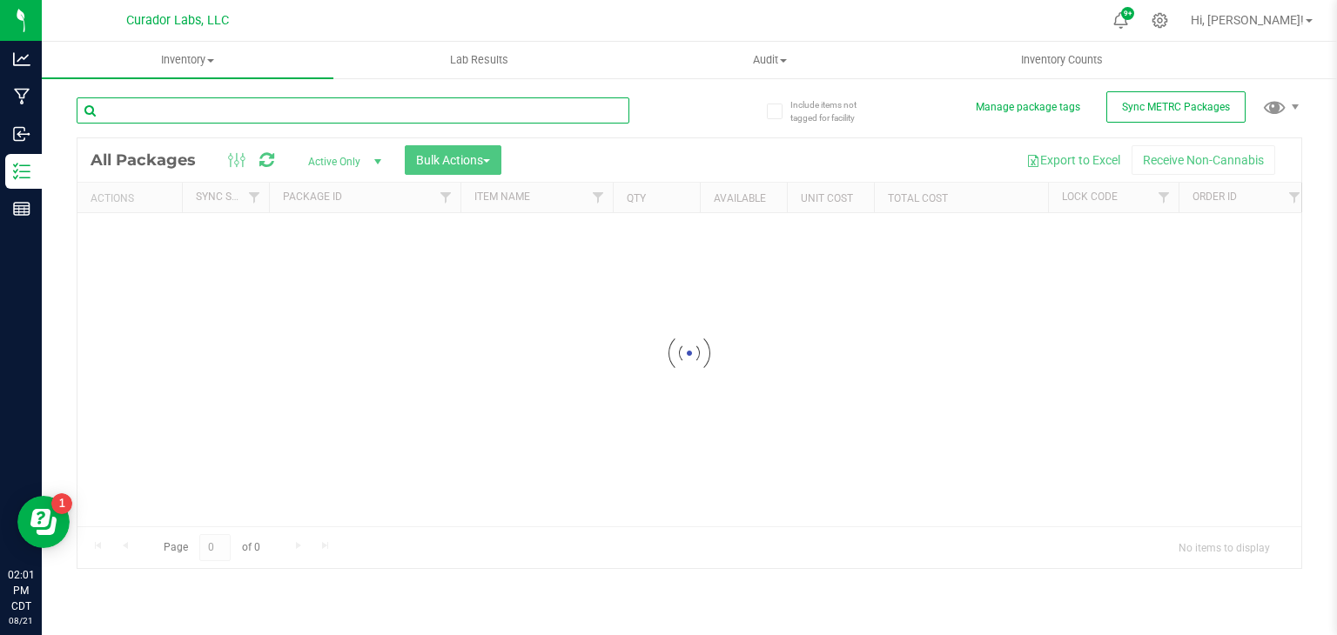
click at [256, 106] on input "text" at bounding box center [353, 110] width 553 height 26
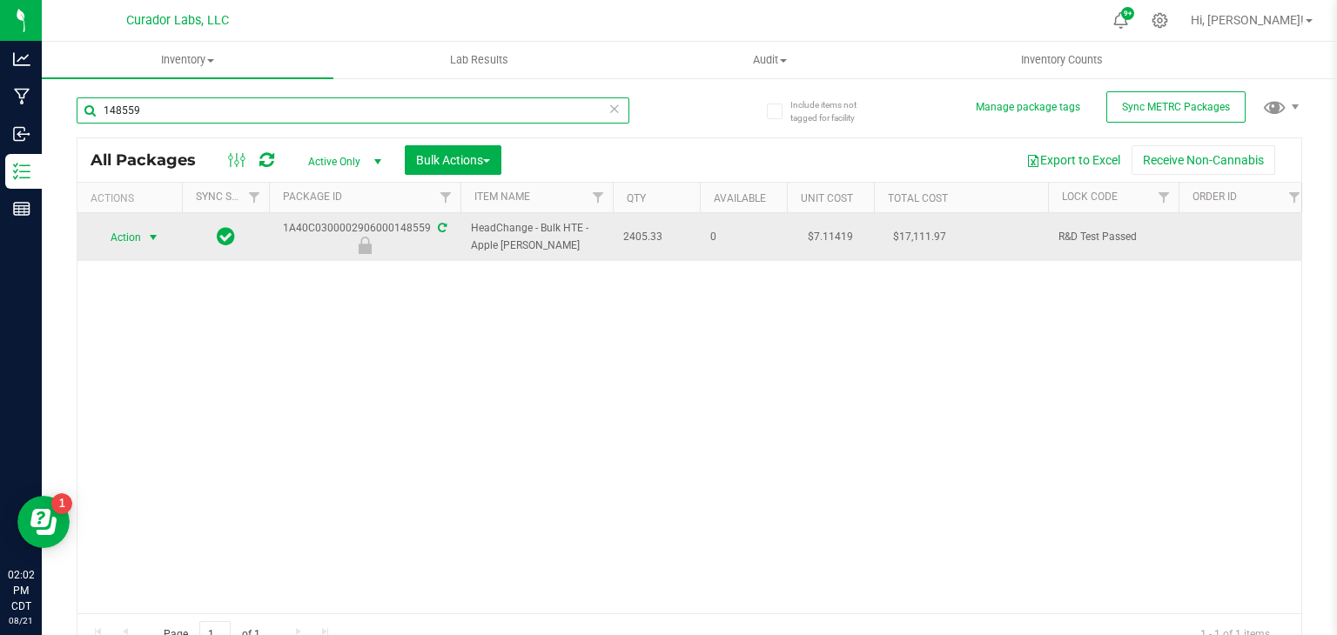
type input "148559"
click at [138, 245] on span "Action" at bounding box center [118, 237] width 47 height 24
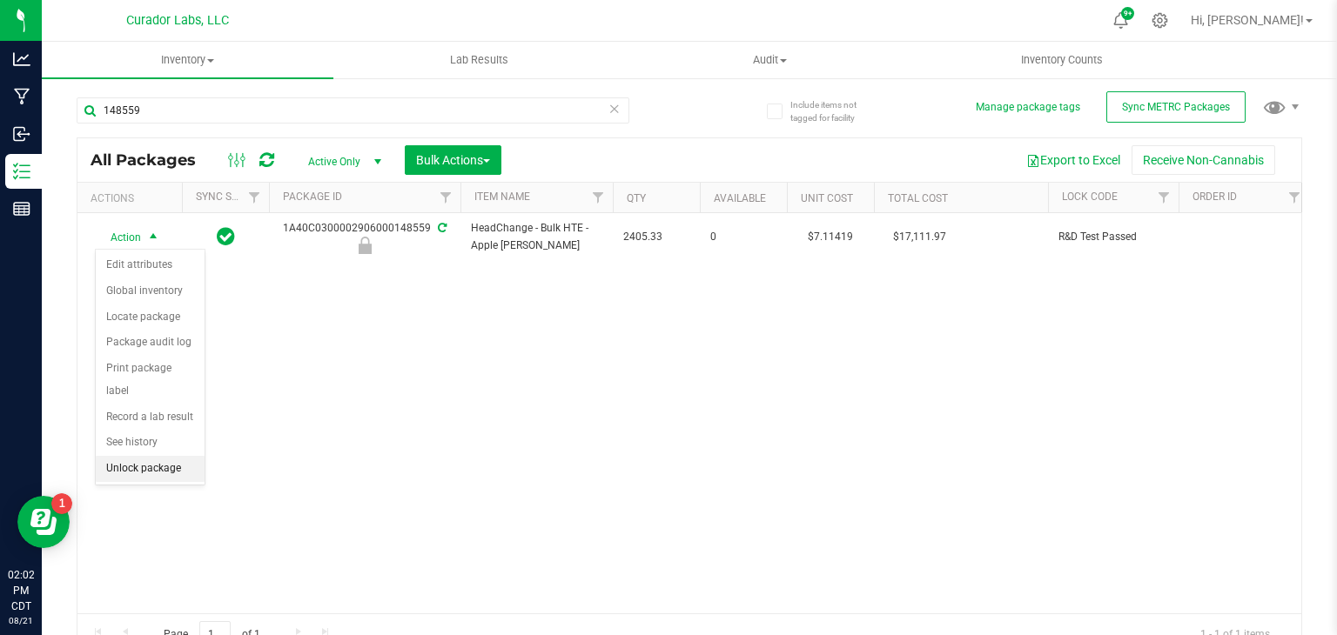
click at [173, 456] on li "Unlock package" at bounding box center [150, 469] width 109 height 26
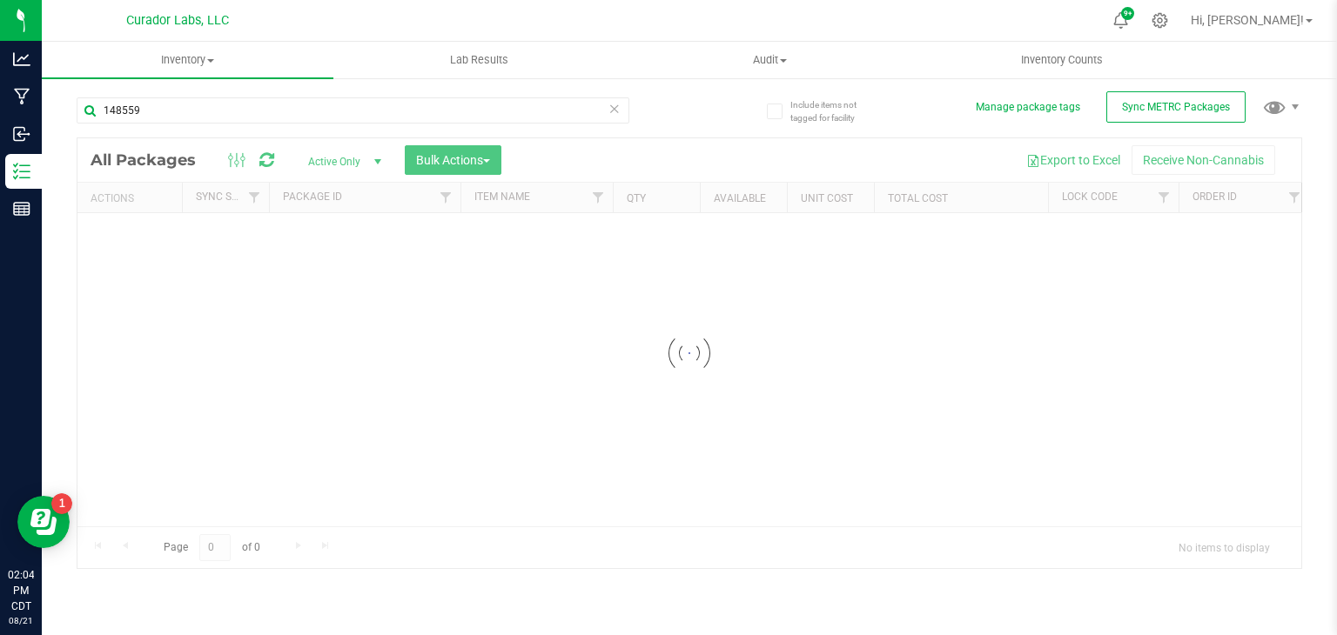
click at [448, 94] on div "148559" at bounding box center [383, 110] width 613 height 56
click at [448, 108] on input "148559" at bounding box center [353, 110] width 553 height 26
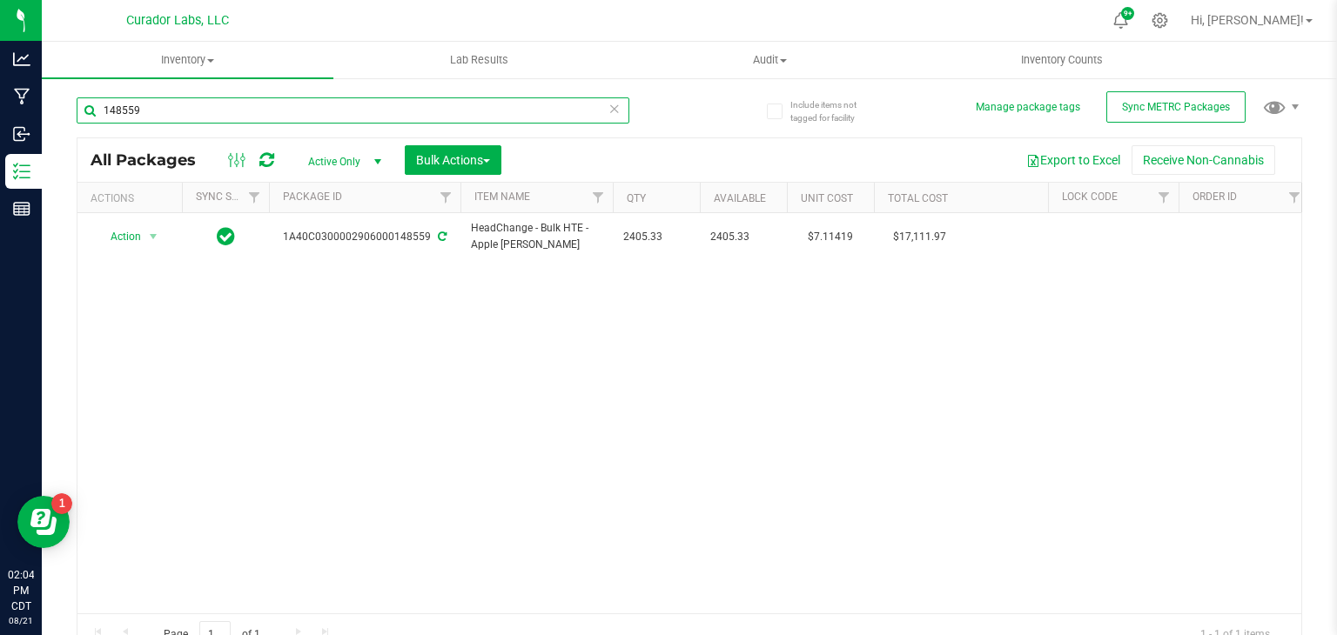
click at [491, 106] on input "148559" at bounding box center [353, 110] width 553 height 26
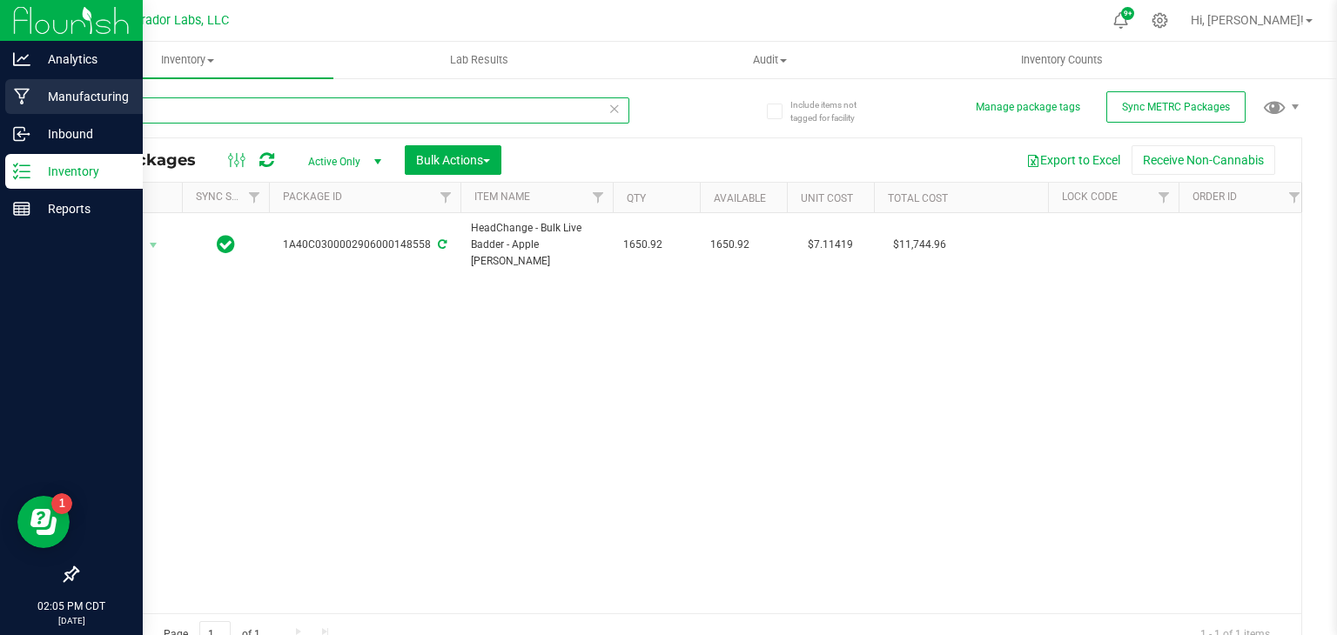
type input "148558"
click at [17, 90] on icon at bounding box center [22, 96] width 17 height 17
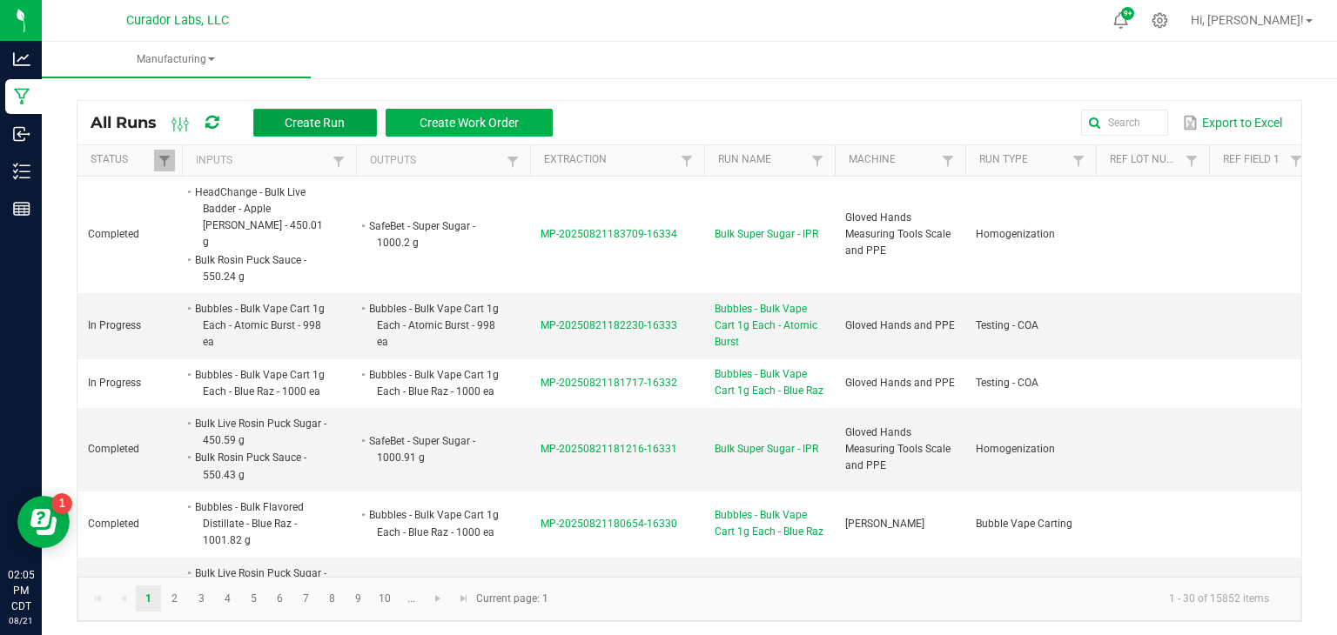
click at [319, 129] on span "Create Run" at bounding box center [315, 123] width 60 height 14
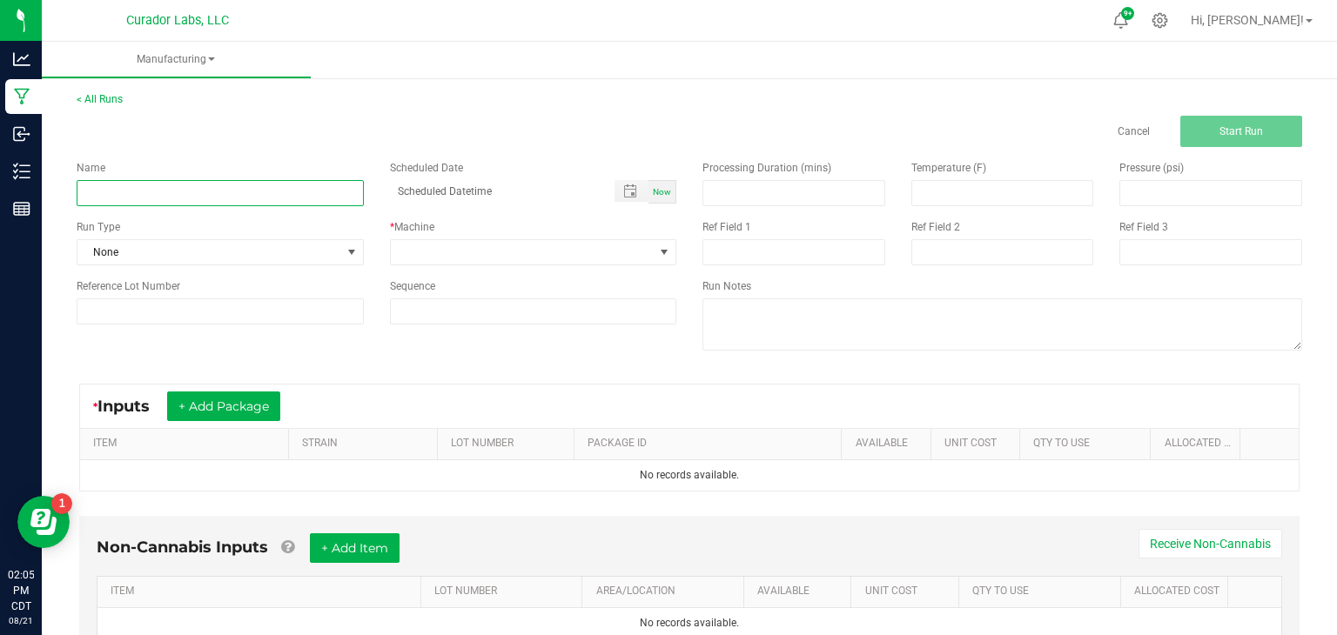
click at [321, 198] on input at bounding box center [220, 193] width 287 height 26
type input "Bulk Super Sugar - IPR"
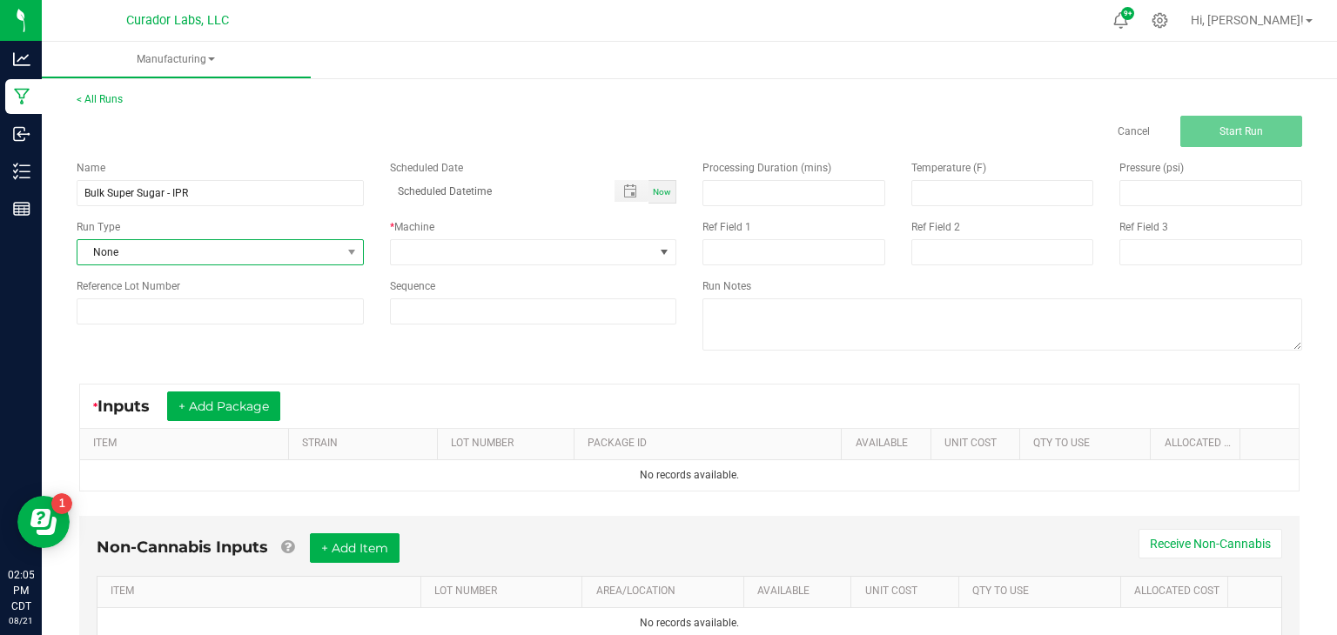
click at [318, 260] on span "None" at bounding box center [209, 252] width 264 height 24
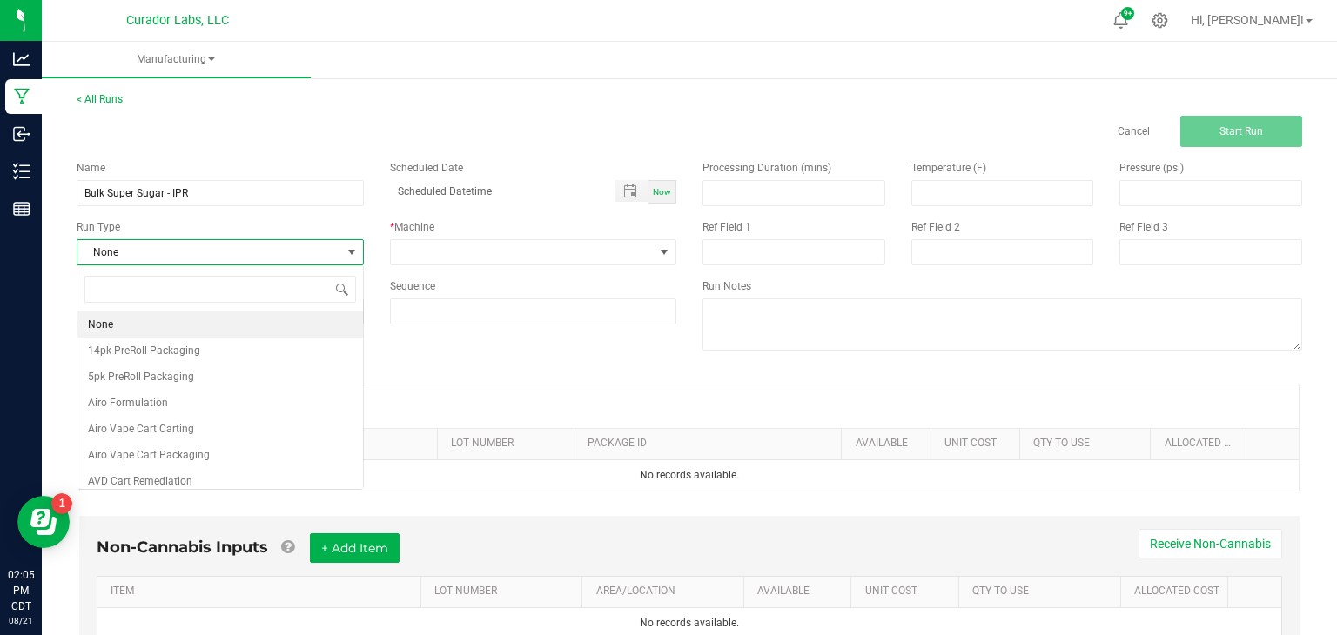
scroll to position [25, 286]
type input "hom"
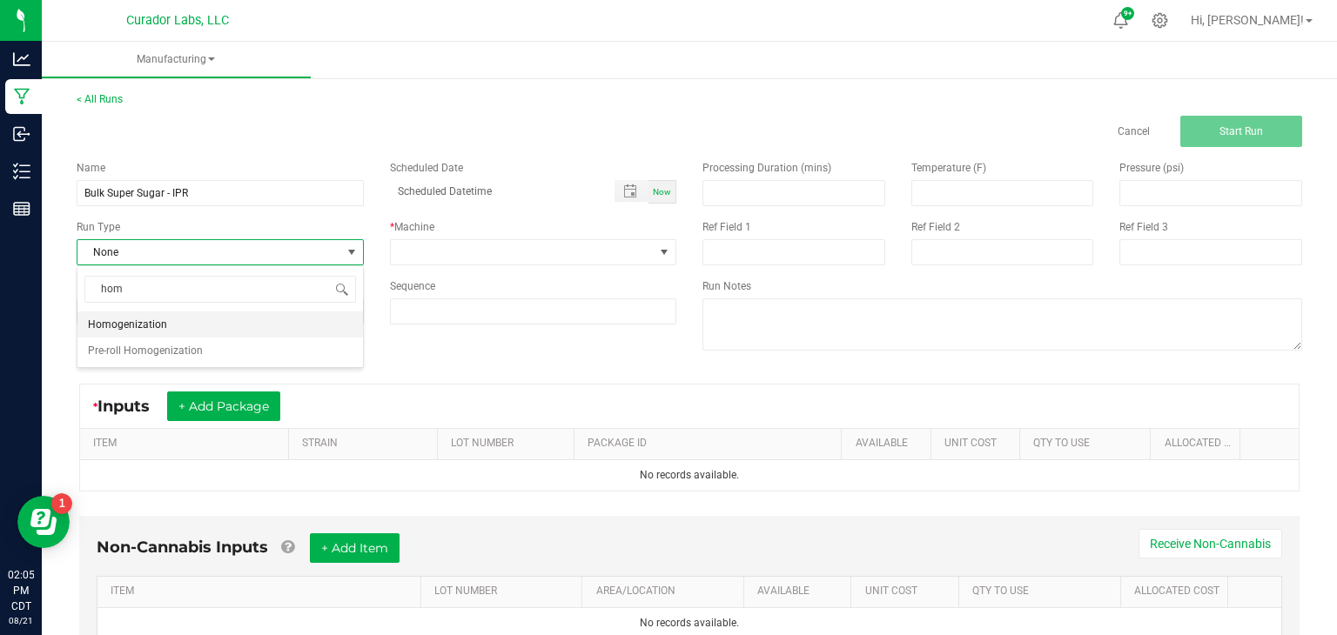
click at [168, 332] on li "Homogenization" at bounding box center [219, 325] width 285 height 26
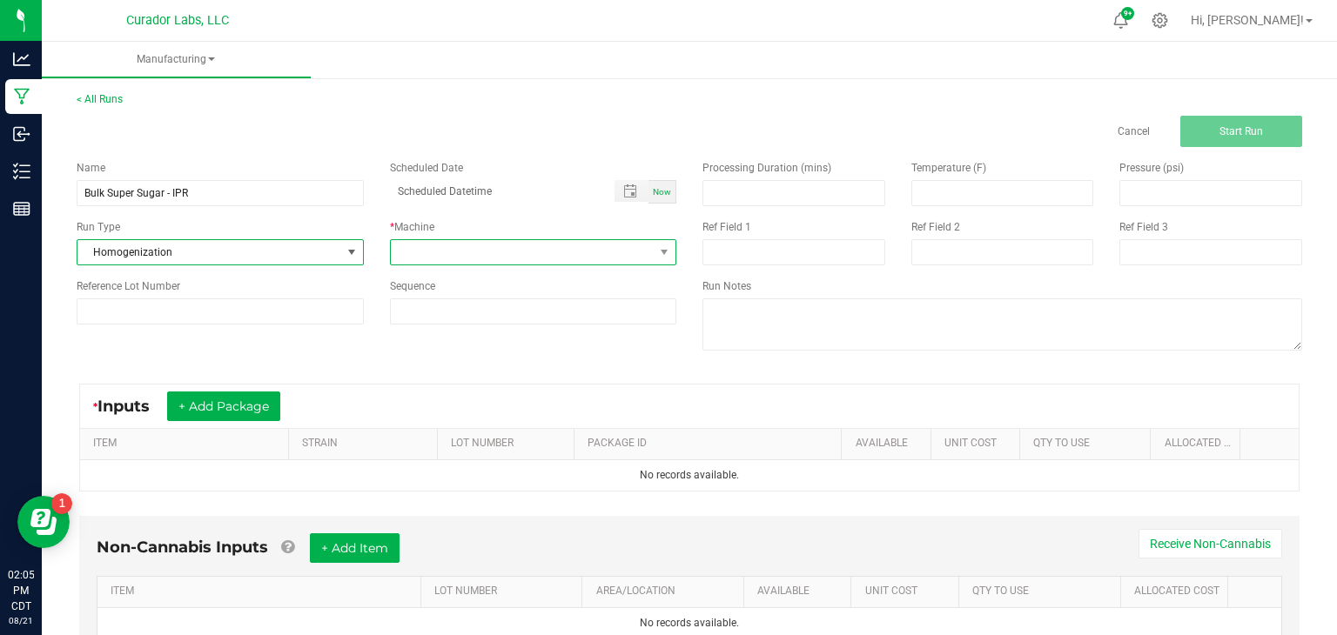
click at [431, 262] on span at bounding box center [523, 252] width 264 height 24
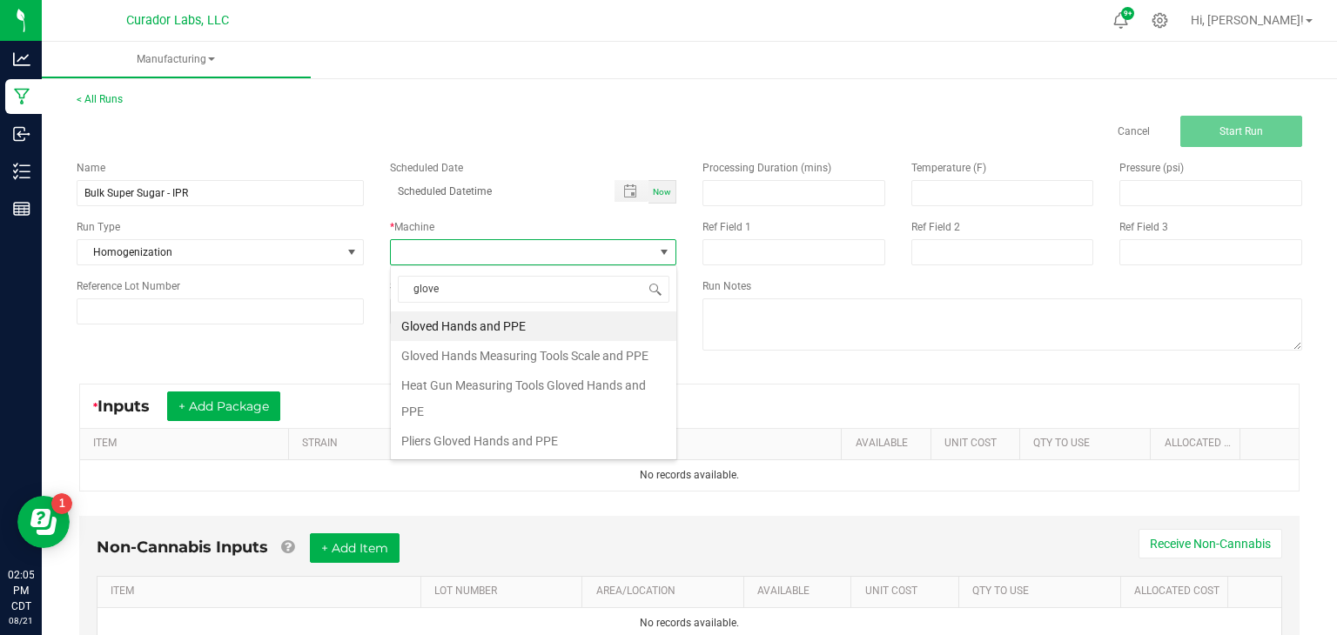
type input "gloved"
click at [458, 353] on li "Gloved Hands Measuring Tools Scale and PPE" at bounding box center [533, 356] width 285 height 30
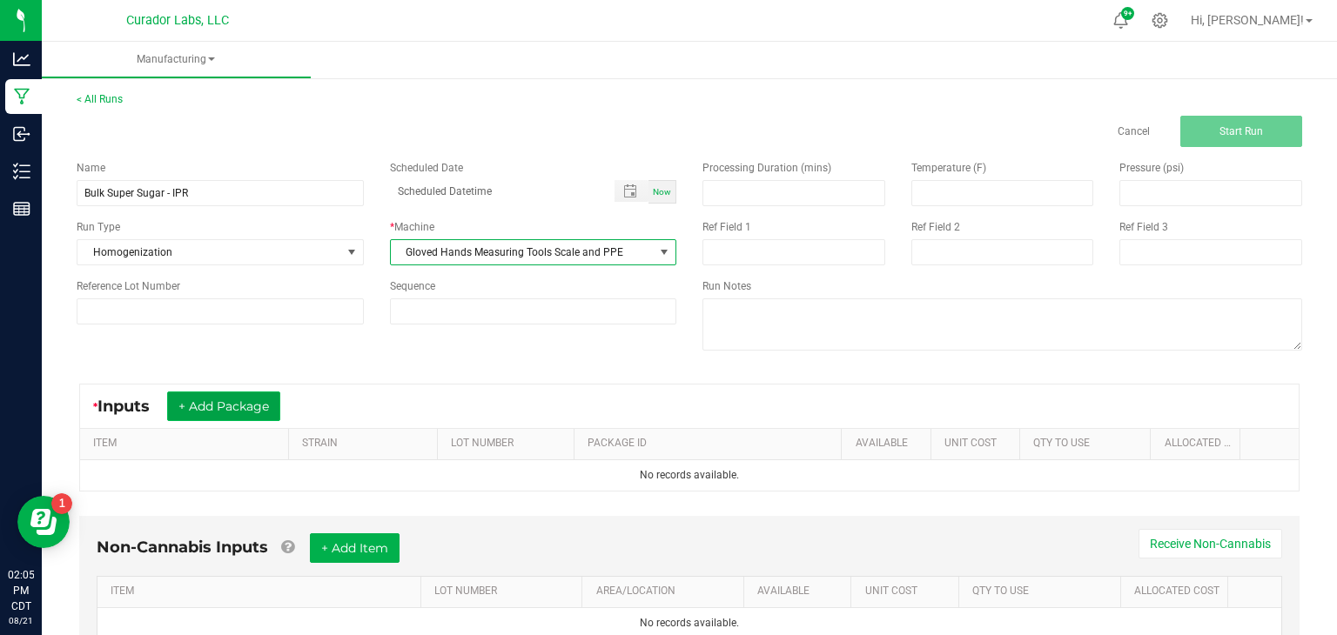
click at [222, 408] on button "+ Add Package" at bounding box center [223, 407] width 113 height 30
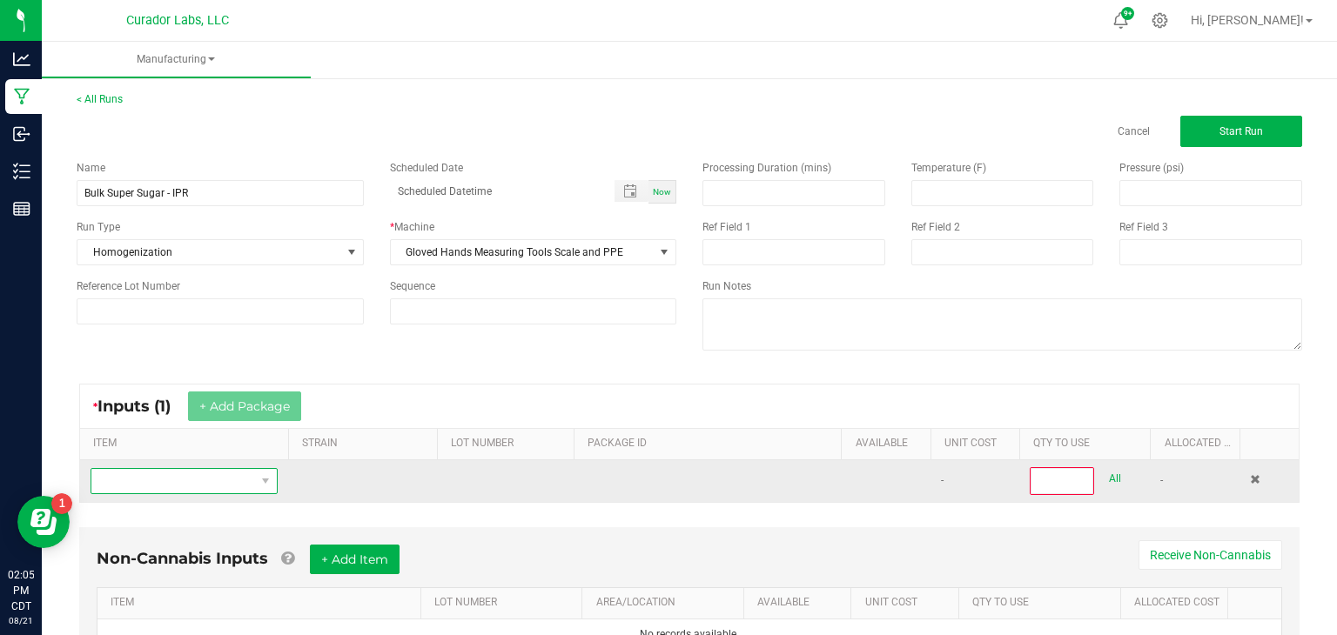
click at [224, 475] on span "NO DATA FOUND" at bounding box center [173, 481] width 164 height 24
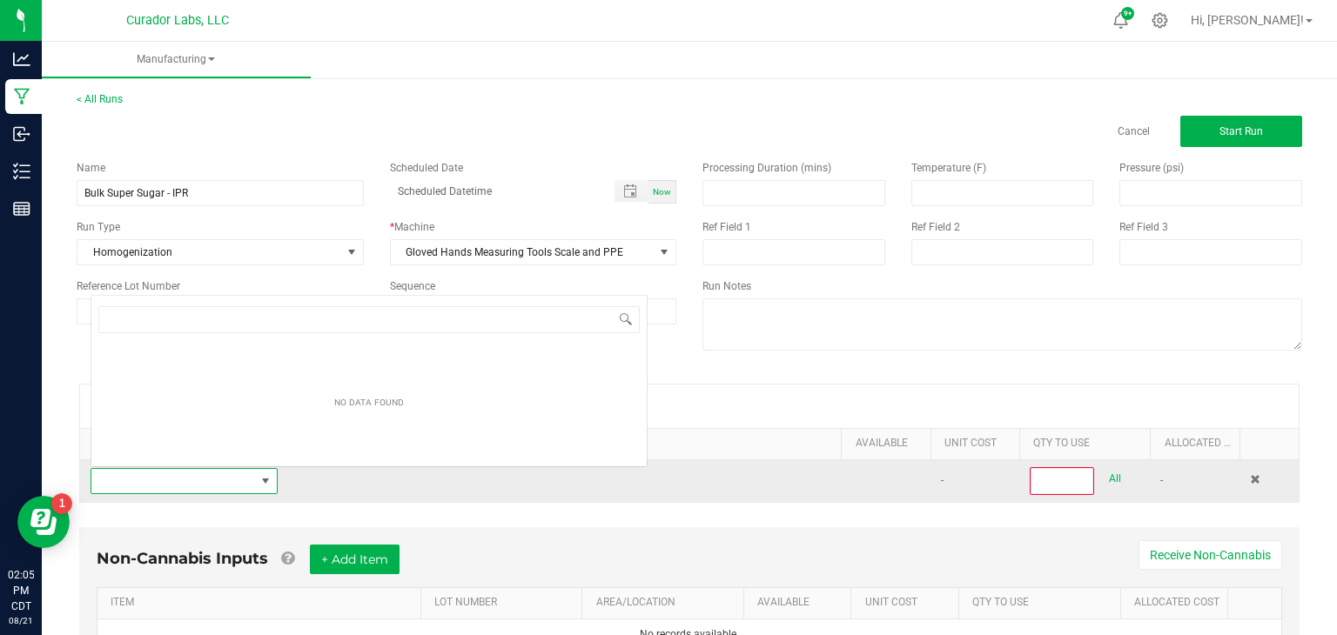
scroll to position [25, 187]
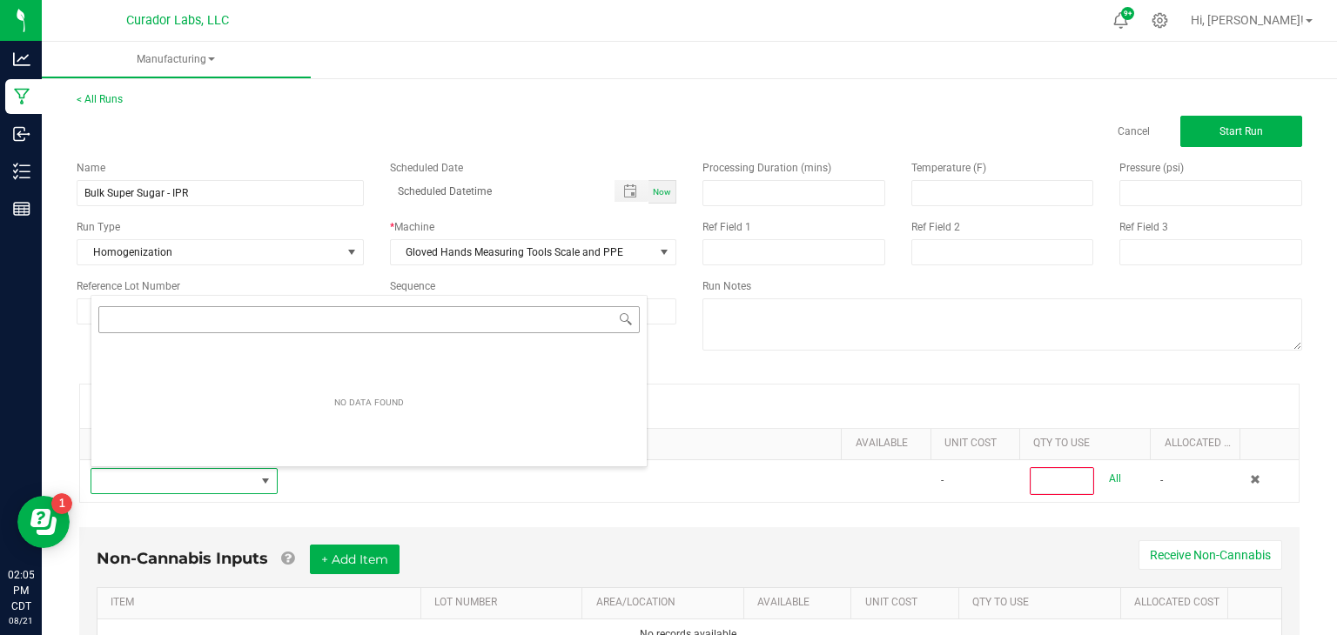
click at [433, 318] on input "NO DATA FOUND" at bounding box center [368, 319] width 541 height 27
type input "apple mintz"
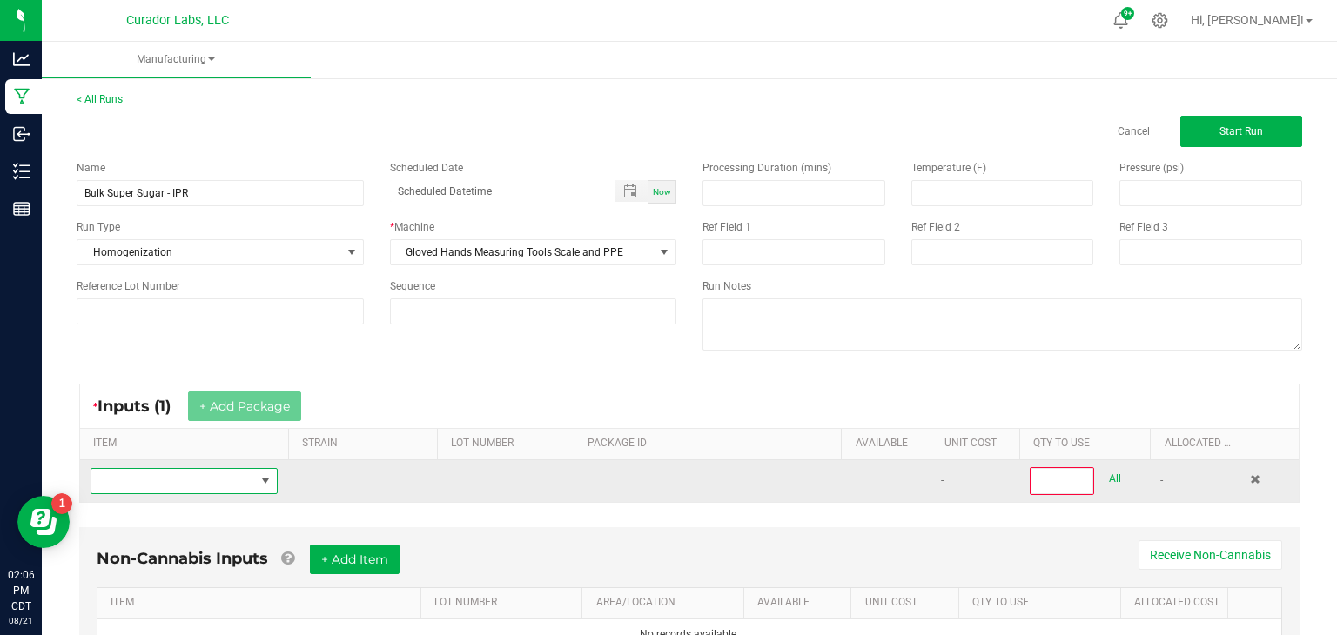
click at [207, 487] on span "NO DATA FOUND" at bounding box center [173, 481] width 164 height 24
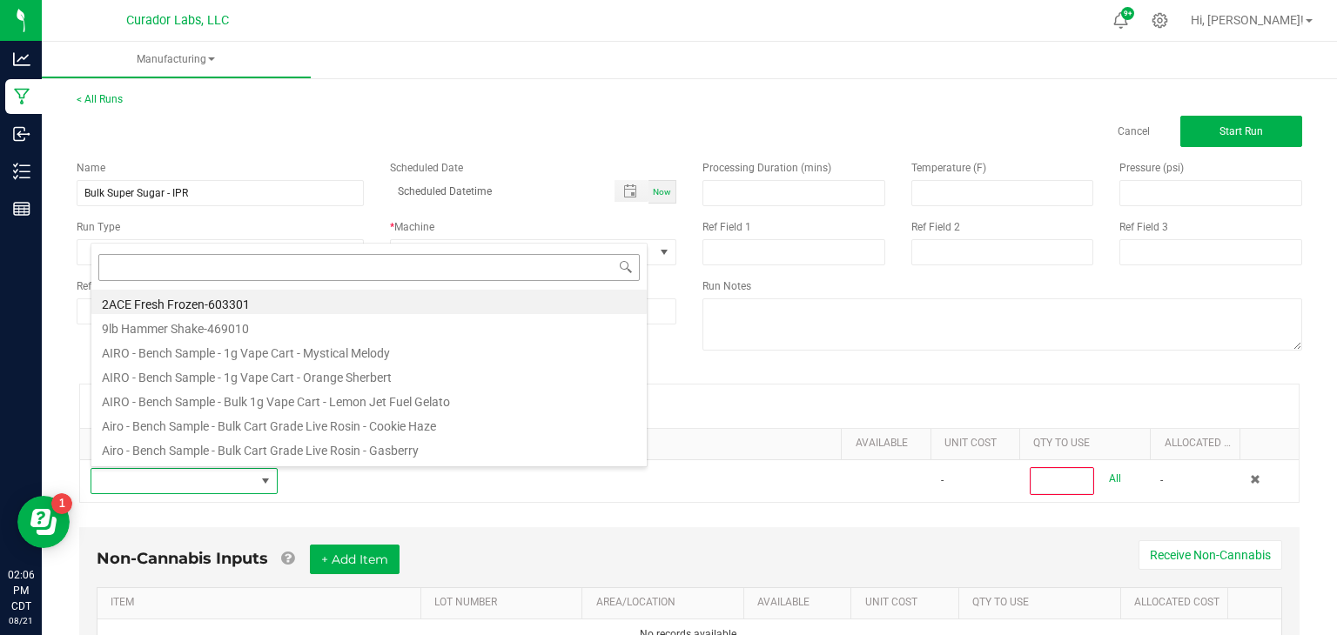
click at [440, 272] on input at bounding box center [368, 267] width 541 height 27
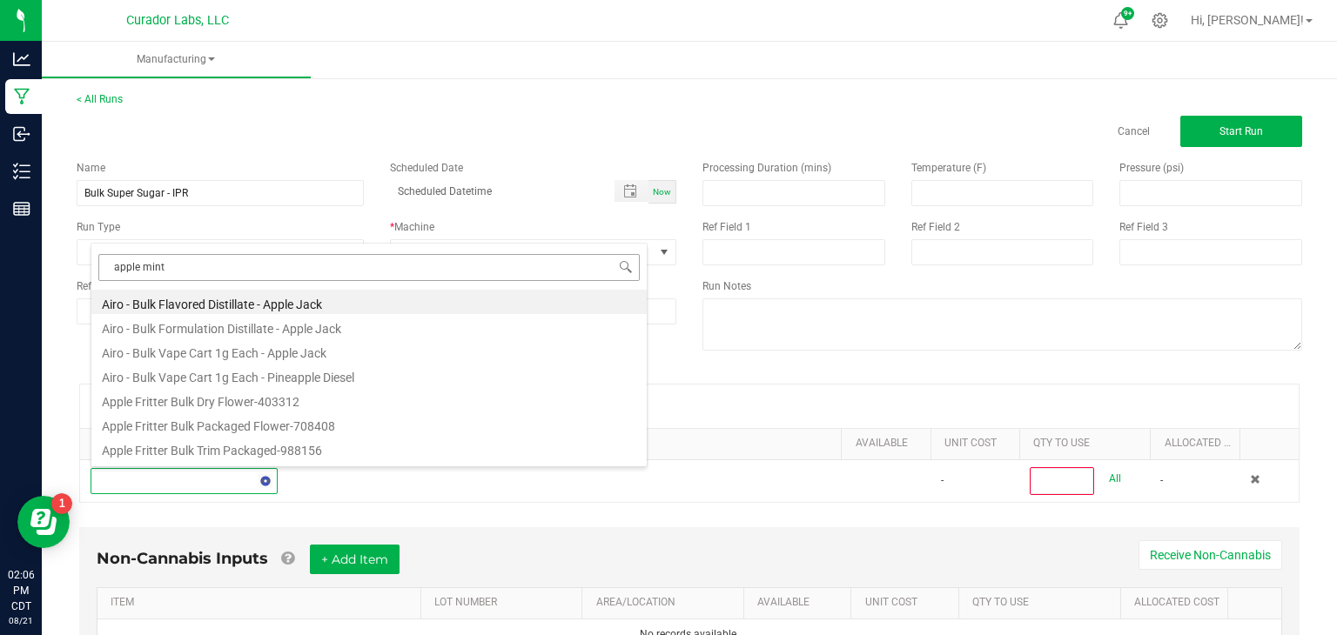
type input "apple mintz"
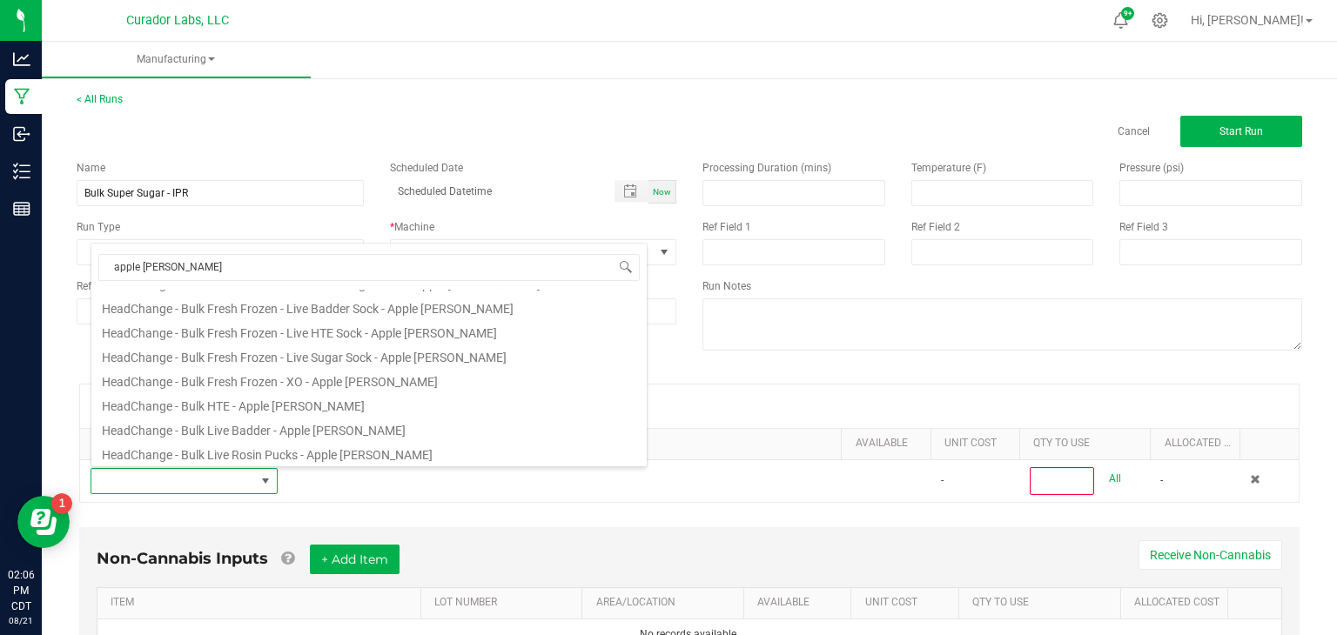
scroll to position [313, 0]
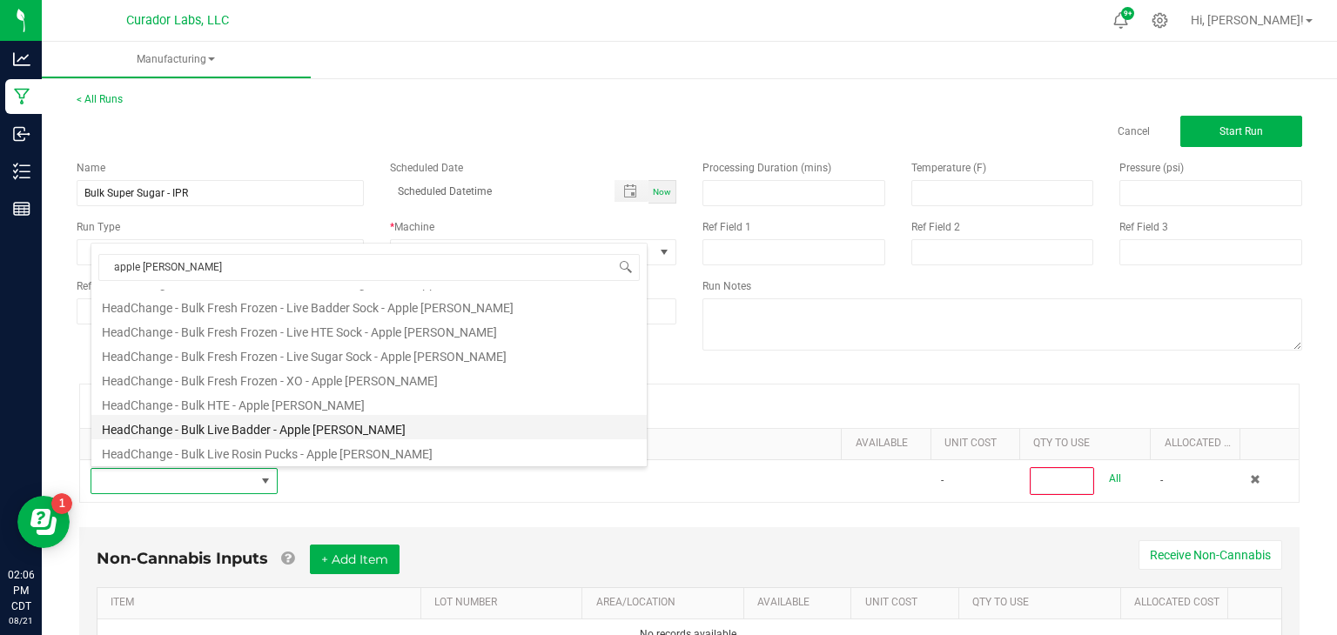
click at [278, 420] on li "HeadChange - Bulk Live Badder - Apple Mintz" at bounding box center [368, 427] width 555 height 24
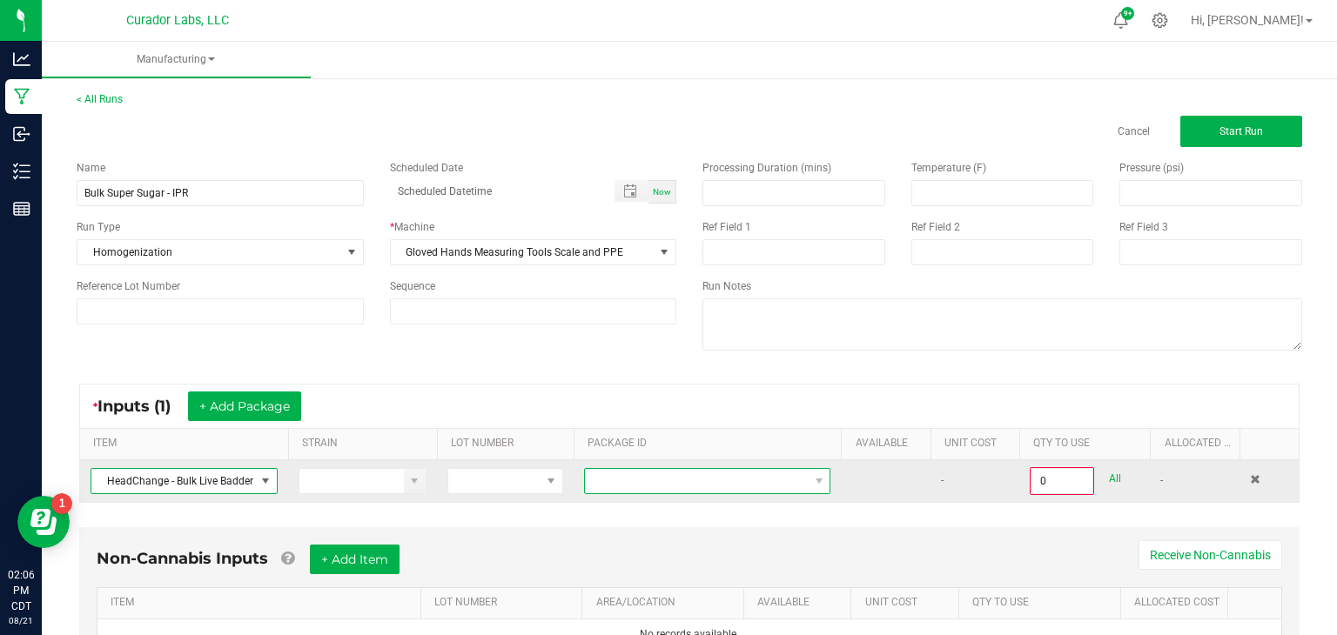
click at [684, 486] on span at bounding box center [696, 481] width 223 height 24
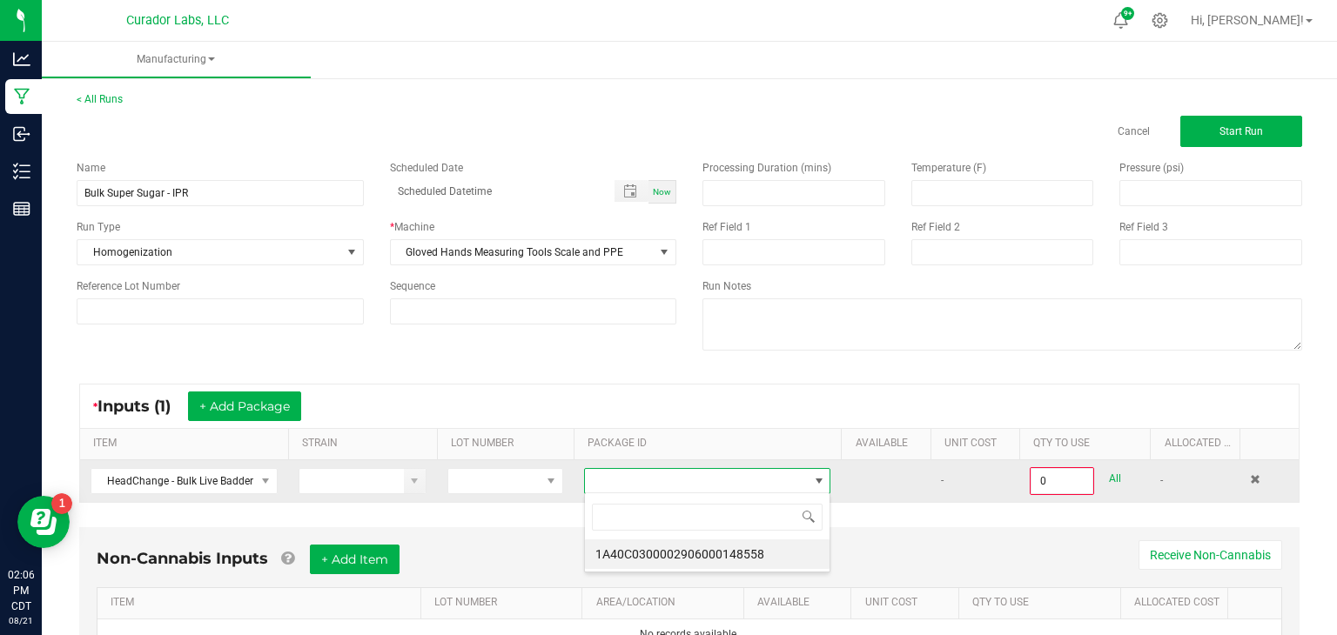
scroll to position [25, 247]
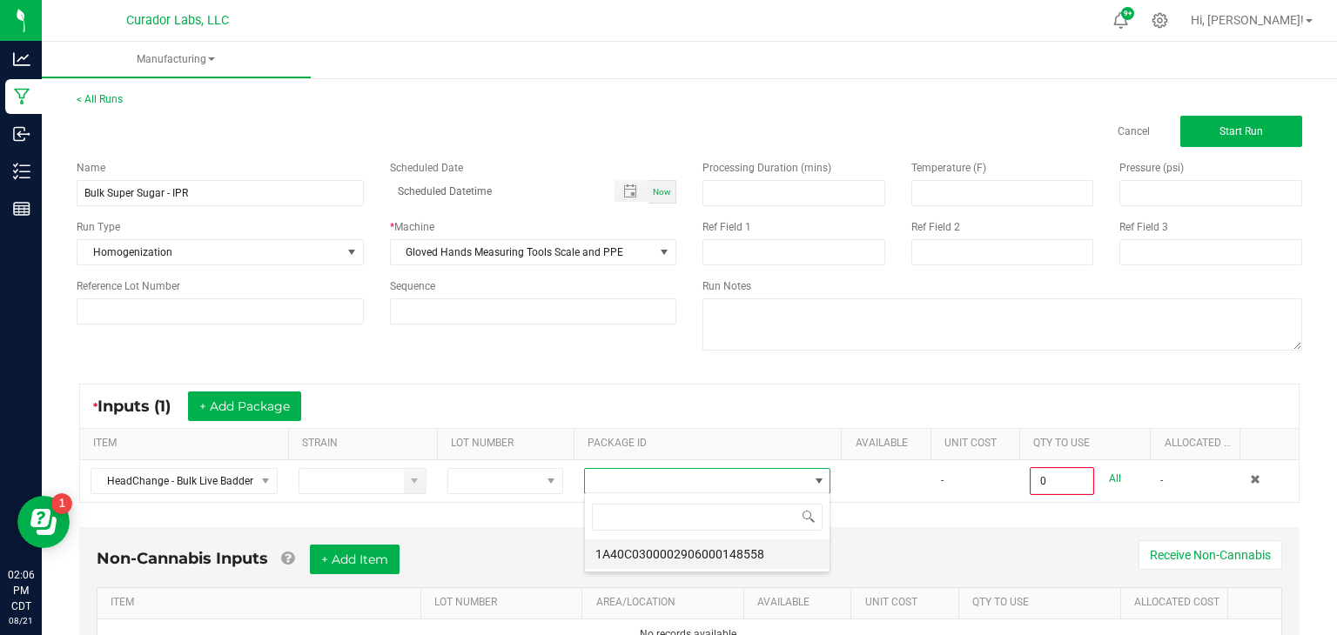
click at [723, 562] on li "1A40C0300002906000148558" at bounding box center [707, 555] width 245 height 30
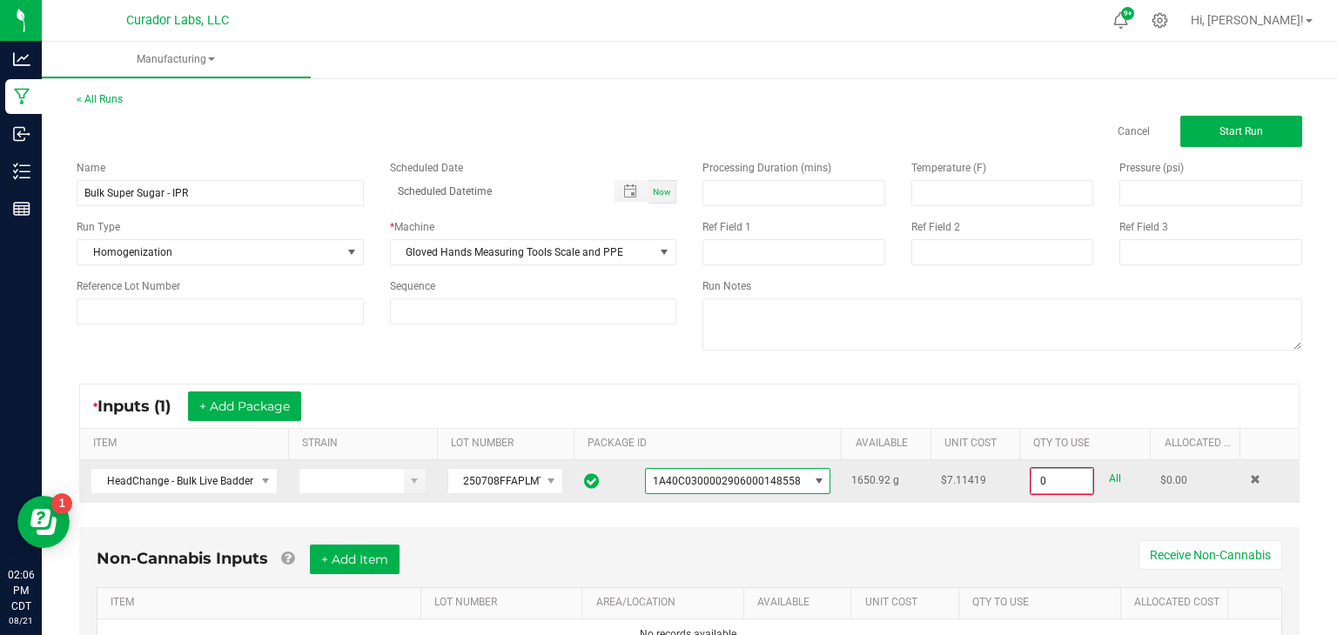
click at [1044, 486] on input "0" at bounding box center [1061, 481] width 61 height 24
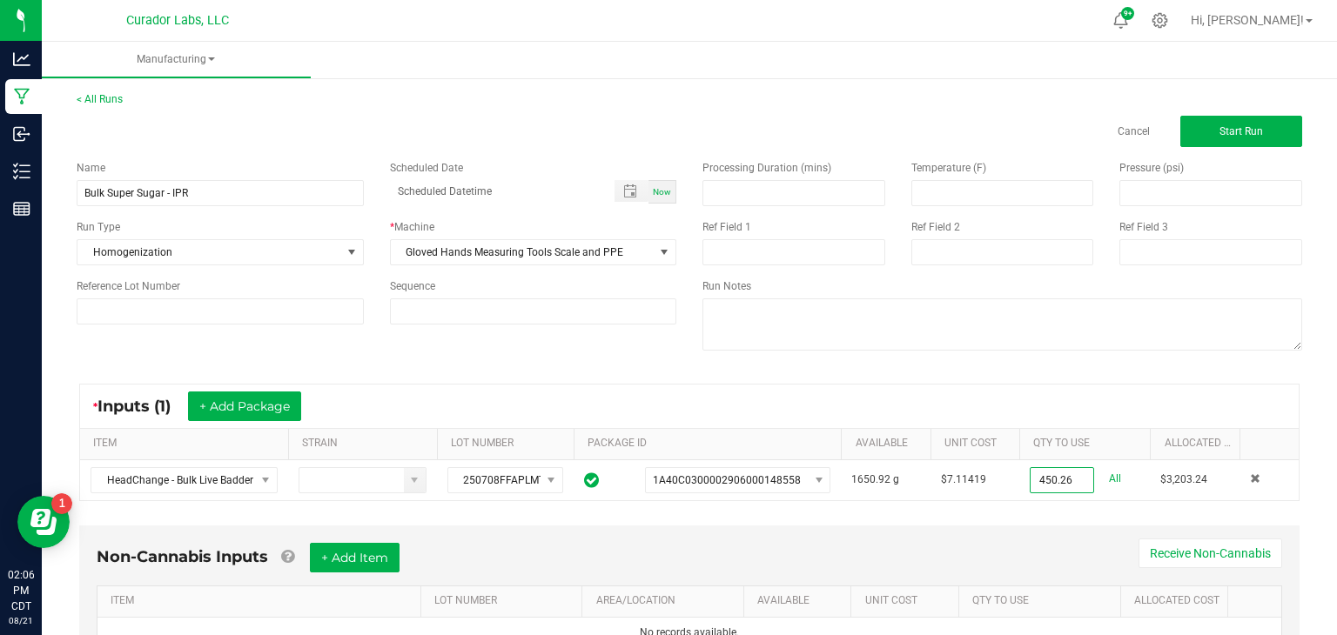
type input "450.2600 g"
click at [1042, 531] on div "Non-Cannabis Inputs + Add Item Receive Non-Cannabis ITEM LOT NUMBER AREA/LOCATI…" at bounding box center [689, 596] width 1220 height 141
click at [220, 413] on button "+ Add Package" at bounding box center [244, 407] width 113 height 30
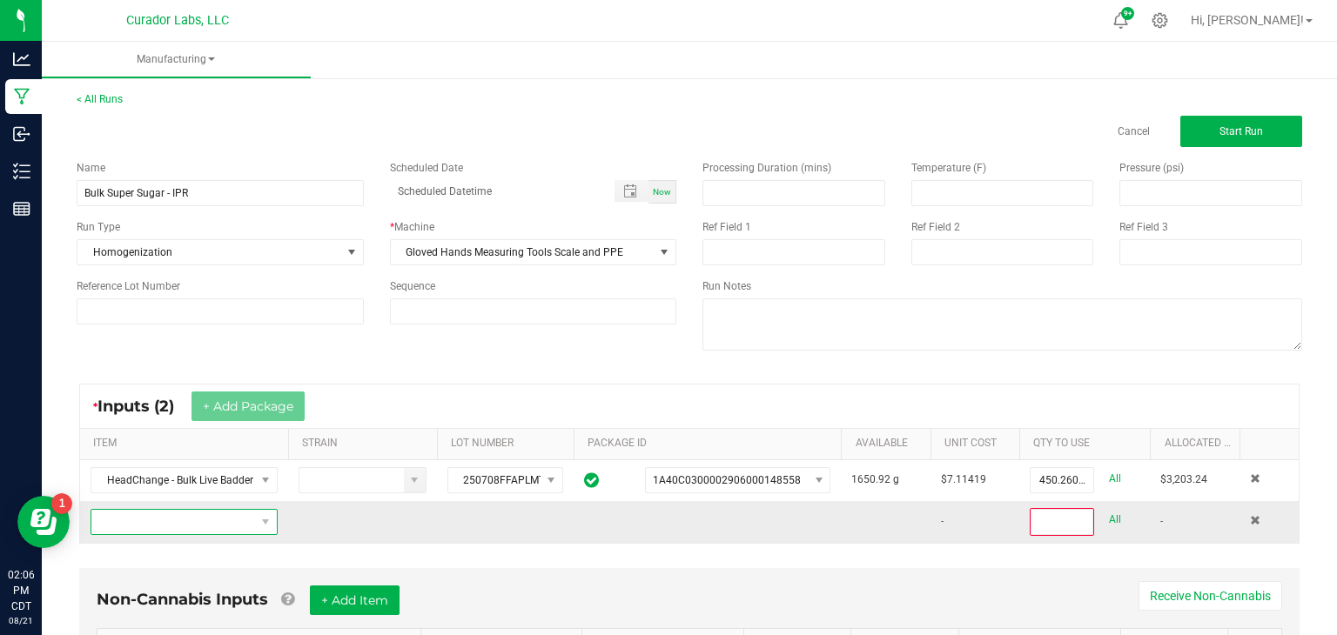
click at [230, 523] on span "NO DATA FOUND" at bounding box center [173, 522] width 164 height 24
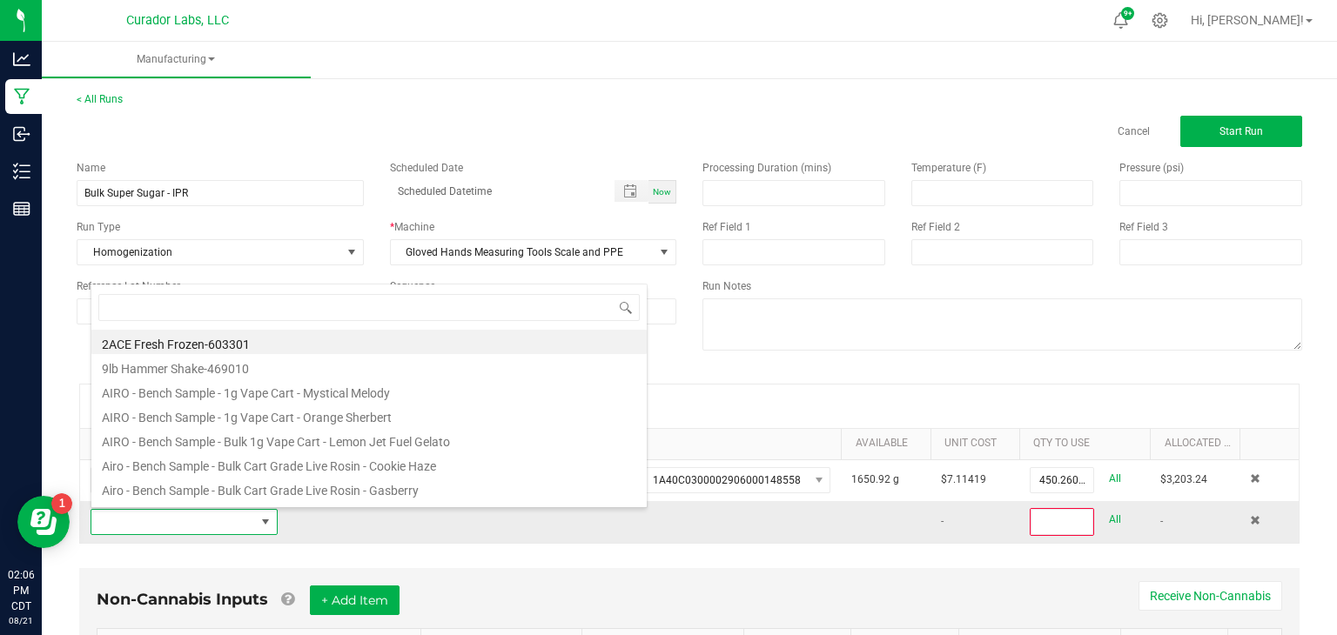
scroll to position [25, 187]
click at [437, 308] on input at bounding box center [368, 307] width 541 height 27
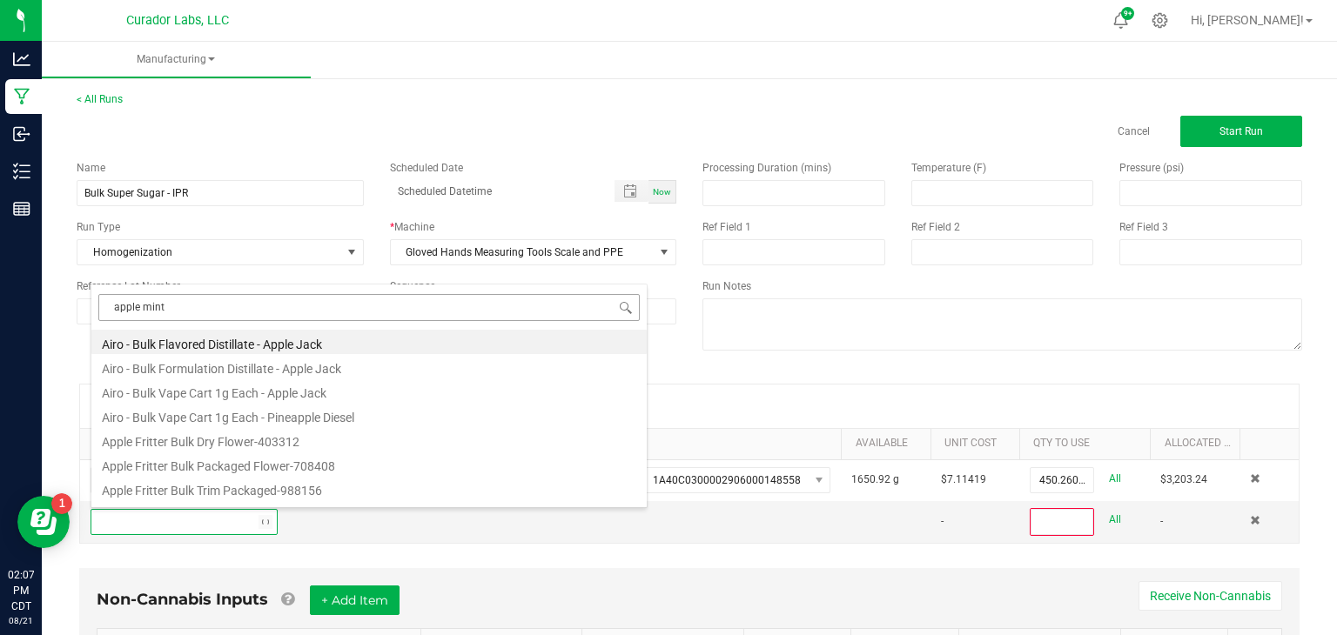
type input "apple mintz"
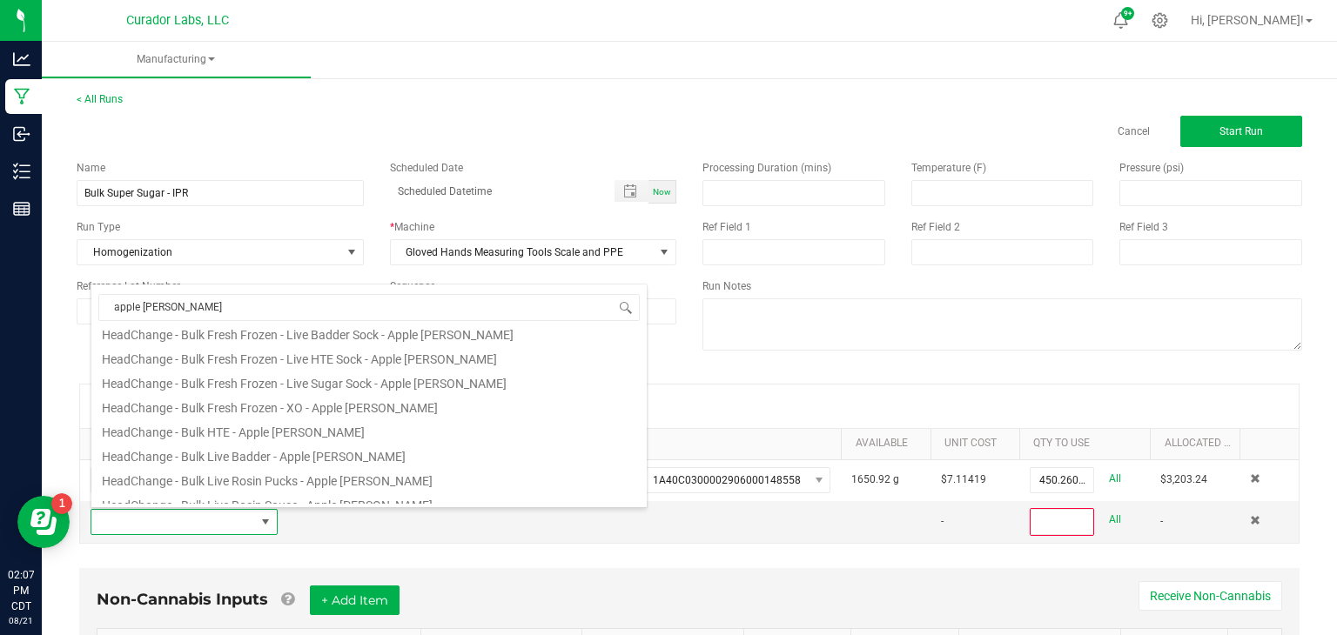
scroll to position [332, 0]
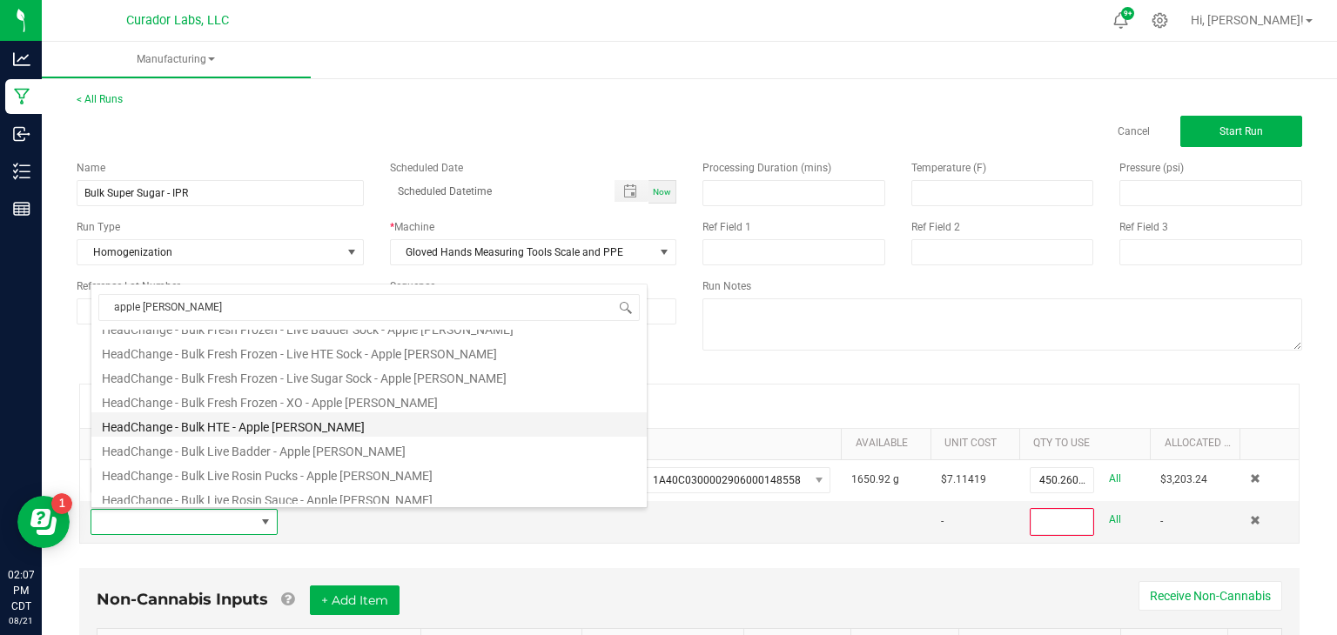
click at [308, 420] on li "HeadChange - Bulk HTE - Apple Mintz" at bounding box center [368, 425] width 555 height 24
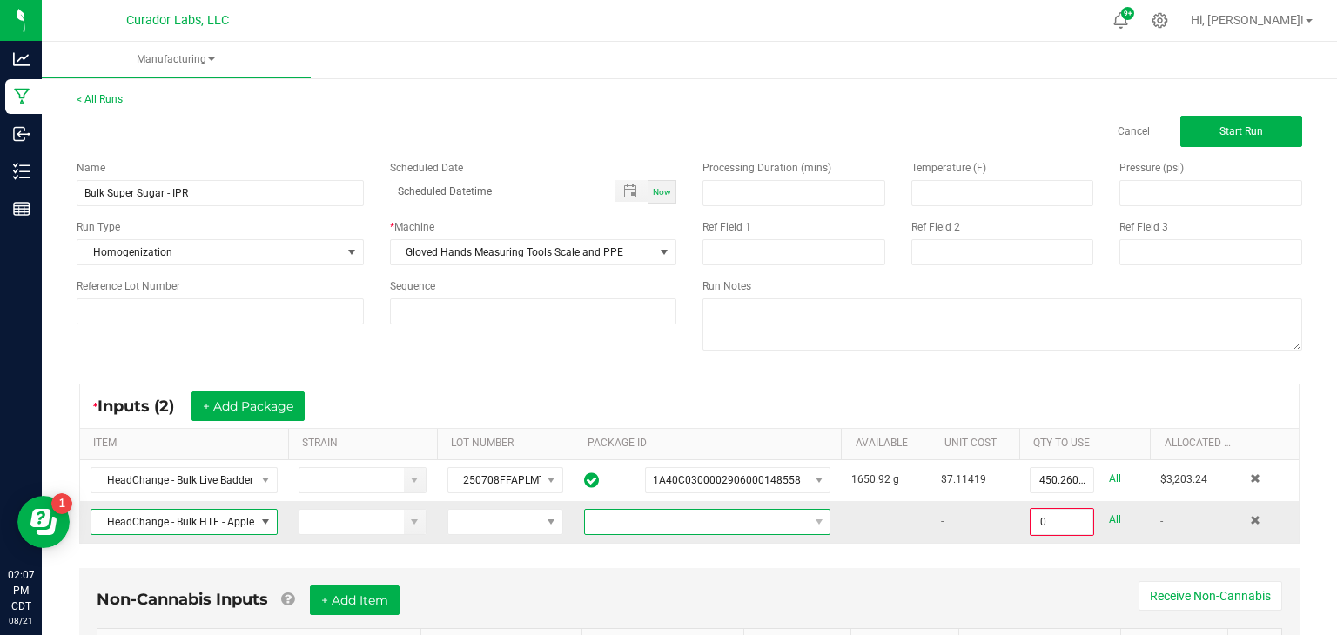
click at [675, 514] on span at bounding box center [696, 522] width 223 height 24
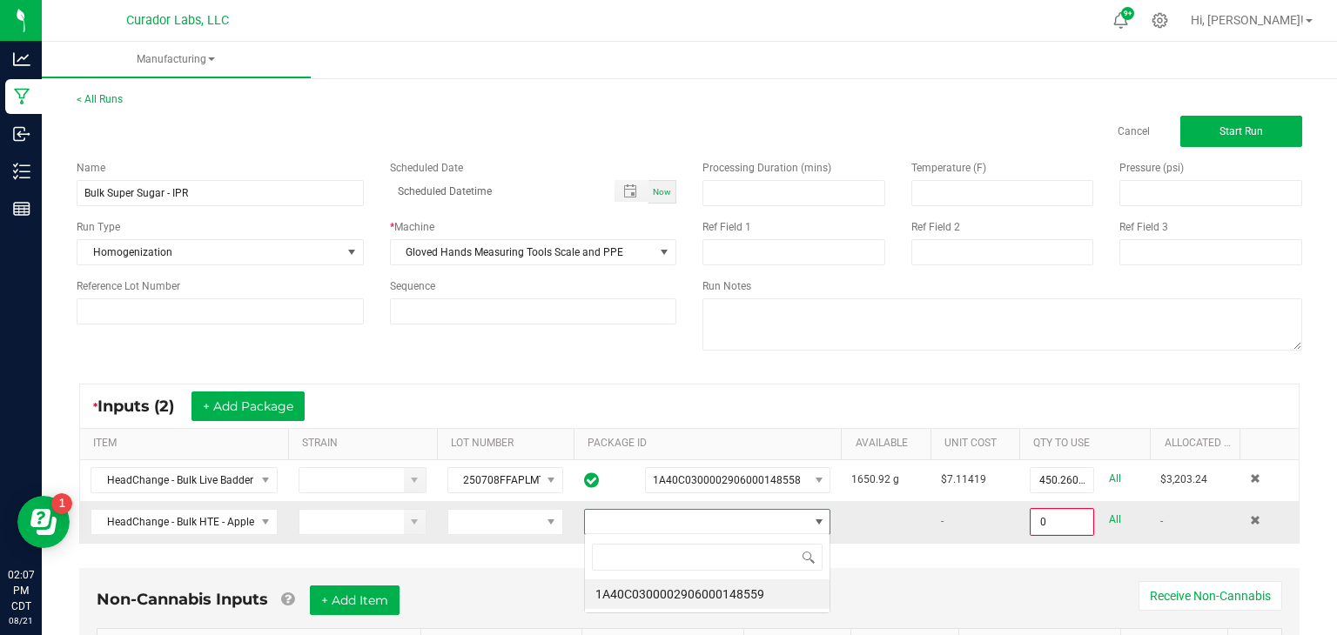
scroll to position [25, 247]
click at [701, 590] on li "1A40C0300002906000148559" at bounding box center [707, 595] width 245 height 30
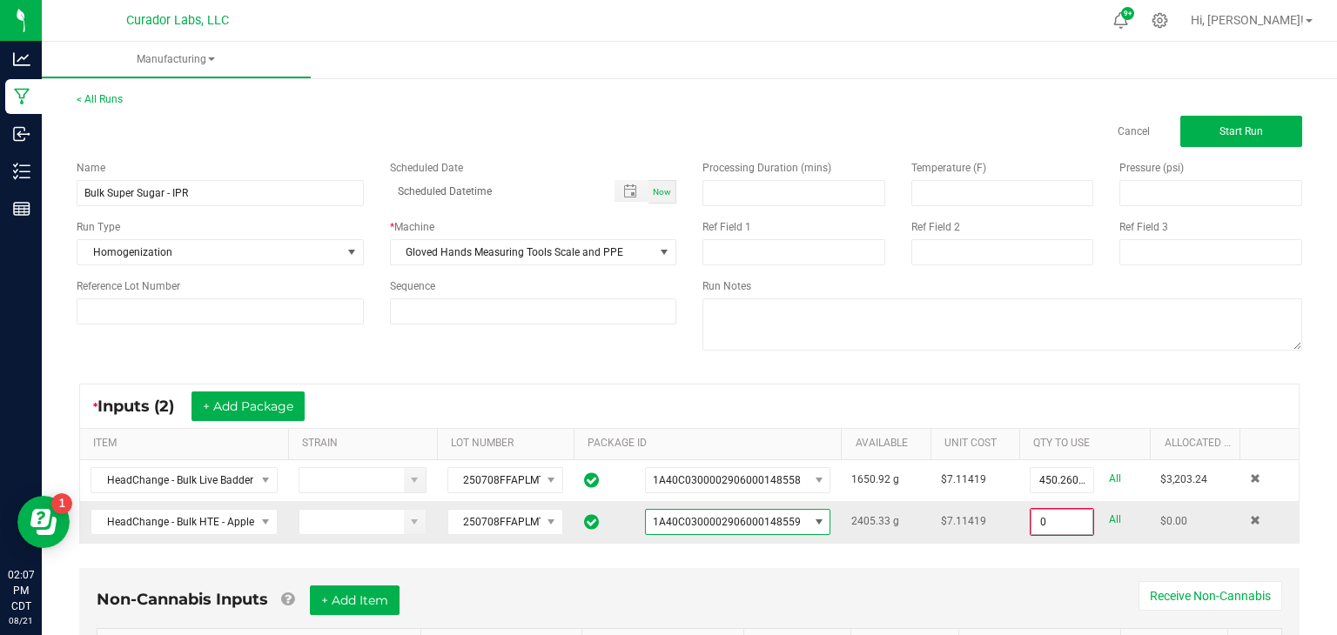
click at [1065, 513] on input "0" at bounding box center [1061, 522] width 61 height 24
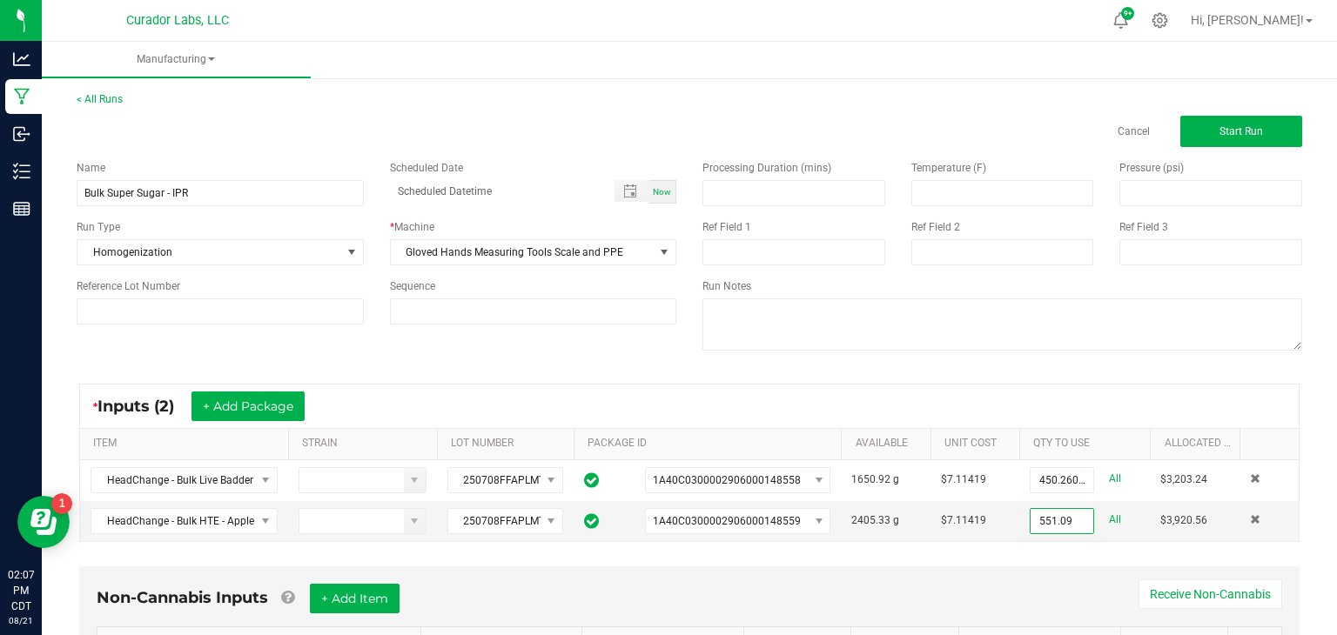
type input "551.0900 g"
click at [1241, 56] on ul "Manufacturing" at bounding box center [710, 60] width 1337 height 37
click at [1250, 137] on span "Start Run" at bounding box center [1241, 131] width 44 height 12
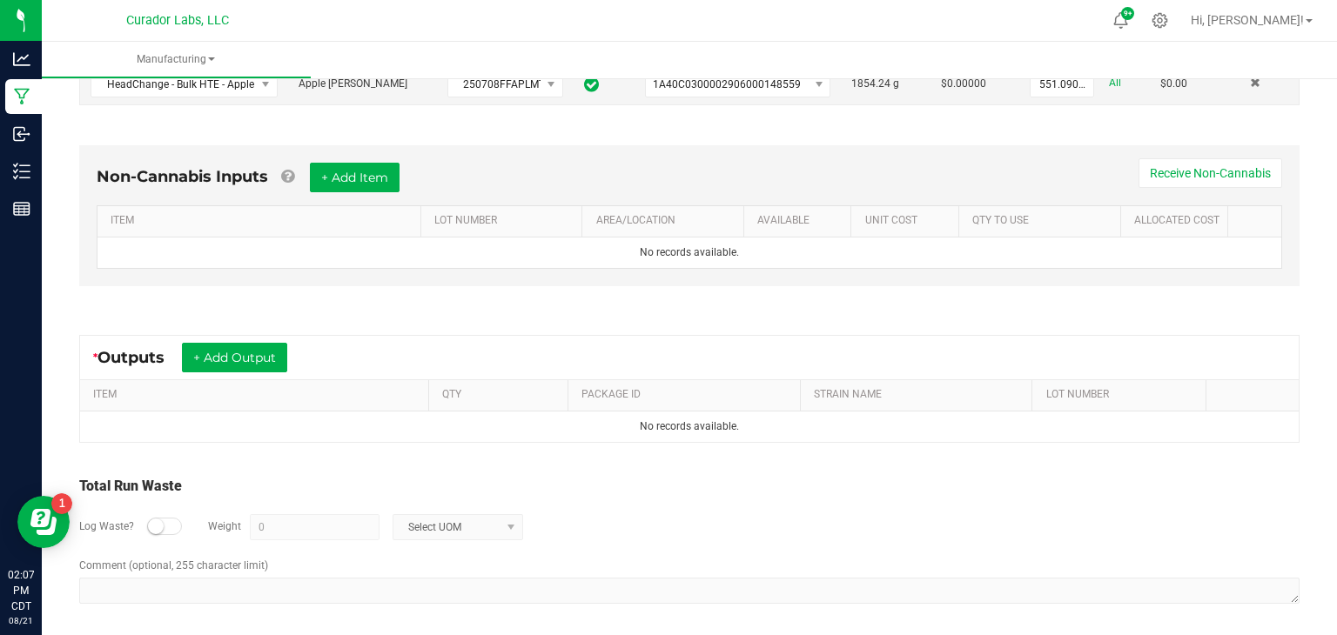
scroll to position [461, 0]
click at [233, 350] on button "+ Add Output" at bounding box center [234, 356] width 105 height 30
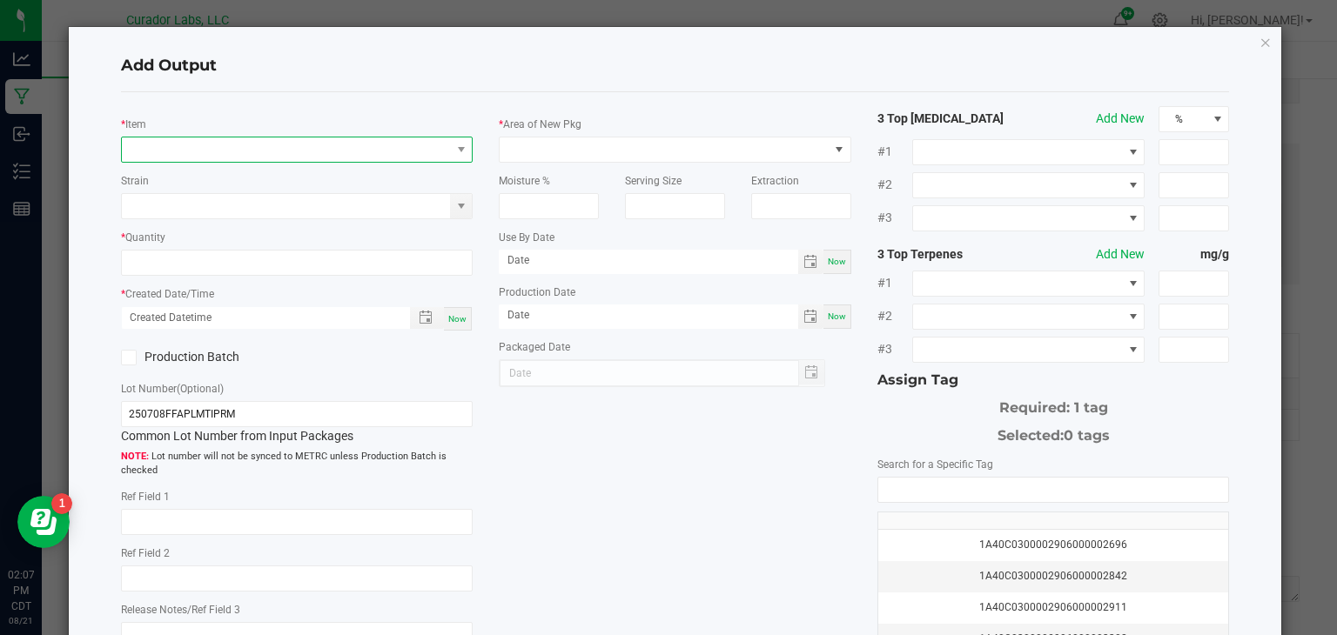
click at [436, 142] on span "NO DATA FOUND" at bounding box center [286, 150] width 329 height 24
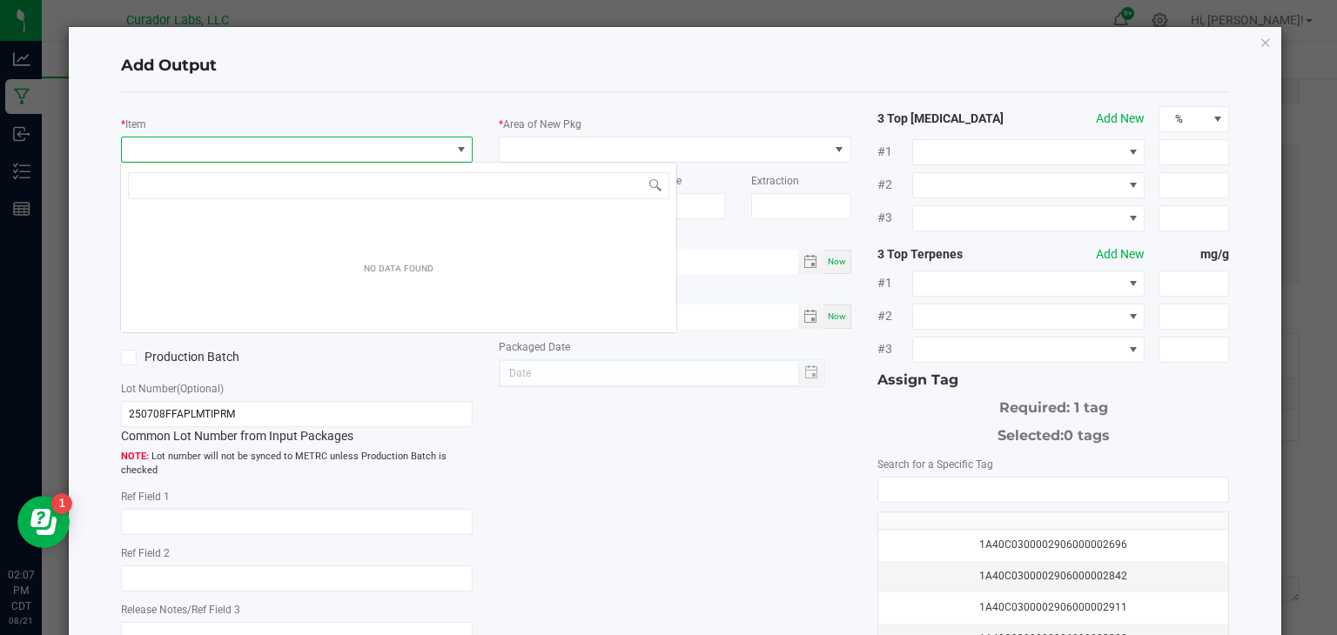
scroll to position [25, 352]
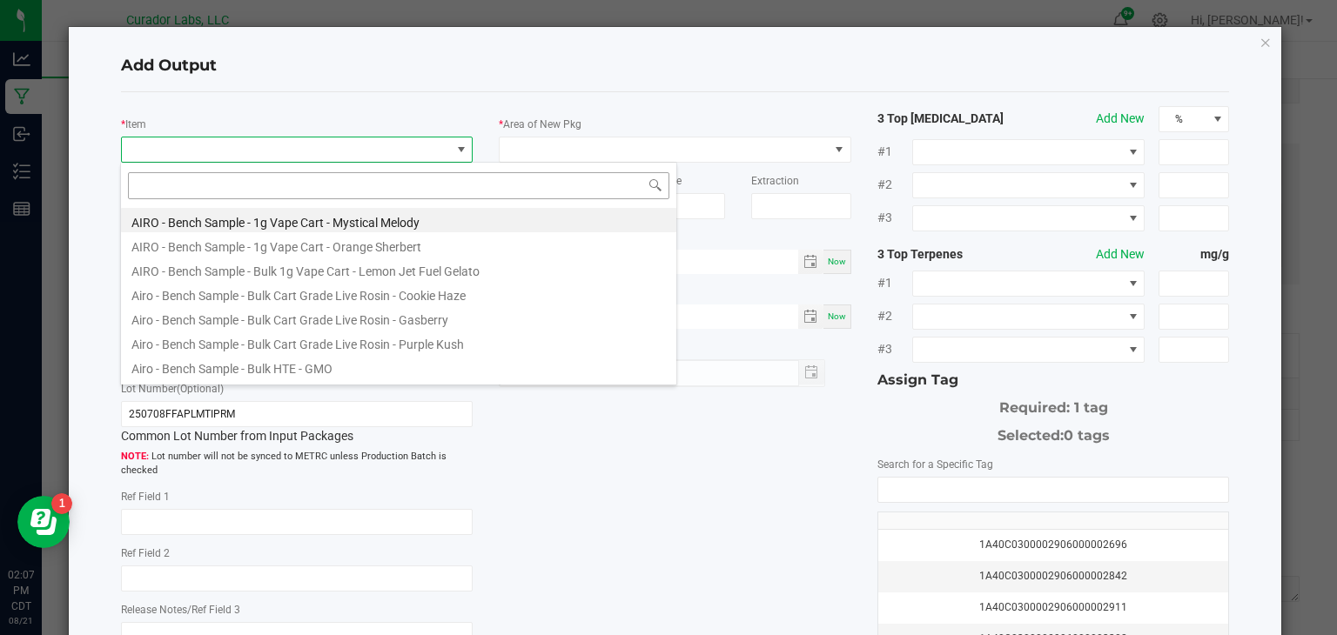
click at [449, 184] on input at bounding box center [398, 185] width 541 height 27
type input "super sugar"
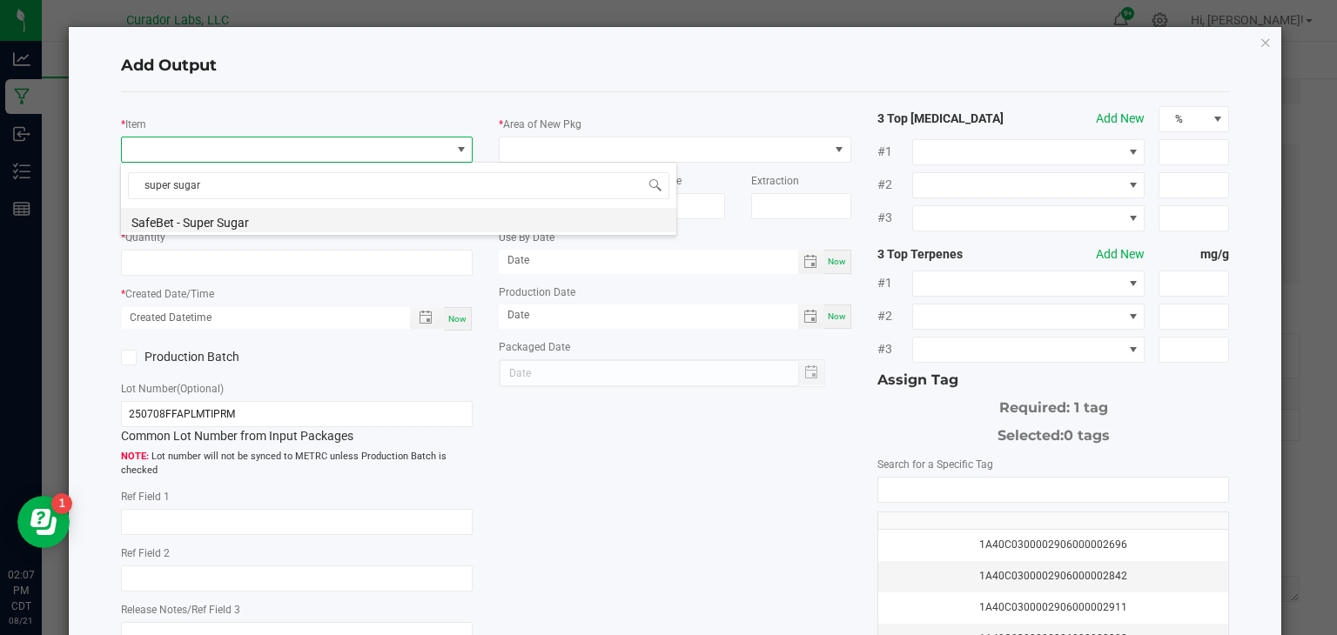
click at [262, 224] on li "SafeBet - Super Sugar" at bounding box center [398, 220] width 555 height 24
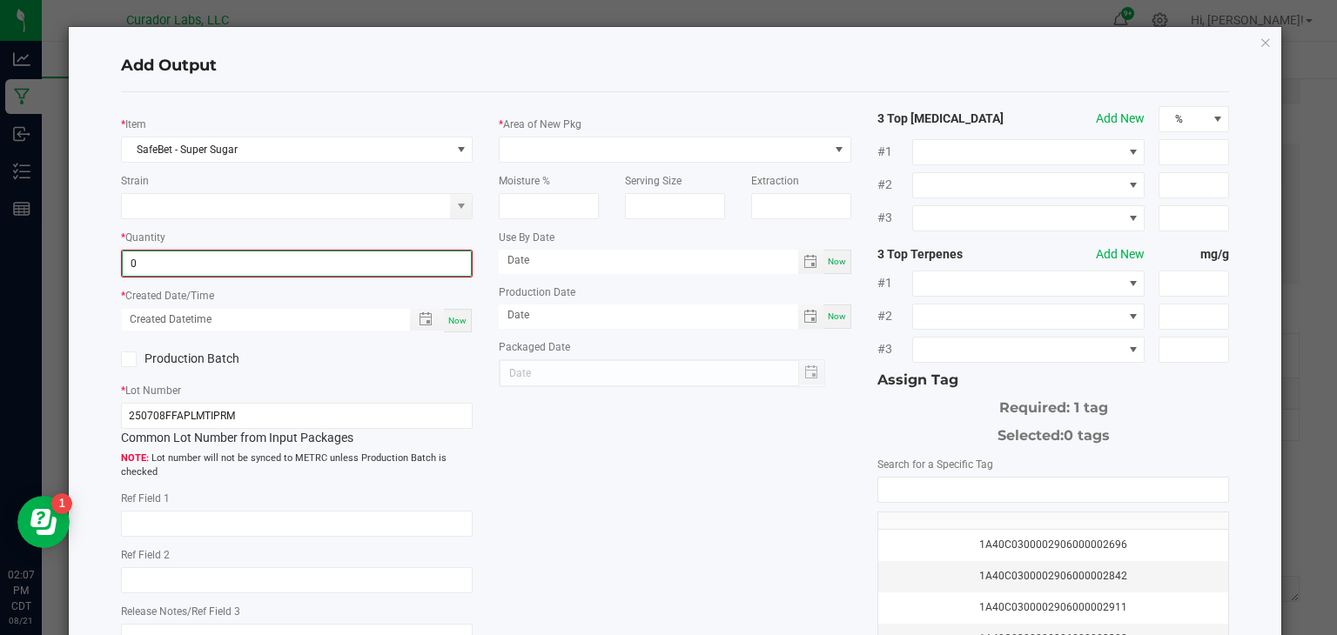
click at [283, 266] on input "0" at bounding box center [297, 264] width 349 height 24
type input "1001.1200 g"
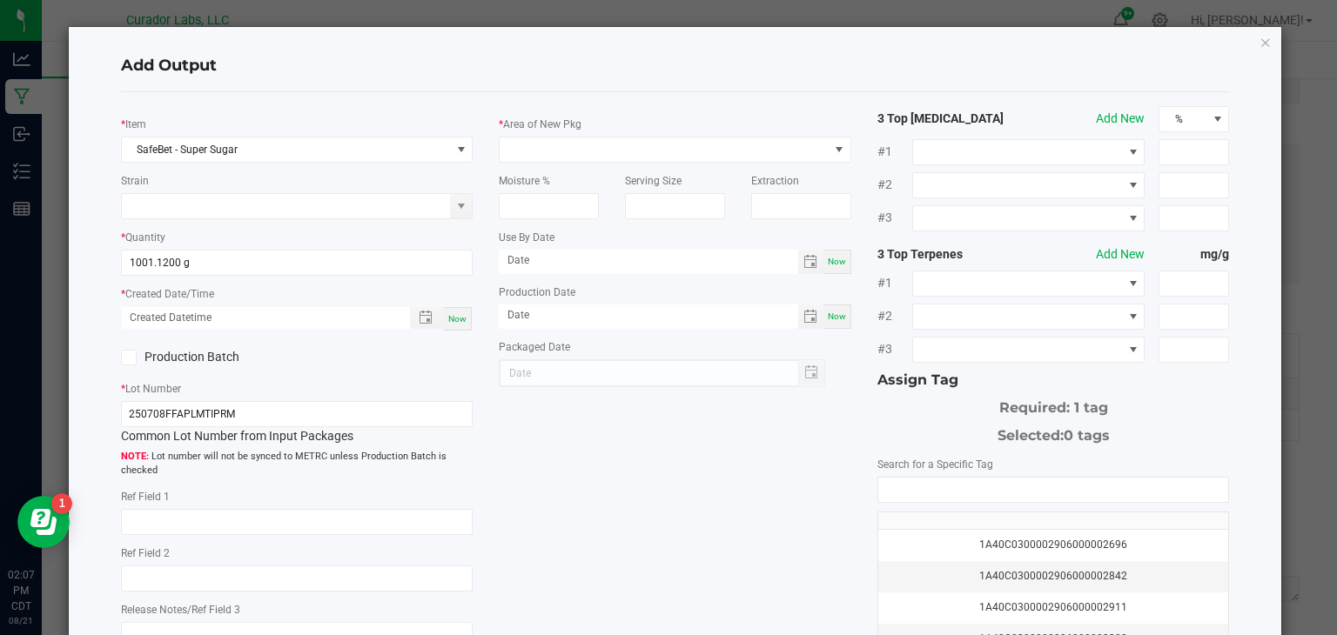
click at [464, 317] on span "Now" at bounding box center [457, 319] width 18 height 10
type input "08/21/2025 2:07 PM"
type input "[DATE]"
click at [131, 358] on icon at bounding box center [128, 358] width 11 height 0
click at [0, 0] on input "Production Batch" at bounding box center [0, 0] width 0 height 0
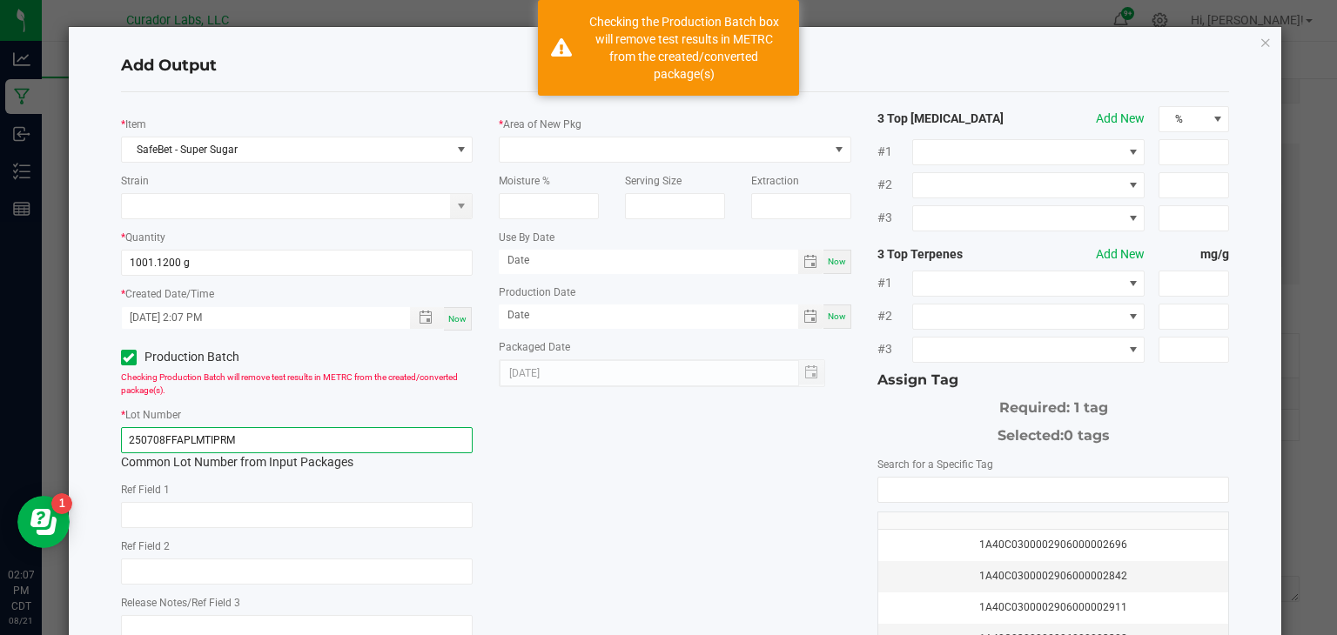
click at [256, 445] on input "250708FFAPLMTIPRM" at bounding box center [297, 440] width 353 height 26
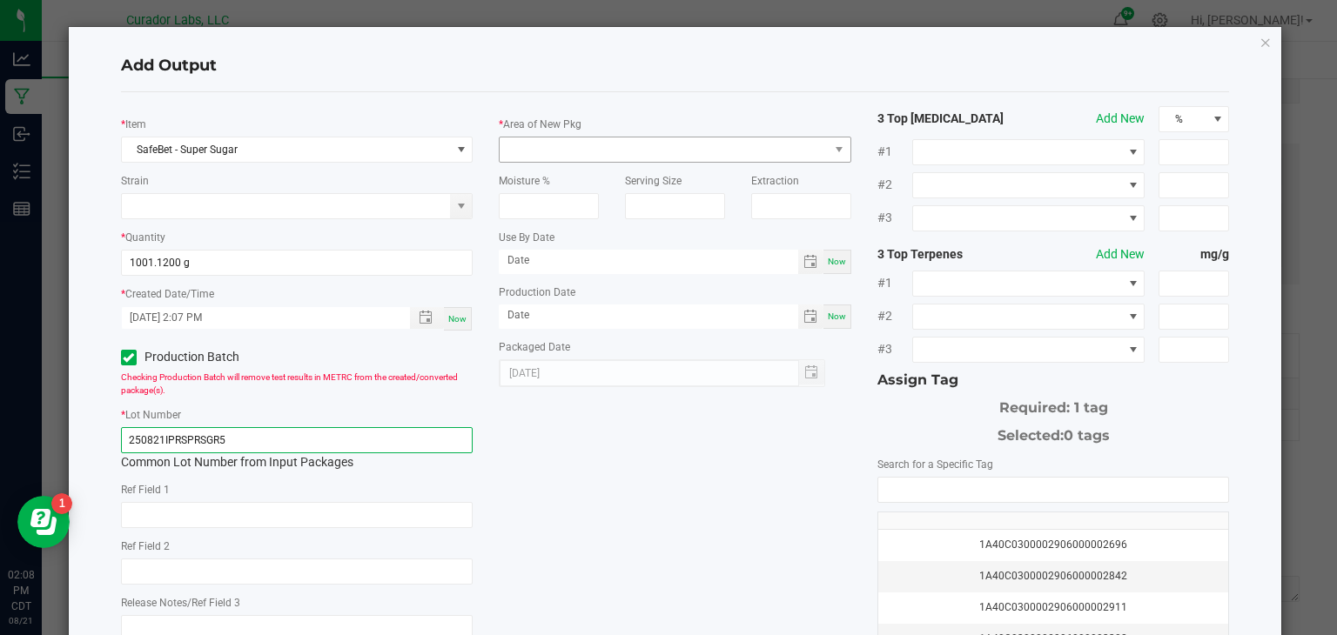
type input "250821IPRSPRSGR5"
click at [648, 157] on span at bounding box center [664, 150] width 329 height 24
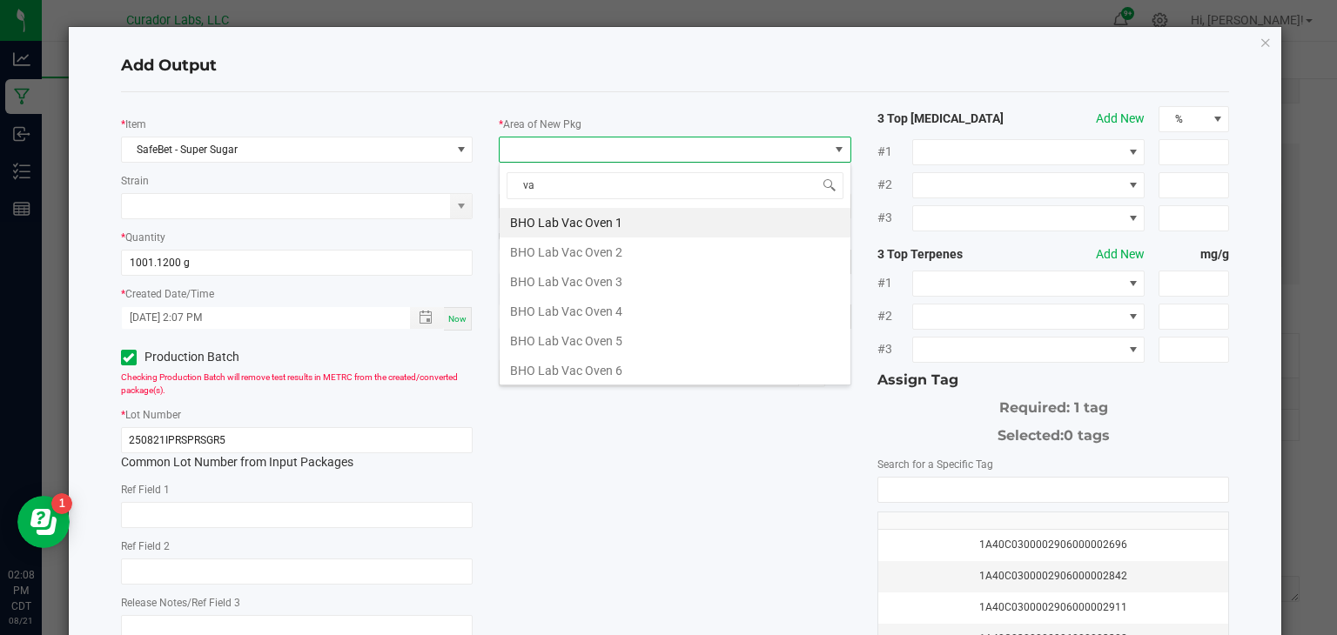
type input "vau"
click at [569, 370] on li "Vault" at bounding box center [675, 371] width 351 height 30
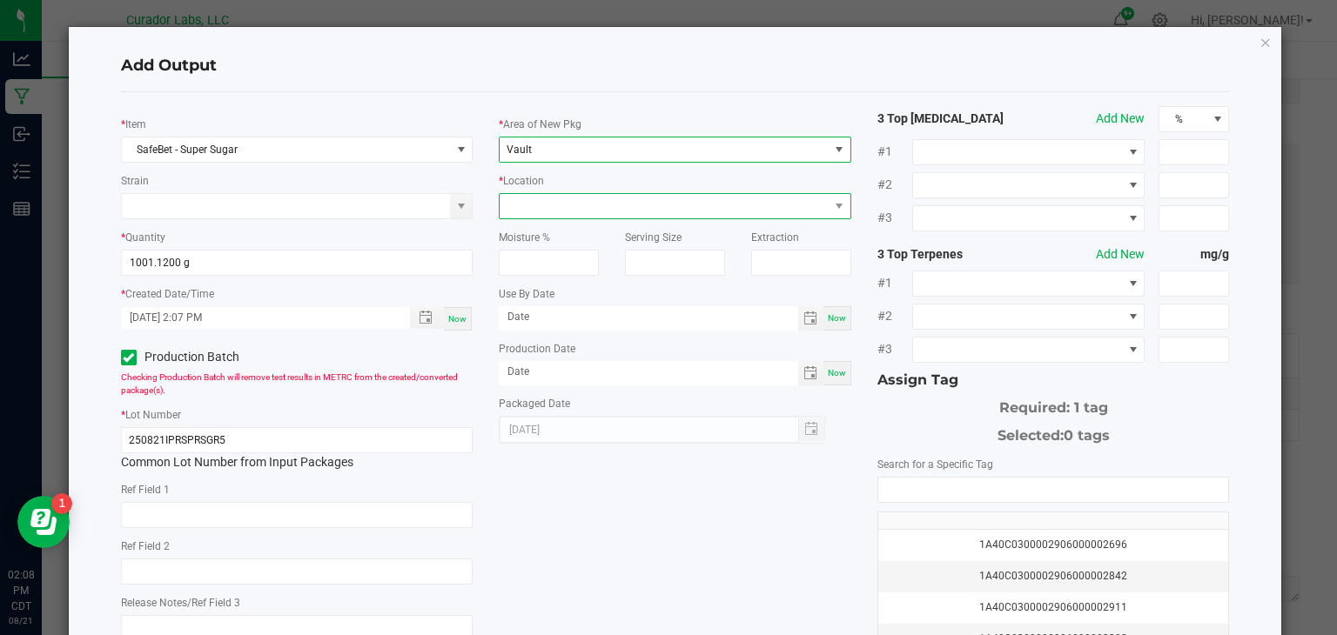
click at [723, 205] on span at bounding box center [664, 206] width 329 height 24
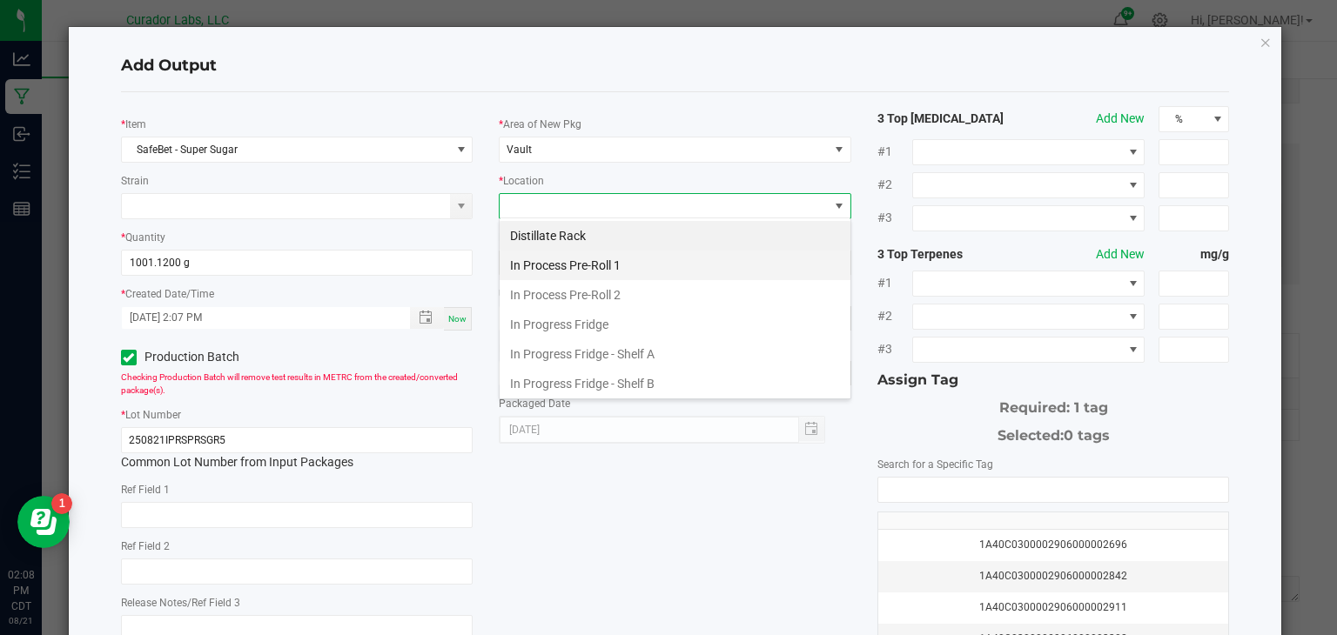
click at [698, 269] on li "In Process Pre-Roll 1" at bounding box center [675, 266] width 351 height 30
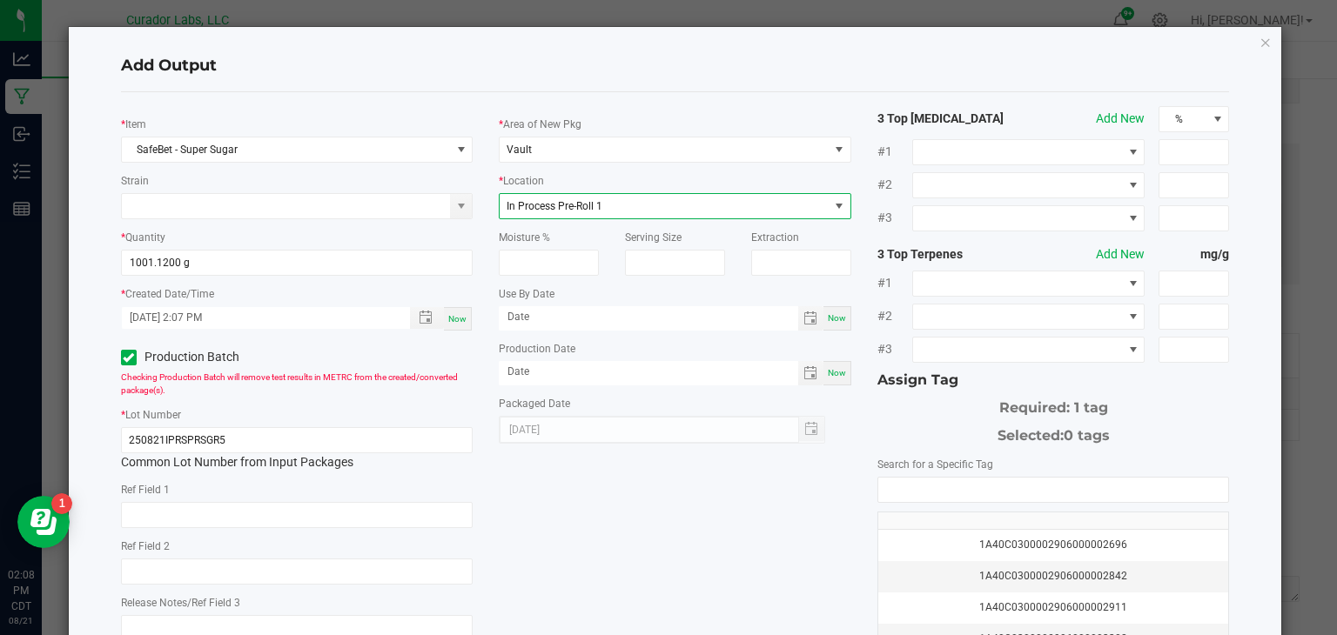
click at [843, 319] on span "Now" at bounding box center [837, 318] width 18 height 10
click at [751, 308] on input "[DATE]" at bounding box center [648, 317] width 299 height 22
type input "[DATE]"
click at [841, 371] on span "Now" at bounding box center [837, 373] width 18 height 10
type input "[DATE]"
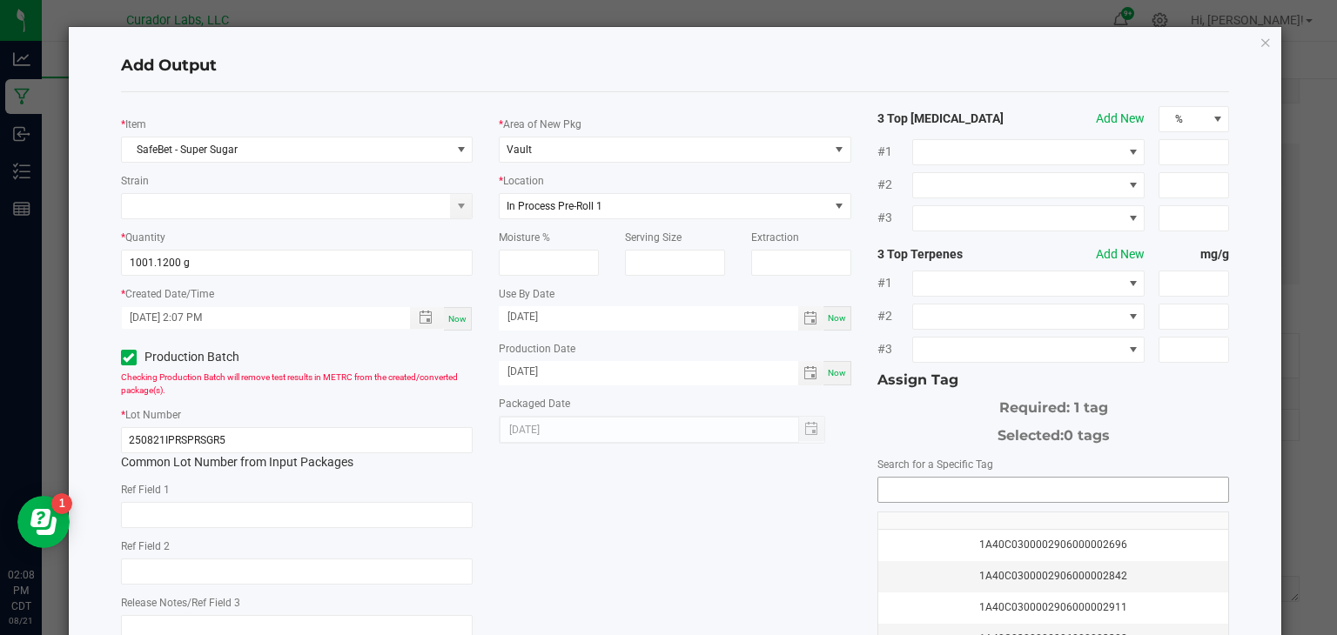
click at [890, 490] on input "NO DATA FOUND" at bounding box center [1053, 490] width 351 height 24
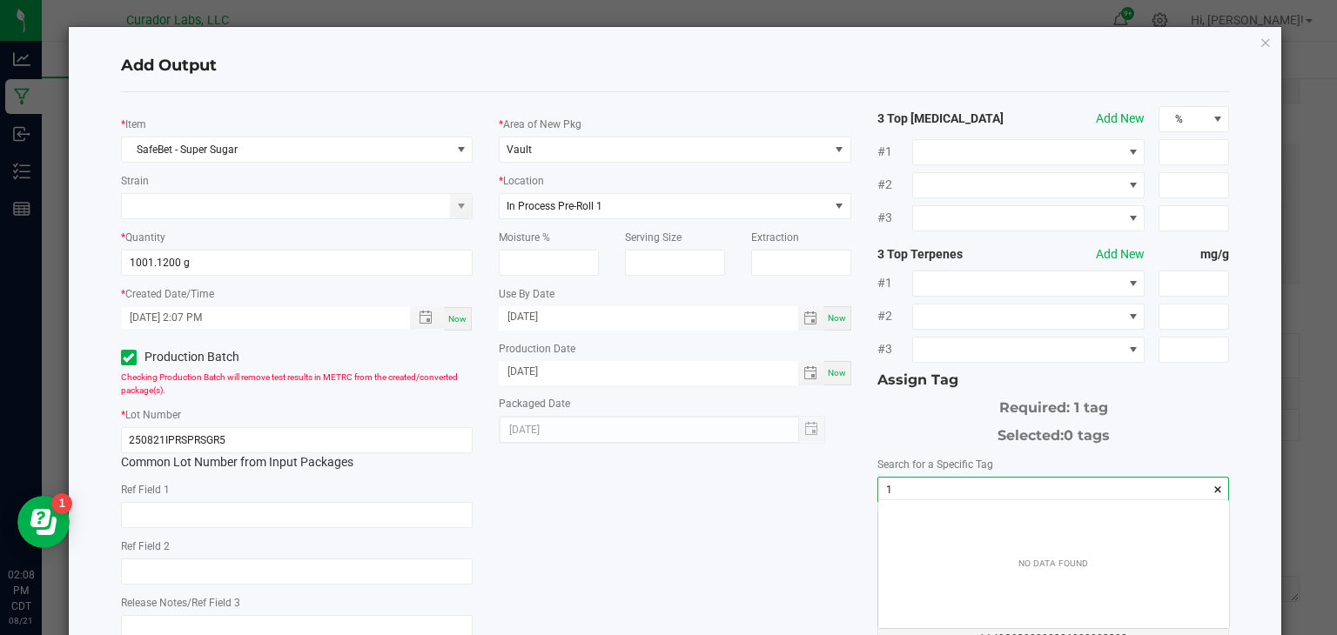
scroll to position [24, 351]
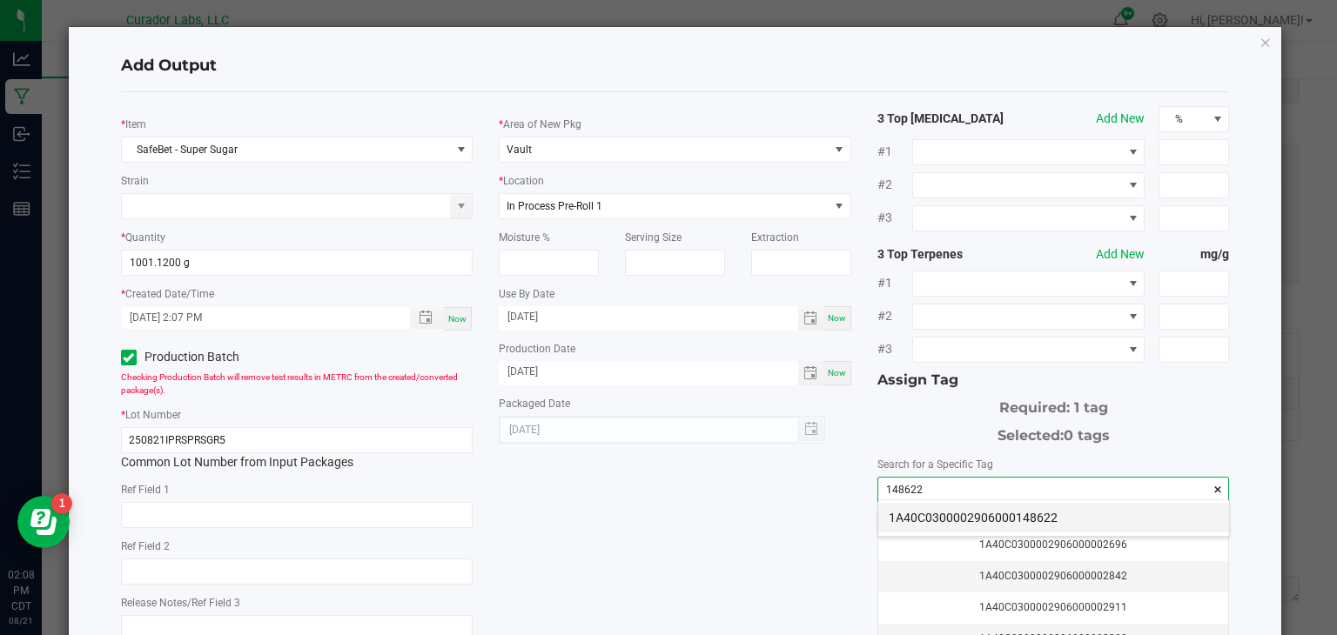
click at [916, 517] on li "1A40C0300002906000148622" at bounding box center [1053, 518] width 351 height 30
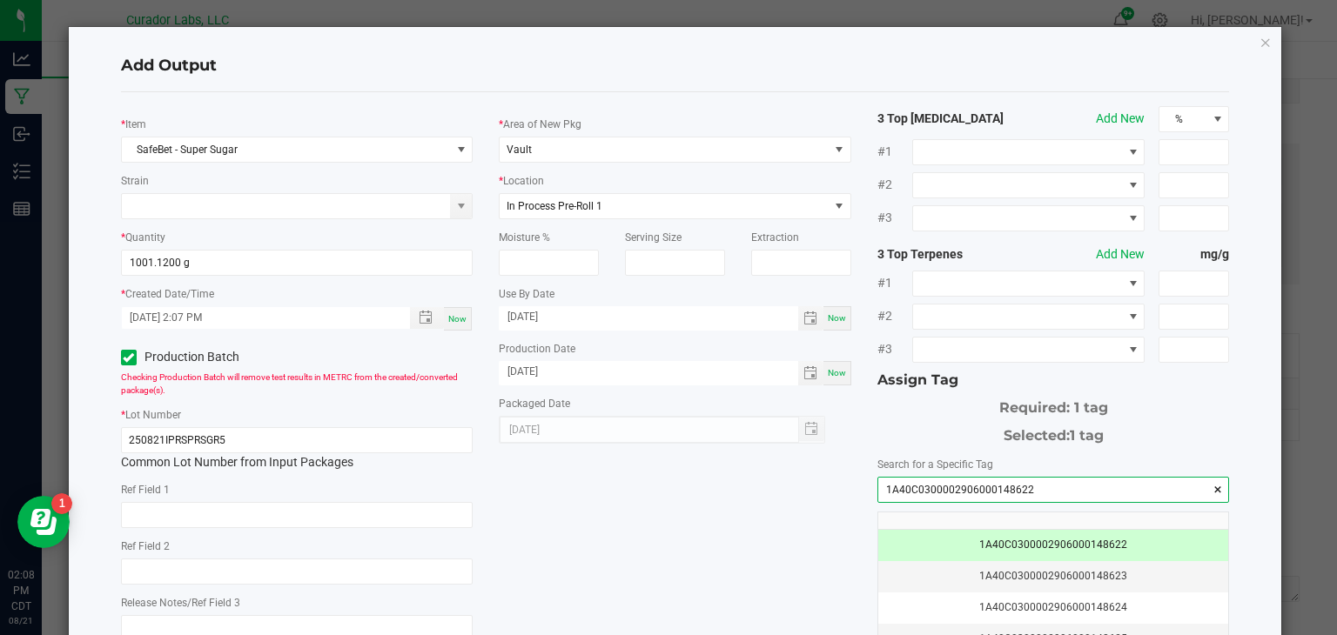
type input "1A40C0300002906000148622"
click at [916, 517] on th at bounding box center [1053, 521] width 351 height 17
click at [614, 531] on div "* Item SafeBet - Super Sugar Strain * Quantity 1001.1200 g * Created Date/Time …" at bounding box center [675, 418] width 1135 height 624
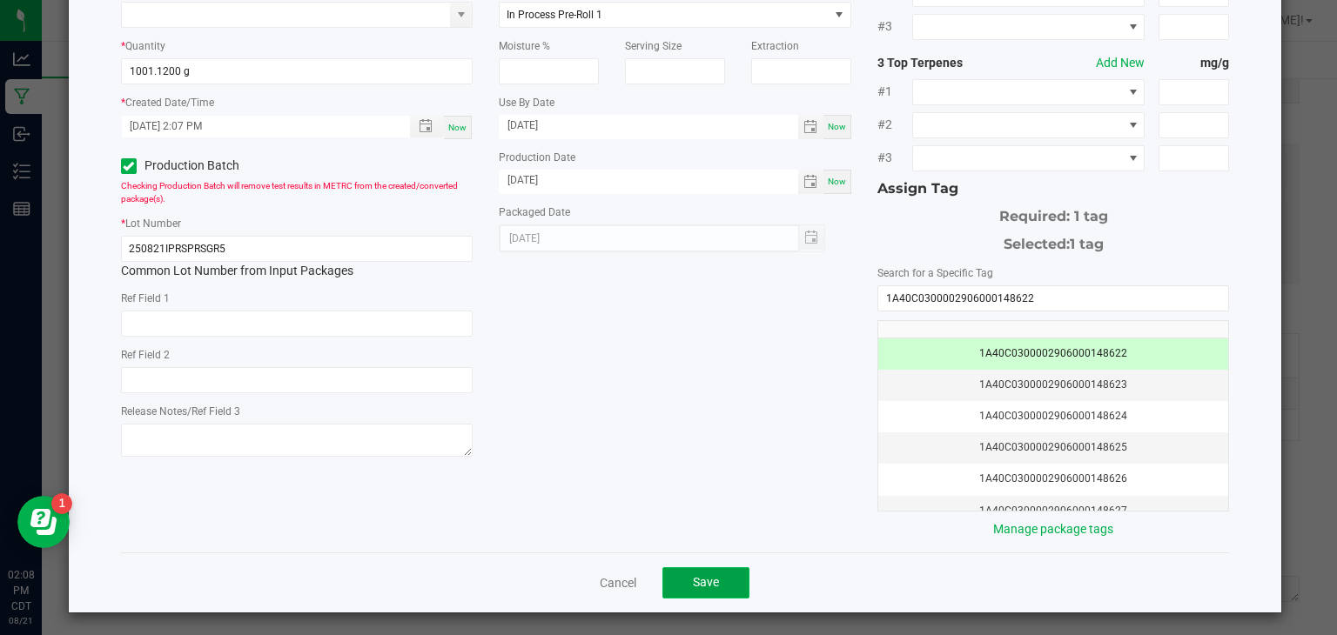
click at [675, 570] on button "Save" at bounding box center [705, 583] width 87 height 31
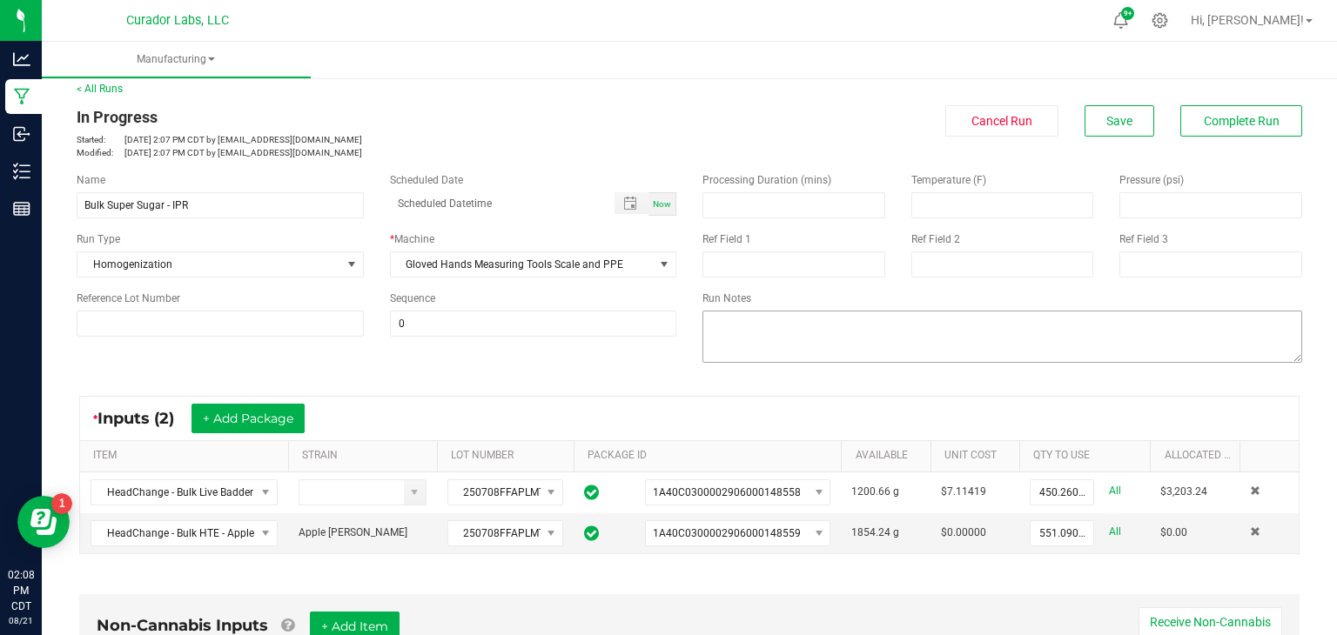
scroll to position [0, 0]
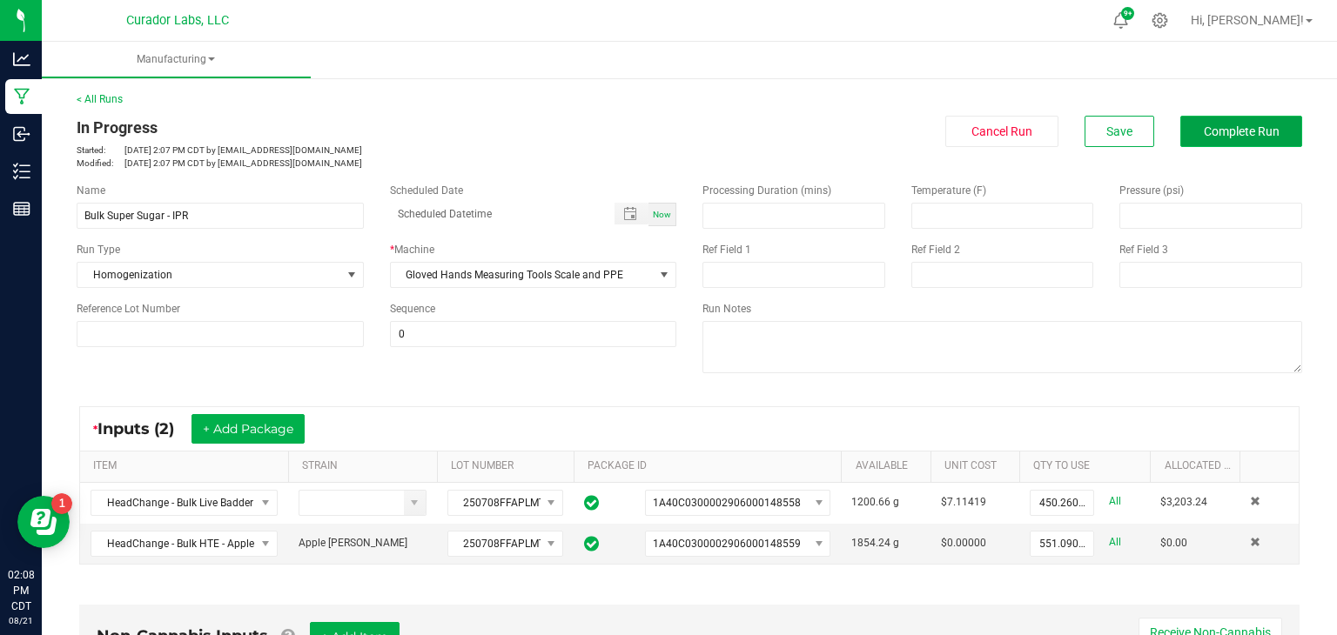
click at [1204, 131] on span "Complete Run" at bounding box center [1242, 131] width 76 height 14
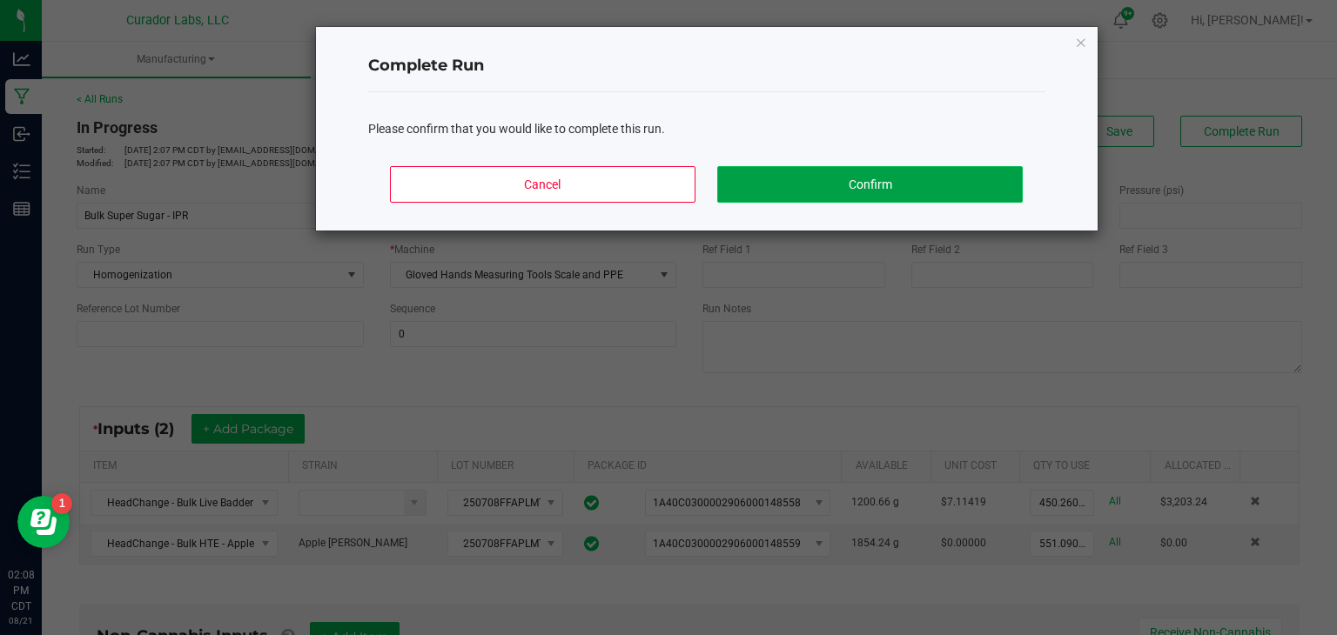
click at [918, 181] on button "Confirm" at bounding box center [869, 184] width 305 height 37
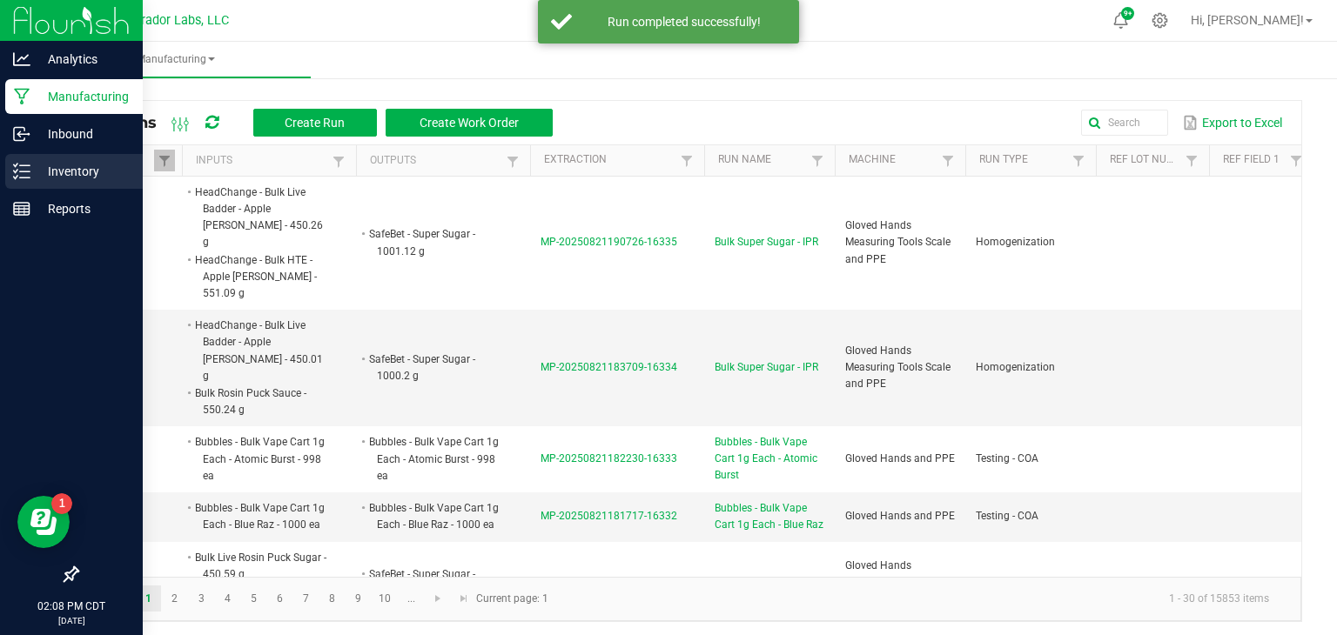
click at [16, 177] on icon at bounding box center [15, 177] width 3 height 3
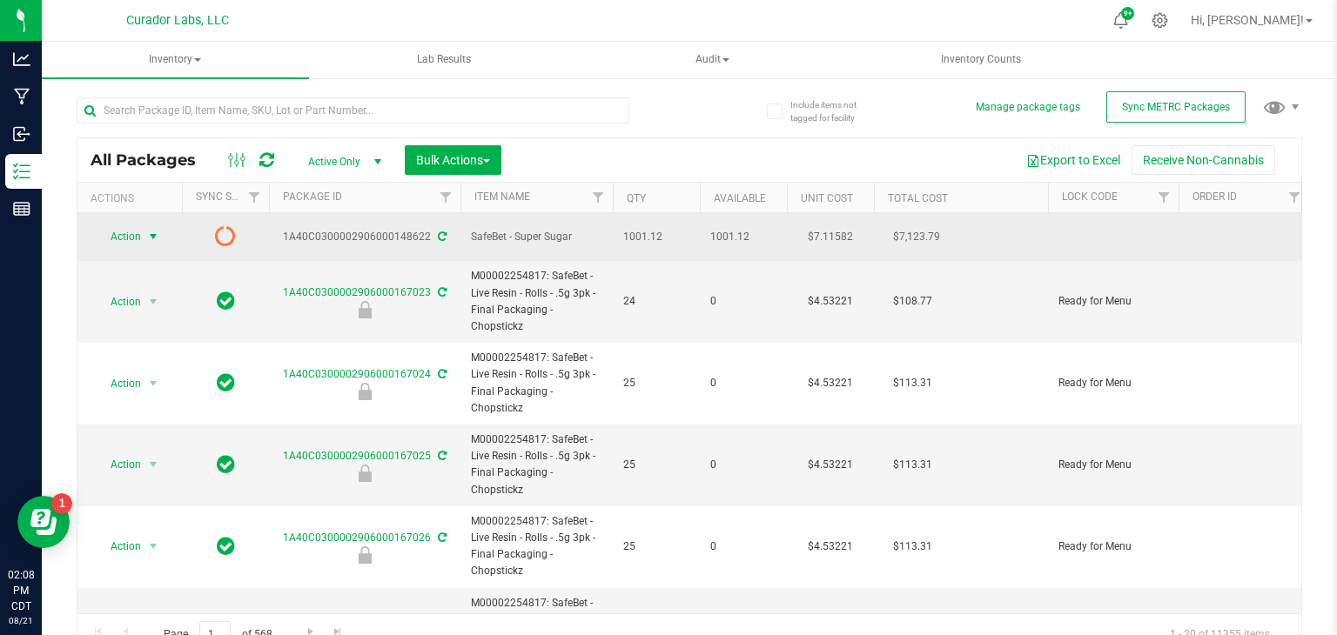
click at [144, 238] on span "select" at bounding box center [154, 237] width 22 height 24
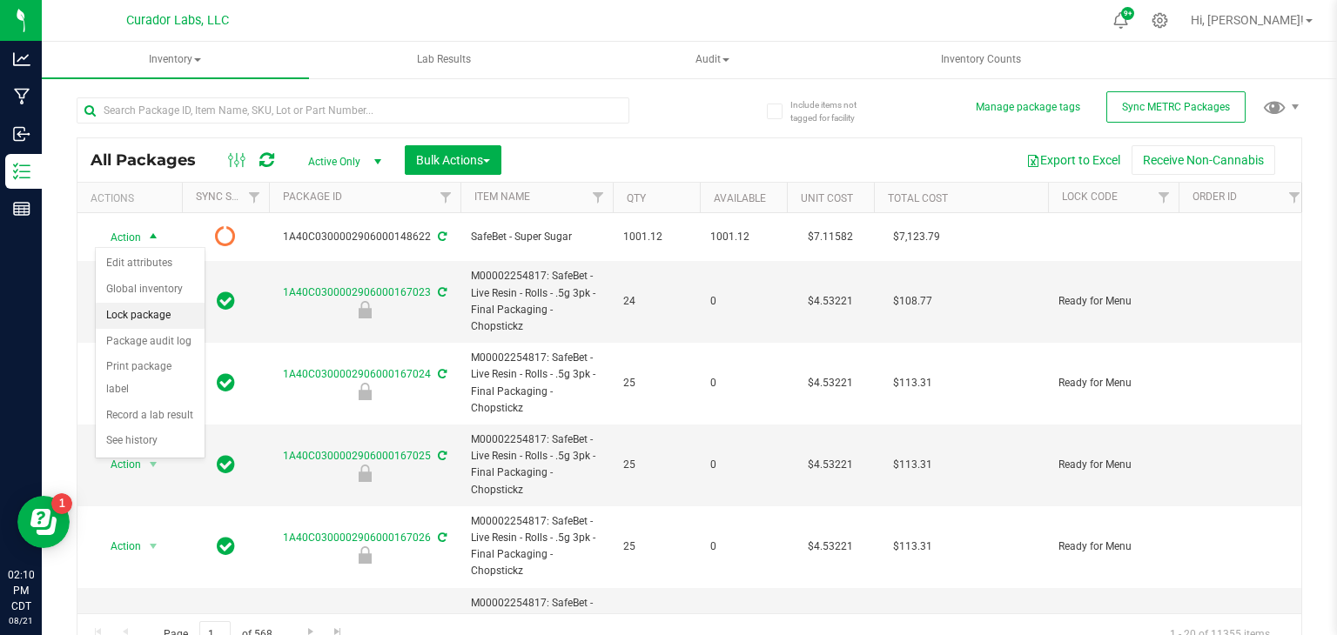
click at [149, 320] on li "Lock package" at bounding box center [150, 316] width 109 height 26
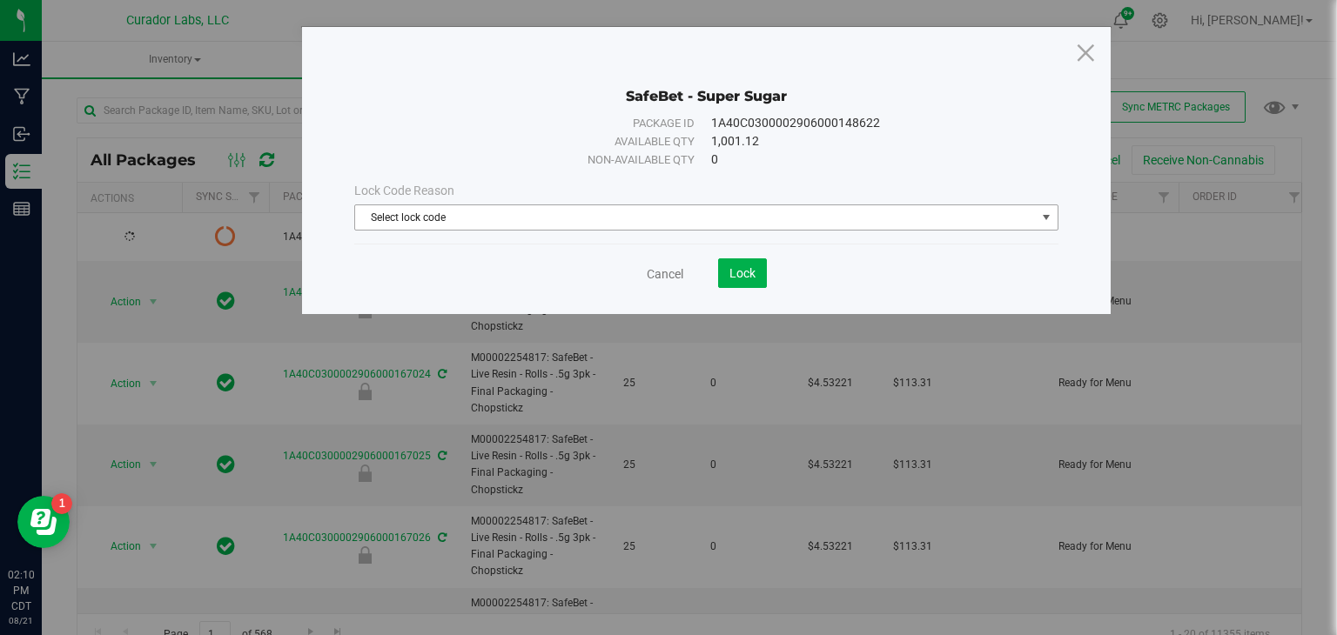
click at [425, 206] on span "Select lock code" at bounding box center [695, 217] width 681 height 24
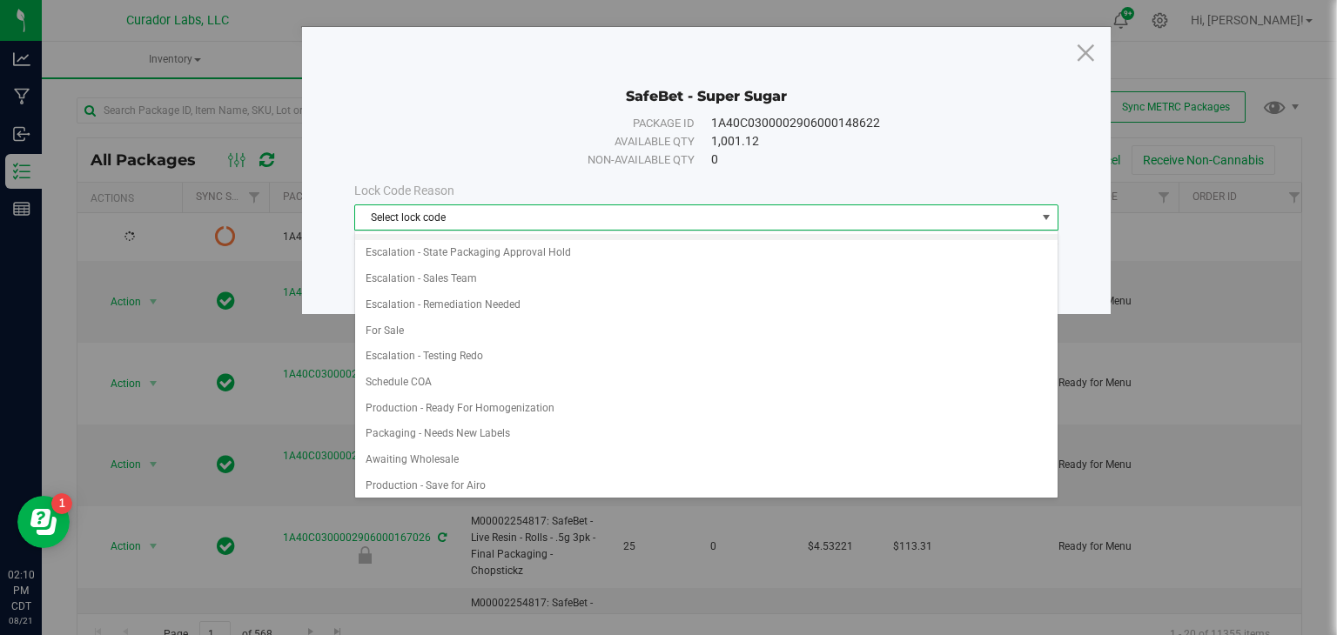
scroll to position [900, 0]
click at [447, 397] on li "Production - Ready For Homogenization" at bounding box center [706, 408] width 702 height 26
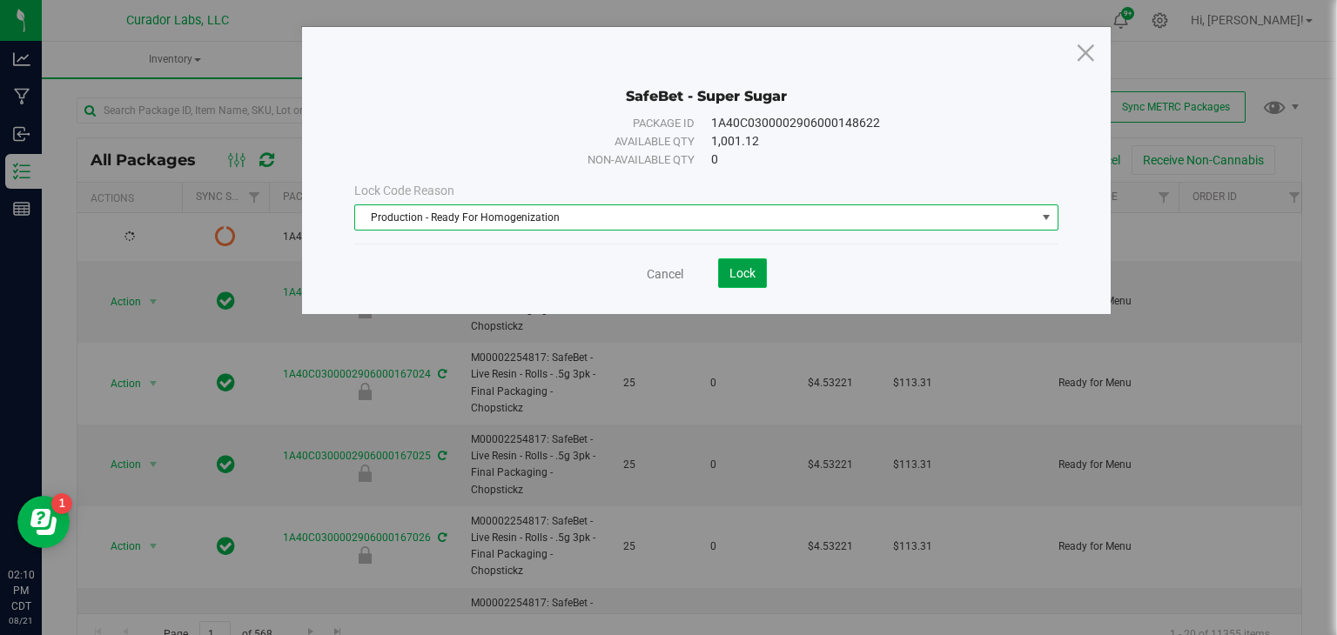
click at [747, 273] on span "Lock" at bounding box center [742, 273] width 26 height 14
